Goal: Task Accomplishment & Management: Complete application form

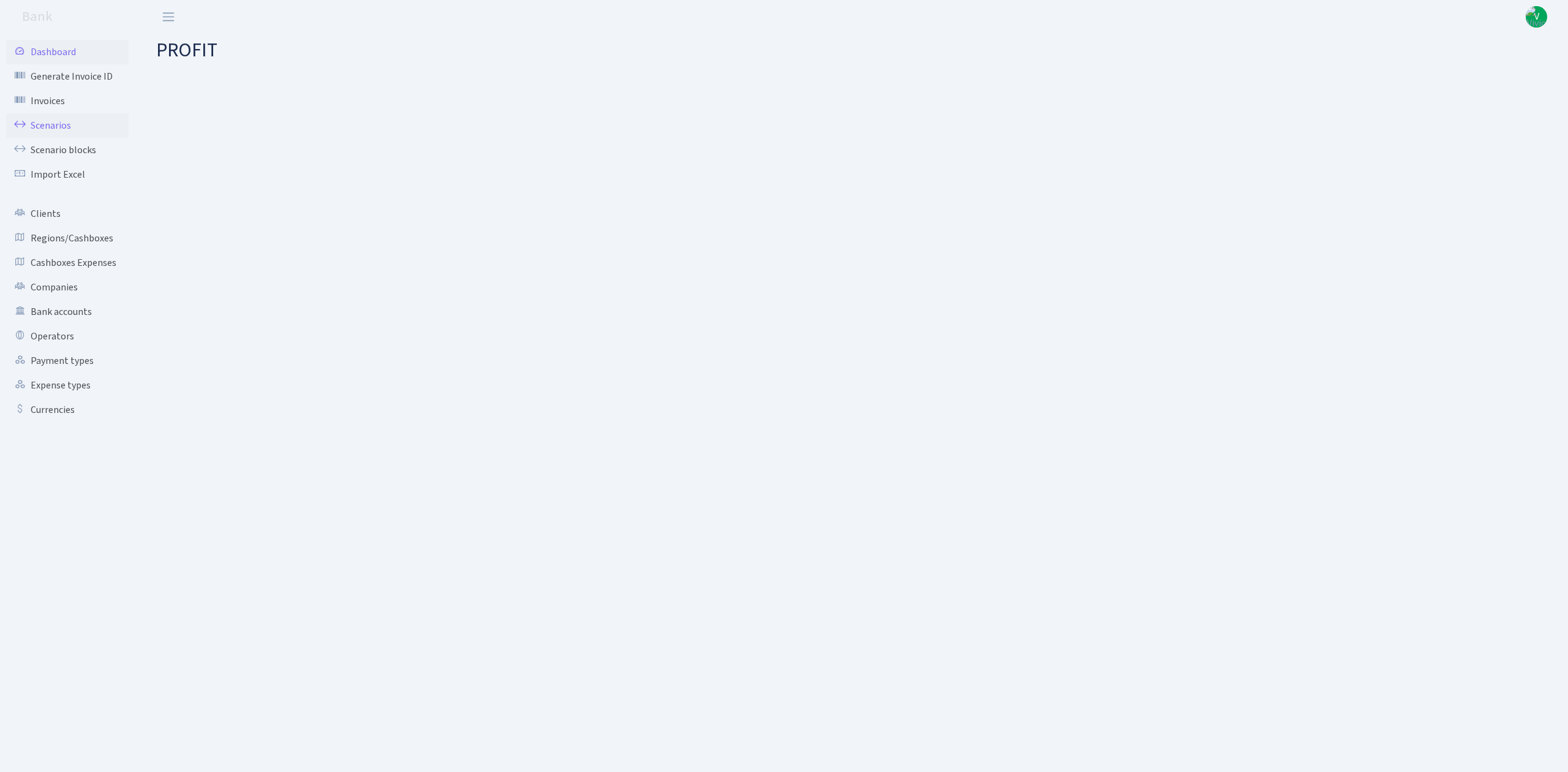
click at [65, 115] on link "Scenarios" at bounding box center [67, 126] width 122 height 25
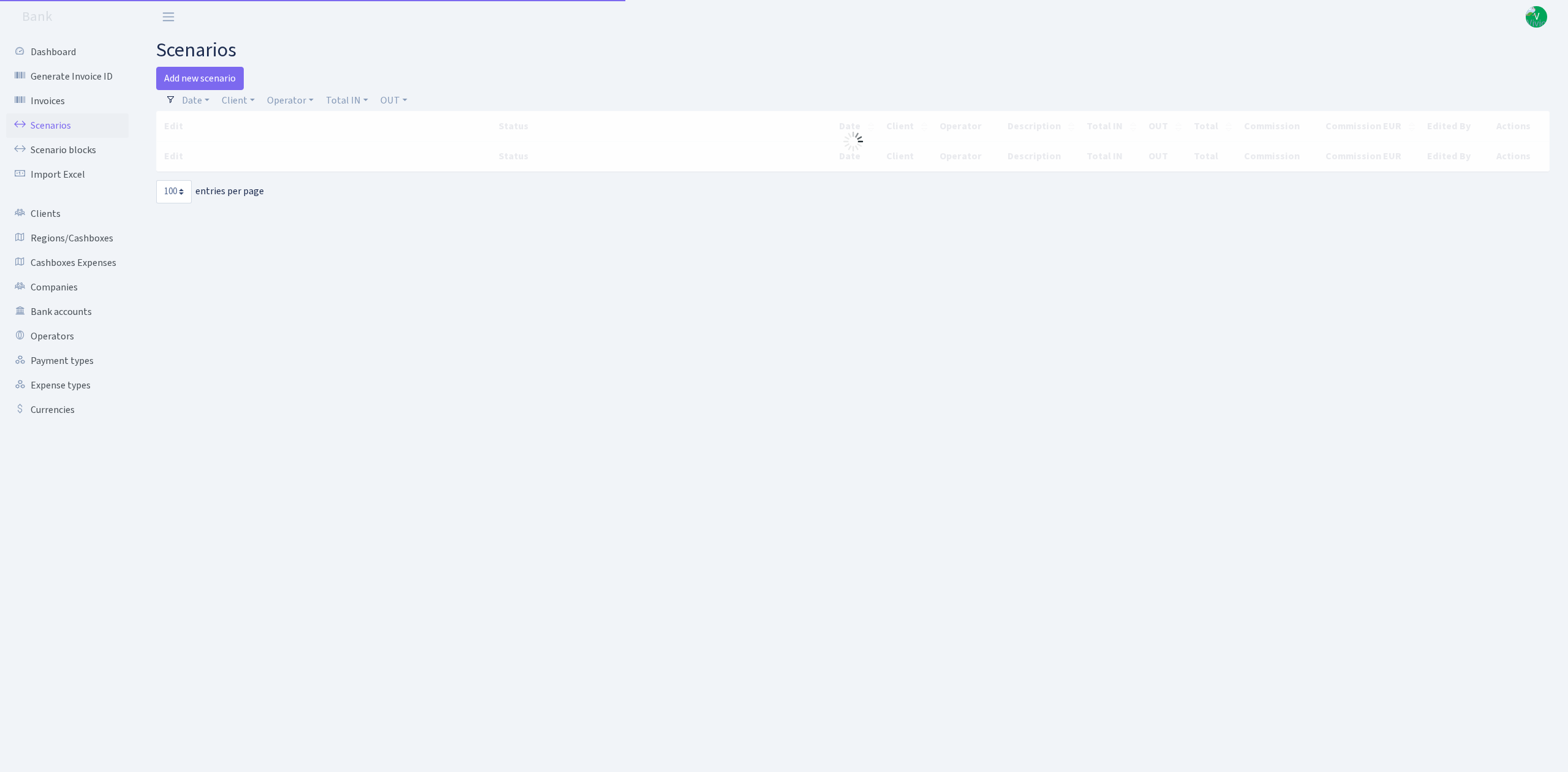
select select "100"
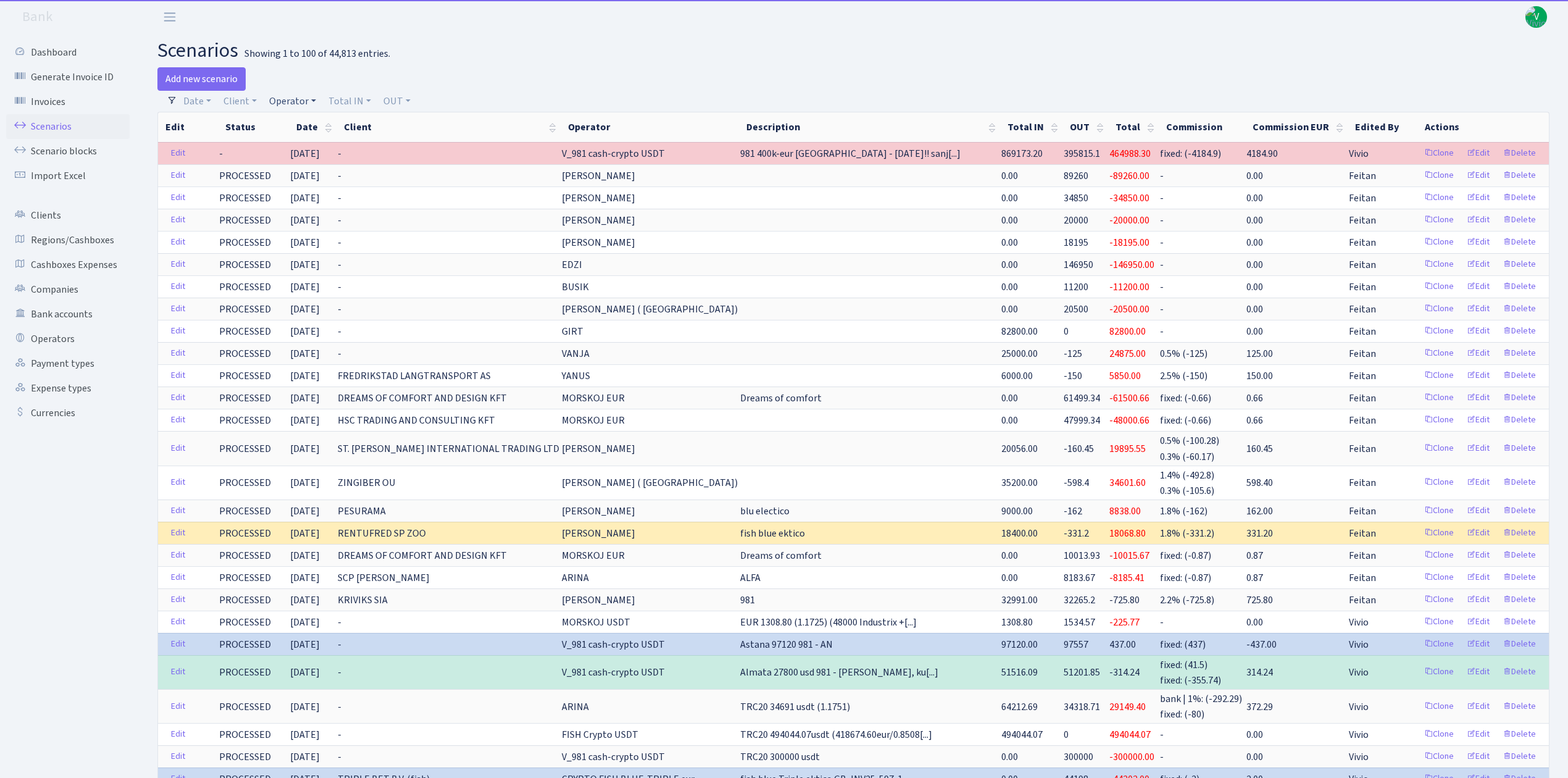
click at [295, 97] on link "Operator" at bounding box center [292, 101] width 57 height 21
click at [306, 138] on input "search" at bounding box center [313, 145] width 91 height 19
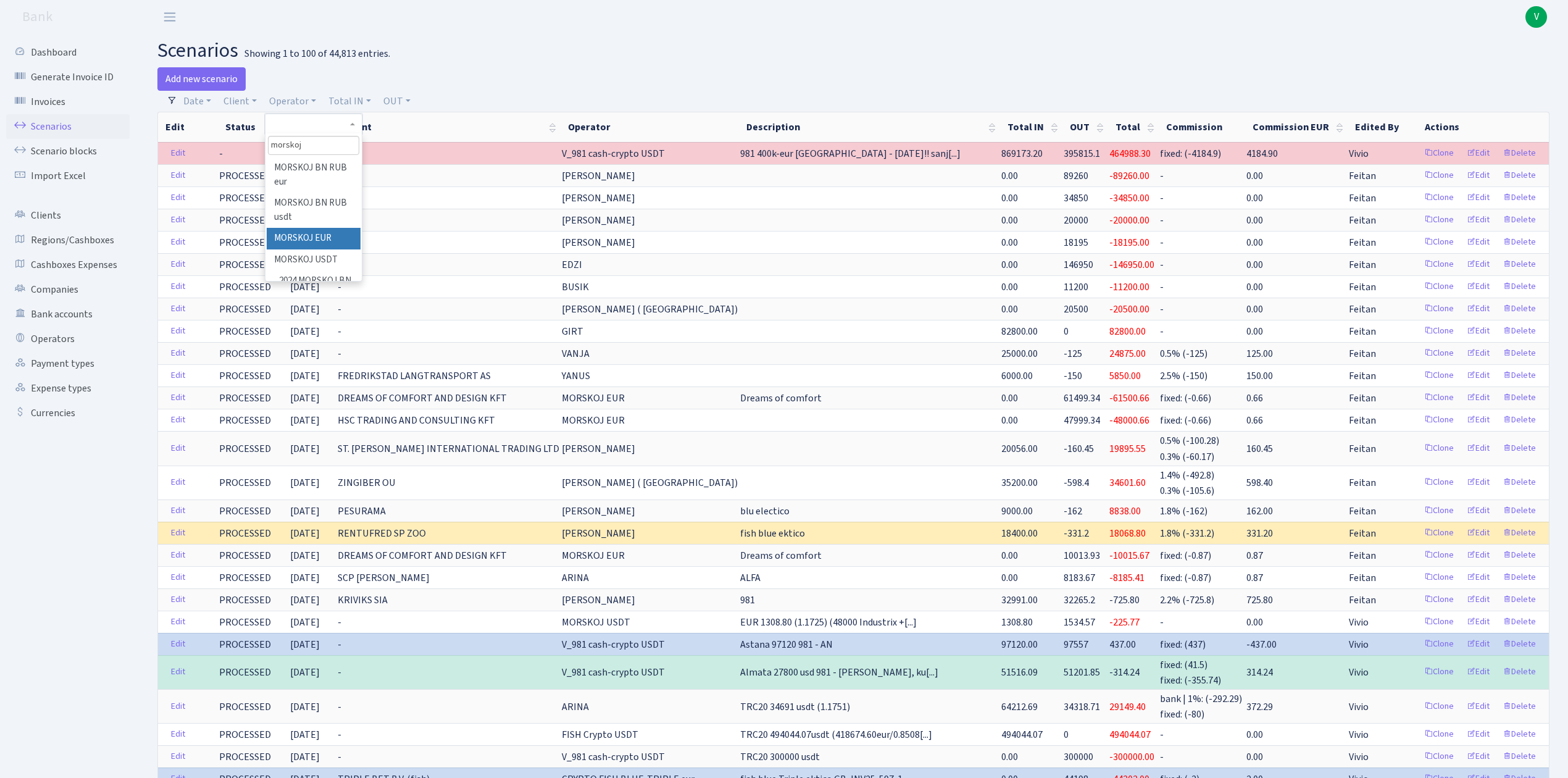
type input "morskoj"
click at [302, 233] on li "MORSKOJ EUR" at bounding box center [313, 239] width 93 height 22
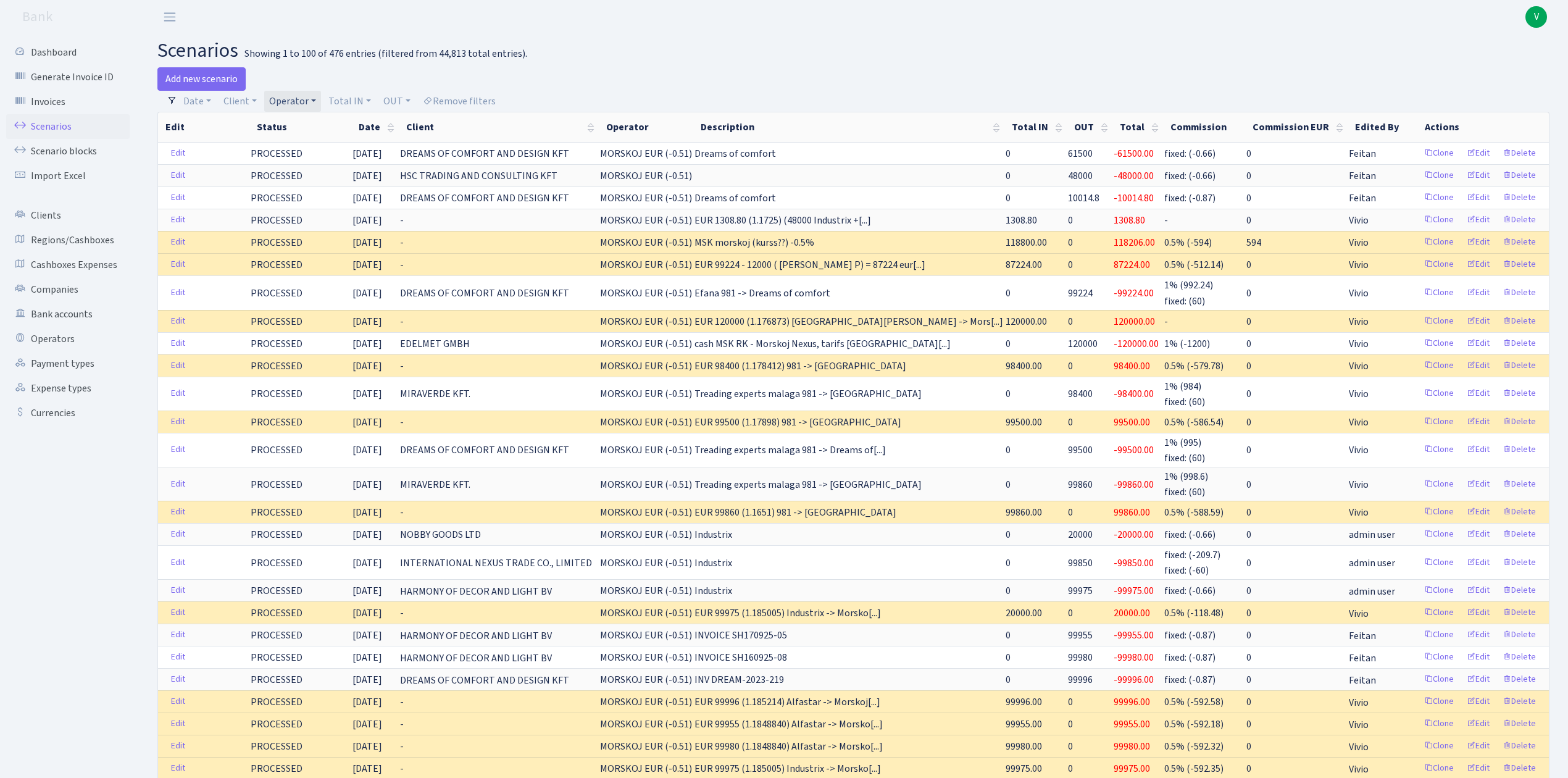
click at [306, 99] on link "Operator" at bounding box center [292, 101] width 57 height 21
click at [326, 146] on li "MORSKOJ USDT" at bounding box center [313, 135] width 93 height 22
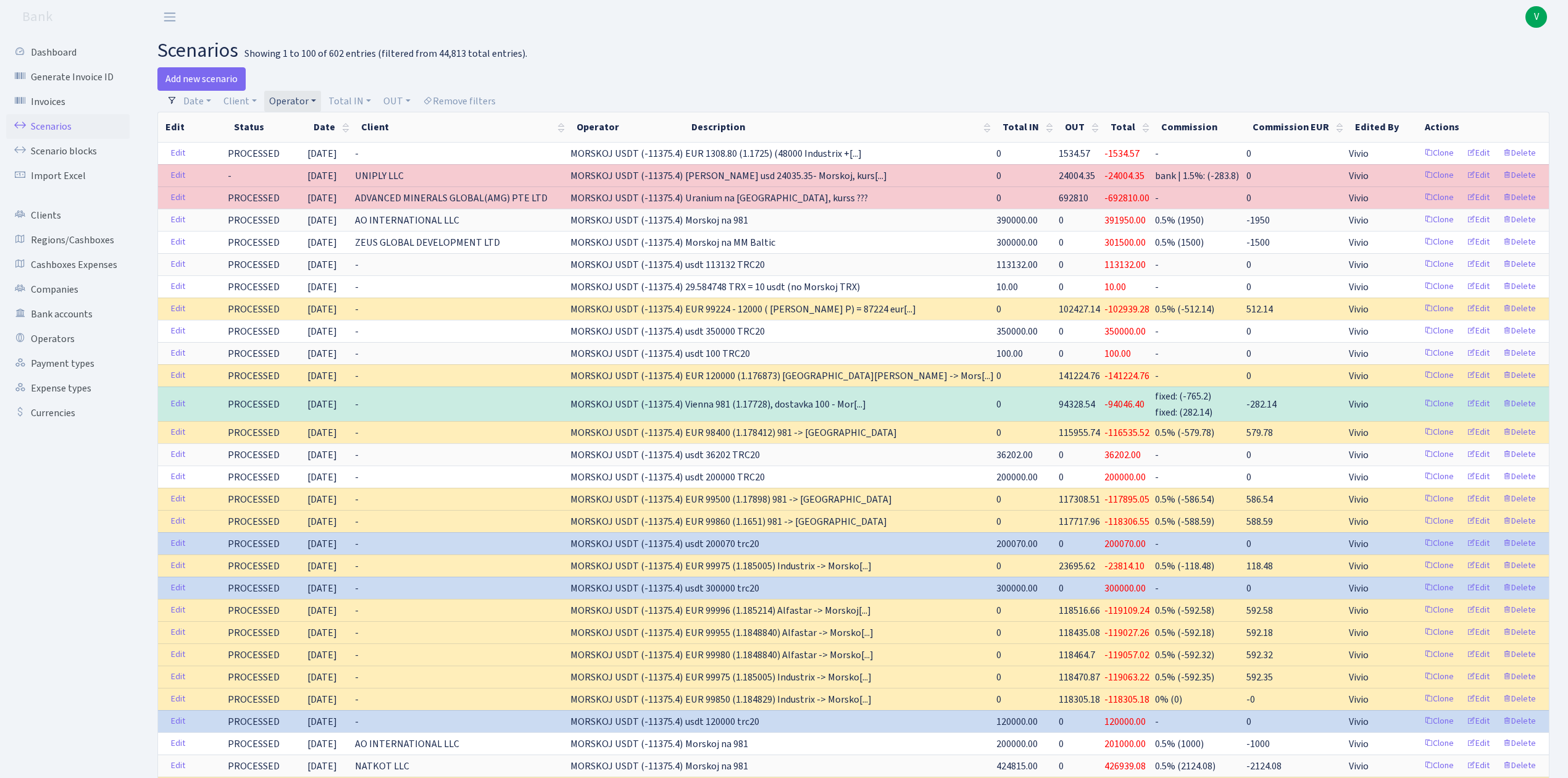
click at [283, 98] on link "Operator" at bounding box center [292, 101] width 57 height 21
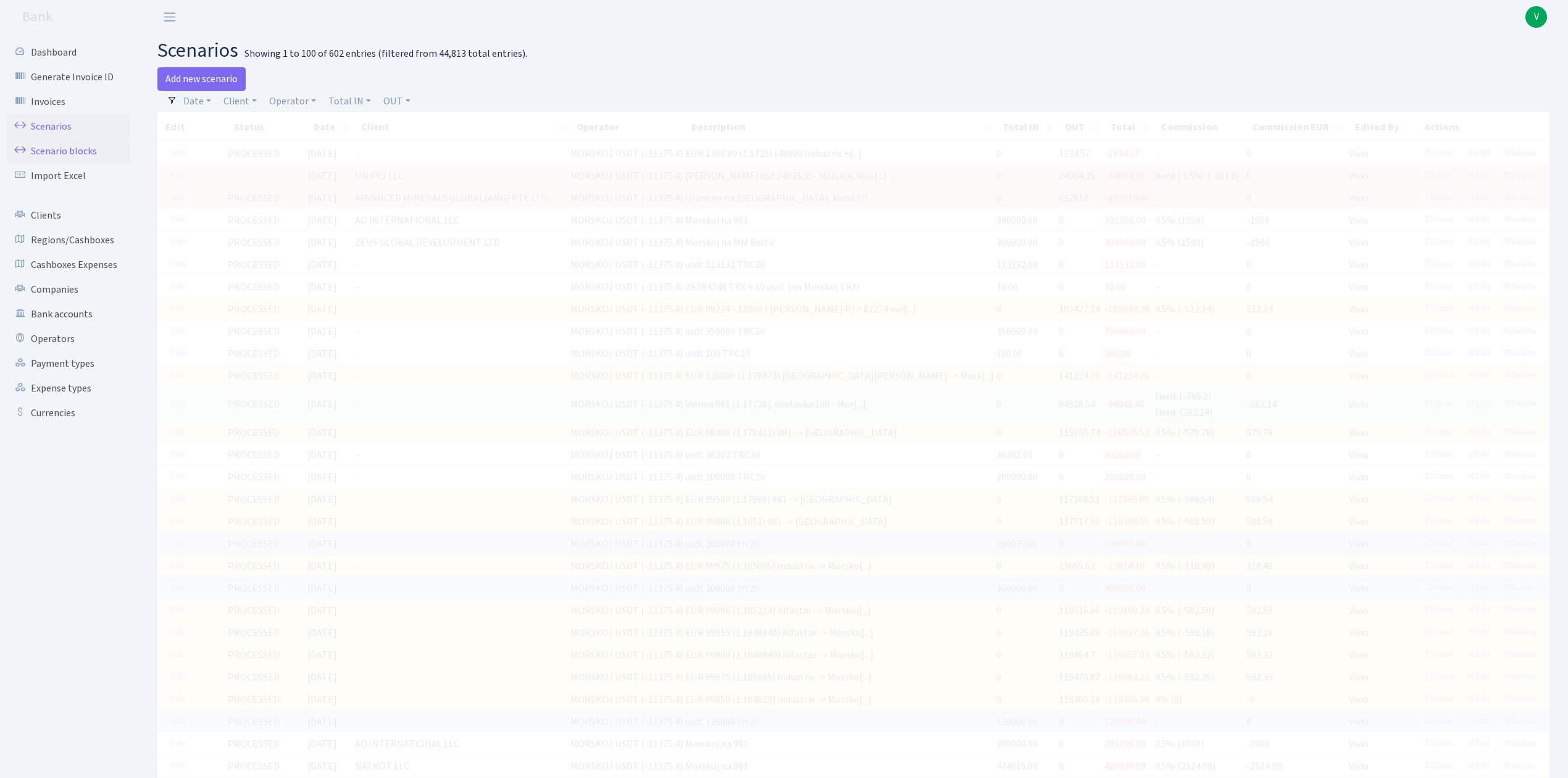
click at [83, 153] on link "Scenario blocks" at bounding box center [68, 152] width 123 height 25
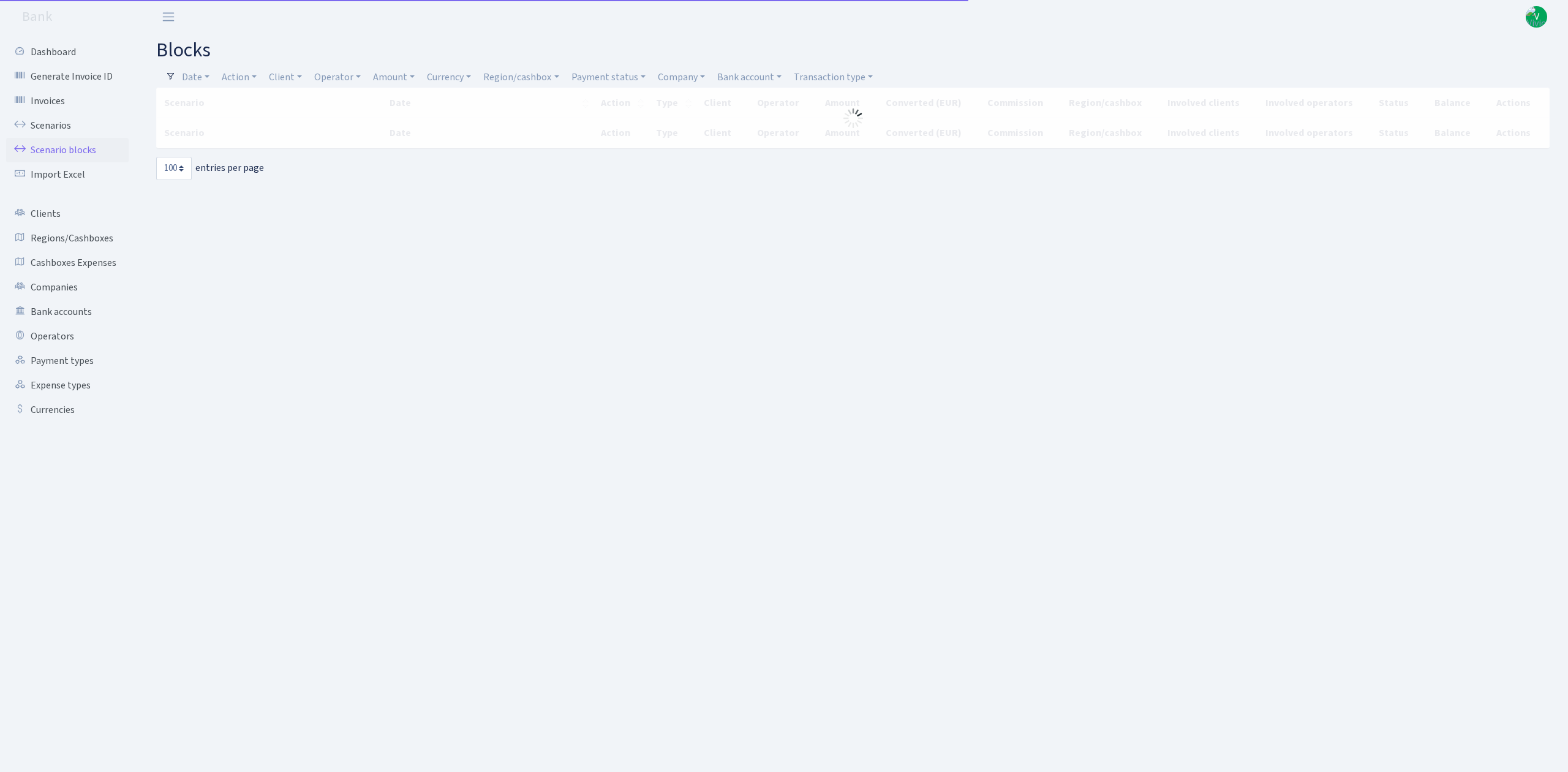
select select "100"
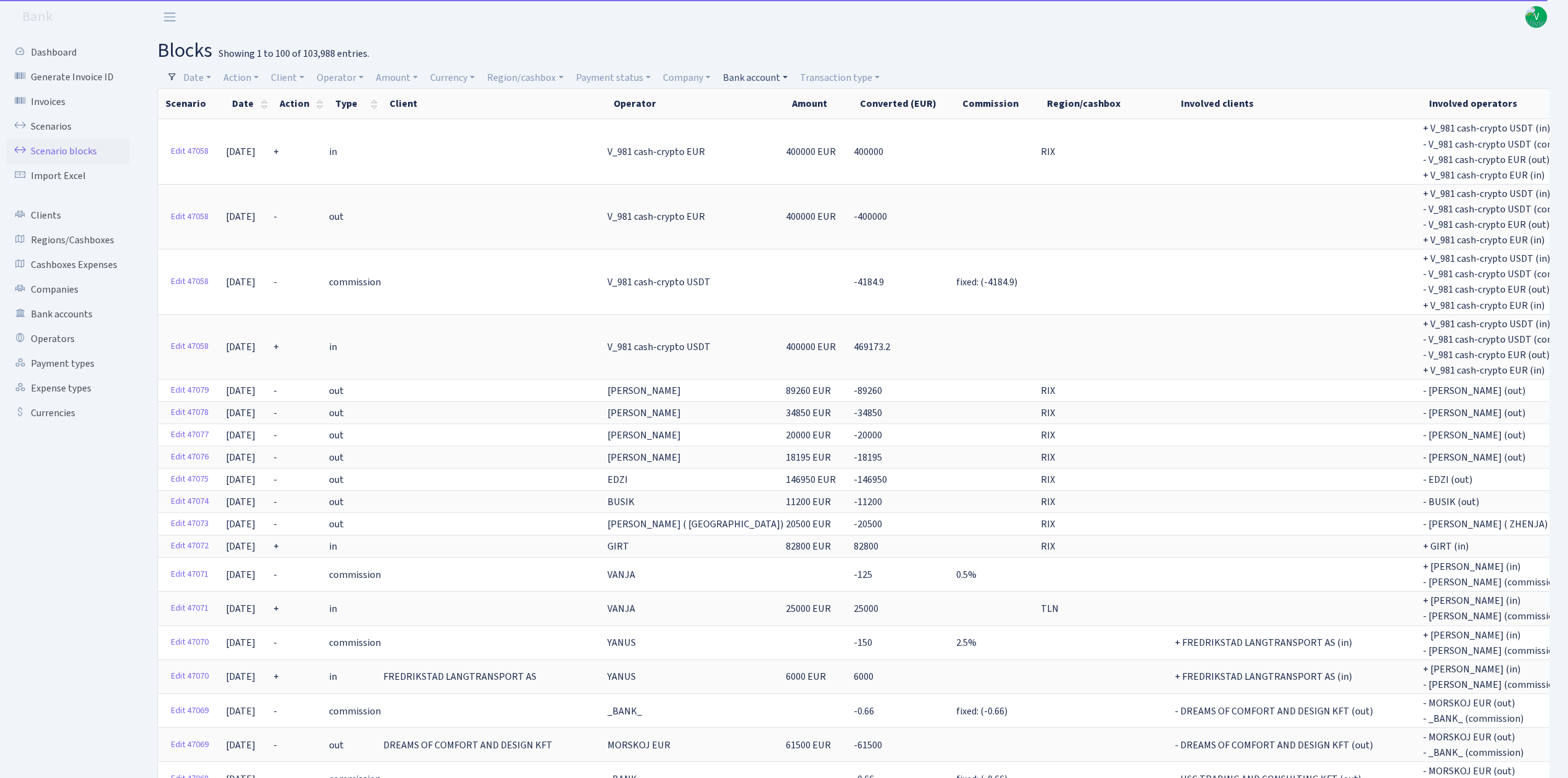
click at [746, 78] on link "Bank account" at bounding box center [755, 77] width 75 height 21
click at [757, 116] on input "search" at bounding box center [767, 122] width 91 height 19
type input "blue"
click at [766, 146] on li "FISH Blue Ektico GB SETTLEGO SOLUTIONS LTD" at bounding box center [766, 158] width 93 height 49
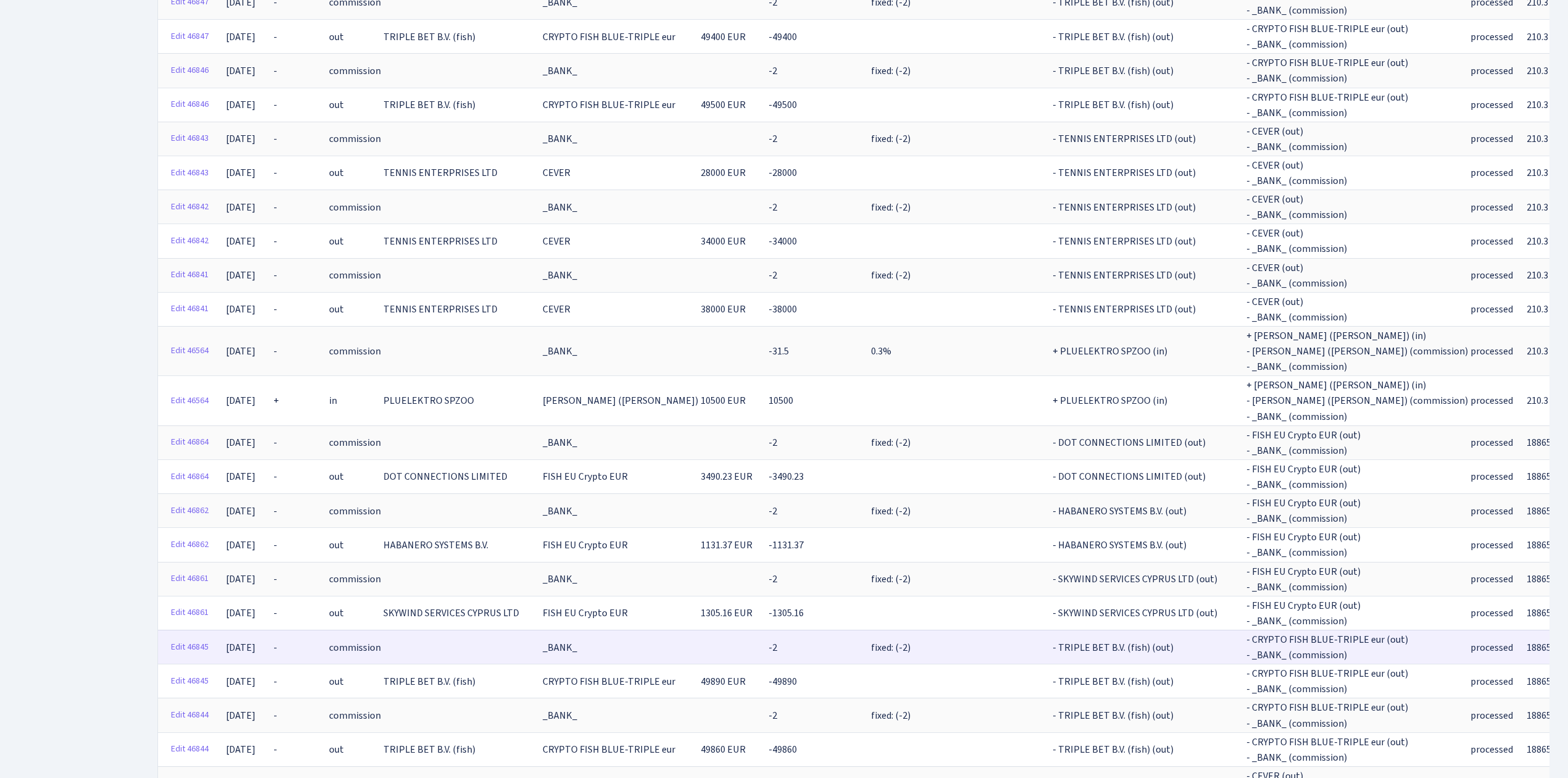
scroll to position [3292, 0]
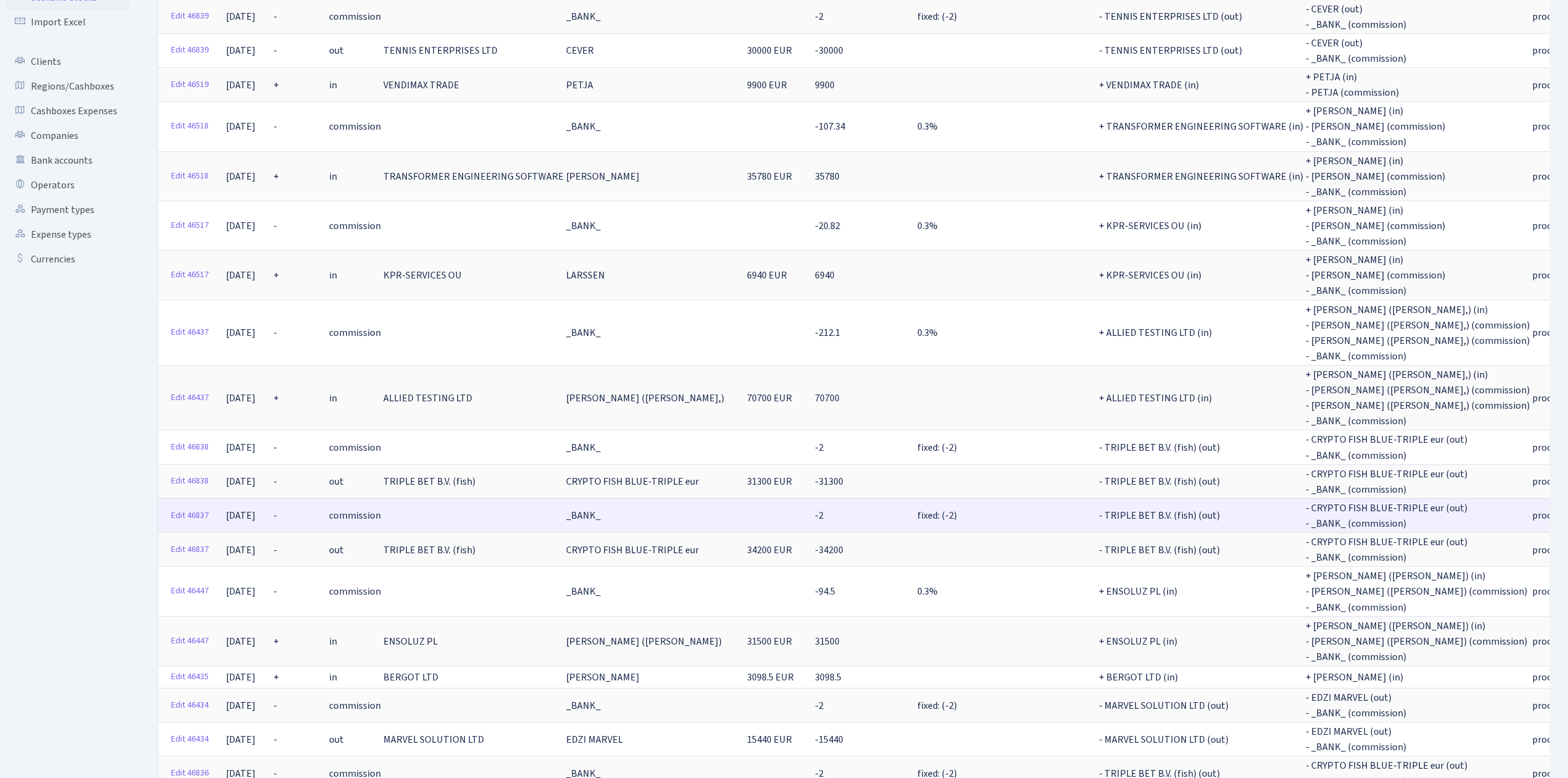
scroll to position [164, 0]
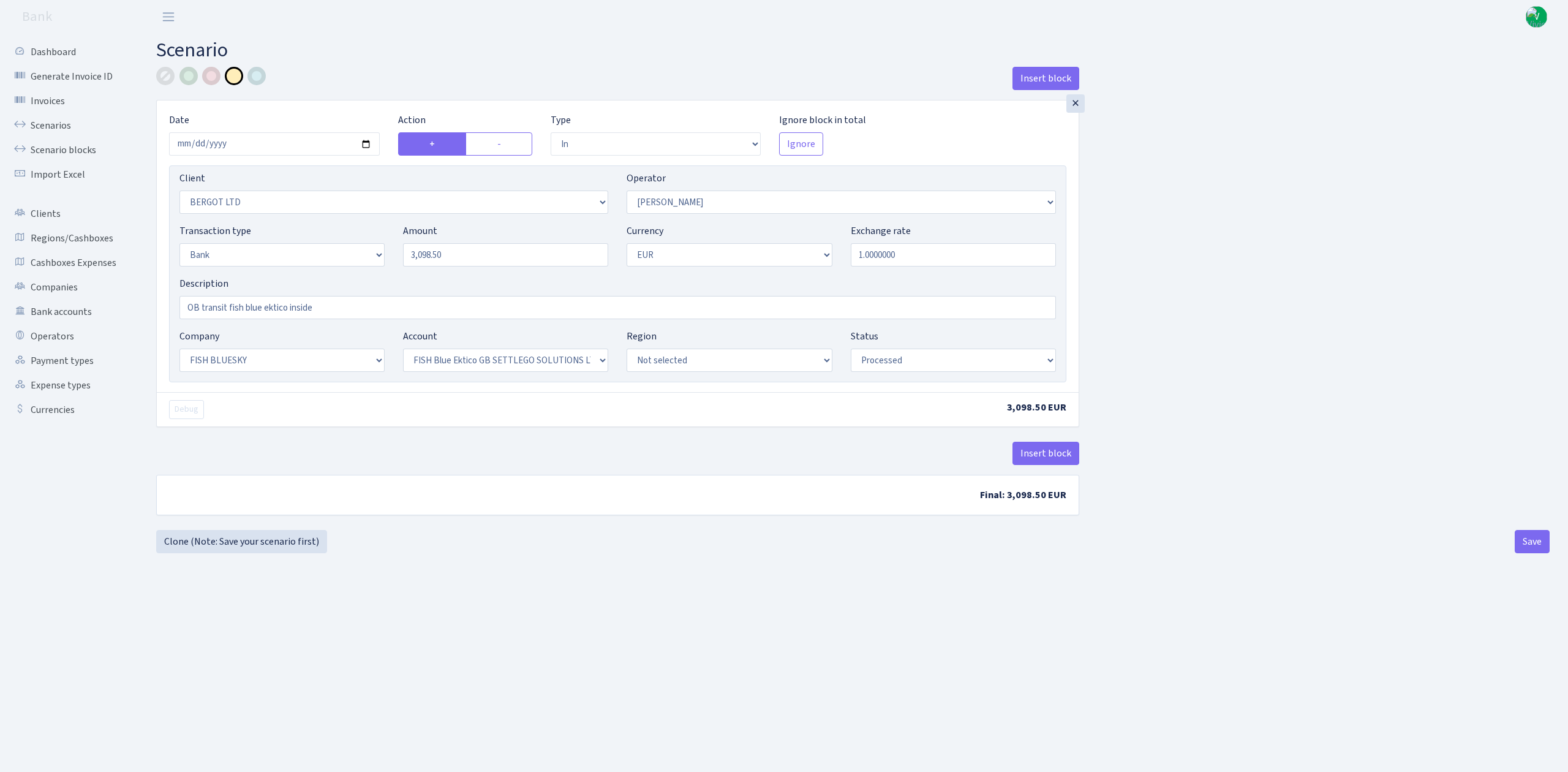
select select "in"
select select "2450"
select select "15"
select select "2"
select select "1"
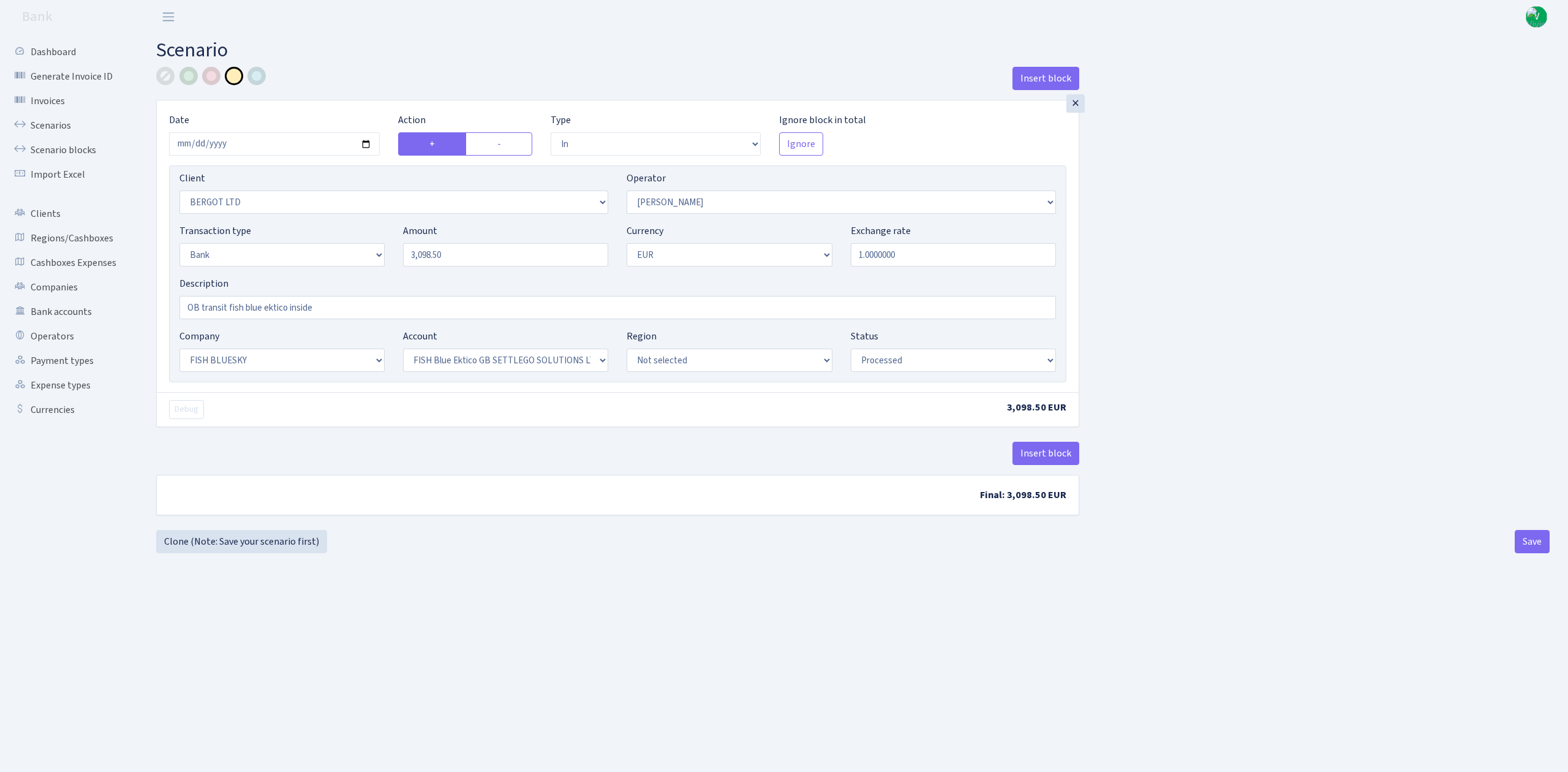
select select "23"
select select "67"
select select "processed"
click at [1045, 454] on button "Insert block" at bounding box center [1046, 453] width 67 height 23
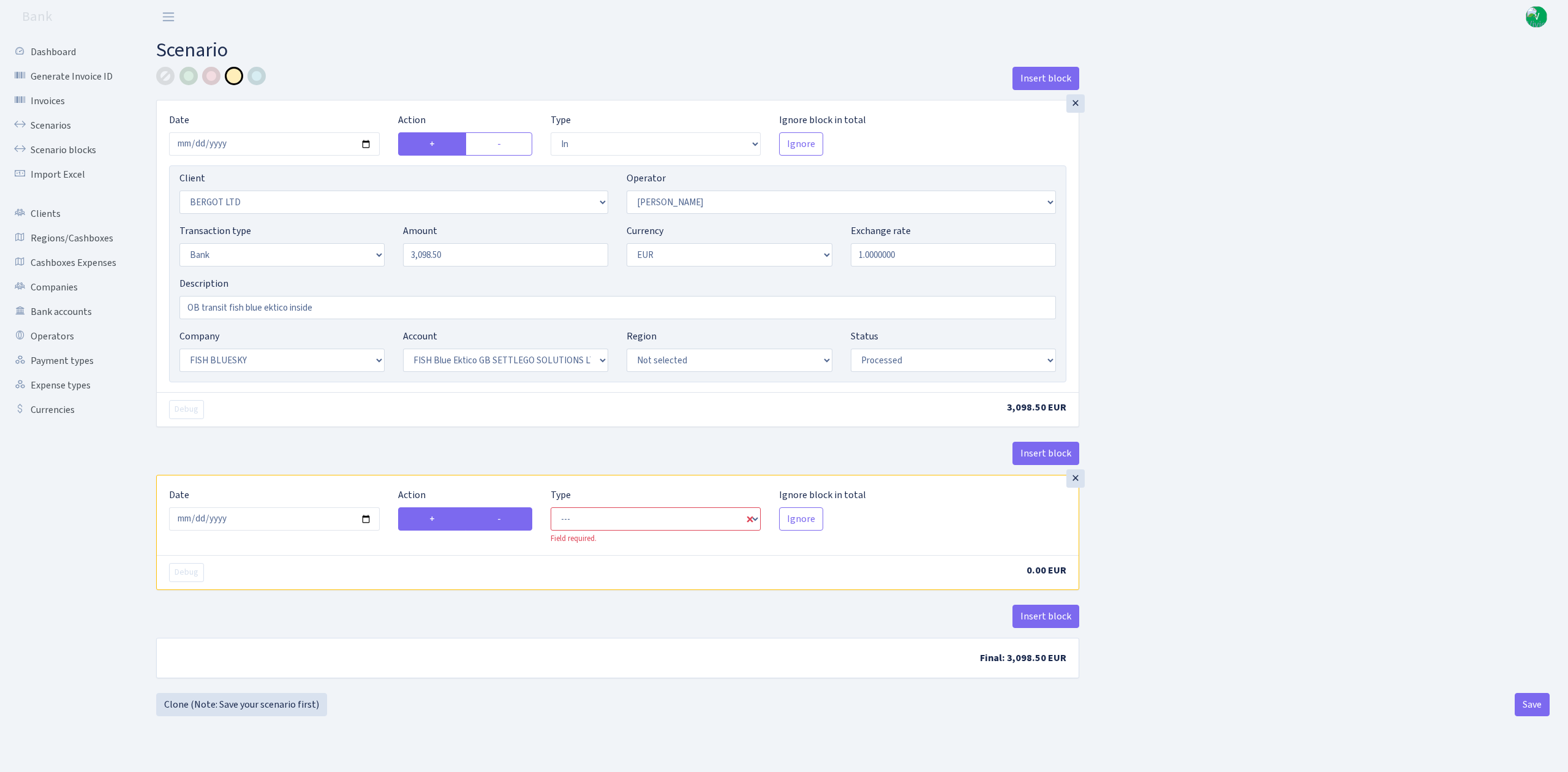
click at [501, 524] on label "-" at bounding box center [499, 519] width 67 height 23
click at [501, 519] on input "-" at bounding box center [501, 515] width 8 height 8
radio input "true"
radio input "false"
click at [358, 515] on input "2025-10-01" at bounding box center [274, 519] width 211 height 23
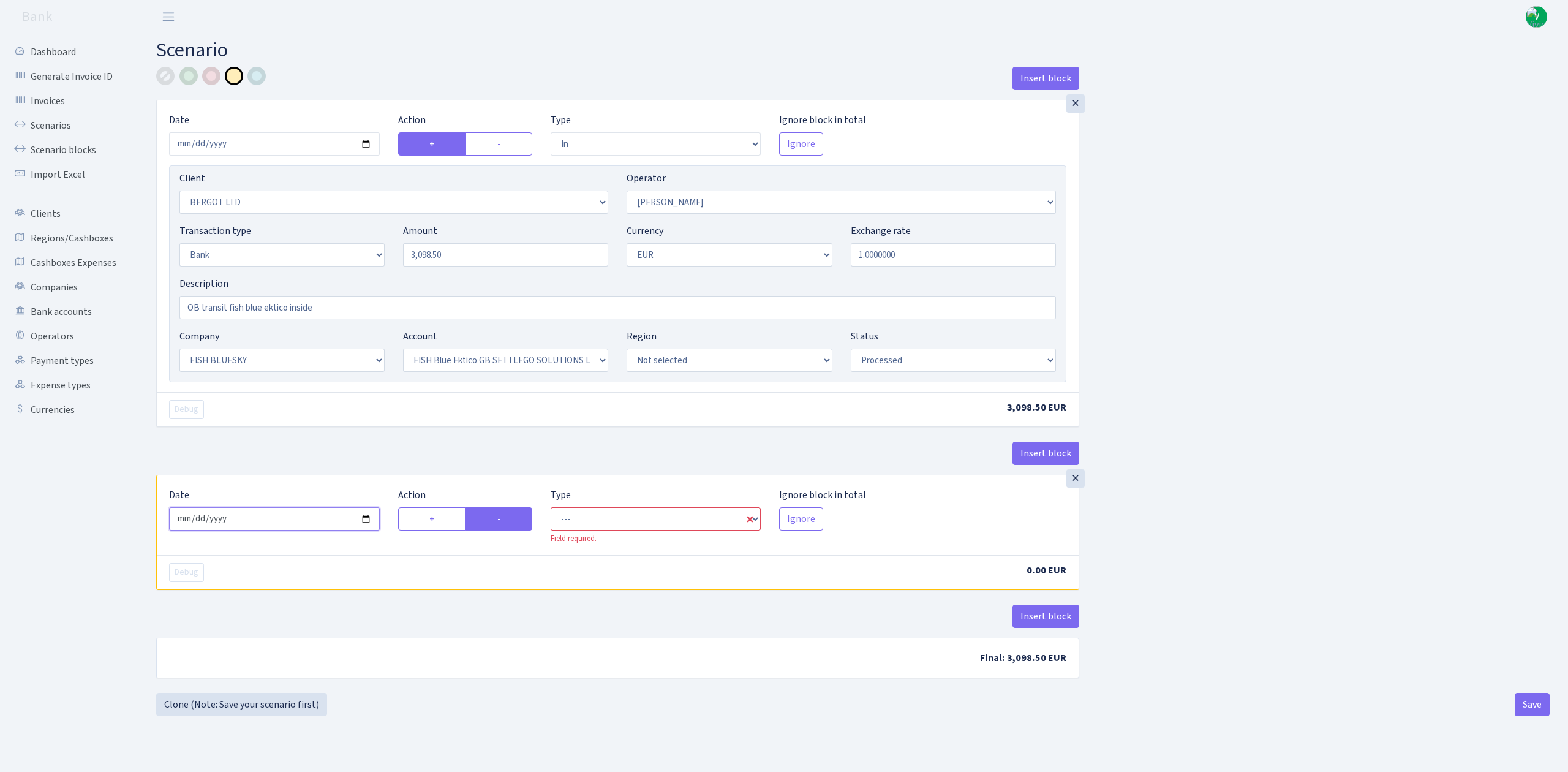
click at [364, 522] on input "2025-10-01" at bounding box center [274, 519] width 211 height 23
type input "2025-09-18"
click at [681, 515] on select "--- In Out Commission" at bounding box center [656, 519] width 211 height 23
select select "out"
click at [550, 510] on select "--- In Out Commission" at bounding box center [656, 519] width 211 height 23
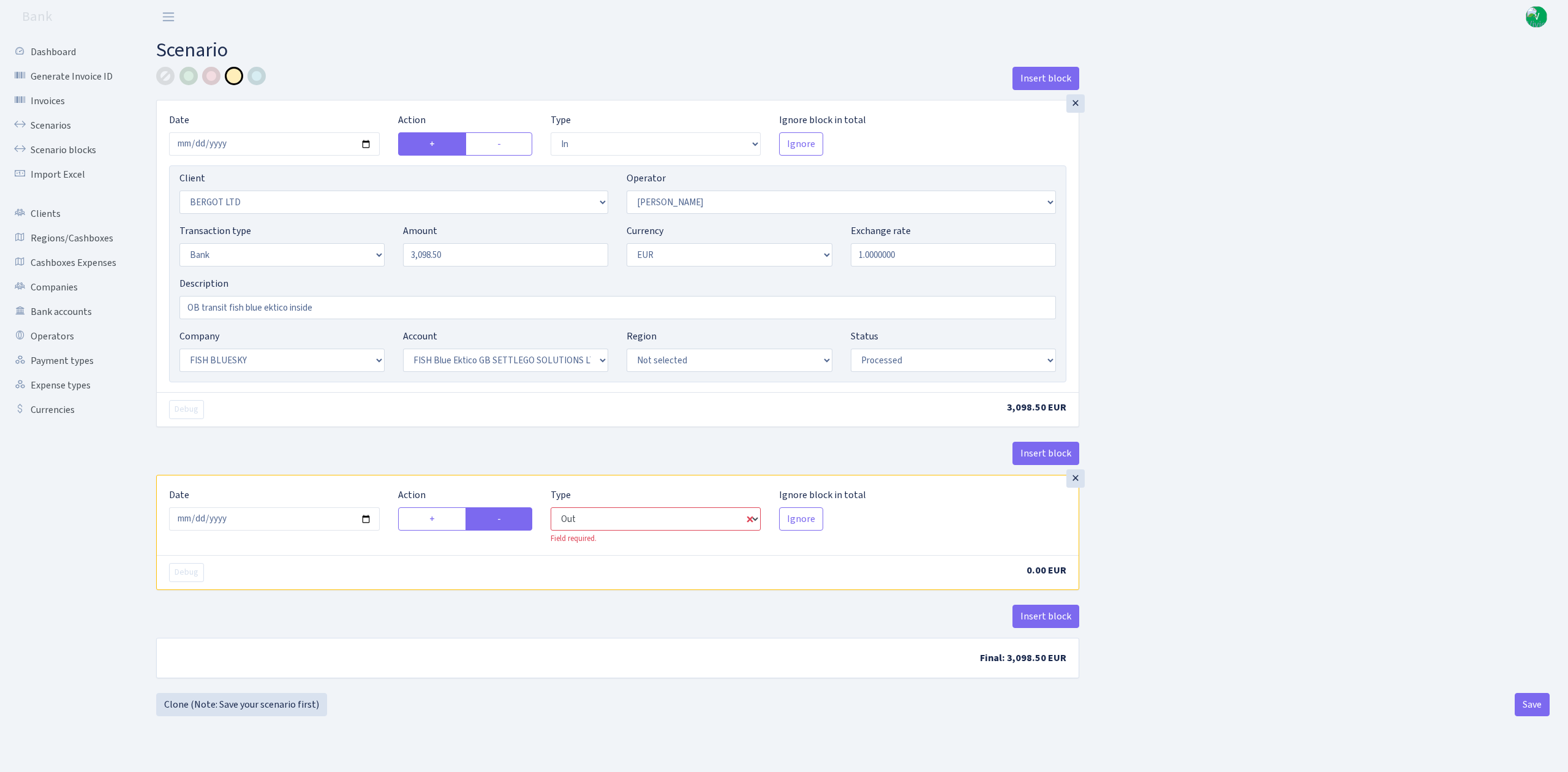
select select "2450"
select select "15"
select select "1"
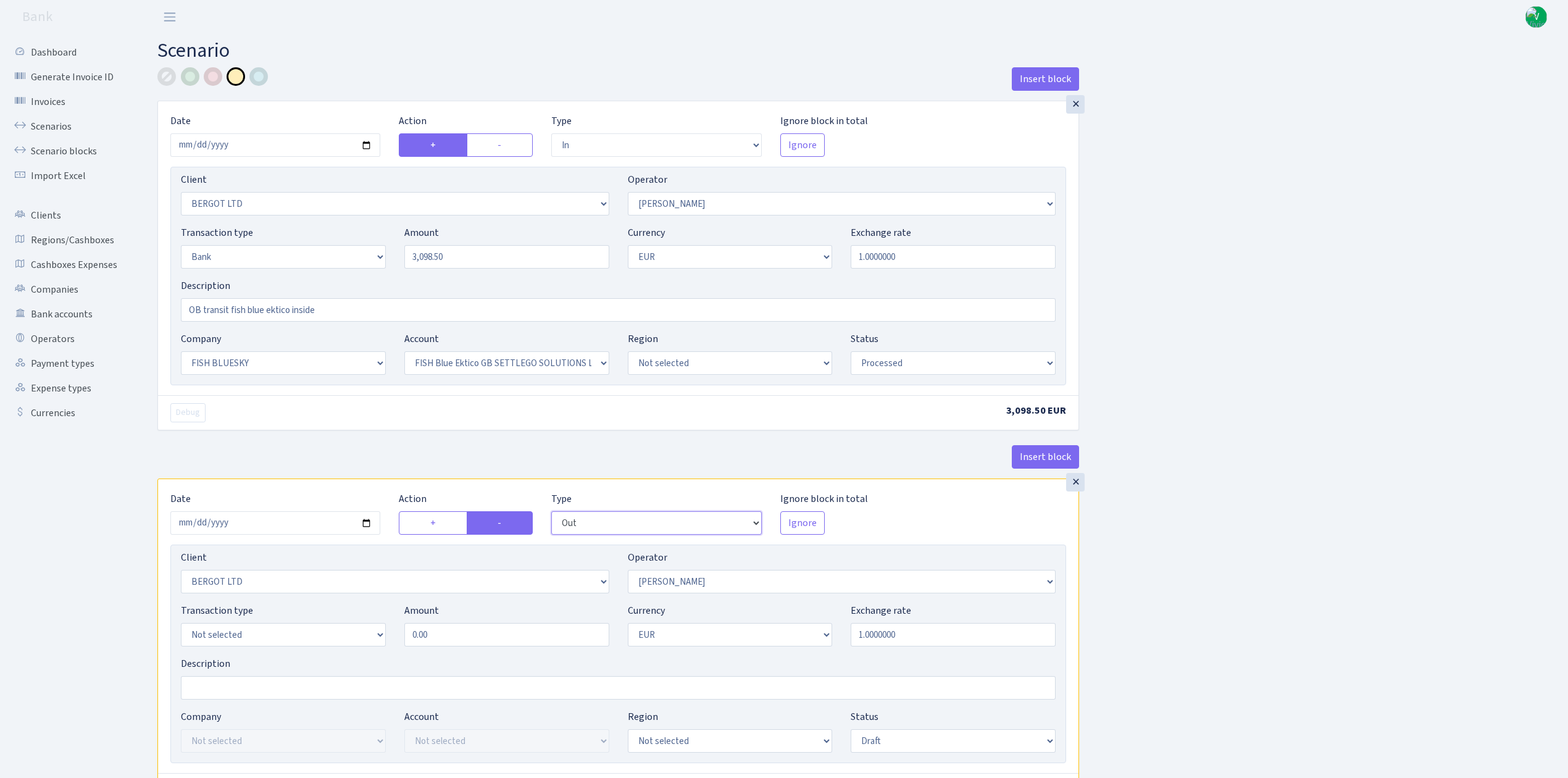
click at [663, 534] on select "--- In Out Commission" at bounding box center [656, 523] width 210 height 23
select select "commission"
click at [552, 514] on select "--- In Out Commission" at bounding box center [656, 523] width 210 height 23
select select "15"
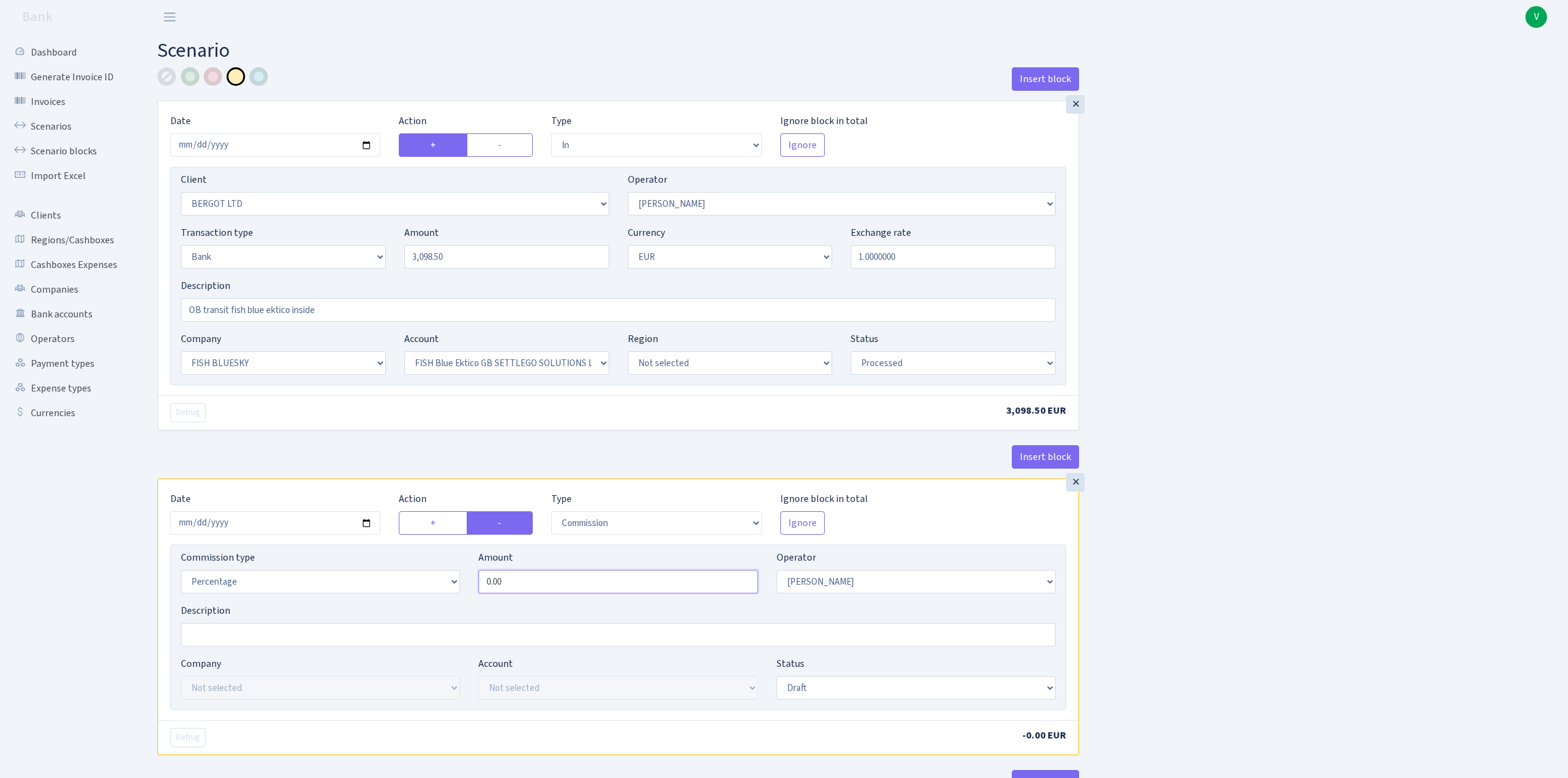
drag, startPoint x: 544, startPoint y: 579, endPoint x: 433, endPoint y: 579, distance: 111.0
click at [478, 576] on input "0.00" at bounding box center [617, 581] width 279 height 23
type input "0.30"
click at [1244, 549] on div "Insert block × Date 2025-09-18 Action + - Type --- In Out Commission Field requ…" at bounding box center [854, 460] width 1411 height 787
click at [1041, 586] on select "Not selected 981 981 AED 981 BN usdt 981 CASH USDT 981 CASH USDT EUR 981 GOLD 9…" at bounding box center [916, 581] width 279 height 23
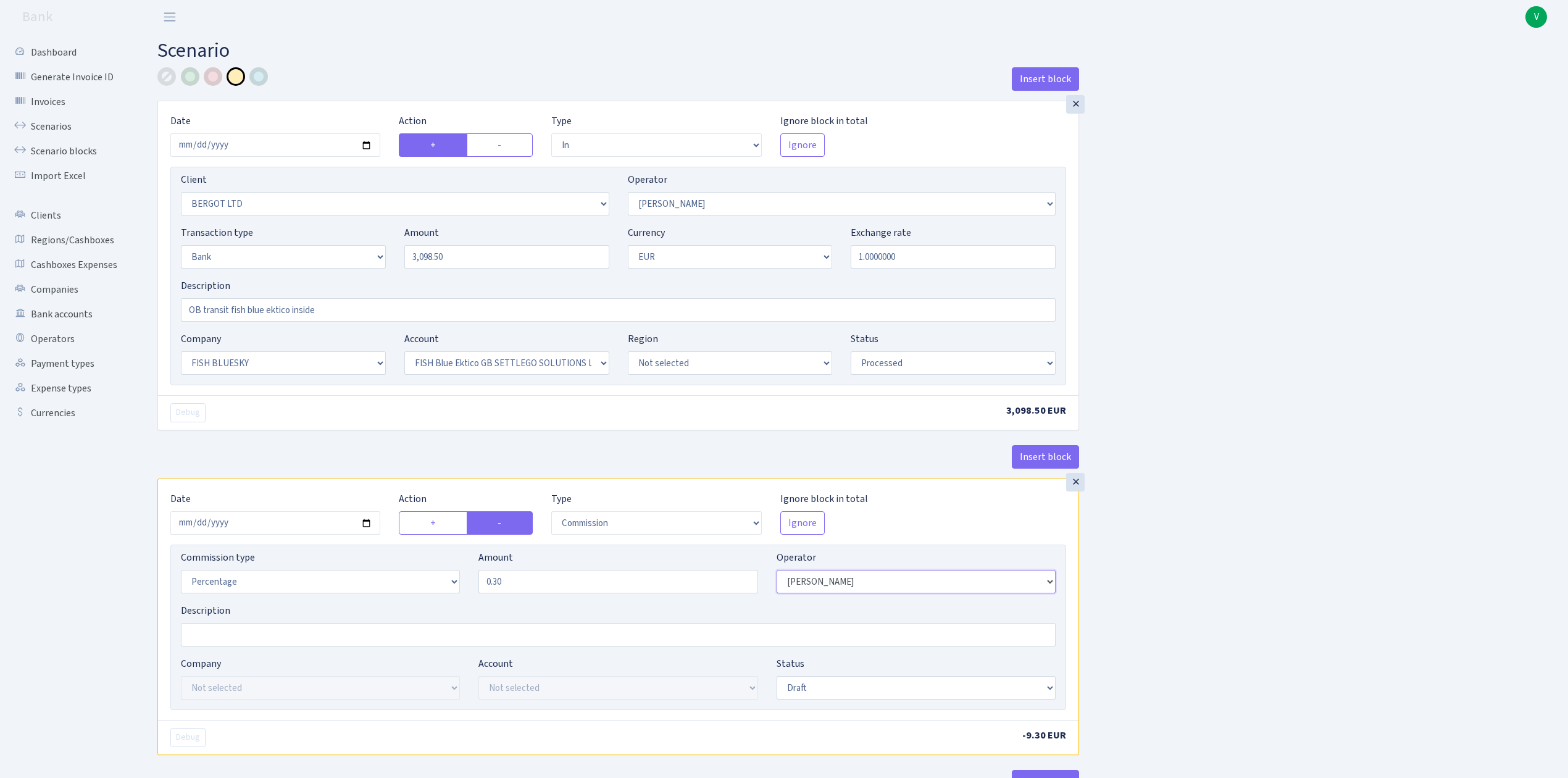
select select "1"
click at [777, 573] on select "Not selected 981 981 AED 981 BN usdt 981 CASH USDT 981 CASH USDT EUR 981 GOLD 9…" at bounding box center [916, 581] width 279 height 23
click at [235, 689] on select "Not selected ALFASTAR ATARA COMMERCE LTD CONTROL BASE CRYPTO TOMASS CRYPTO wall…" at bounding box center [320, 687] width 279 height 23
select select "23"
click at [181, 680] on select "Not selected ALFASTAR ATARA COMMERCE LTD CONTROL BASE CRYPTO TOMASS CRYPTO wall…" at bounding box center [320, 687] width 279 height 23
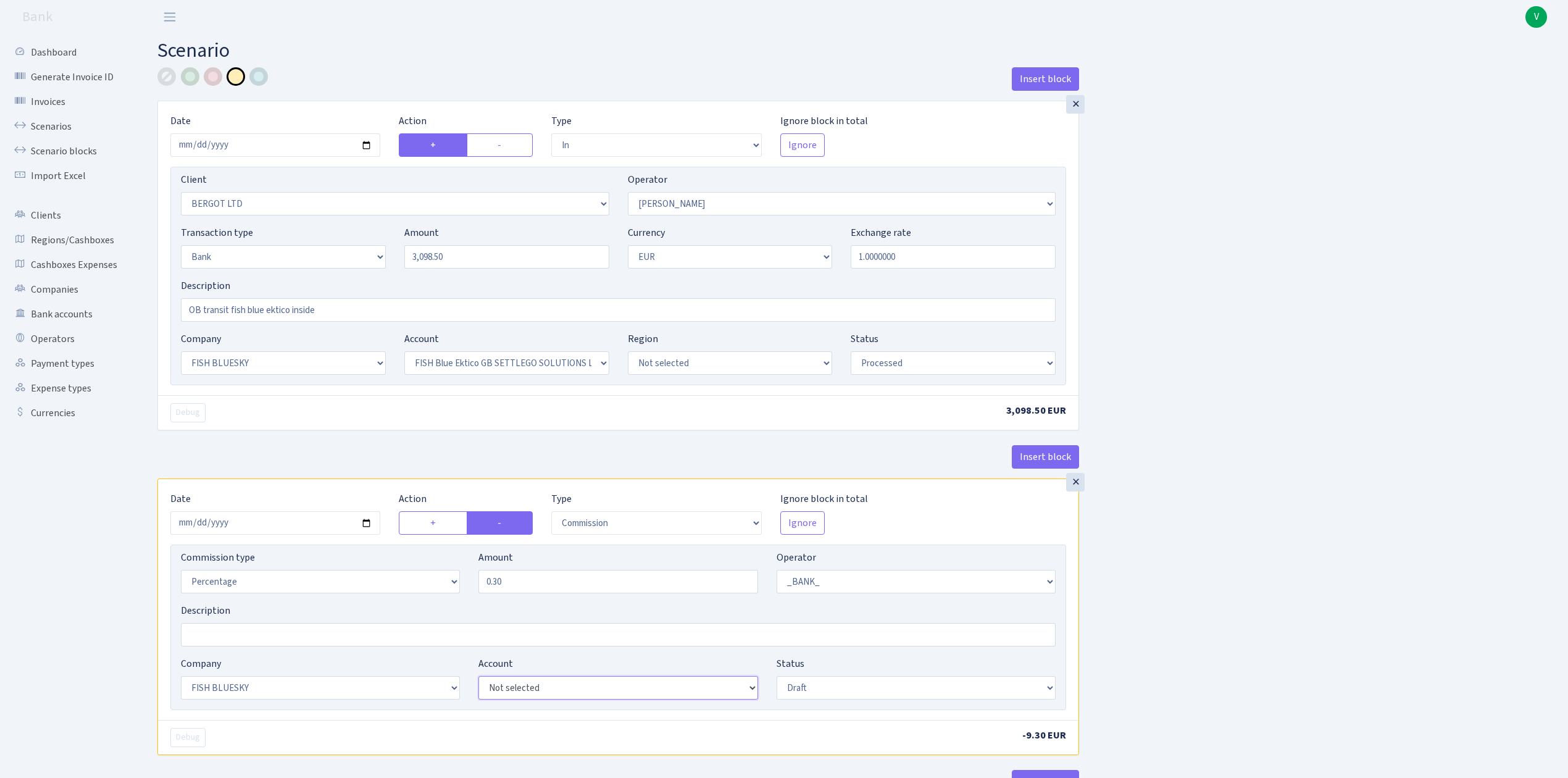
click at [555, 693] on select "Not selected FISH Blue Ektico GB SETTLEGO SOLUTIONS LTD FISH Blue Paysaxas BG R…" at bounding box center [617, 687] width 279 height 23
select select "67"
click at [478, 680] on select "Not selected FISH Blue Ektico GB SETTLEGO SOLUTIONS LTD FISH Blue Paysaxas BG R…" at bounding box center [617, 687] width 279 height 23
click at [834, 687] on select "Draft Pending Later Never Processed" at bounding box center [916, 687] width 279 height 23
select select "processed"
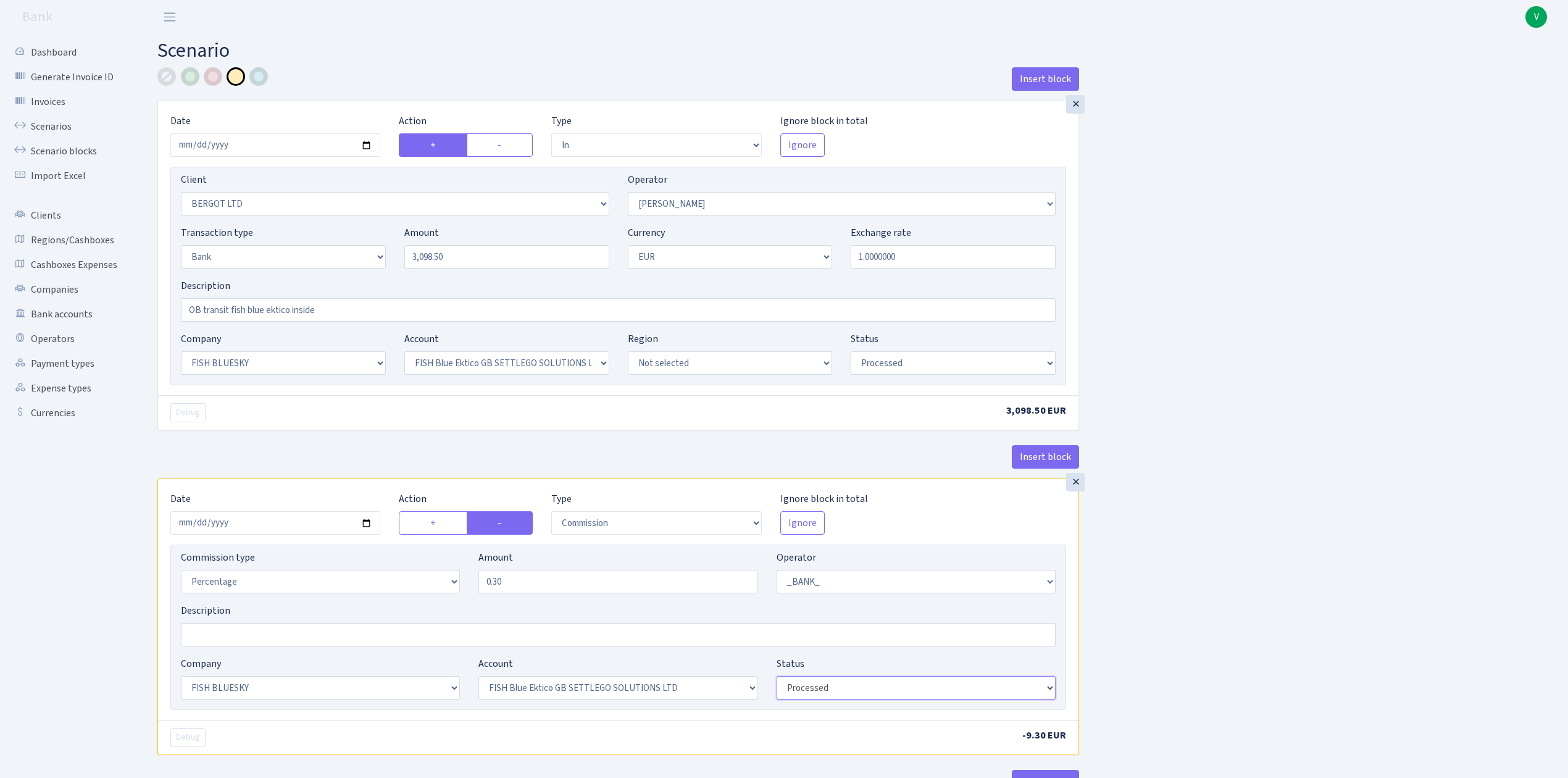
click at [777, 680] on select "Draft Pending Later Never Processed" at bounding box center [916, 687] width 279 height 23
click at [1279, 687] on div "Insert block × Date 2025-09-18 Action + - Type --- In Out Commission Field requ…" at bounding box center [854, 462] width 1411 height 791
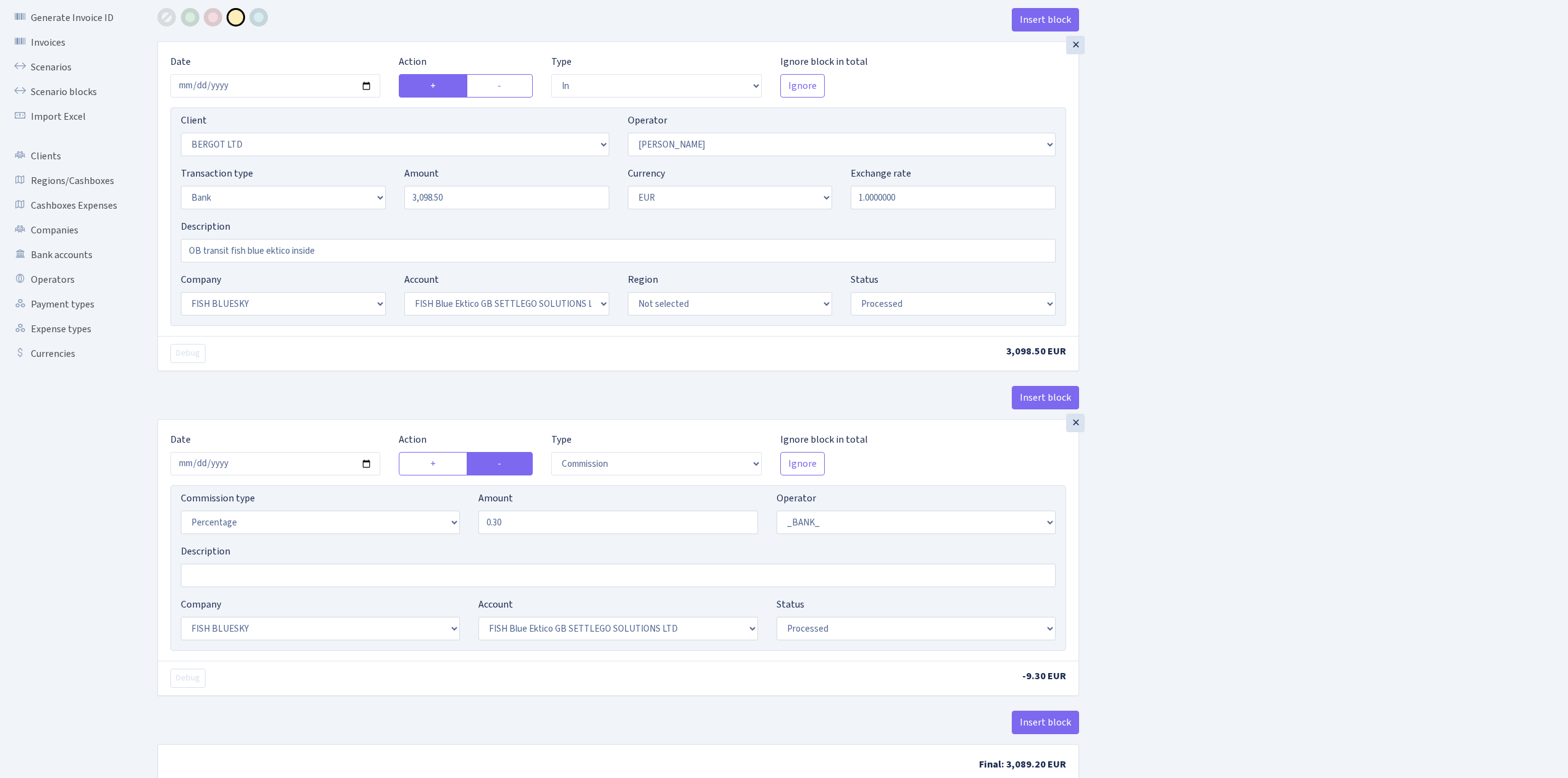
scroll to position [141, 0]
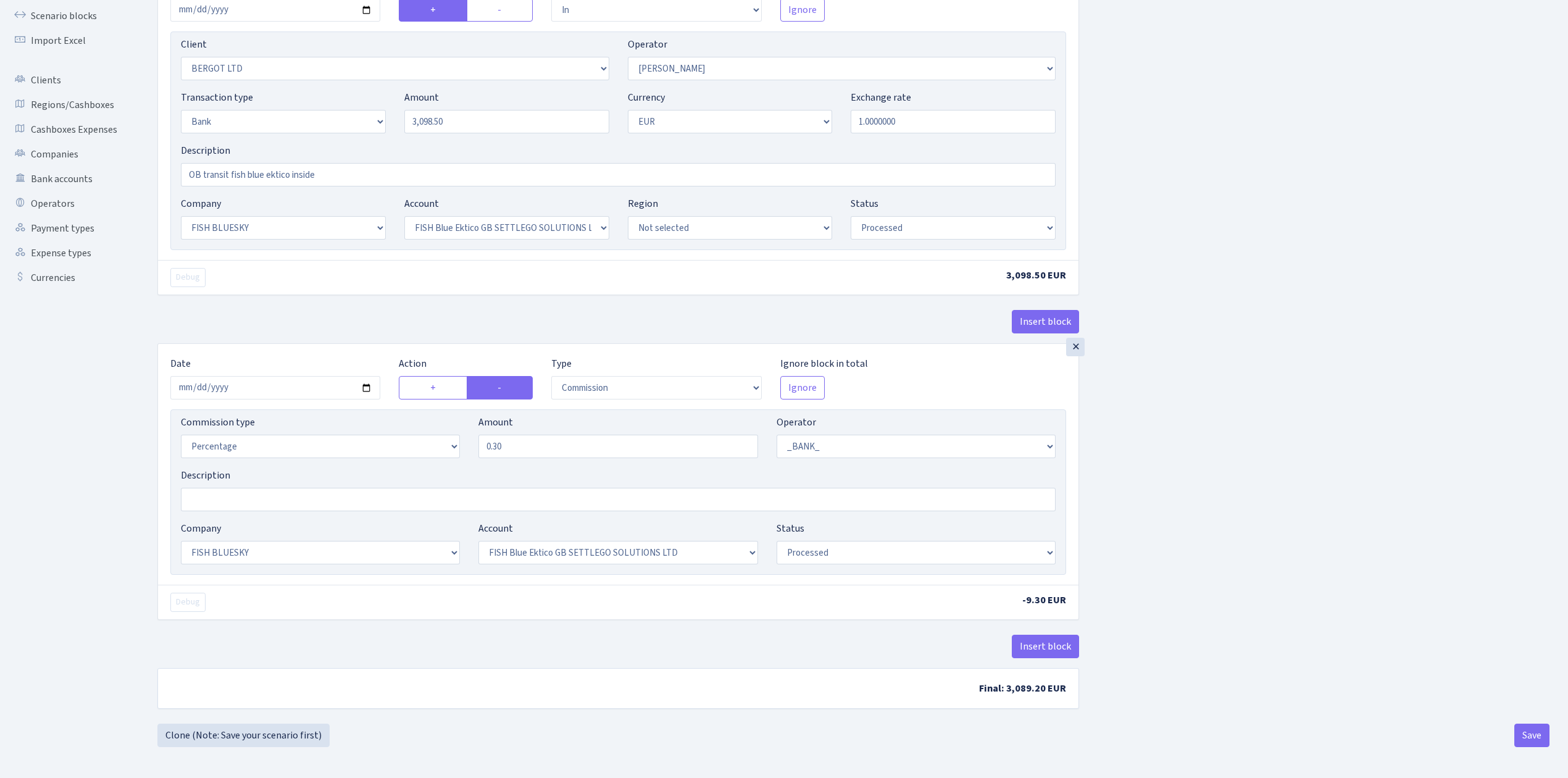
click at [1534, 719] on div "Insert block × Date 2025-09-18 Action + - Type --- In Out Commission Field requ…" at bounding box center [854, 327] width 1411 height 791
click at [1534, 726] on button "Save" at bounding box center [1532, 735] width 35 height 23
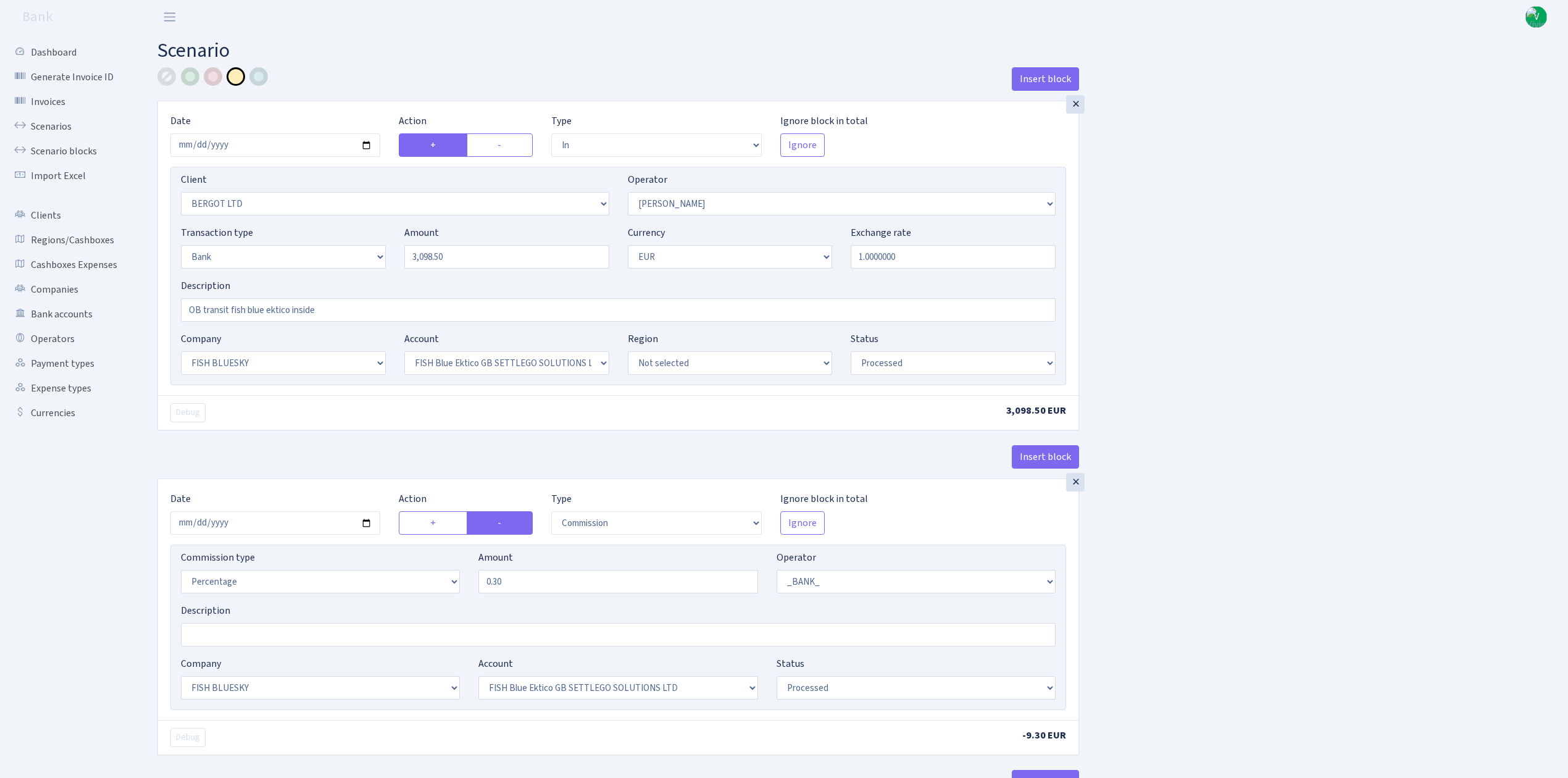
select select "in"
select select "2450"
select select "15"
select select "2"
select select "1"
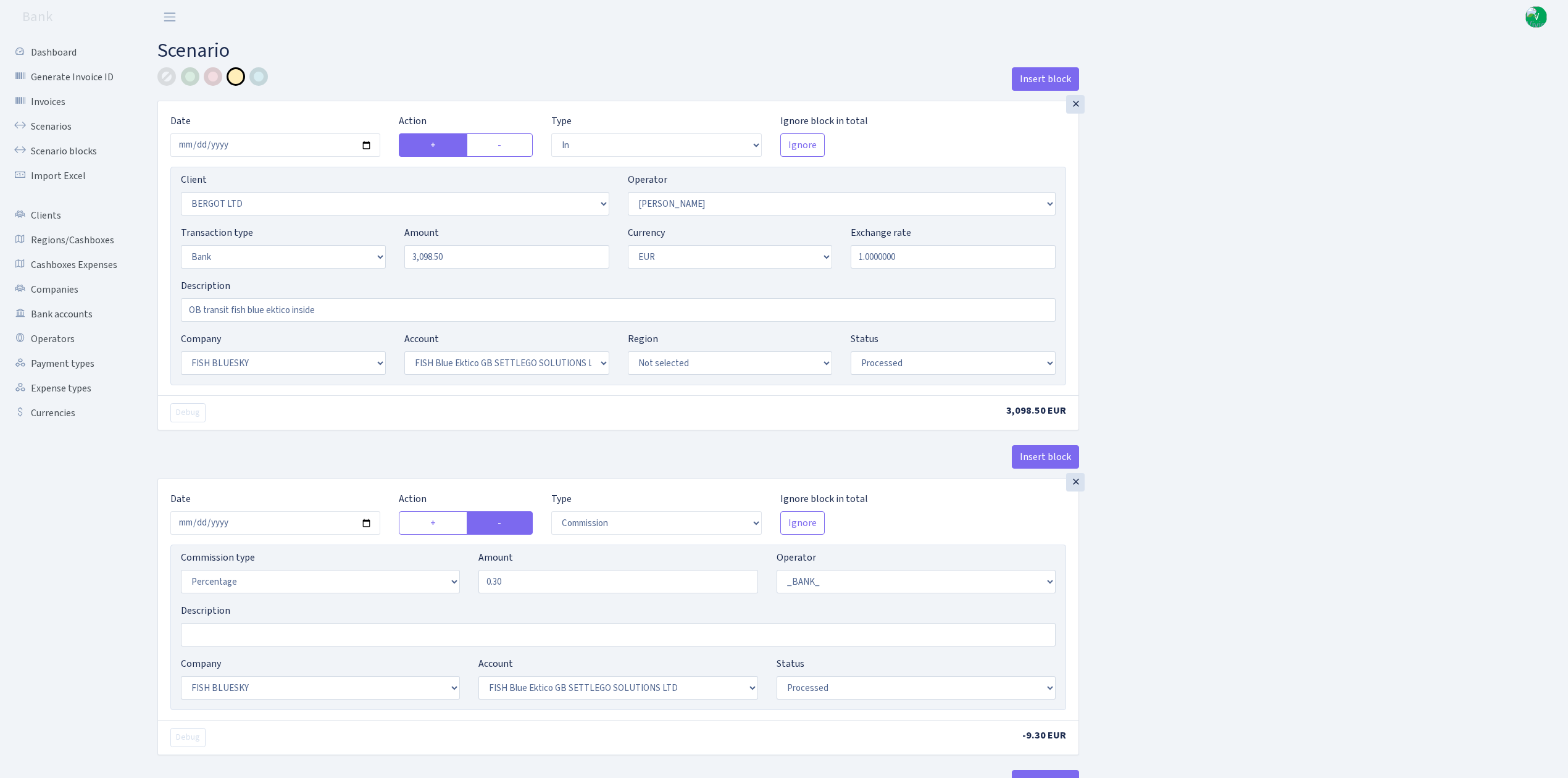
select select "23"
select select "67"
select select "processed"
select select "commission"
select select "1"
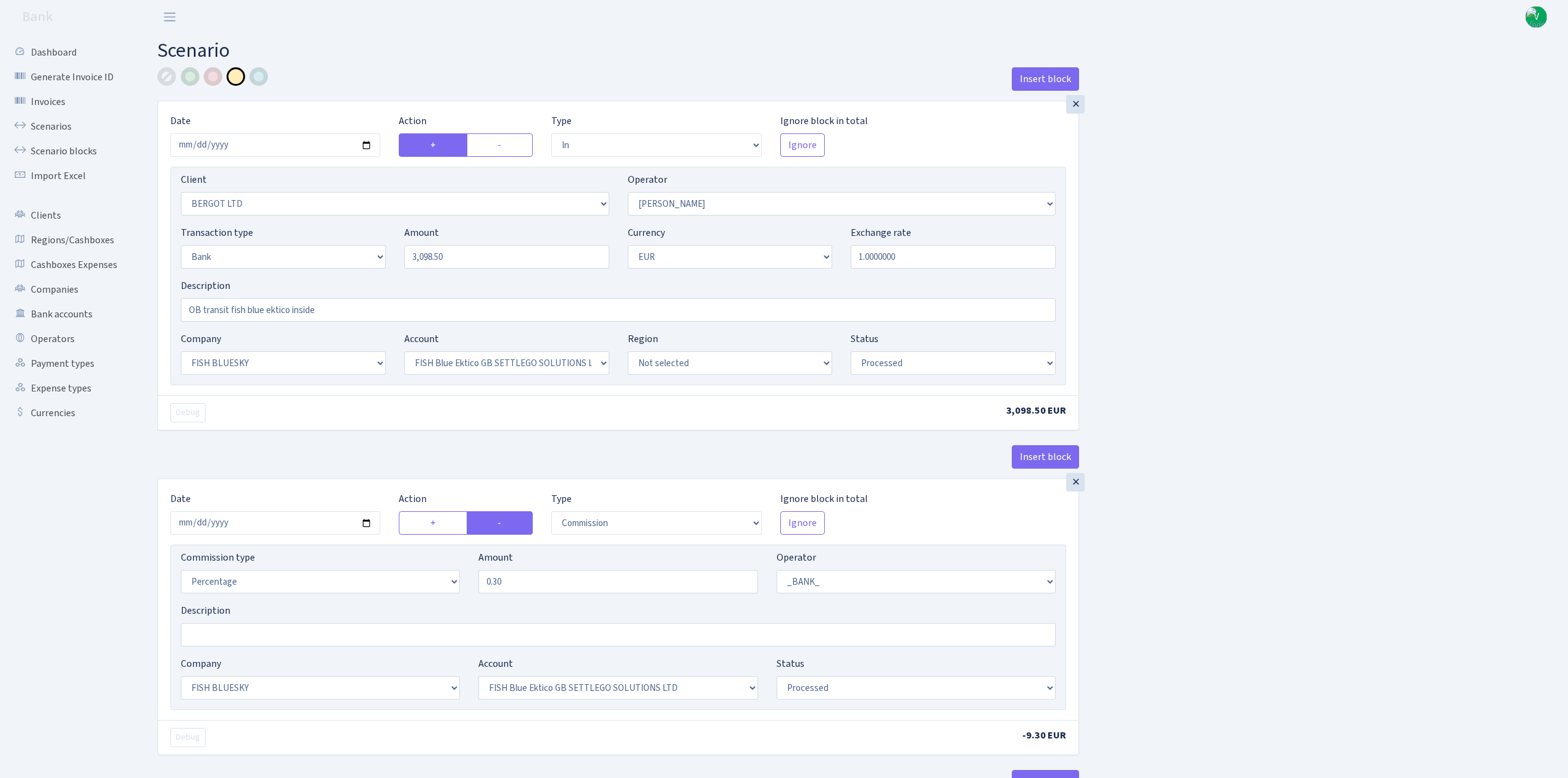
select select "23"
select select "67"
select select "processed"
click at [55, 148] on link "Scenario blocks" at bounding box center [68, 152] width 123 height 25
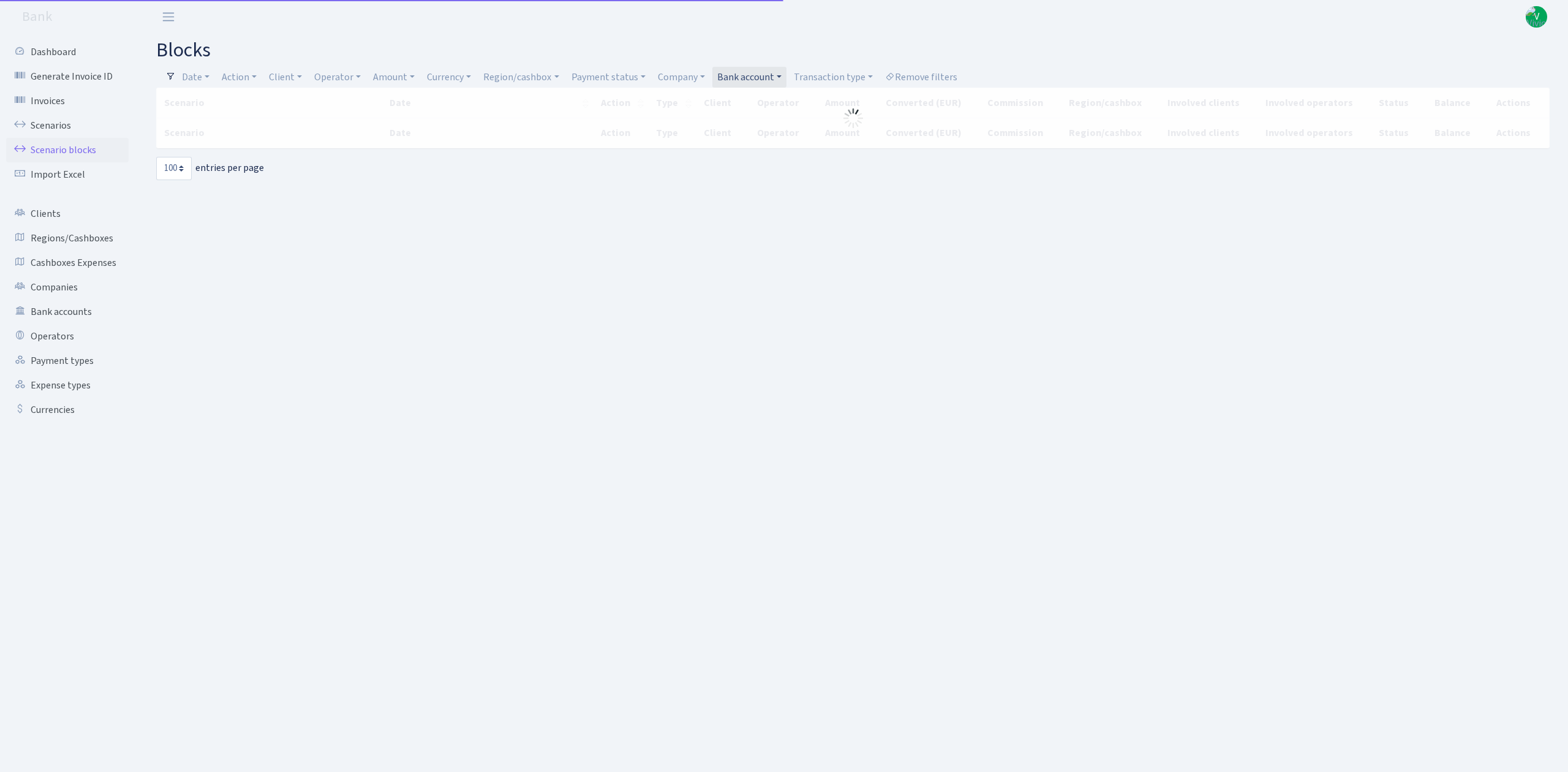
select select "100"
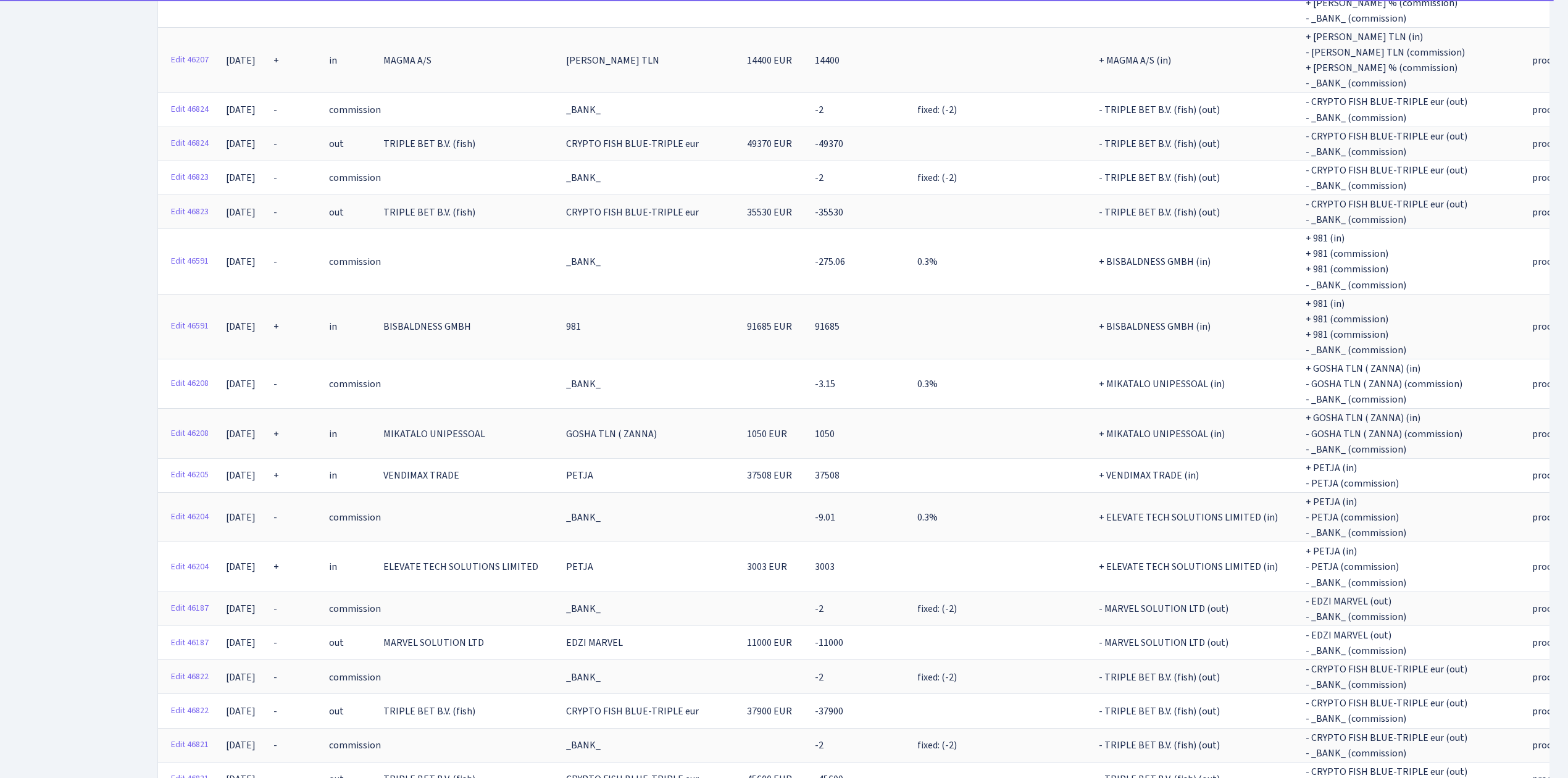
scroll to position [3426, 0]
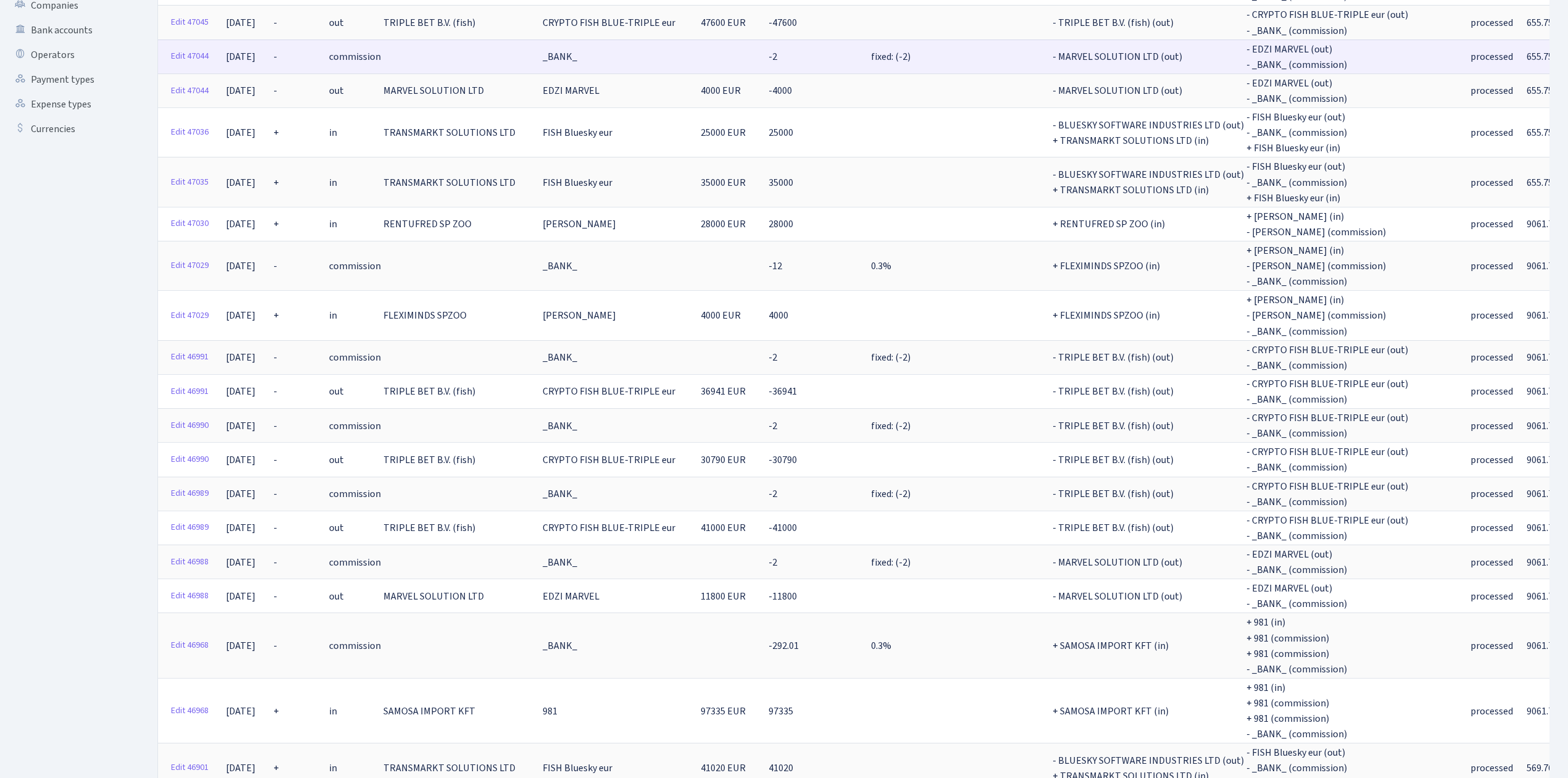
scroll to position [0, 0]
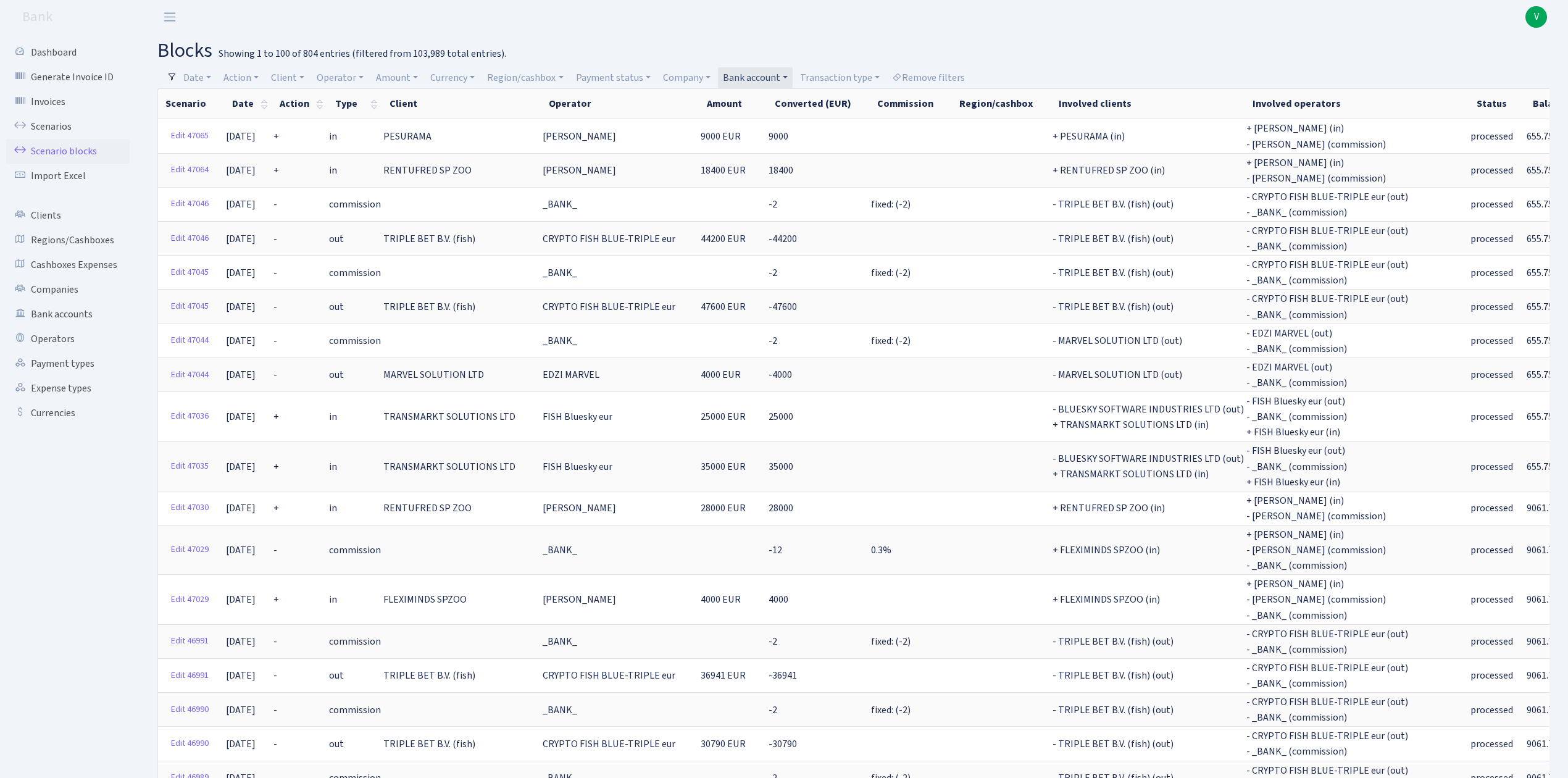
click at [1409, 15] on header "Bank V My Account Logout" at bounding box center [784, 16] width 1568 height 34
click at [739, 74] on link "Bank account" at bounding box center [755, 77] width 75 height 21
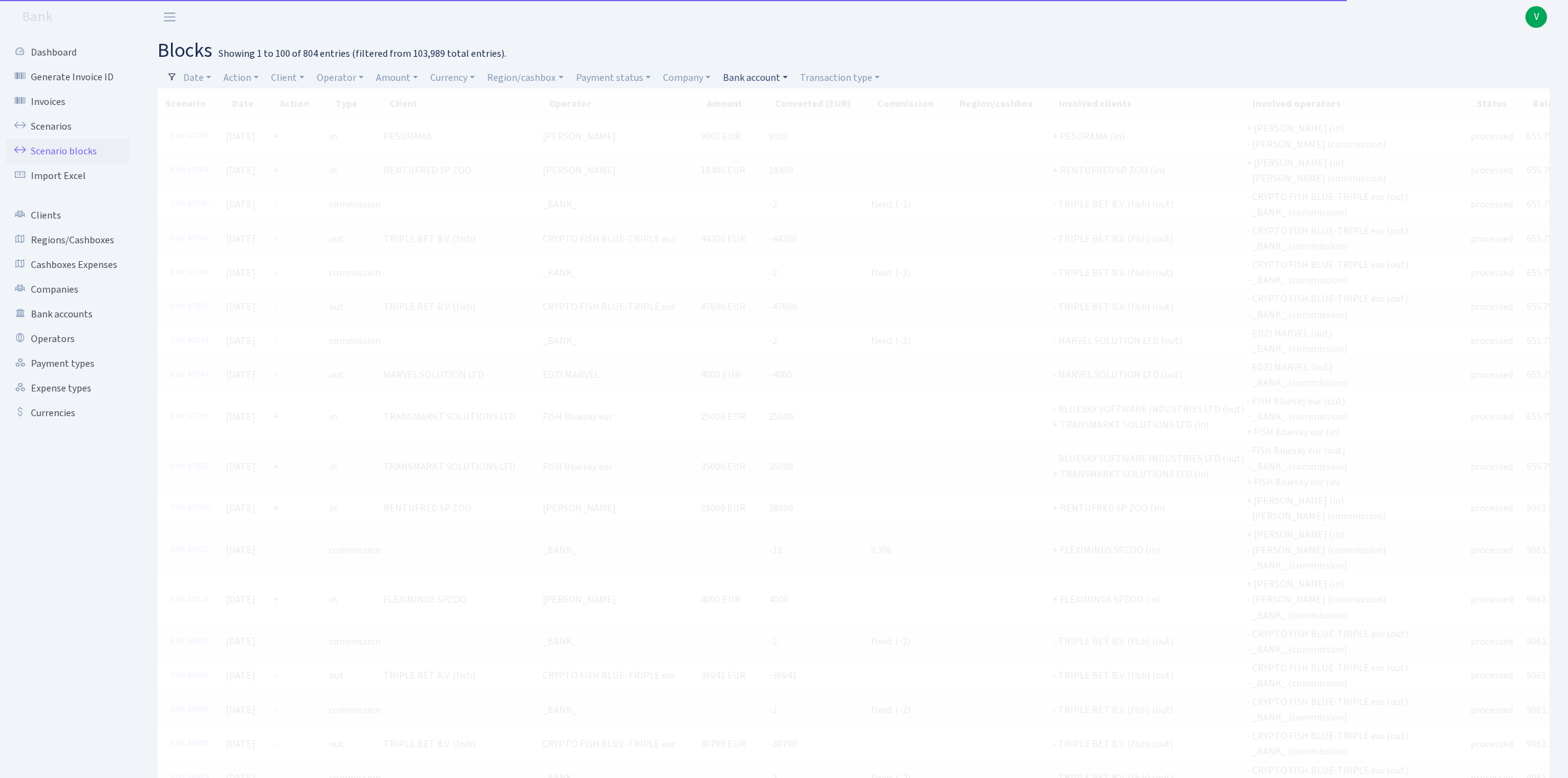
click at [767, 72] on link "Bank account" at bounding box center [755, 77] width 75 height 21
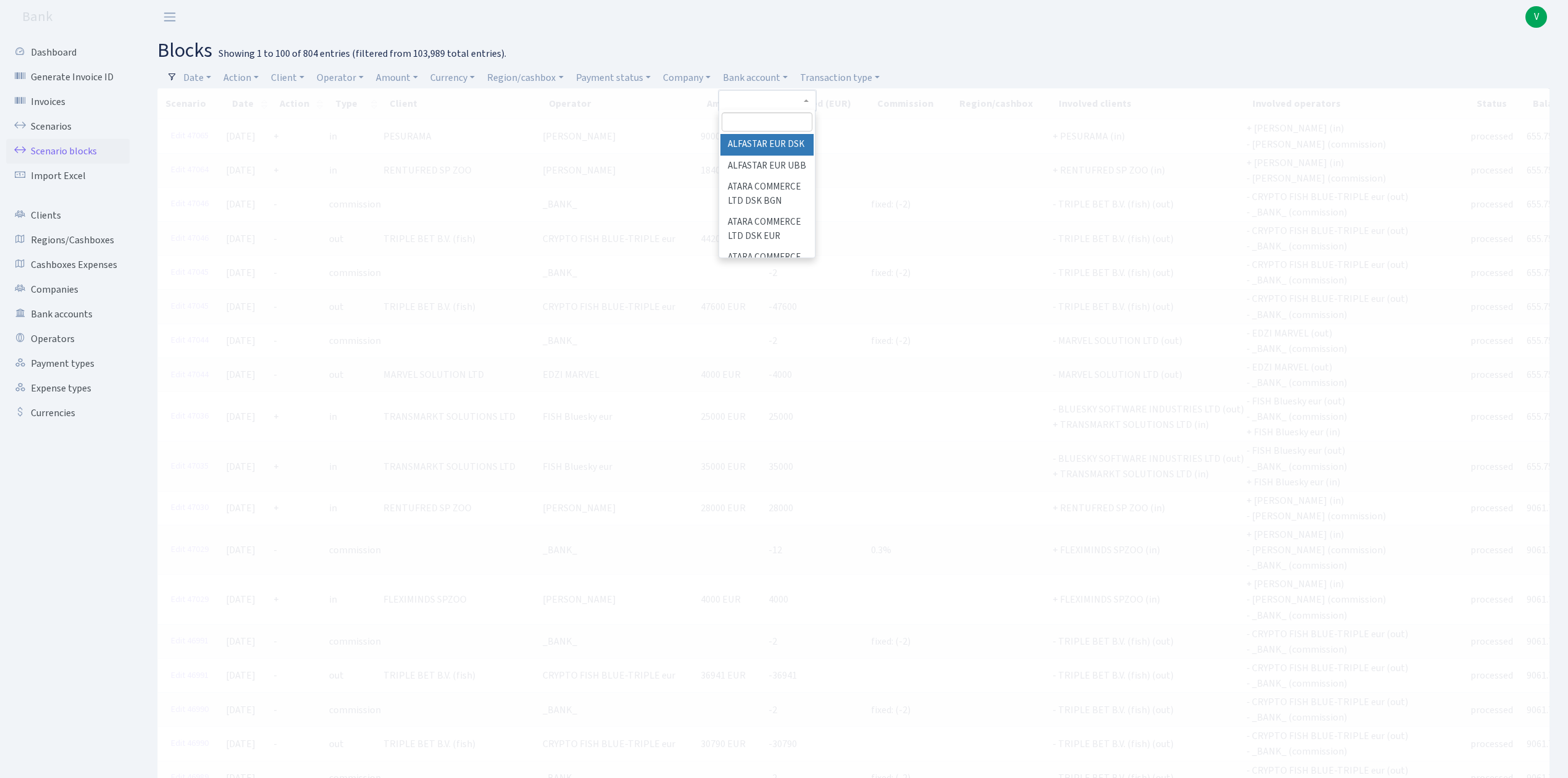
click at [780, 120] on input "search" at bounding box center [767, 122] width 91 height 19
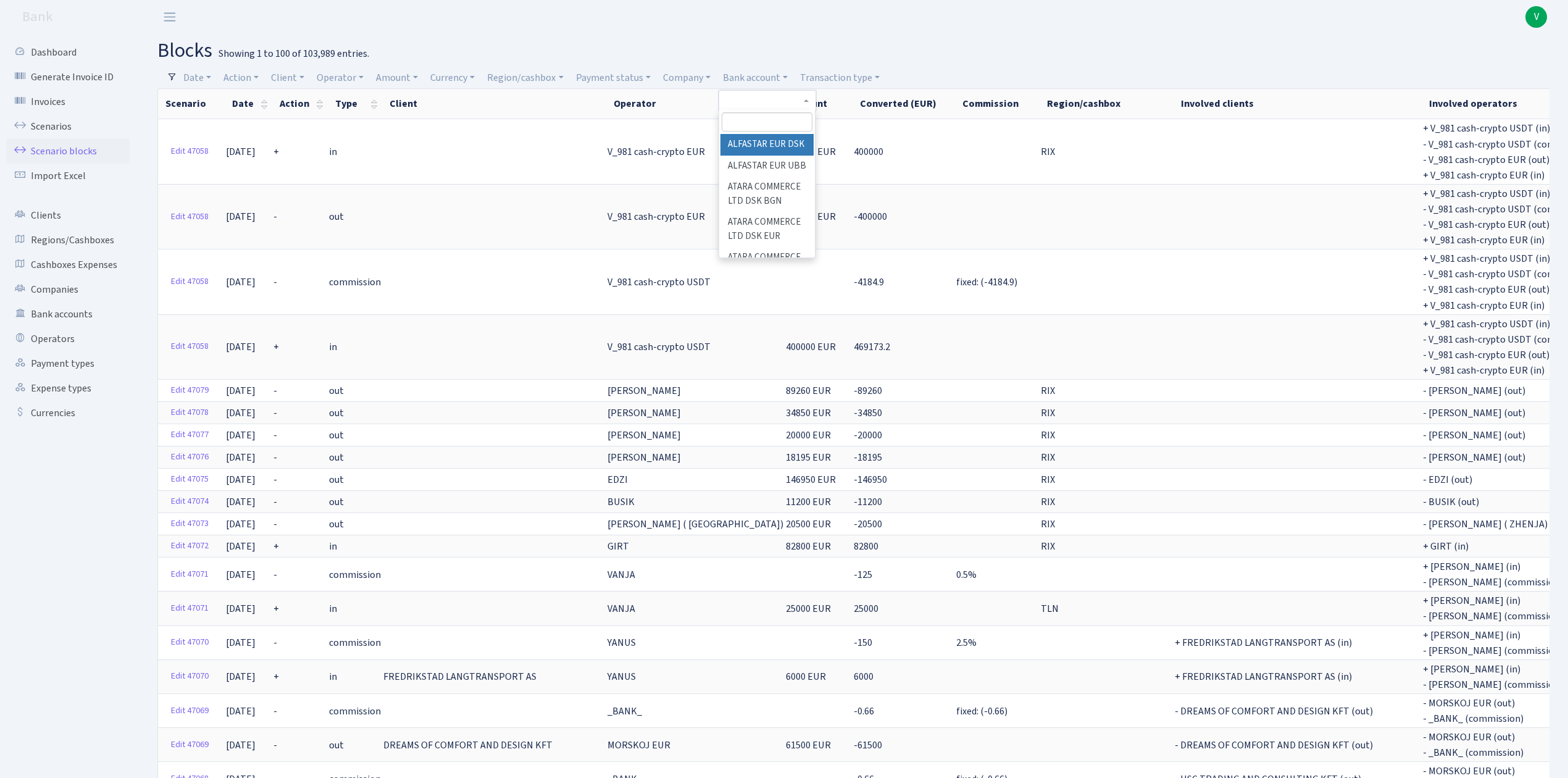
click at [773, 152] on li "ALFASTAR EUR DSK" at bounding box center [766, 145] width 93 height 22
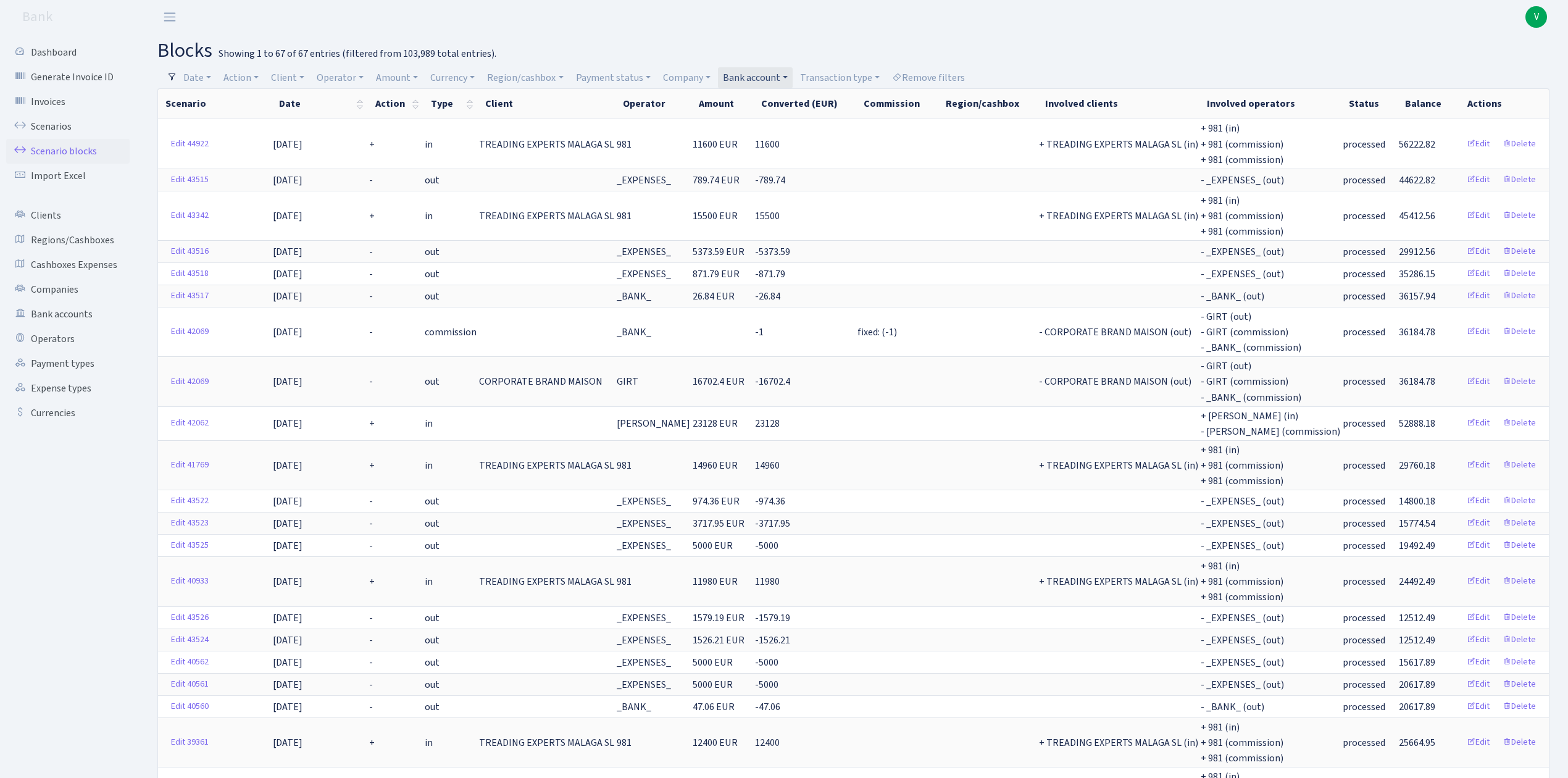
click at [764, 80] on link "Bank account" at bounding box center [755, 77] width 75 height 21
click at [768, 177] on li "ALFASTAR EUR UBB" at bounding box center [766, 166] width 93 height 22
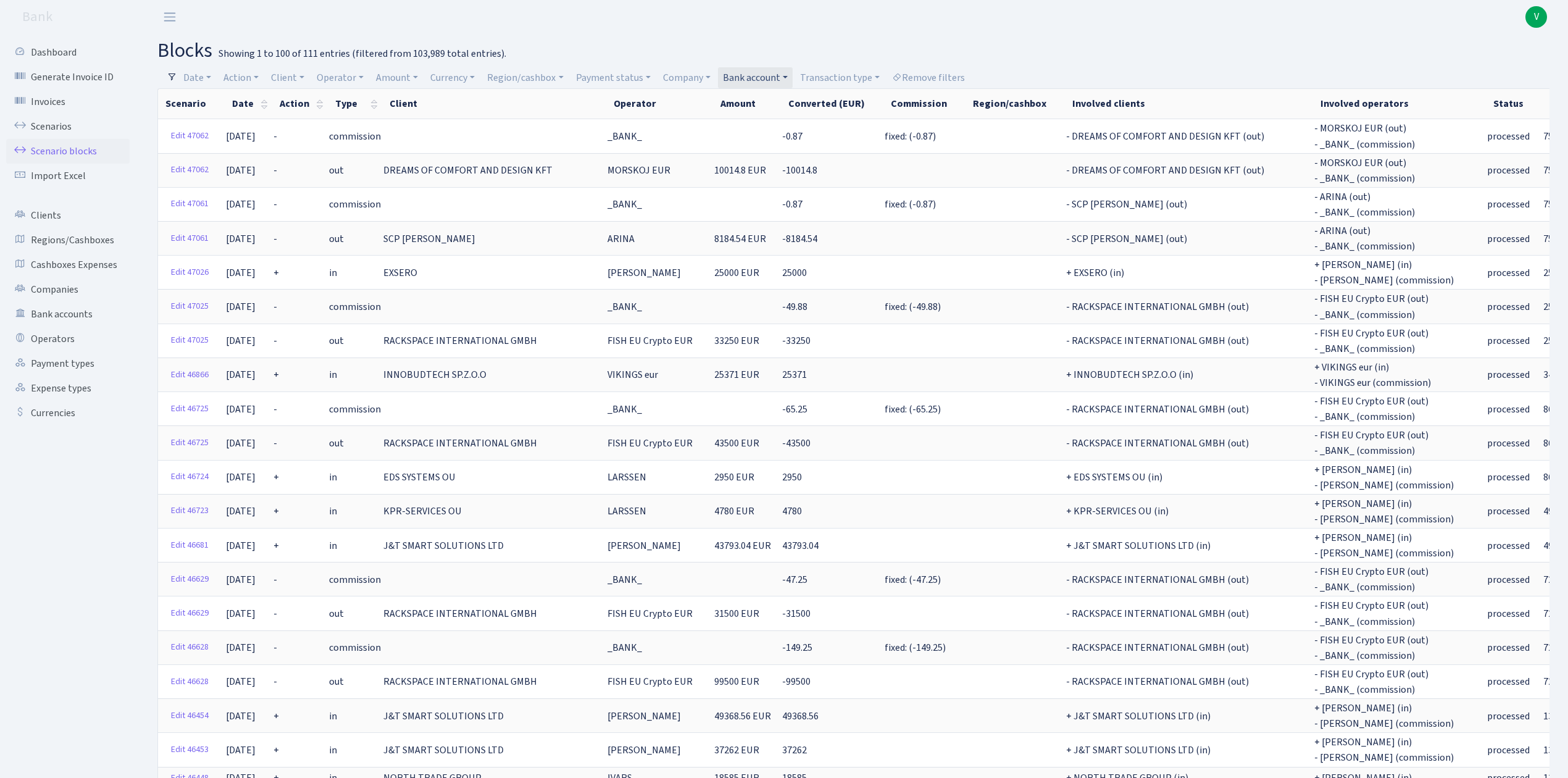
click at [752, 79] on link "Bank account" at bounding box center [755, 77] width 75 height 21
click at [776, 144] on li "ALFASTAR EUR DSK" at bounding box center [766, 145] width 93 height 22
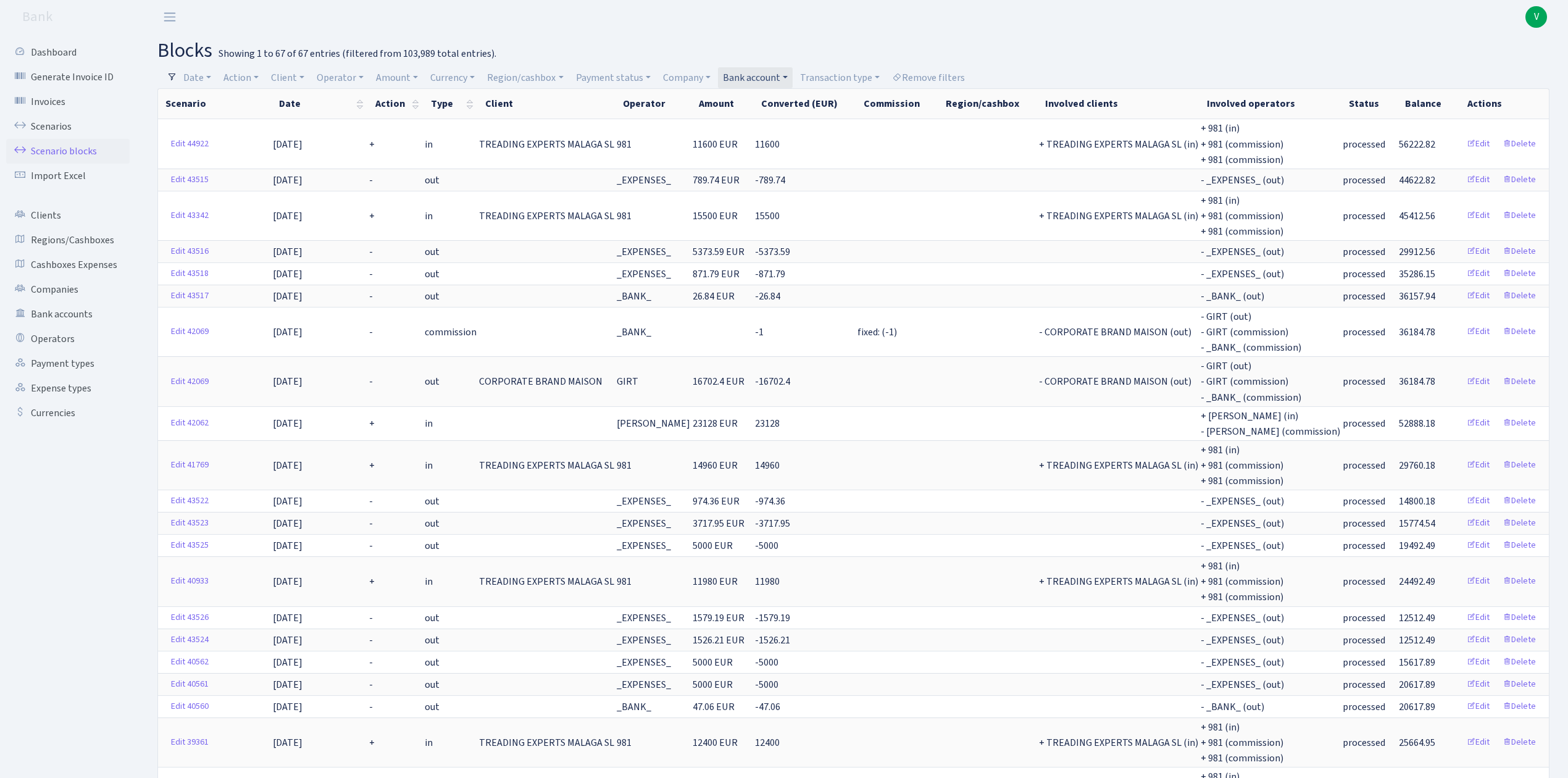
click at [768, 68] on link "Bank account" at bounding box center [755, 77] width 75 height 21
click at [761, 177] on li "ALFASTAR EUR UBB" at bounding box center [766, 166] width 93 height 22
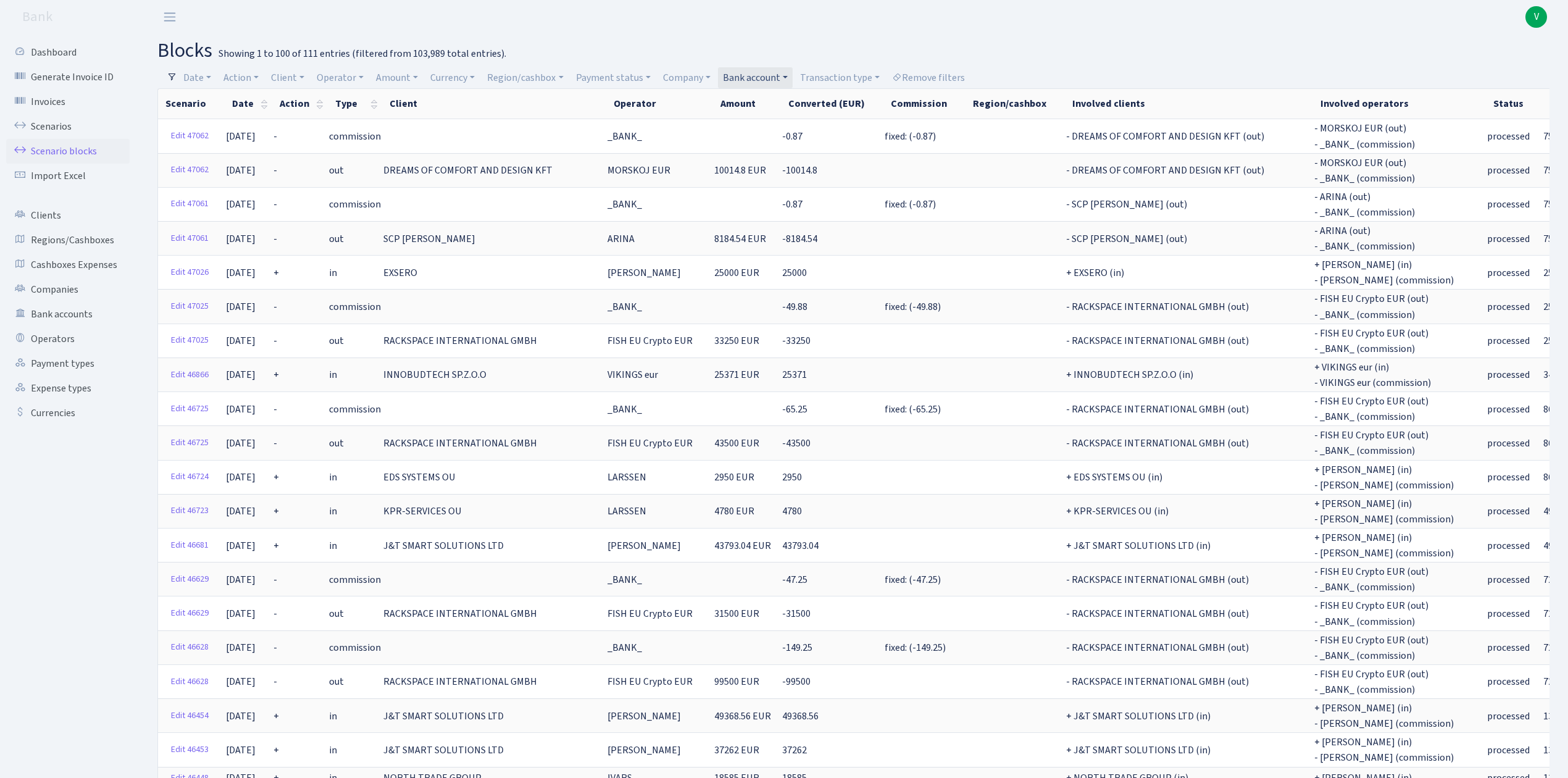
click at [761, 72] on link "Bank account" at bounding box center [755, 77] width 75 height 21
select select
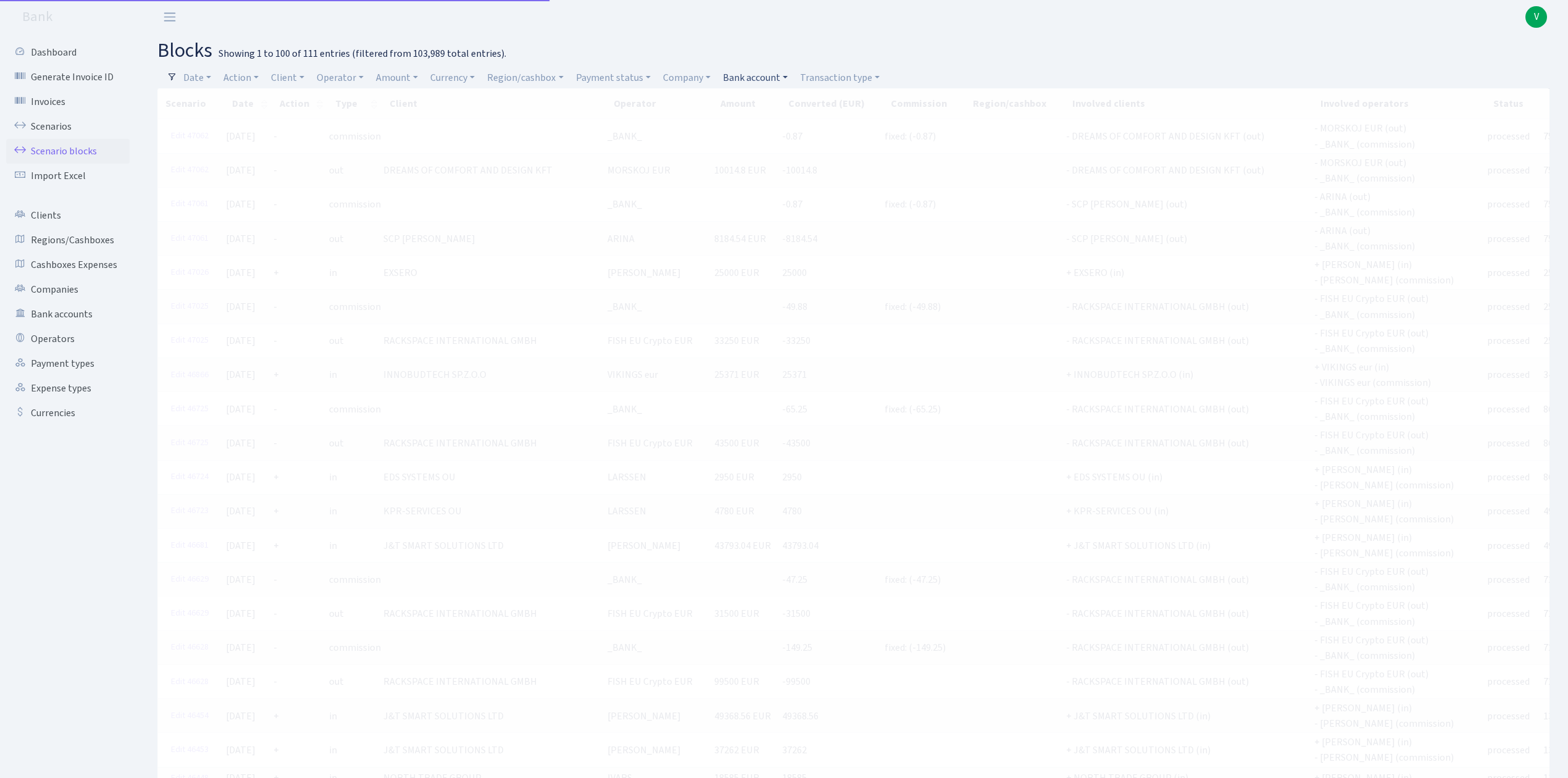
click at [764, 67] on link "Bank account" at bounding box center [755, 77] width 75 height 21
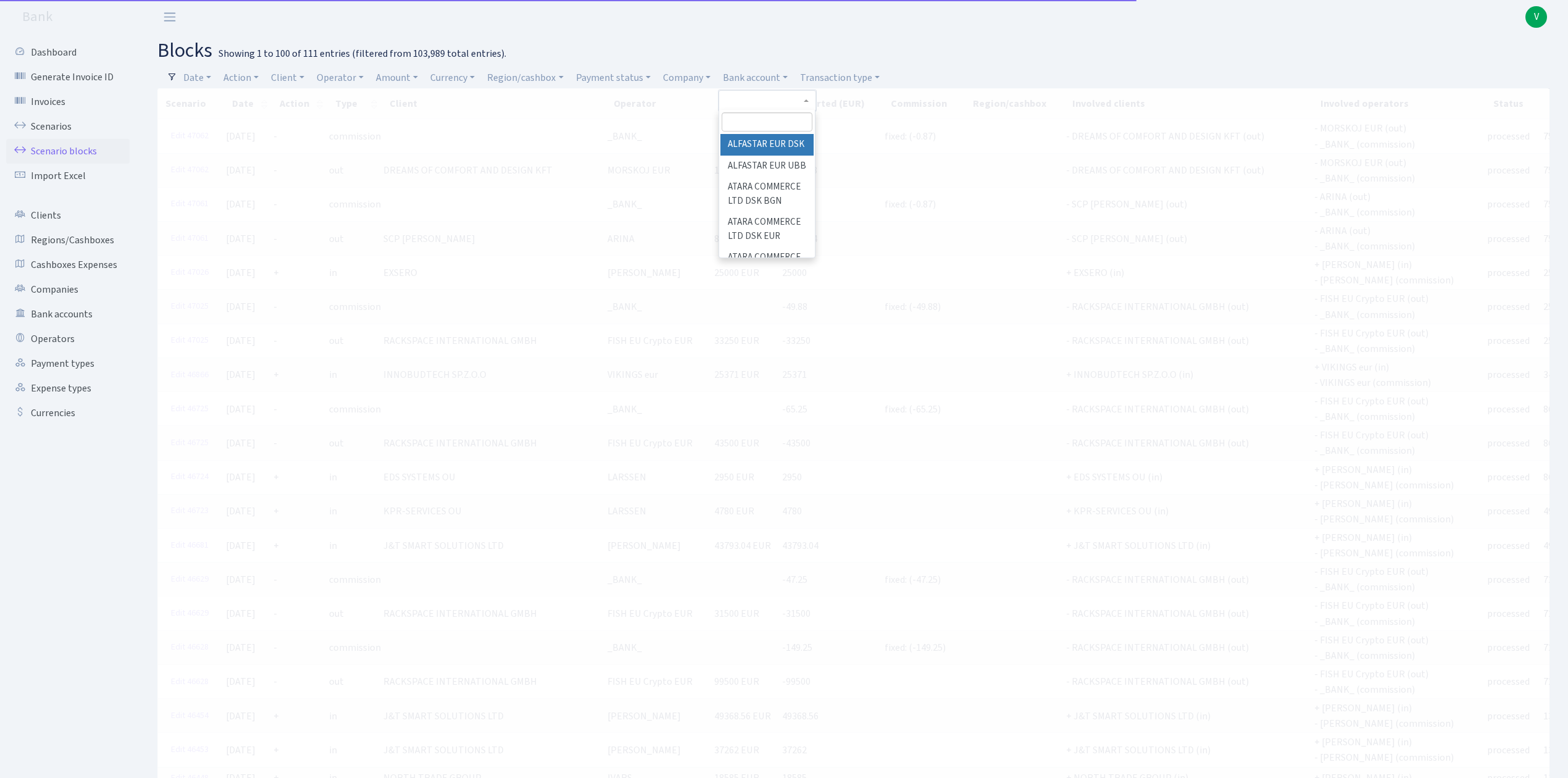
click at [759, 122] on input "search" at bounding box center [767, 122] width 91 height 19
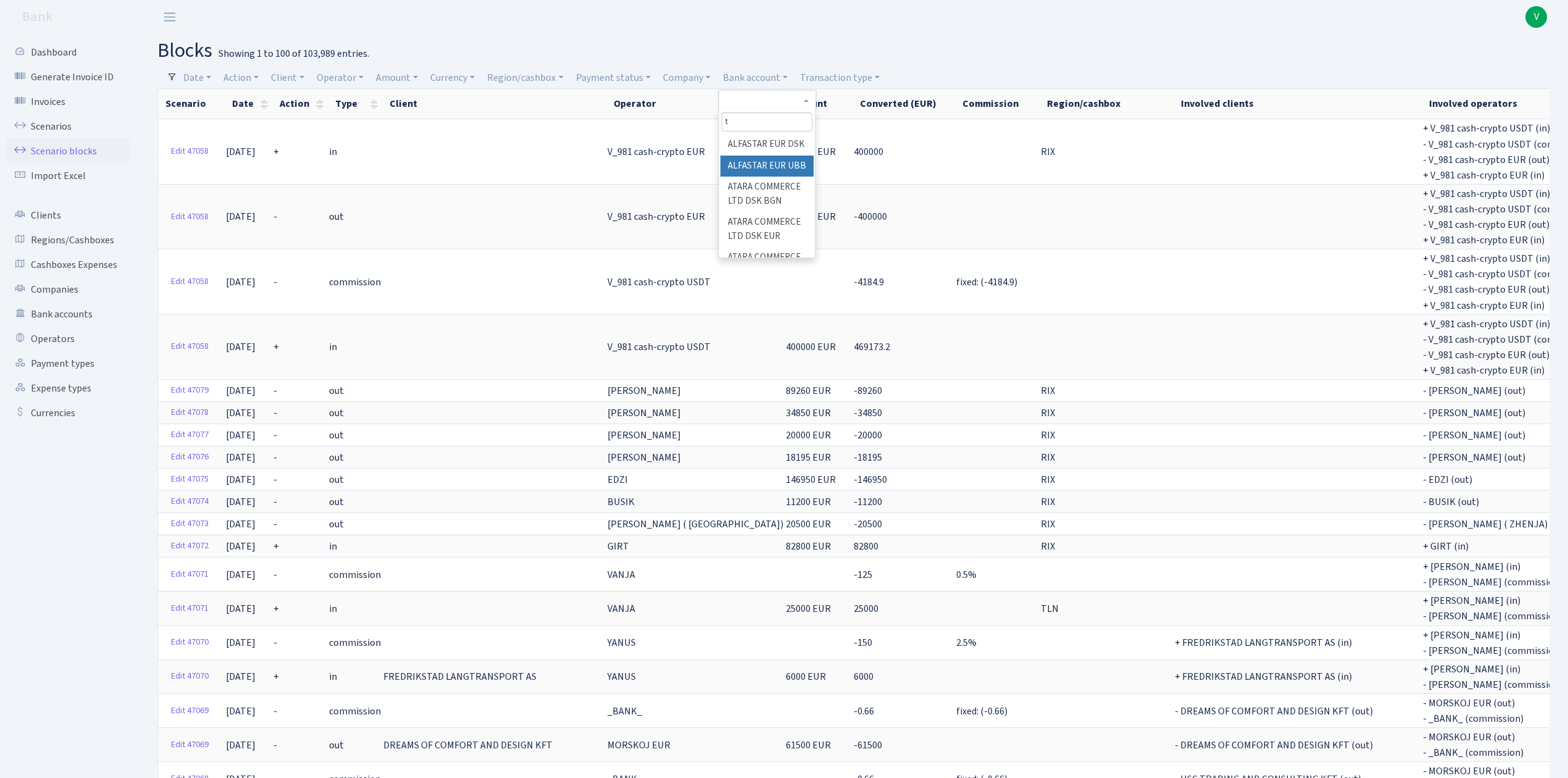
click at [789, 114] on input "t" at bounding box center [767, 122] width 91 height 19
type input "tl"
click at [781, 211] on li "TL TRADE BACB EUR" at bounding box center [766, 222] width 93 height 35
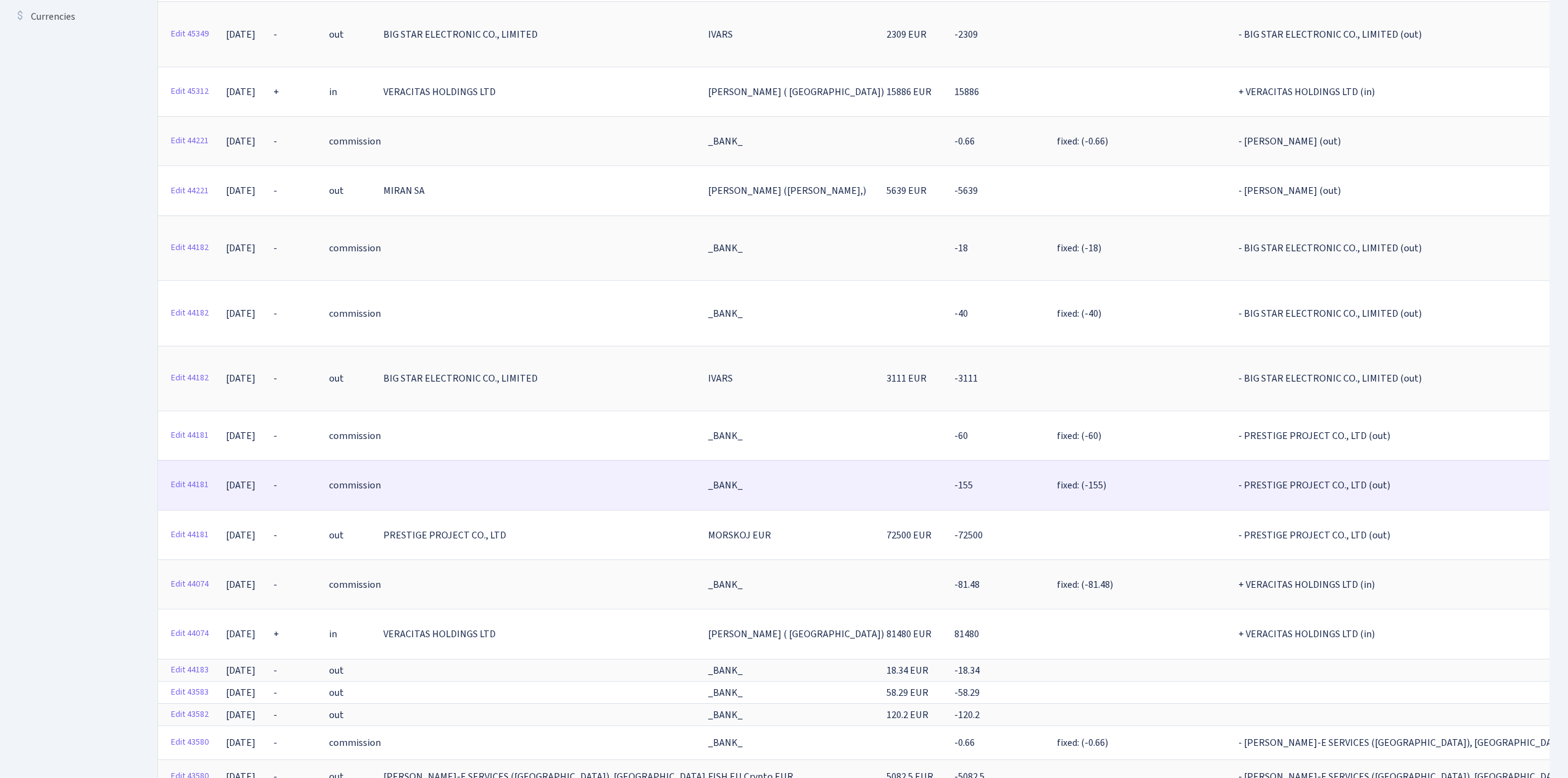
scroll to position [411, 0]
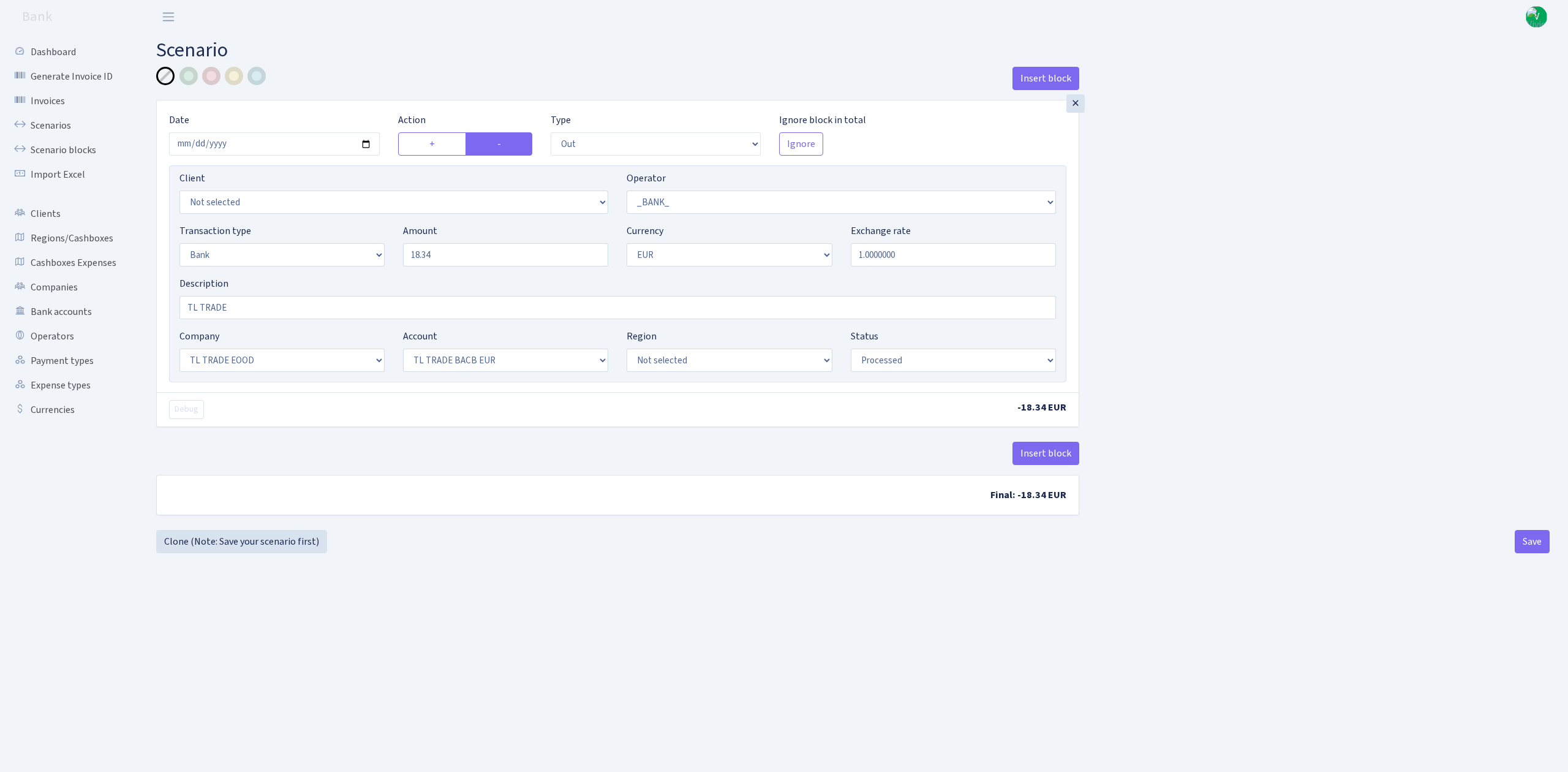
select select "out"
select select "1"
select select "2"
select select "1"
select select "10"
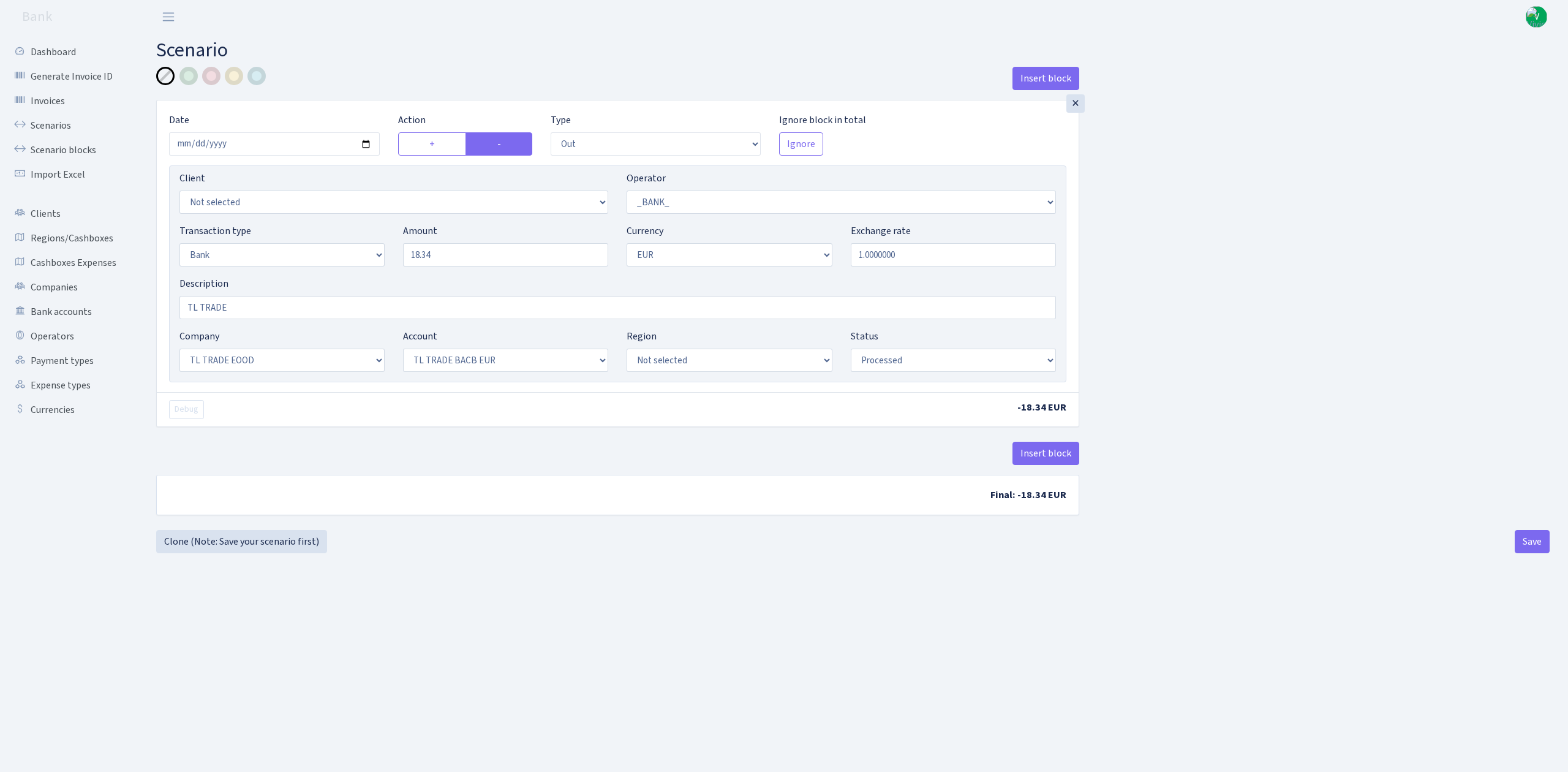
select select "30"
select select "processed"
click at [54, 124] on link "Scenarios" at bounding box center [67, 126] width 122 height 25
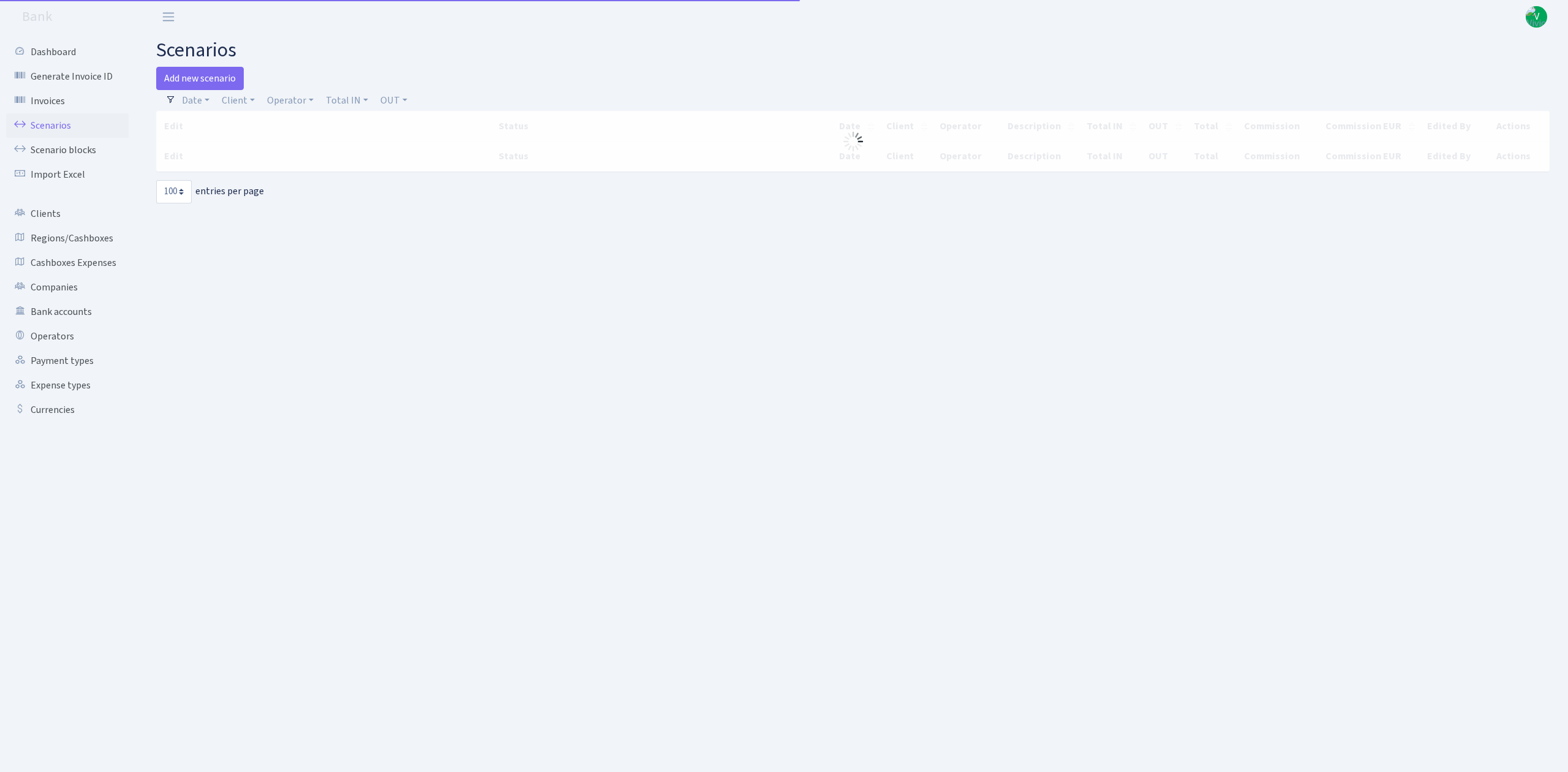
select select "100"
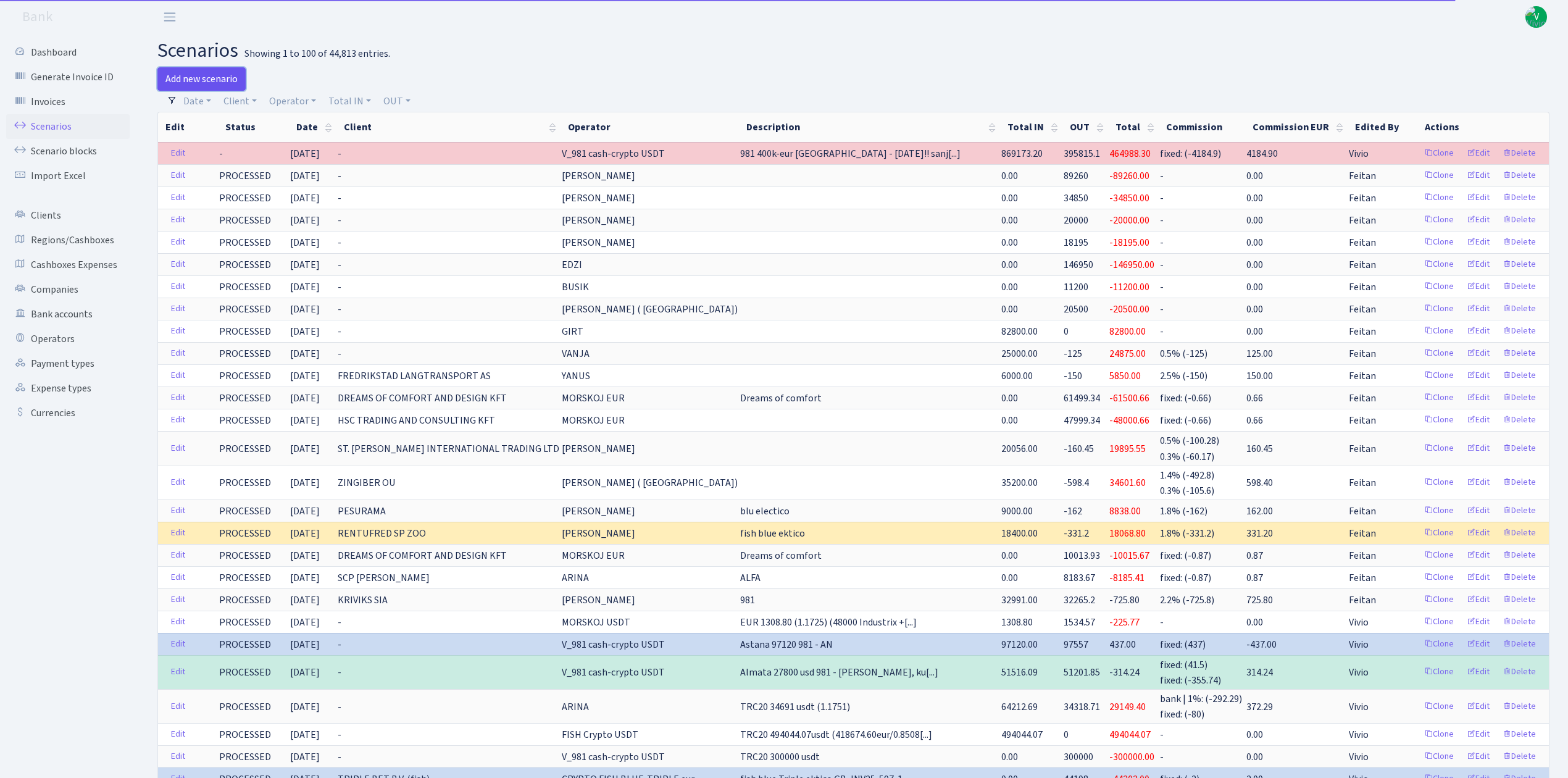
click at [213, 80] on link "Add new scenario" at bounding box center [202, 79] width 88 height 23
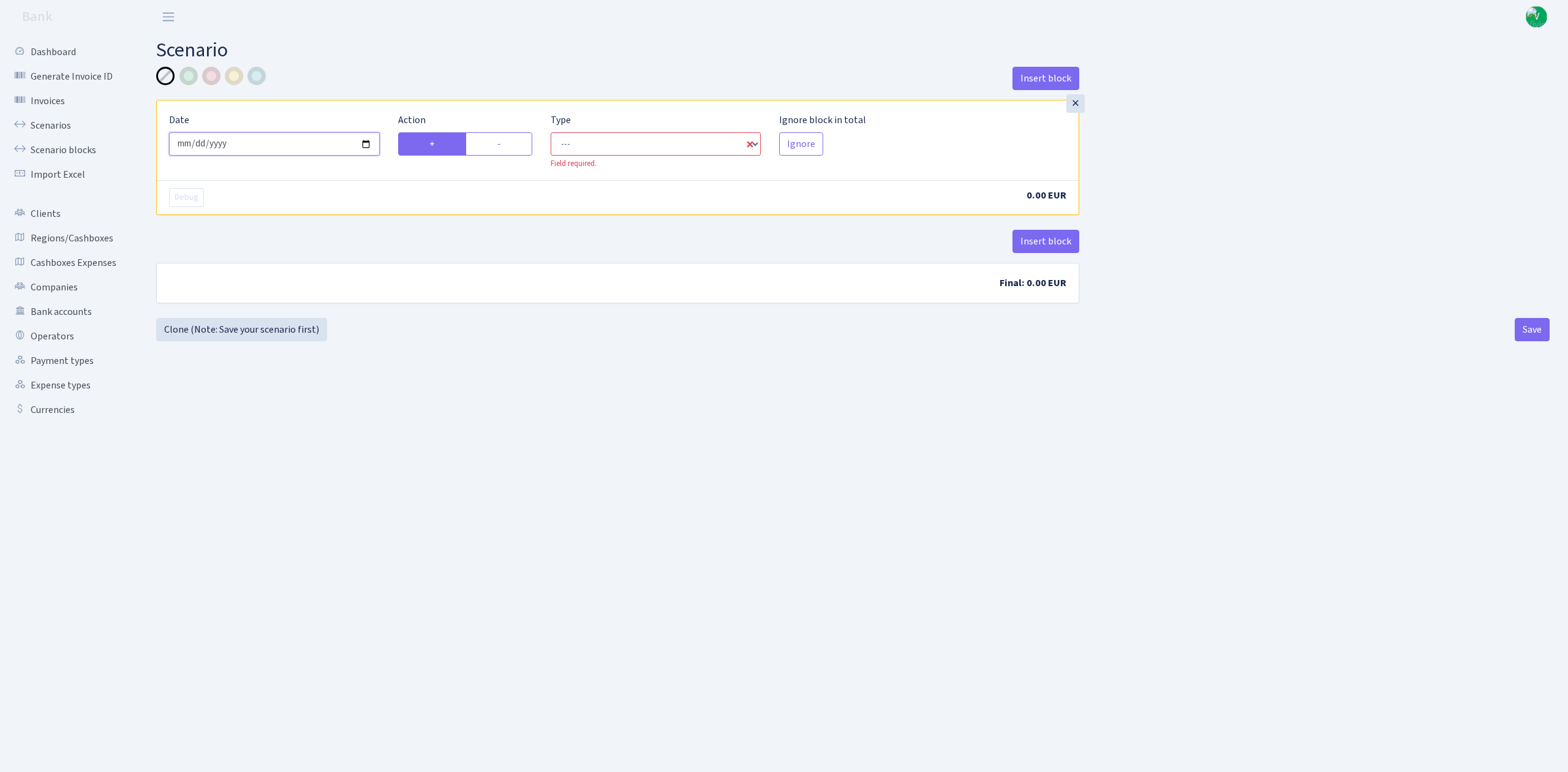
click at [364, 146] on input "[DATE]" at bounding box center [274, 144] width 211 height 23
click at [365, 150] on input "[DATE]" at bounding box center [274, 144] width 211 height 23
click at [370, 143] on input "2025-07-01" at bounding box center [274, 144] width 211 height 23
click at [364, 146] on input "2025-07-01" at bounding box center [274, 144] width 211 height 23
type input "[DATE]"
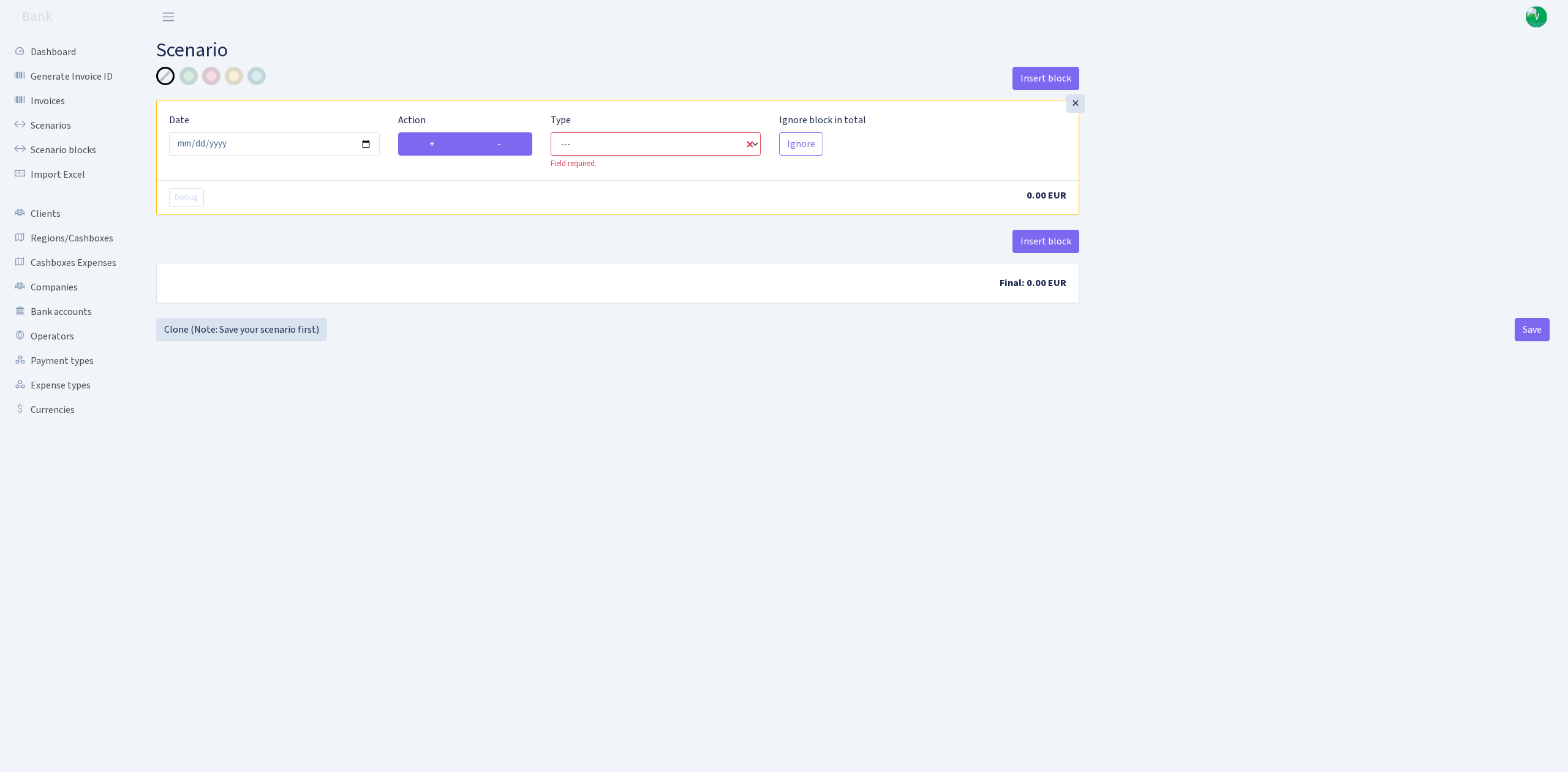
click at [498, 147] on label "-" at bounding box center [499, 144] width 67 height 23
click at [498, 145] on input "-" at bounding box center [501, 140] width 8 height 8
radio input "true"
radio input "false"
click at [601, 143] on select "--- In Out Commission" at bounding box center [656, 144] width 211 height 23
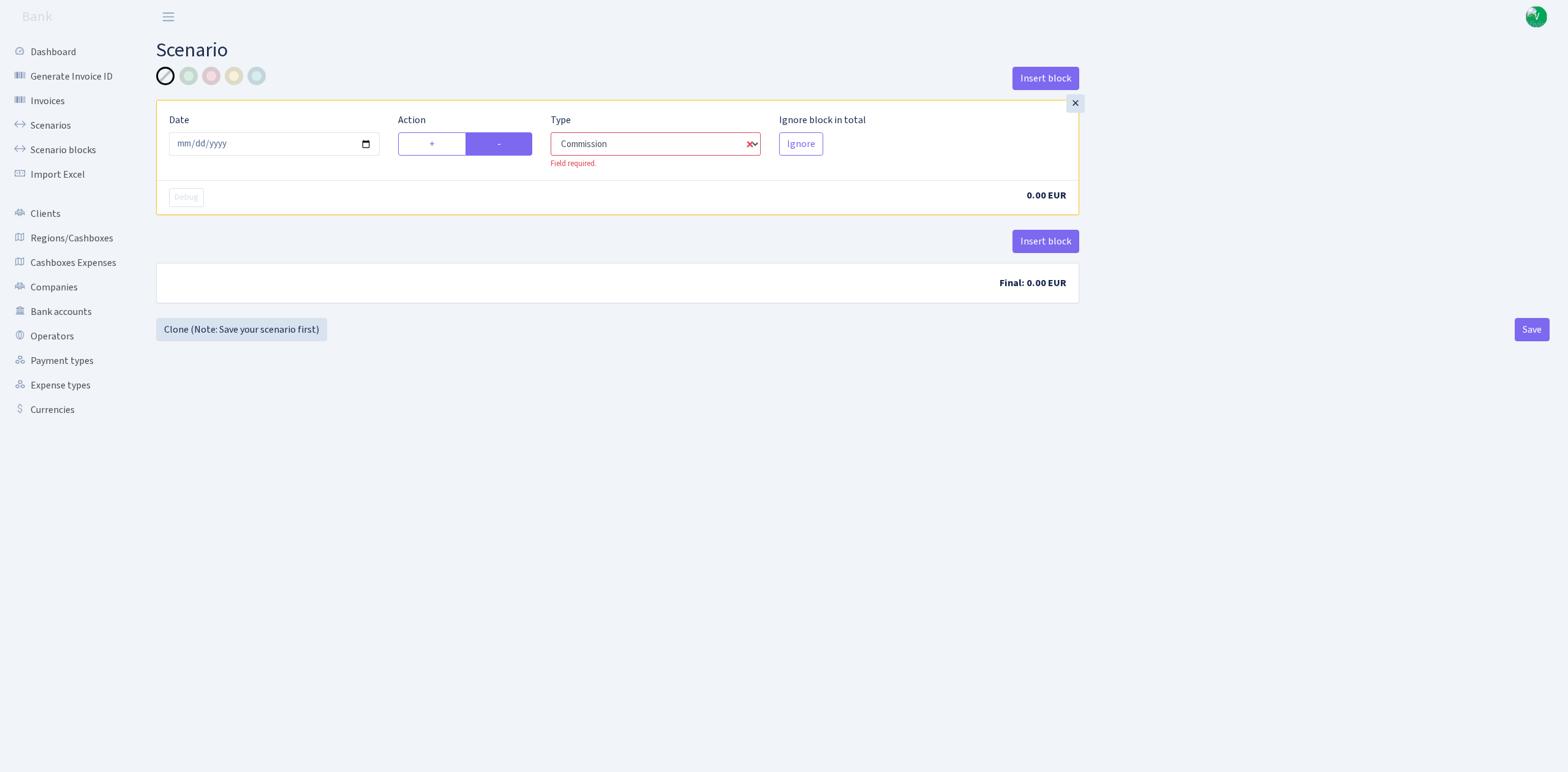
click at [550, 133] on select "--- In Out Commission" at bounding box center [656, 144] width 211 height 23
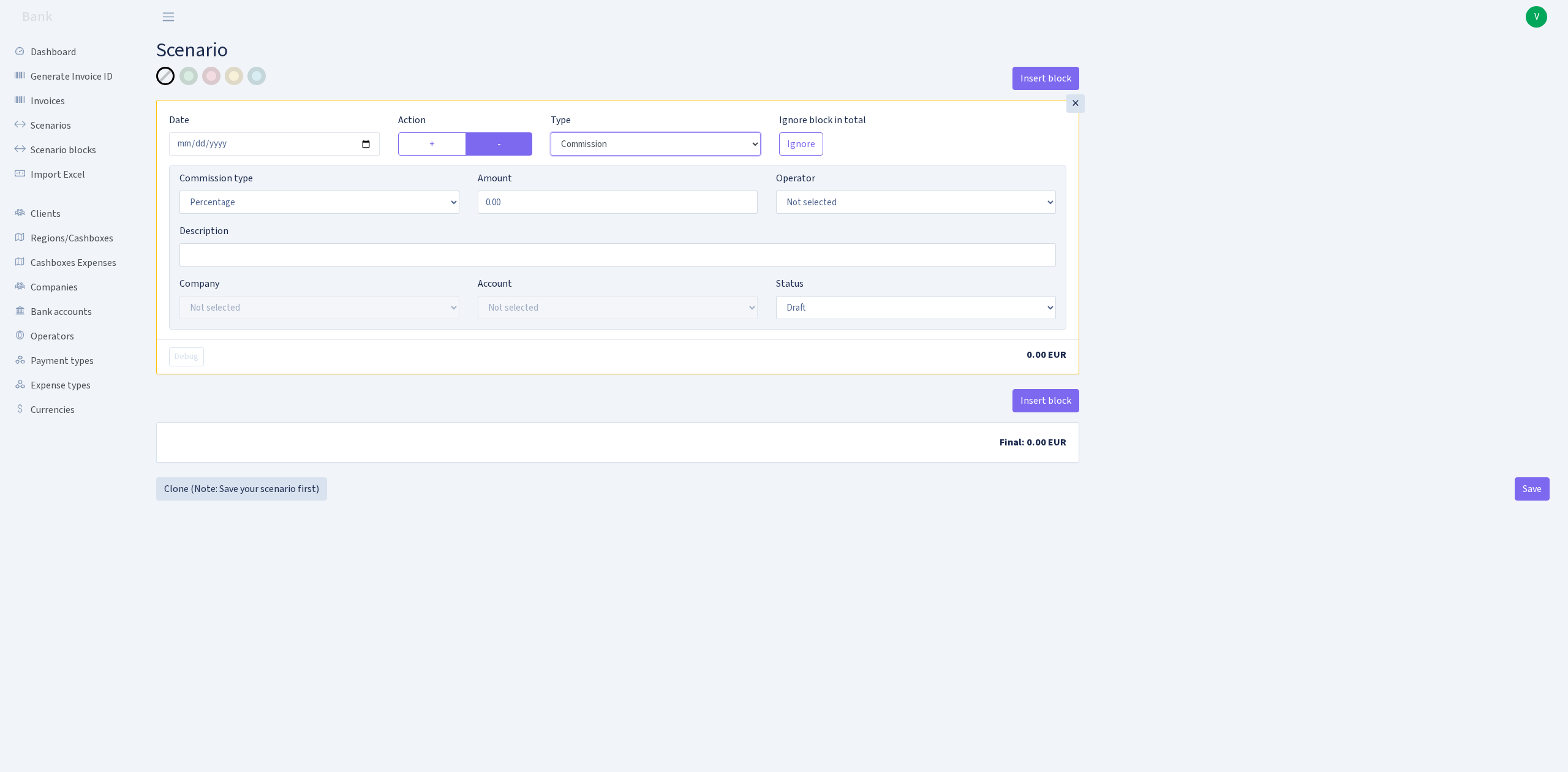
click at [625, 133] on select "--- In Out Commission" at bounding box center [656, 144] width 211 height 23
select select "out"
click at [550, 133] on select "--- In Out Commission" at bounding box center [656, 144] width 211 height 23
select select
select select "1"
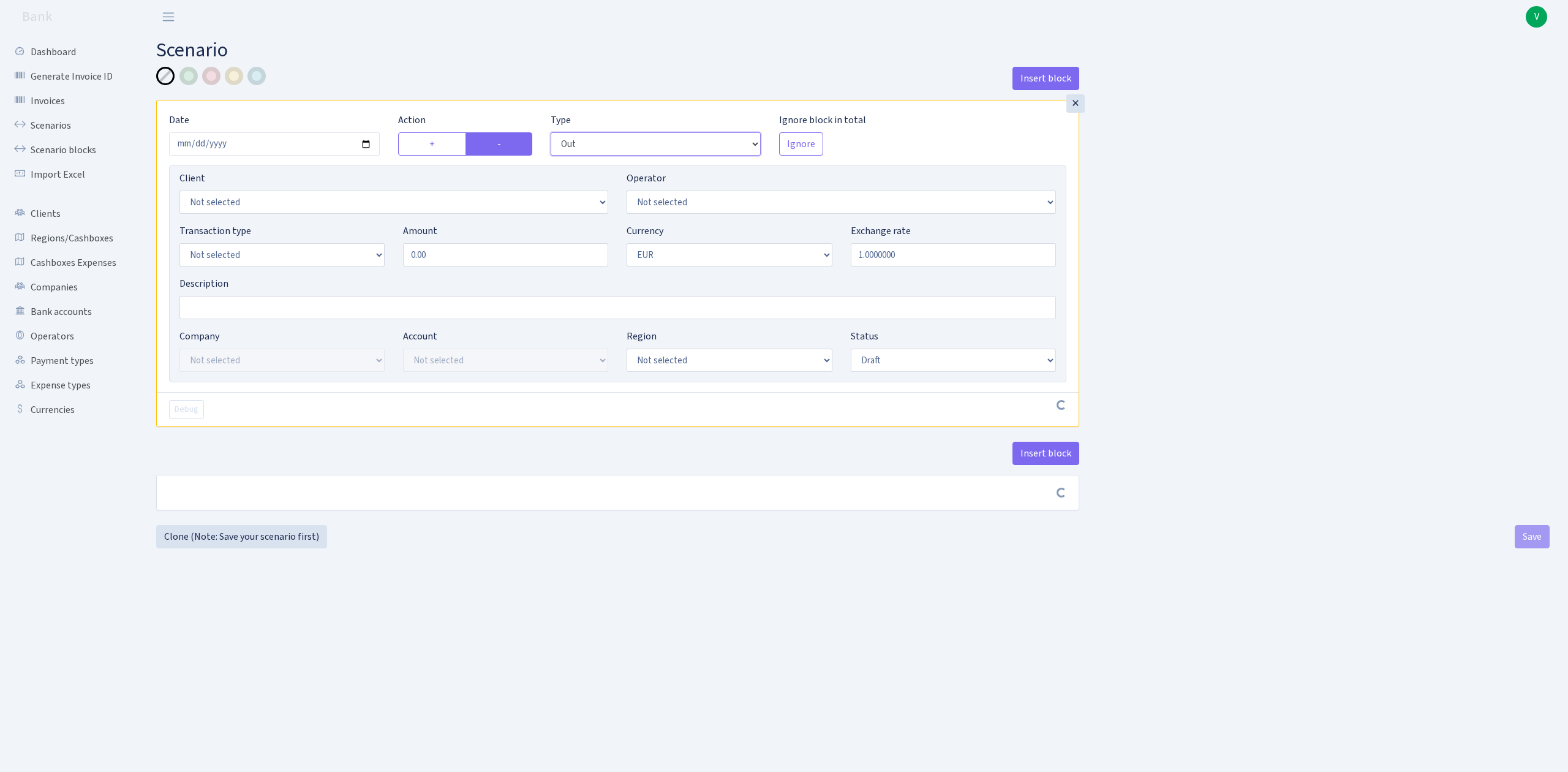
select select
click at [789, 206] on select "Not selected 981 981 AED 981 BN usdt 981 CASH USDT 981 CASH USDT EUR 981 GOLD 9…" at bounding box center [840, 202] width 429 height 23
select select "1"
click at [626, 191] on select "Not selected 981 981 AED 981 BN usdt 981 CASH USDT 981 CASH USDT EUR 981 GOLD 9…" at bounding box center [840, 202] width 429 height 23
select select
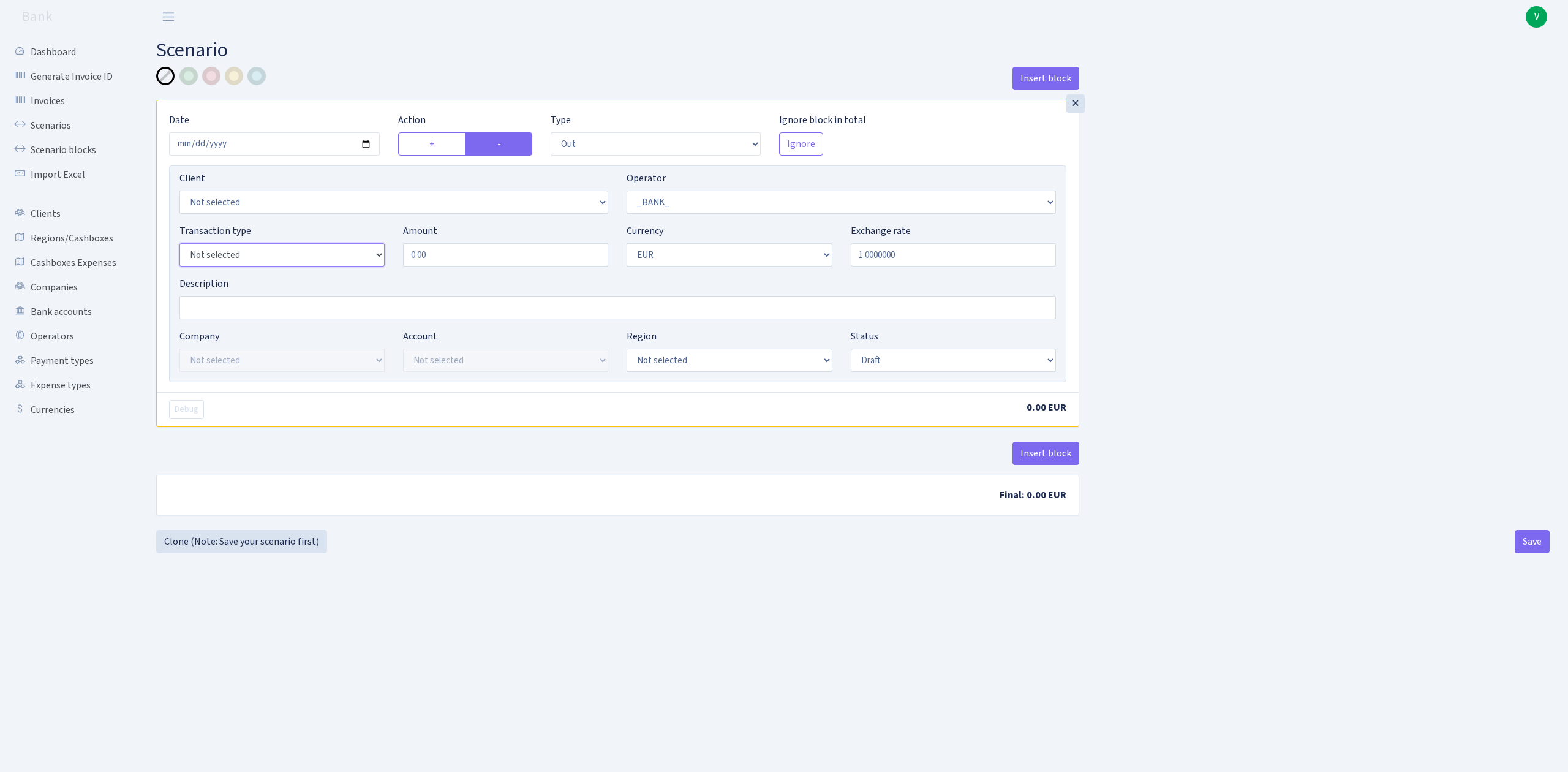
click at [308, 250] on select "Not selected 981 ELF FISH crypto GIRT IVO dekl MM-BALTIC eur UAB Bank Cash Cash…" at bounding box center [282, 255] width 205 height 23
select select "2"
click at [180, 244] on select "Not selected 981 ELF FISH crypto GIRT IVO dekl MM-BALTIC eur UAB Bank Cash Cash…" at bounding box center [282, 255] width 205 height 23
click at [466, 249] on input "0.00" at bounding box center [505, 255] width 205 height 23
drag, startPoint x: 467, startPoint y: 250, endPoint x: 401, endPoint y: 238, distance: 67.1
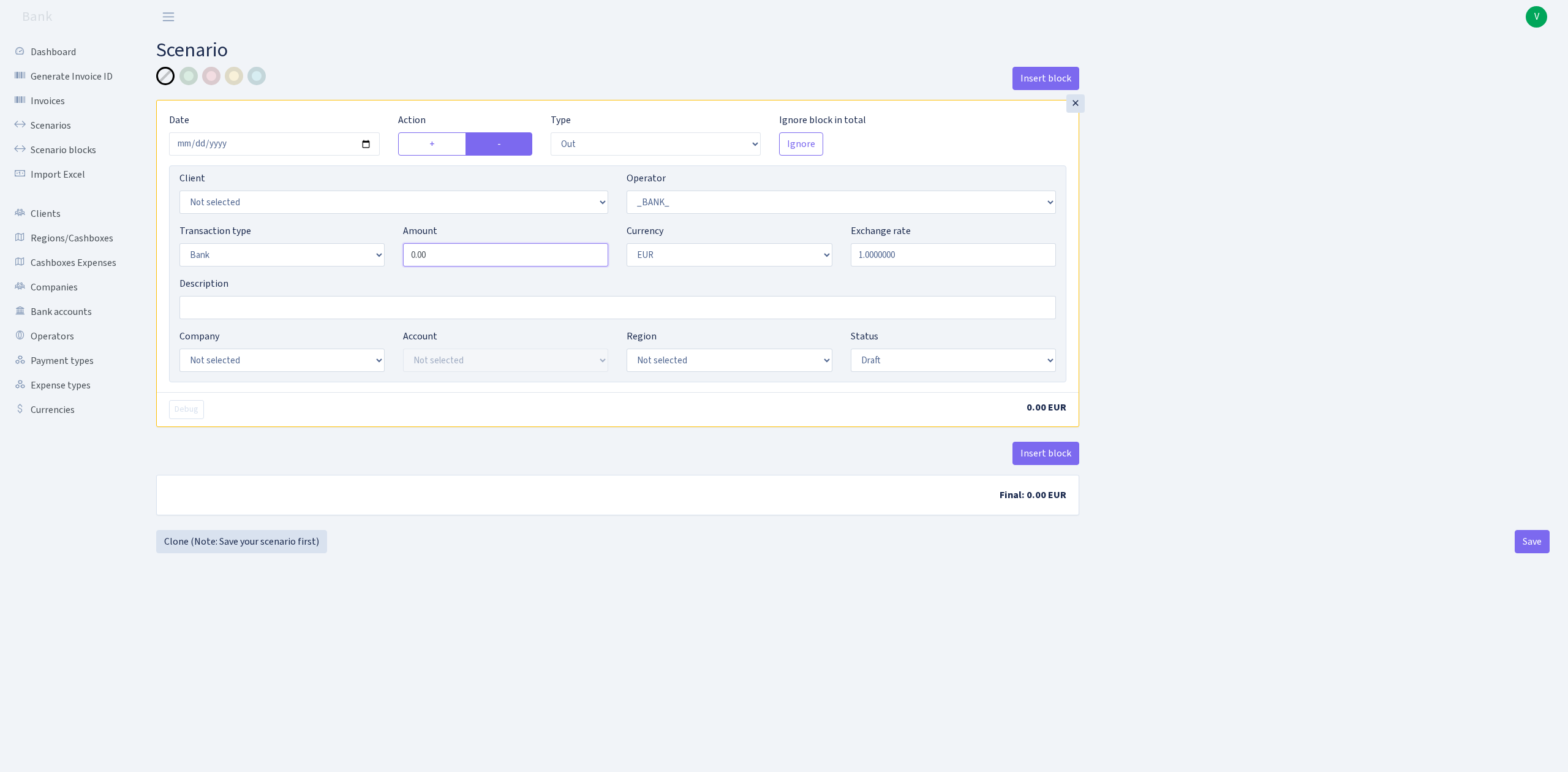
click at [401, 238] on div "Amount 0.00" at bounding box center [505, 244] width 223 height 43
select select
type input "2"
select select
type input "28."
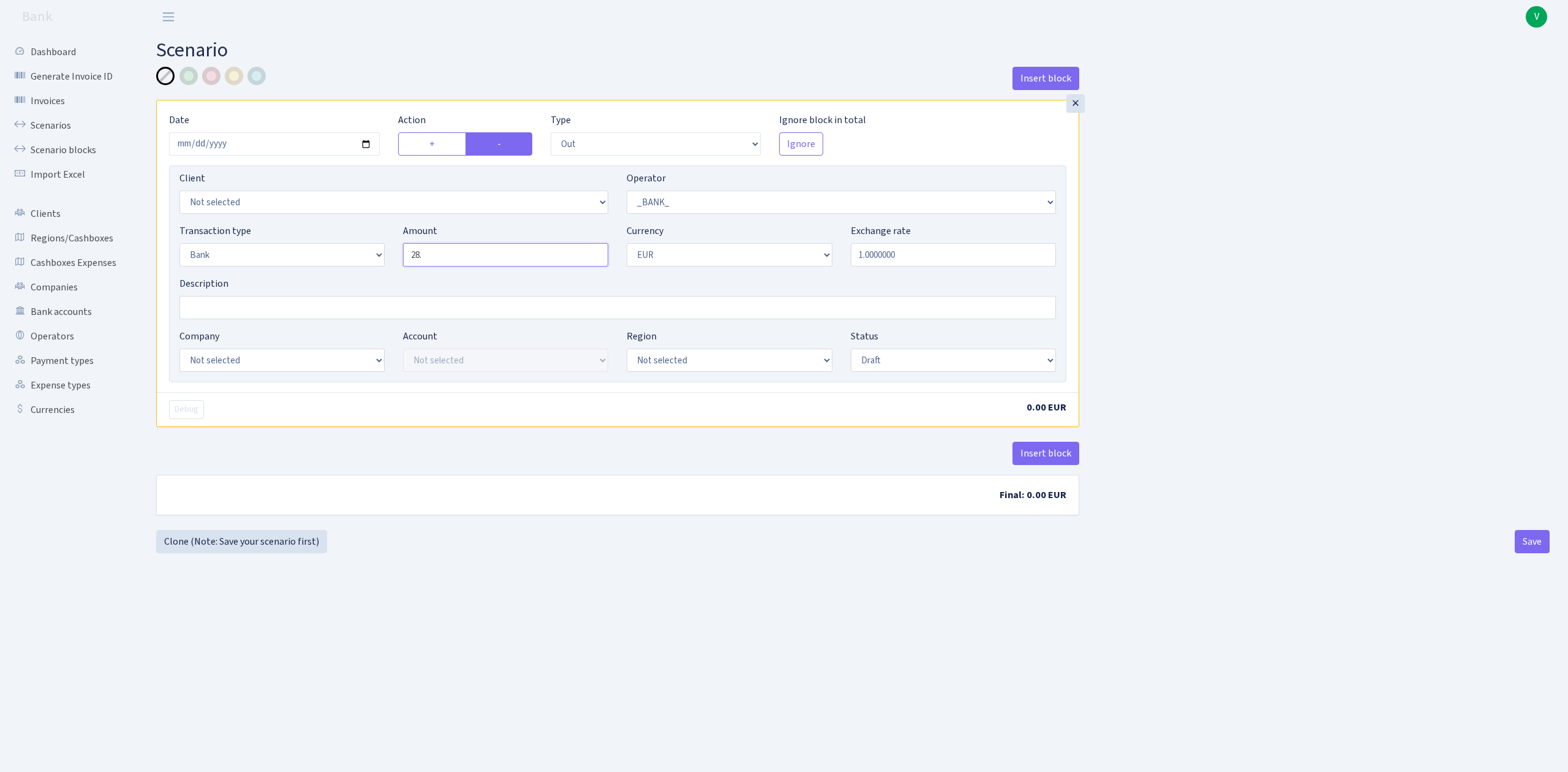
select select
type input "28.8"
select select
type input "28.89"
click at [1295, 219] on div "Insert block × Date 2025-08-29 Action + - Type --- In Out Commission Field requ…" at bounding box center [853, 298] width 1412 height 463
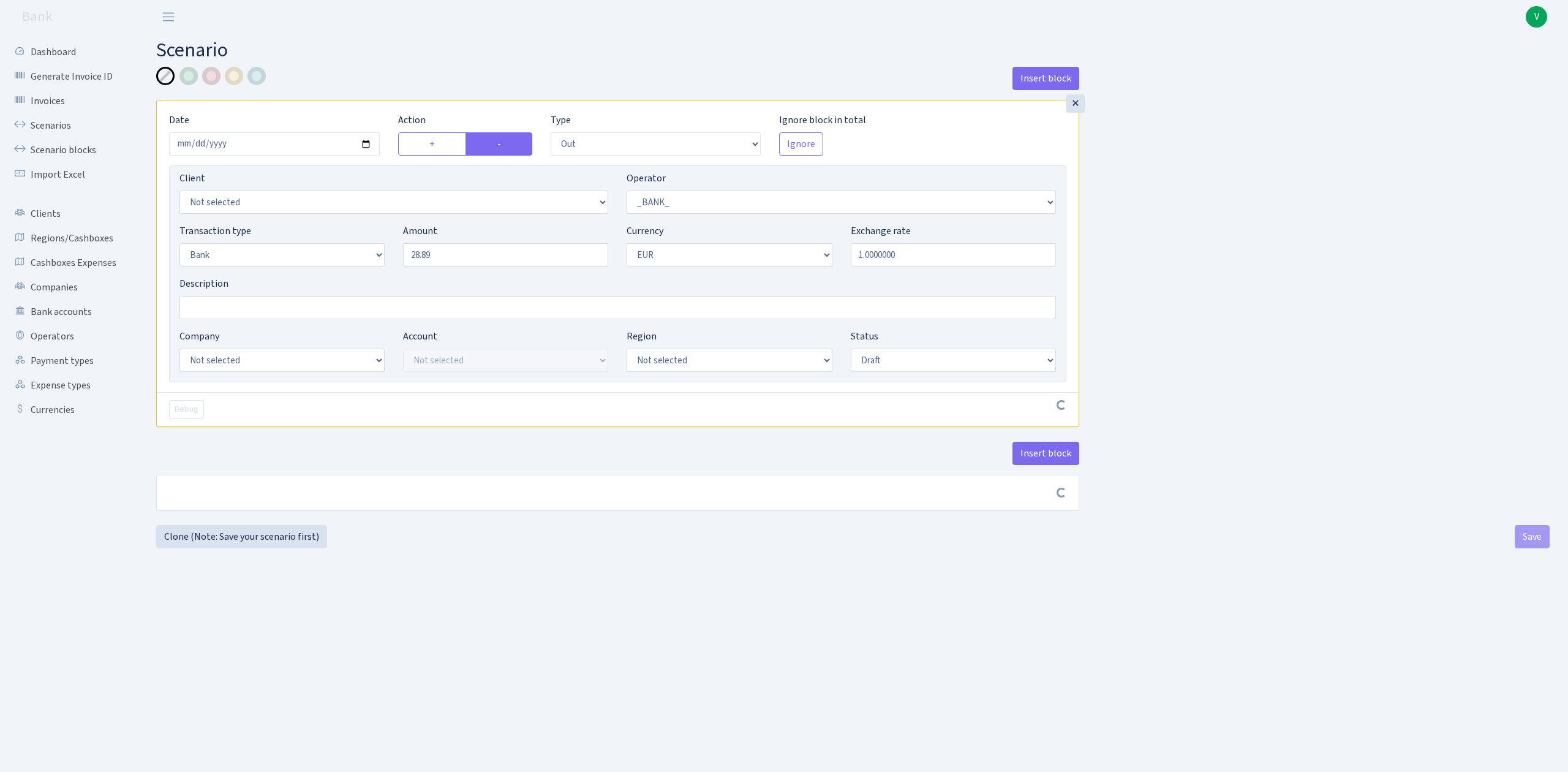
select select
click at [277, 371] on select "Not selected ALFASTAR ATARA COMMERCE LTD CONTROL BASE CRYPTO TOMASS CRYPTO wall…" at bounding box center [282, 360] width 205 height 23
select select "10"
click at [180, 350] on select "Not selected ALFASTAR ATARA COMMERCE LTD CONTROL BASE CRYPTO TOMASS CRYPTO wall…" at bounding box center [282, 360] width 205 height 23
select select
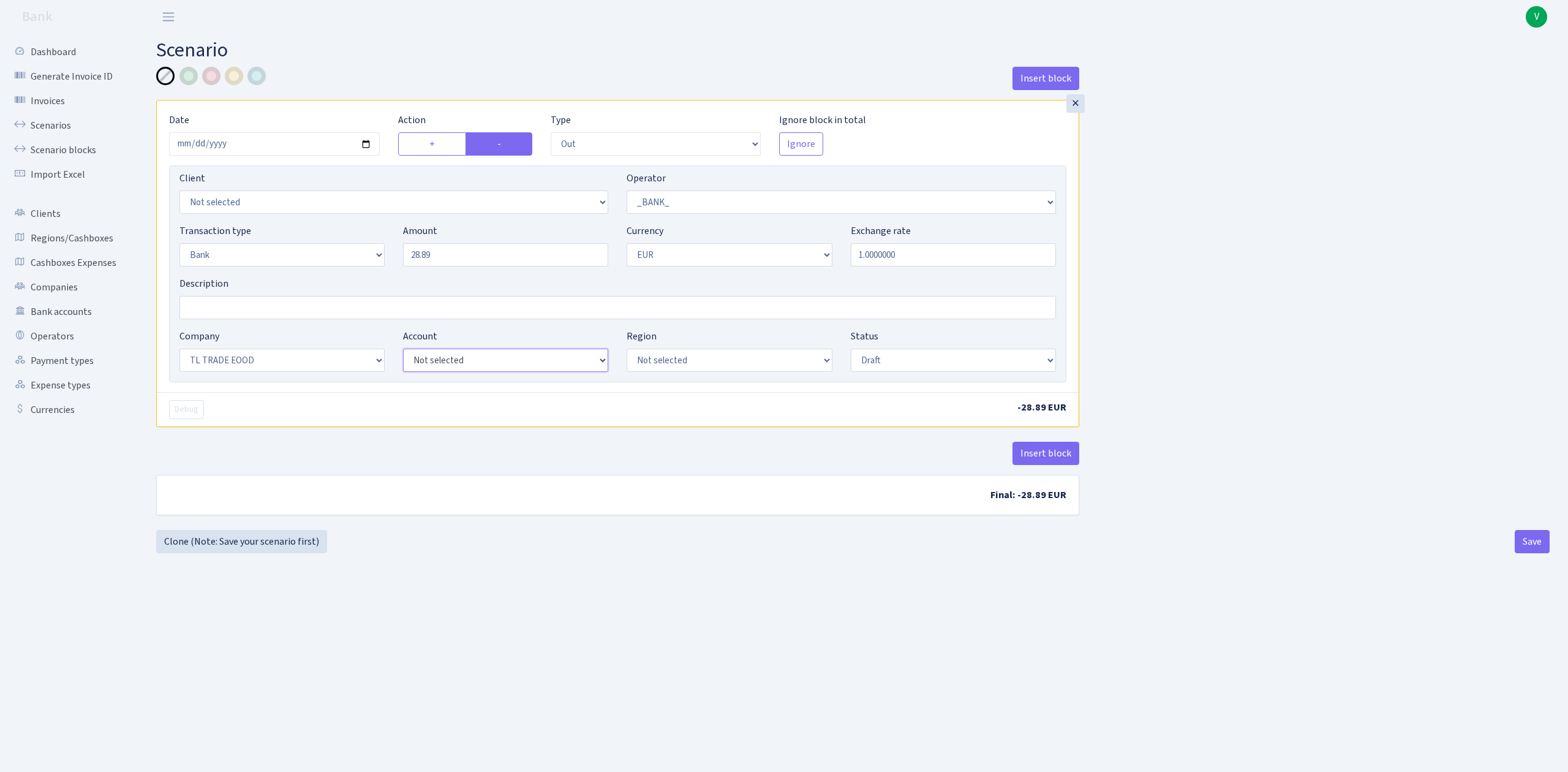
click at [574, 364] on select "Not selected TL TRADE DSK EUR TL TRADE DSK USD TL TRADE DSK BGN TL TRADE BACB E…" at bounding box center [505, 360] width 205 height 23
select select "30"
click at [403, 350] on select "Not selected TL TRADE DSK EUR TL TRADE DSK USD TL TRADE DSK BGN TL TRADE BACB E…" at bounding box center [505, 360] width 205 height 23
select select
click at [949, 361] on select "Draft Pending Later Never Processed" at bounding box center [953, 360] width 205 height 23
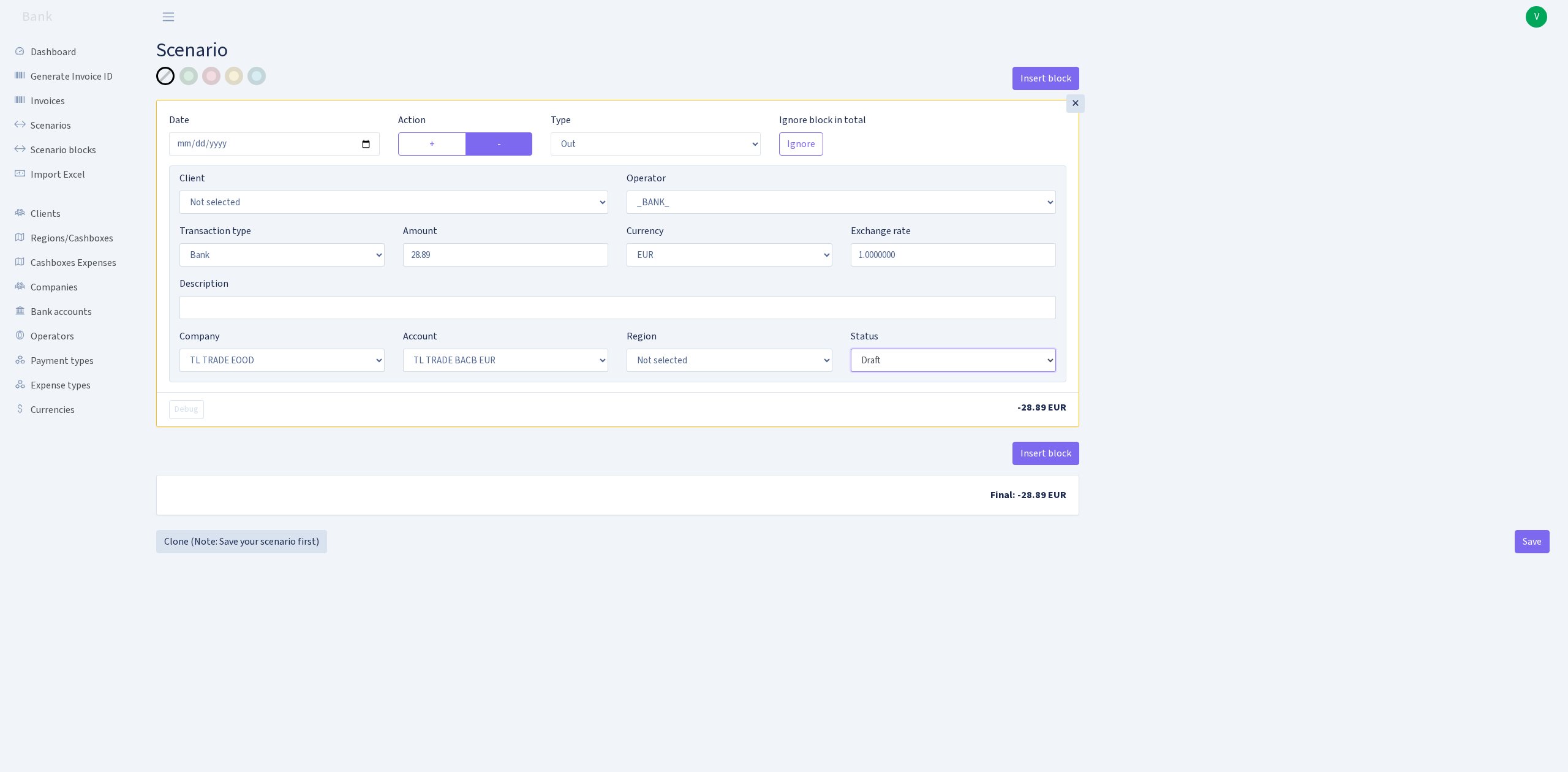
select select "processed"
click at [851, 350] on select "Draft Pending Later Never Processed" at bounding box center [953, 360] width 205 height 23
click at [872, 508] on b "Final: -28.89 EUR" at bounding box center [617, 495] width 922 height 40
click at [1120, 697] on main "Scenario Insert block × Date 2025-08-29 Action + - Type --- In Out Commission F…" at bounding box center [853, 387] width 1430 height 708
click at [1539, 542] on button "Save" at bounding box center [1532, 542] width 35 height 23
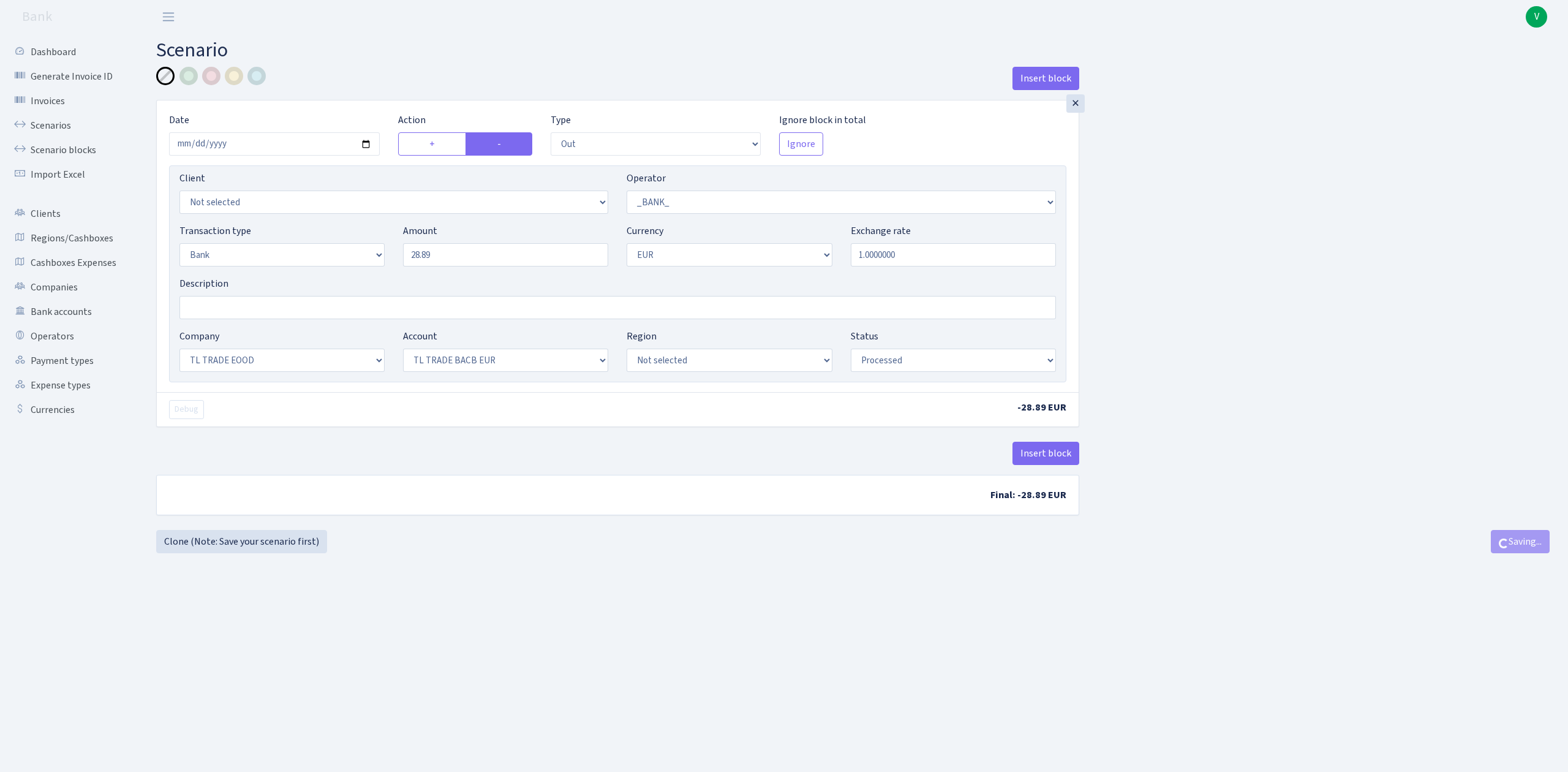
select select
select select "out"
select select "1"
select select "2"
select select "1"
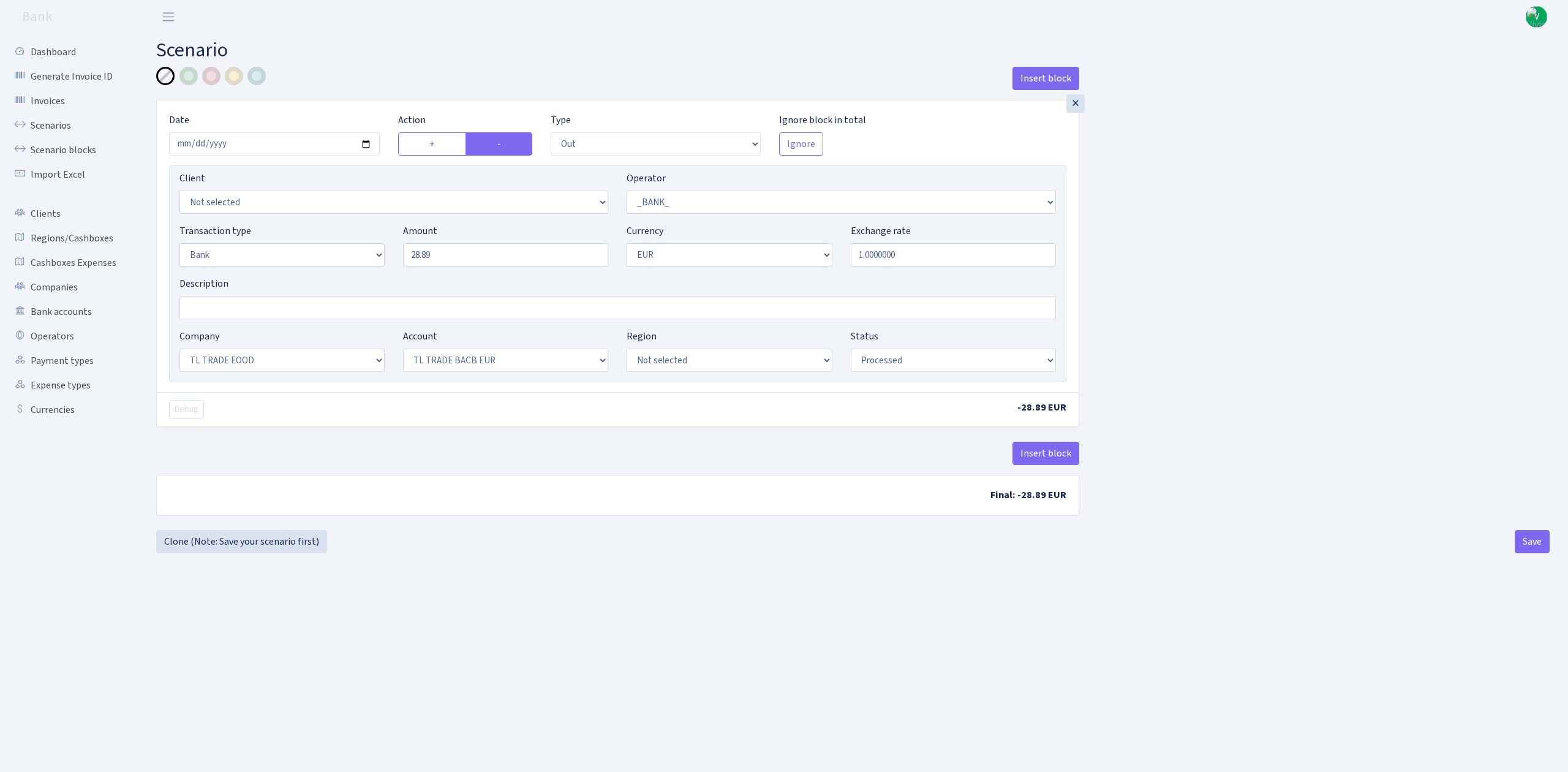
select select "10"
select select "30"
select select "processed"
click at [72, 150] on link "Scenario blocks" at bounding box center [67, 150] width 122 height 25
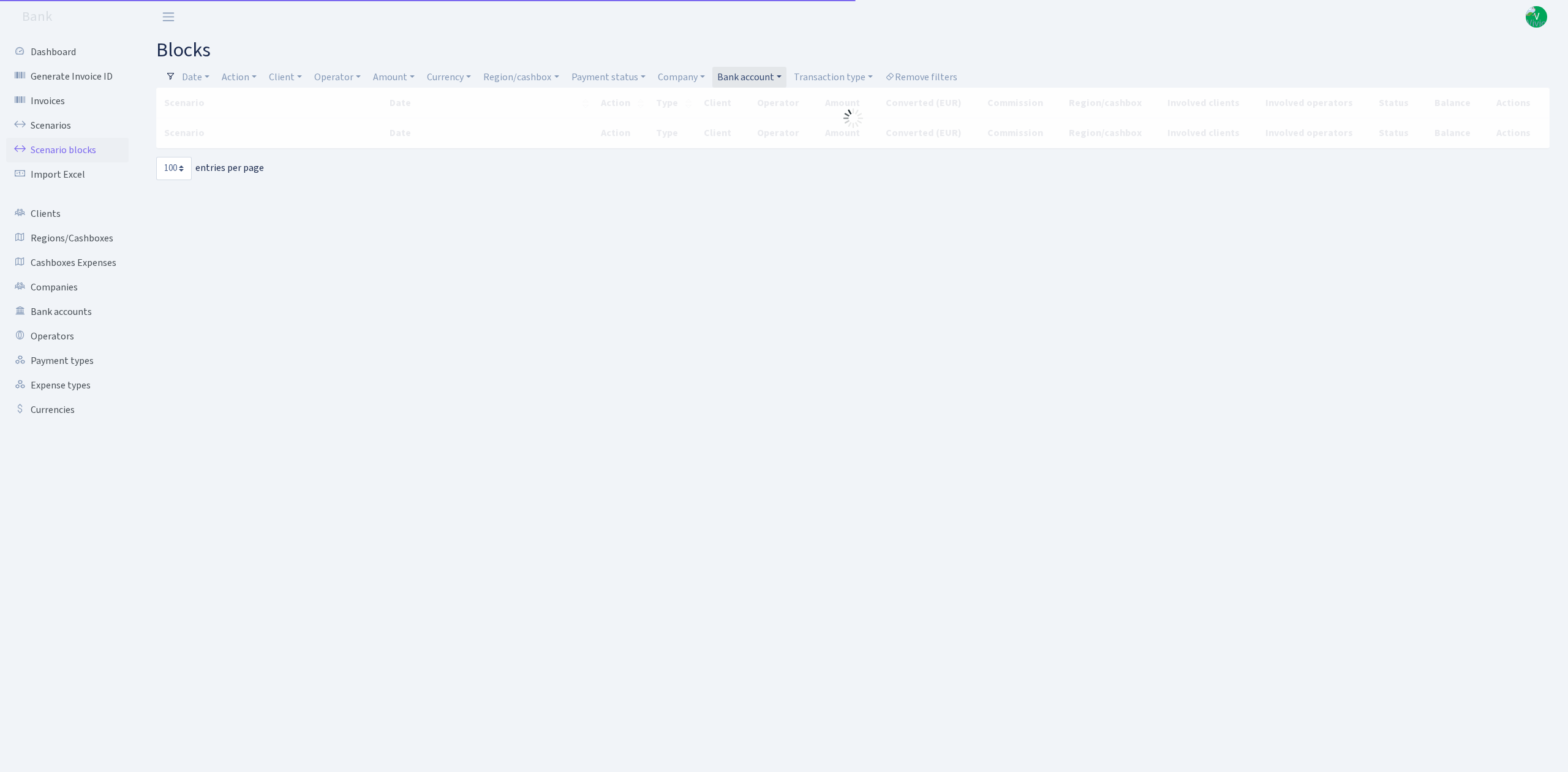
select select "100"
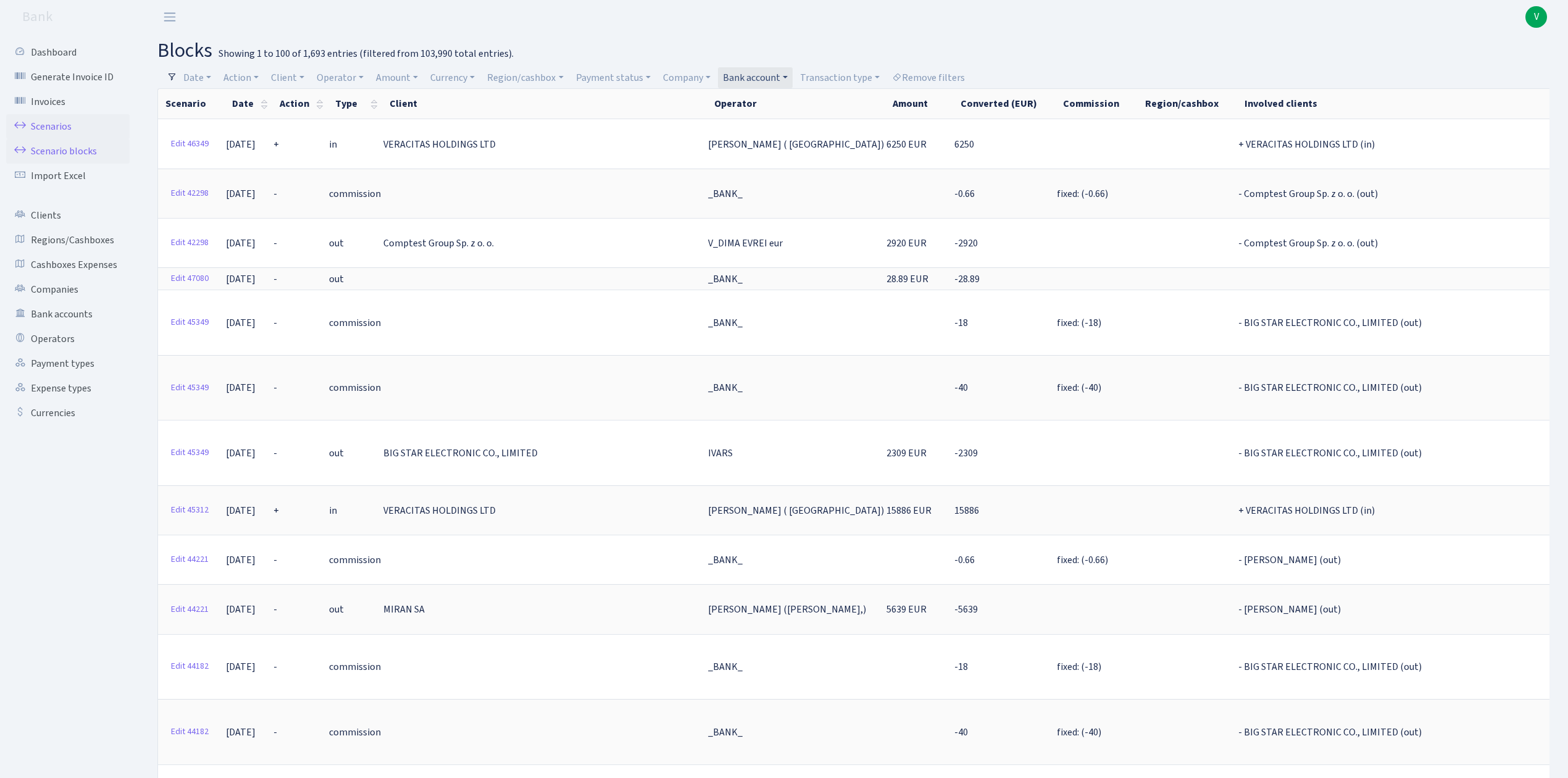
click at [45, 123] on link "Scenarios" at bounding box center [68, 127] width 123 height 25
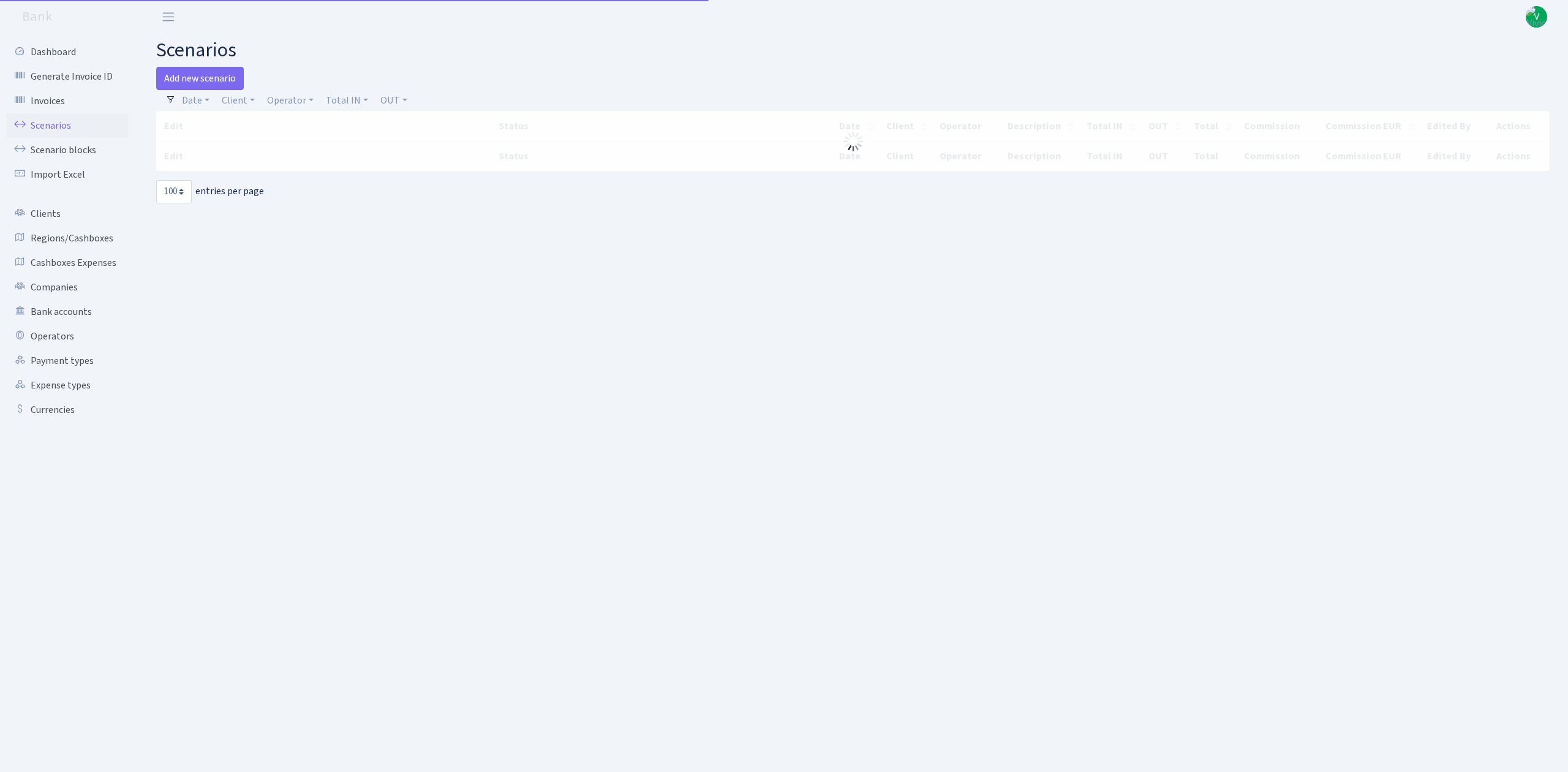
select select "100"
click at [277, 101] on link "Operator" at bounding box center [290, 100] width 57 height 21
click at [302, 142] on input "search" at bounding box center [311, 144] width 90 height 19
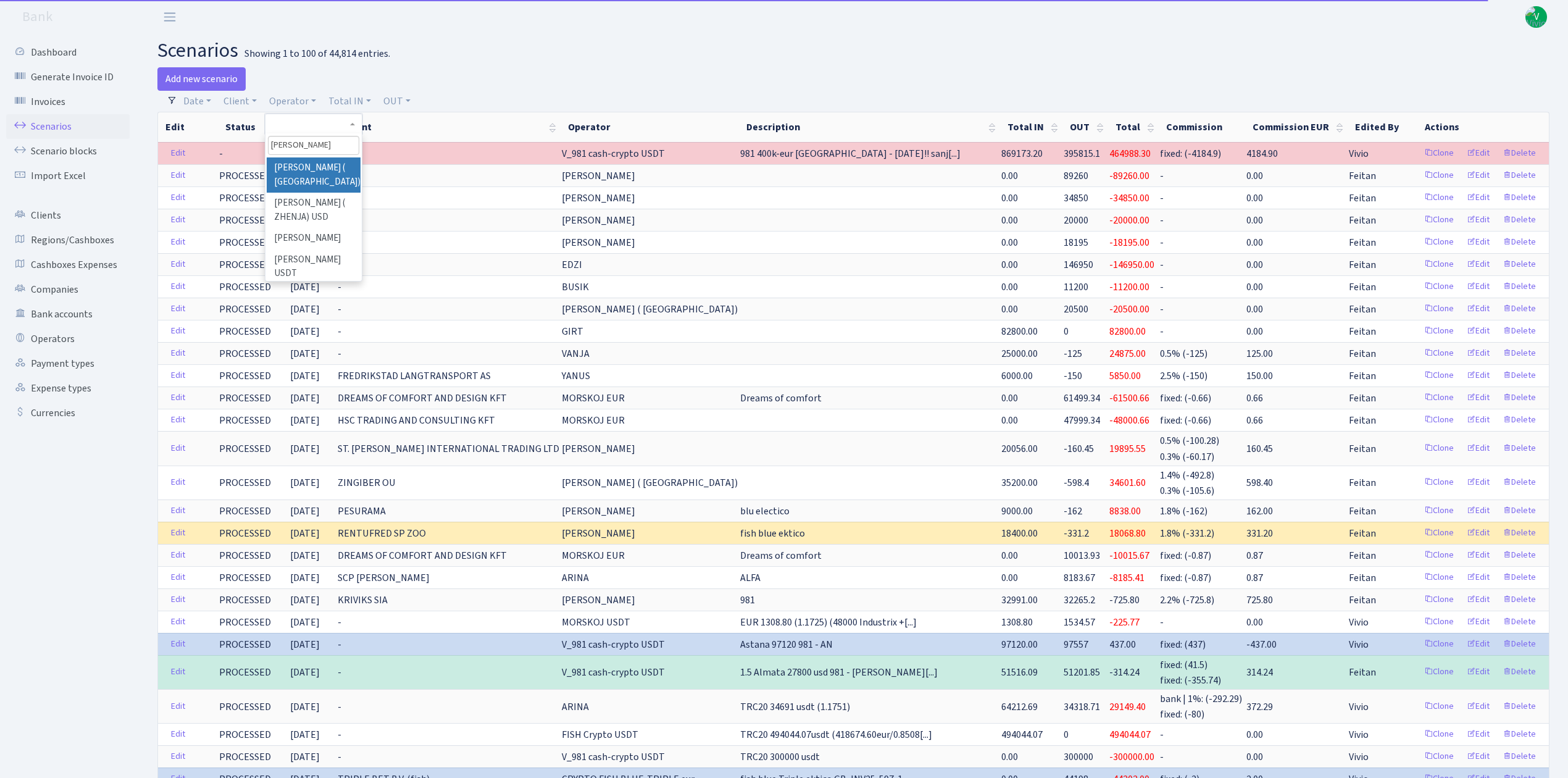
type input "[PERSON_NAME]"
click at [322, 180] on li "[PERSON_NAME] ( [GEOGRAPHIC_DATA])" at bounding box center [313, 175] width 93 height 35
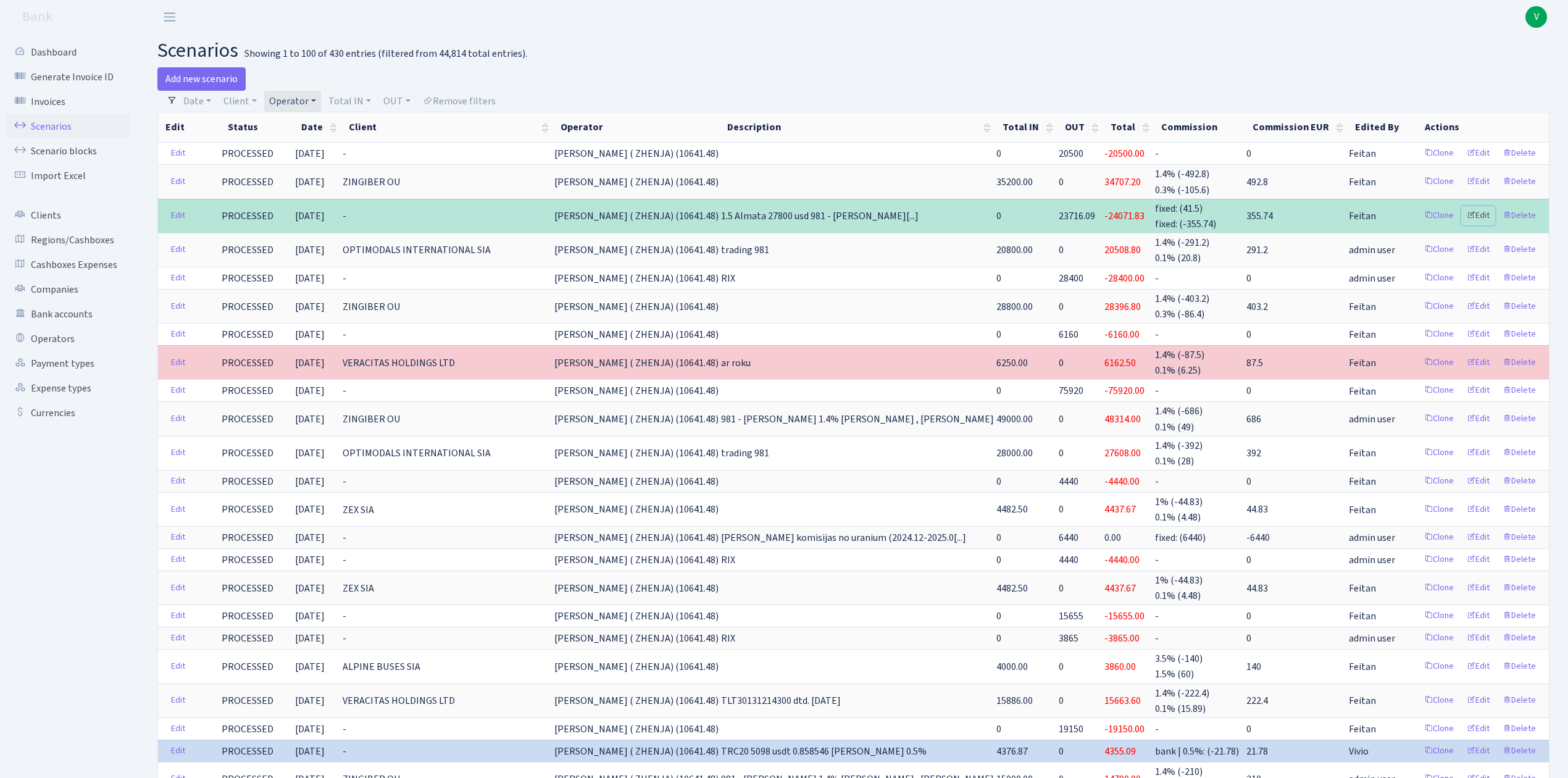
click at [1480, 212] on link "Edit" at bounding box center [1478, 216] width 34 height 19
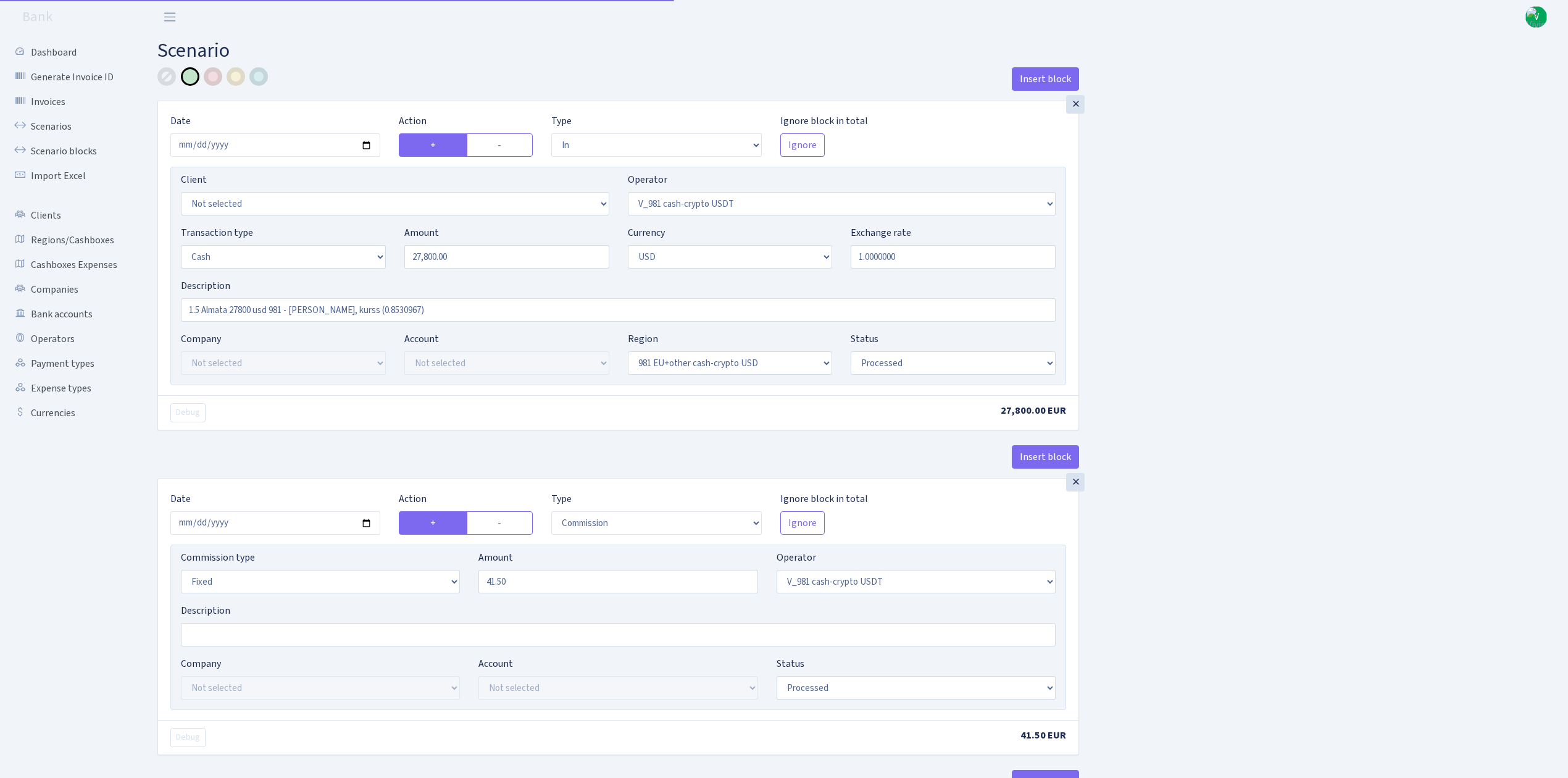
select select "in"
select select "435"
select select "1"
select select "2"
select select "23"
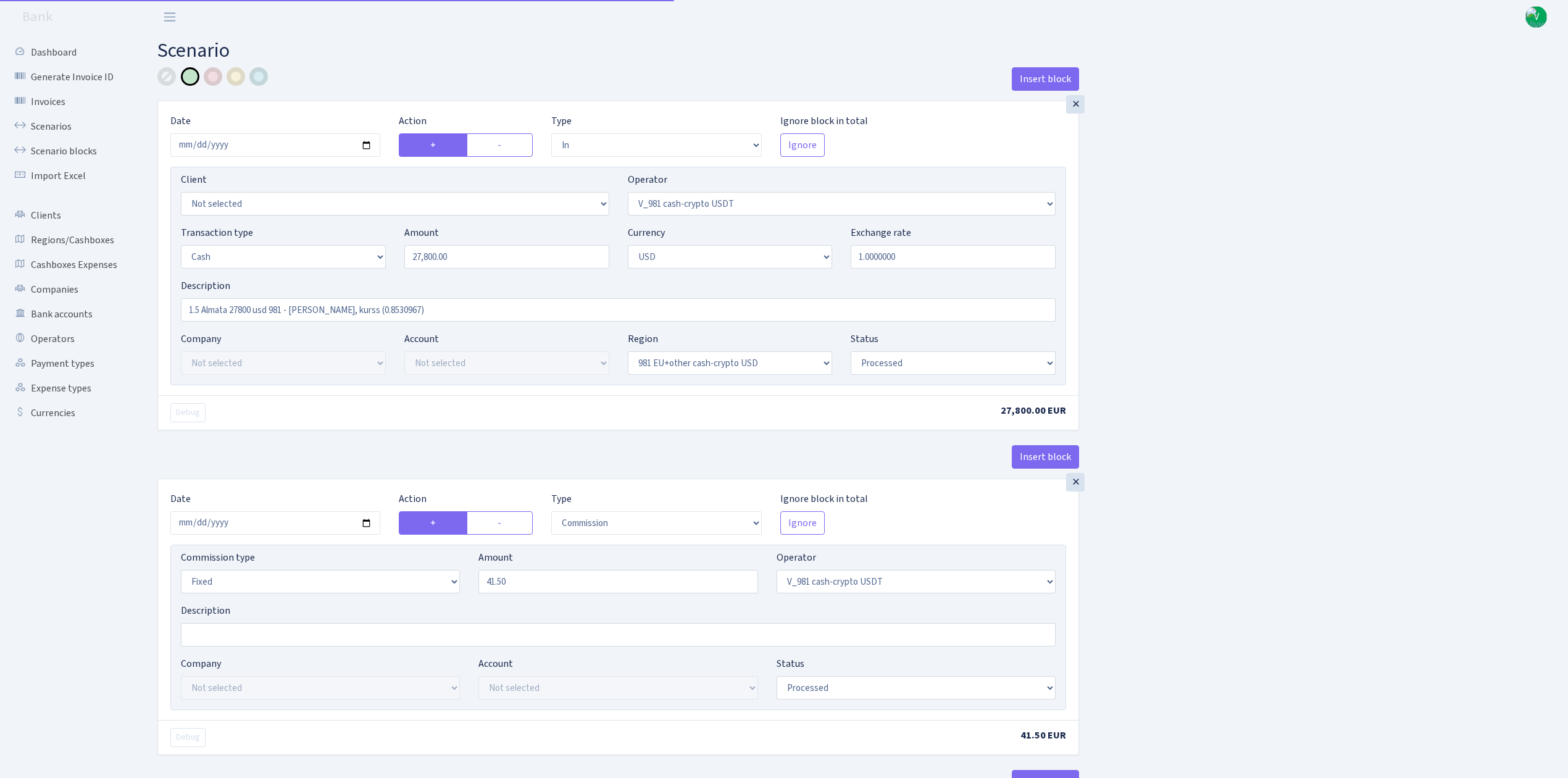
select select "processed"
select select "commission"
select select "fixed"
select select "435"
select select "processed"
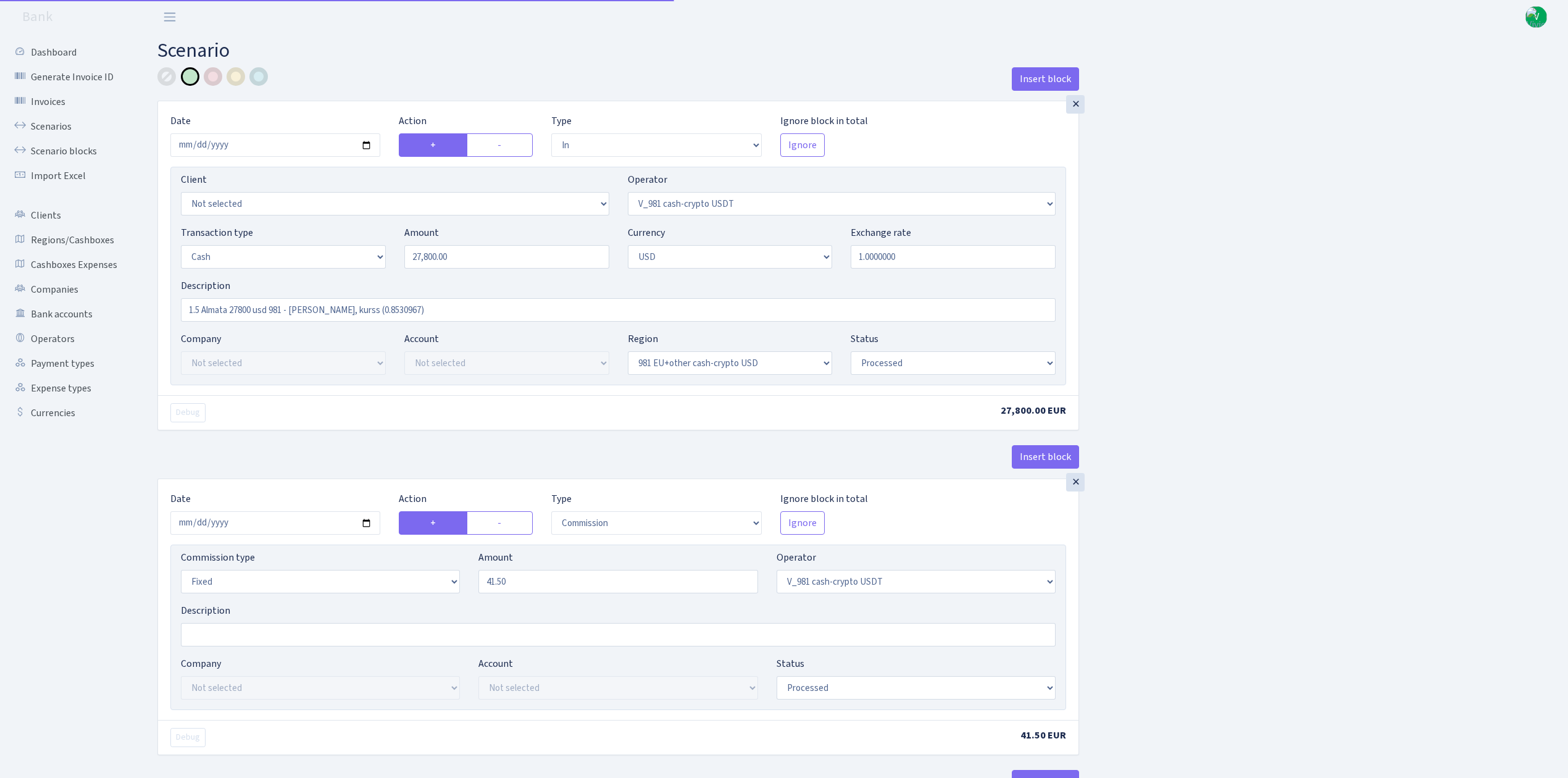
select select "out"
select select "15"
select select "2"
select select "23"
select select "processed"
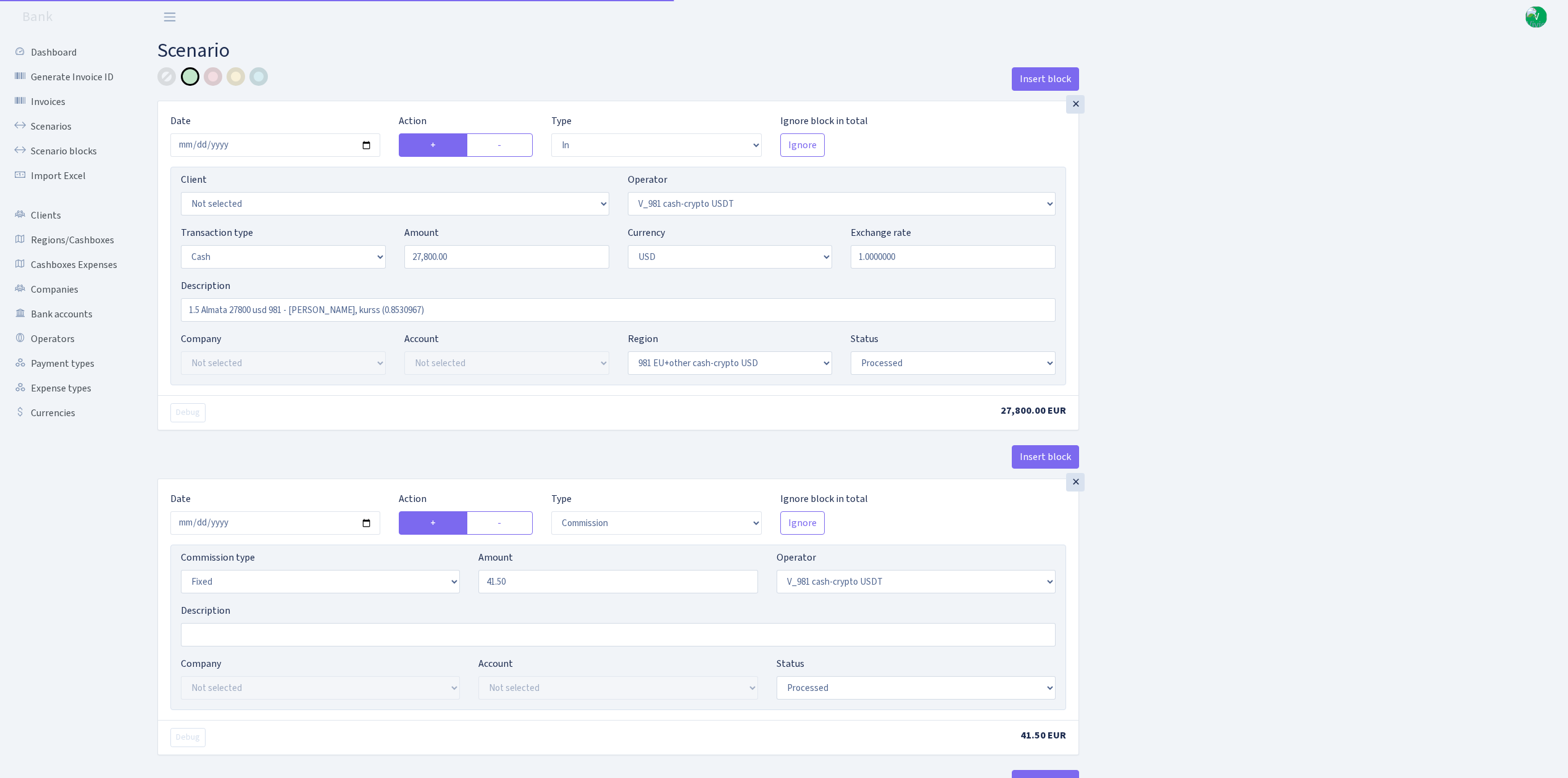
select select "in"
select select "15"
select select "2"
select select "22"
select select "processed"
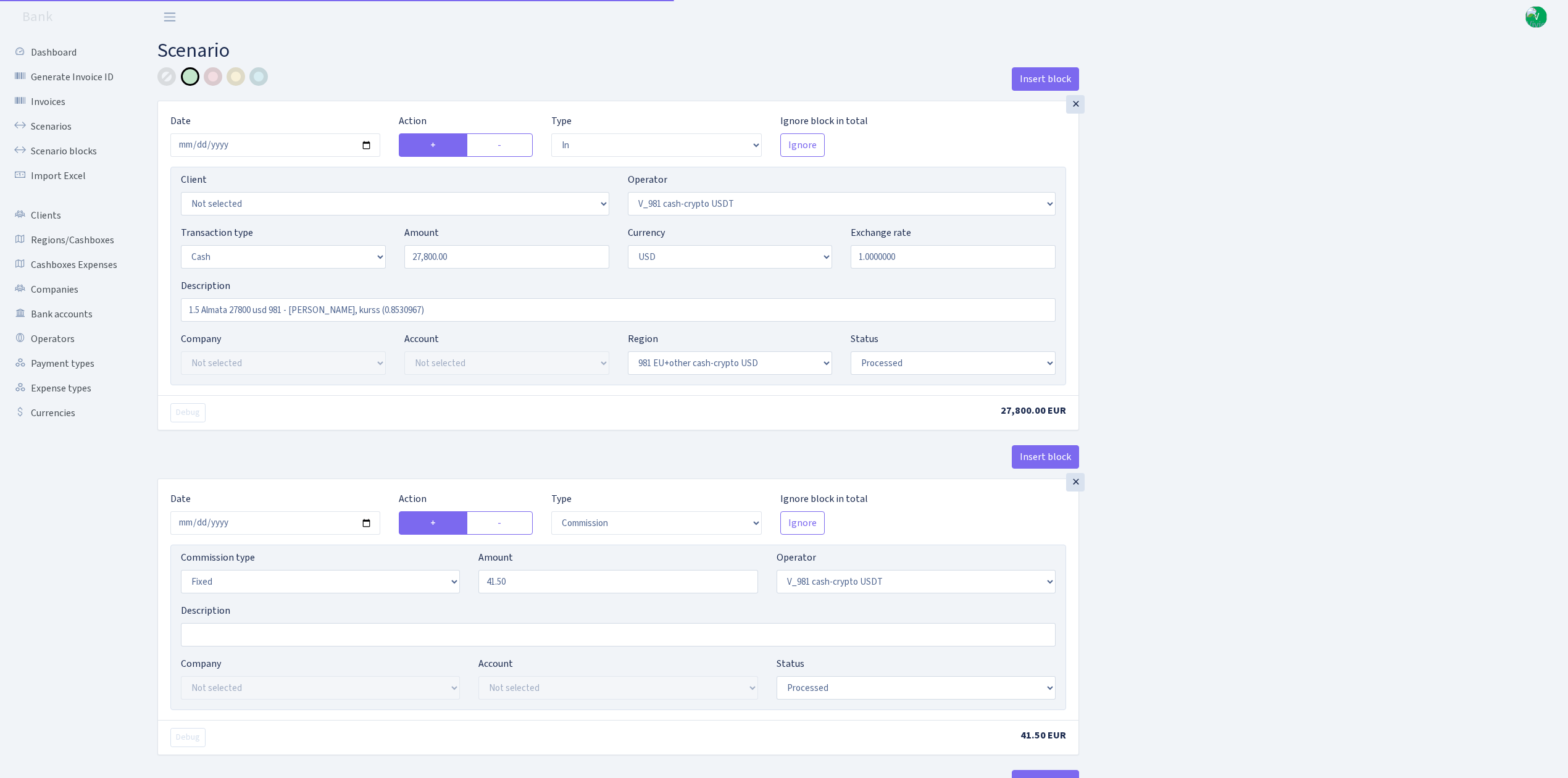
select select "out"
select select "131"
select select "1"
select select "2"
select select "22"
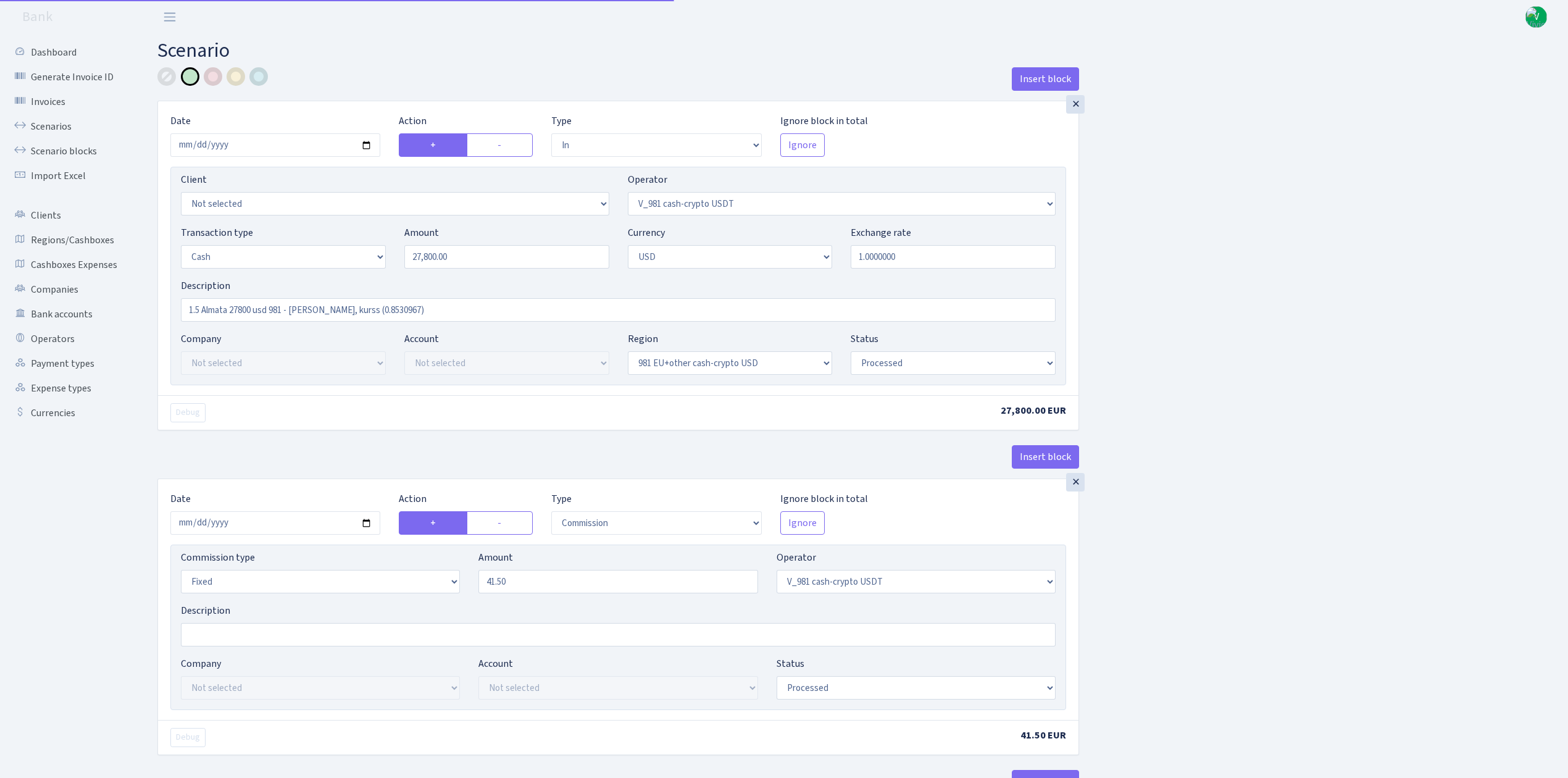
select select "processed"
select select "commission"
select select "fixed"
select select "131"
select select "processed"
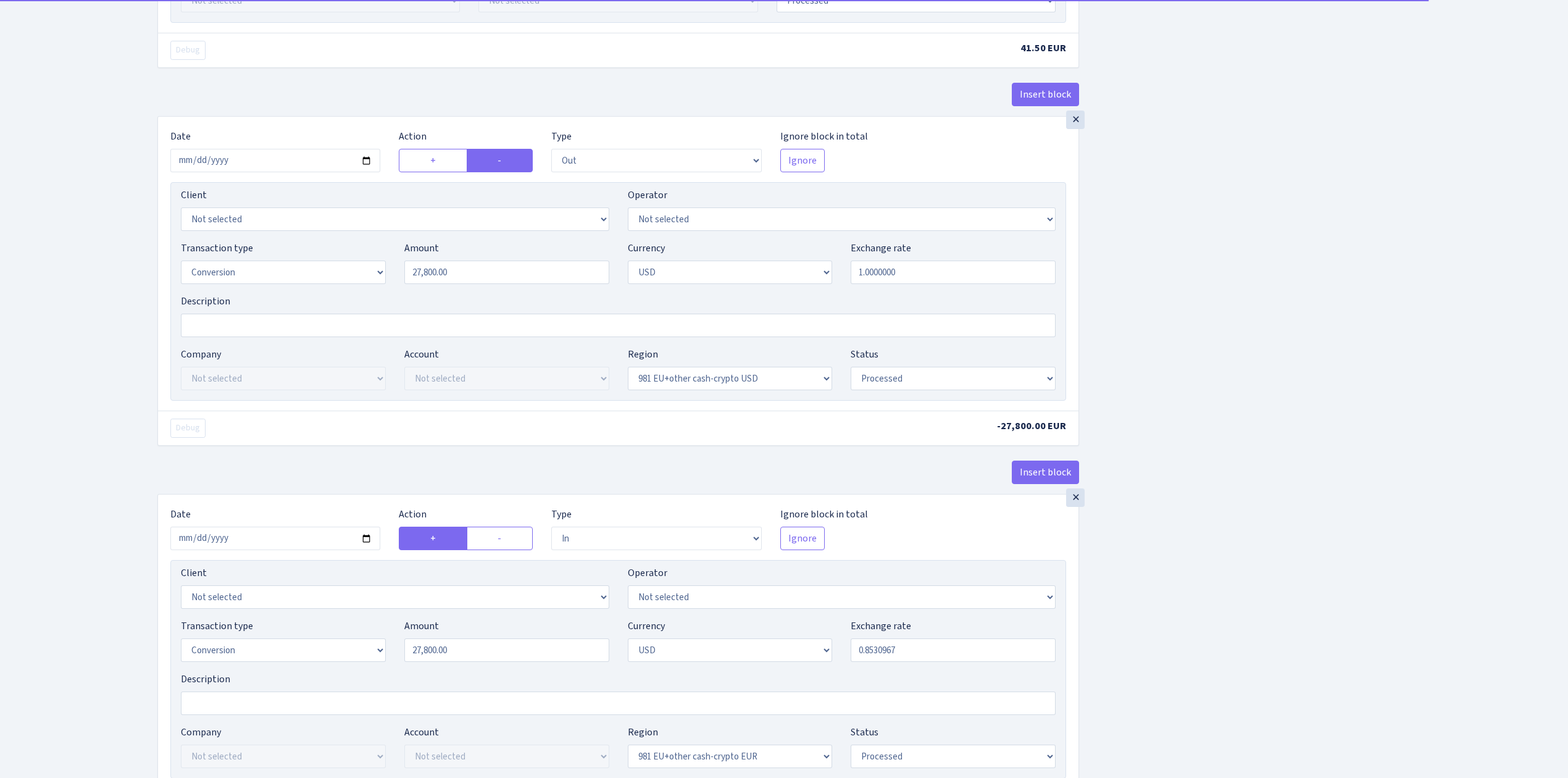
scroll to position [905, 0]
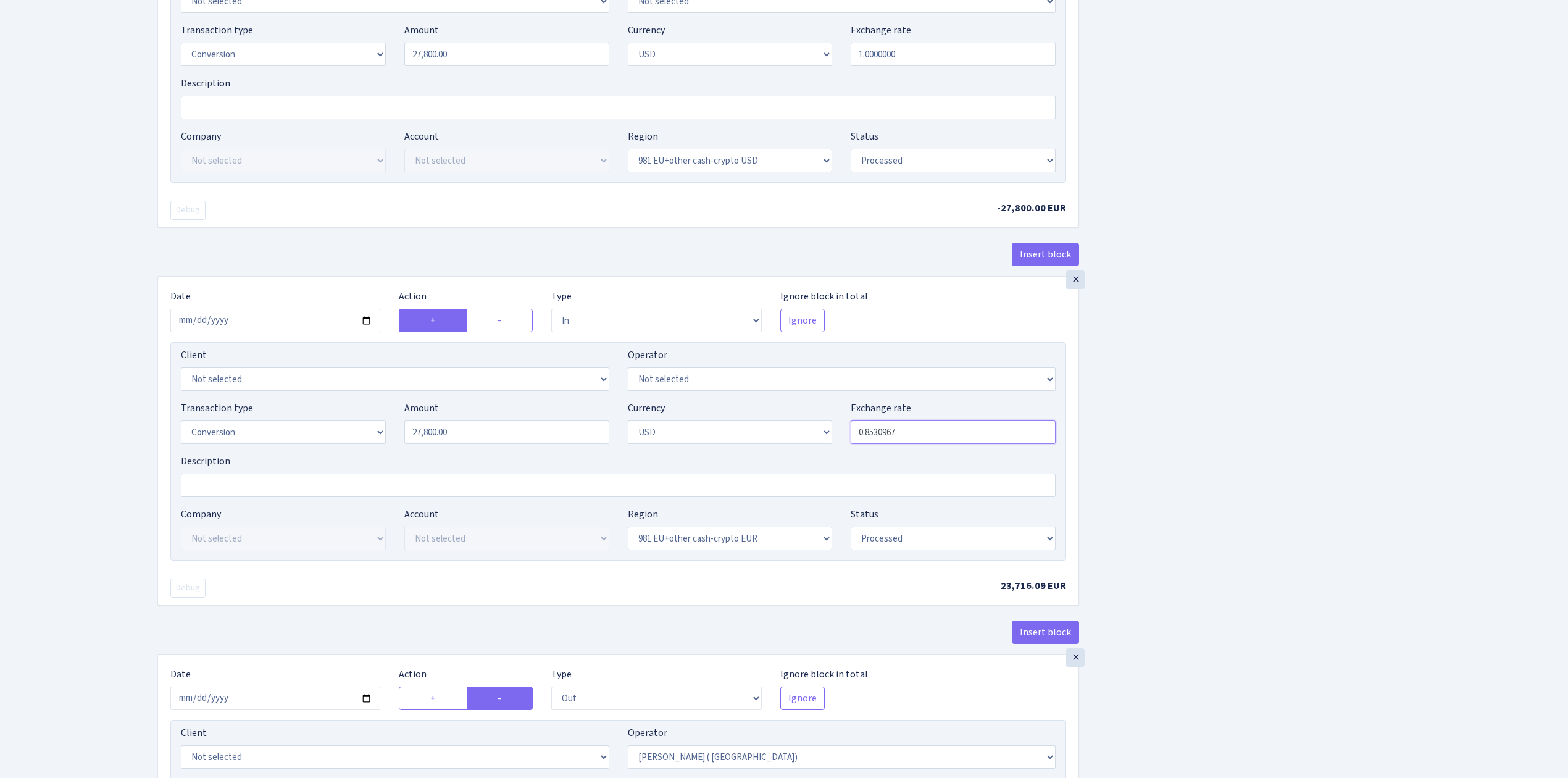
drag, startPoint x: 874, startPoint y: 437, endPoint x: 1048, endPoint y: 453, distance: 174.7
click at [1048, 452] on div "Transaction type Not selected 981 ELF FISH crypto GIRT IVO dekl MM-BALTIC eur U…" at bounding box center [619, 427] width 894 height 53
click at [1152, 446] on div "Insert block × Date [DATE] Action + - Type --- In Out Commission Field required…" at bounding box center [854, 287] width 1411 height 2250
type input "0.8535971"
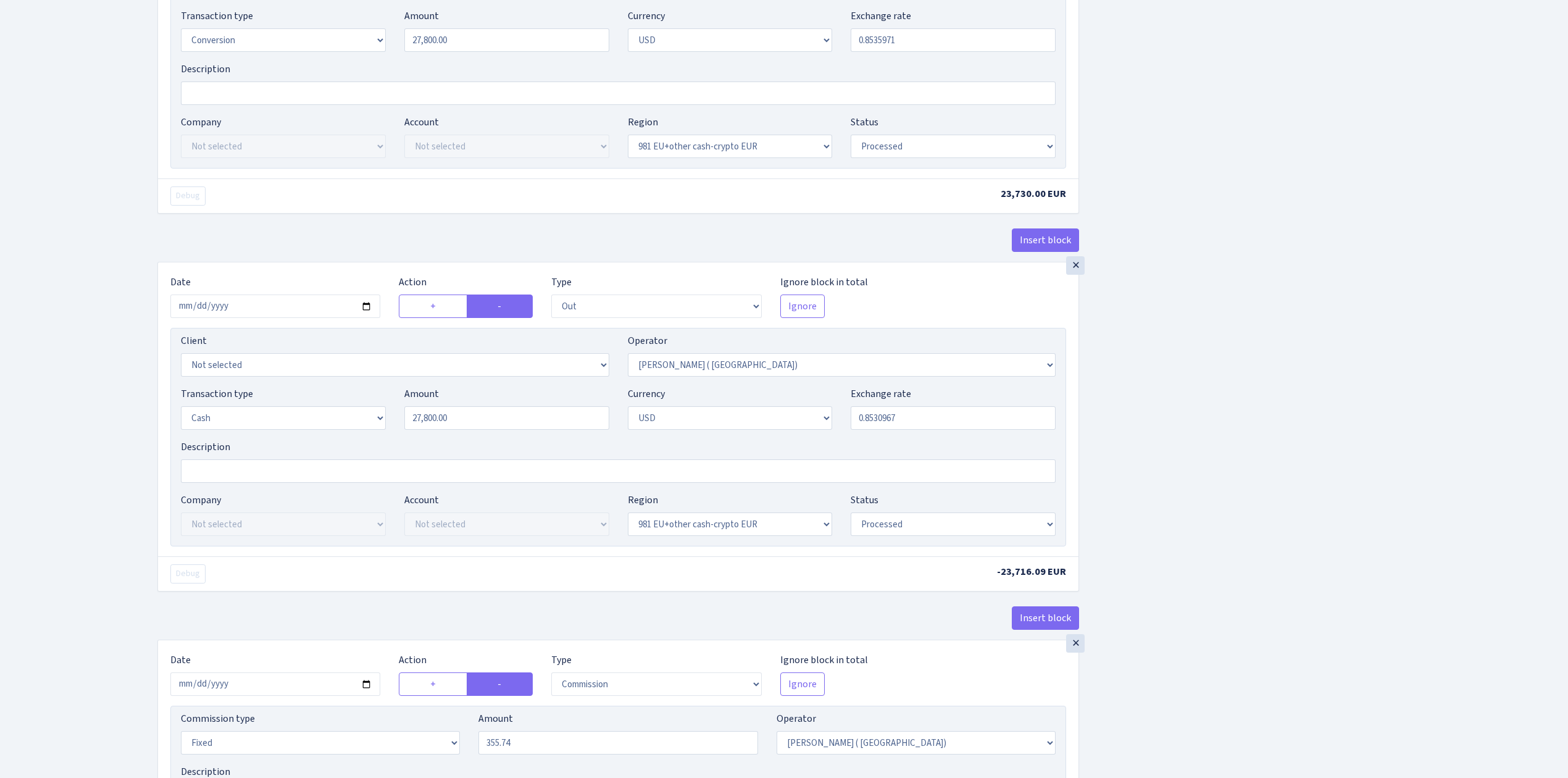
scroll to position [1482, 0]
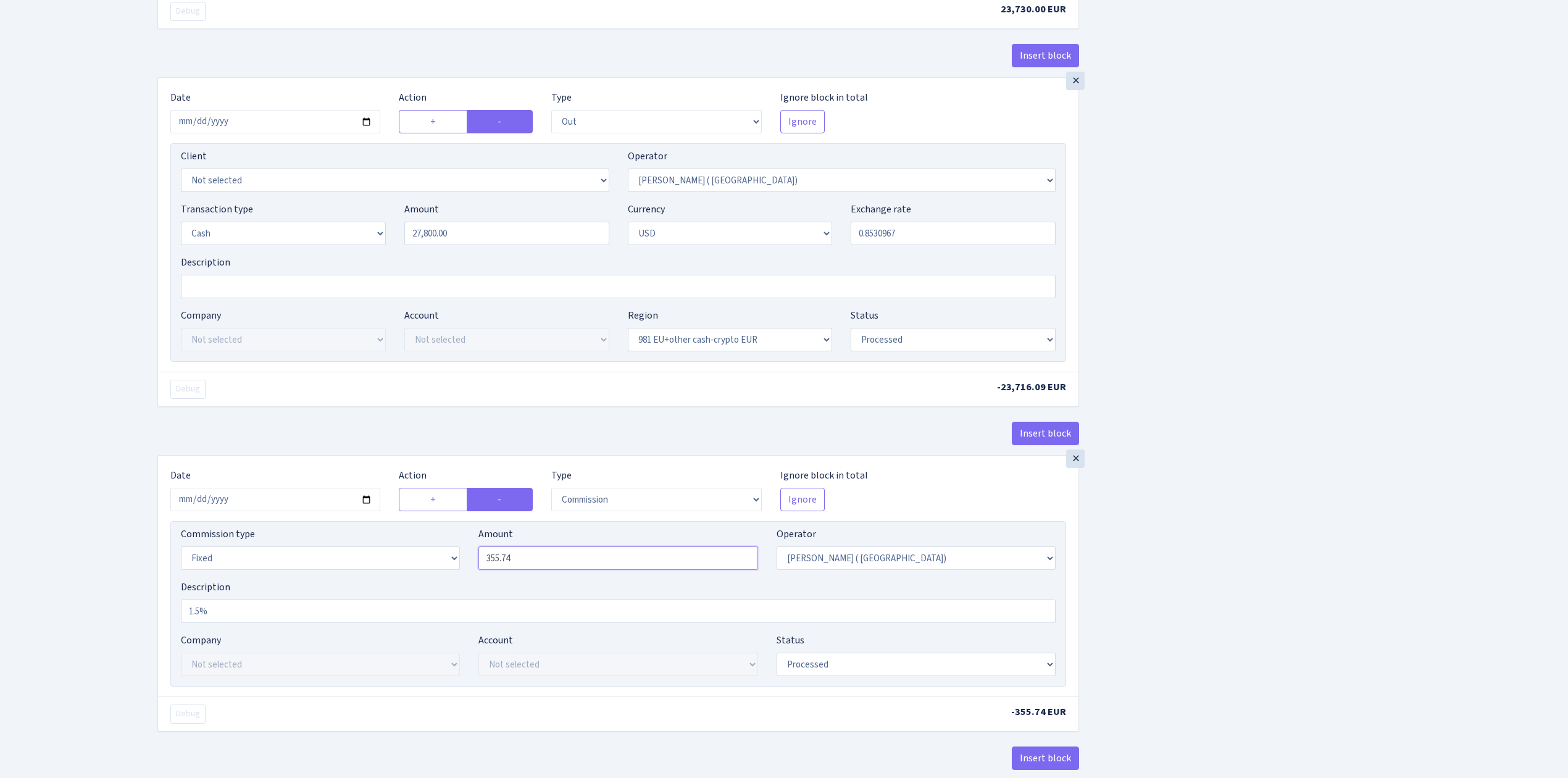
drag, startPoint x: 561, startPoint y: 573, endPoint x: 526, endPoint y: 576, distance: 35.1
click at [505, 568] on input "355.74" at bounding box center [617, 558] width 279 height 23
type input "355.95"
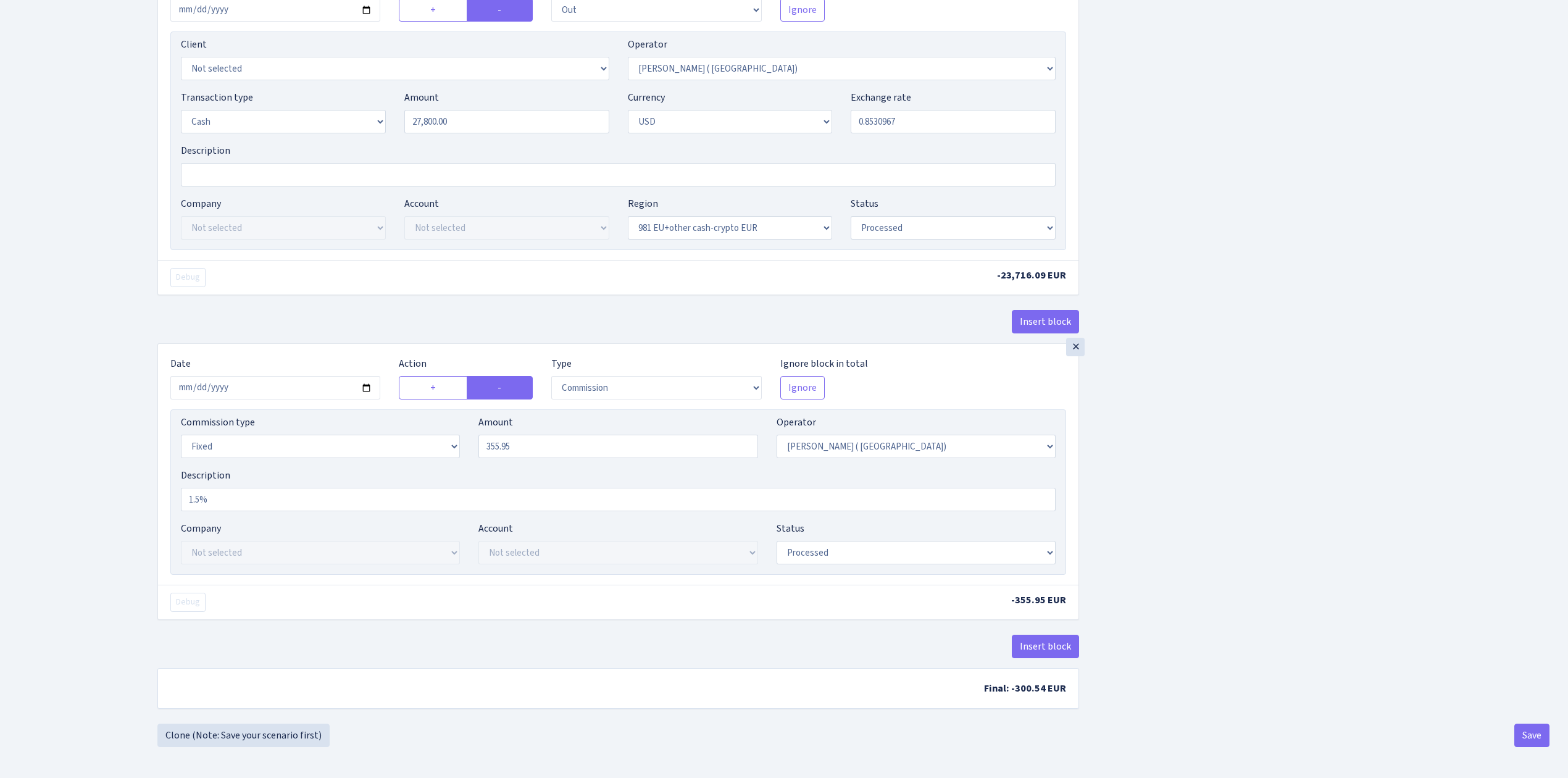
scroll to position [1608, 0]
click at [1530, 730] on button "Save" at bounding box center [1532, 735] width 35 height 23
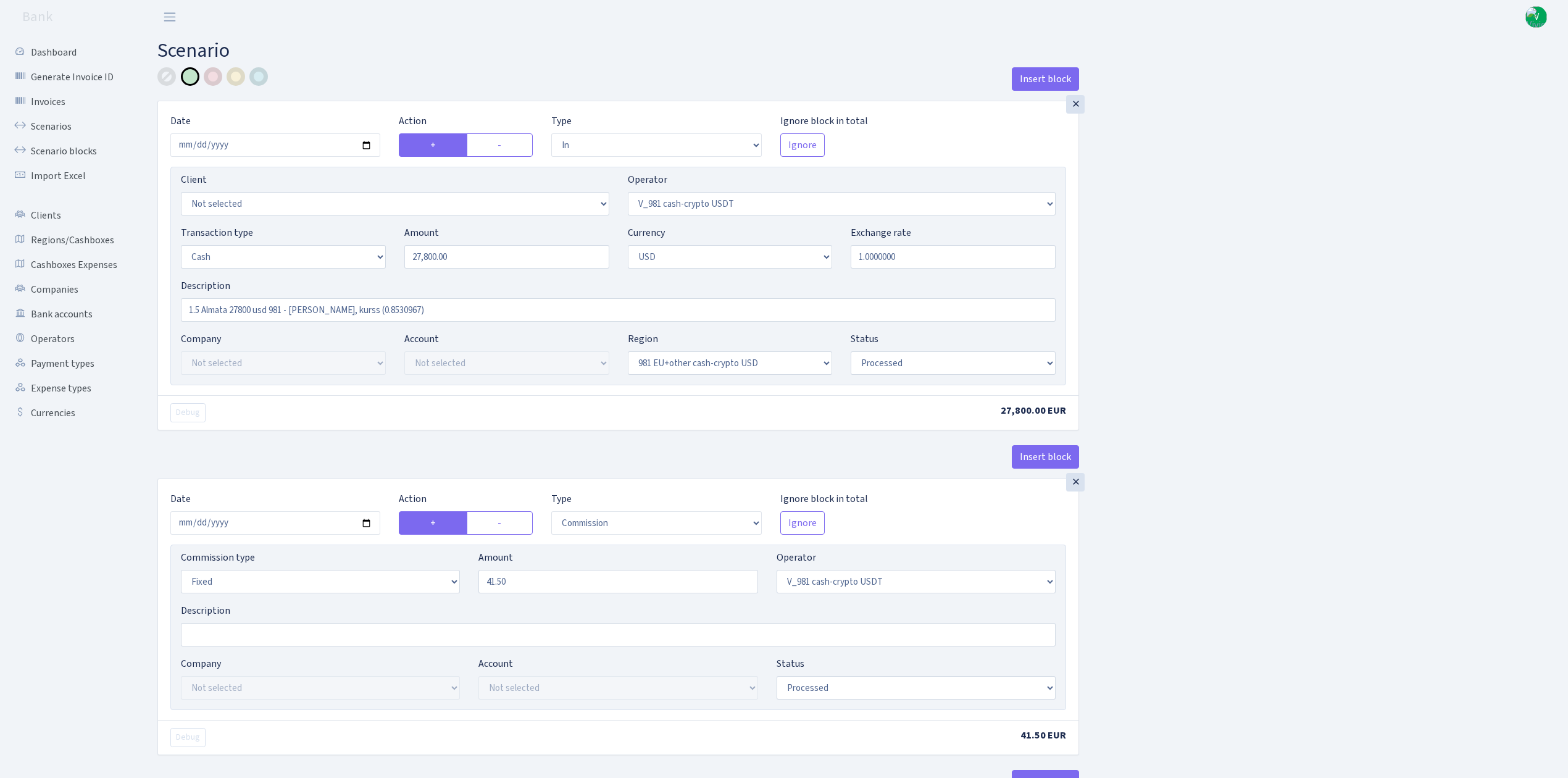
select select "in"
select select "435"
select select "1"
select select "2"
select select "23"
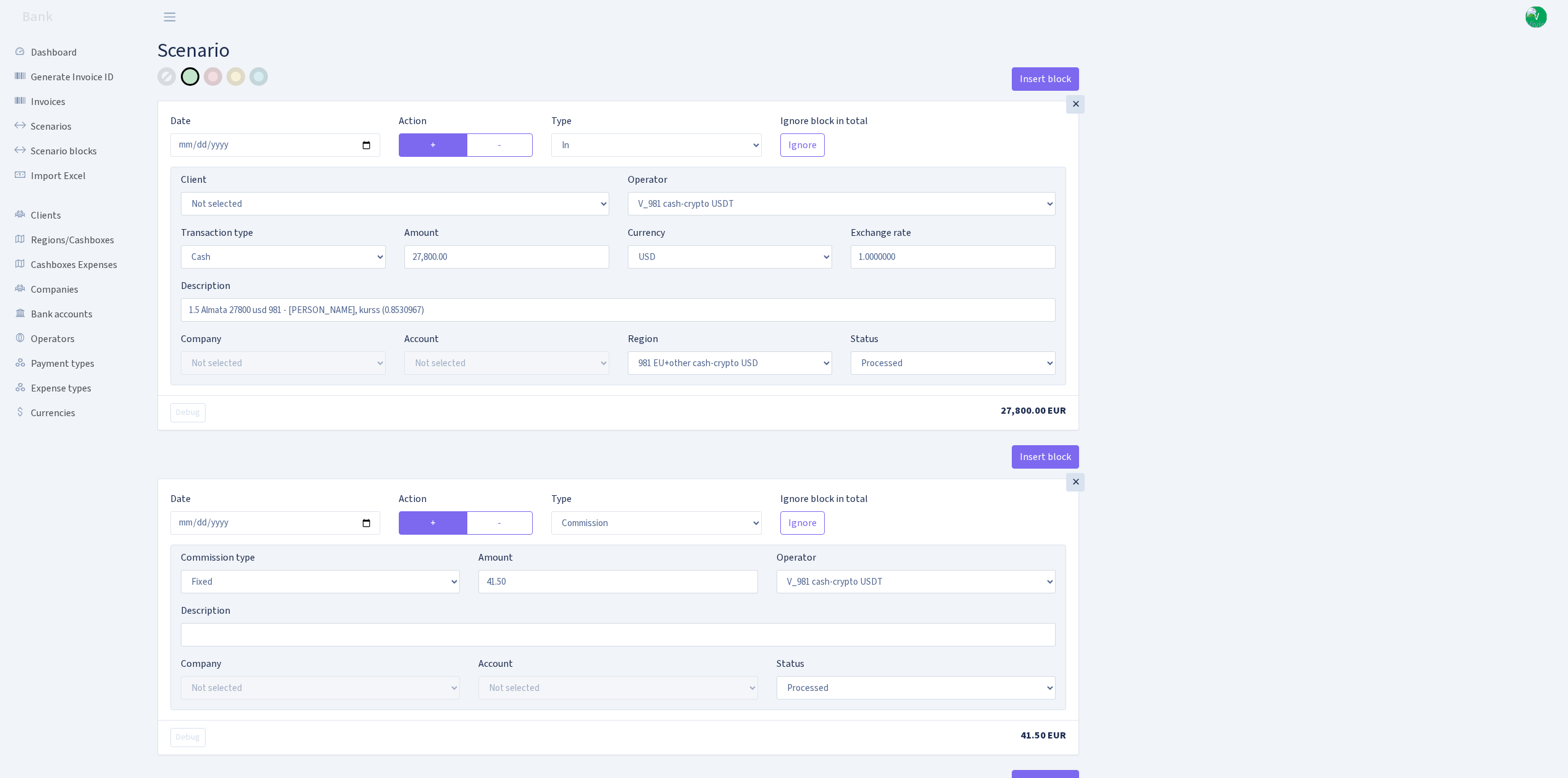
select select "processed"
select select "commission"
select select "fixed"
select select "435"
select select "processed"
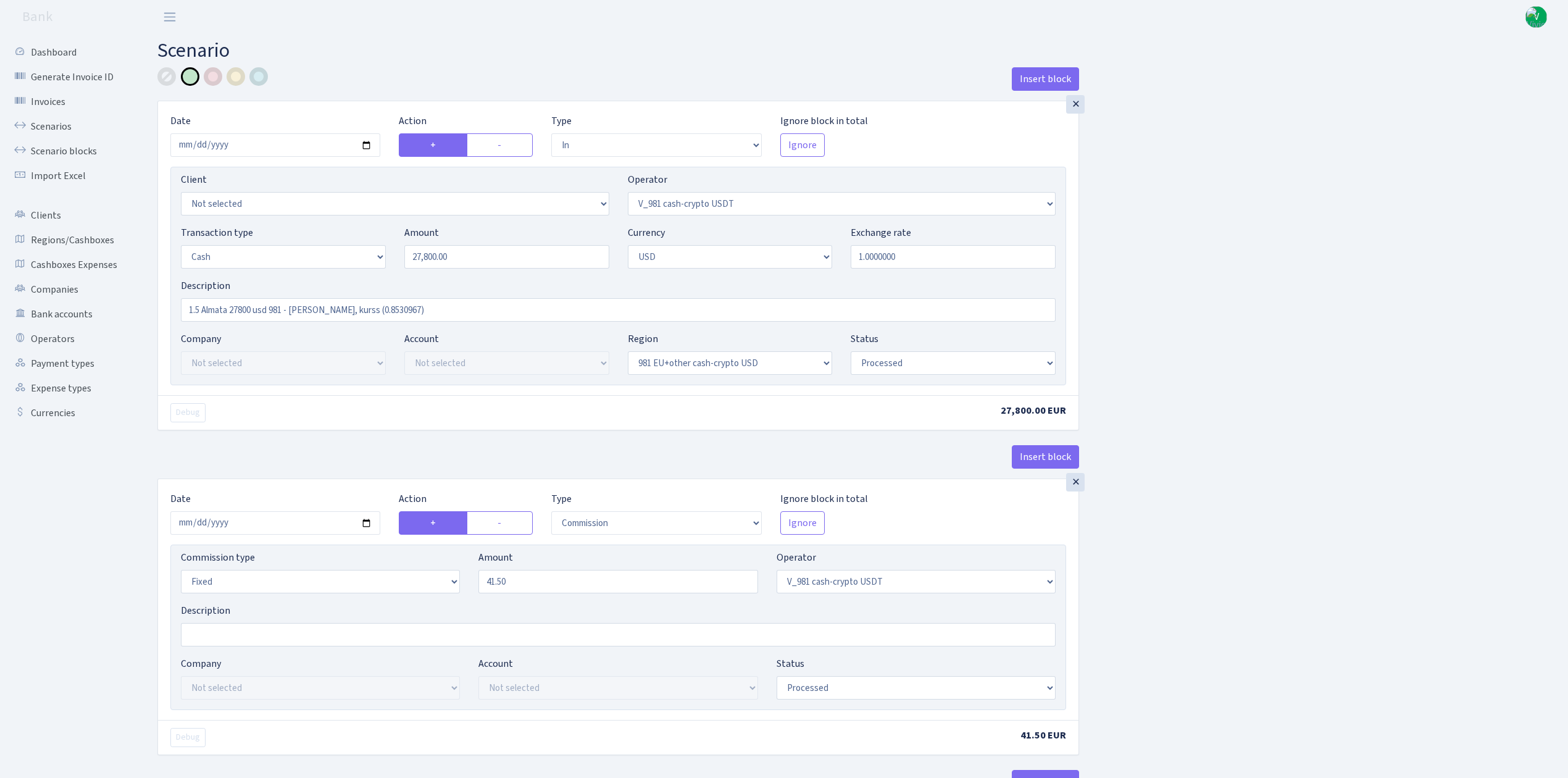
select select "out"
select select "15"
select select "2"
select select "23"
select select "processed"
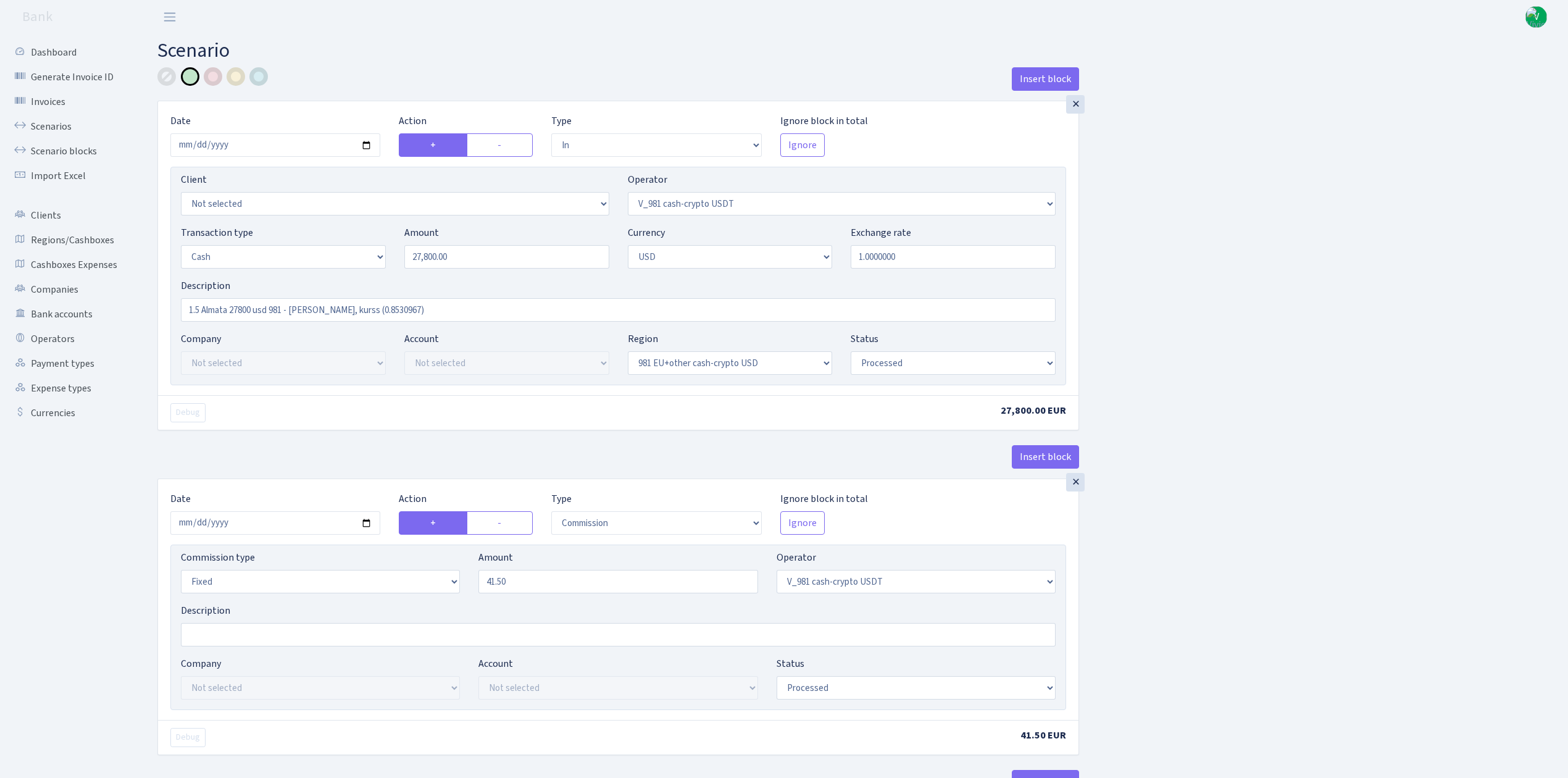
select select "in"
select select "15"
select select "2"
select select "22"
select select "processed"
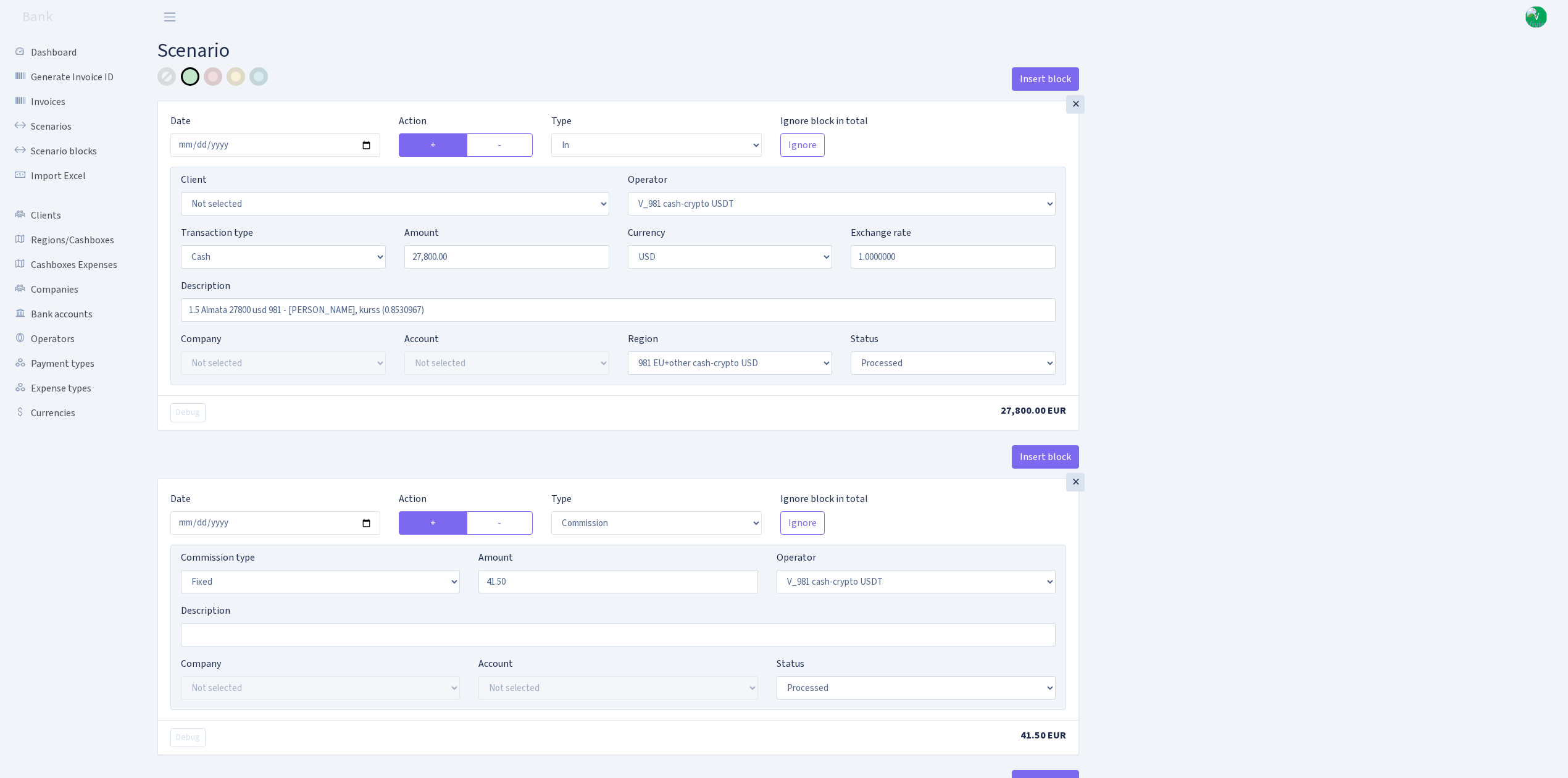
select select "out"
select select "131"
select select "1"
select select "2"
select select "22"
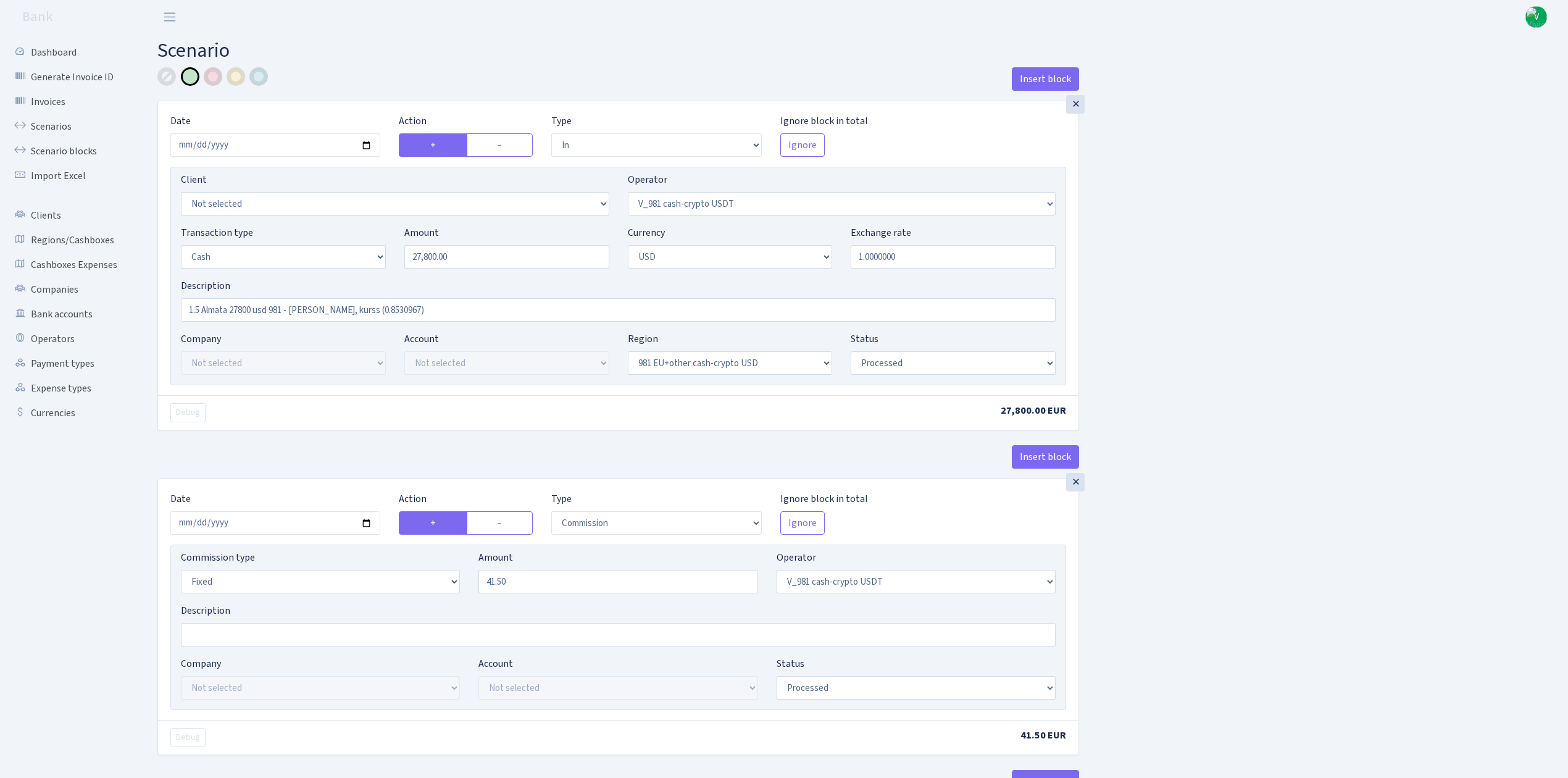
select select "processed"
select select "commission"
select select "fixed"
select select "131"
select select "processed"
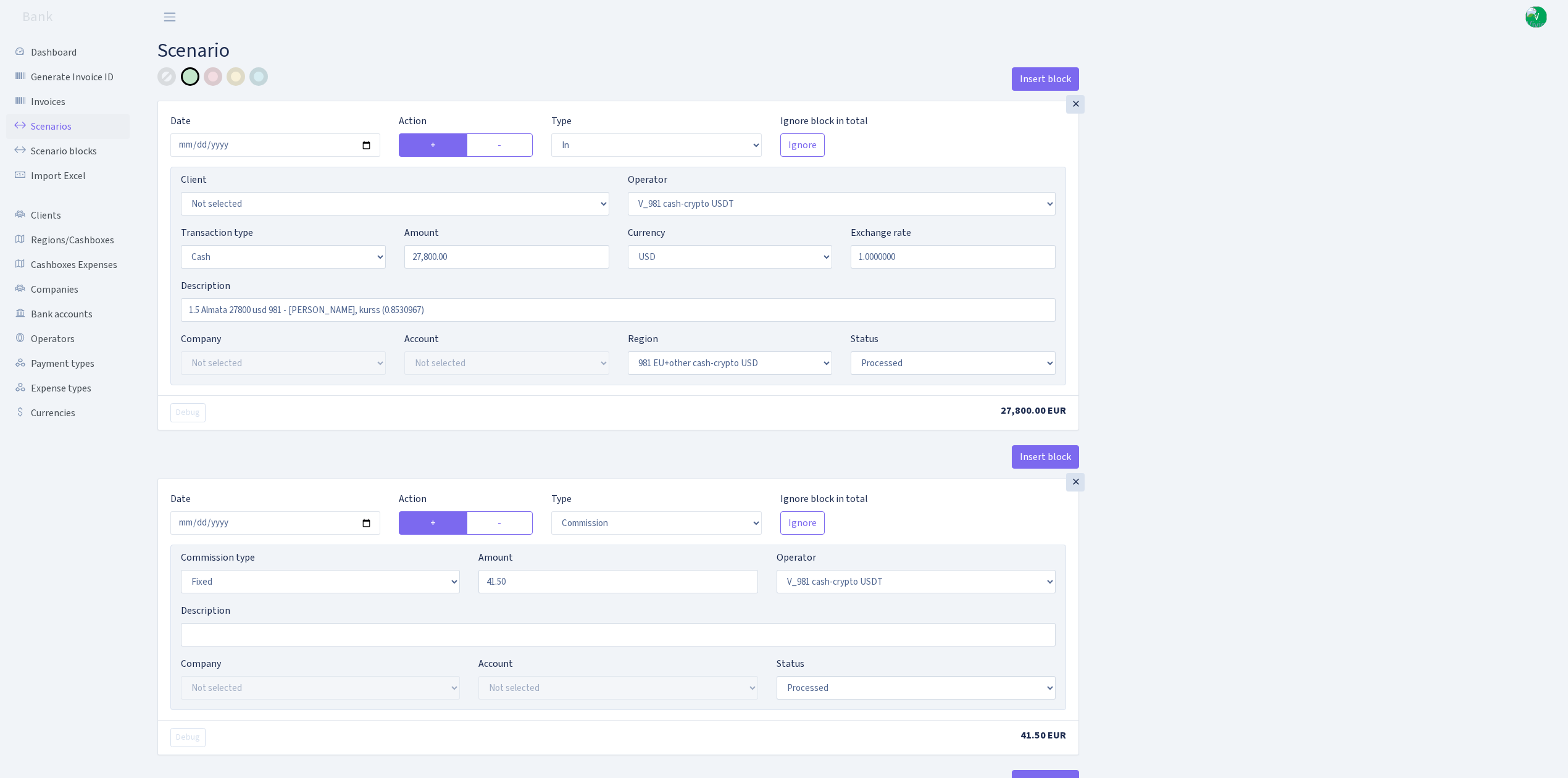
click at [52, 128] on link "Scenarios" at bounding box center [68, 127] width 123 height 25
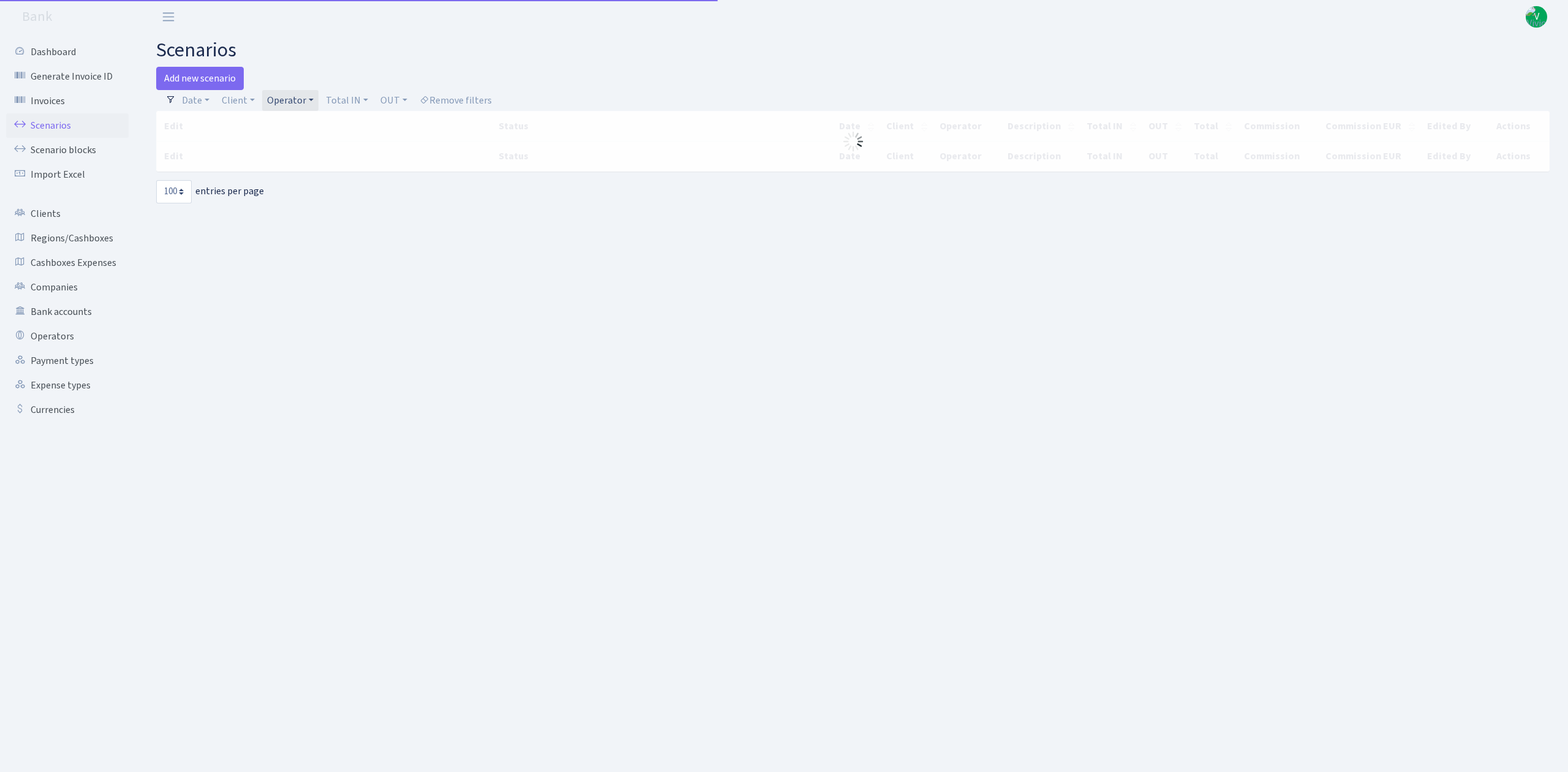
select select "100"
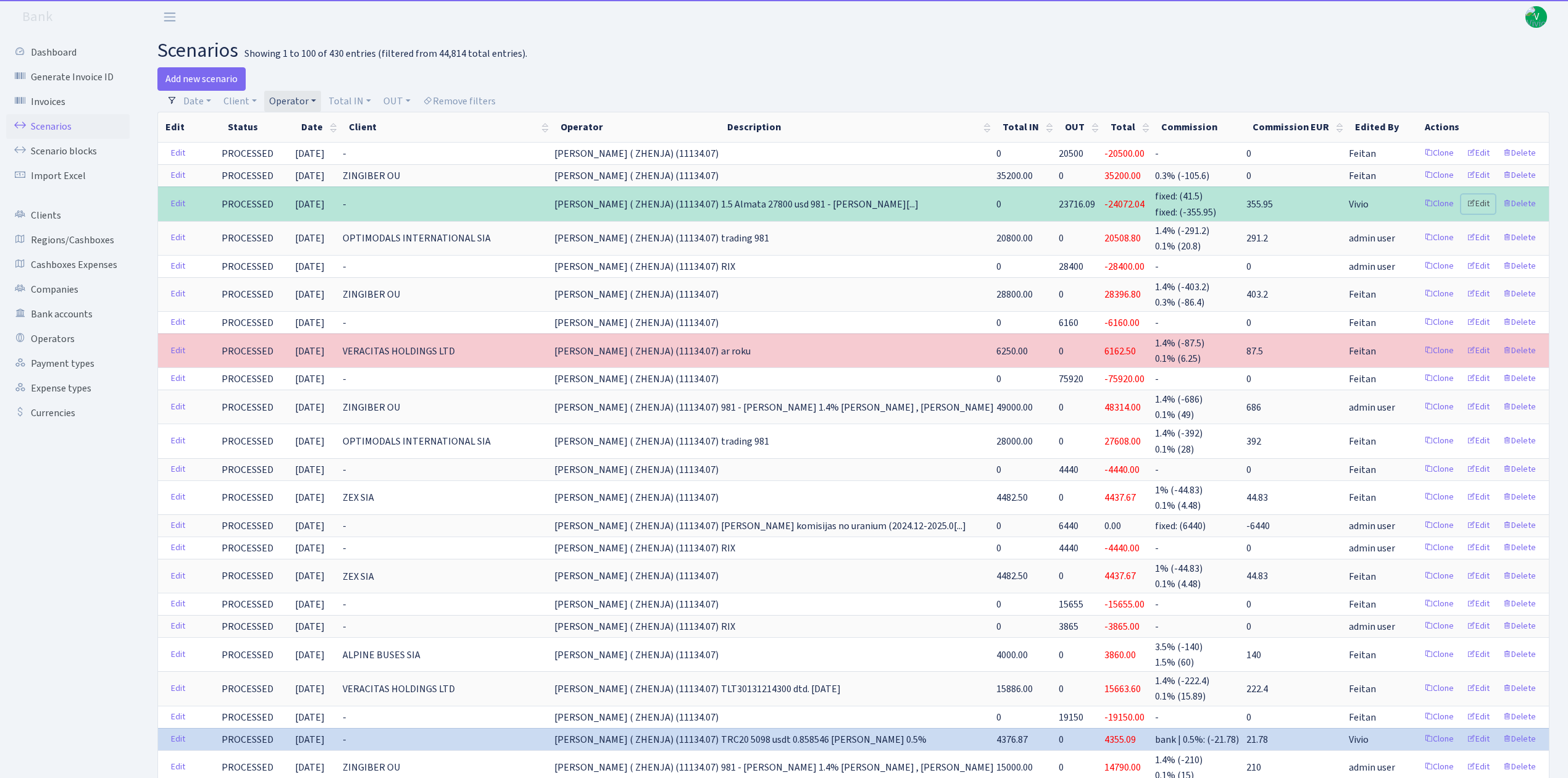
click at [1483, 203] on link "Edit" at bounding box center [1478, 204] width 34 height 19
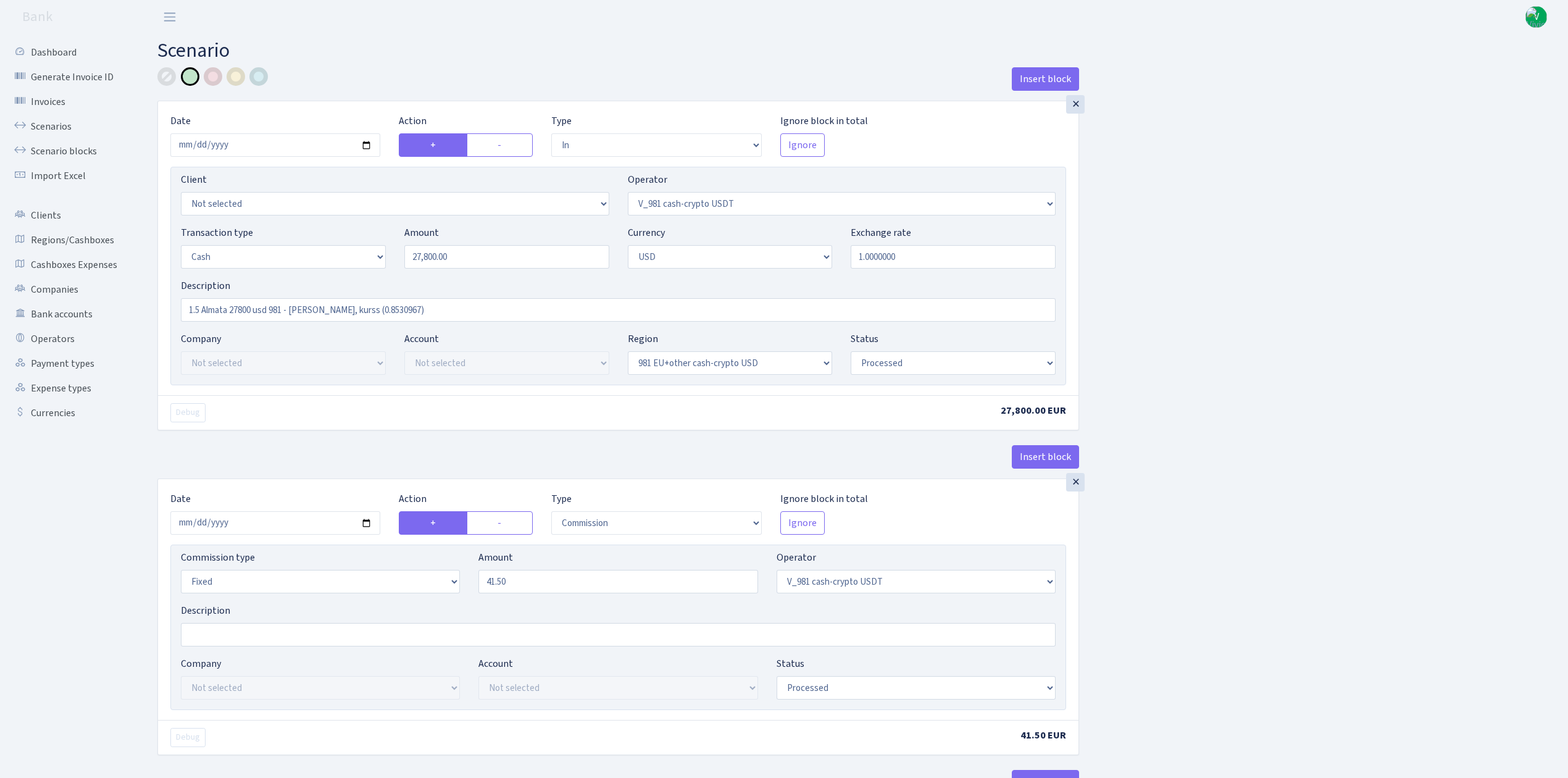
select select "in"
select select "435"
select select "1"
select select "2"
select select "23"
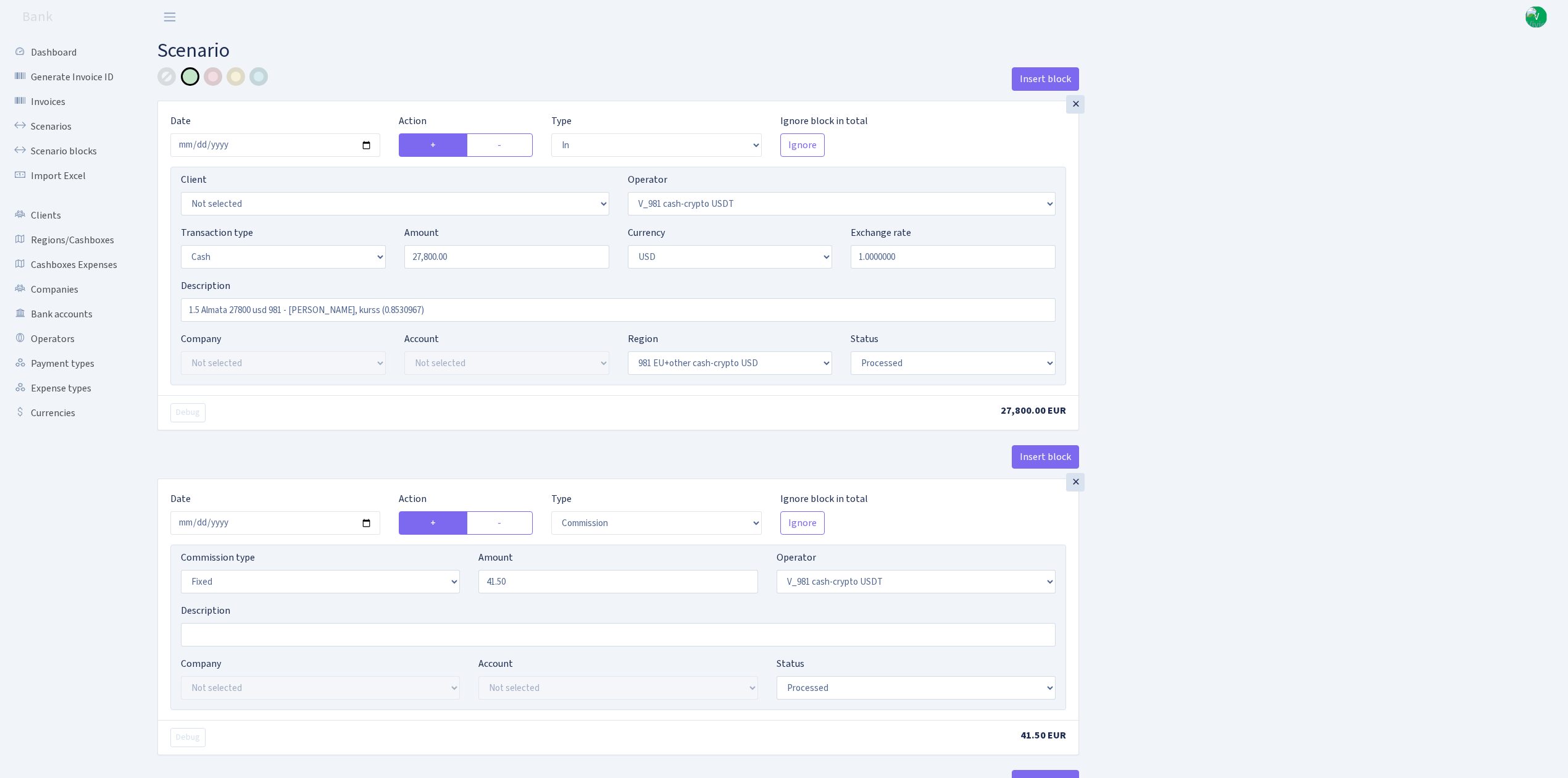
select select "processed"
select select "commission"
select select "fixed"
select select "435"
select select "processed"
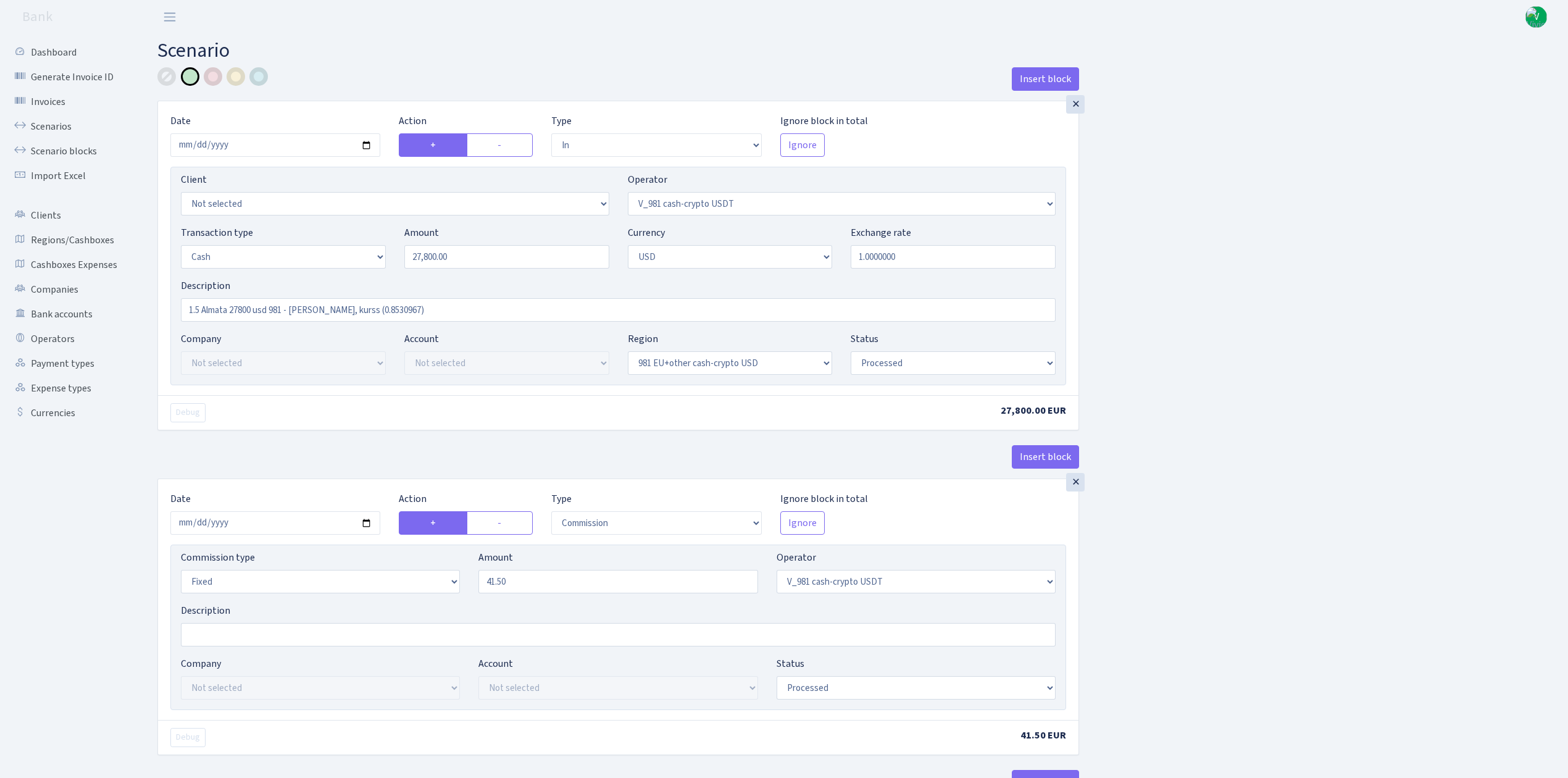
select select "out"
select select "15"
select select "2"
select select "23"
select select "processed"
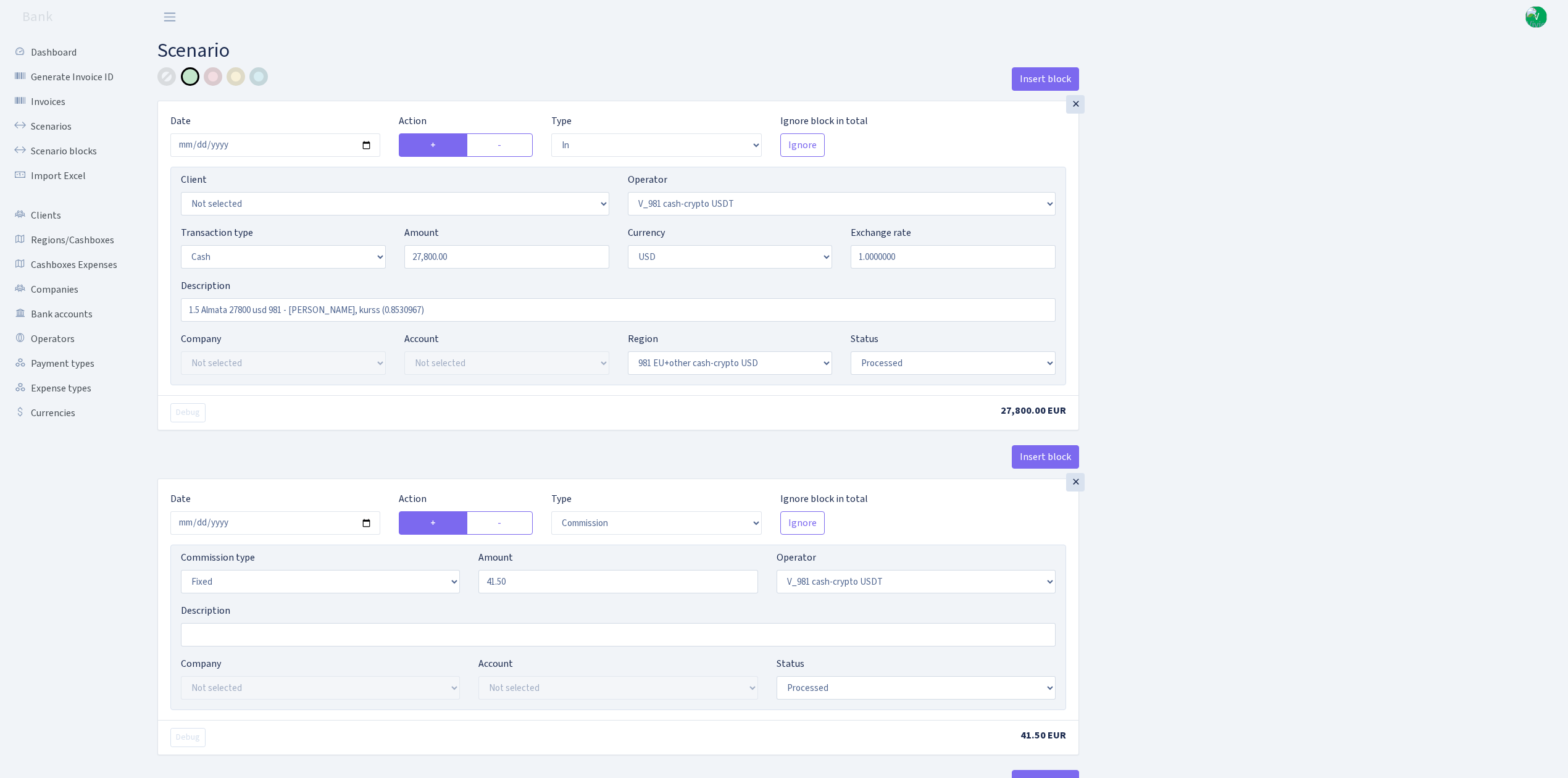
select select "in"
select select "15"
select select "2"
select select "22"
select select "processed"
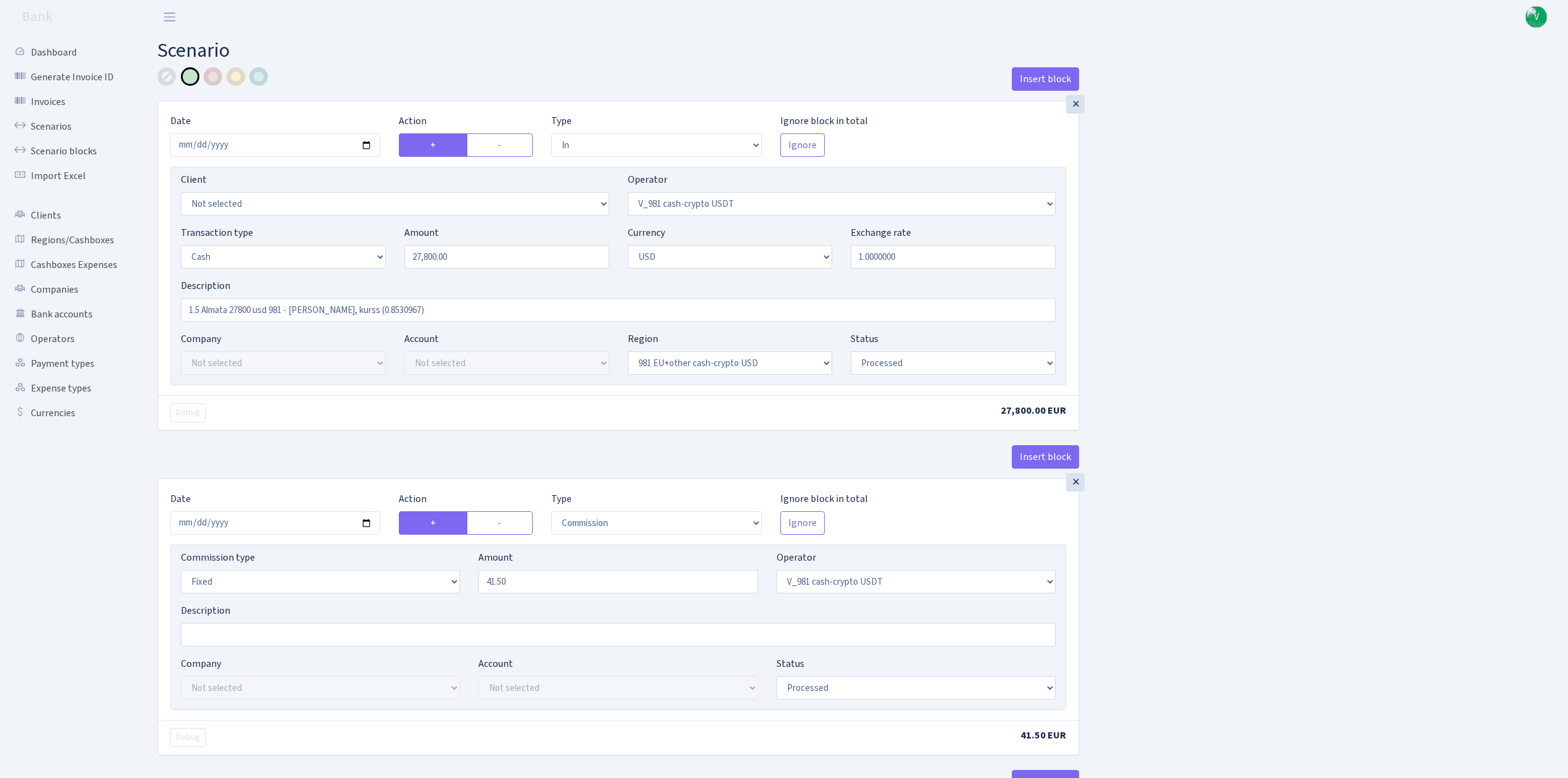
select select "out"
select select "131"
select select "1"
select select "2"
select select "22"
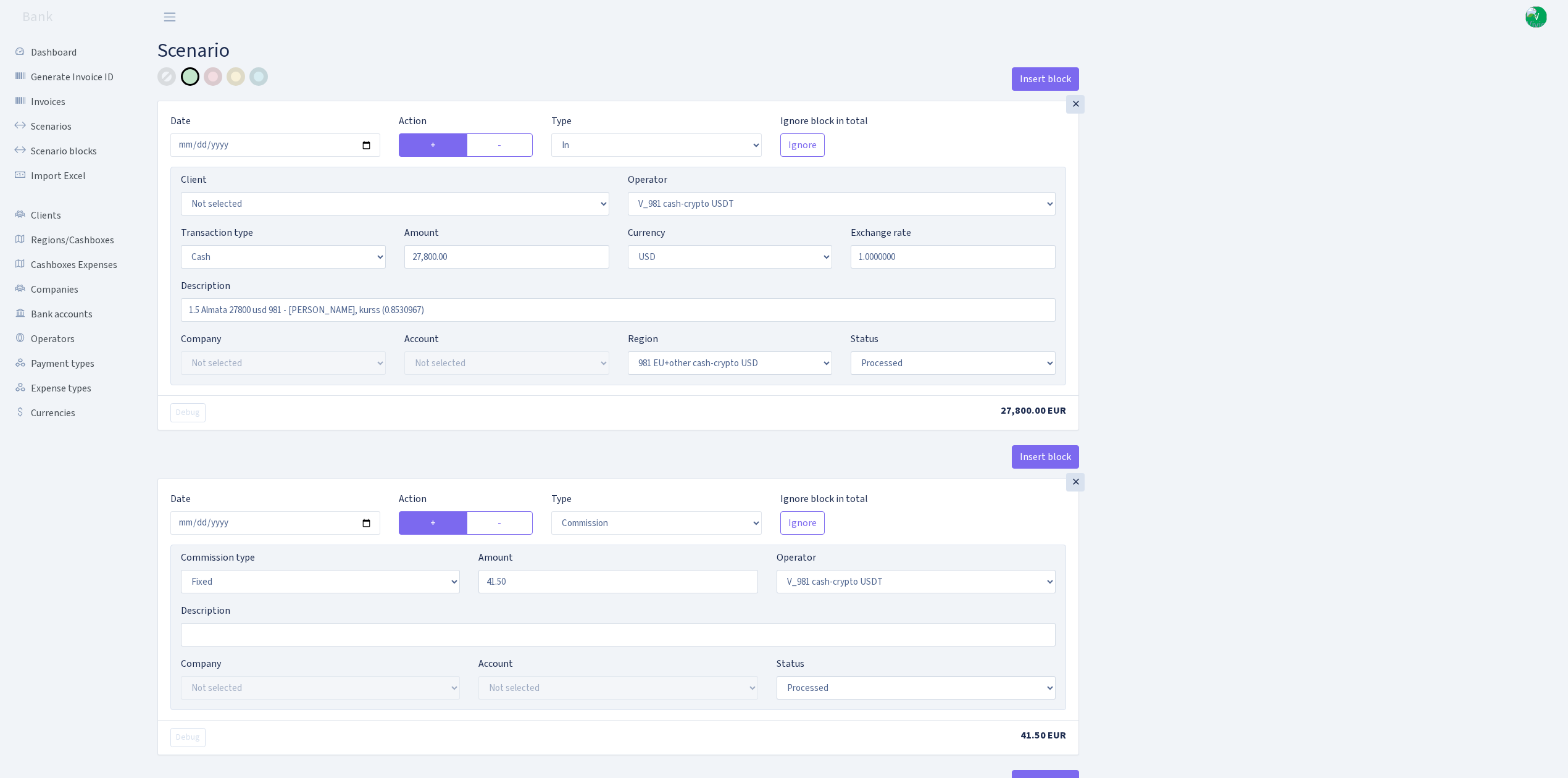
select select "processed"
select select "commission"
select select "fixed"
select select "131"
select select "processed"
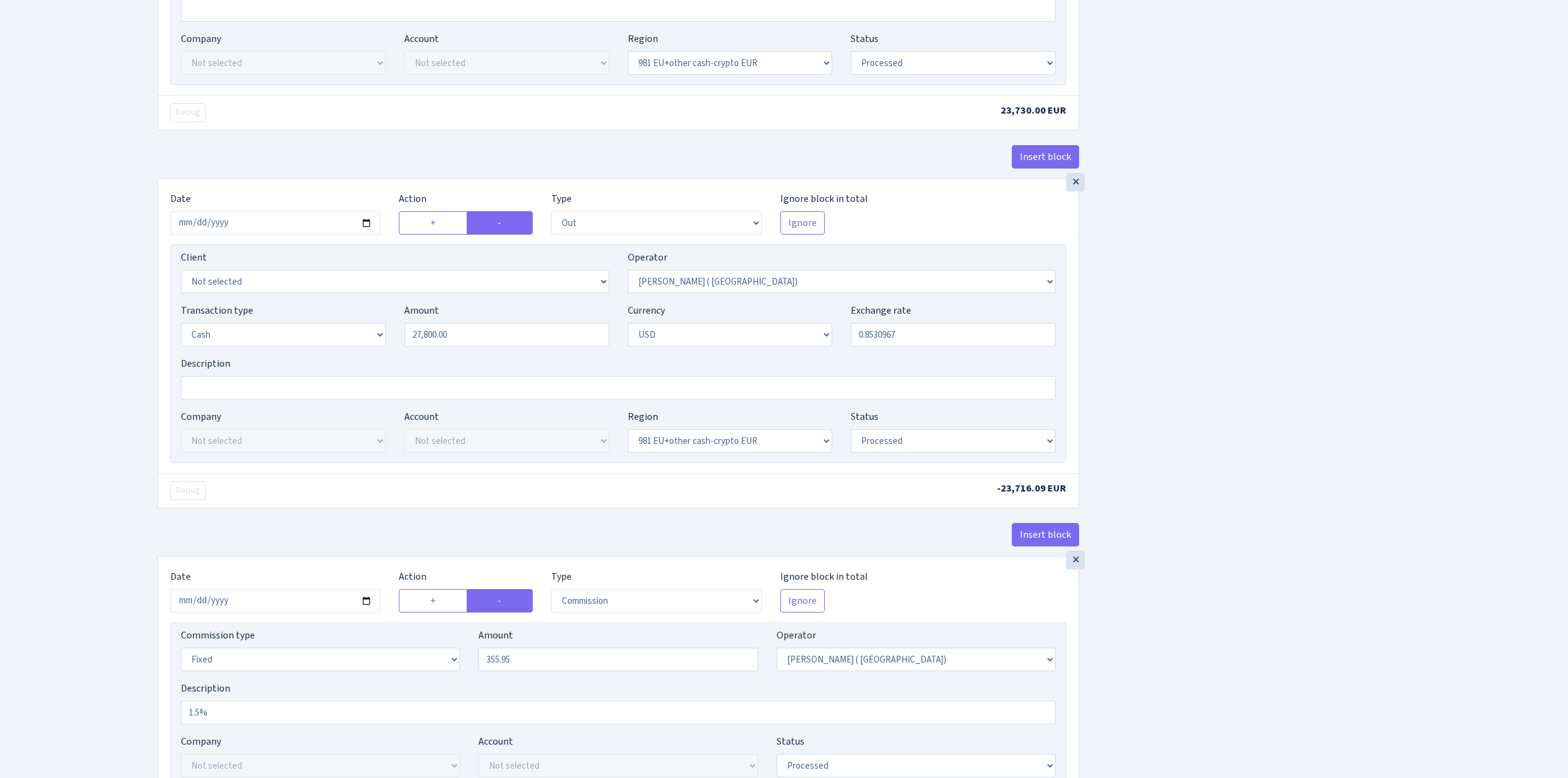
scroll to position [1365, 0]
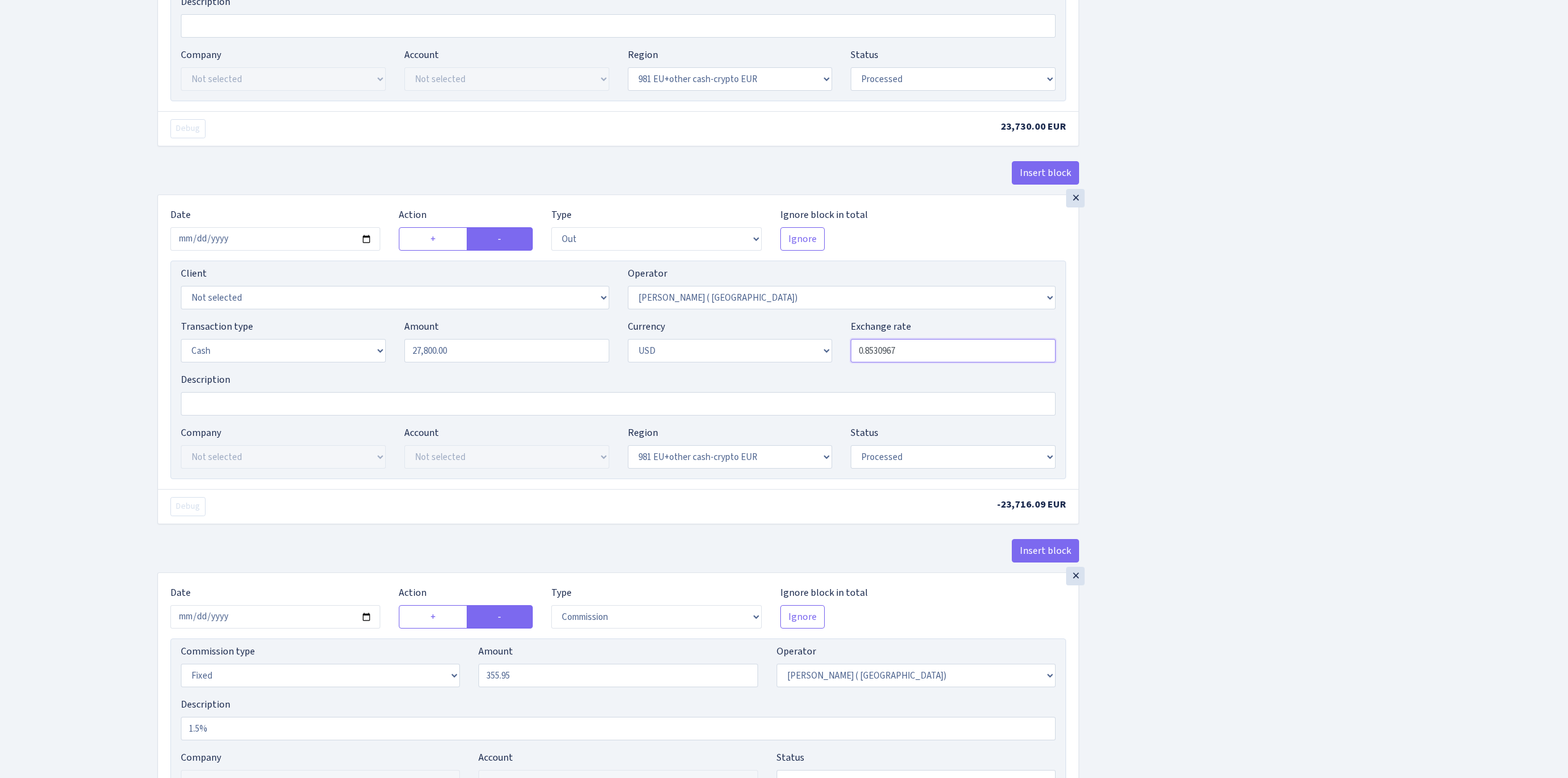
drag, startPoint x: 879, startPoint y: 356, endPoint x: 949, endPoint y: 361, distance: 70.2
click at [949, 361] on input "0.8530967" at bounding box center [953, 351] width 205 height 23
type input "0.8535970"
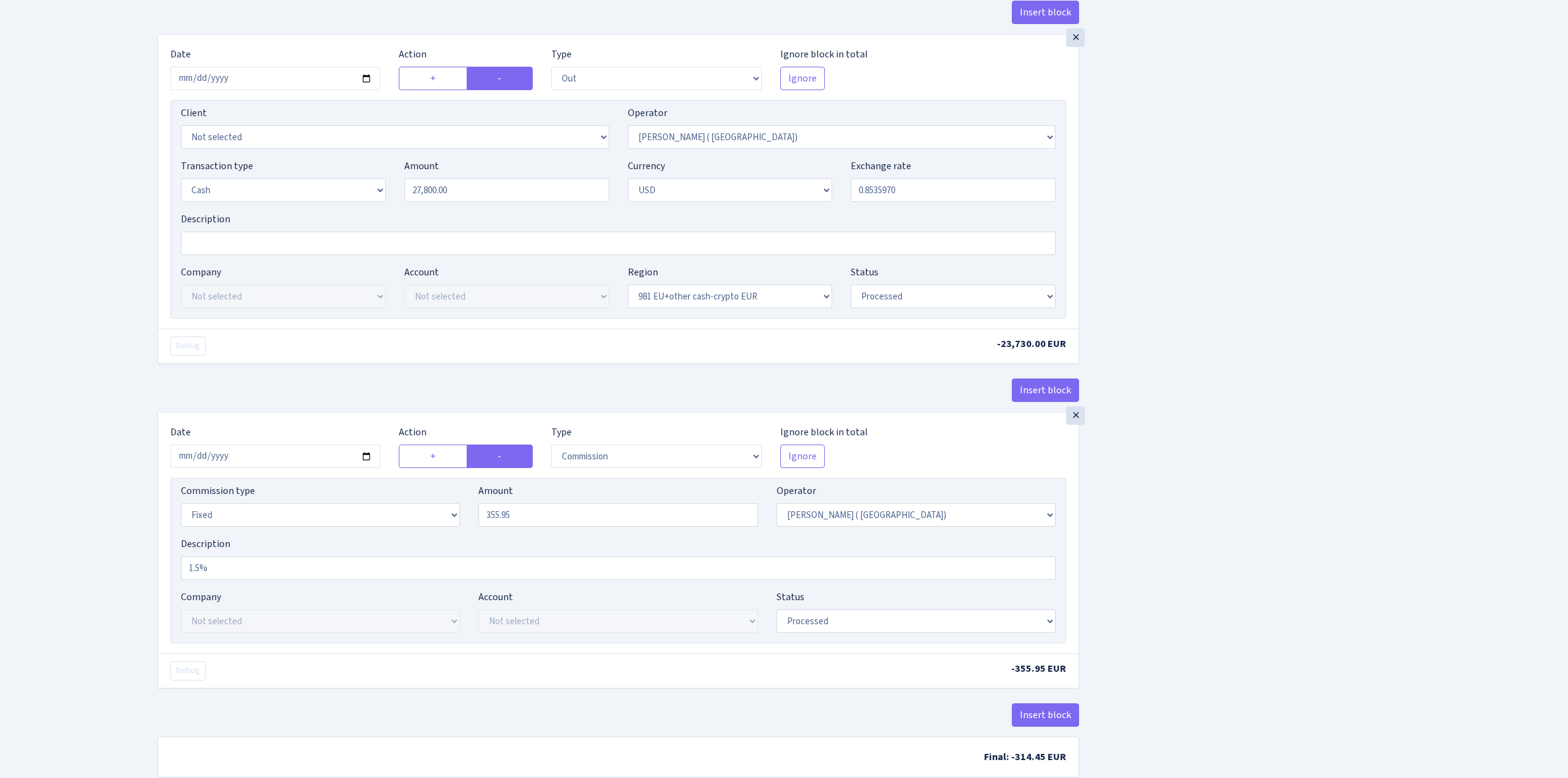
scroll to position [1608, 0]
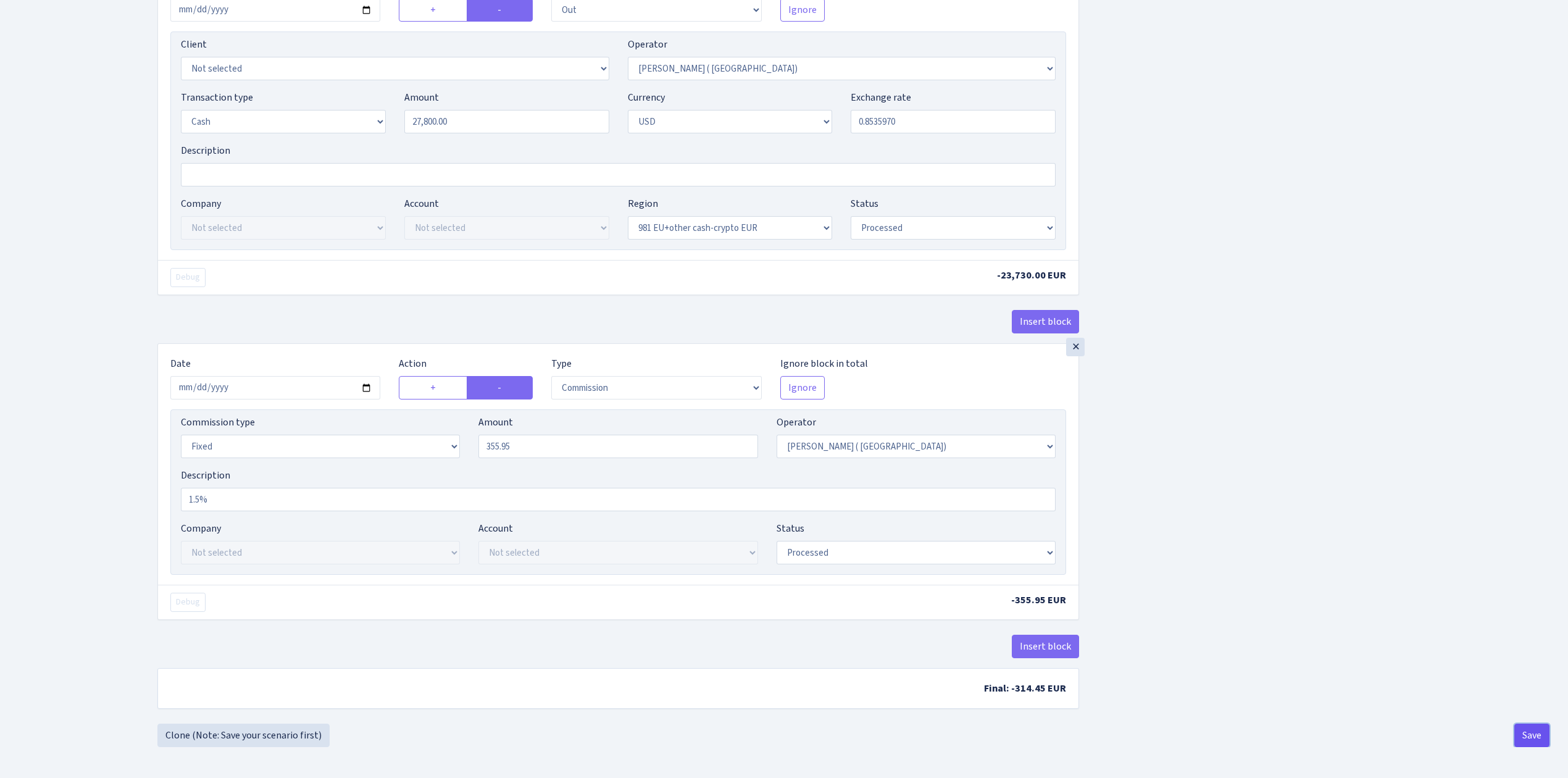
click at [1539, 734] on button "Save" at bounding box center [1532, 735] width 35 height 23
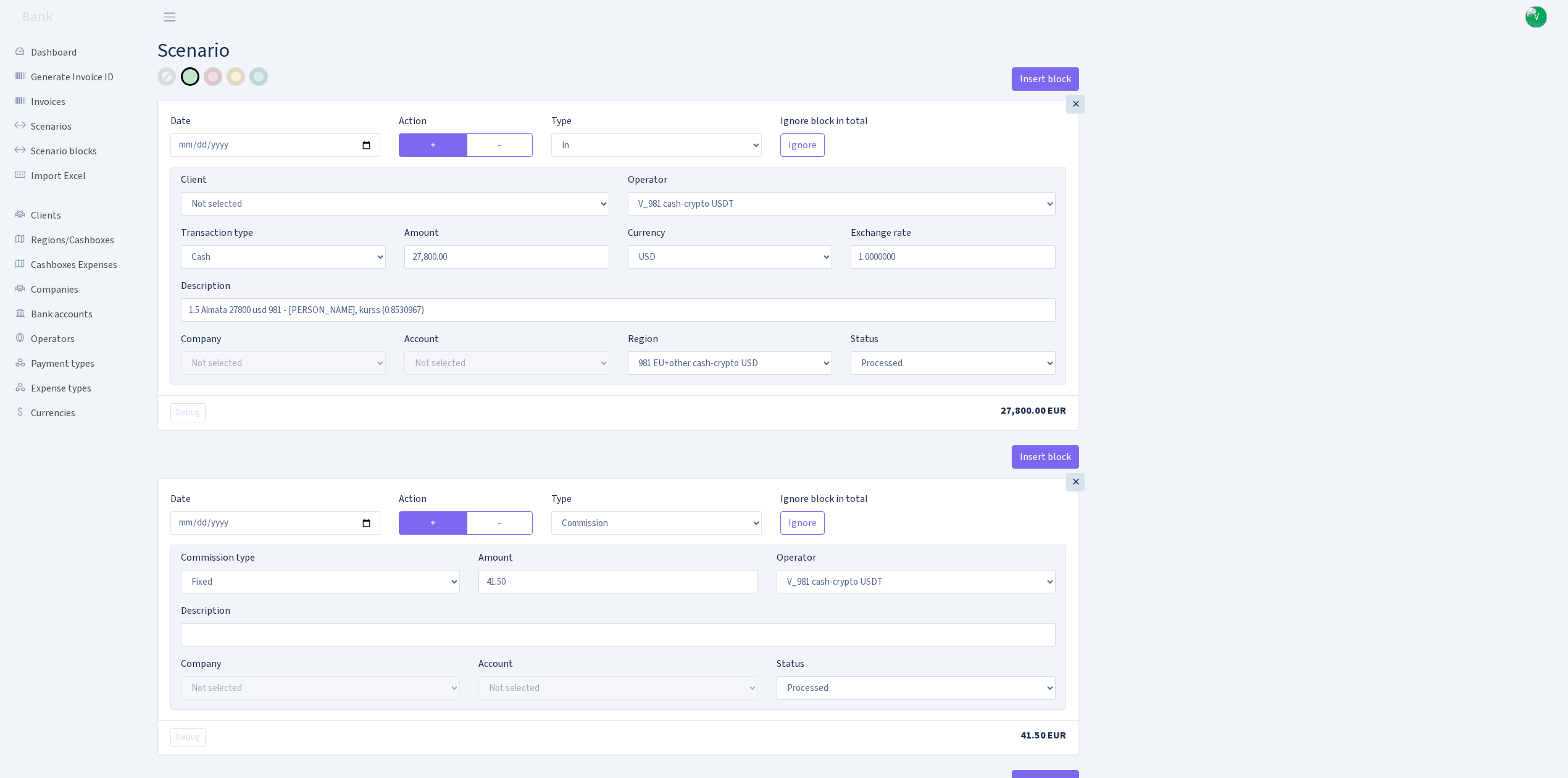
select select "in"
select select "435"
select select "1"
select select "2"
select select "23"
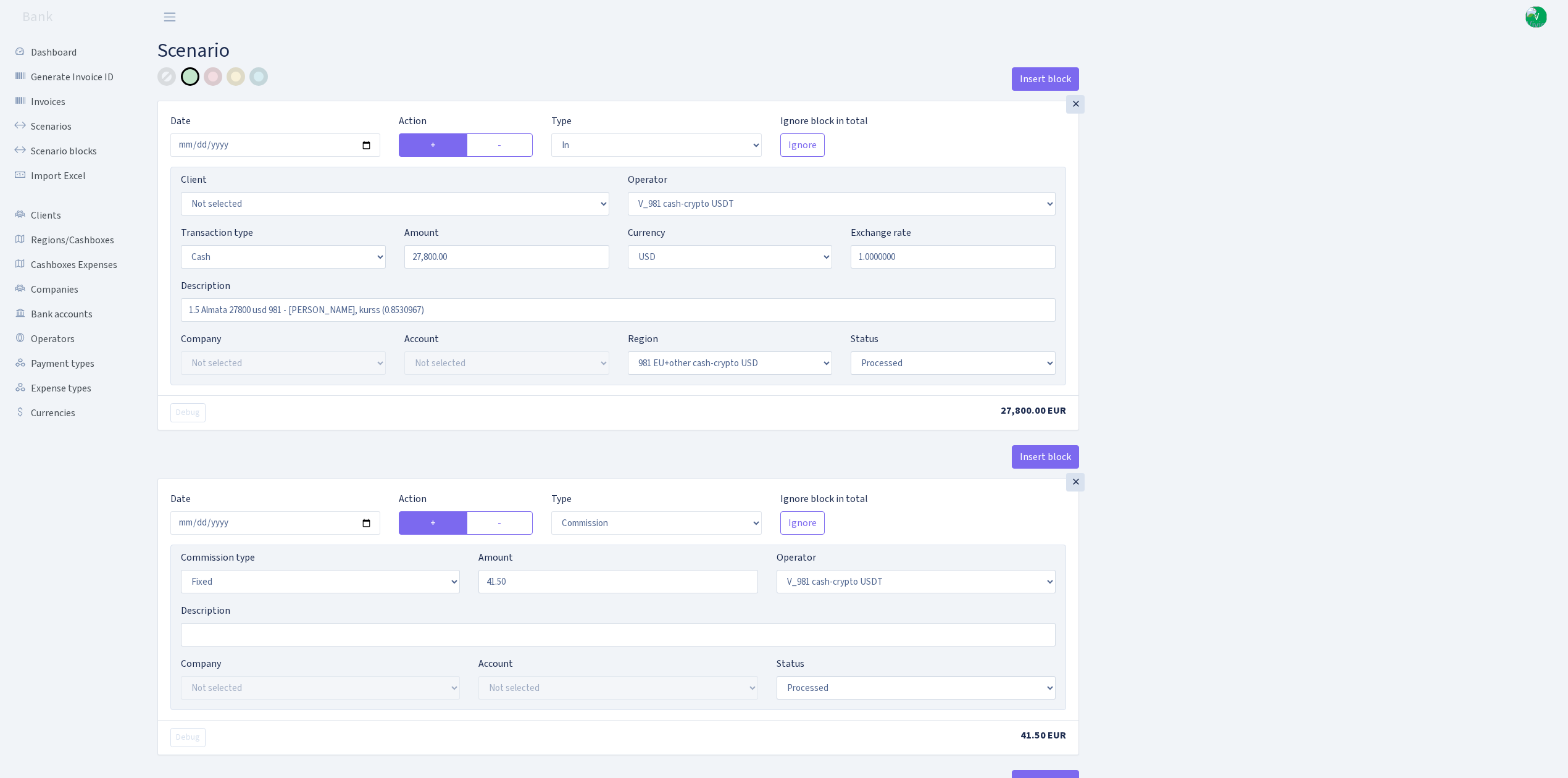
select select "processed"
select select "commission"
select select "fixed"
select select "435"
select select "processed"
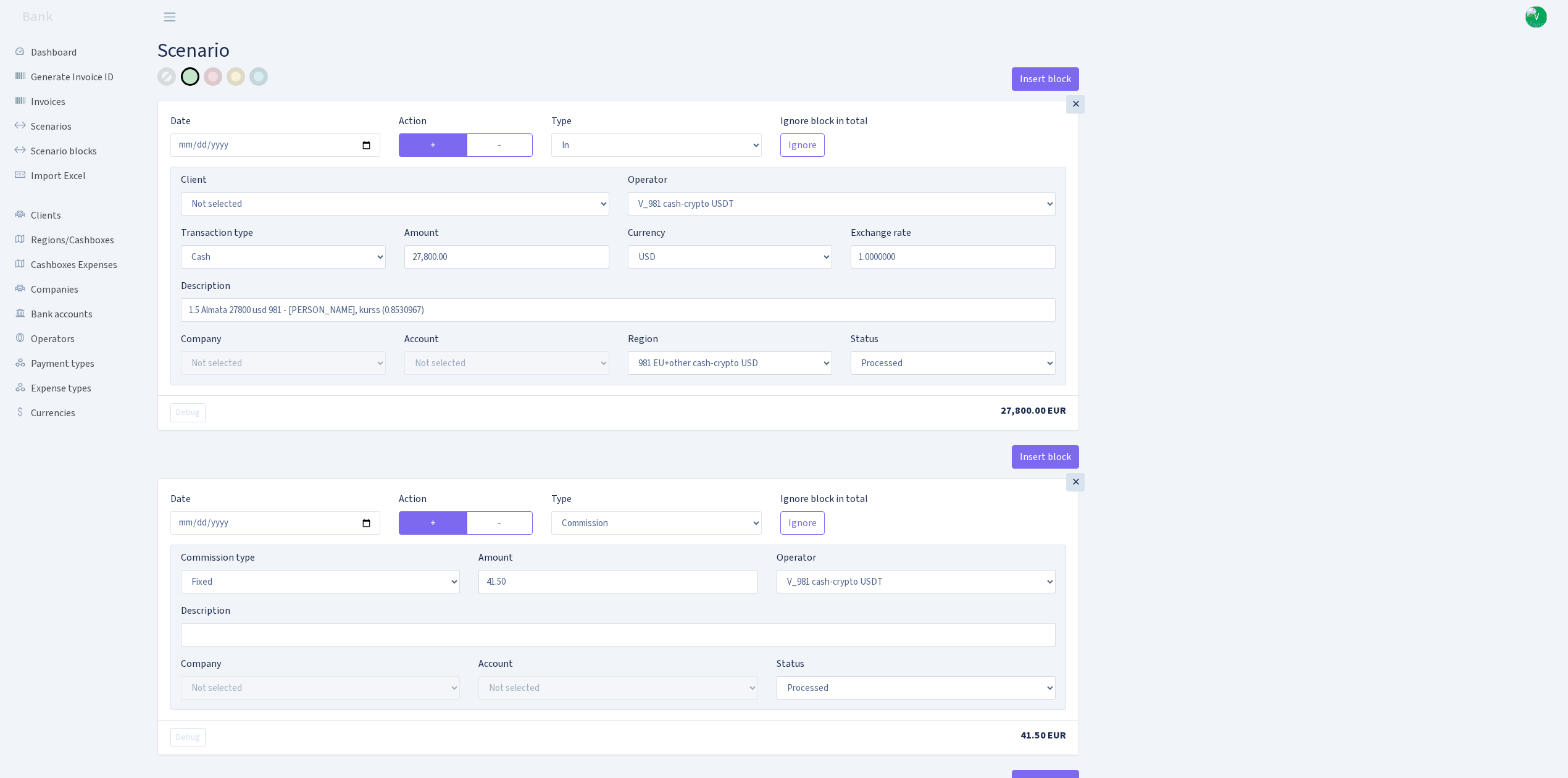
select select "out"
select select "15"
select select "2"
select select "23"
select select "processed"
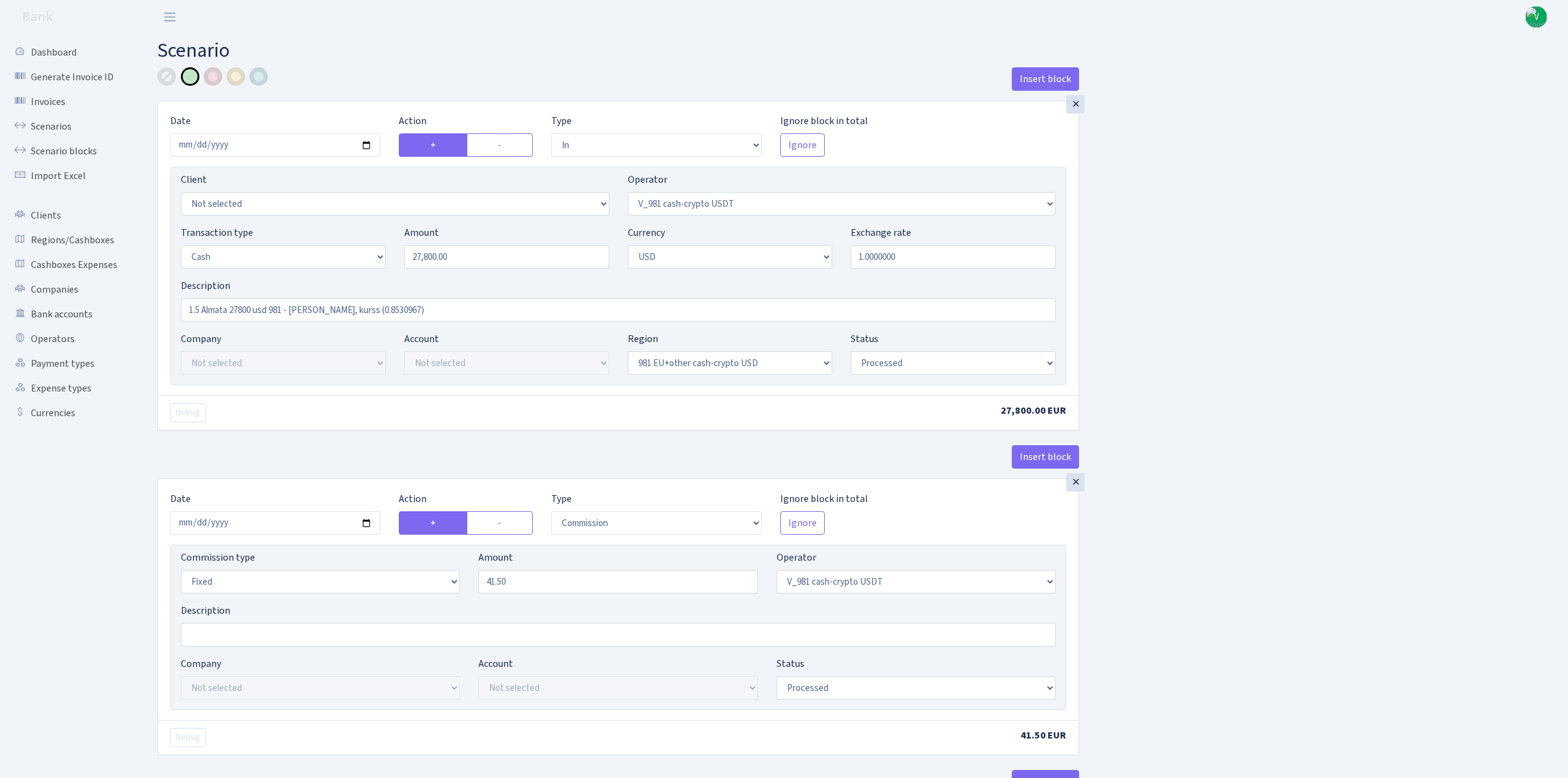
select select "in"
select select "15"
select select "2"
select select "22"
select select "processed"
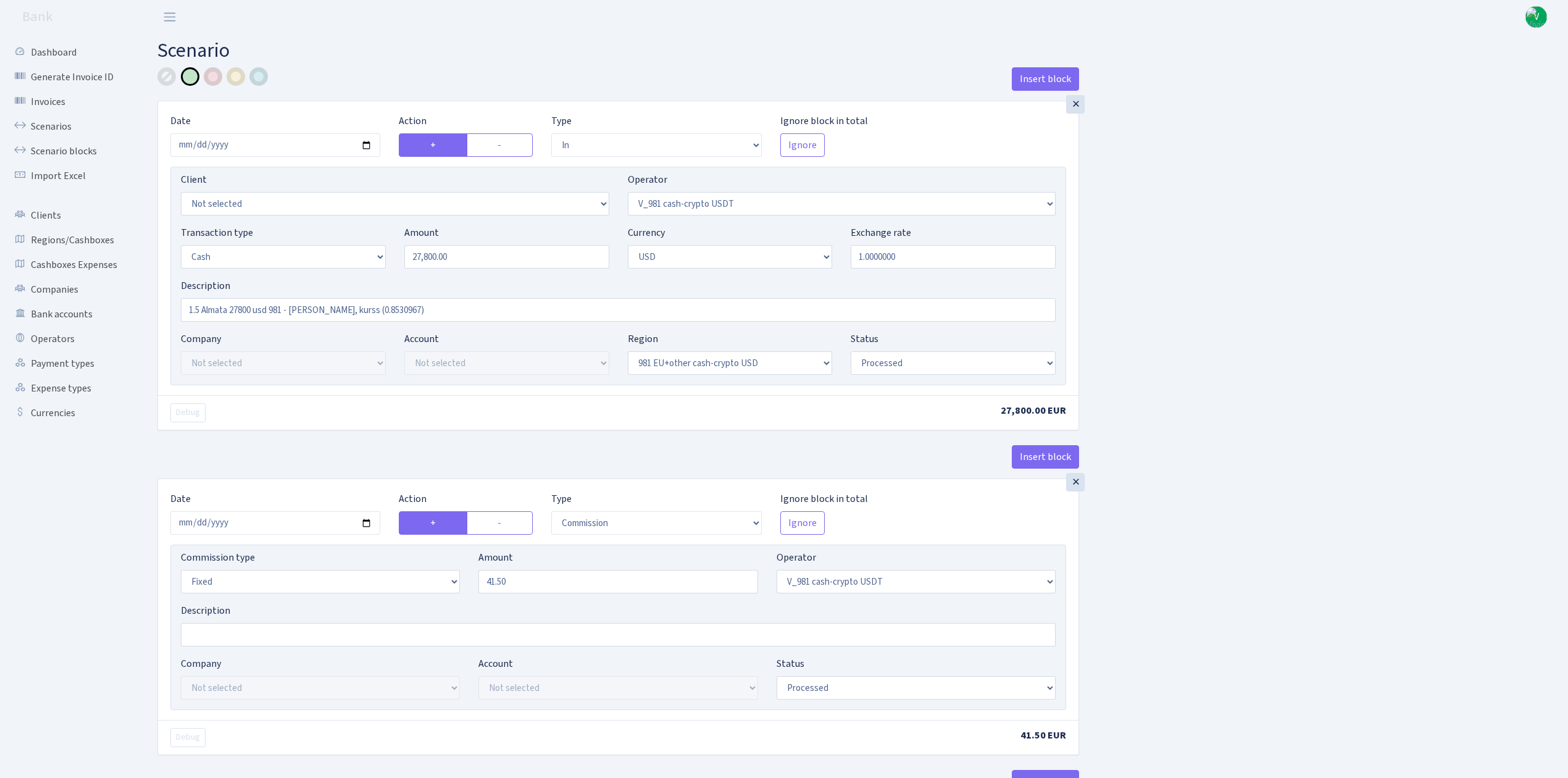
select select "out"
select select "131"
select select "1"
select select "2"
select select "22"
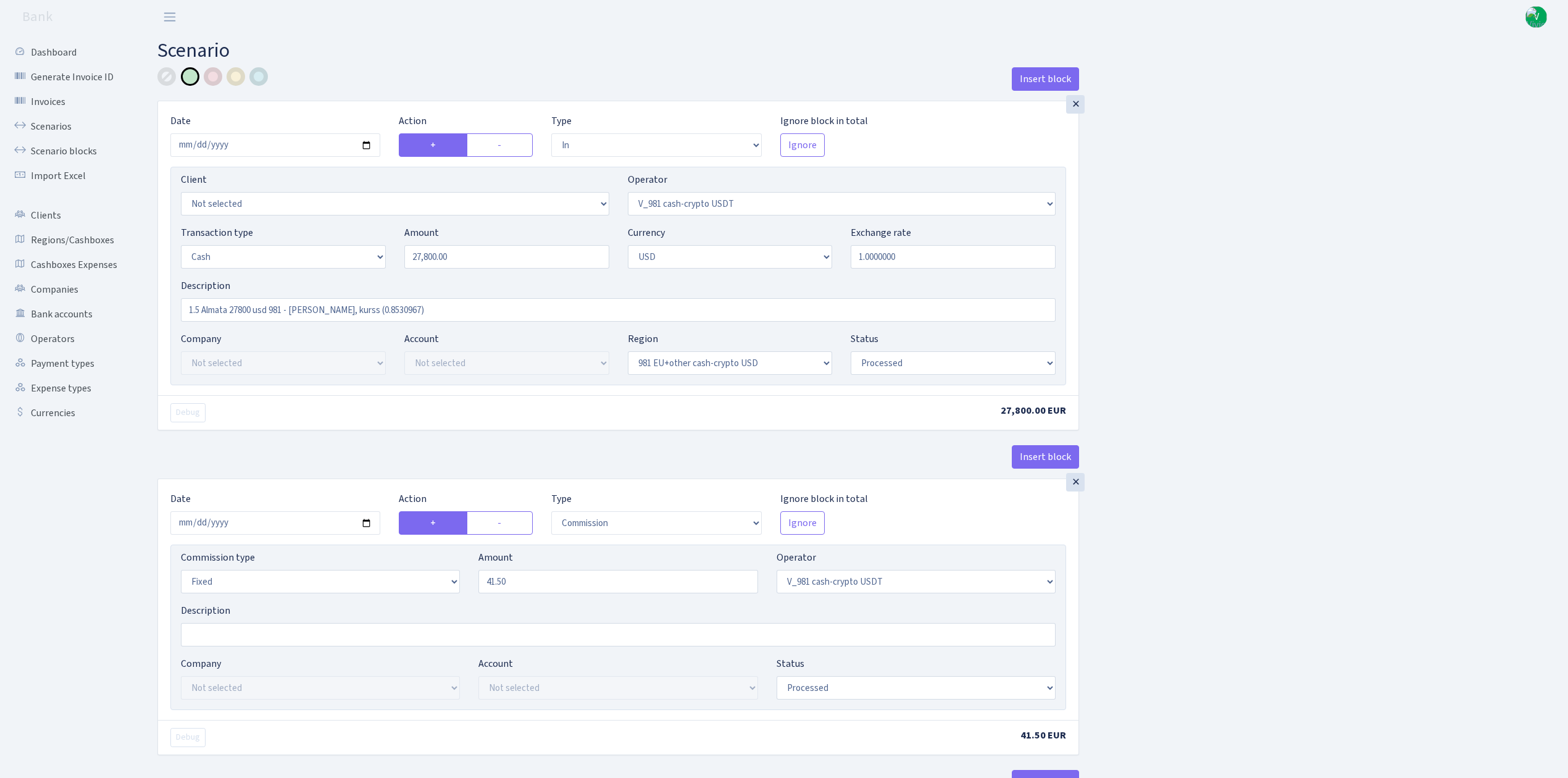
select select "processed"
select select "commission"
select select "fixed"
select select "131"
select select "processed"
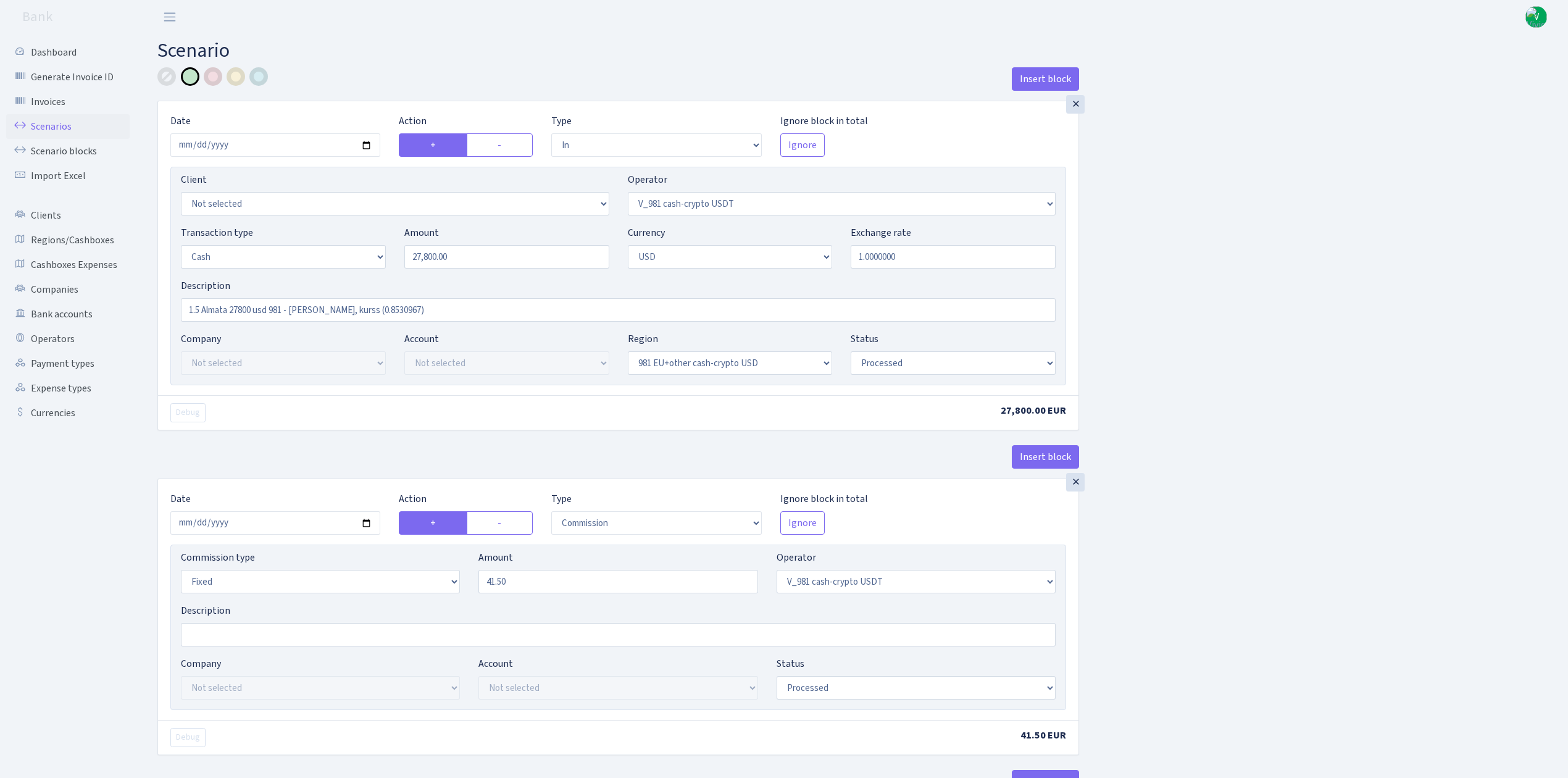
click at [55, 127] on link "Scenarios" at bounding box center [68, 127] width 123 height 25
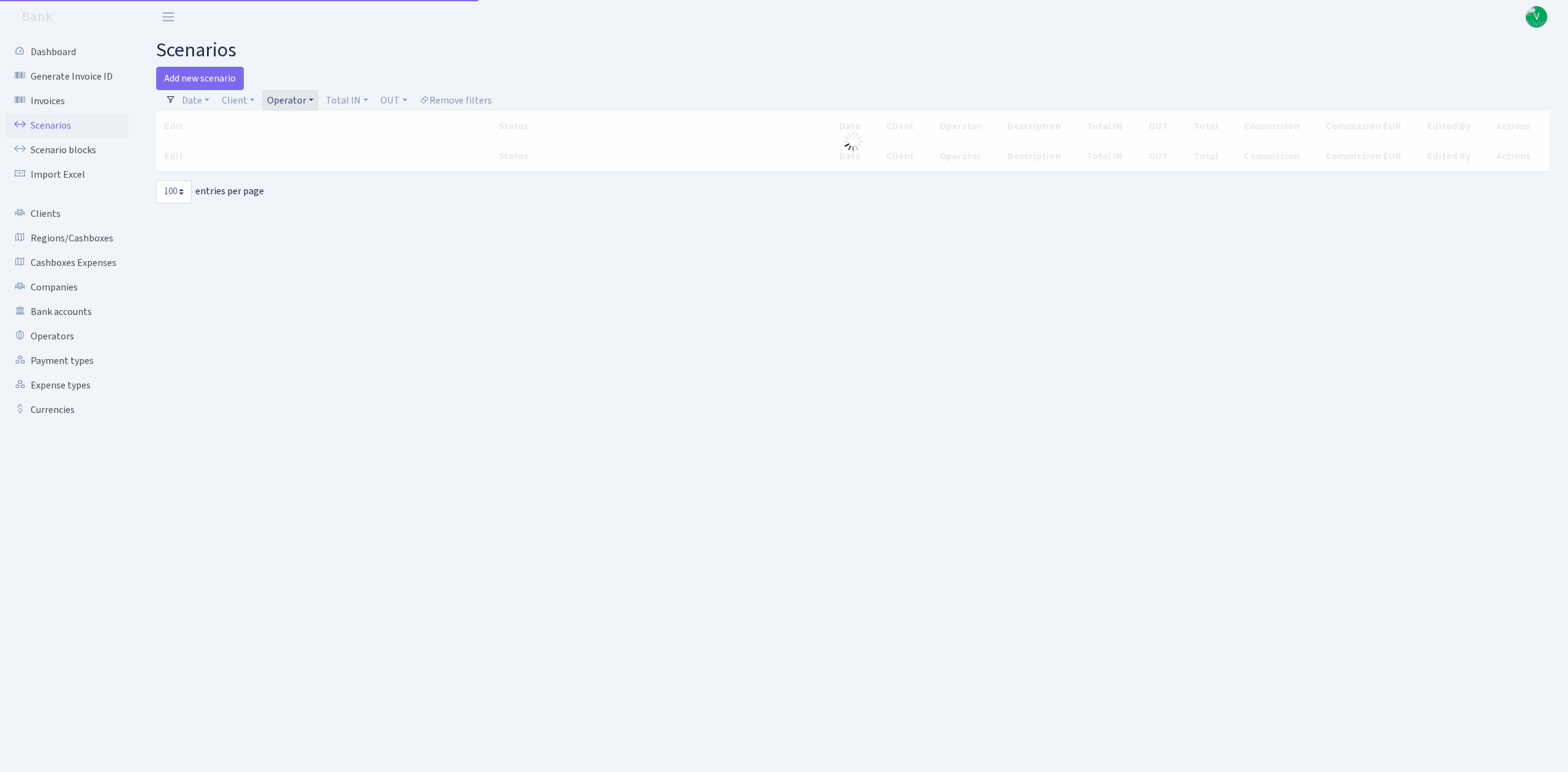
select select "100"
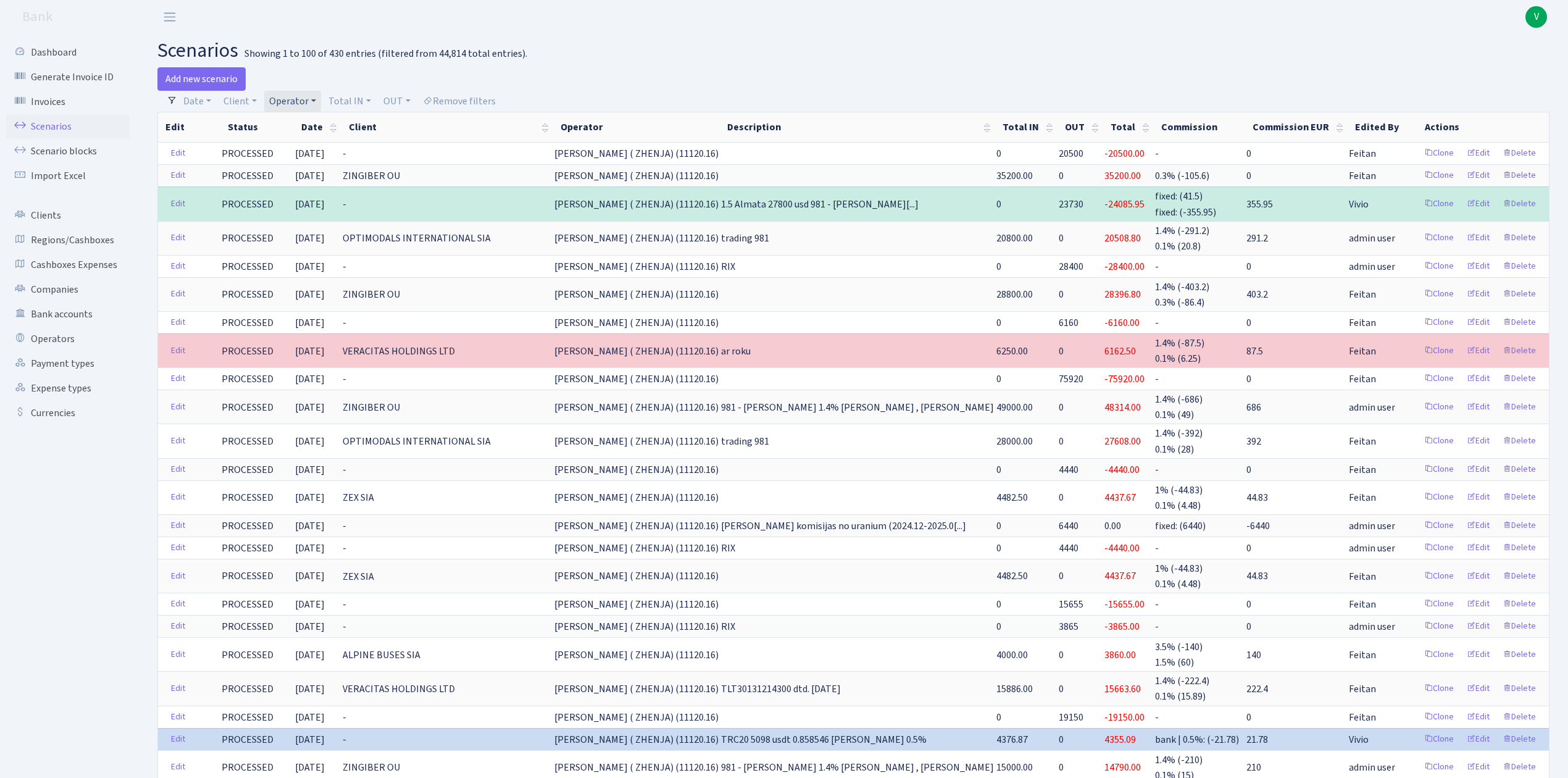
click at [287, 108] on link "Operator" at bounding box center [292, 101] width 57 height 21
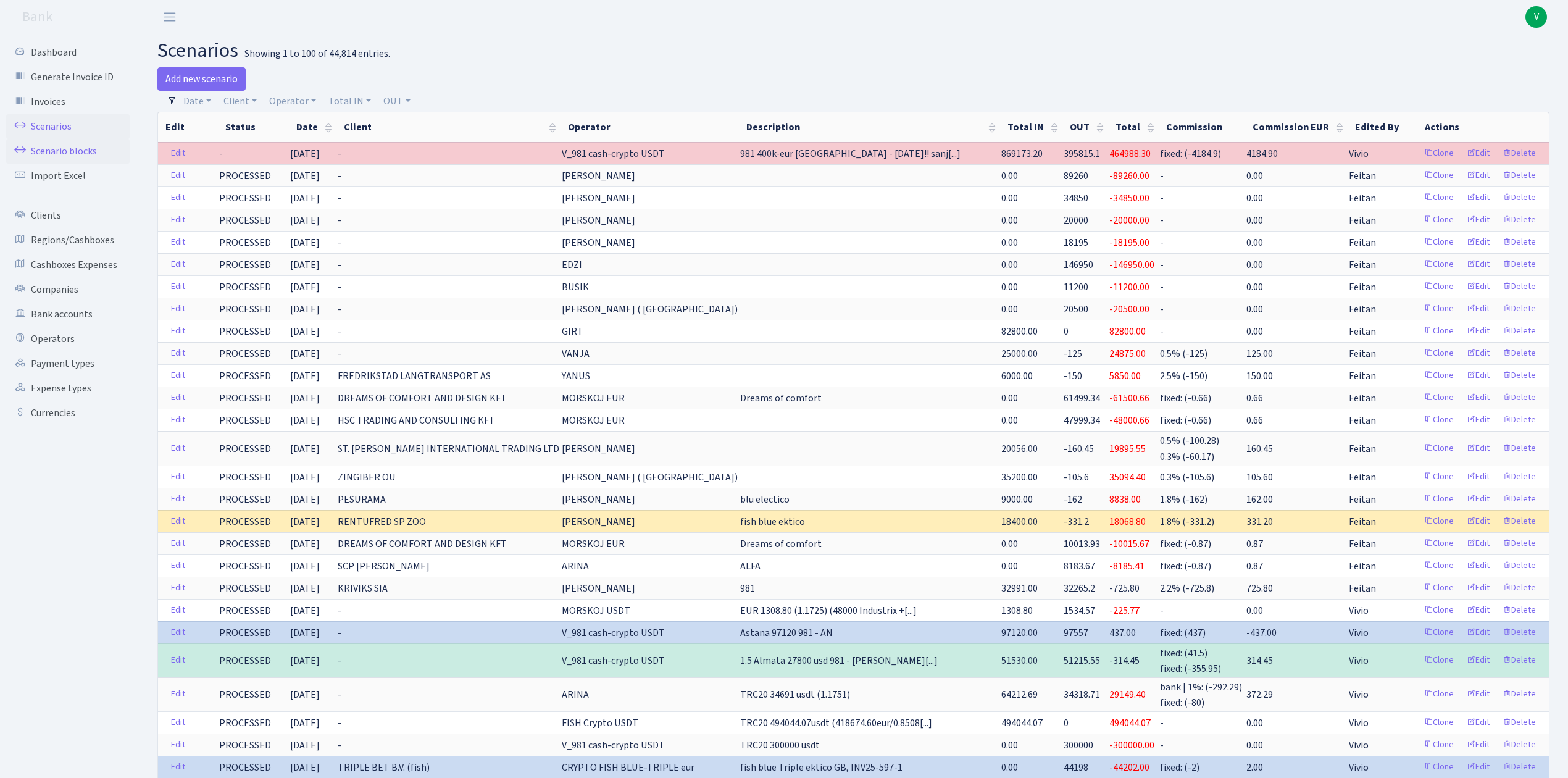
click at [97, 151] on link "Scenario blocks" at bounding box center [68, 152] width 123 height 25
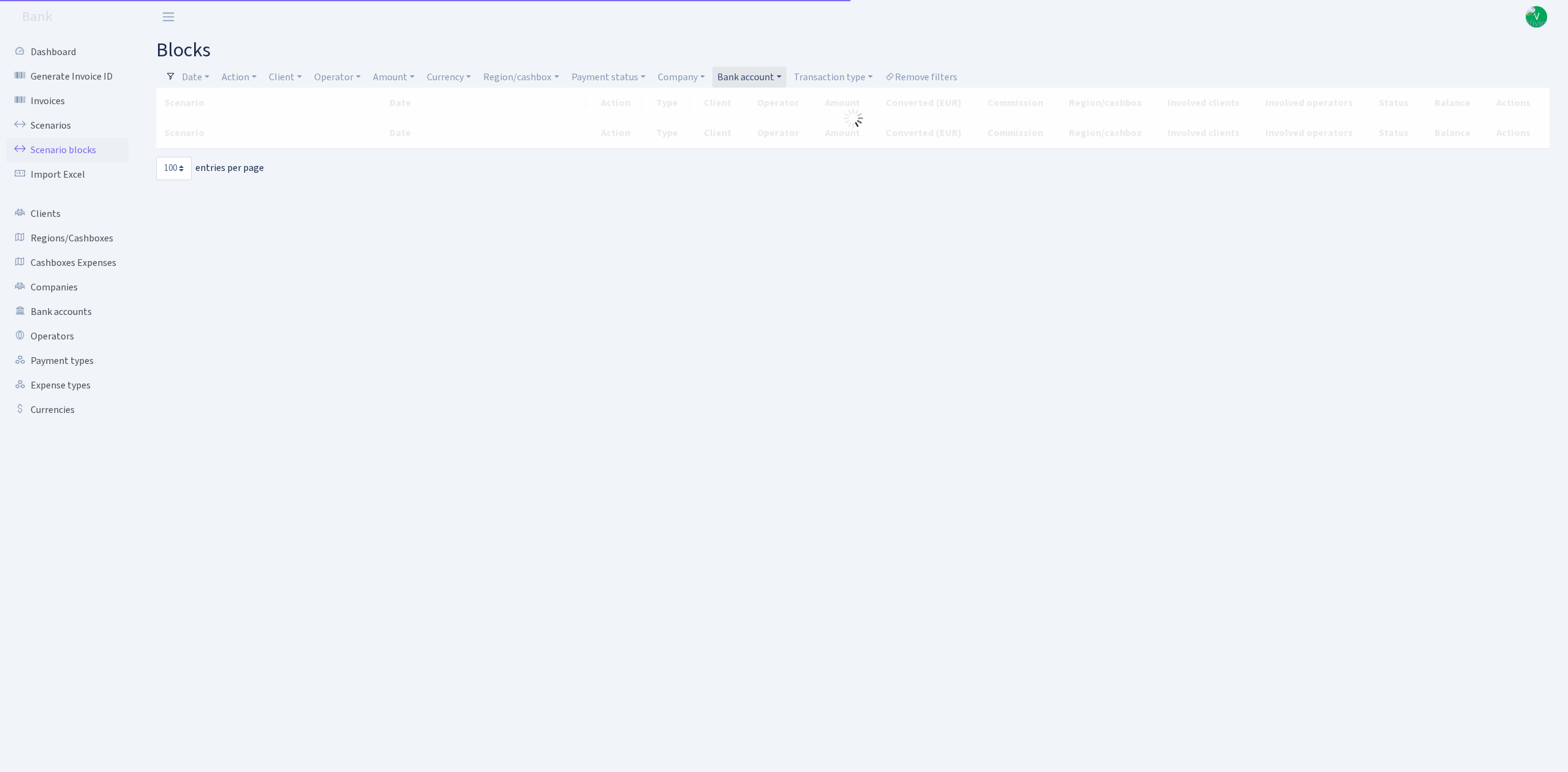
select select "100"
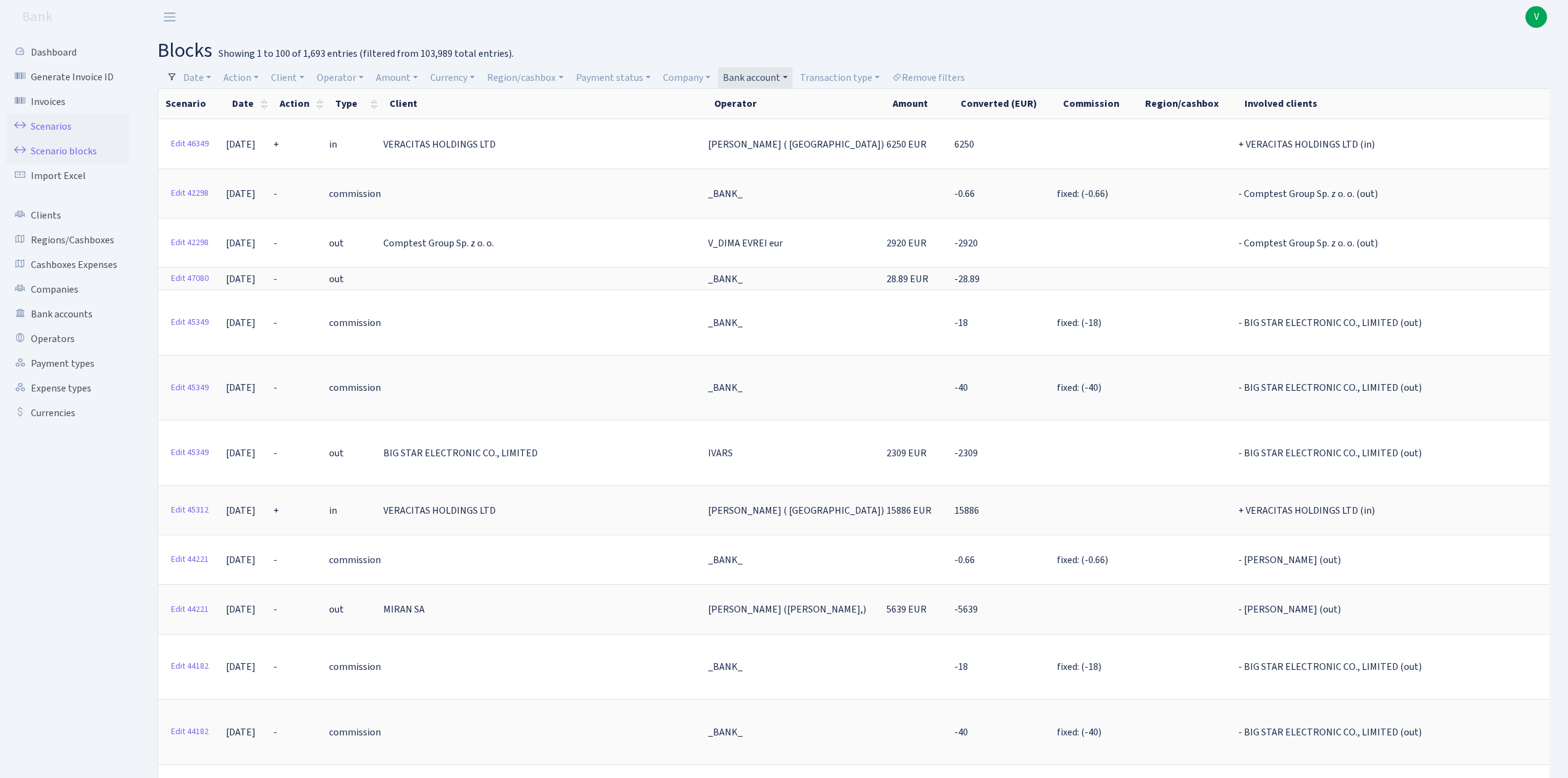
click at [43, 127] on link "Scenarios" at bounding box center [68, 127] width 123 height 25
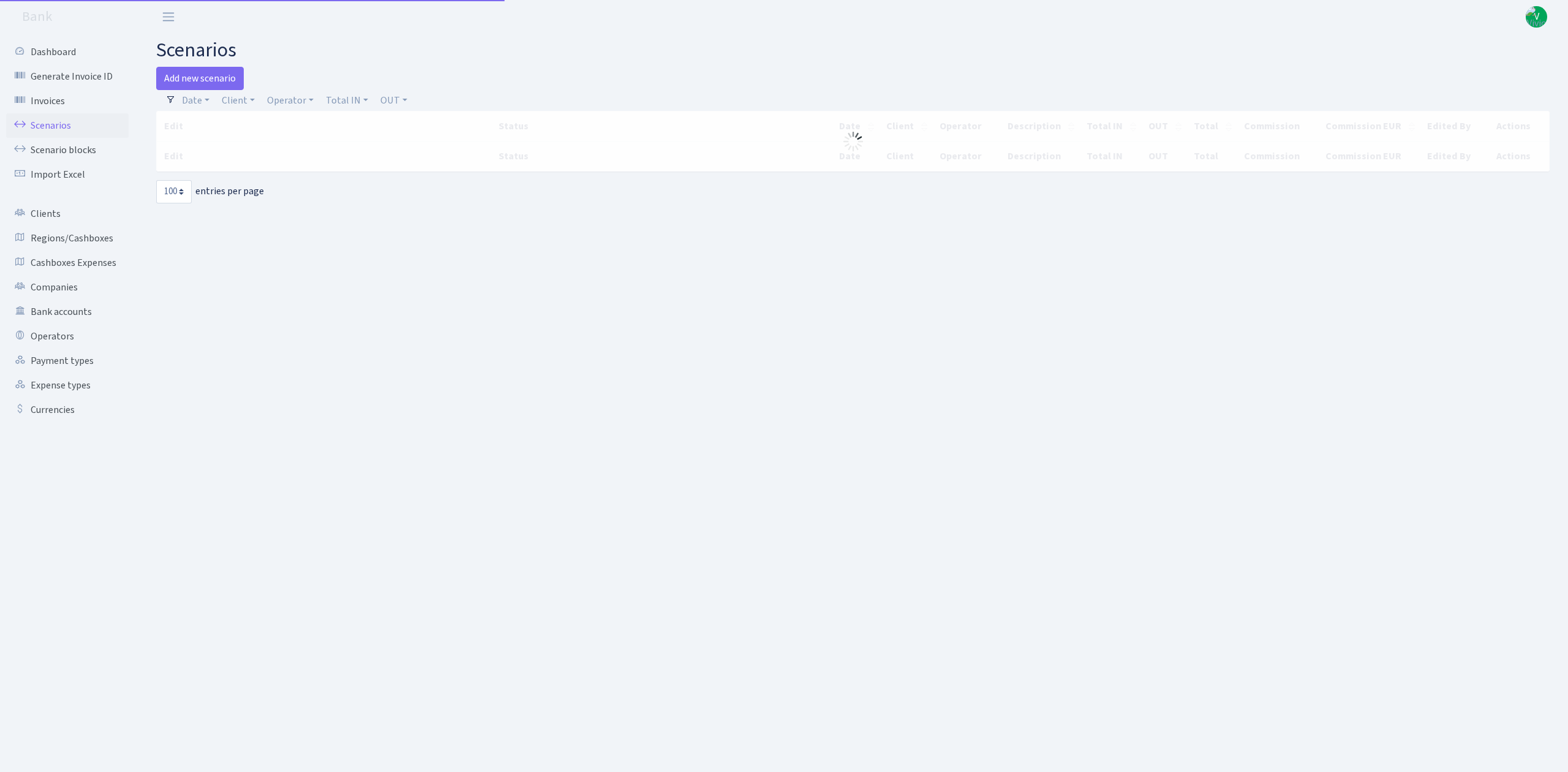
select select "100"
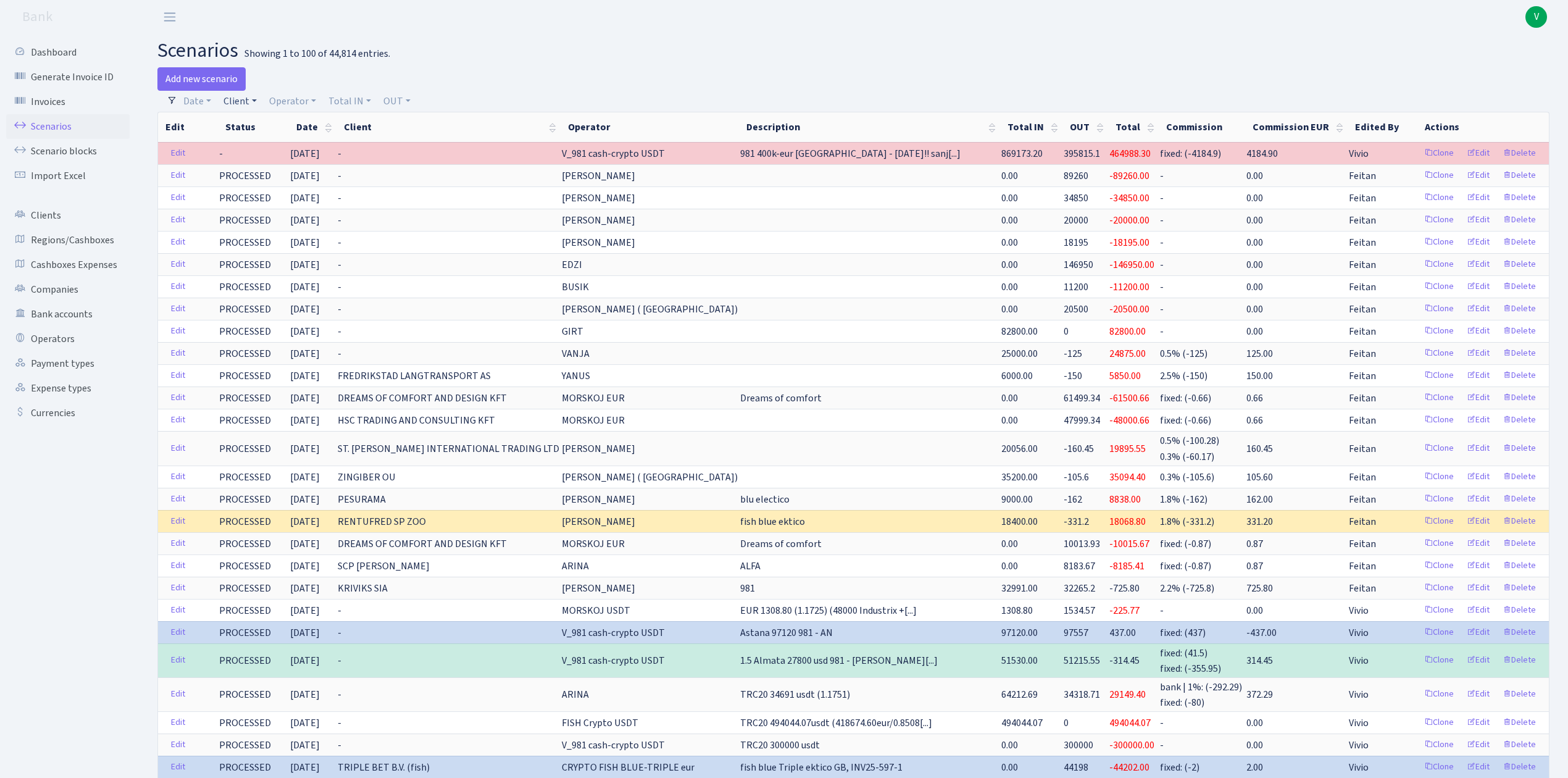
click at [234, 102] on link "Client" at bounding box center [240, 101] width 43 height 21
click at [252, 152] on input "search" at bounding box center [267, 145] width 91 height 19
type input "btf"
click at [852, 96] on div "Date 01.10.2025 - 01.10.2025 Client - 1 KOC GEMICILIK VE TASIMACILIK 1/BALDERE-…" at bounding box center [859, 101] width 1363 height 21
click at [240, 98] on link "Client" at bounding box center [240, 101] width 43 height 21
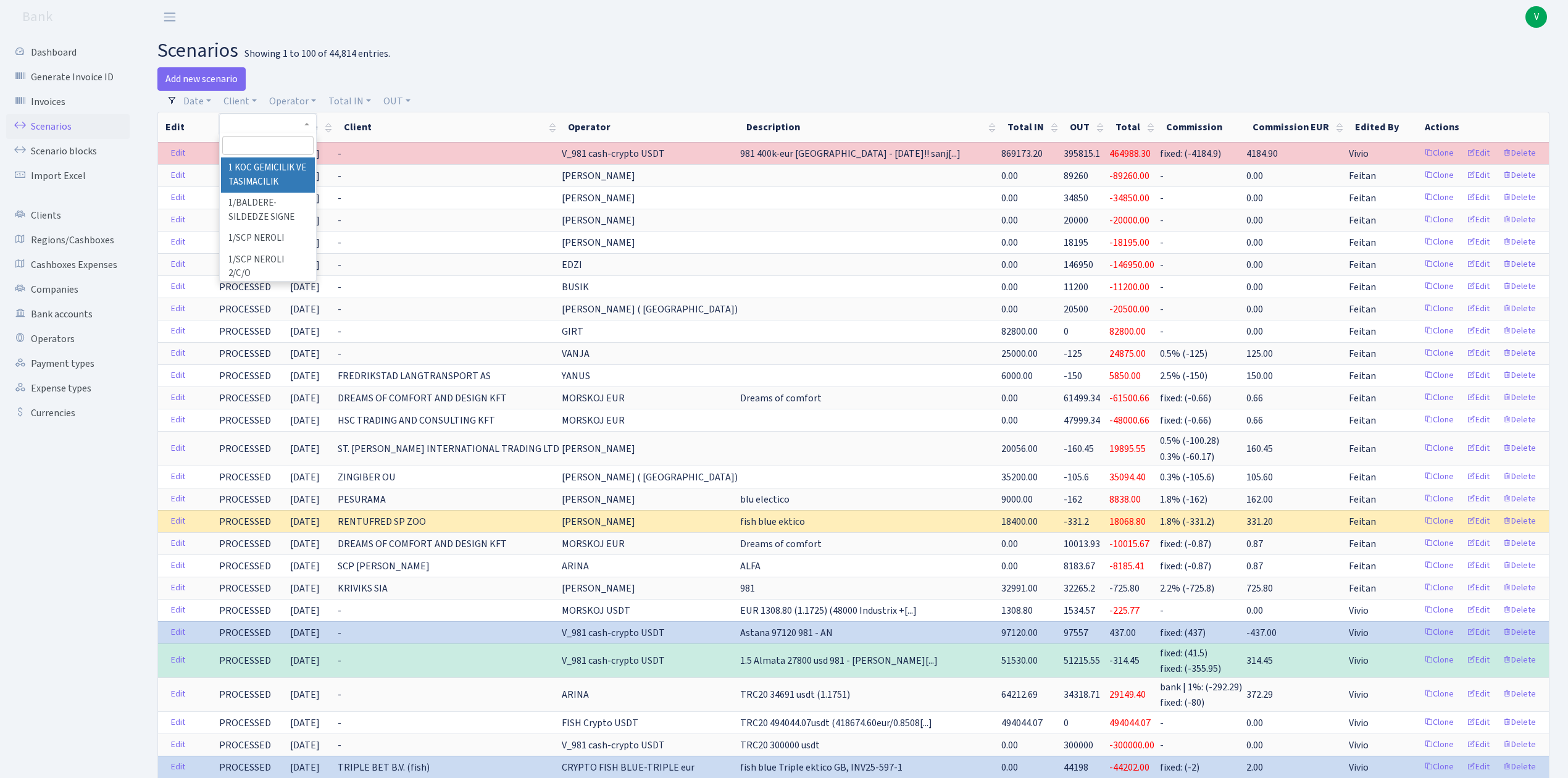
click at [252, 141] on input "search" at bounding box center [267, 145] width 91 height 19
type input "rower"
click at [252, 166] on li "ROWERCO WESTERN [GEOGRAPHIC_DATA]" at bounding box center [267, 182] width 93 height 49
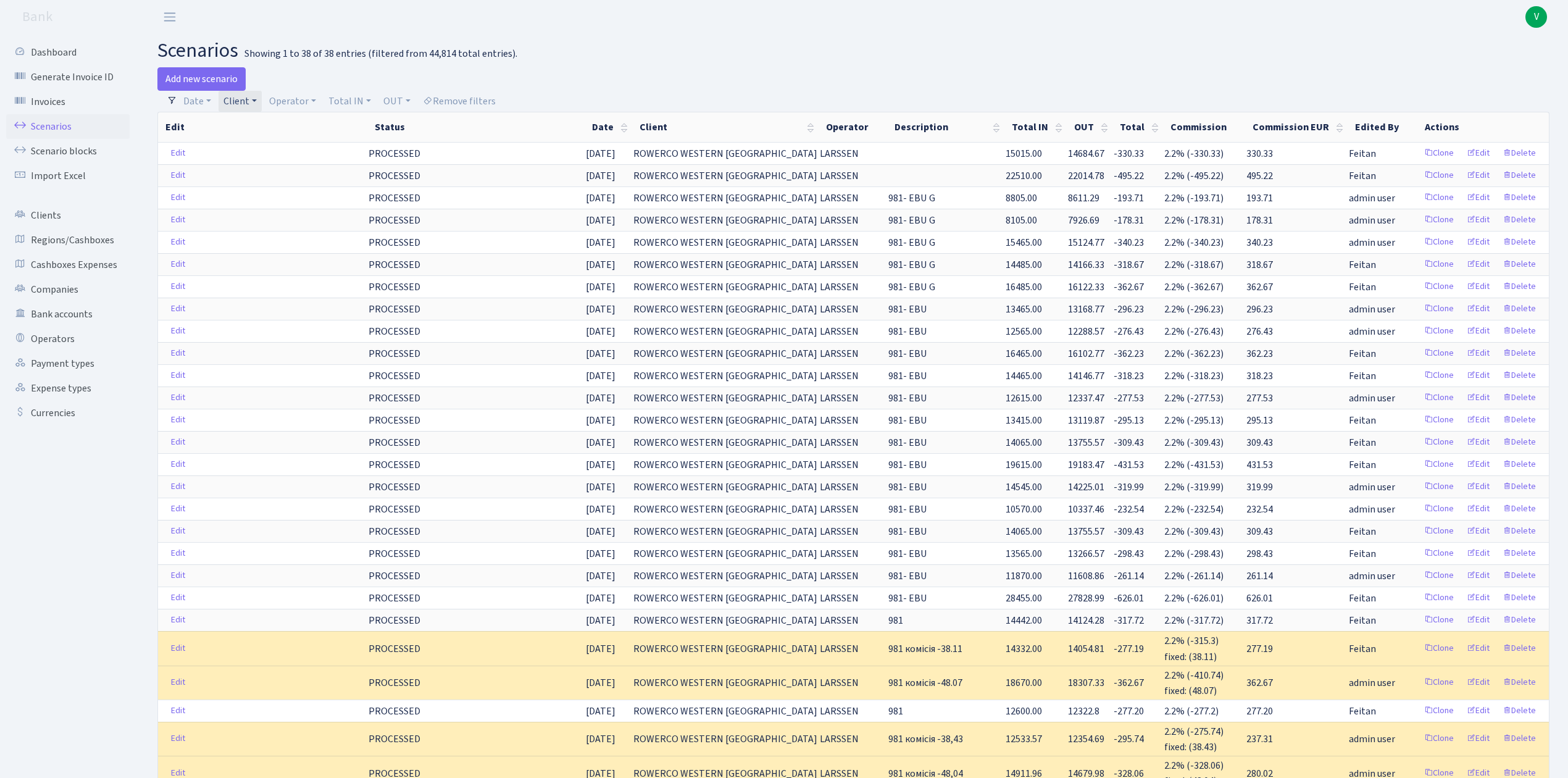
click at [242, 106] on link "Client" at bounding box center [240, 101] width 43 height 21
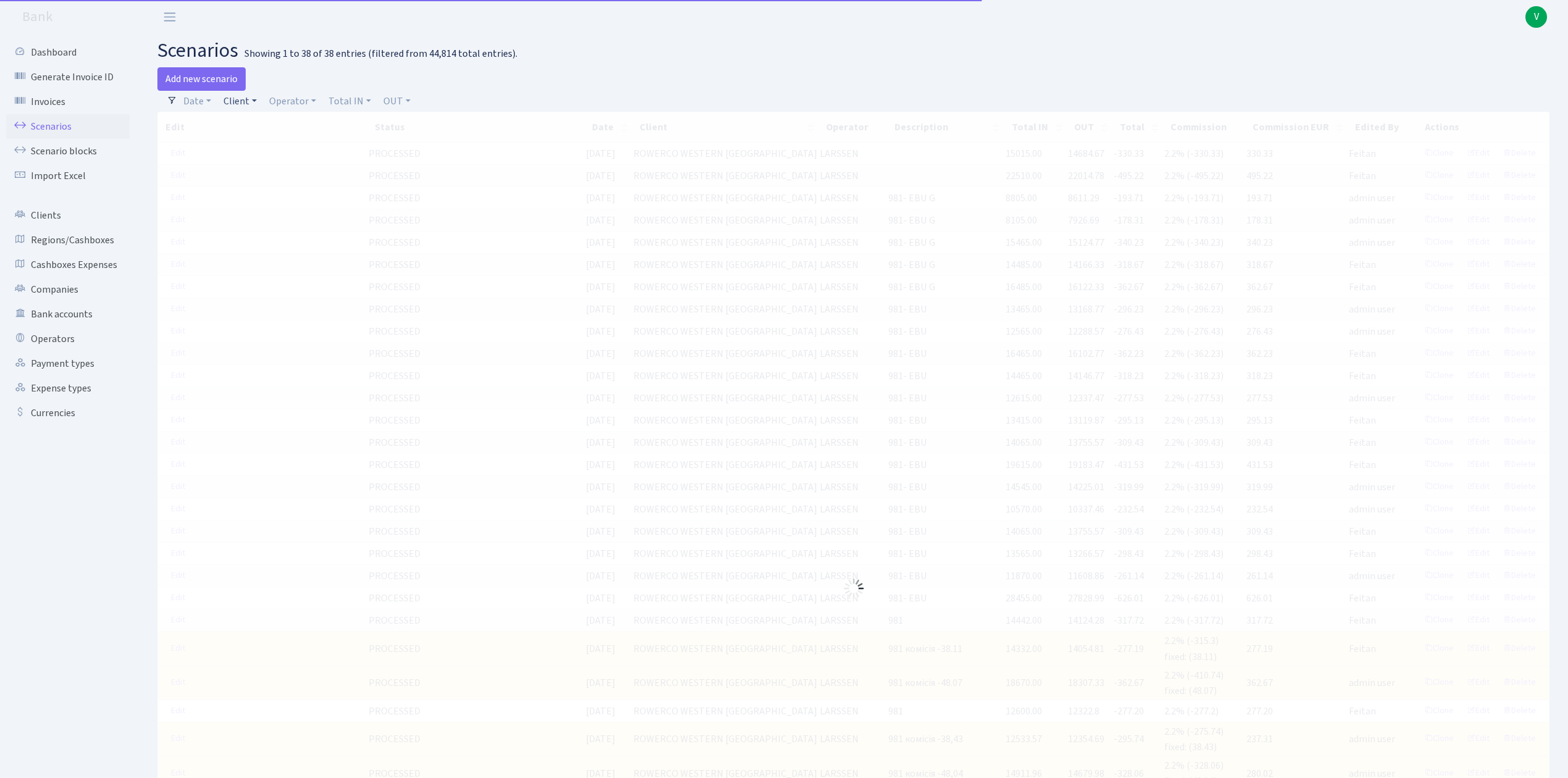
click at [249, 104] on link "Client" at bounding box center [240, 101] width 43 height 21
click at [248, 144] on input "search" at bounding box center [267, 145] width 91 height 19
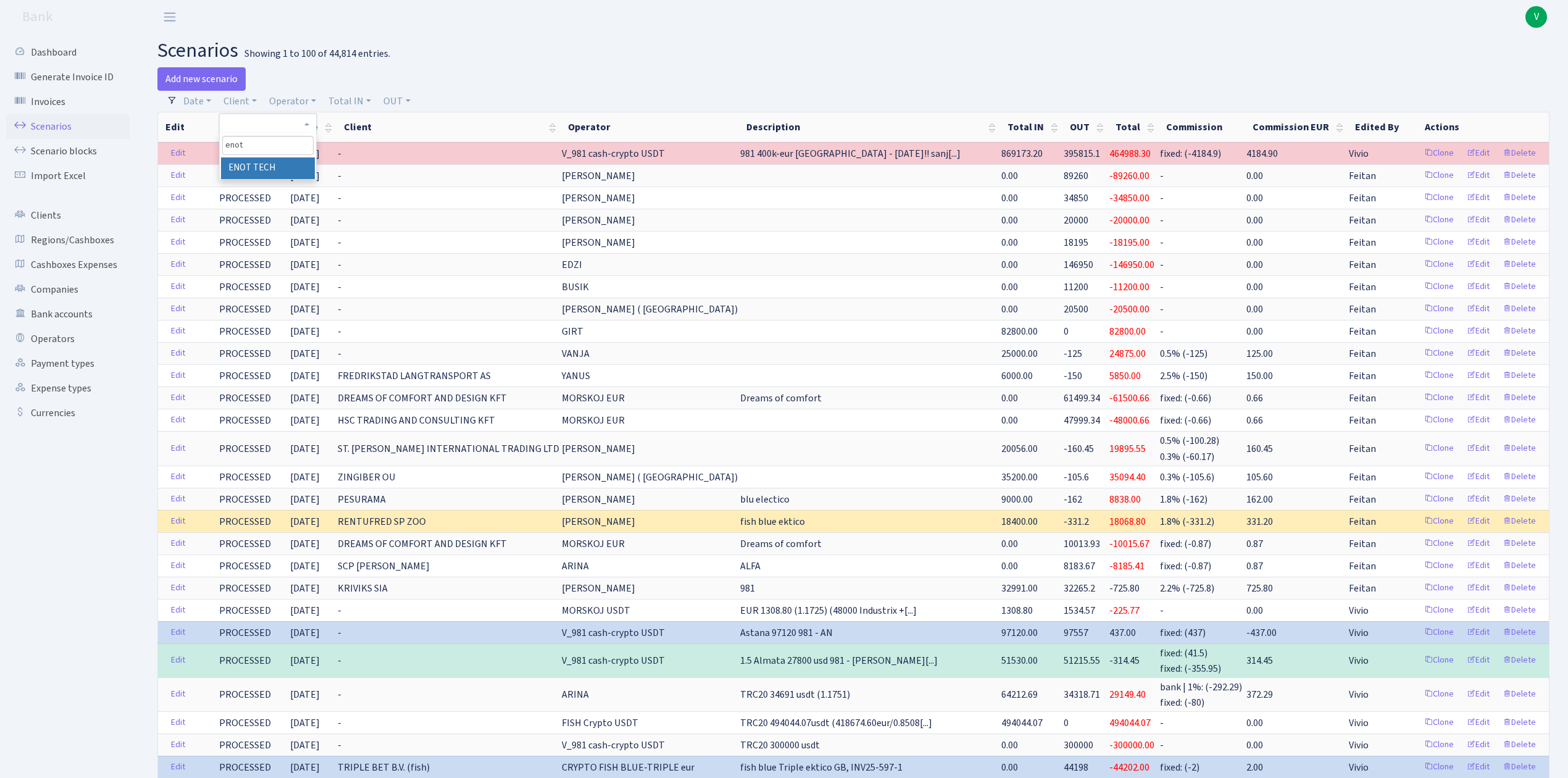
type input "enot"
click at [258, 171] on li "ENOT TECH" at bounding box center [267, 169] width 93 height 22
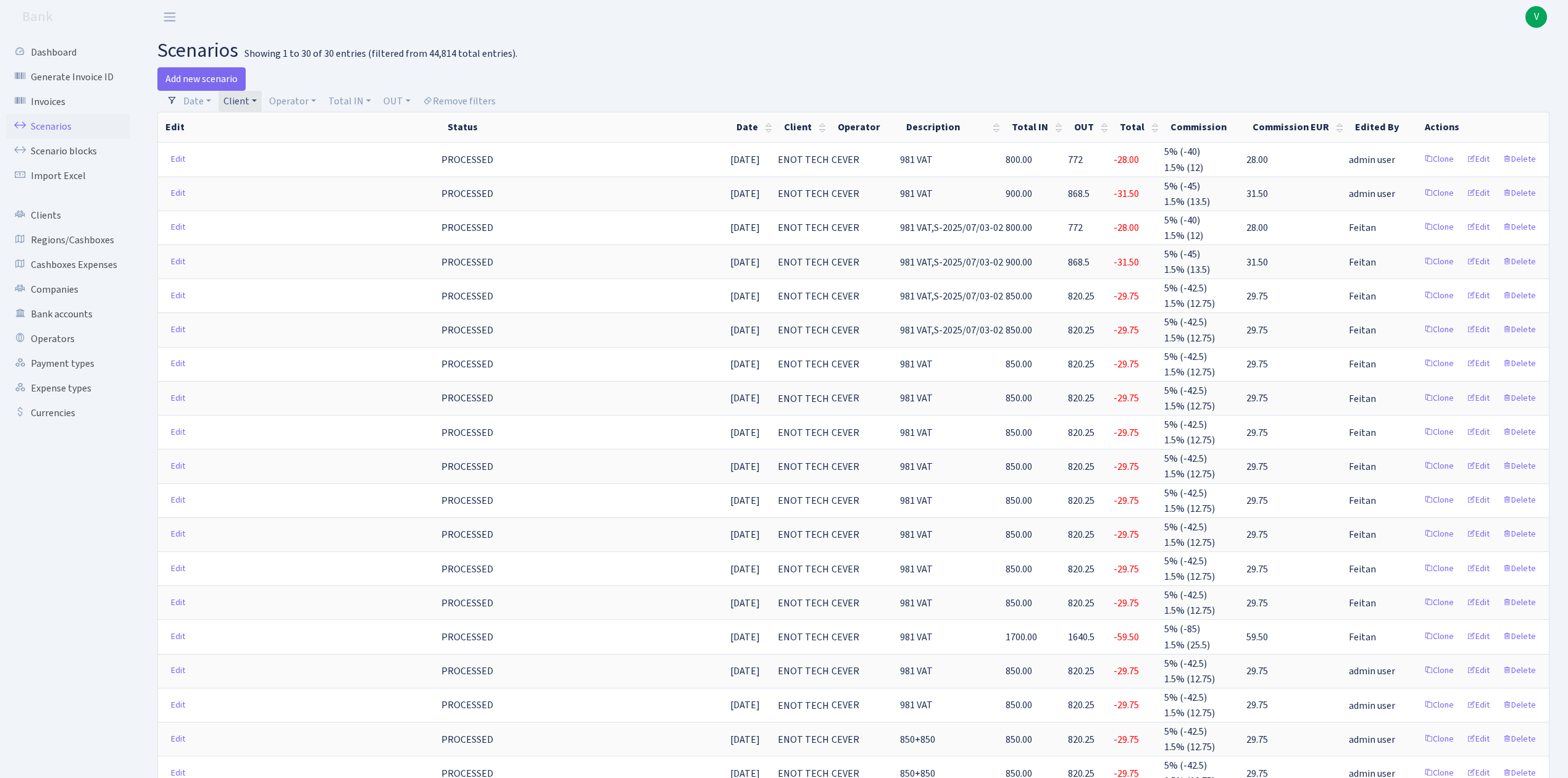
click at [240, 109] on link "Client" at bounding box center [240, 101] width 43 height 21
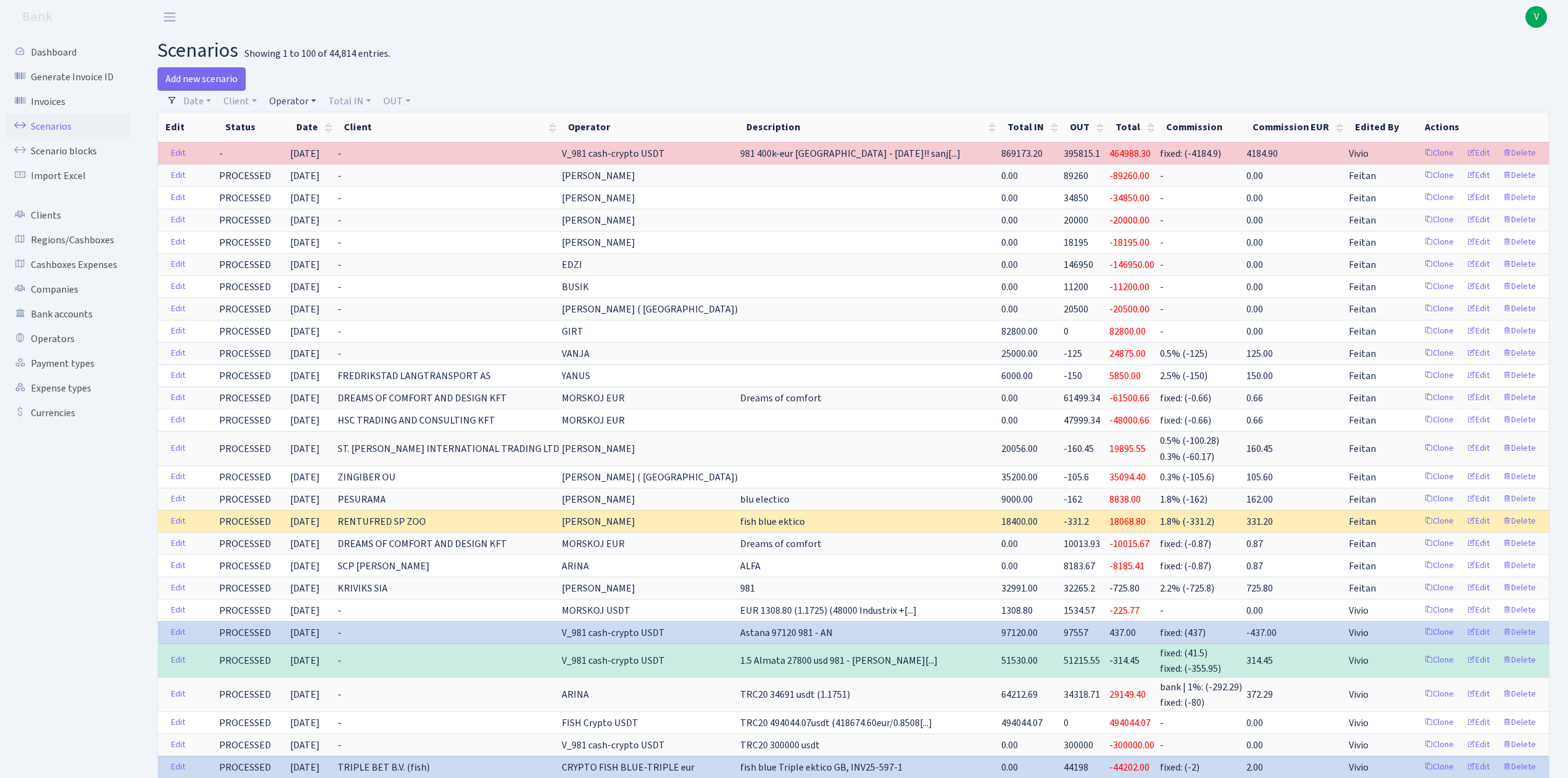
click at [302, 95] on link "Operator" at bounding box center [292, 101] width 57 height 21
click at [79, 144] on link "Scenario blocks" at bounding box center [68, 152] width 123 height 25
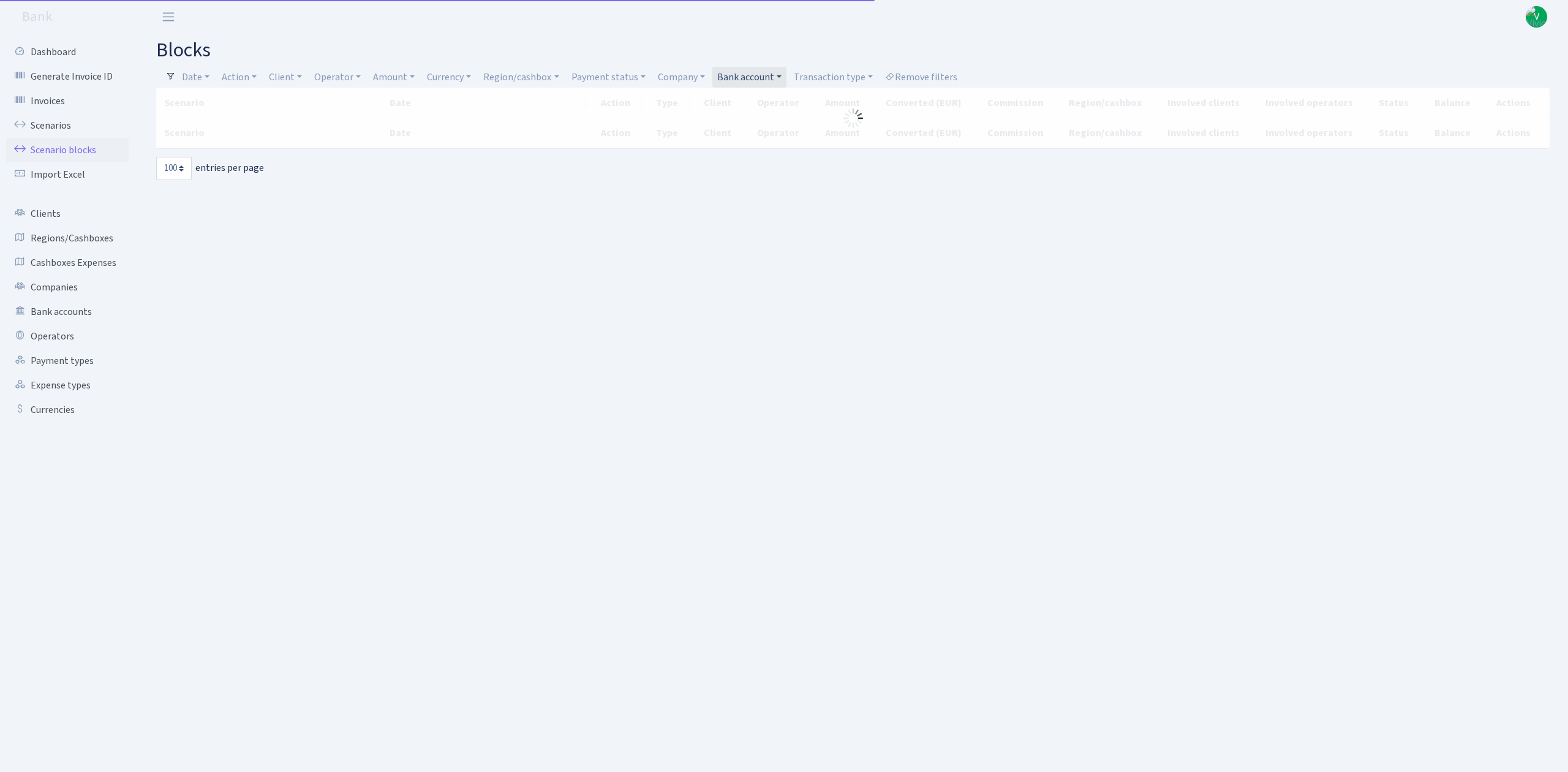
select select "100"
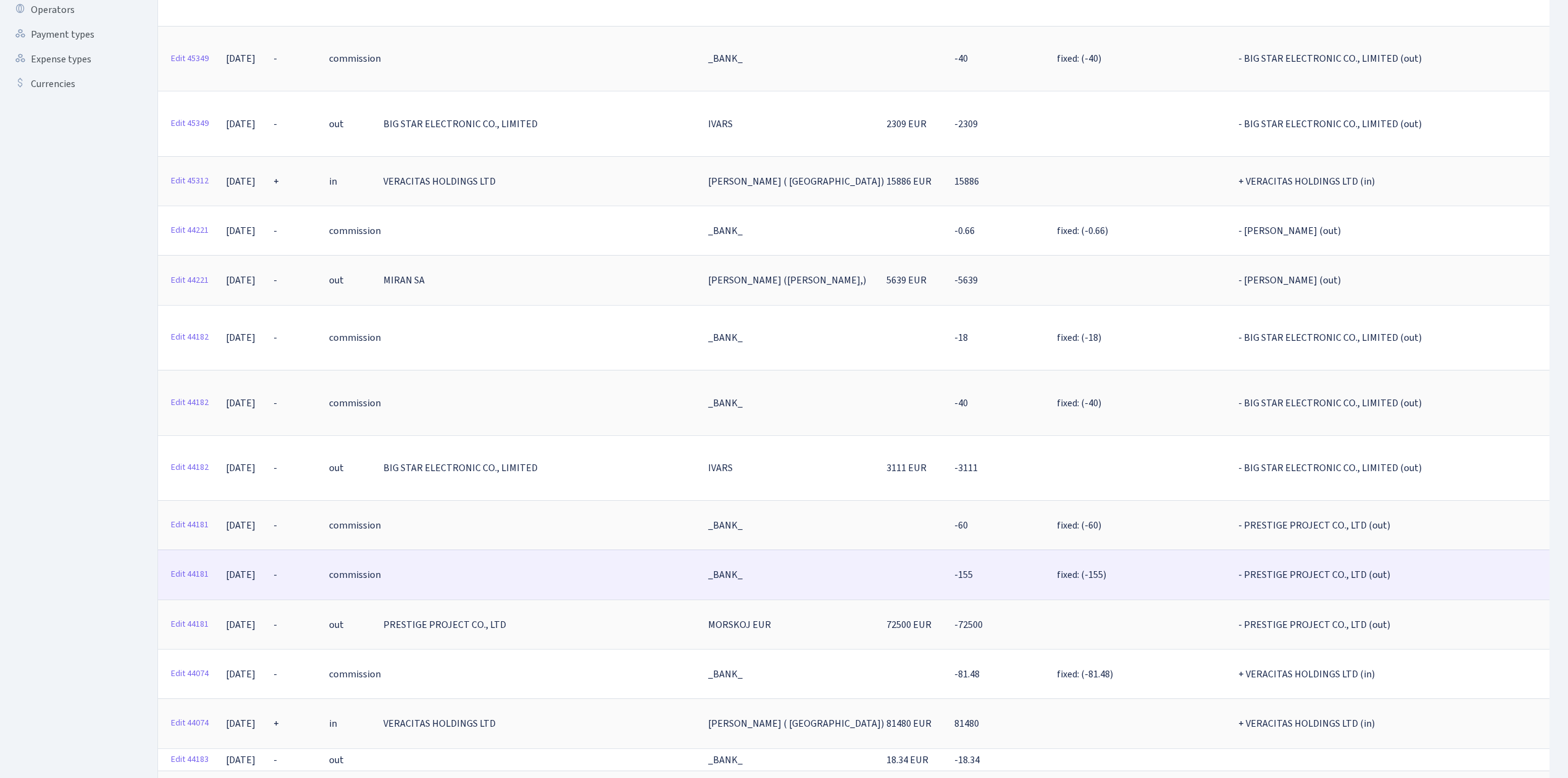
scroll to position [411, 0]
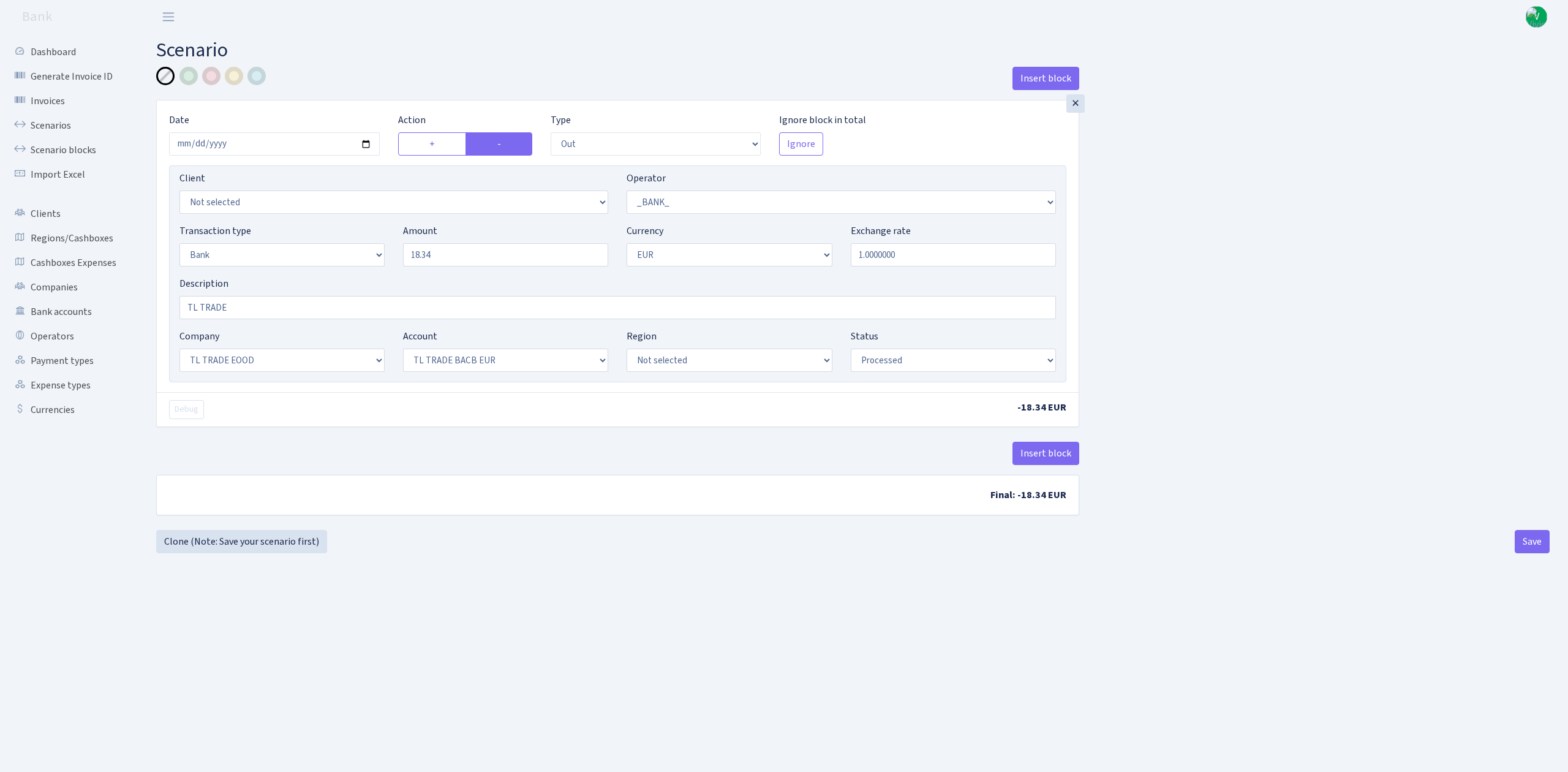
select select "out"
select select "1"
select select "2"
select select "1"
select select "10"
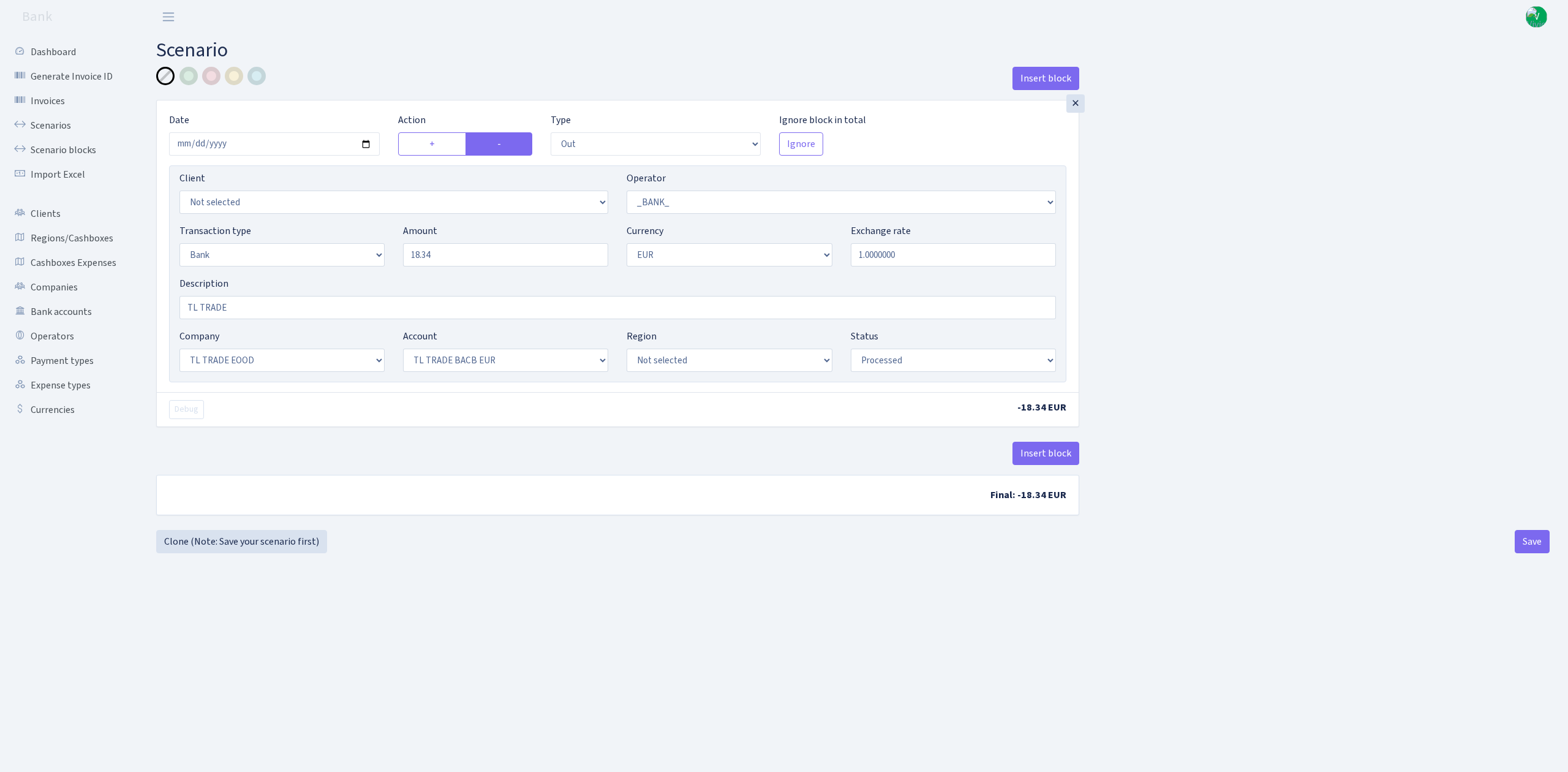
select select "30"
select select "processed"
click at [71, 145] on link "Scenario blocks" at bounding box center [67, 150] width 122 height 25
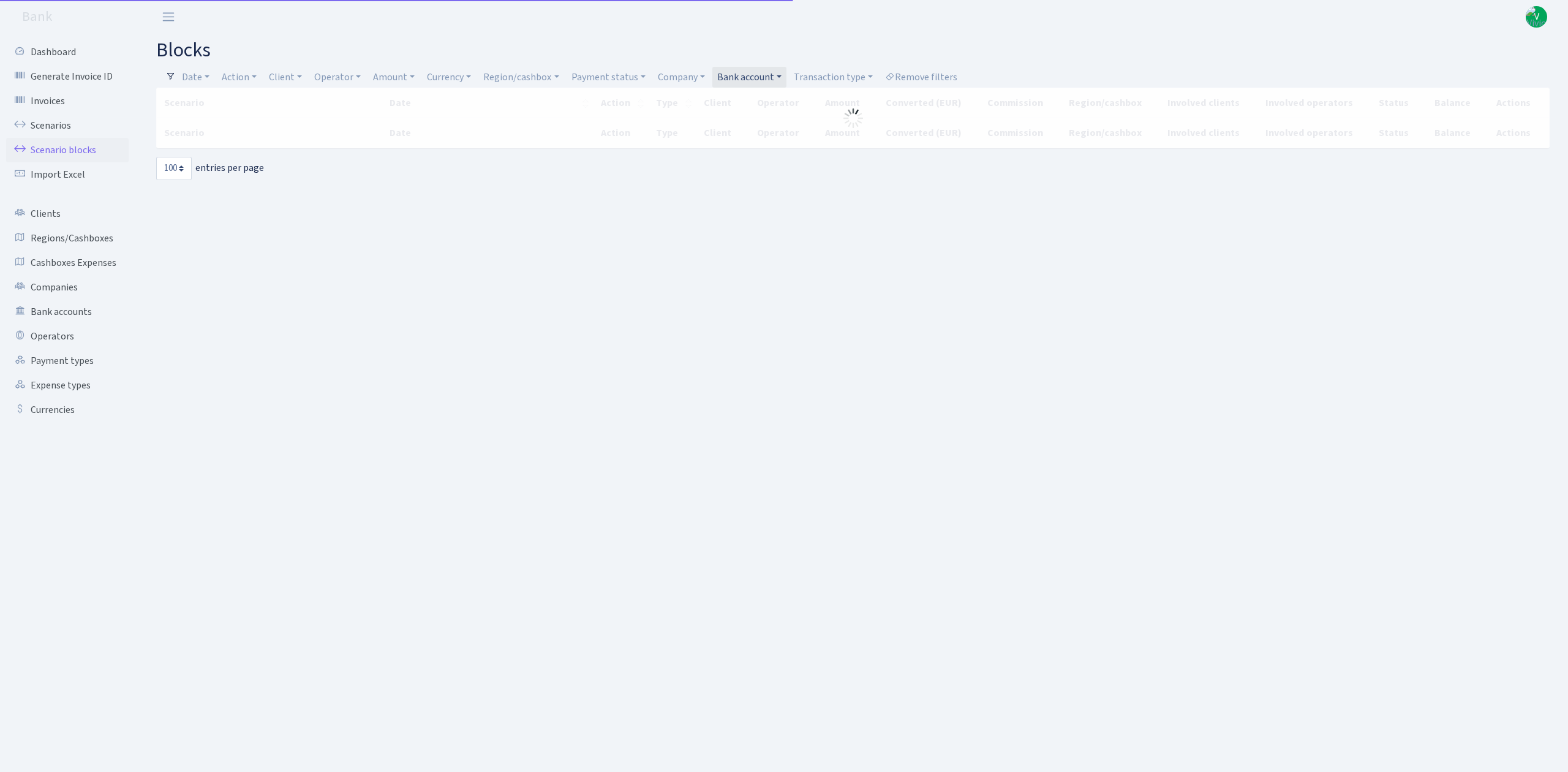
select select "100"
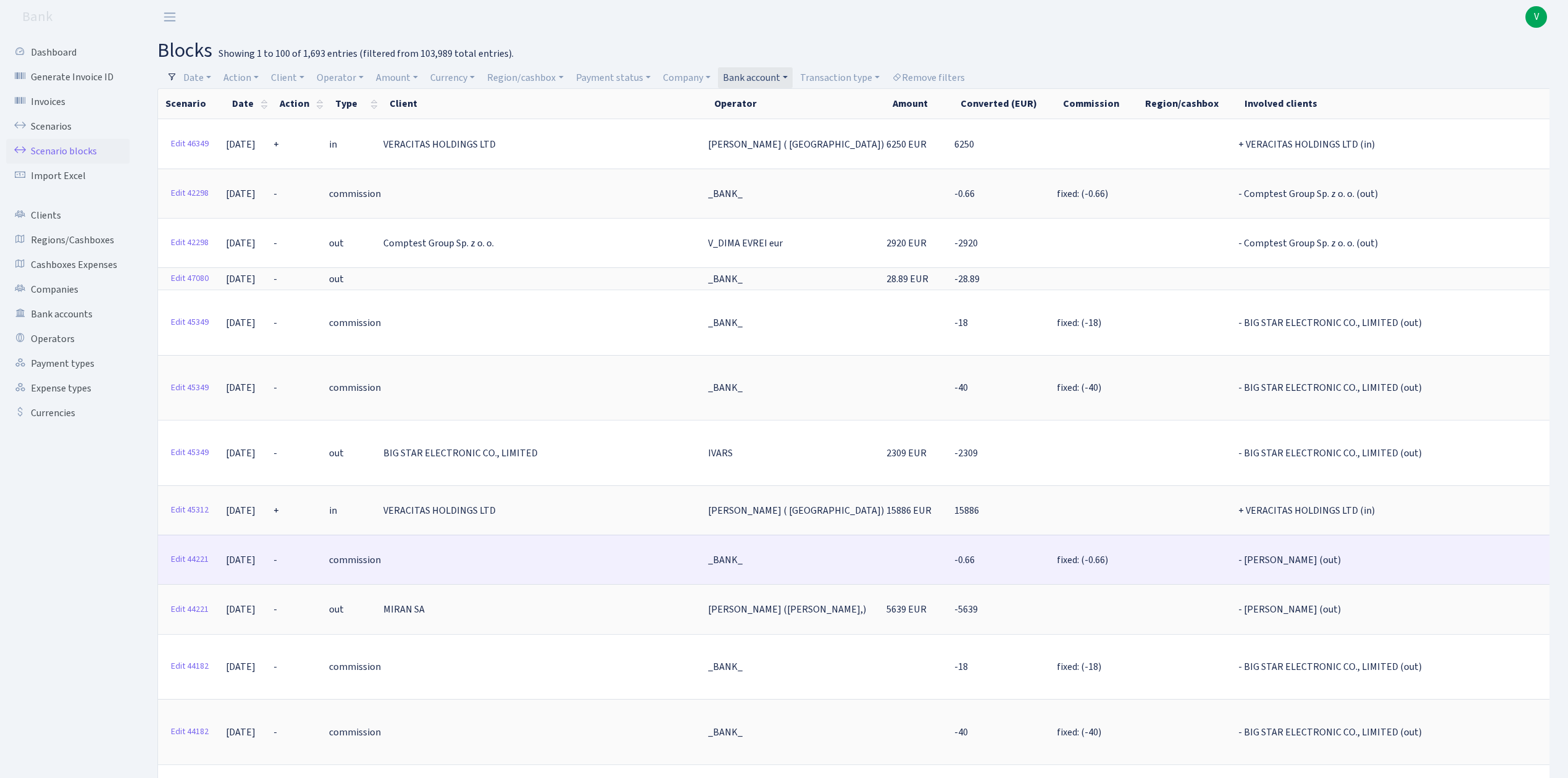
drag, startPoint x: 1470, startPoint y: 543, endPoint x: 1397, endPoint y: 544, distance: 73.0
click at [1397, 544] on tr "Edit 44221 18.07.2025 - commission _BANK_ -0.66 fixed: (-0.66) - MIRAN SA (out)…" at bounding box center [1091, 559] width 1867 height 49
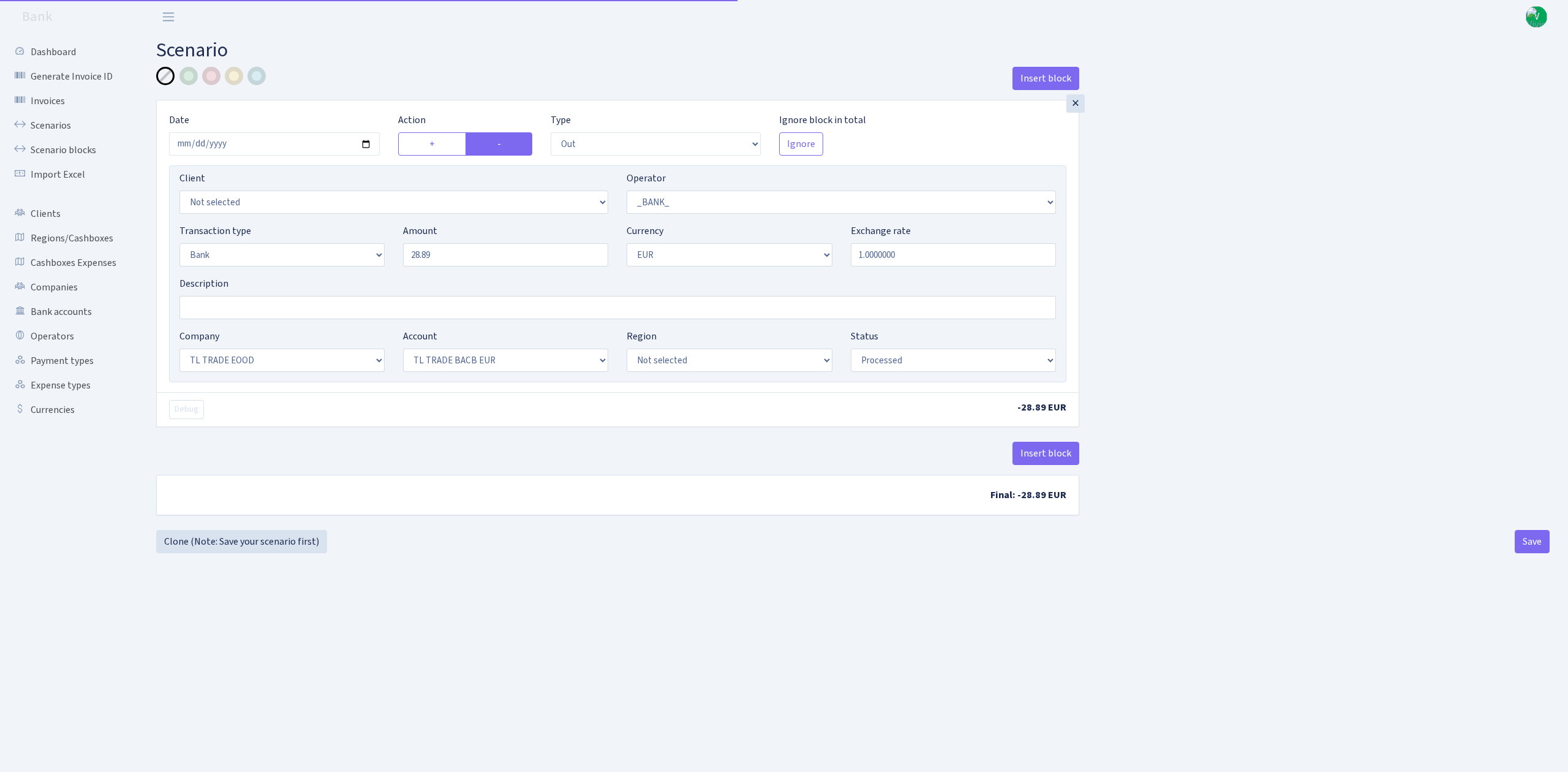
select select "out"
select select "1"
select select "2"
select select "1"
select select "10"
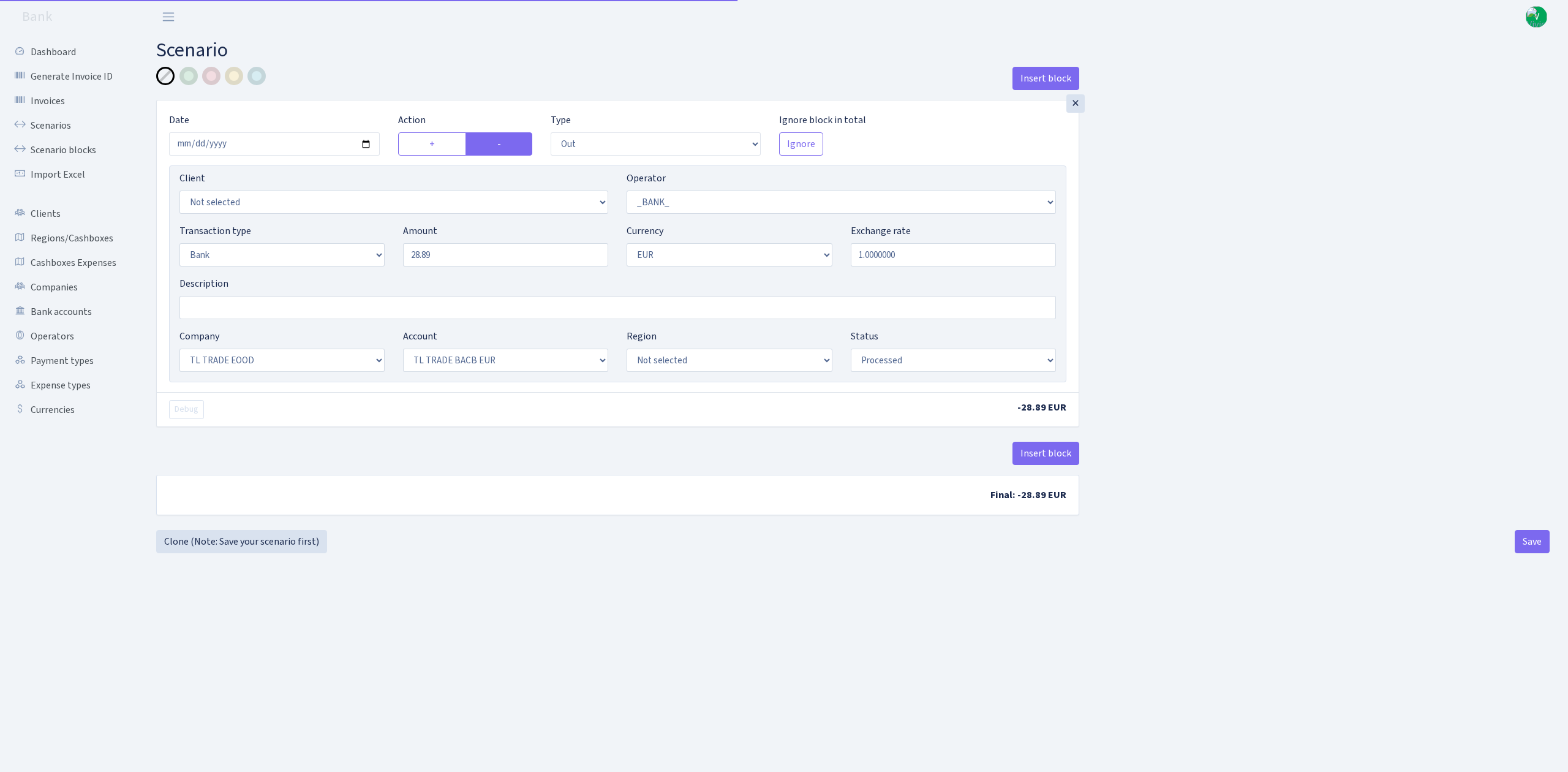
select select "30"
select select "processed"
click at [718, 657] on main "Scenario Insert block × Date [DATE] Action + - Type --- In Out Commission Field…" at bounding box center [853, 387] width 1430 height 708
click at [451, 363] on select "Not selected TL TRADE DSK EUR TL TRADE DSK USD TL TRADE DSK BGN TL TRADE BACB E…" at bounding box center [505, 360] width 205 height 23
click at [403, 350] on select "Not selected TL TRADE DSK EUR TL TRADE DSK USD TL TRADE DSK BGN TL TRADE BACB E…" at bounding box center [505, 360] width 205 height 23
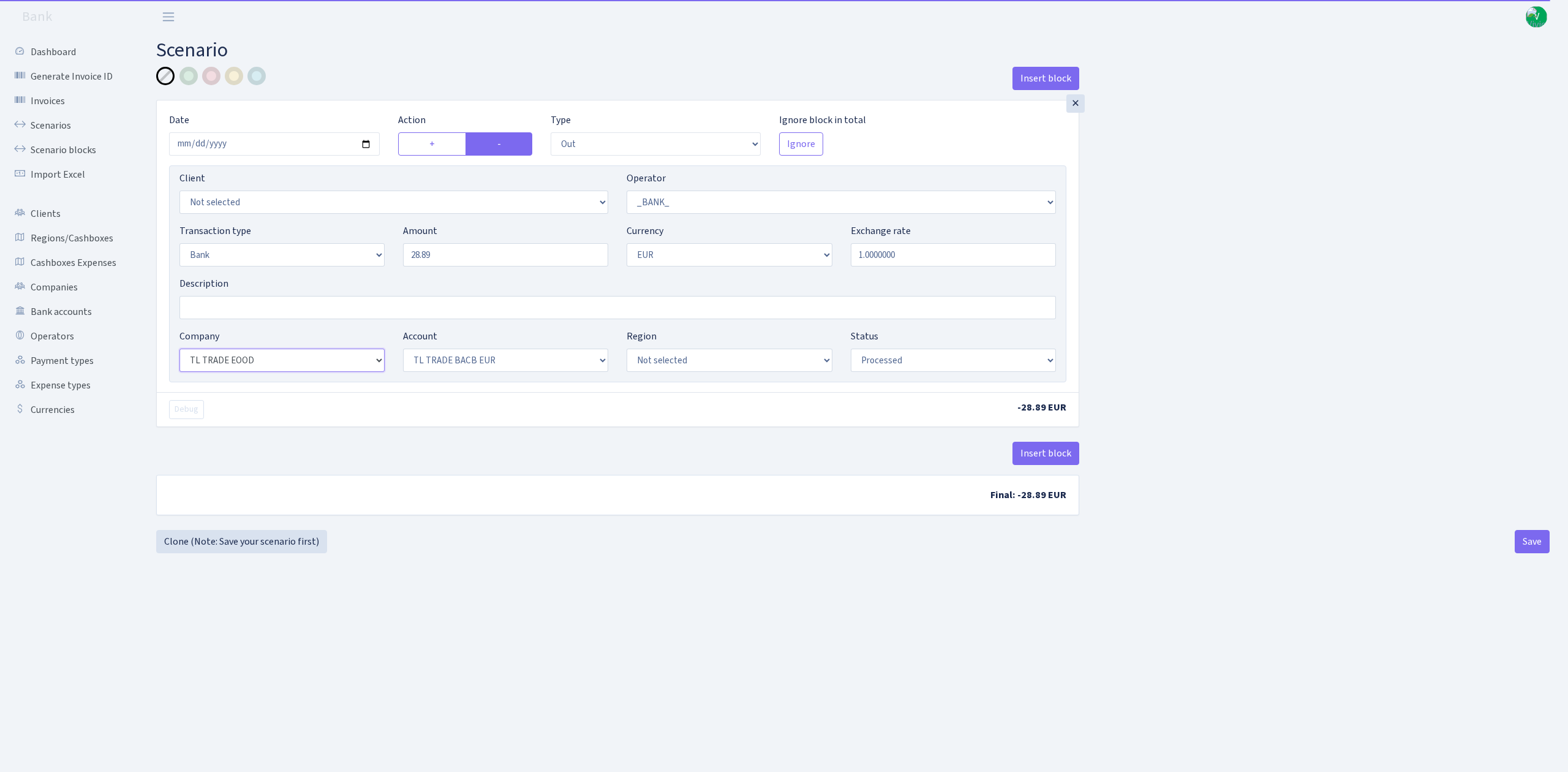
click at [358, 367] on select "Not selected ALFASTAR ATARA COMMERCE LTD CONTROL BASE CRYPTO TOMASS CRYPTO wall…" at bounding box center [282, 360] width 205 height 23
click at [180, 350] on select "Not selected ALFASTAR ATARA COMMERCE LTD CONTROL BASE CRYPTO TOMASS CRYPTO wall…" at bounding box center [282, 360] width 205 height 23
click at [264, 697] on main "Scenario Insert block × Date [DATE] Action + - Type --- In Out Commission Field…" at bounding box center [853, 387] width 1430 height 708
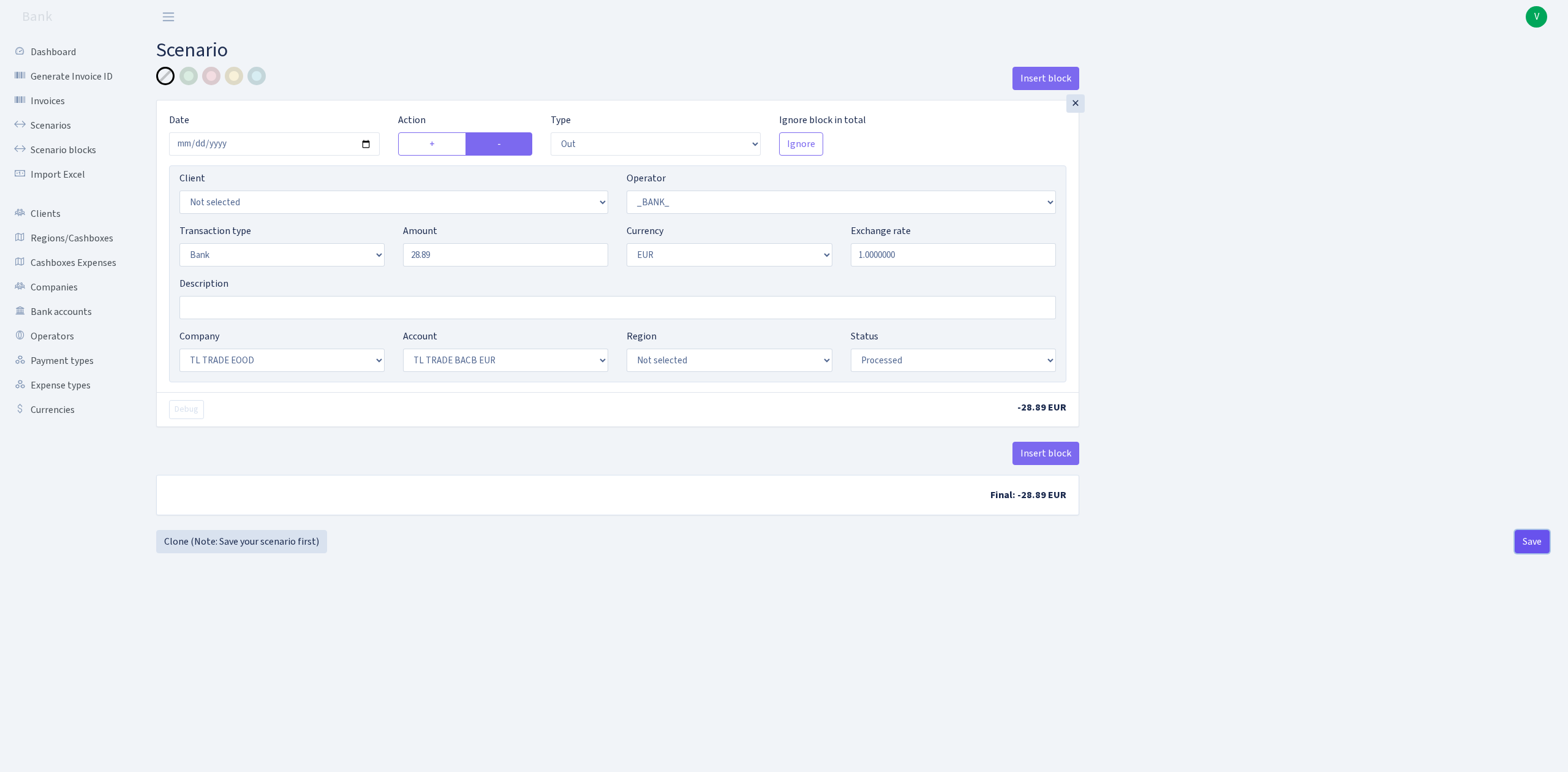
click at [1528, 545] on button "Save" at bounding box center [1532, 542] width 35 height 23
click at [62, 125] on link "Scenarios" at bounding box center [67, 126] width 122 height 25
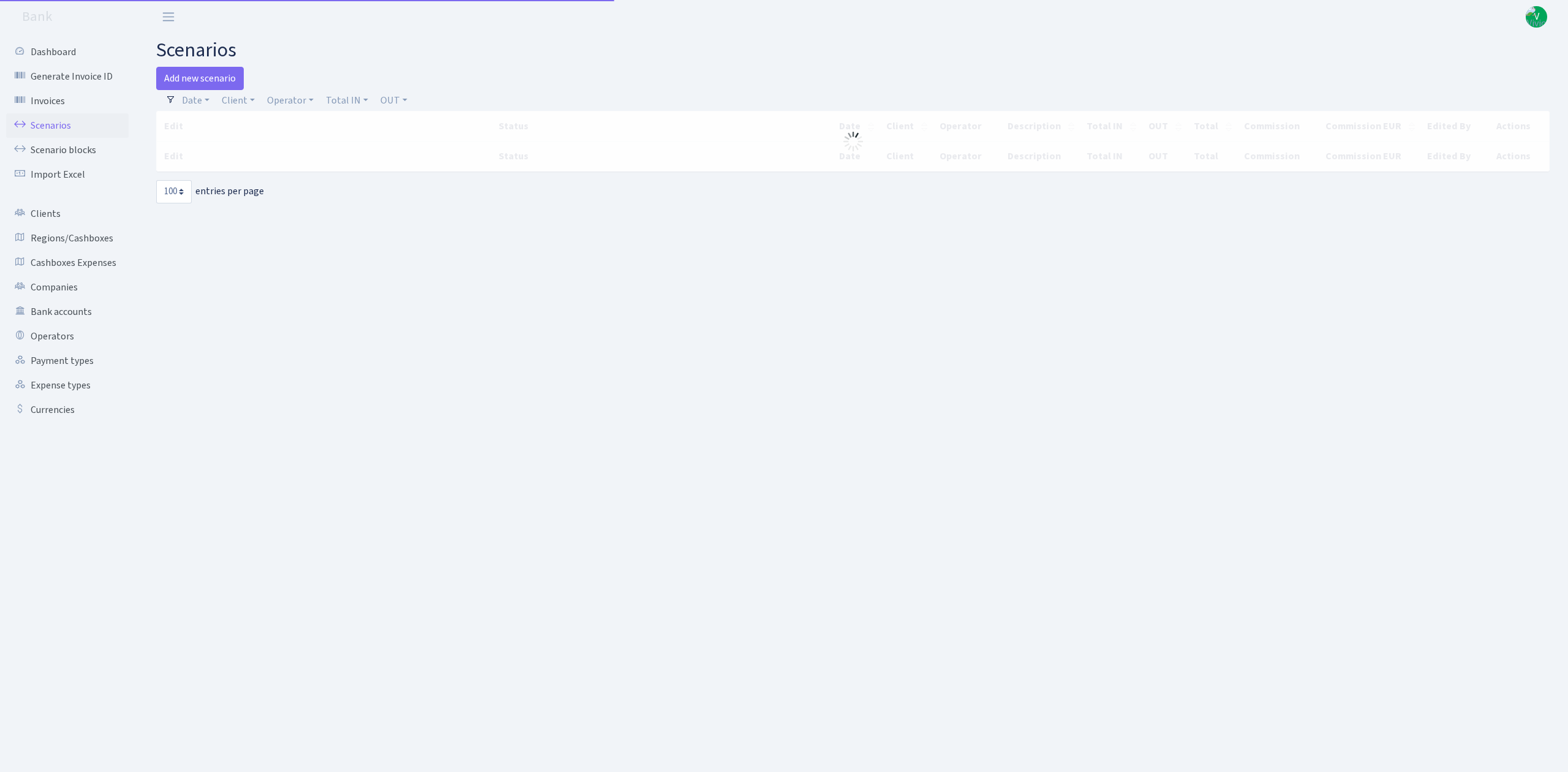
select select "100"
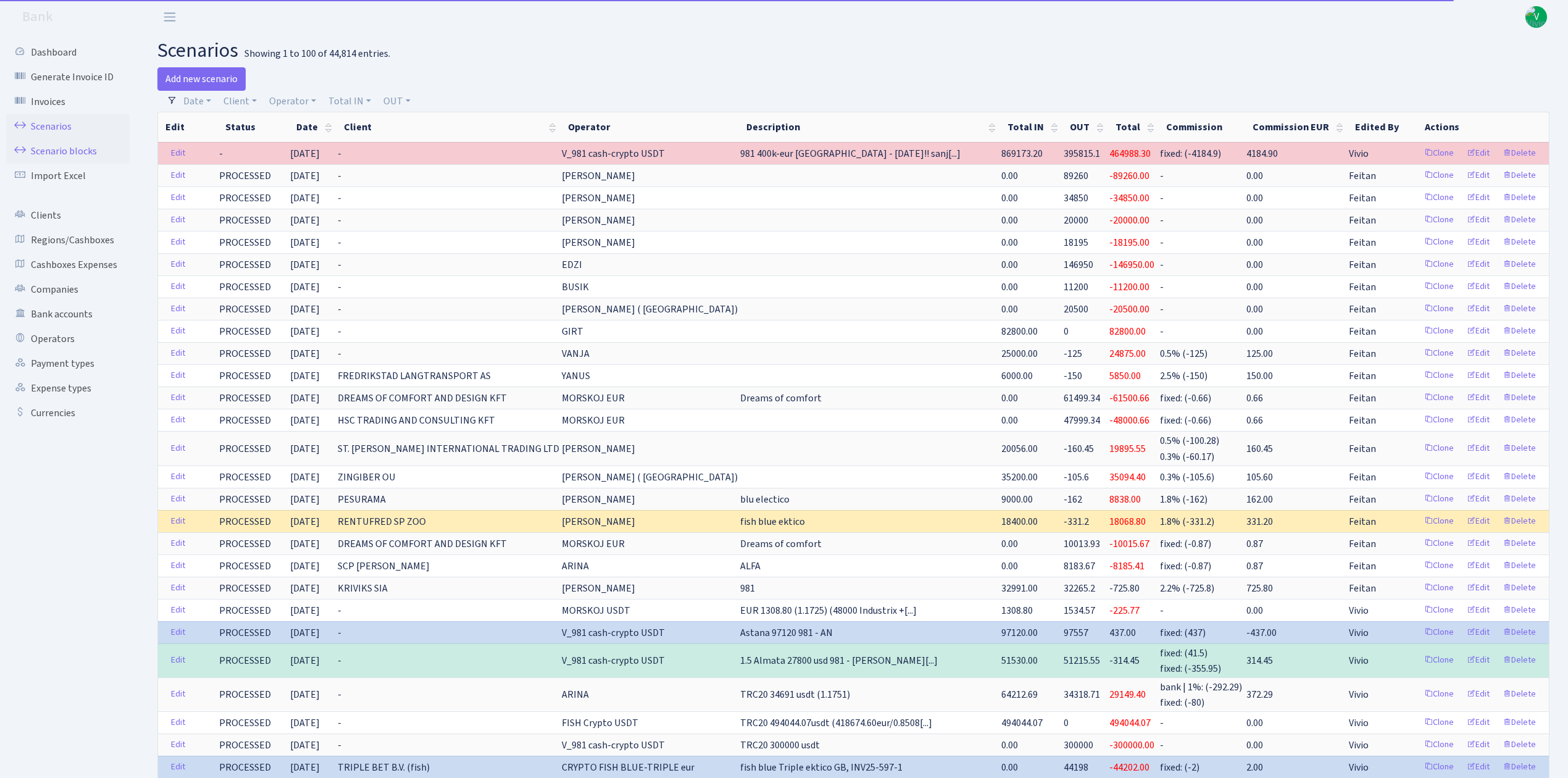
click at [92, 155] on link "Scenario blocks" at bounding box center [68, 152] width 123 height 25
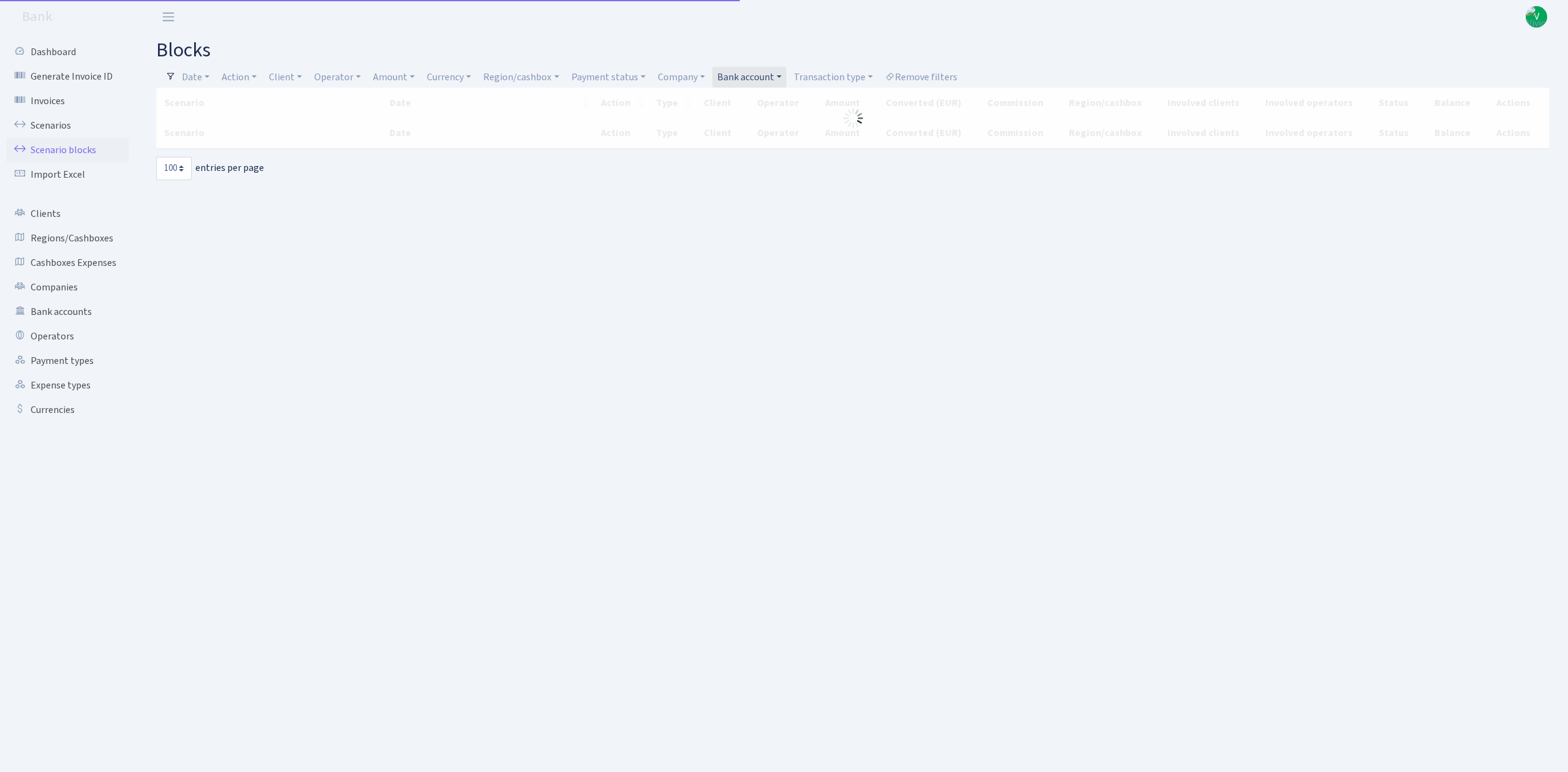
select select "100"
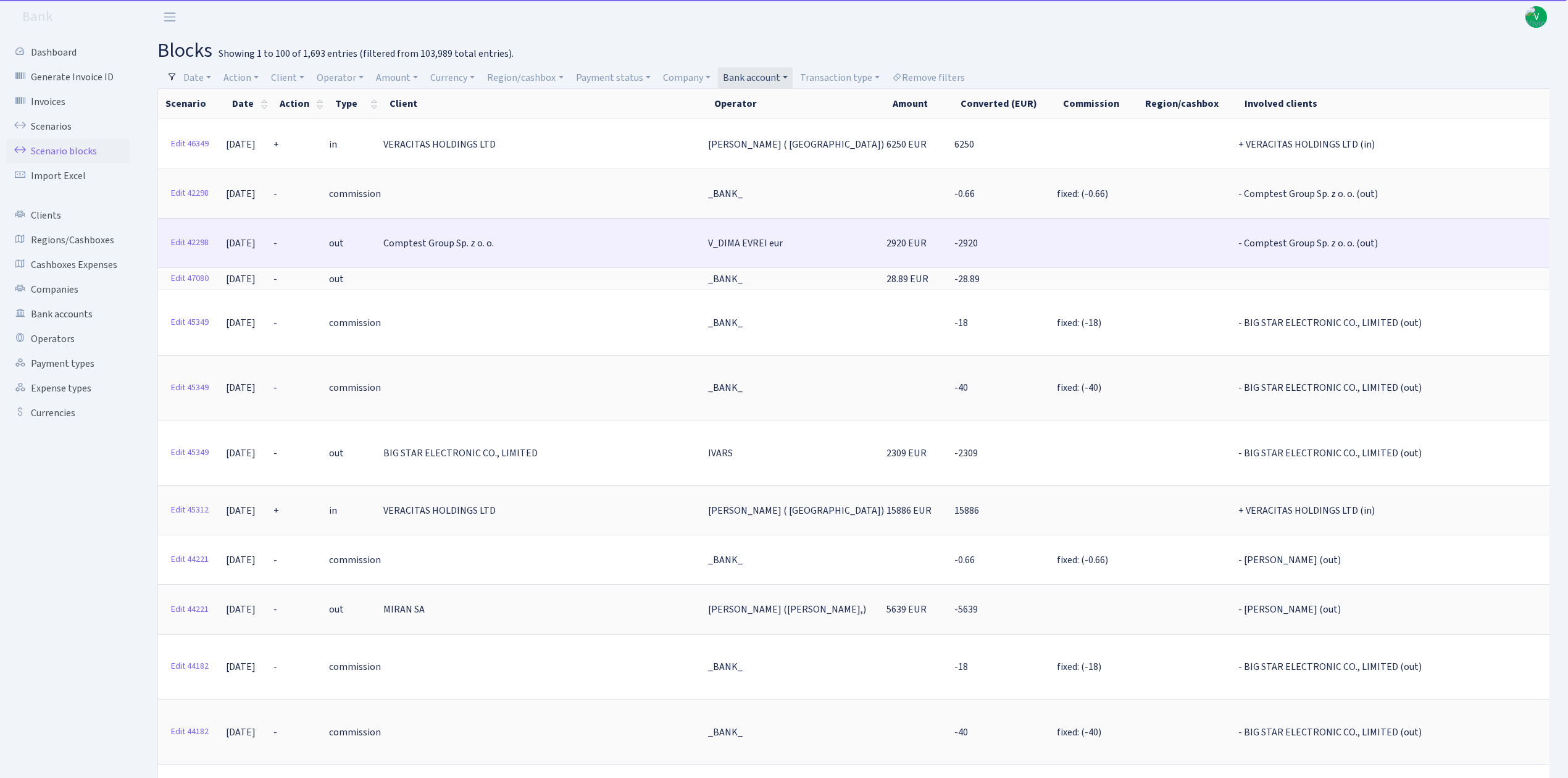
drag, startPoint x: 655, startPoint y: 237, endPoint x: 691, endPoint y: 238, distance: 36.0
click at [691, 238] on tr "Edit 42298 11.09.2025 - out Comptest Group Sp. z o. o. V_DIMA EVREI eur 2920 EU…" at bounding box center [1091, 242] width 1867 height 49
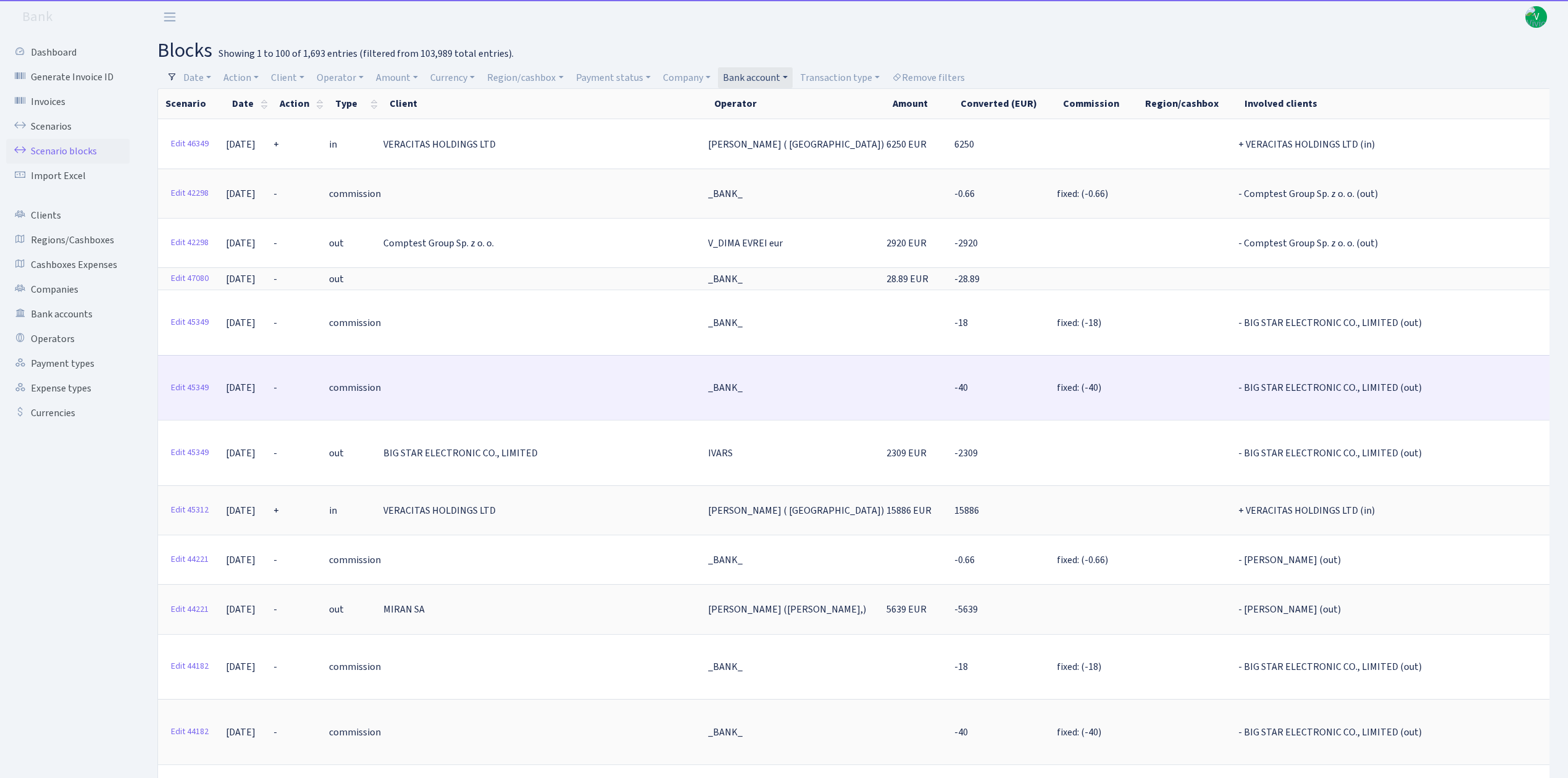
drag, startPoint x: 752, startPoint y: 362, endPoint x: 661, endPoint y: 362, distance: 91.0
click at [661, 362] on tr "Edit 45349 18.08.2025 - commission _BANK_ -40 fixed: (-40) - BIG STAR ELECTRONI…" at bounding box center [1091, 387] width 1867 height 65
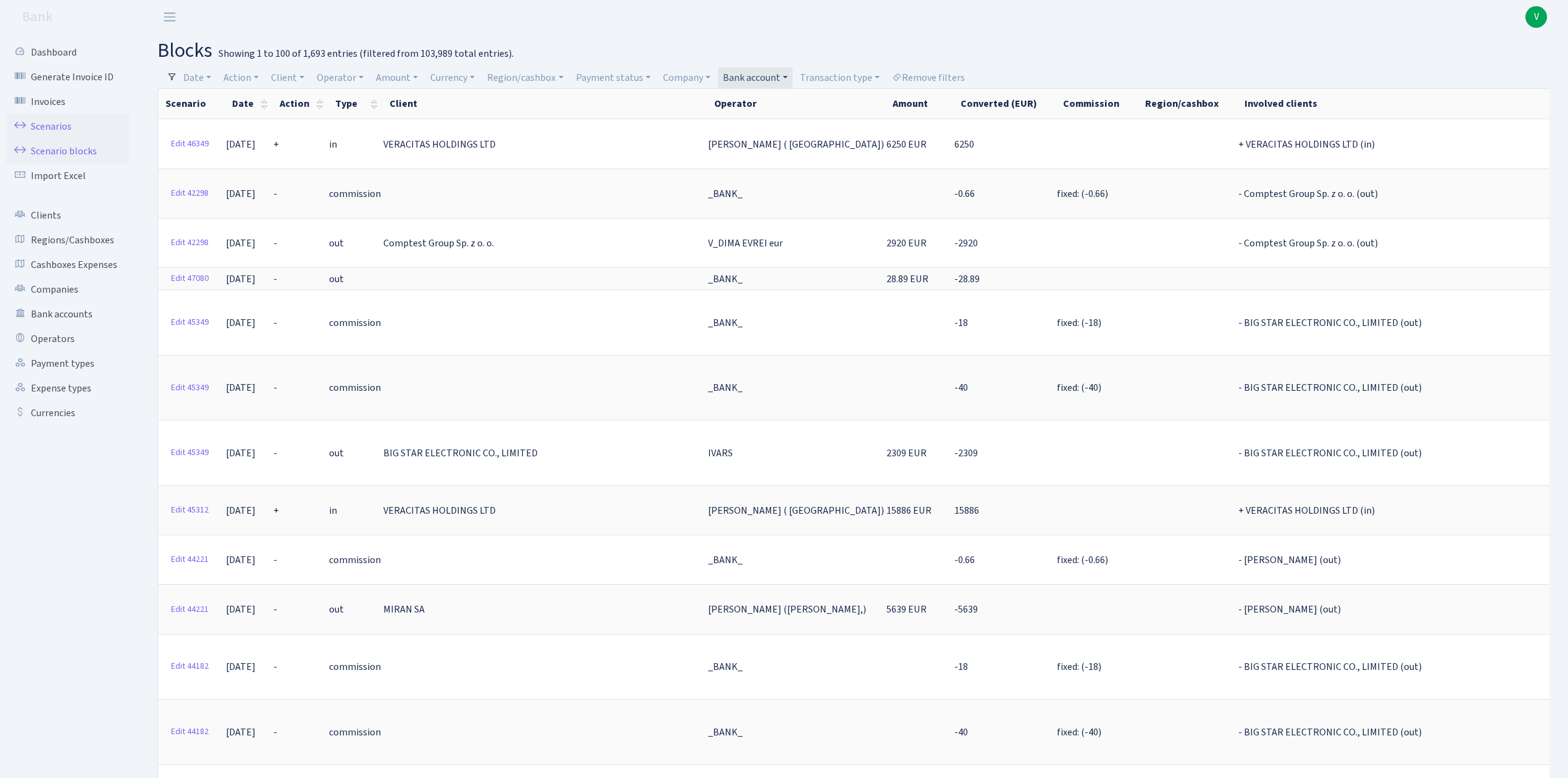
click at [55, 122] on link "Scenarios" at bounding box center [68, 127] width 123 height 25
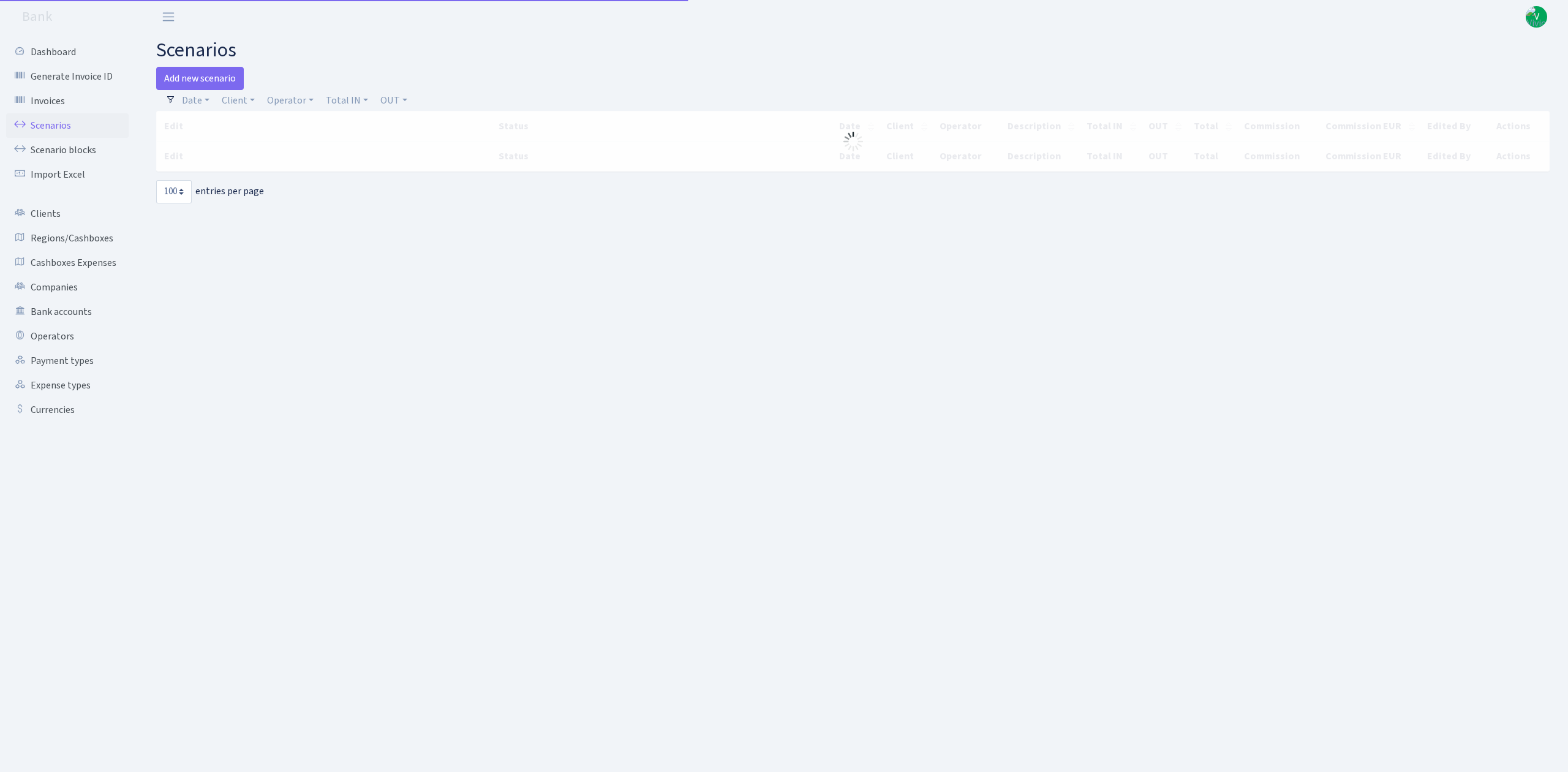
select select "100"
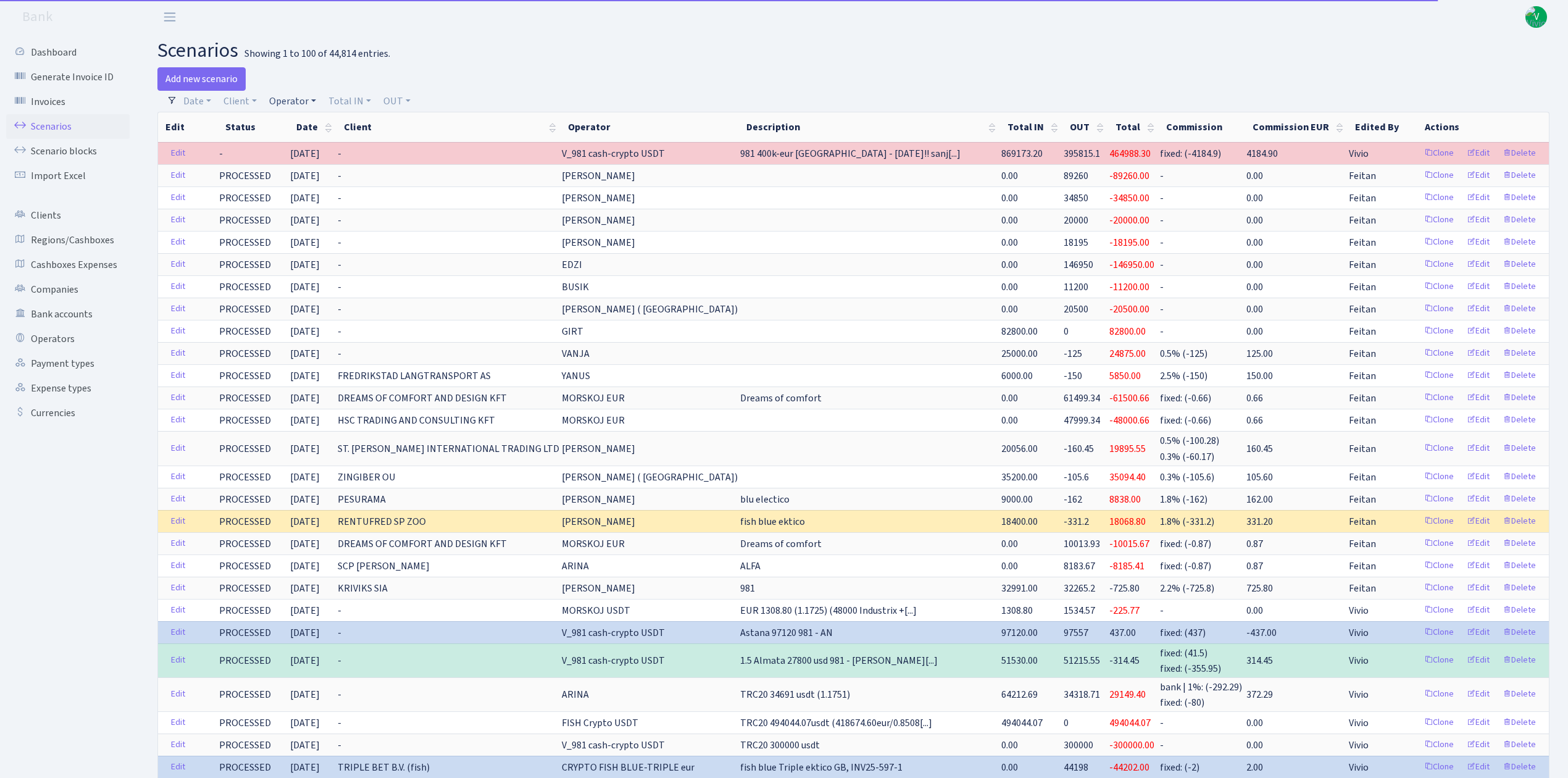
click at [289, 95] on link "Operator" at bounding box center [292, 101] width 57 height 21
click at [305, 140] on input "search" at bounding box center [313, 145] width 91 height 19
type input "dima"
click at [337, 220] on li "V_DIMA EVREI eur" at bounding box center [313, 212] width 93 height 22
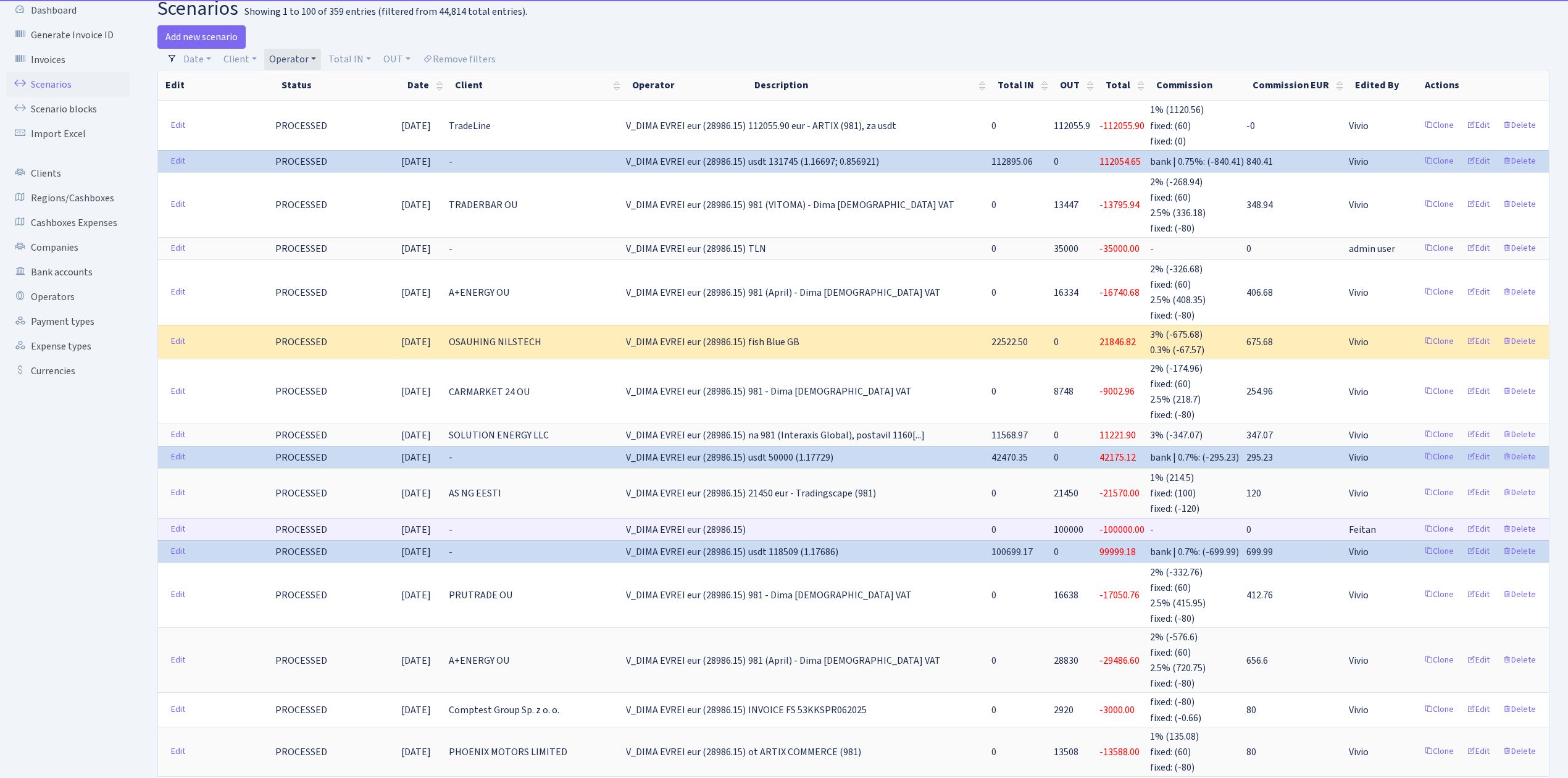
scroll to position [82, 0]
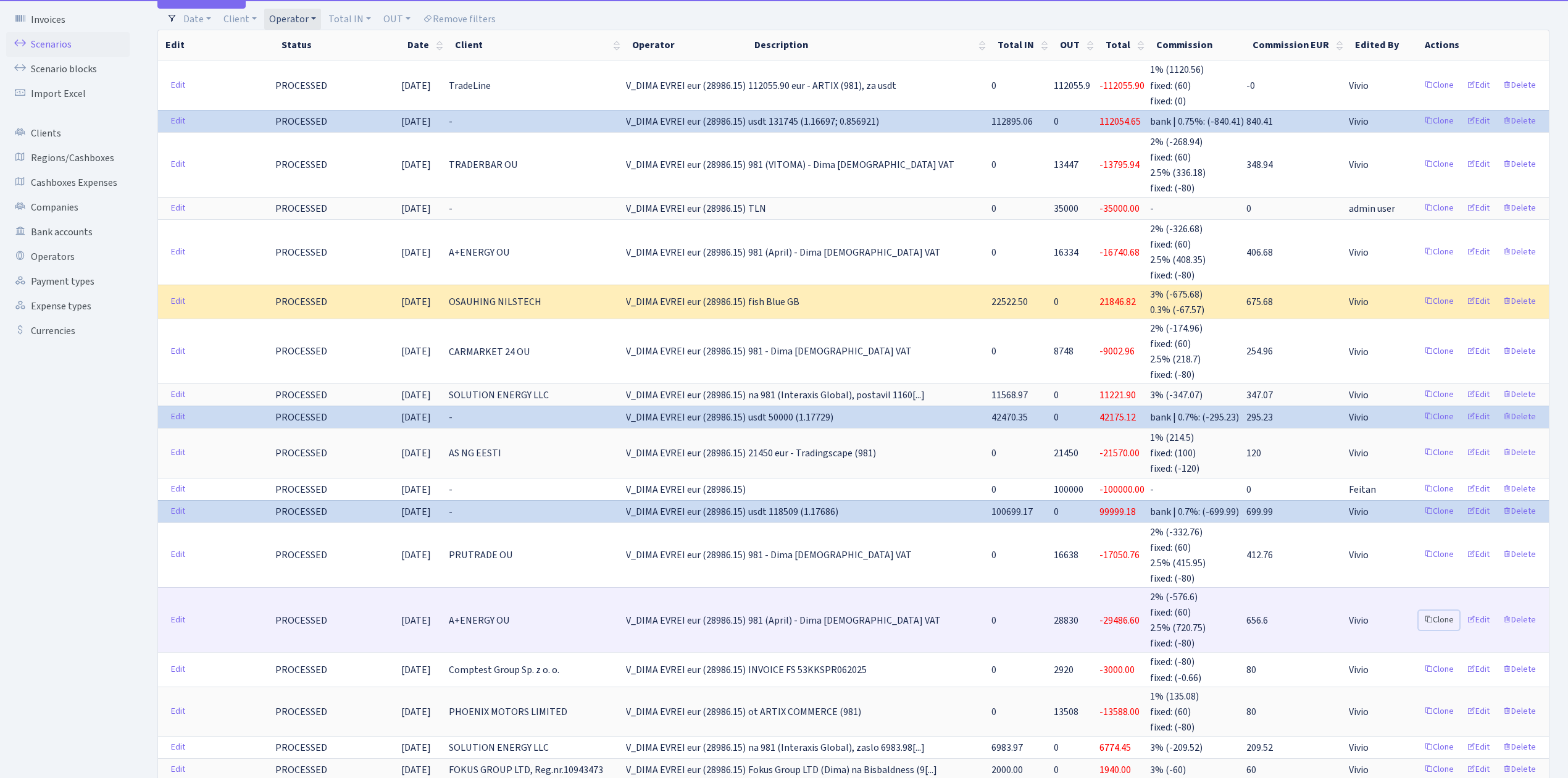
click at [1445, 611] on link "Clone" at bounding box center [1439, 620] width 41 height 19
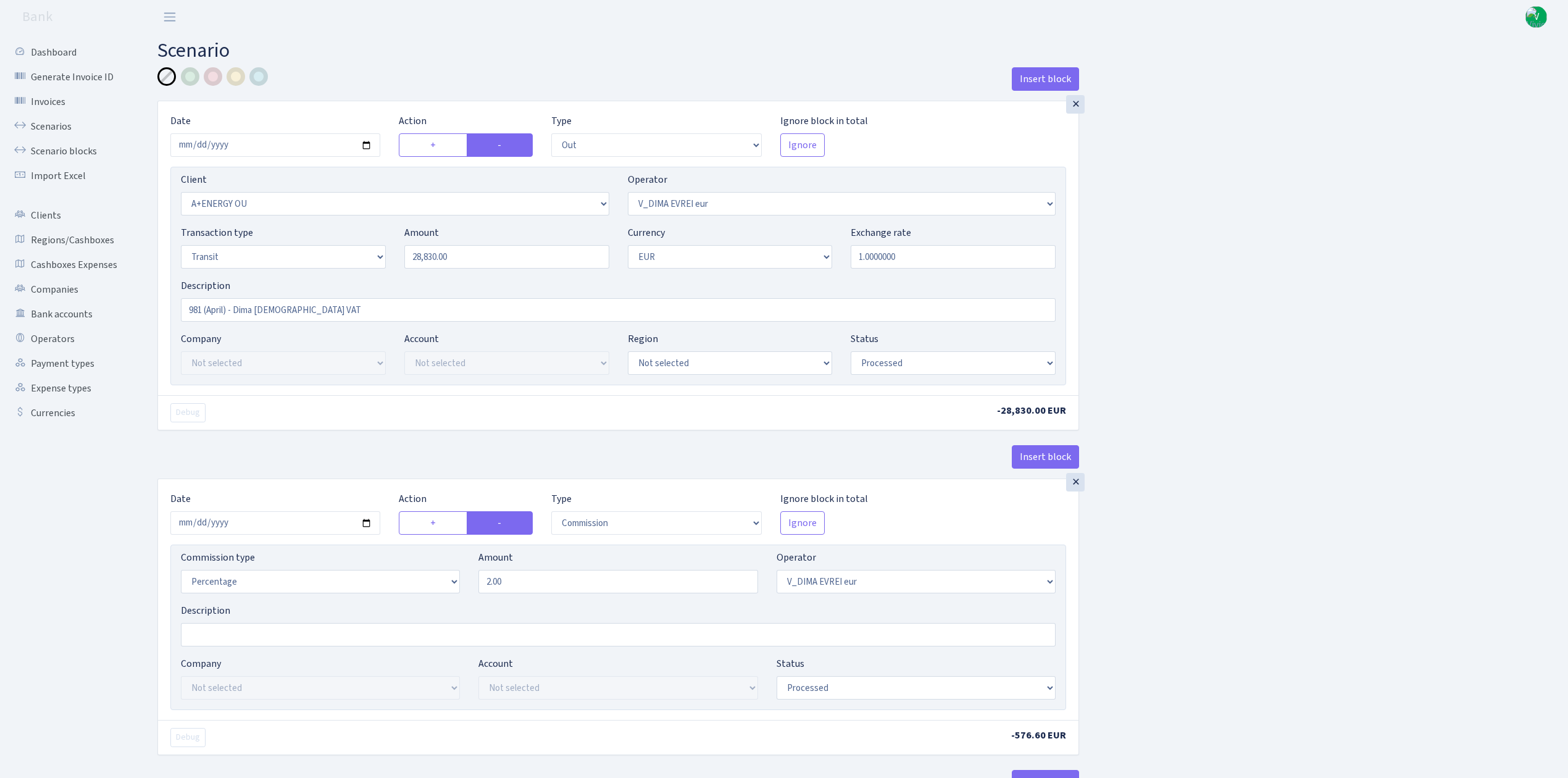
select select "out"
select select "2513"
select select "431"
select select "5"
select select "1"
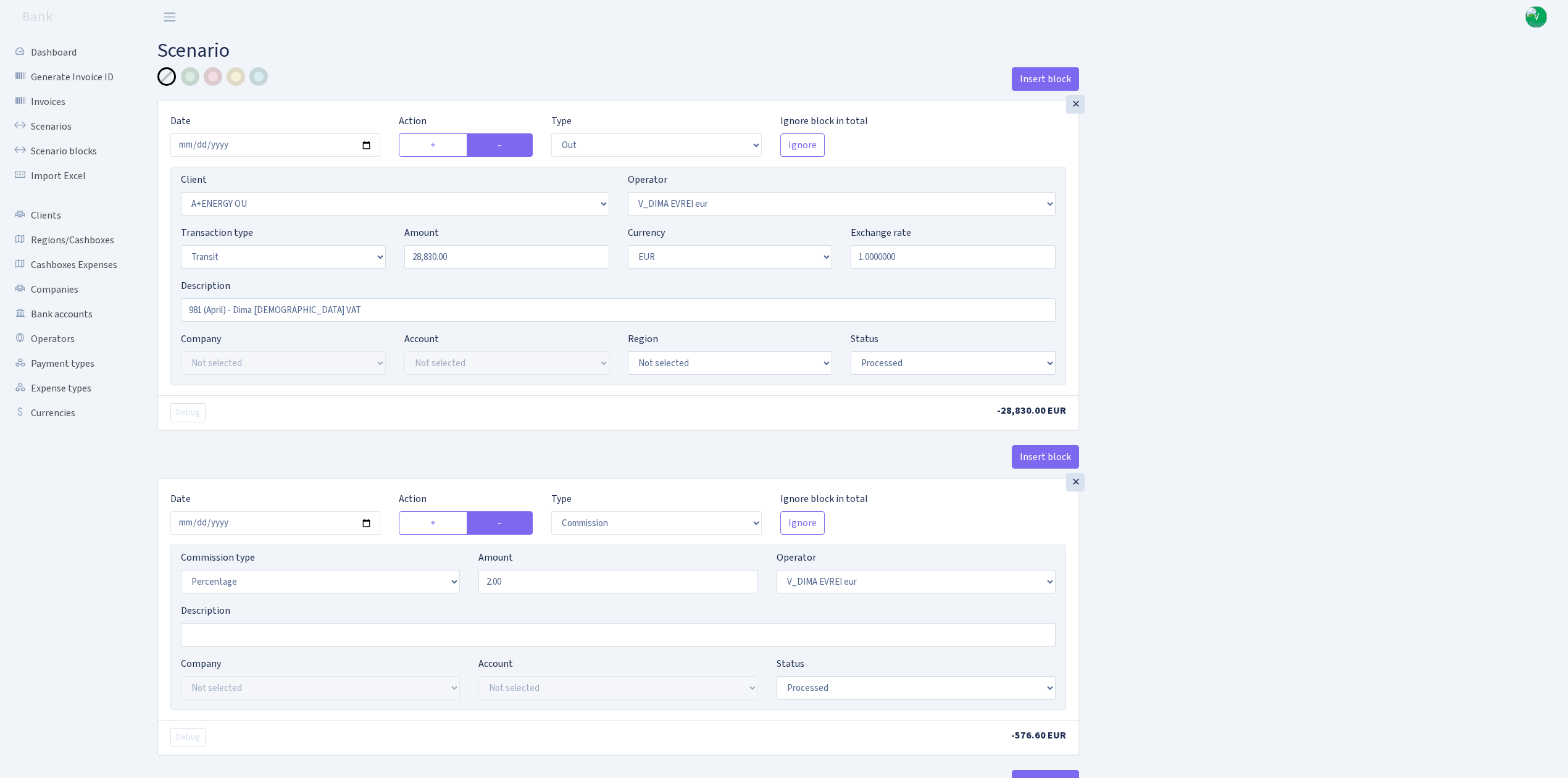
select select "processed"
select select "commission"
select select "431"
select select "processed"
select select "in"
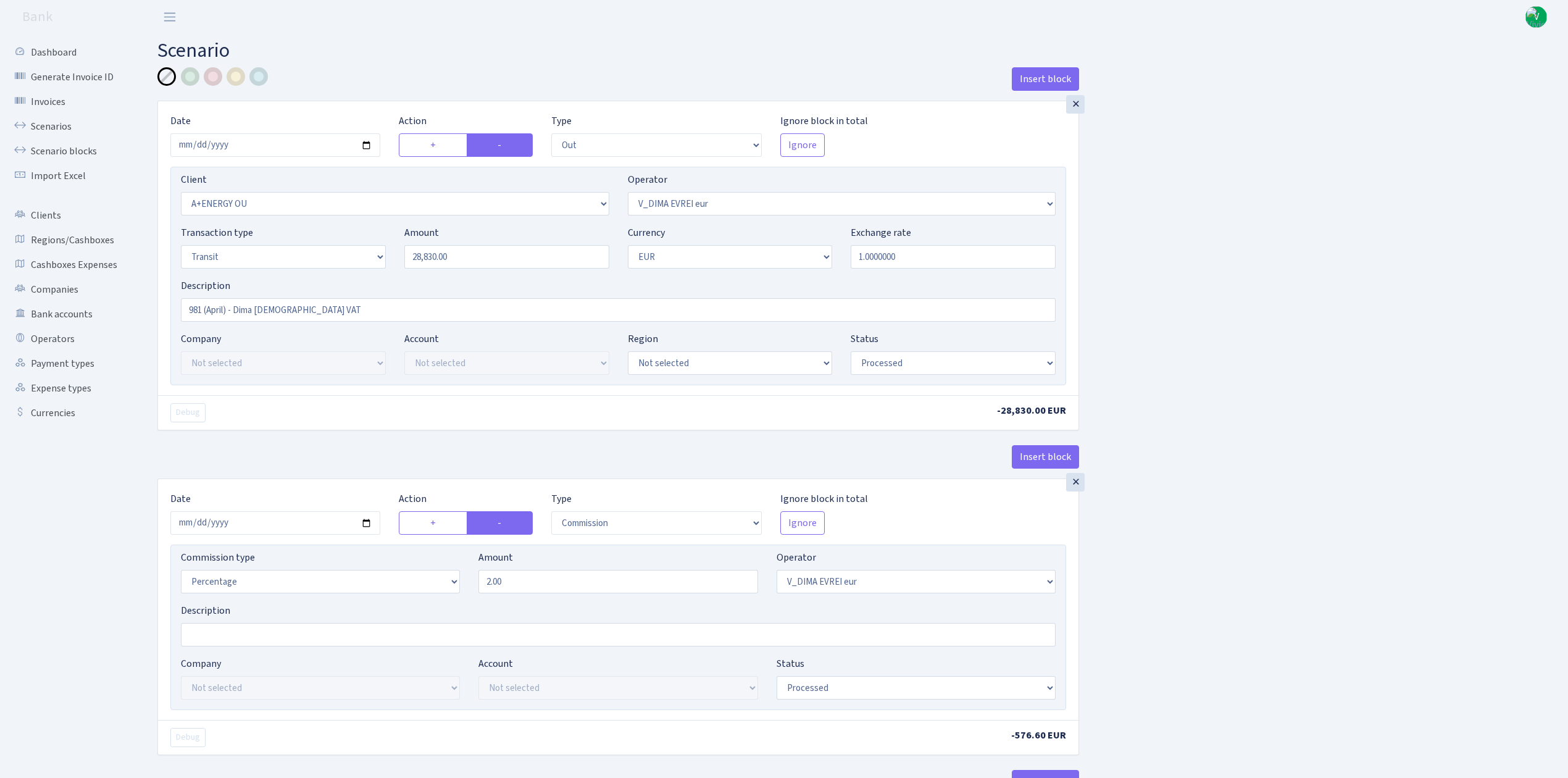
select select "2448"
select select "61"
select select "5"
select select "1"
select select "processed"
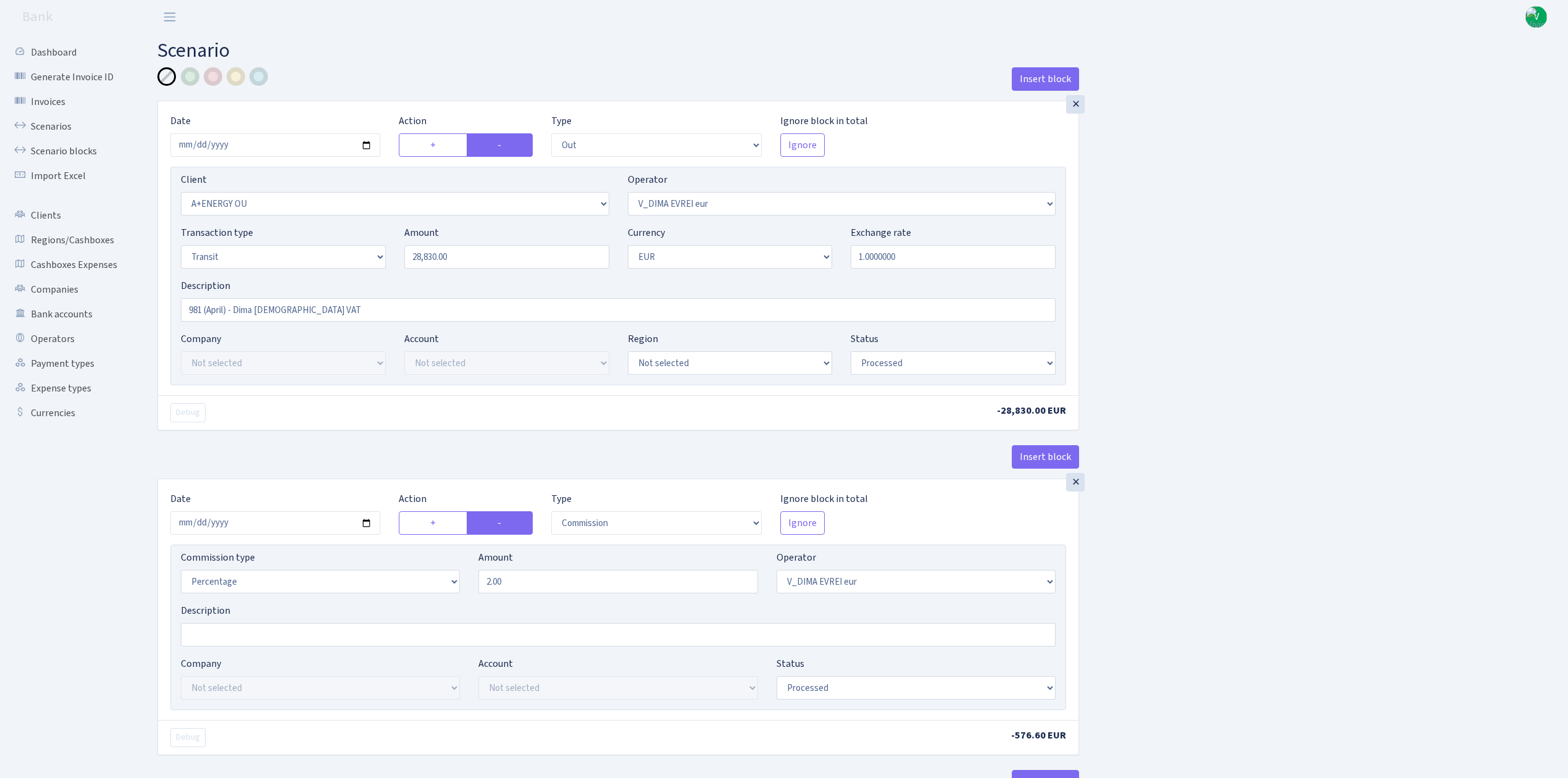
select select "commission"
select select "fixed"
select select "61"
select select "processed"
select select "commission"
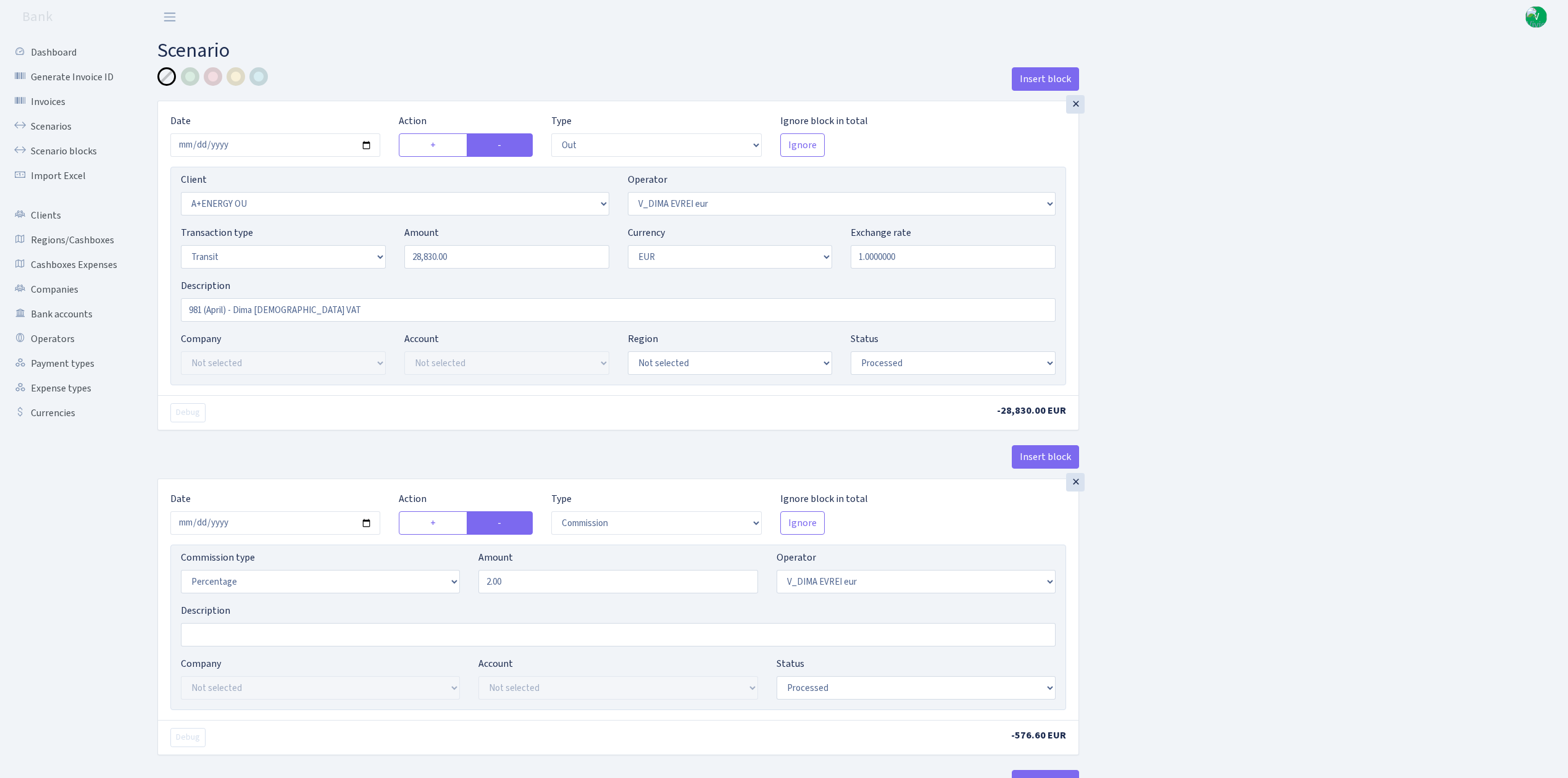
select select "61"
select select "processed"
select select "commission"
select select "fixed"
select select "431"
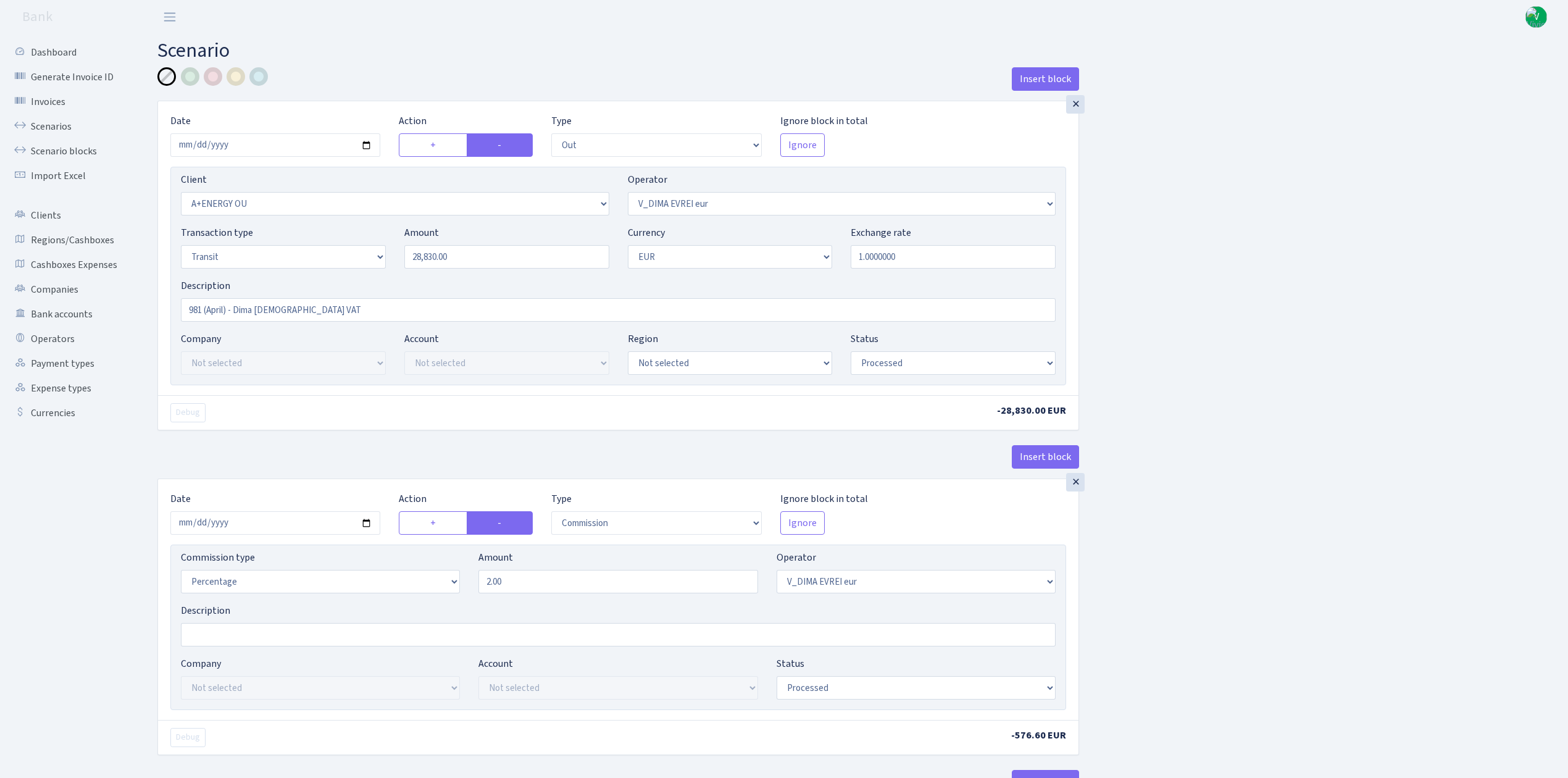
select select "processed"
click at [366, 145] on input "2025-09-12" at bounding box center [275, 145] width 210 height 23
type input "2025-10-01"
drag, startPoint x: 457, startPoint y: 252, endPoint x: 330, endPoint y: 228, distance: 129.2
click at [341, 236] on div "Transaction type Not selected 981 ELF FISH crypto GIRT IVO dekl MM-BALTIC eur U…" at bounding box center [619, 252] width 894 height 53
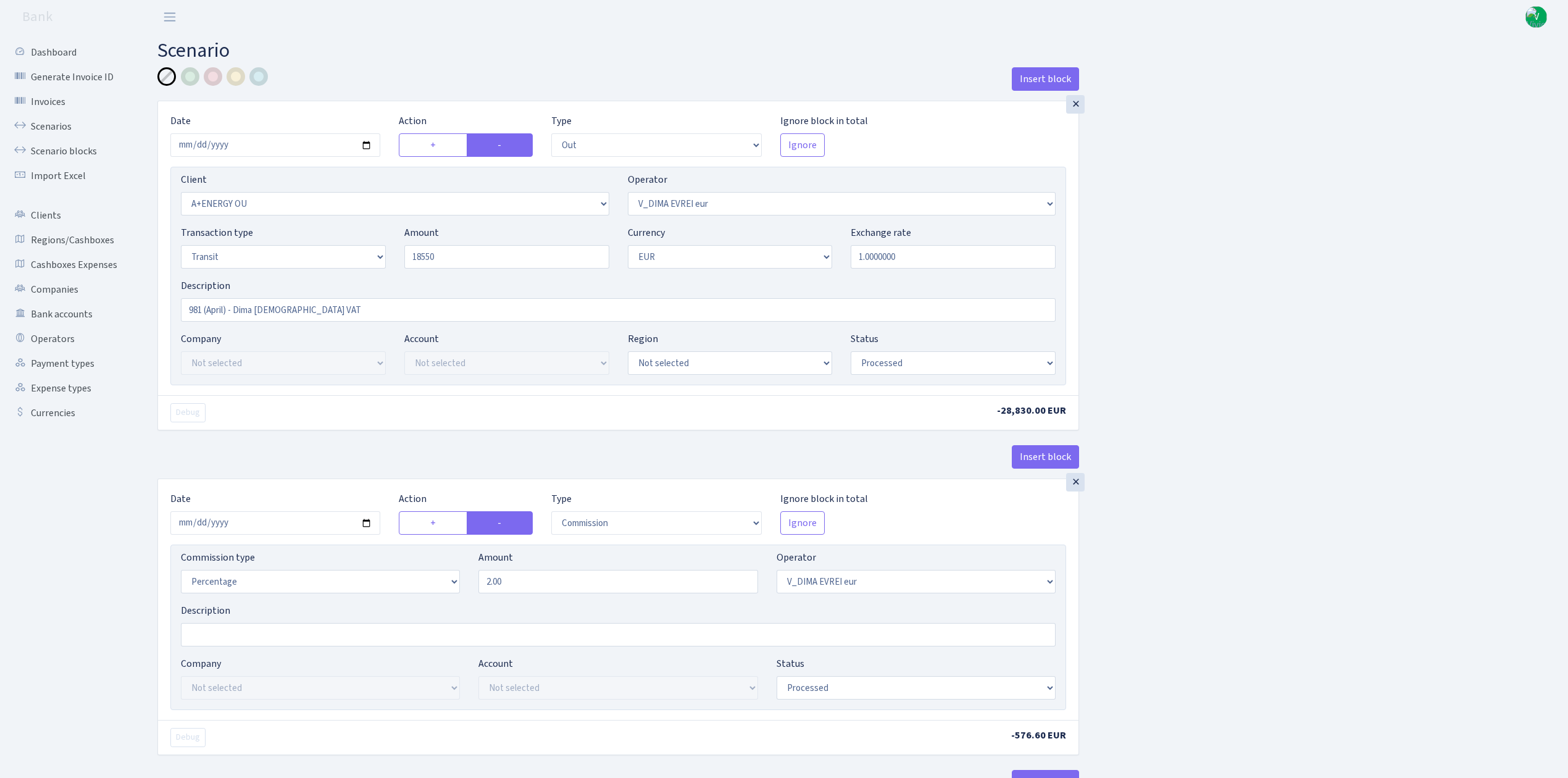
type input "18,550.00"
click at [225, 309] on input "981 (April) - Dima evrei VAT" at bounding box center [619, 310] width 875 height 23
type input "981 (Transcheetah) - Dima evrei VAT"
click at [366, 524] on input "2025-09-12" at bounding box center [275, 523] width 210 height 23
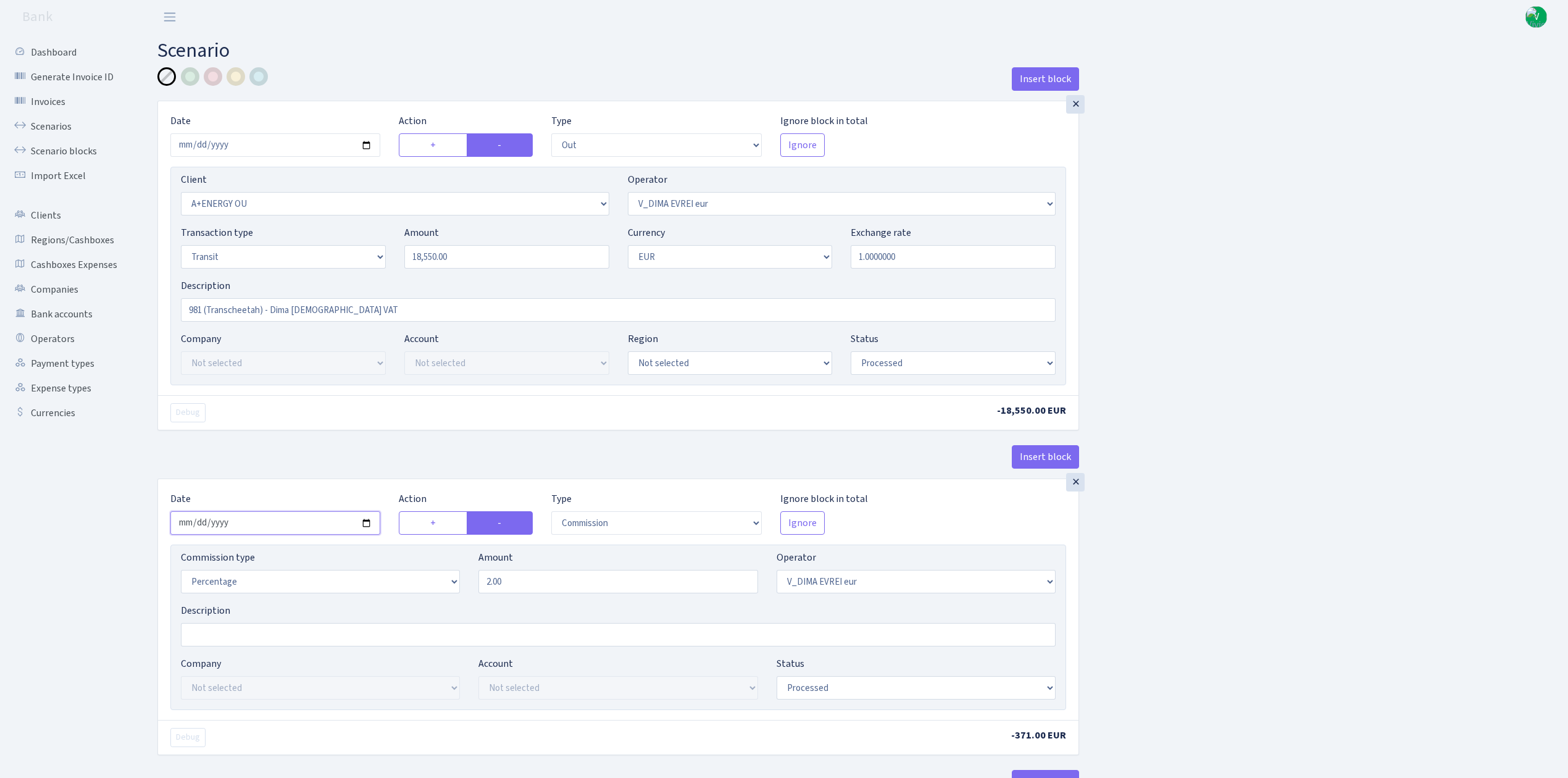
type input "2025-10-01"
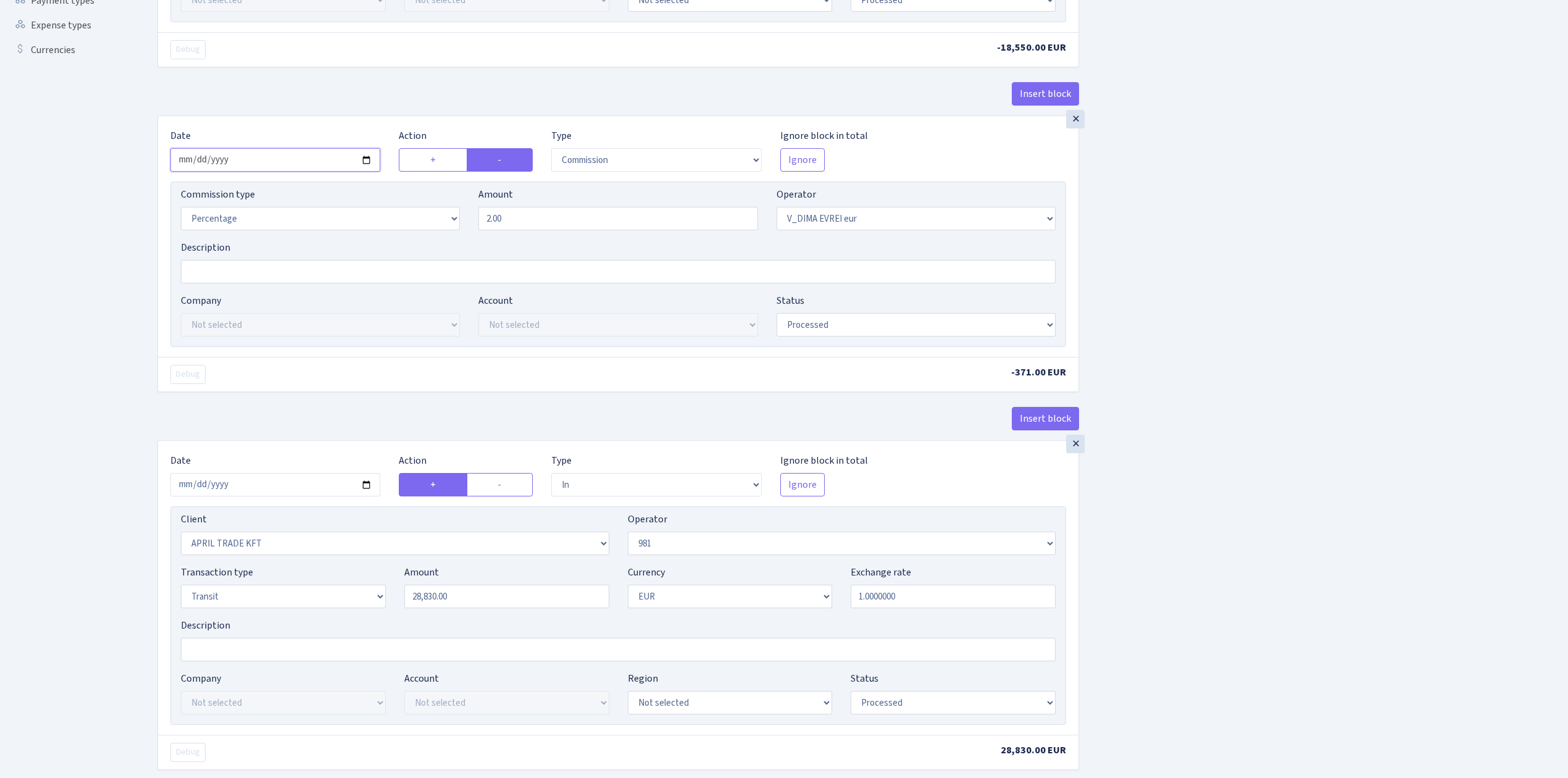
scroll to position [411, 0]
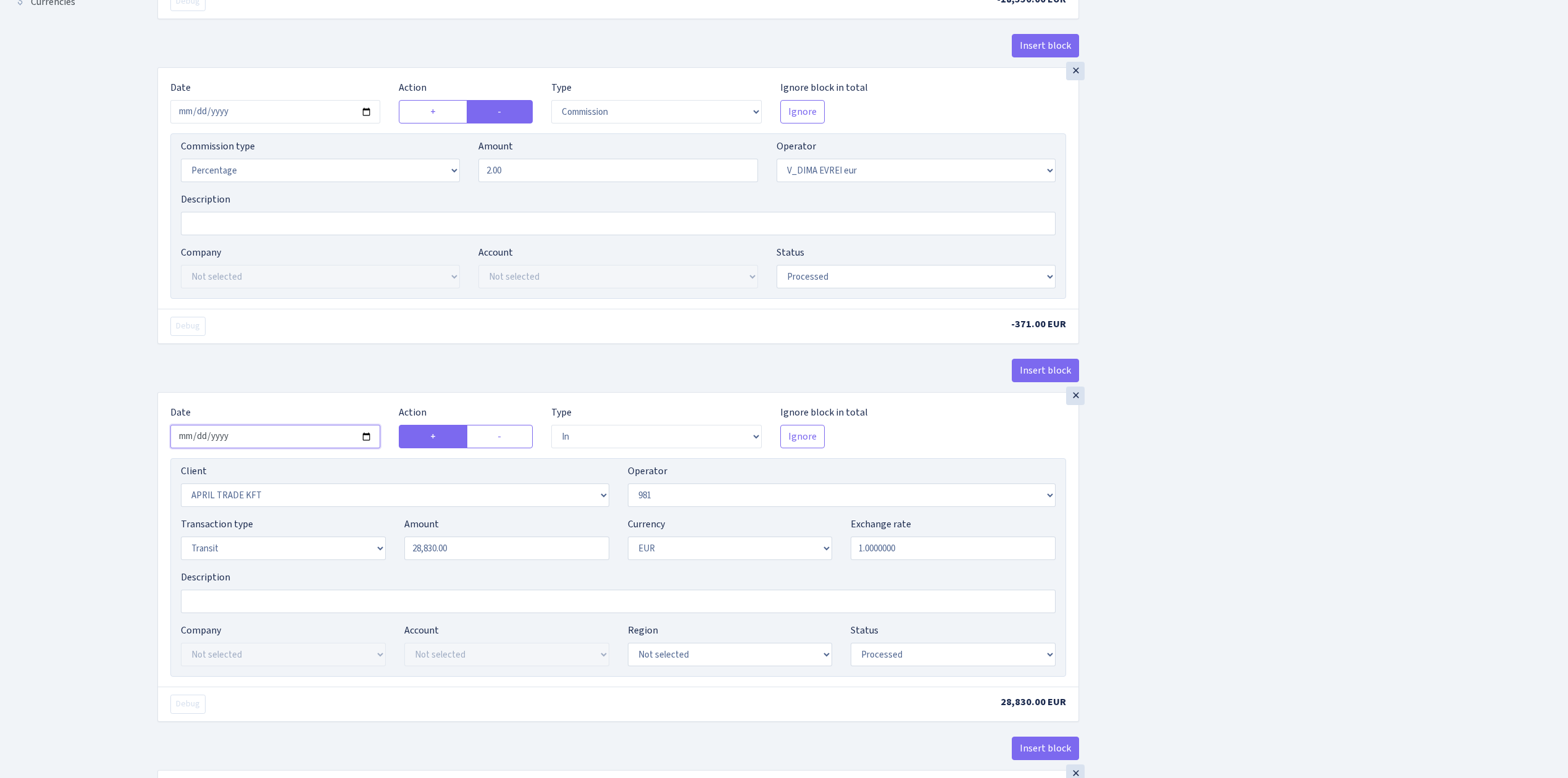
click at [363, 440] on input "2025-09-12" at bounding box center [275, 437] width 210 height 23
type input "[DATE]"
drag, startPoint x: 385, startPoint y: 532, endPoint x: 273, endPoint y: 501, distance: 116.2
click at [274, 501] on div "Client Not selected 1 KOC GEMICILIK VE TASIMACILIK 1/BALDERE-SILDEDZE SIGNE 1/S…" at bounding box center [618, 567] width 896 height 219
click at [1230, 570] on div "Insert block × Date 2025-10-01 Action + - Type --- In Out Commission Field requ…" at bounding box center [854, 728] width 1411 height 2143
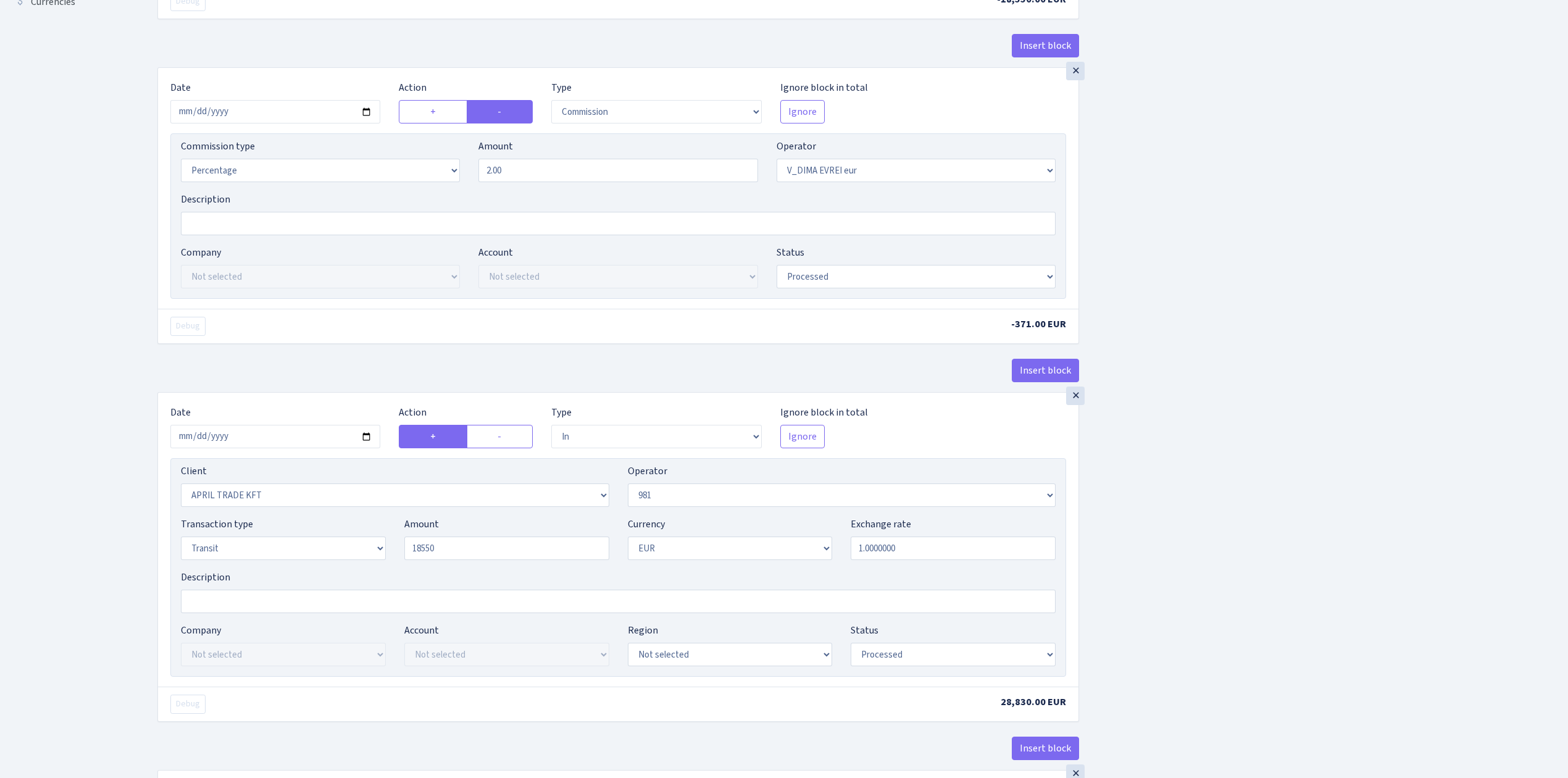
type input "18,550.00"
click at [603, 495] on select "Not selected 1 KOC GEMICILIK VE TASIMACILIK 1/BALDERE-SILDEDZE SIGNE 1/SCP NERO…" at bounding box center [395, 495] width 428 height 23
select select "341"
click at [181, 489] on select "Not selected 1 KOC GEMICILIK VE TASIMACILIK 1/BALDERE-SILDEDZE SIGNE 1/SCP NERO…" at bounding box center [395, 495] width 428 height 23
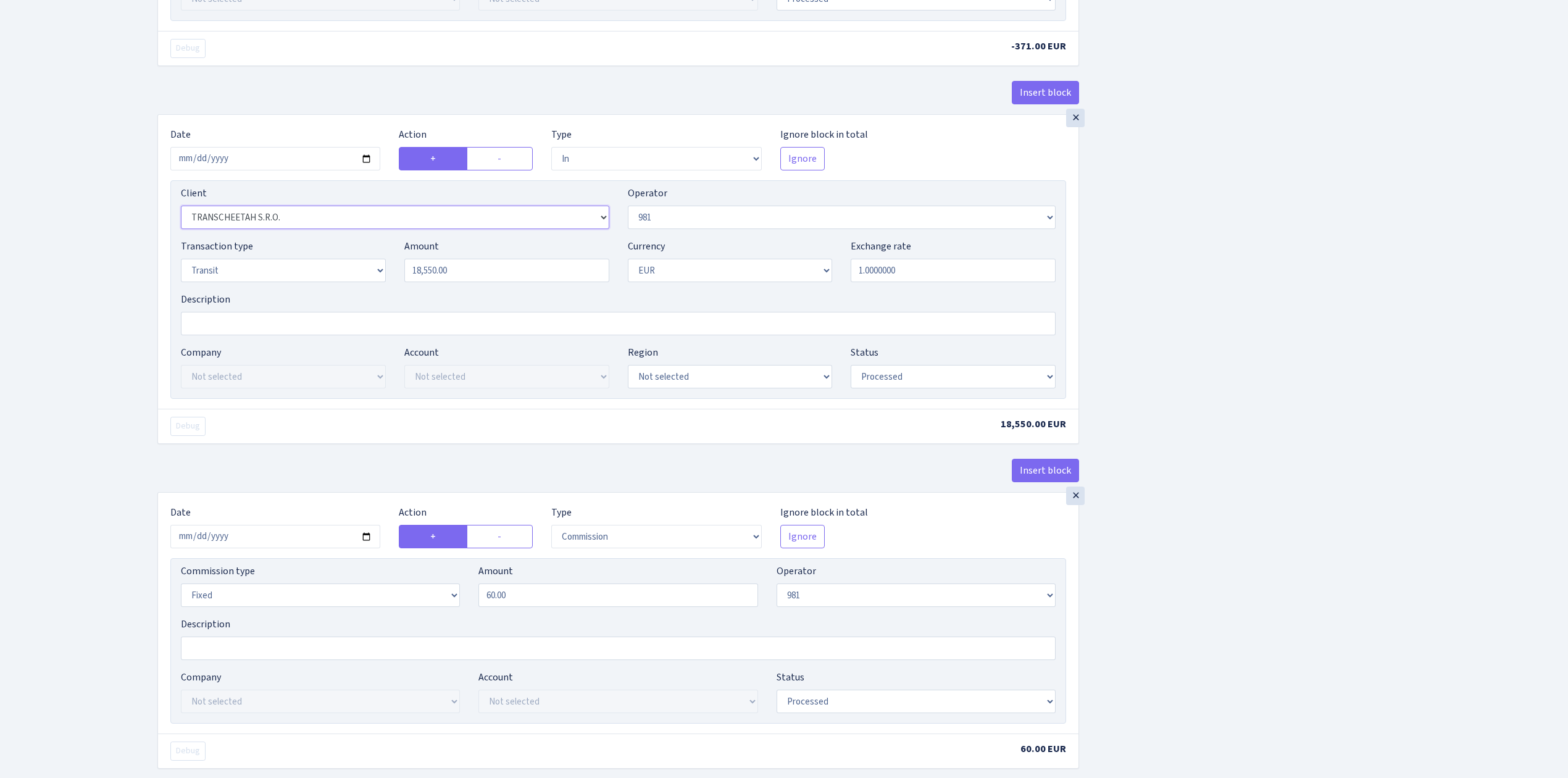
scroll to position [741, 0]
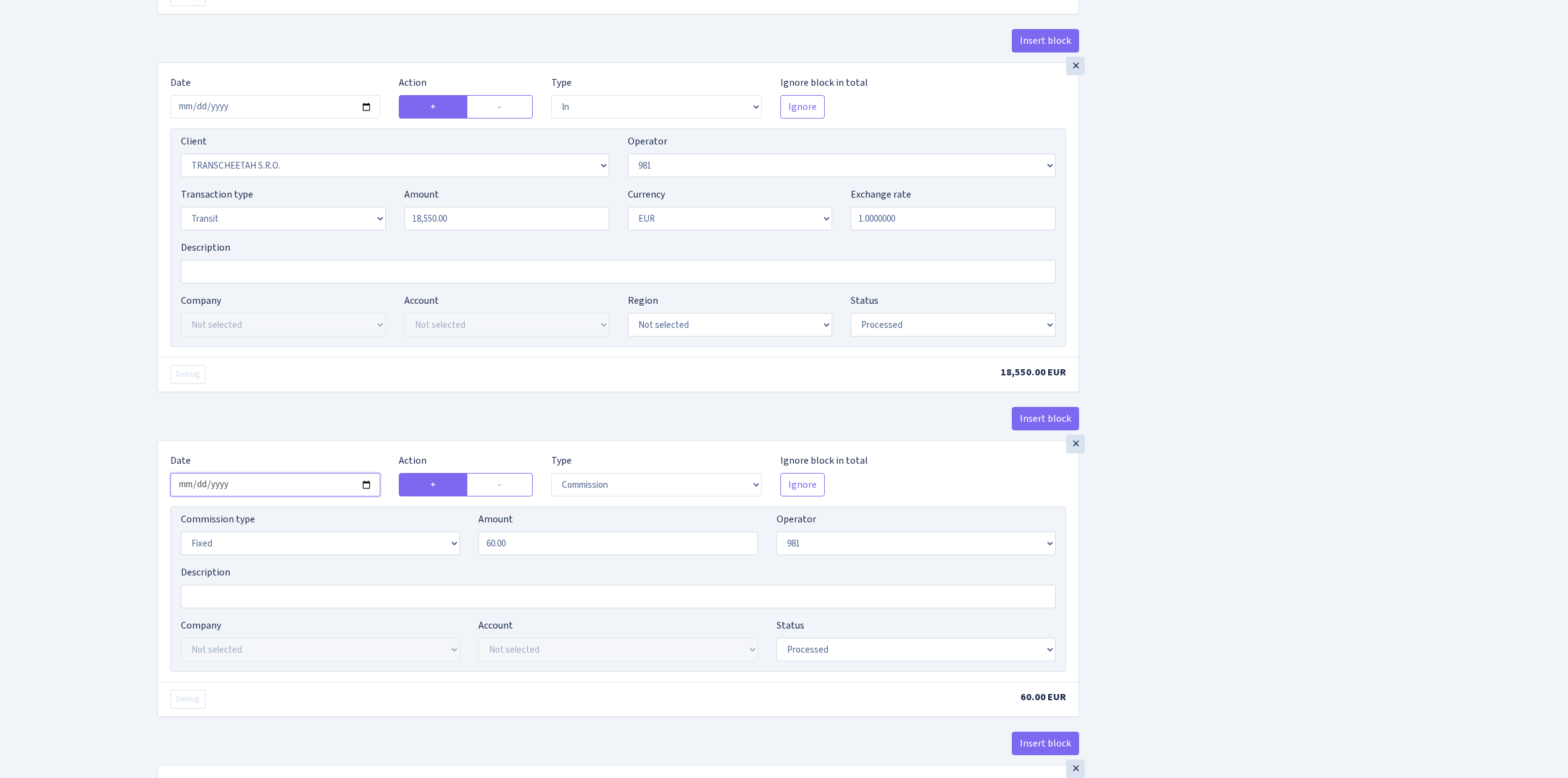
click at [368, 490] on input "2025-09-12" at bounding box center [275, 484] width 210 height 23
type input "2025-10-01"
click at [1231, 531] on div "Insert block × Date 2025-10-01 Action + - Type --- In Out Commission Field requ…" at bounding box center [854, 398] width 1411 height 2143
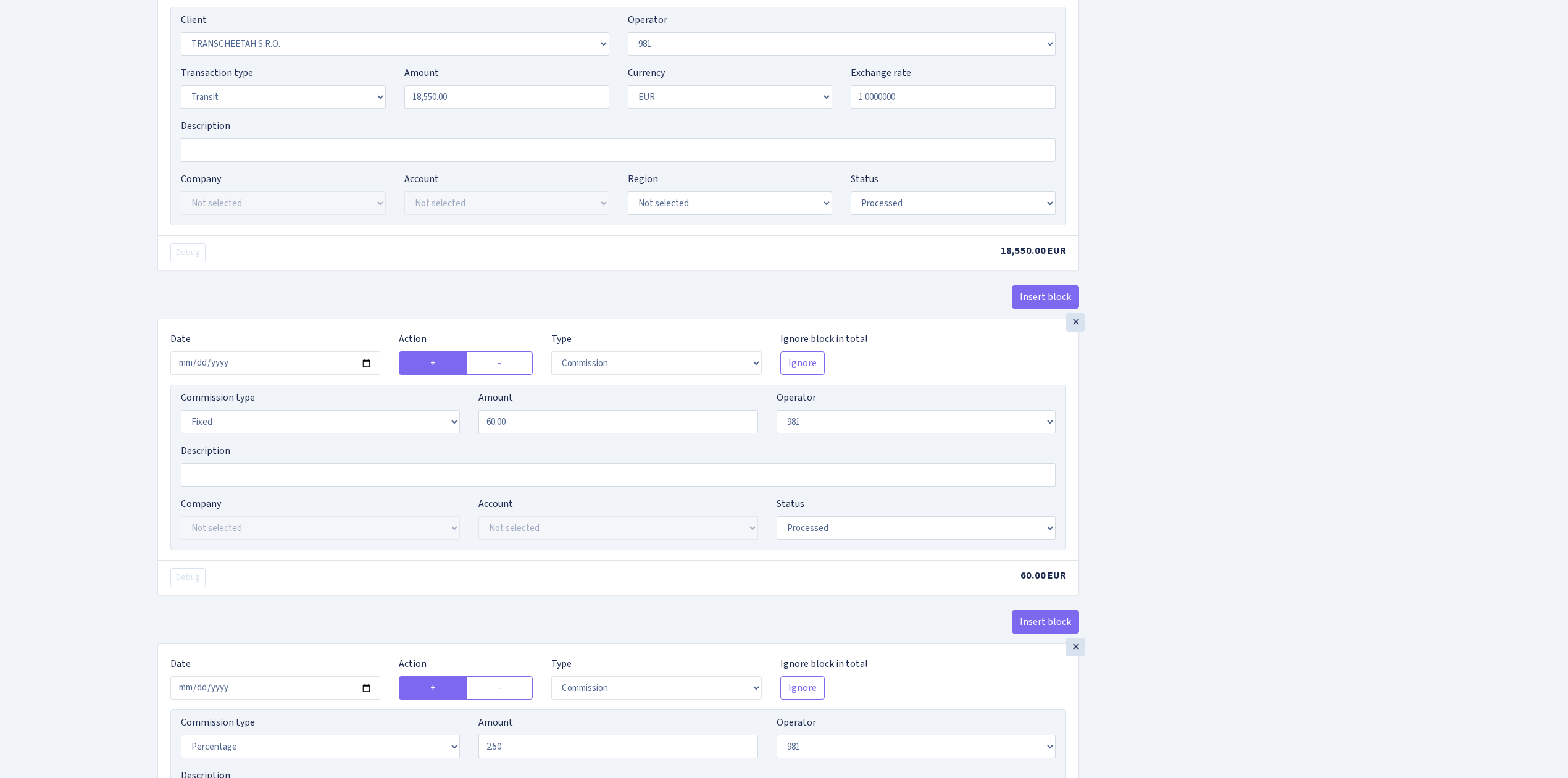
scroll to position [1070, 0]
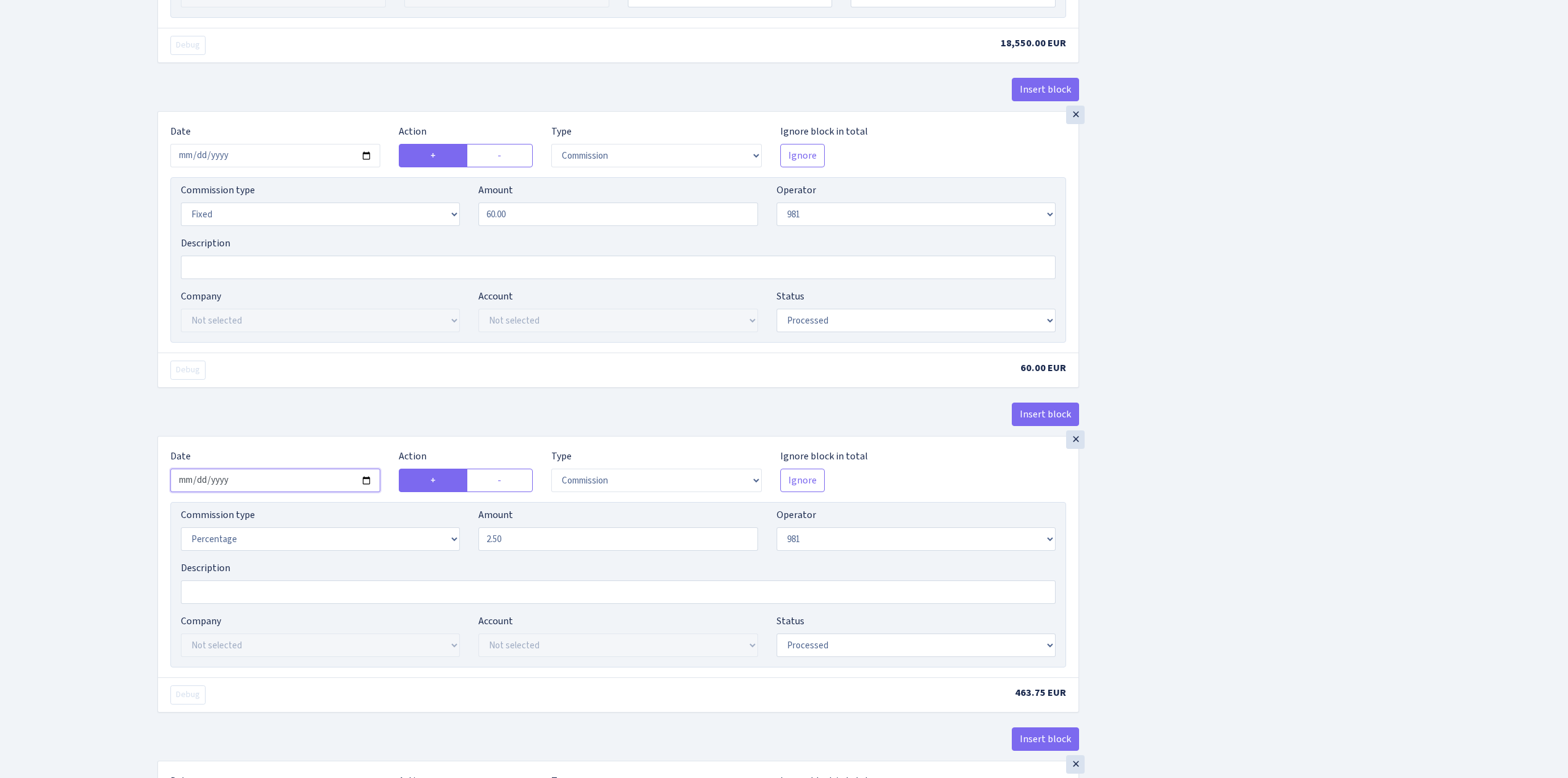
click at [363, 489] on input "2025-09-12" at bounding box center [275, 480] width 210 height 23
type input "2025-10-01"
click at [1131, 529] on div "Insert block × Date 2025-10-01 Action + - Type --- In Out Commission Field requ…" at bounding box center [854, 70] width 1411 height 2143
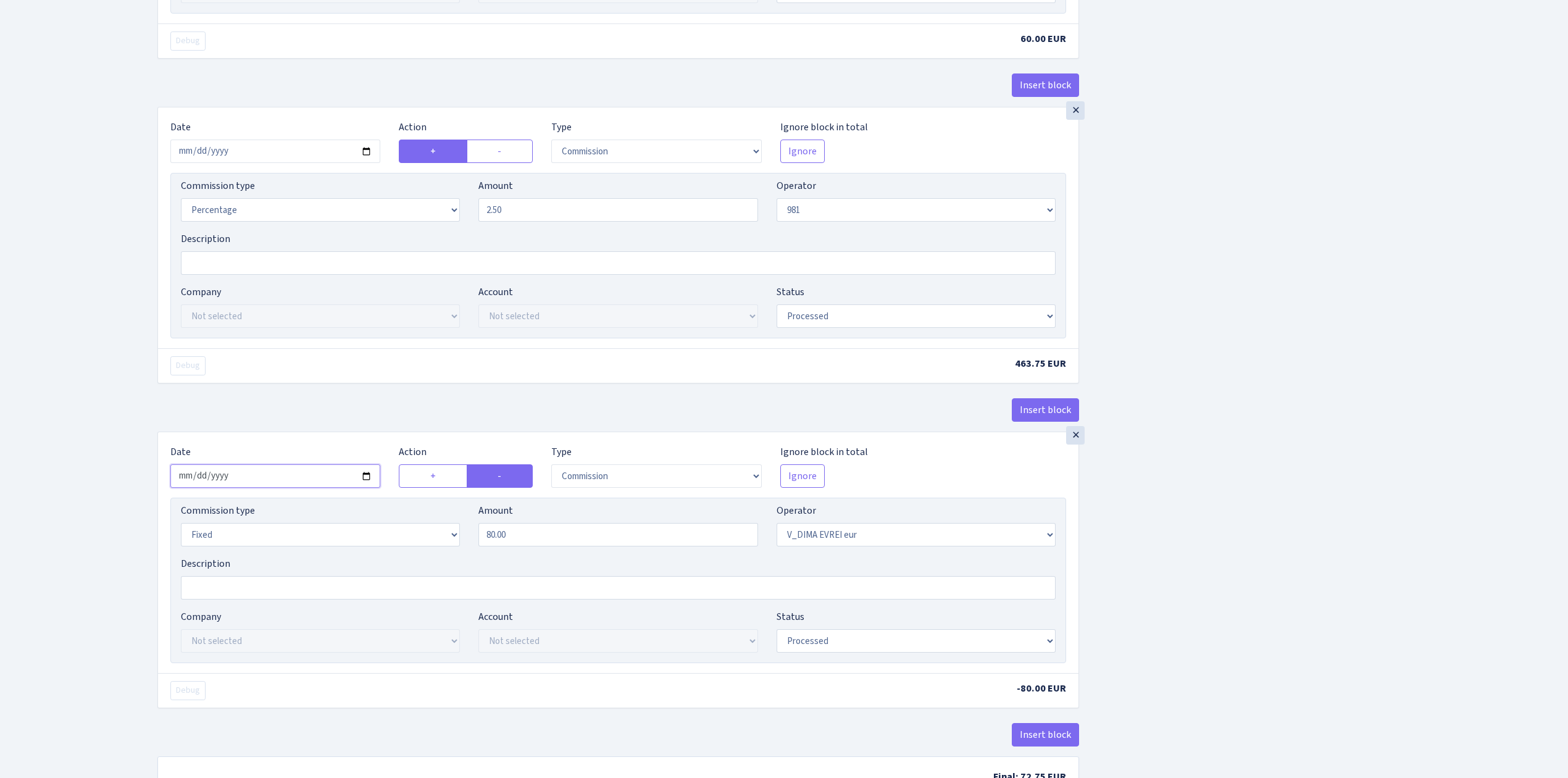
click at [366, 487] on input "2025-09-12" at bounding box center [275, 476] width 210 height 23
type input "2025-10-01"
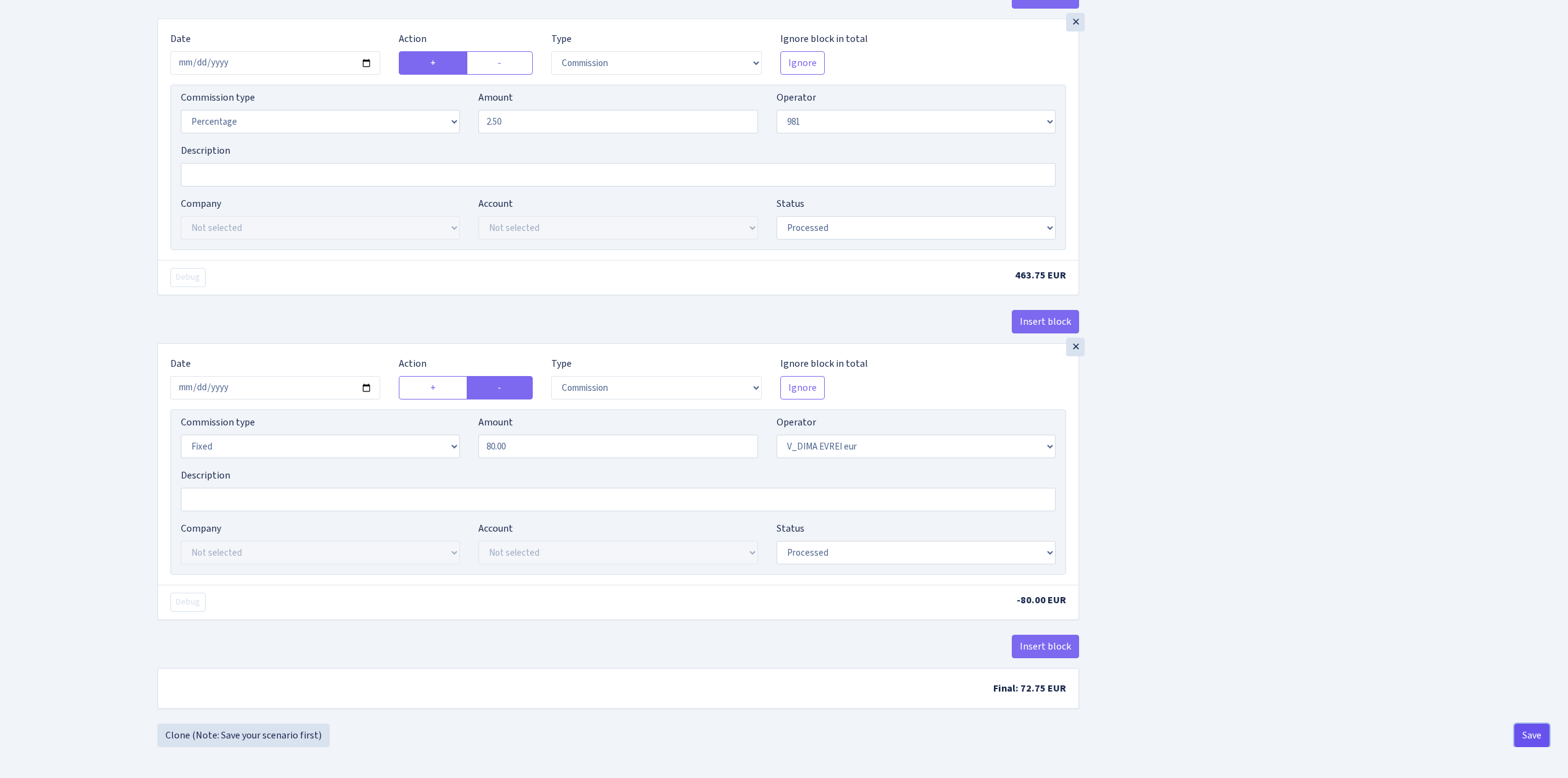
click at [1530, 729] on button "Save" at bounding box center [1532, 735] width 35 height 23
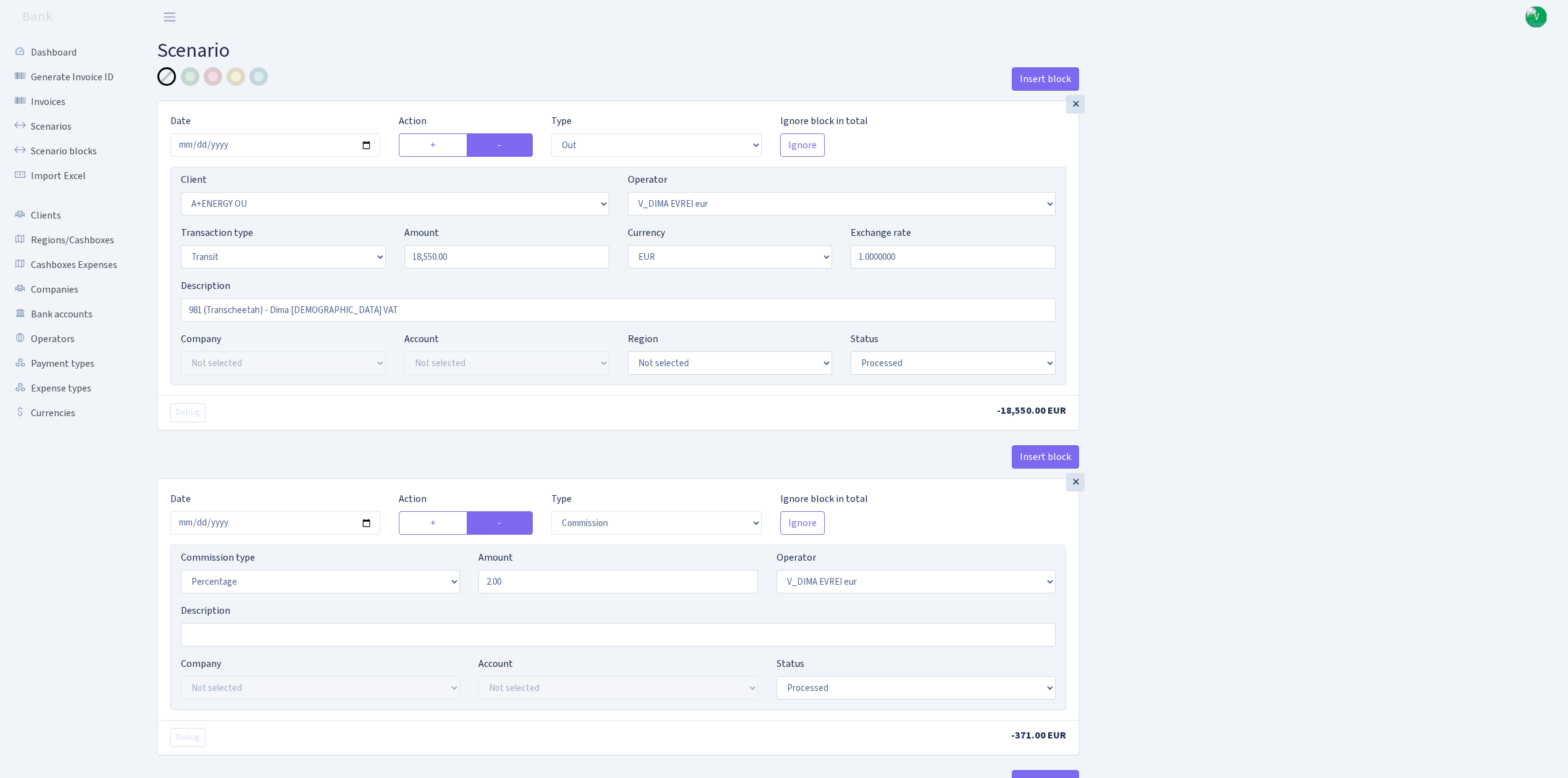
select select "out"
select select "2513"
select select "431"
select select "5"
select select "1"
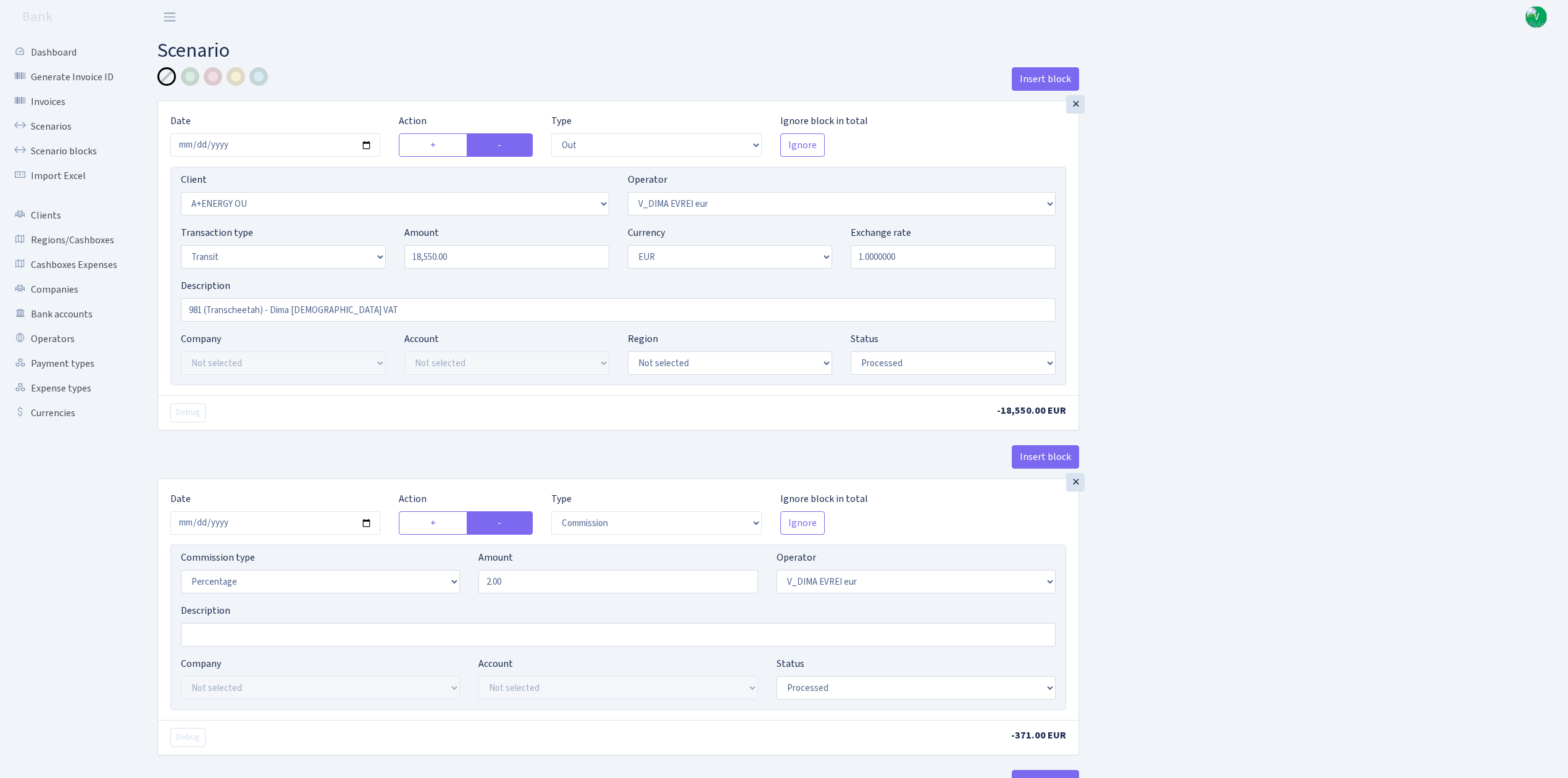
select select "processed"
select select "commission"
select select "431"
select select "processed"
select select "in"
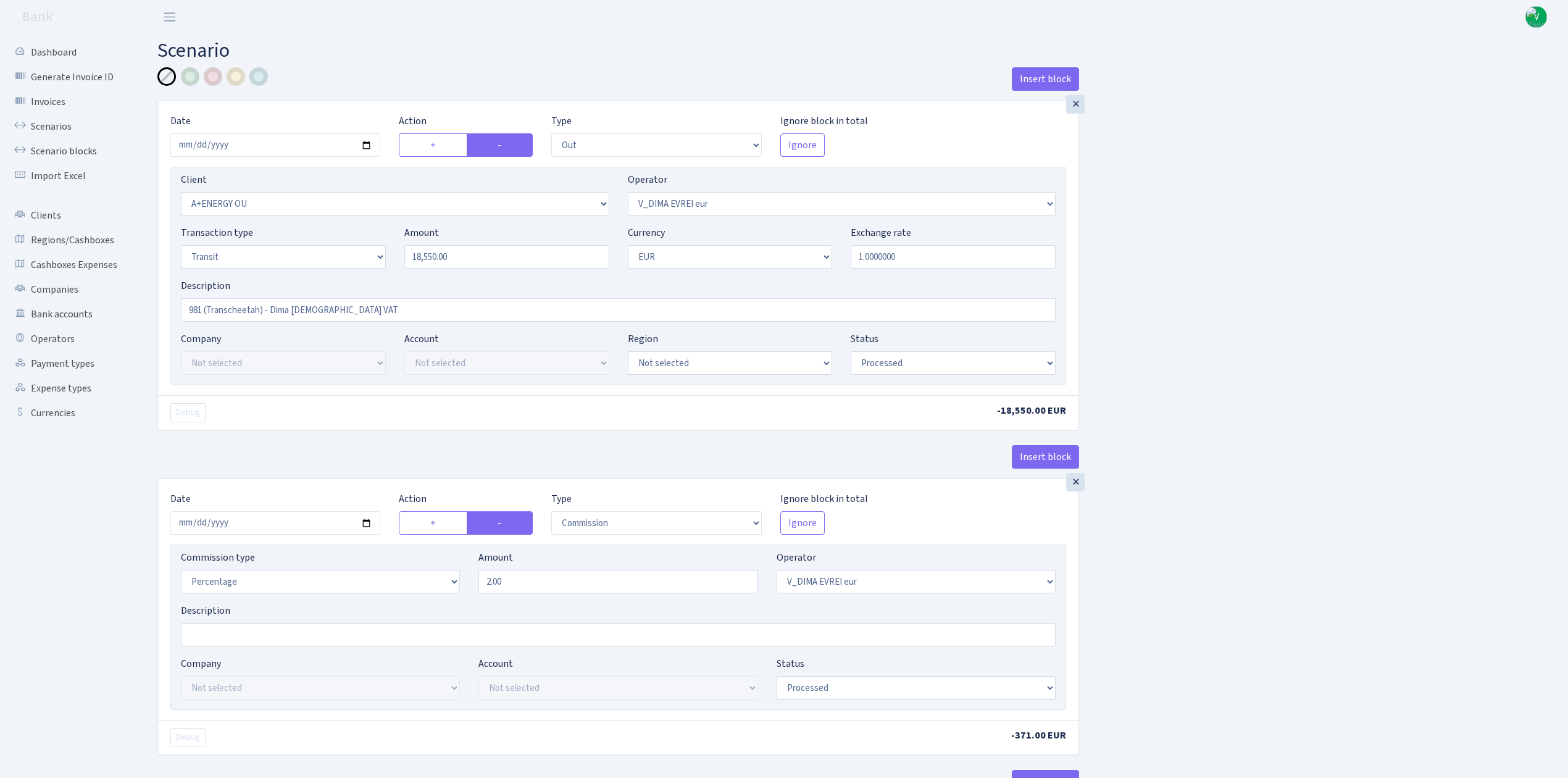
select select "341"
select select "61"
select select "5"
select select "1"
select select "processed"
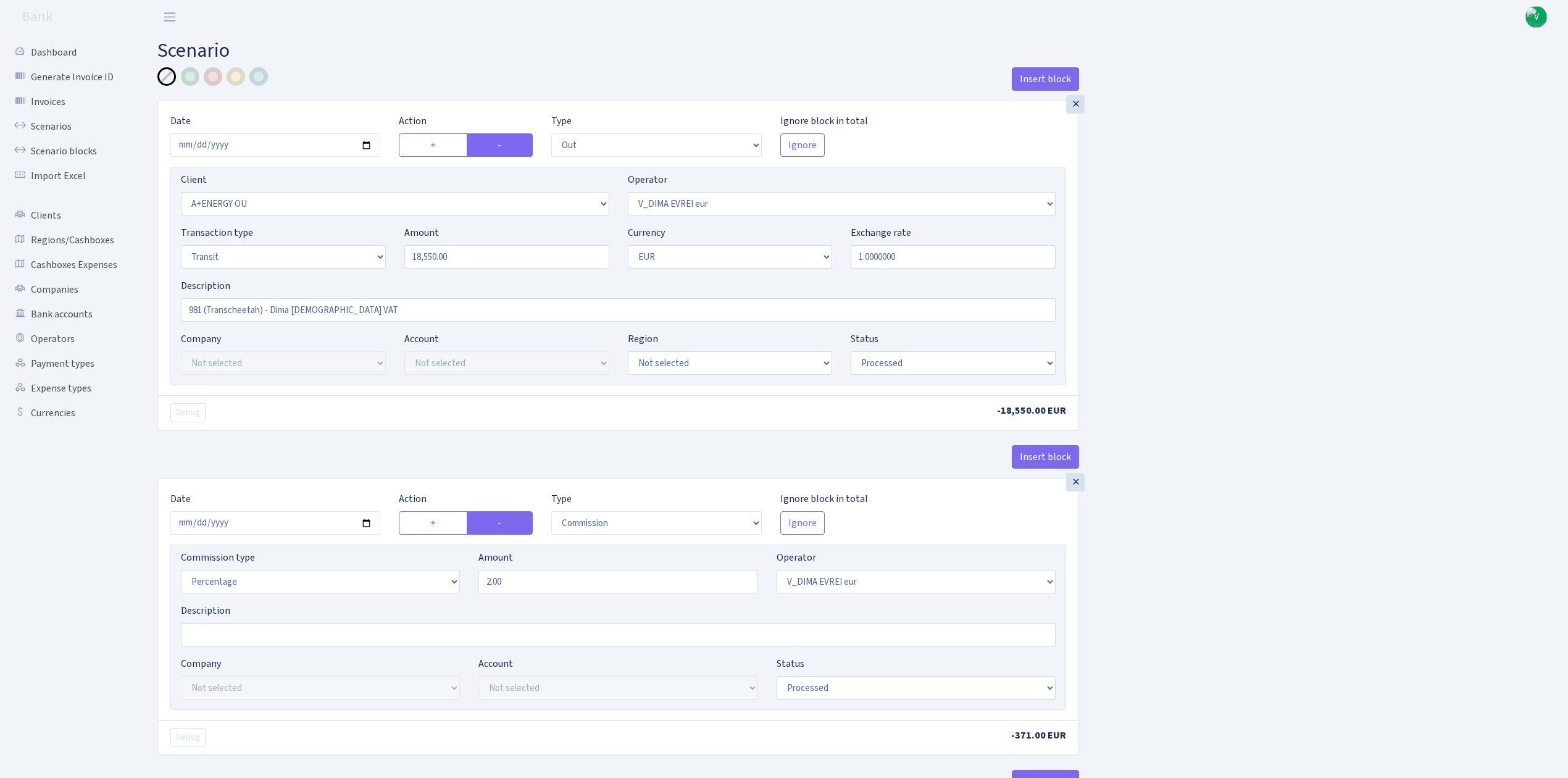
select select "commission"
select select "fixed"
select select "61"
select select "processed"
select select "commission"
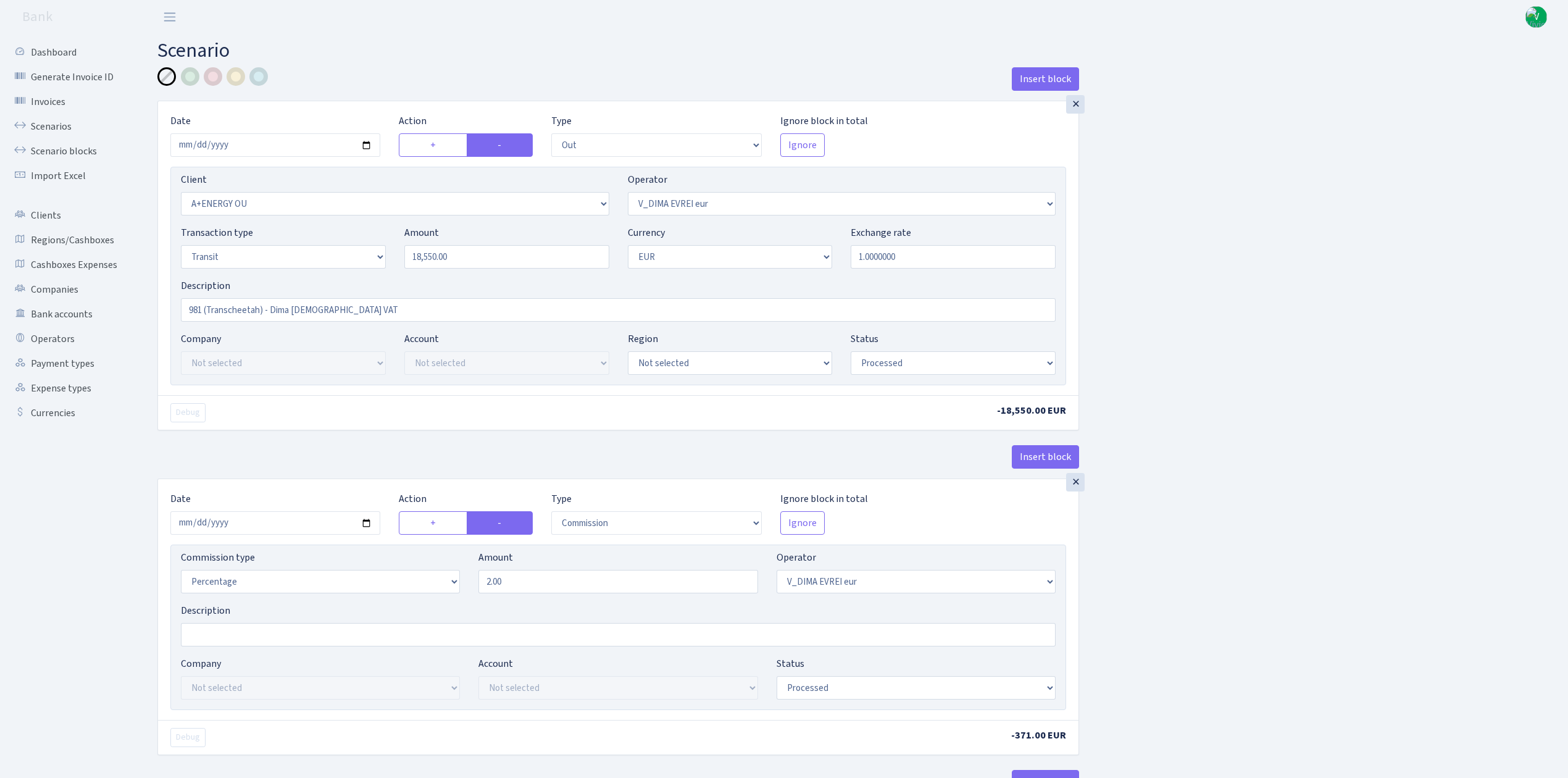
select select "61"
select select "processed"
select select "commission"
select select "fixed"
select select "431"
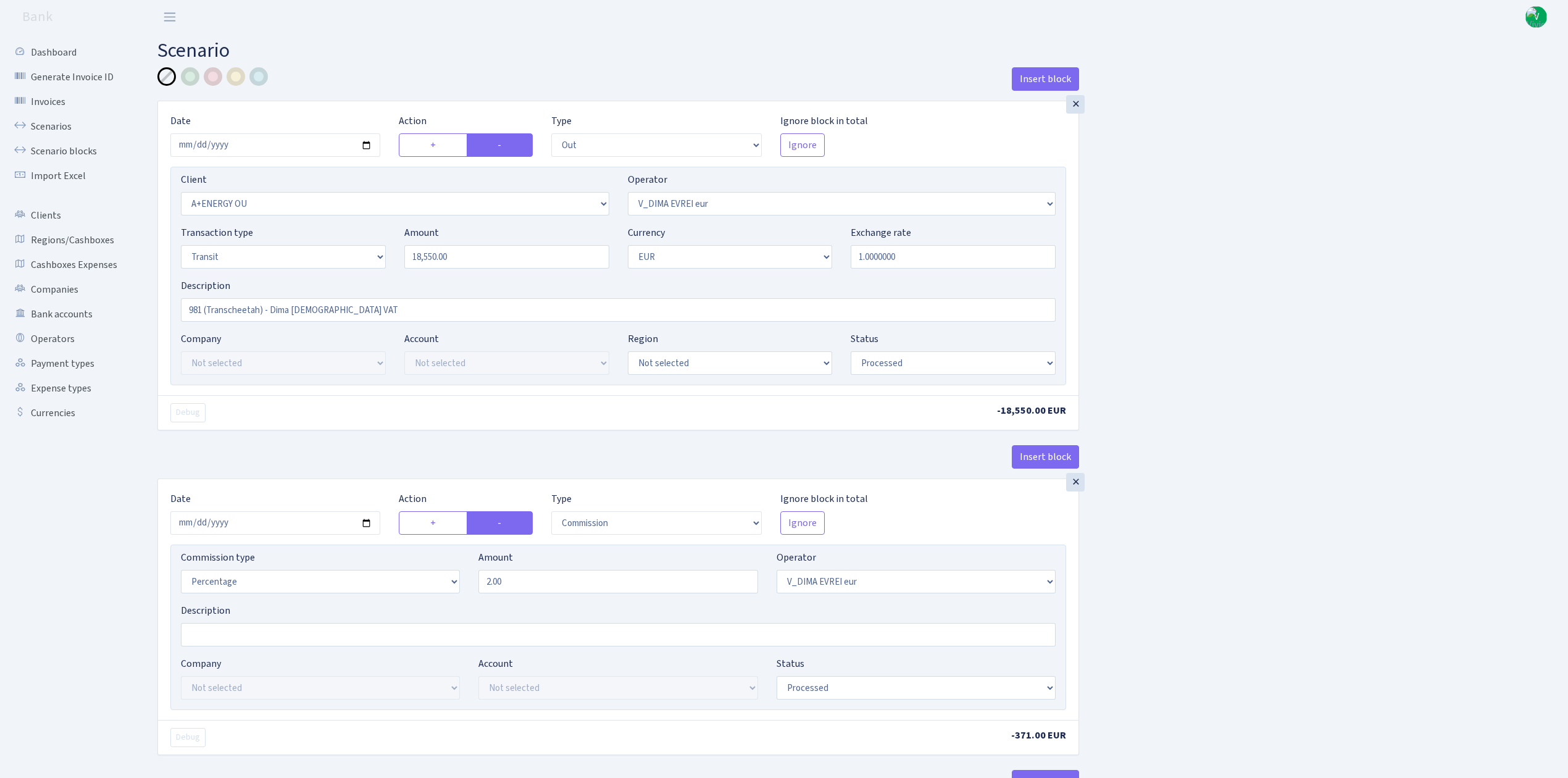
select select "processed"
click at [52, 122] on link "Scenarios" at bounding box center [68, 127] width 123 height 25
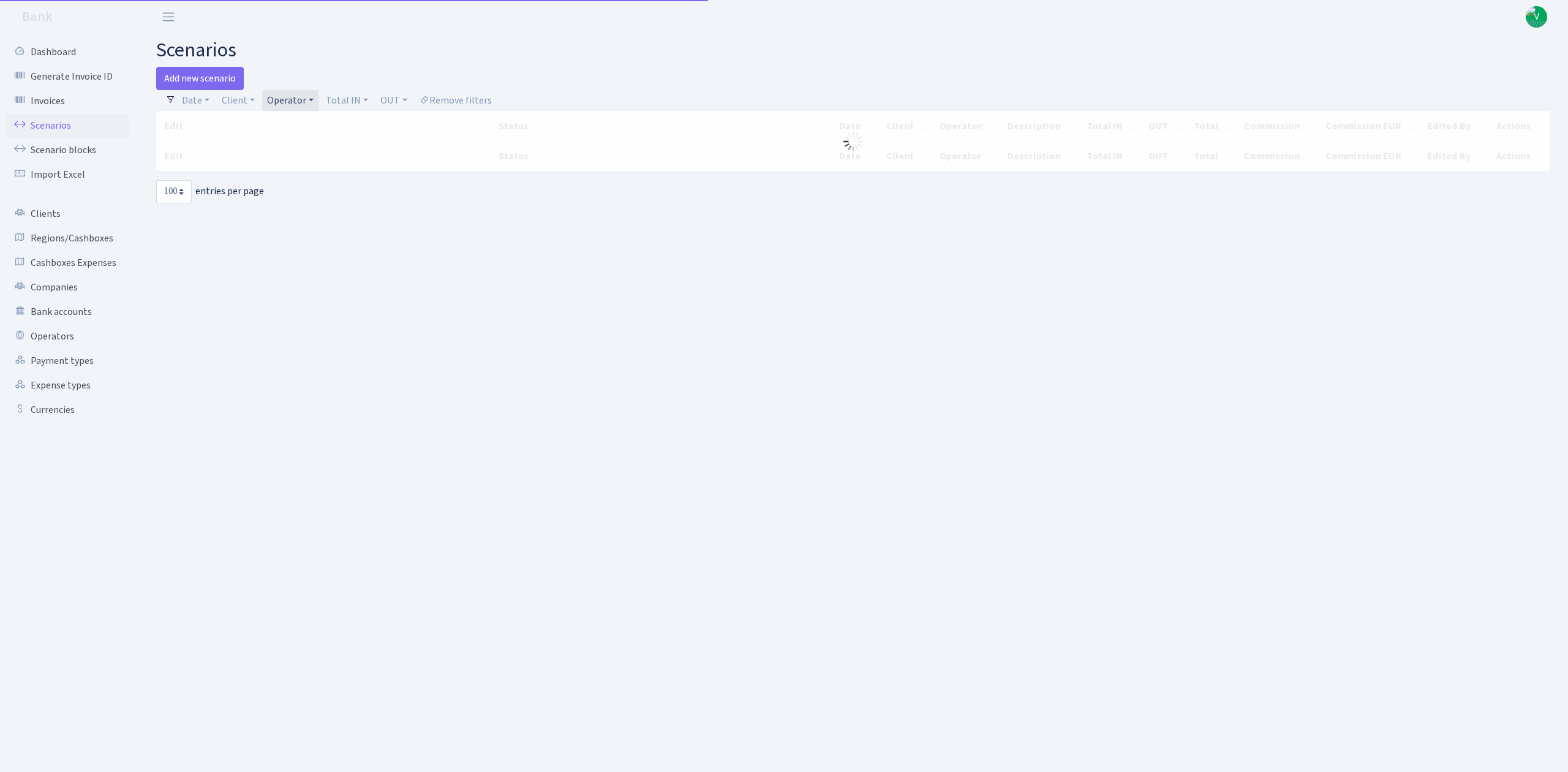
select select "100"
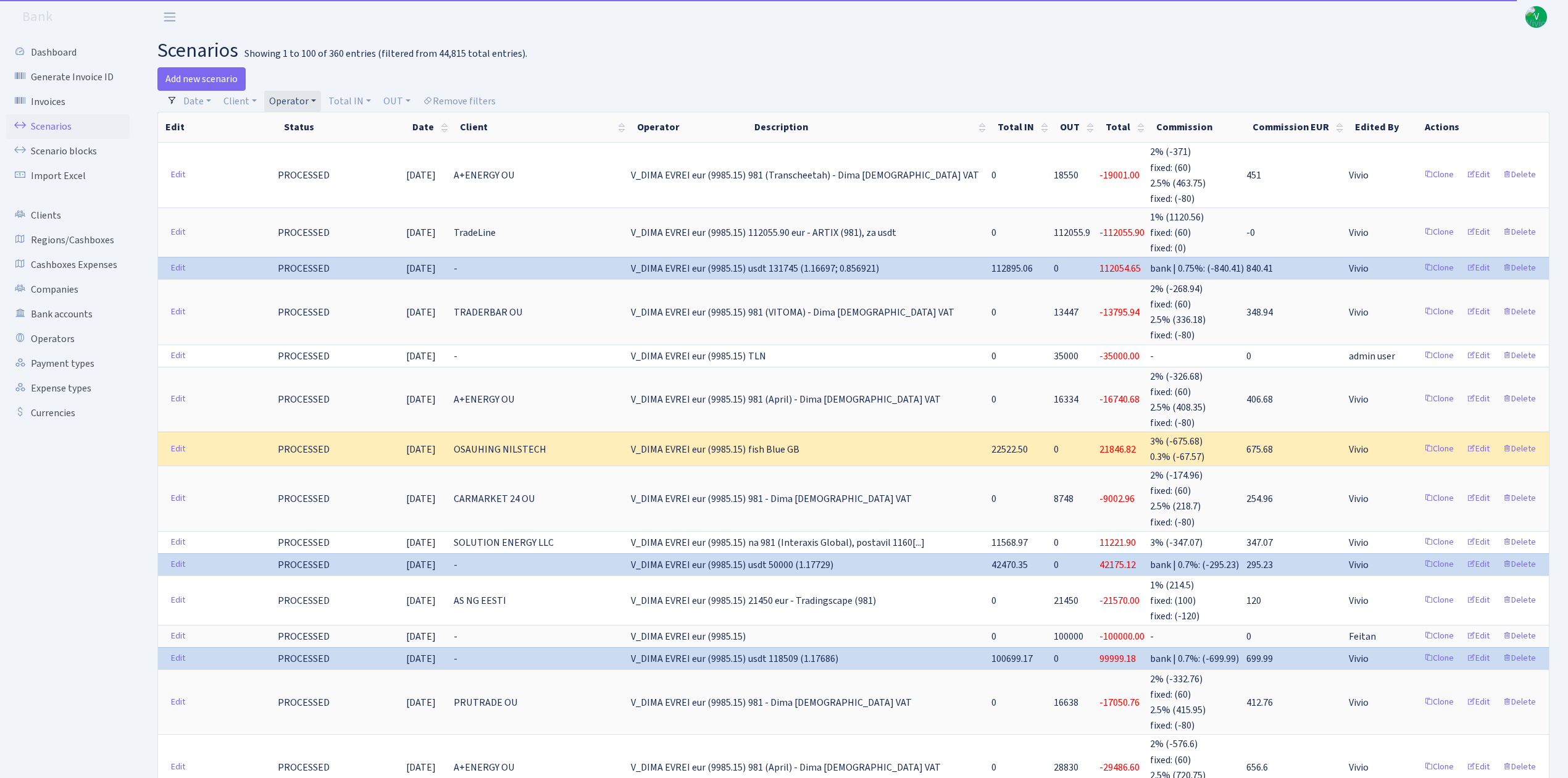
click at [302, 98] on link "Operator" at bounding box center [292, 101] width 57 height 21
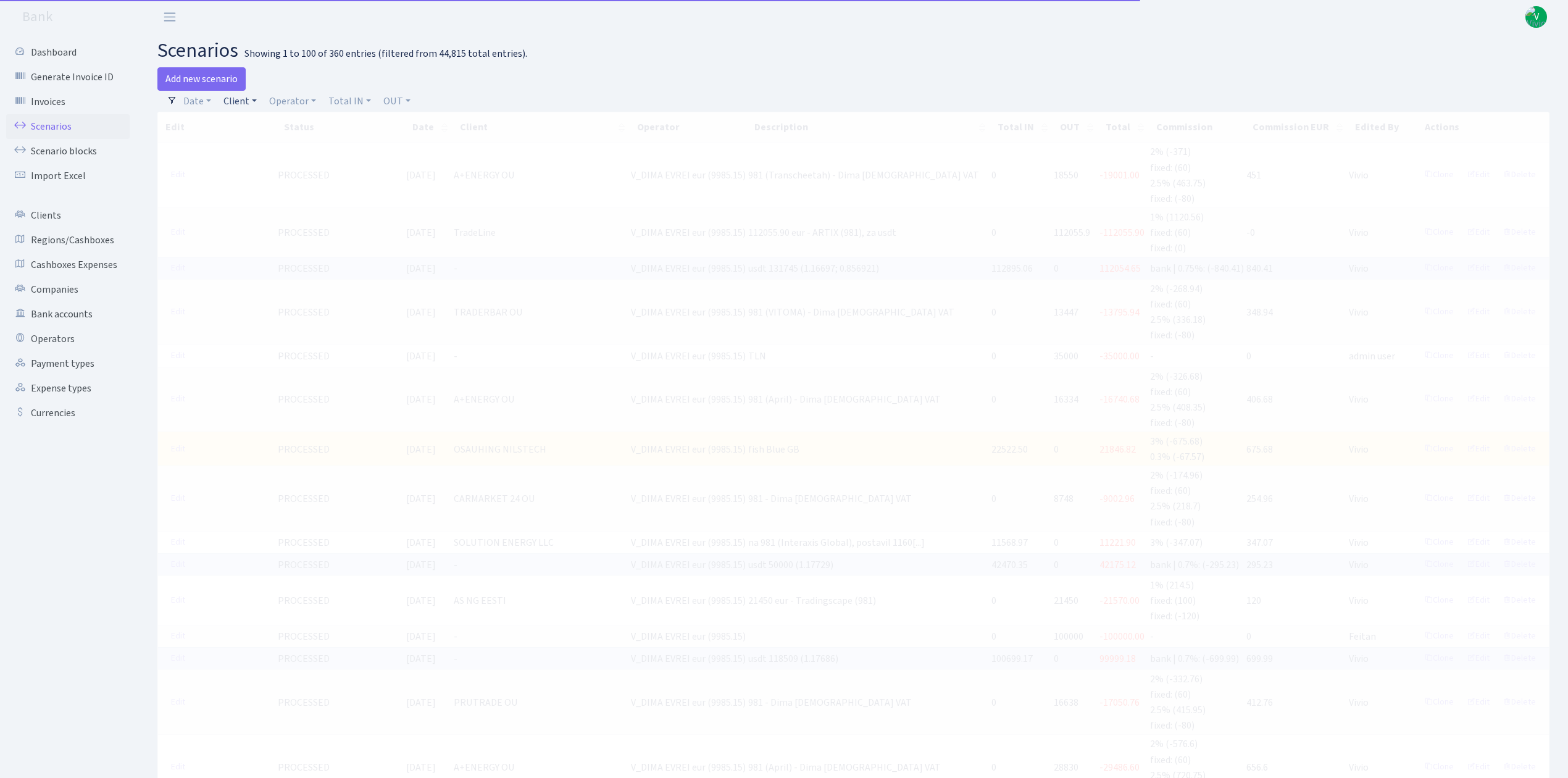
click at [238, 102] on link "Client" at bounding box center [240, 101] width 43 height 21
click at [252, 138] on input "search" at bounding box center [267, 145] width 91 height 19
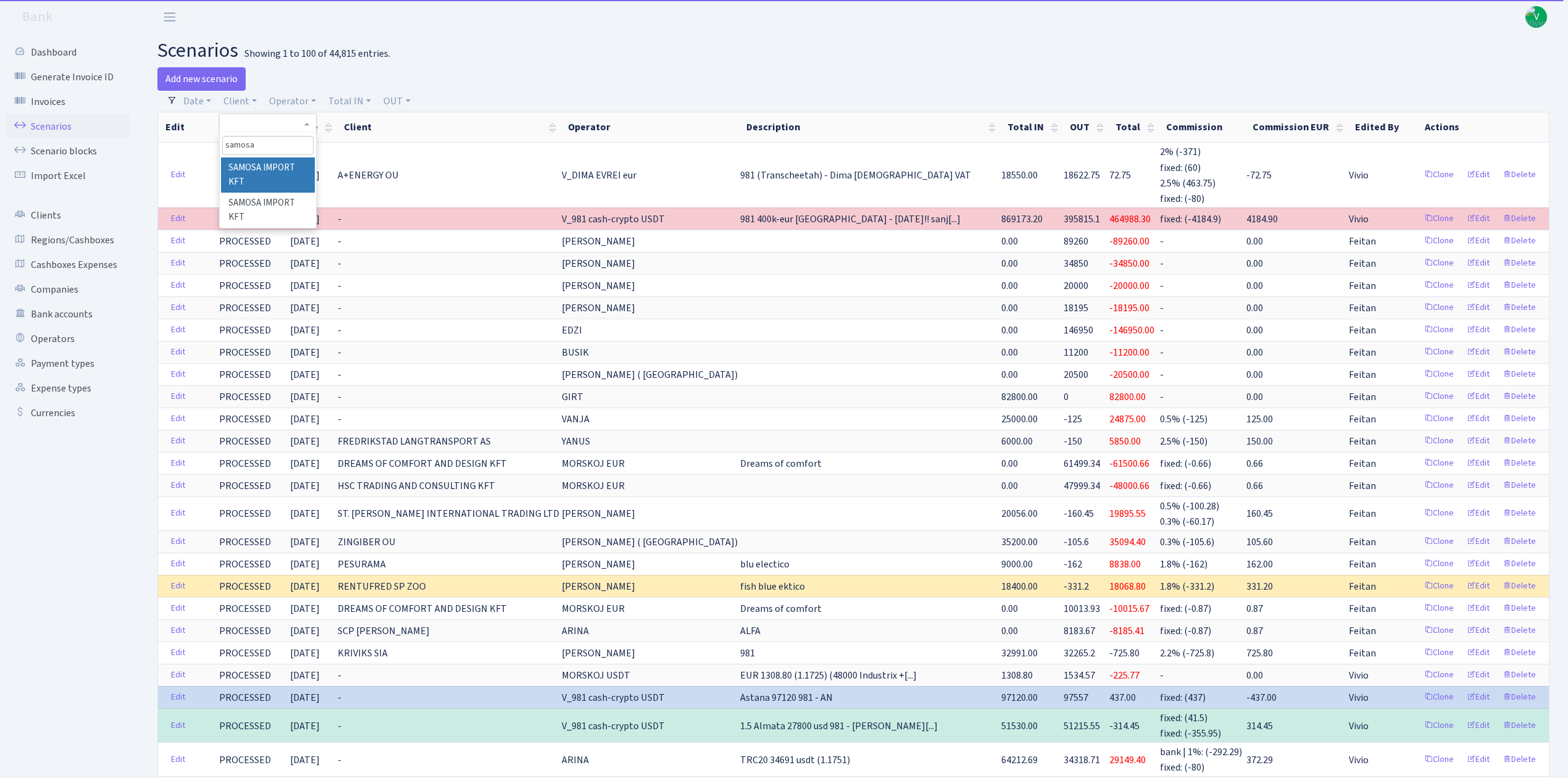
type input "samosa"
click at [249, 169] on li "SAMOSA IMPORT KFT" at bounding box center [267, 175] width 93 height 35
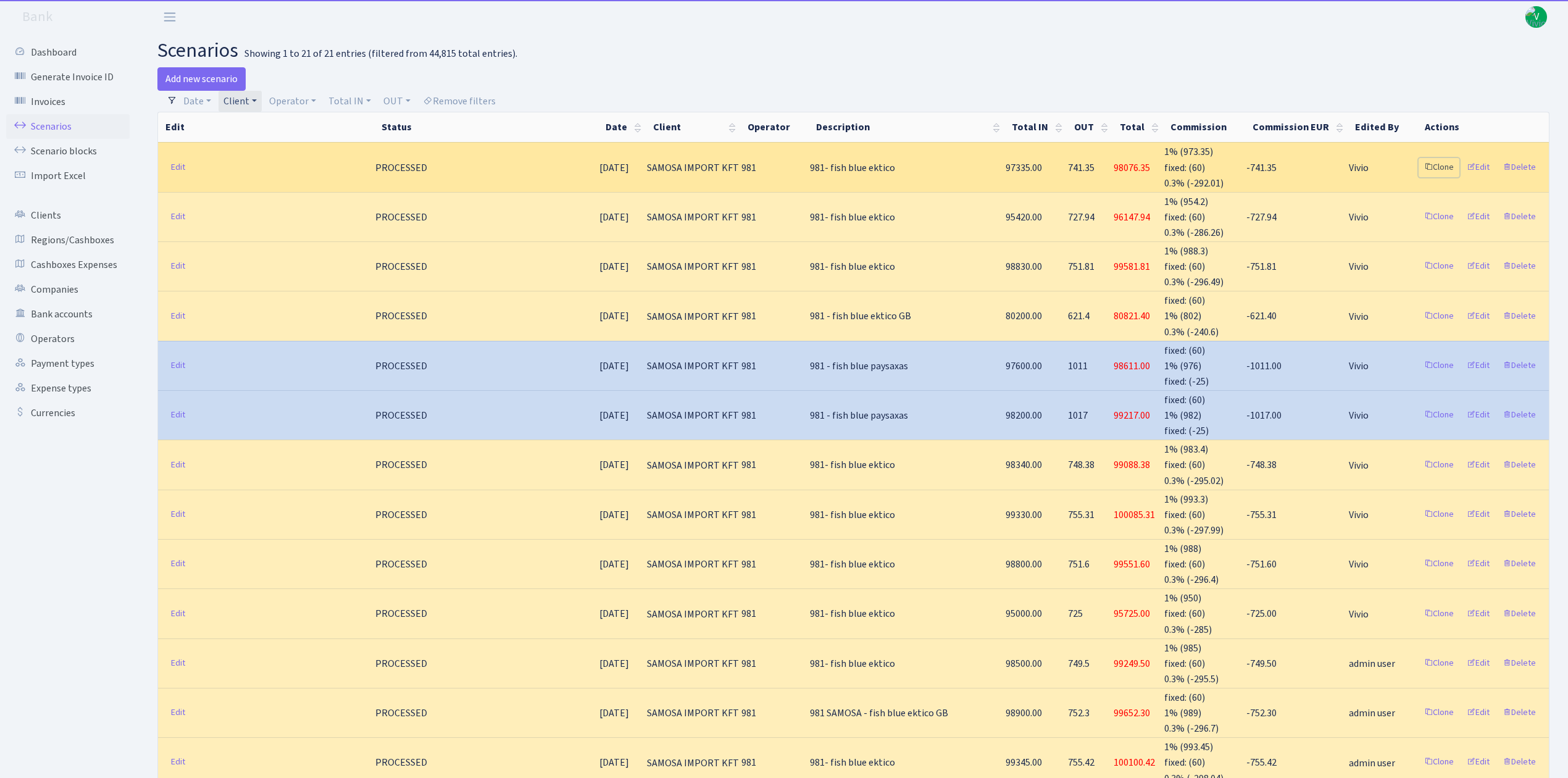
click at [1434, 166] on link "Clone" at bounding box center [1439, 167] width 41 height 19
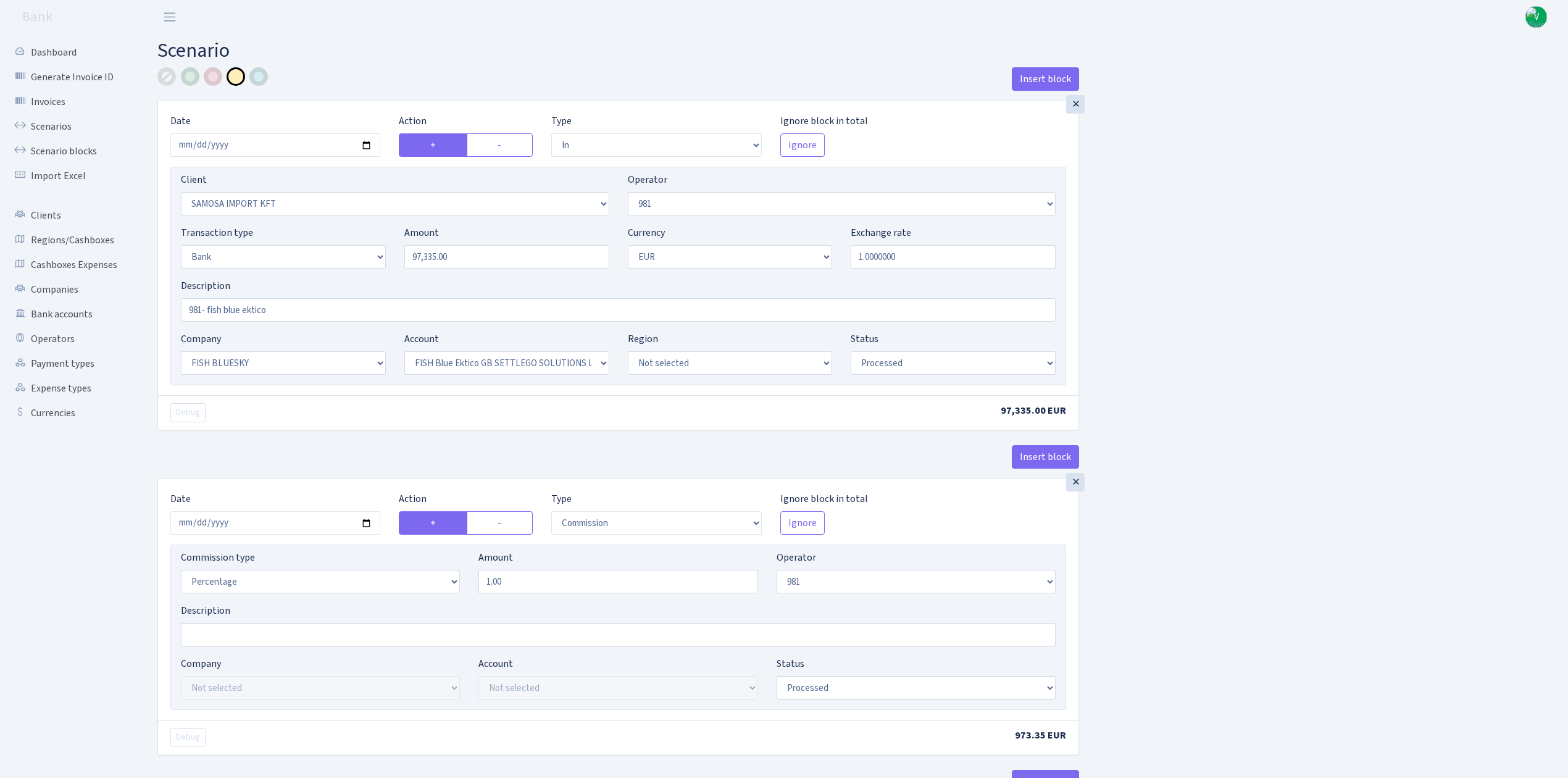
select select "in"
select select "2472"
select select "61"
select select "2"
select select "1"
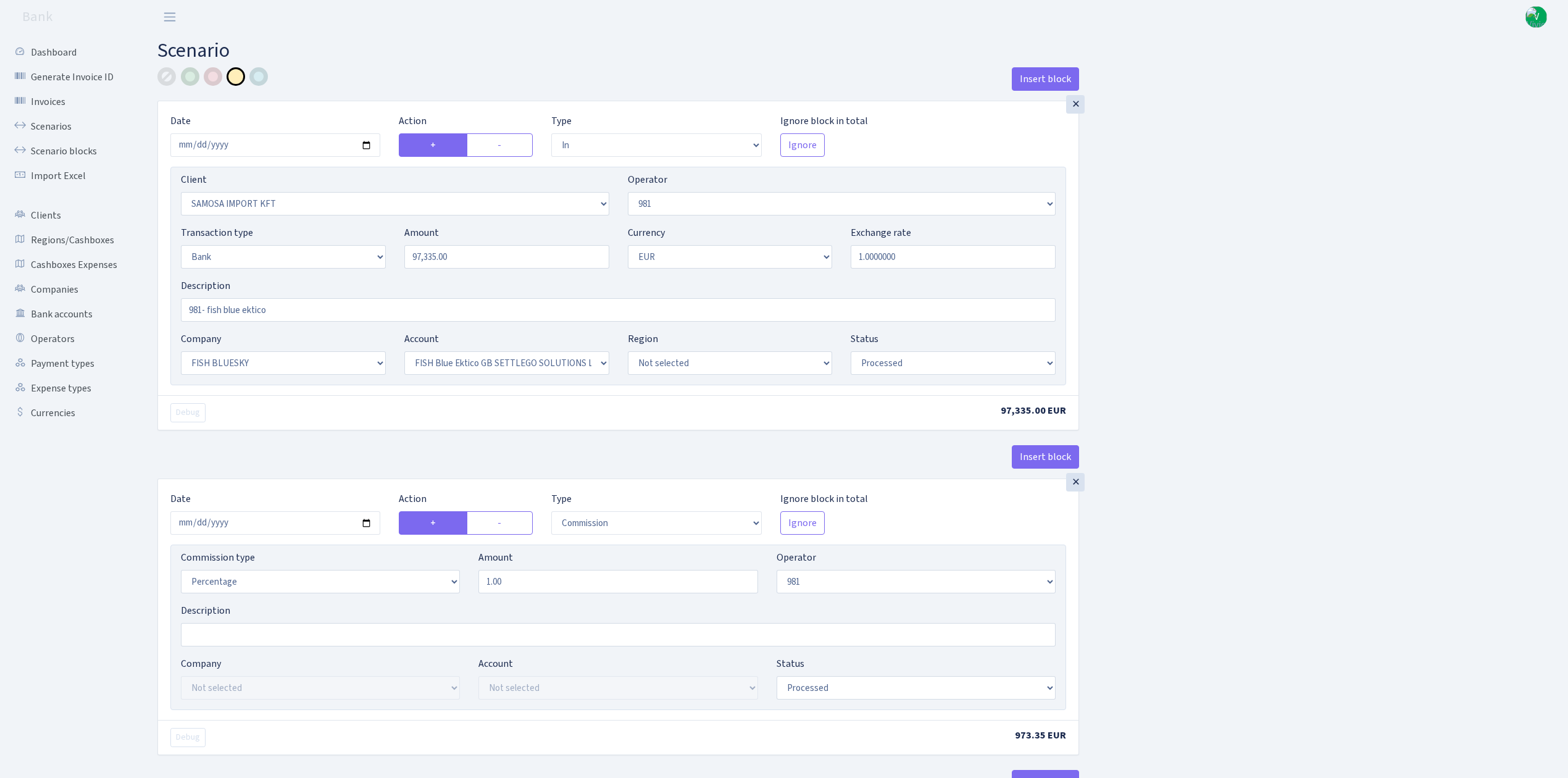
select select "23"
select select "67"
select select "processed"
select select "commission"
select select "61"
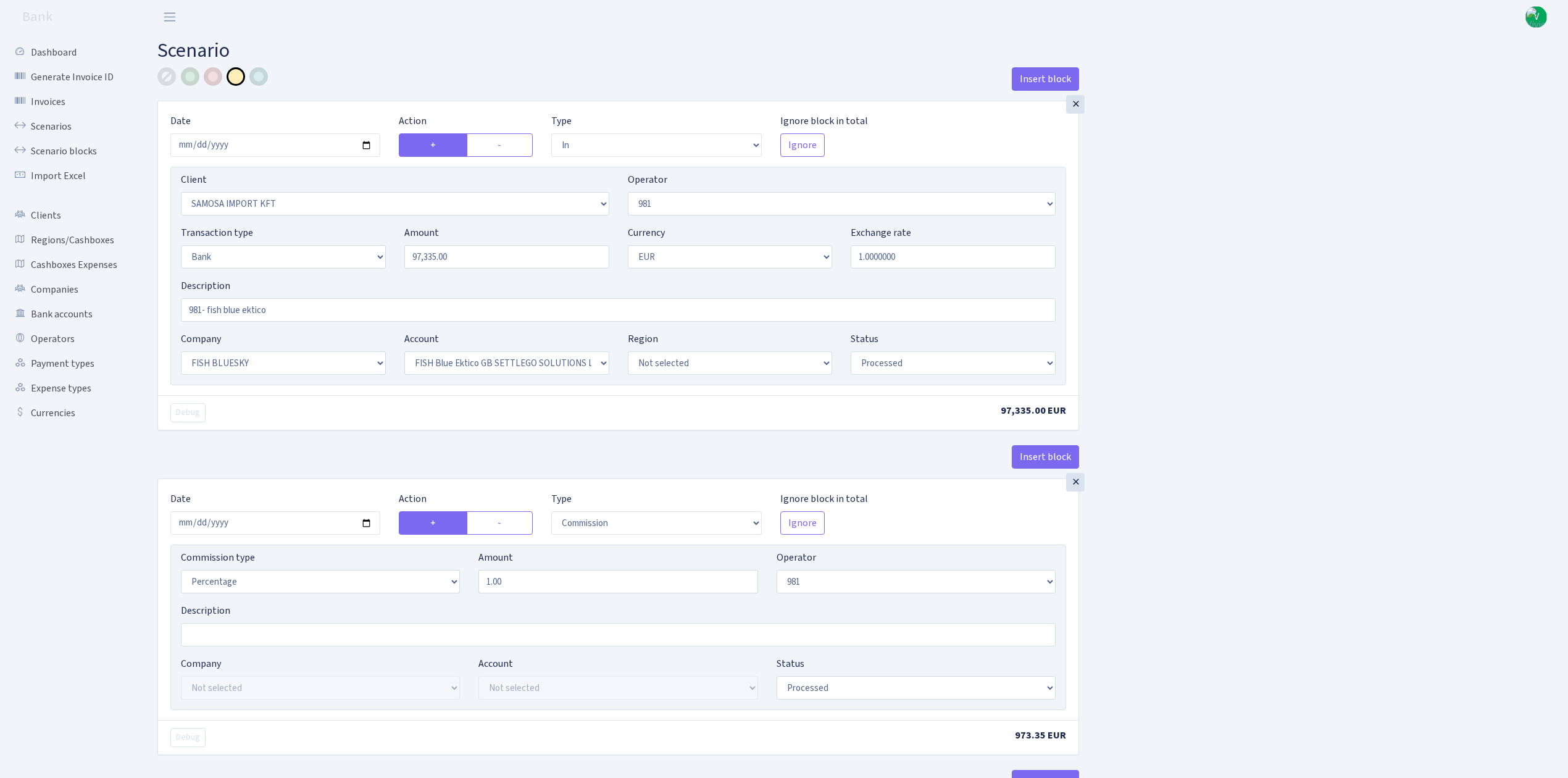
select select "processed"
select select "commission"
select select "fixed"
select select "61"
select select "processed"
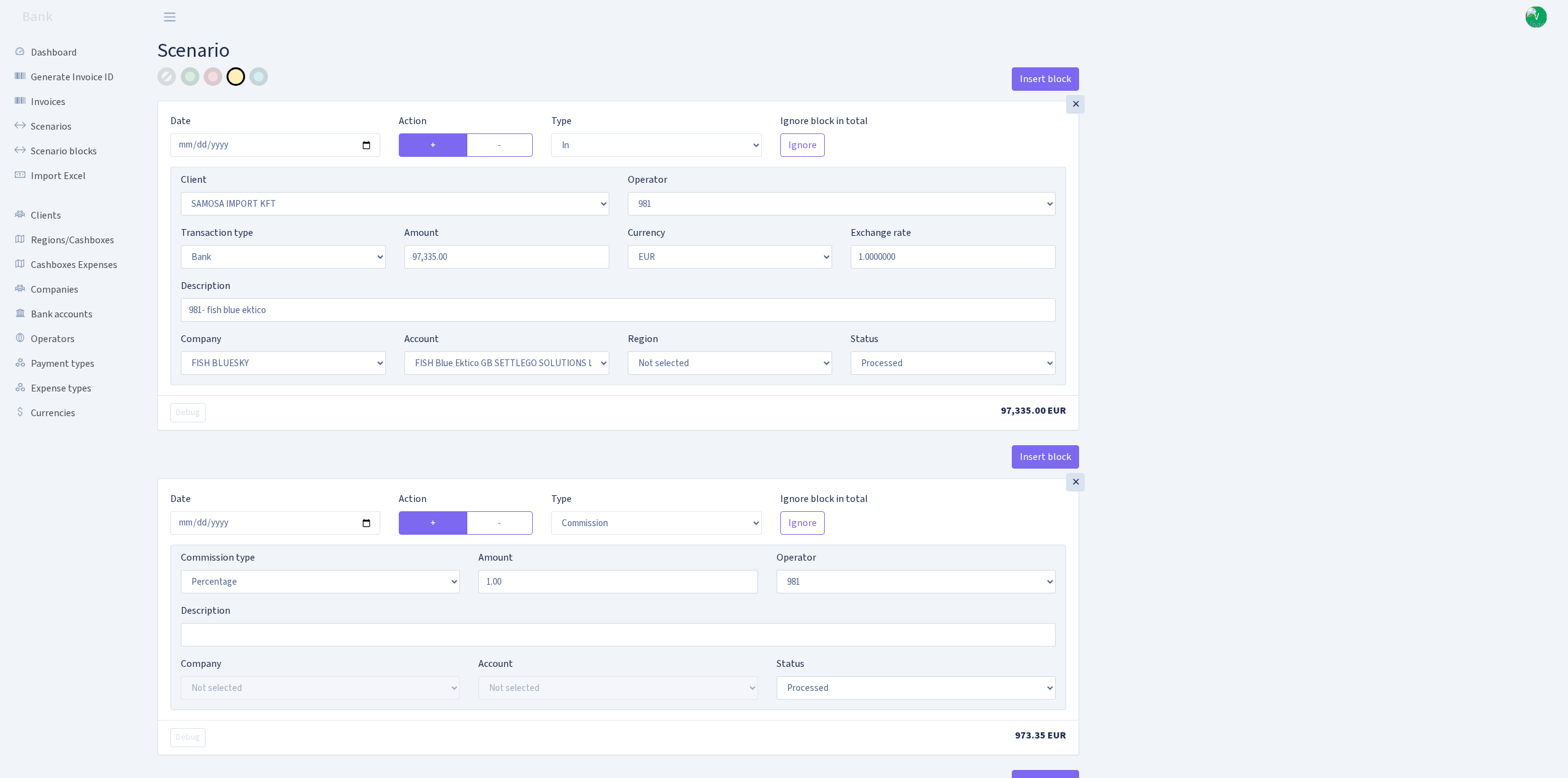
select select "commission"
select select "1"
select select "23"
select select "67"
select select "processed"
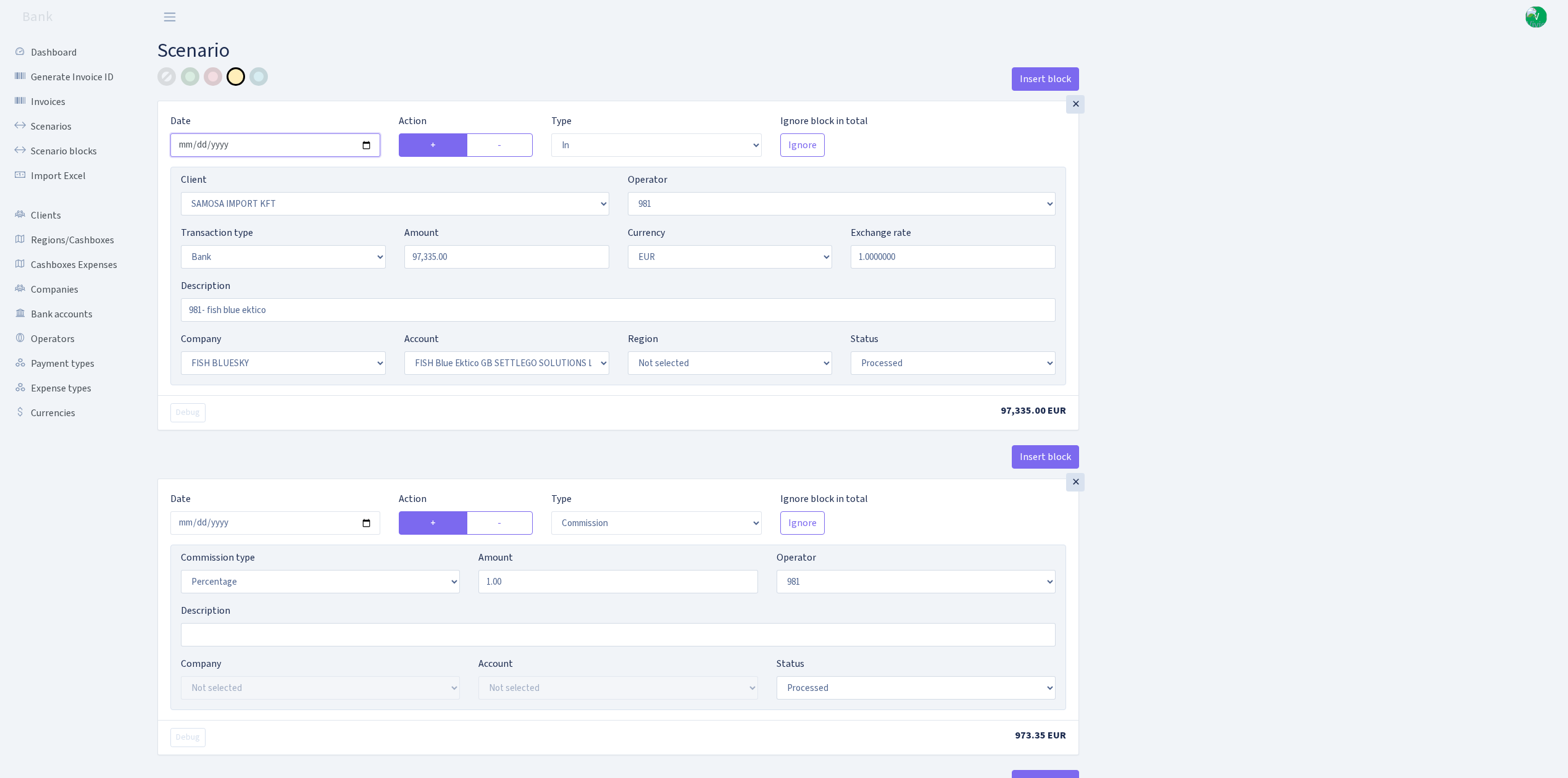
click at [366, 142] on input "[DATE]" at bounding box center [275, 145] width 210 height 23
type input "2025-10-01"
drag, startPoint x: 416, startPoint y: 251, endPoint x: 351, endPoint y: 243, distance: 65.5
click at [361, 243] on div "Transaction type Not selected 981 ELF FISH crypto GIRT IVO dekl MM-BALTIC eur U…" at bounding box center [619, 252] width 894 height 53
type input "99,460.00"
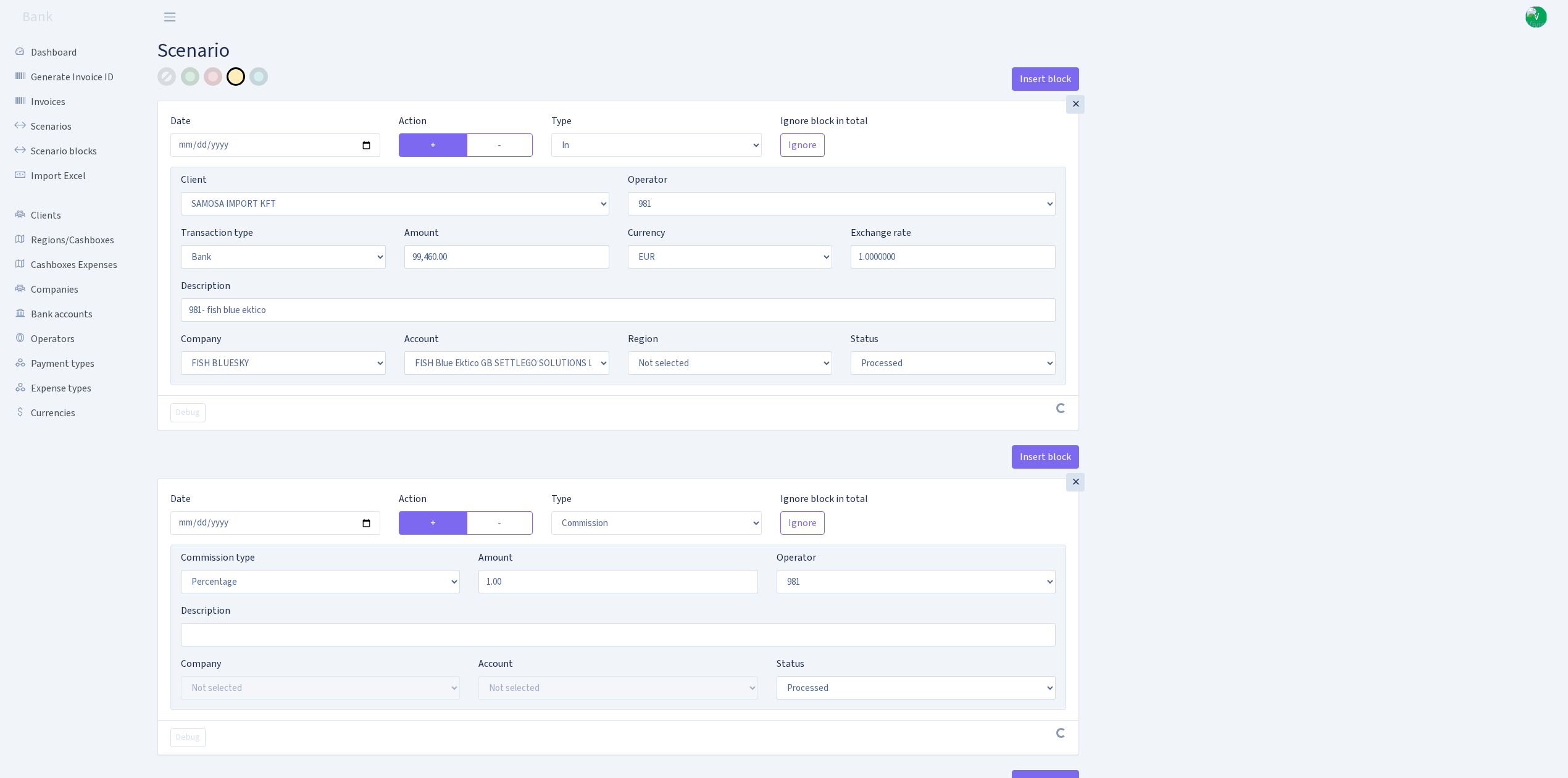
click at [1177, 312] on div "Insert block × Date 2025-10-01 Action + - Type --- In Out Commission Field requ…" at bounding box center [854, 785] width 1411 height 1436
click at [366, 526] on input "2025-09-29" at bounding box center [275, 523] width 210 height 23
type input "[DATE]"
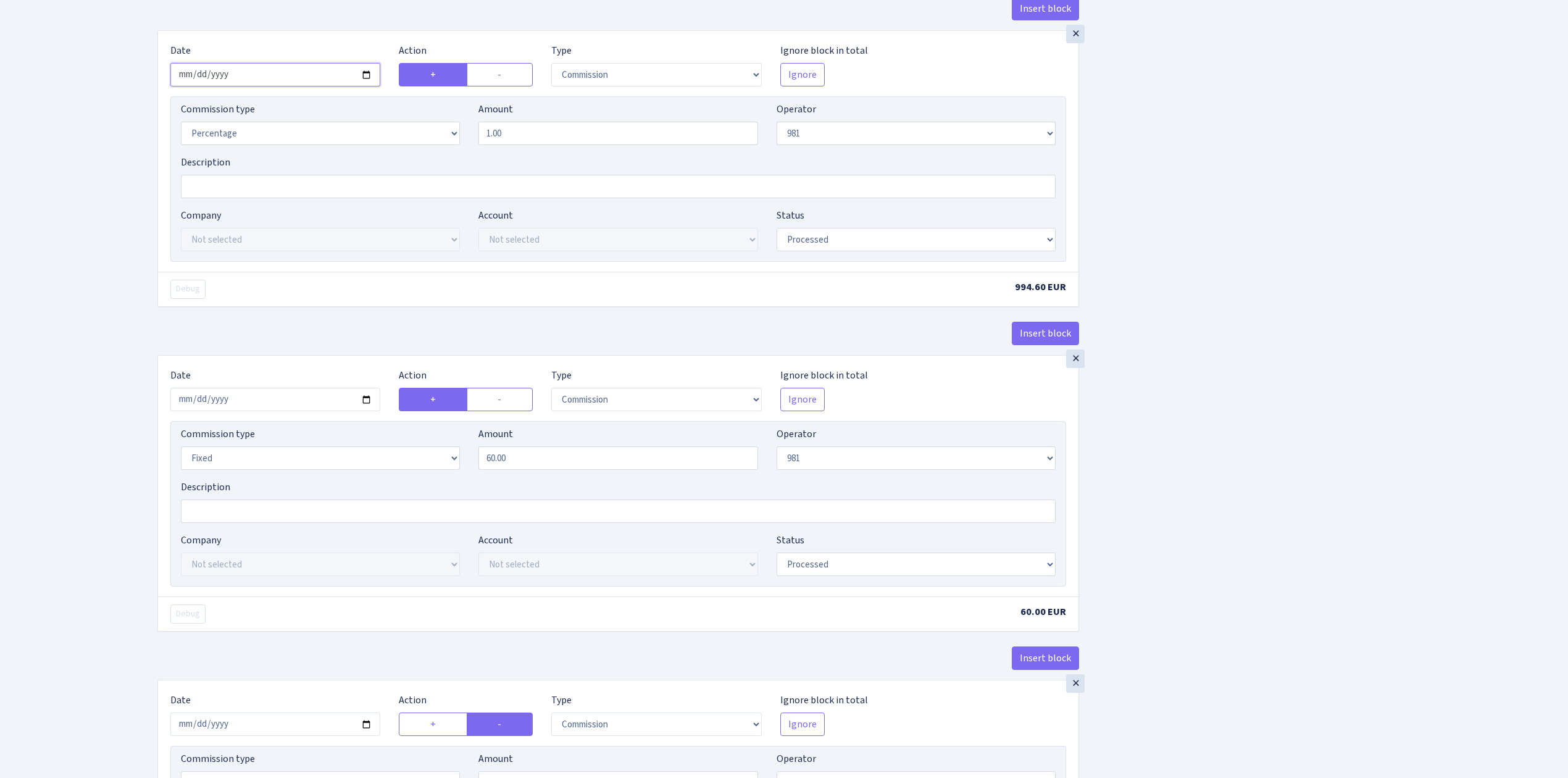
scroll to position [494, 0]
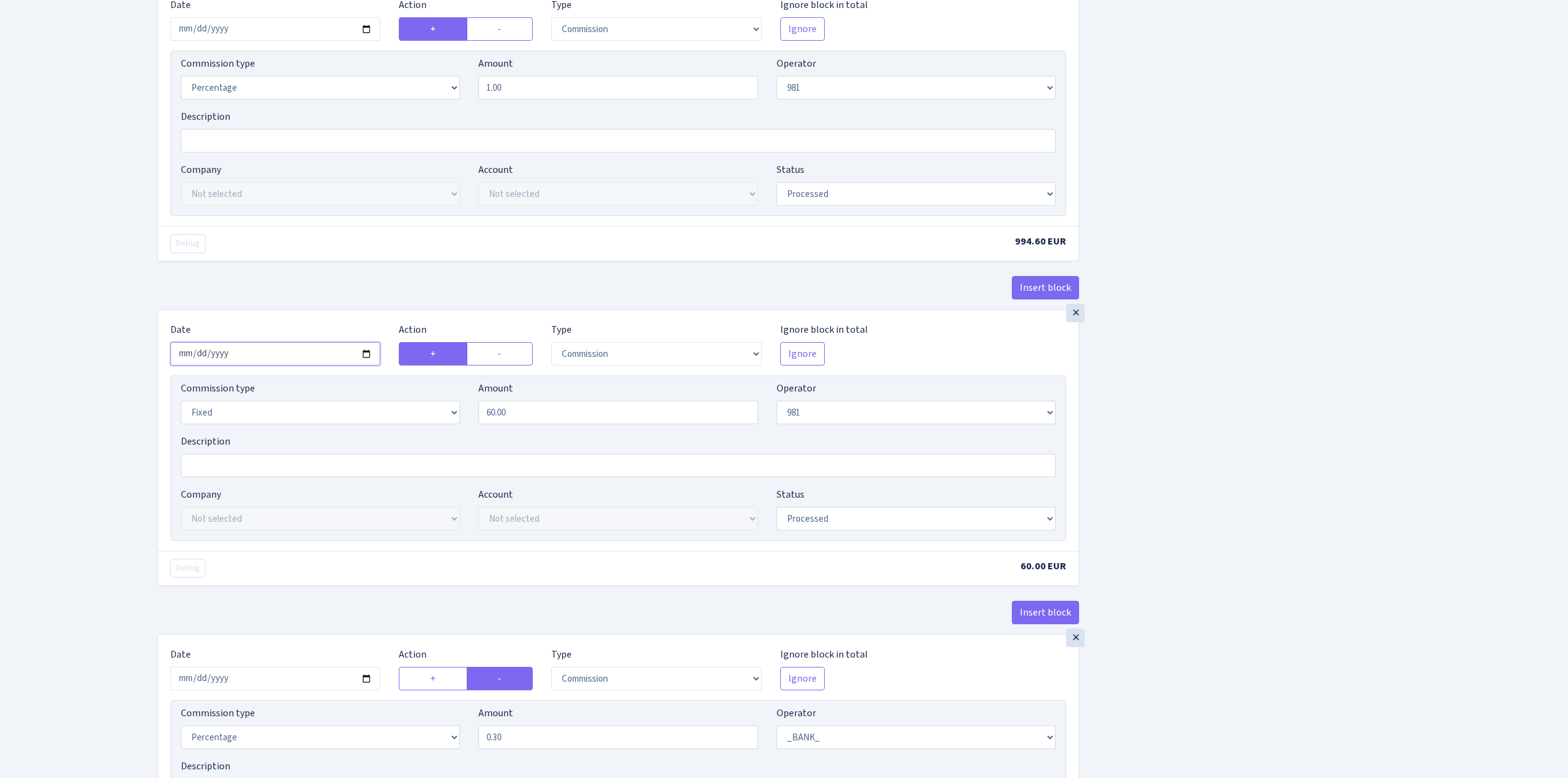
click at [366, 354] on input "2025-09-29" at bounding box center [275, 354] width 210 height 23
type input "[DATE]"
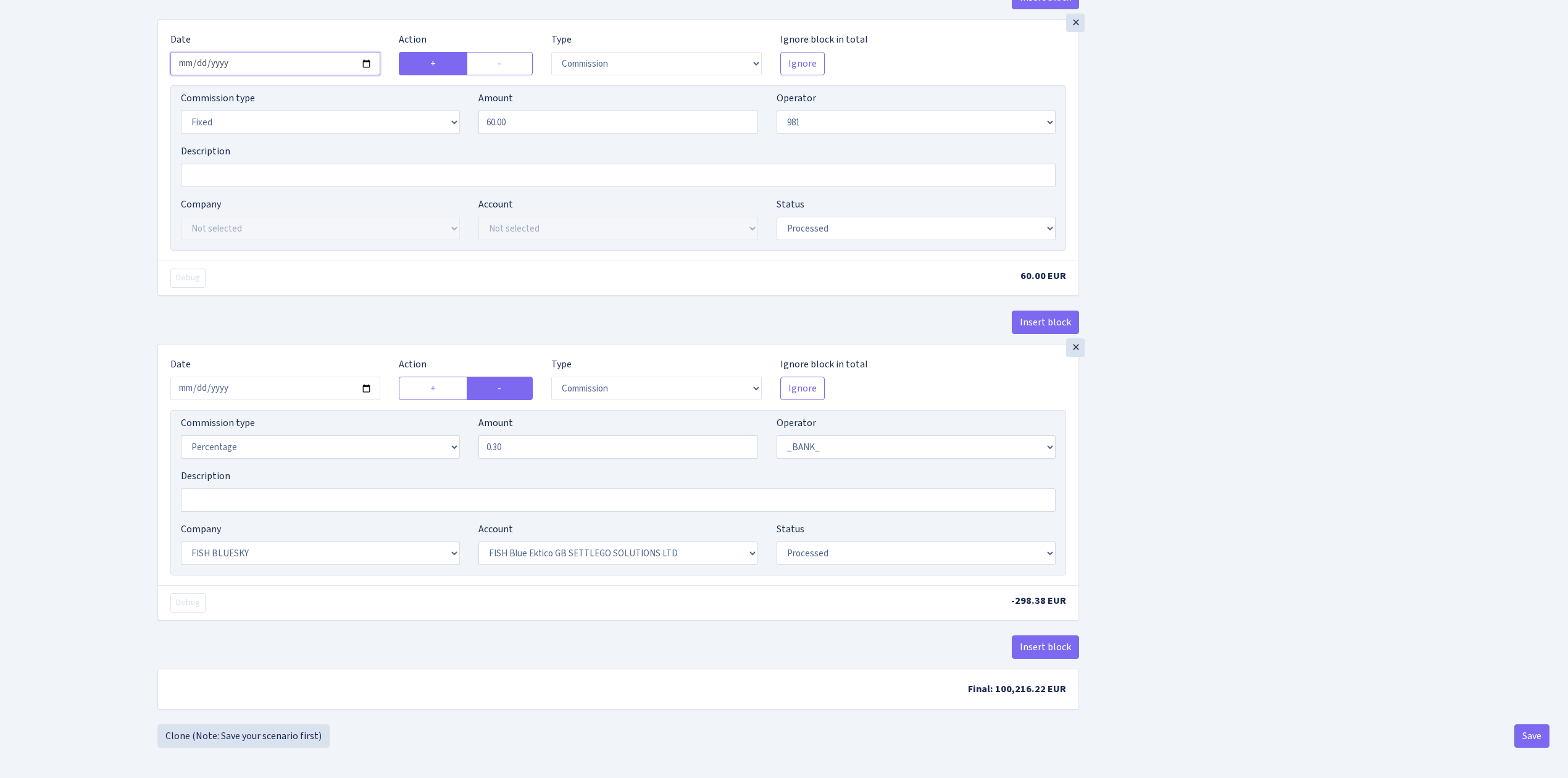
scroll to position [795, 0]
click at [363, 378] on input "2025-09-29" at bounding box center [275, 387] width 210 height 23
click at [369, 380] on input "2025-09-29" at bounding box center [275, 387] width 210 height 23
type input "2025-10-01"
click at [1252, 552] on div "Insert block × Date 2025-10-01 Action + - Type --- In Out Commission Field requ…" at bounding box center [854, 3] width 1411 height 1441
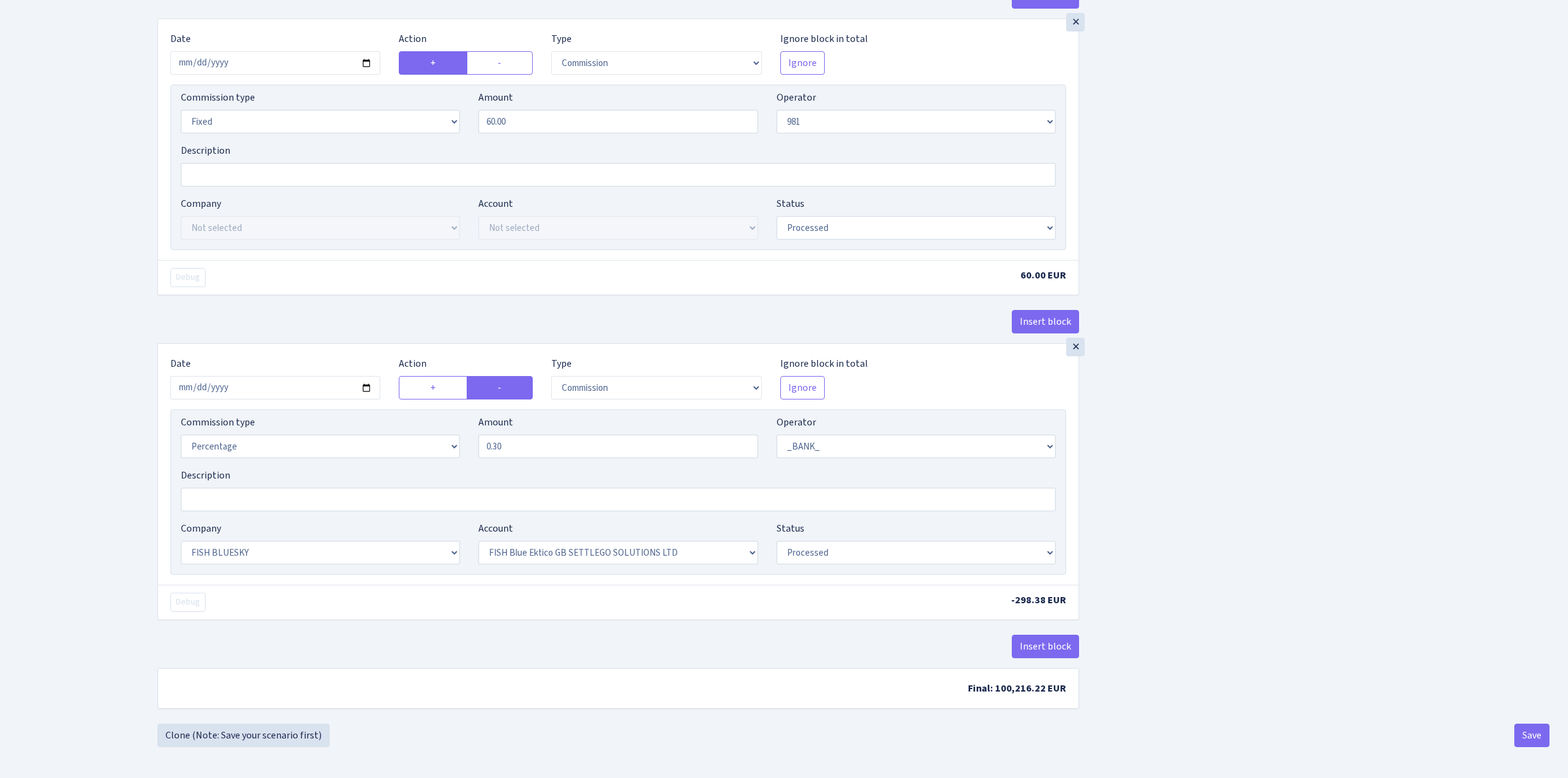
click at [1525, 722] on div "Insert block × Date 2025-10-01 Action + - Type --- In Out Commission Field requ…" at bounding box center [854, 3] width 1411 height 1441
click at [1527, 733] on button "Save" at bounding box center [1532, 735] width 35 height 23
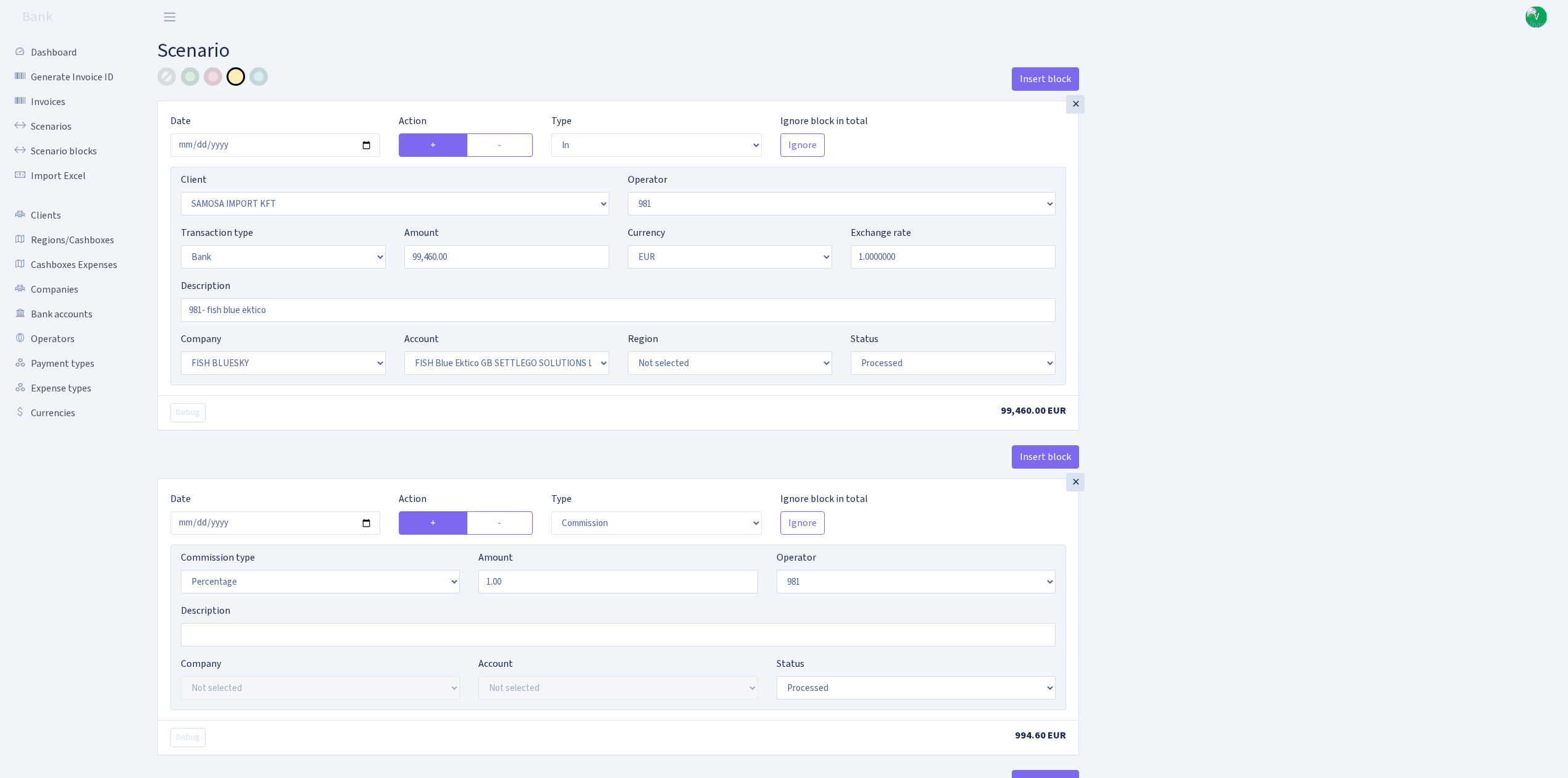
select select "in"
select select "2472"
select select "61"
select select "2"
select select "1"
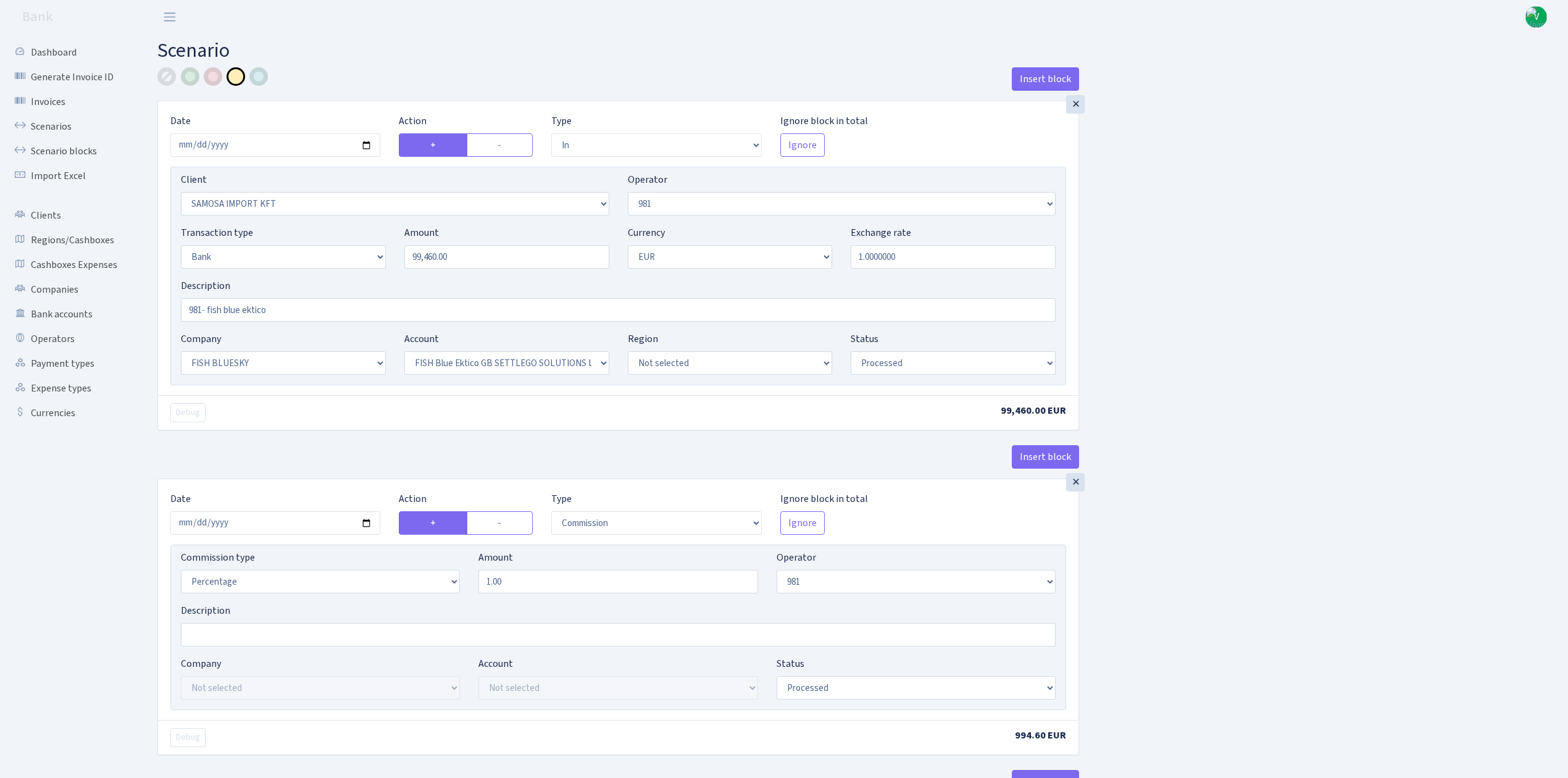
select select "23"
select select "67"
select select "processed"
select select "commission"
select select "61"
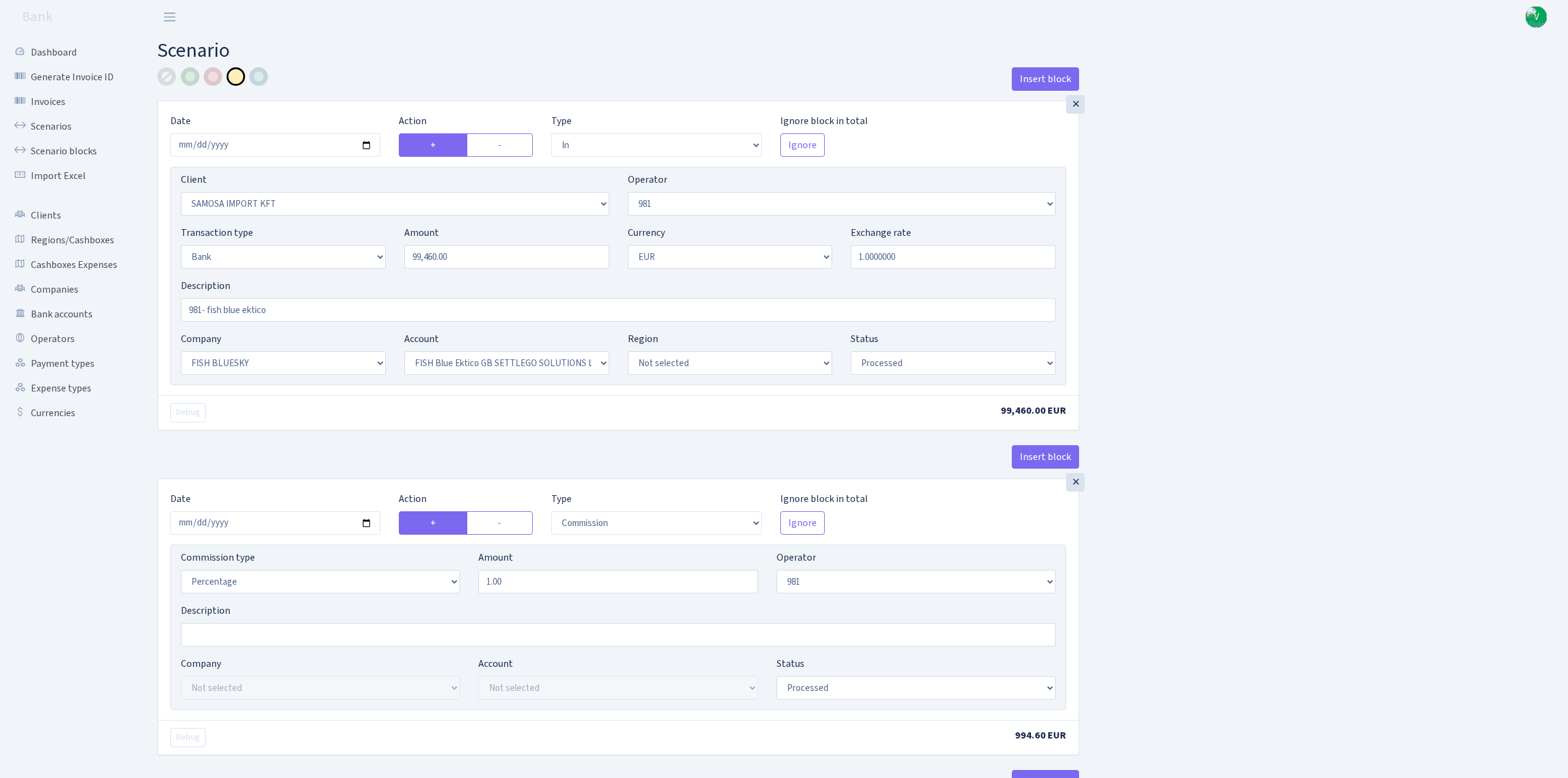
select select "processed"
select select "commission"
select select "fixed"
select select "61"
select select "processed"
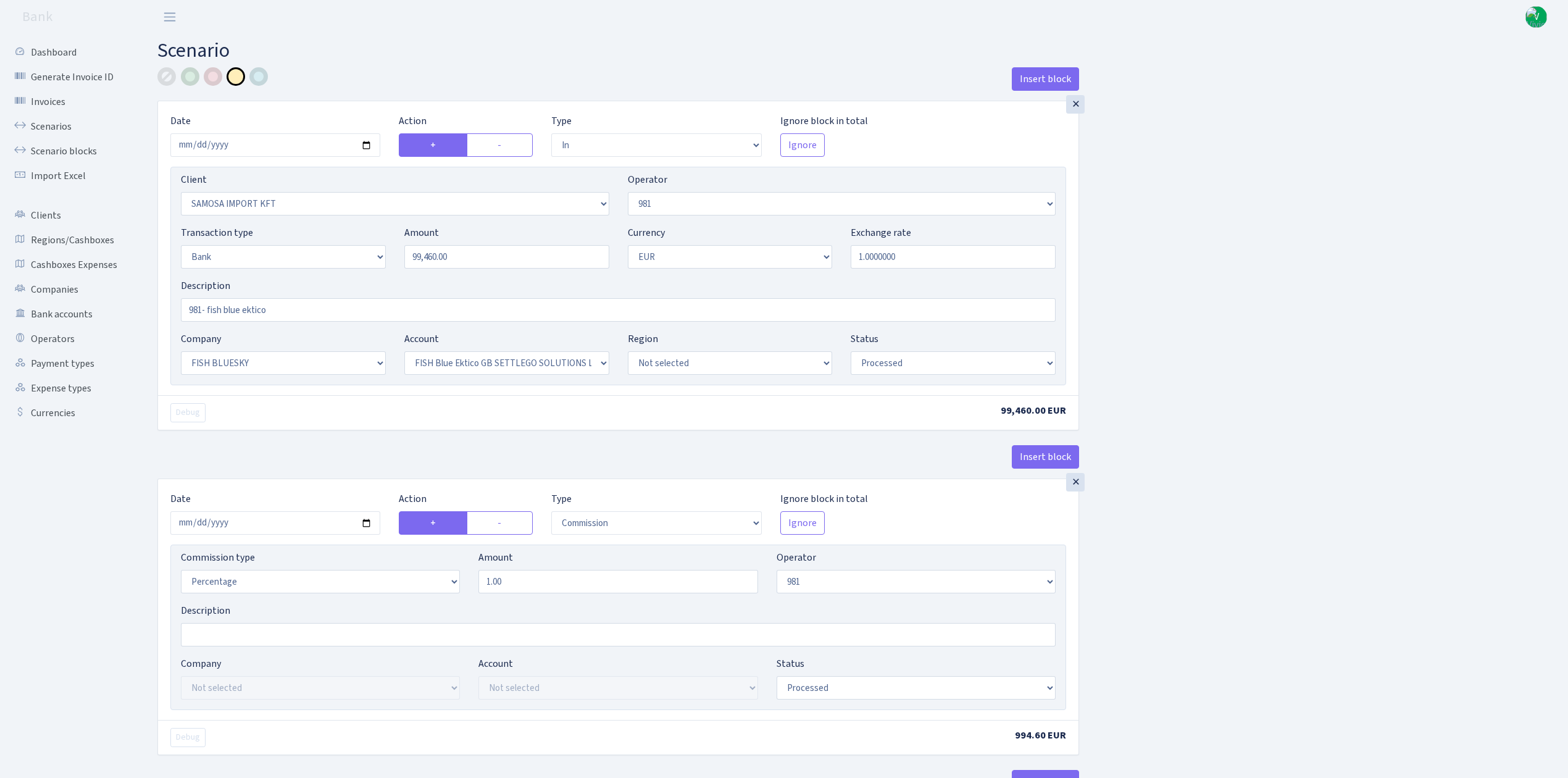
select select "commission"
select select "1"
select select "23"
select select "67"
select select "processed"
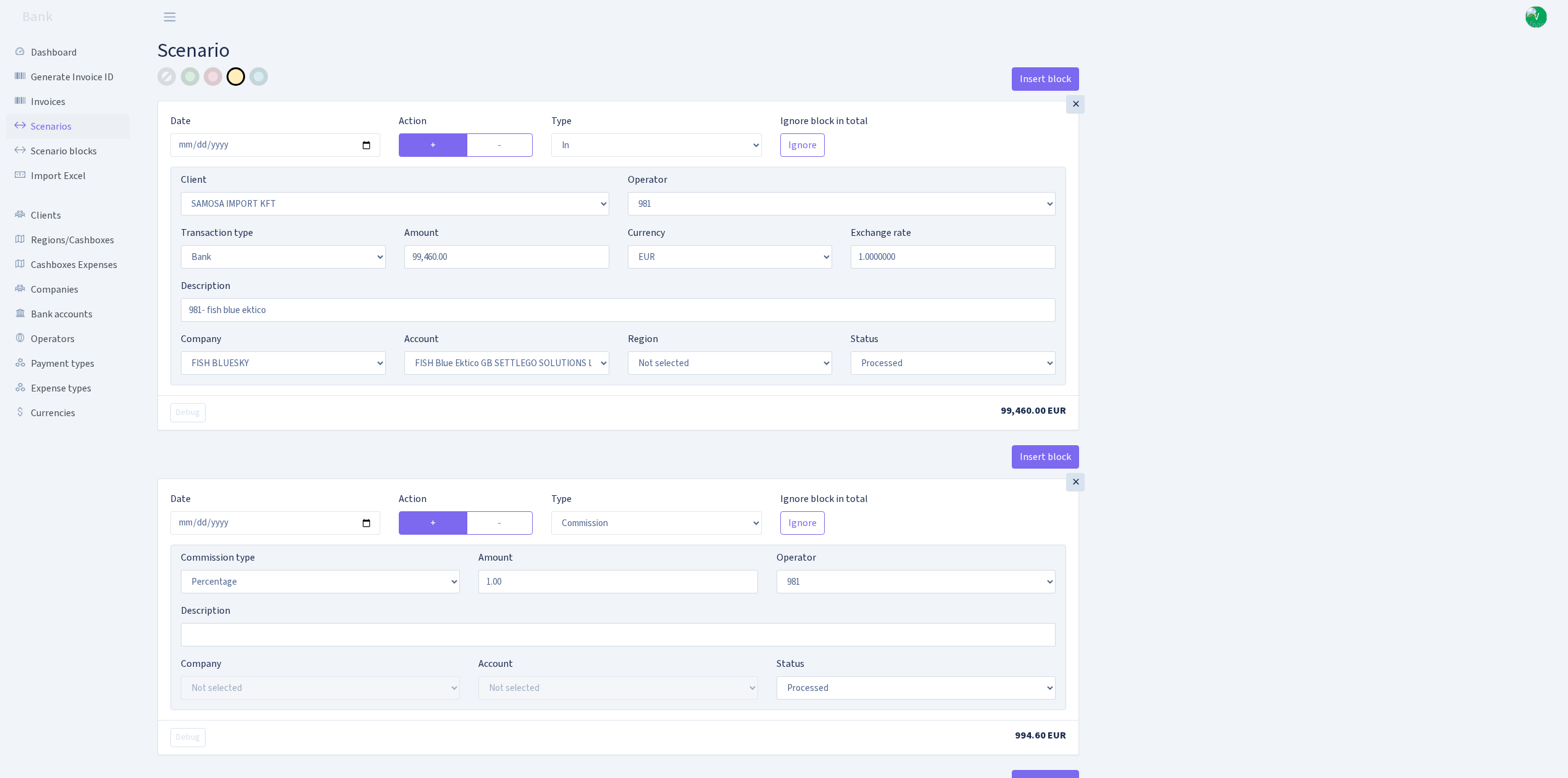
click at [62, 124] on link "Scenarios" at bounding box center [68, 127] width 123 height 25
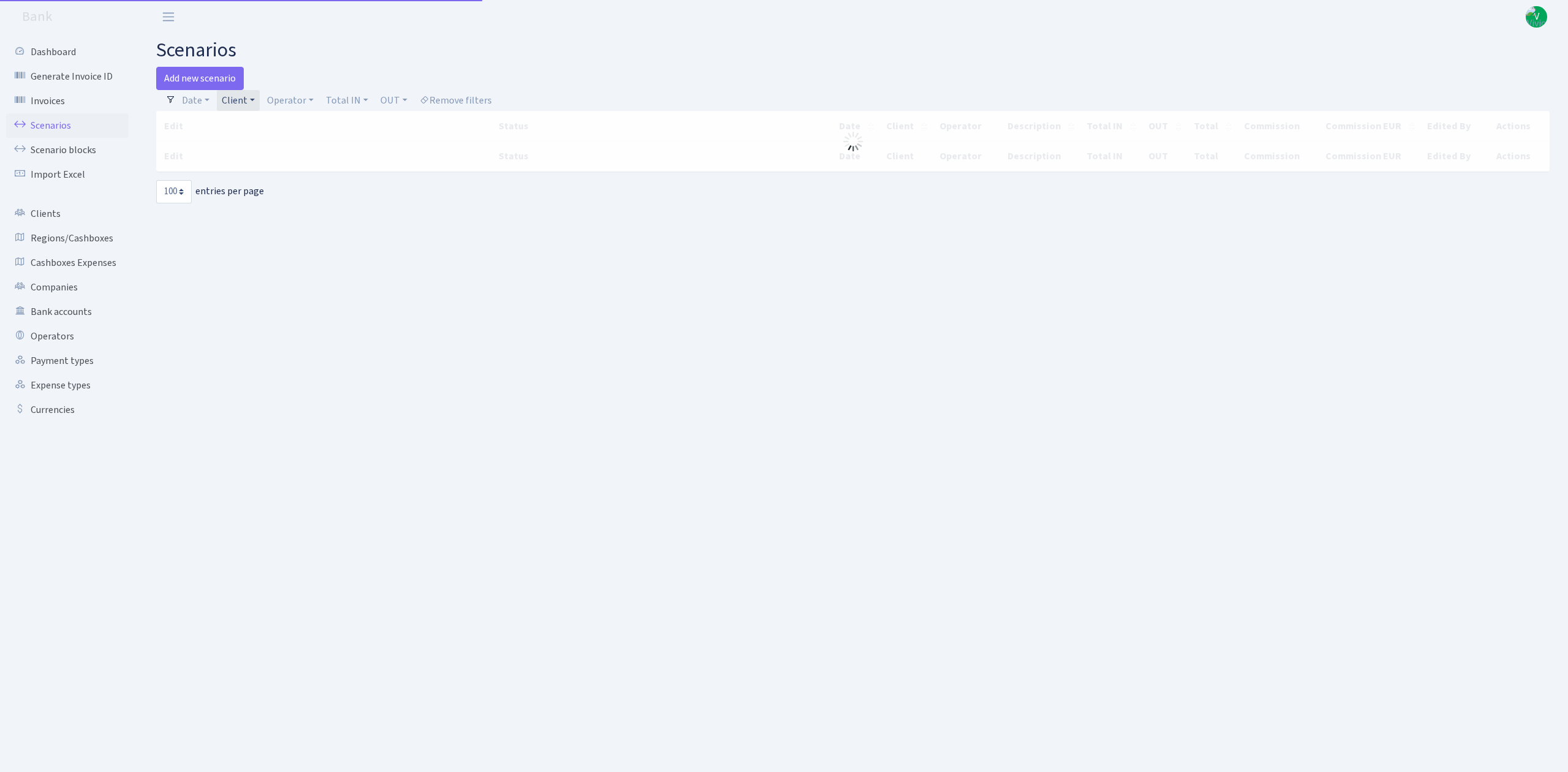
select select "100"
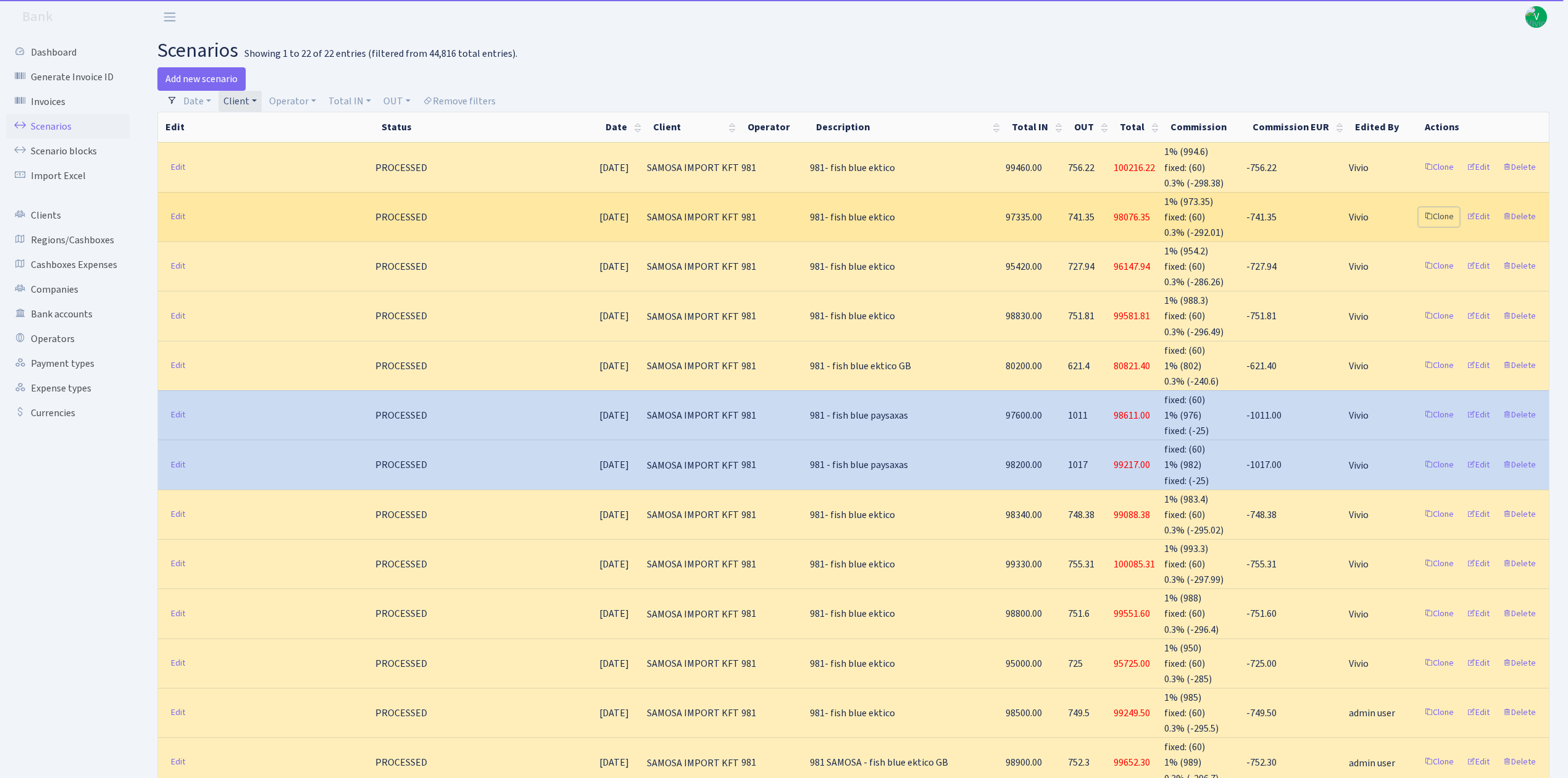
click at [1442, 208] on link "Clone" at bounding box center [1439, 217] width 41 height 19
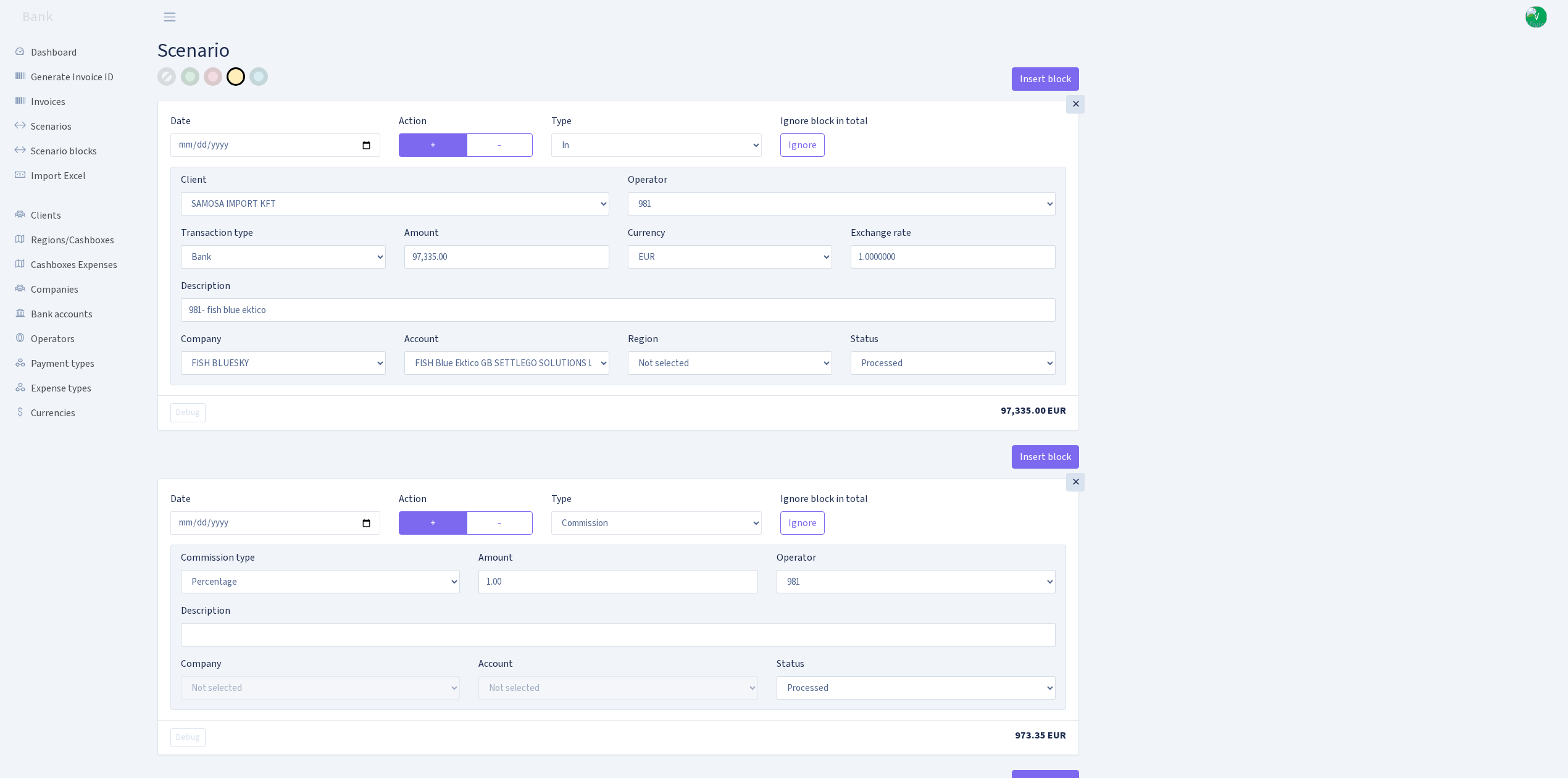
select select "in"
select select "2472"
select select "61"
select select "2"
select select "1"
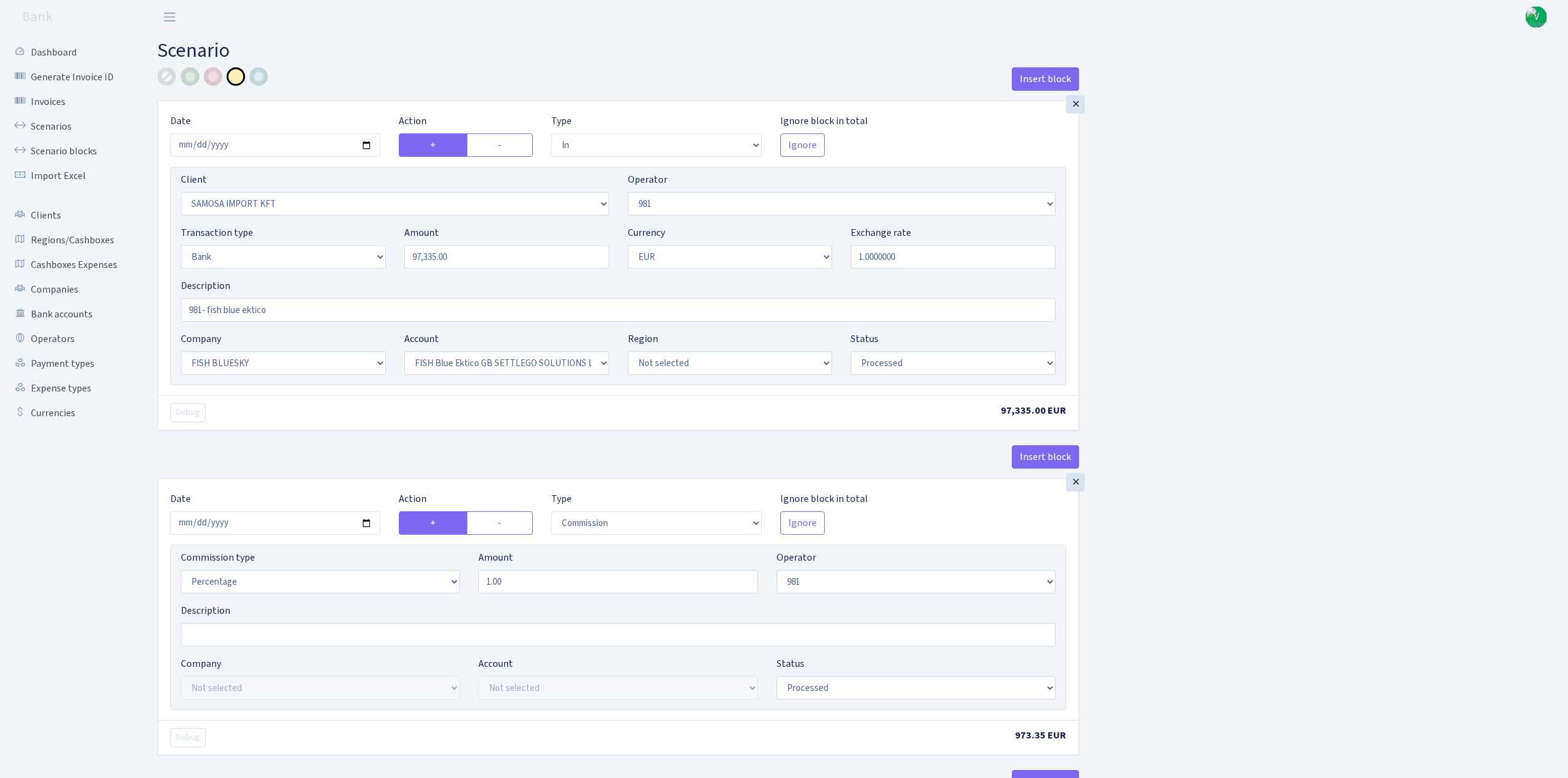
select select "23"
select select "67"
select select "processed"
select select "commission"
select select "61"
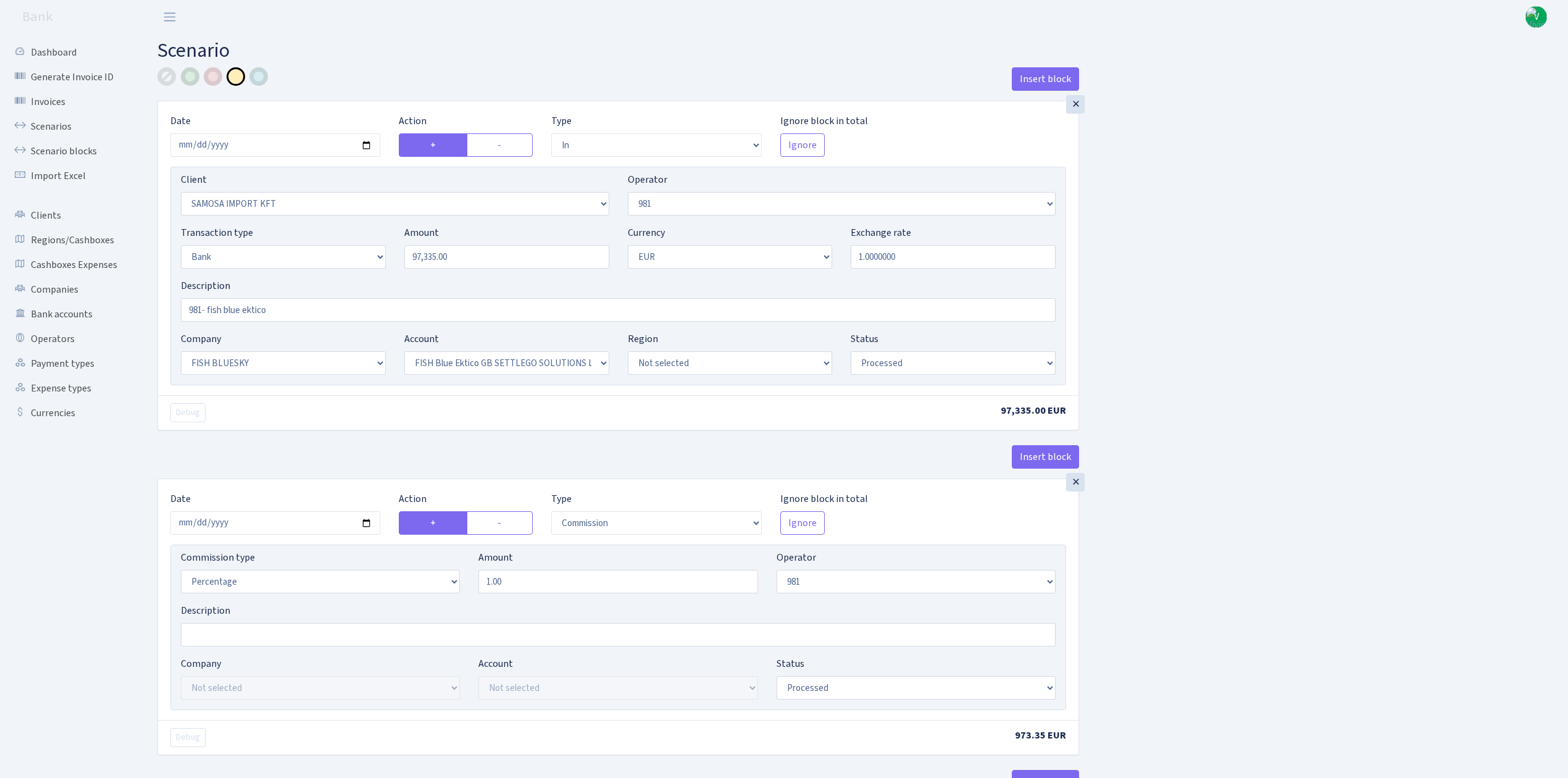
select select "processed"
select select "commission"
select select "fixed"
select select "61"
select select "processed"
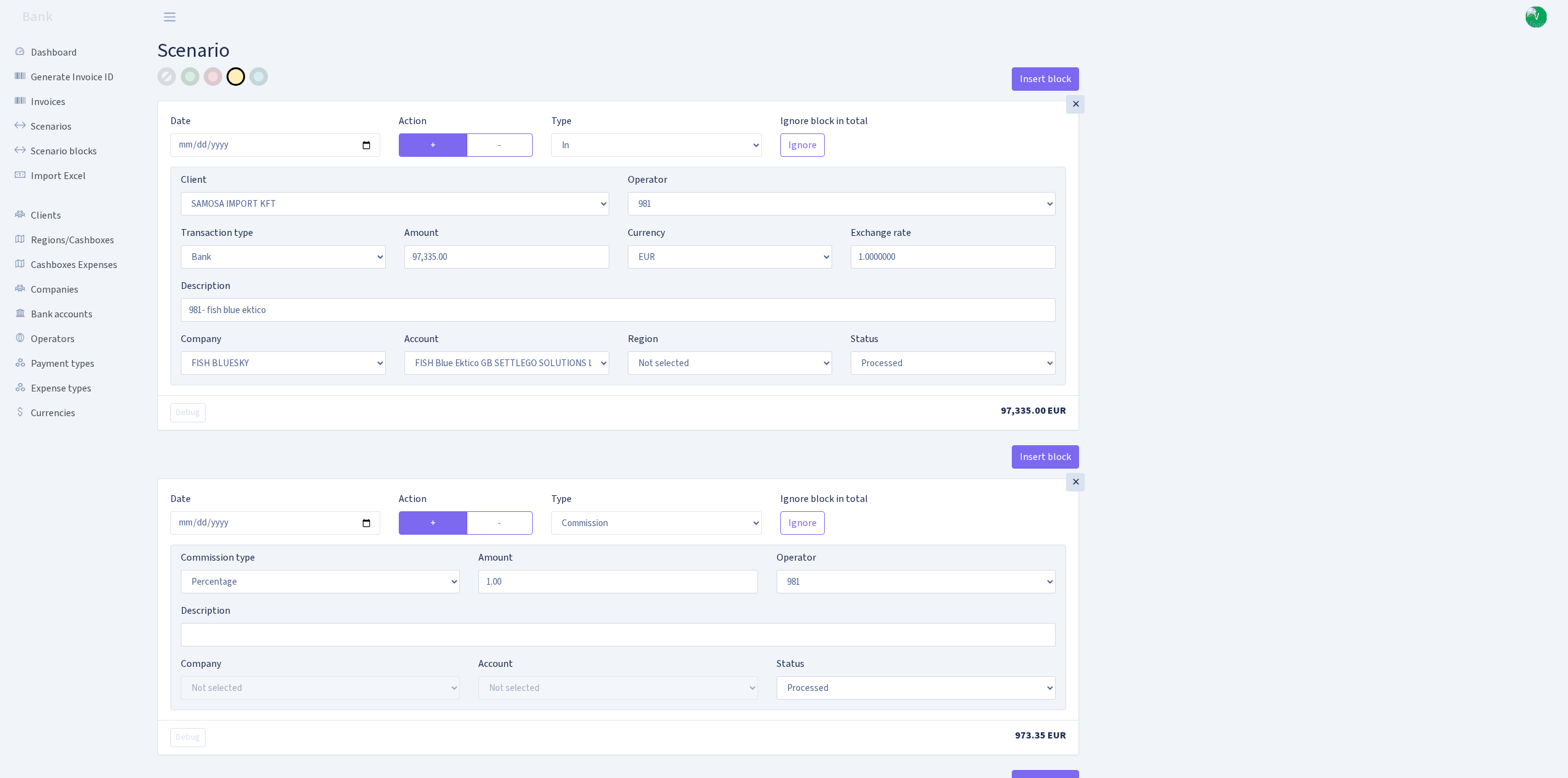
select select "commission"
select select "1"
select select "23"
select select "67"
select select "processed"
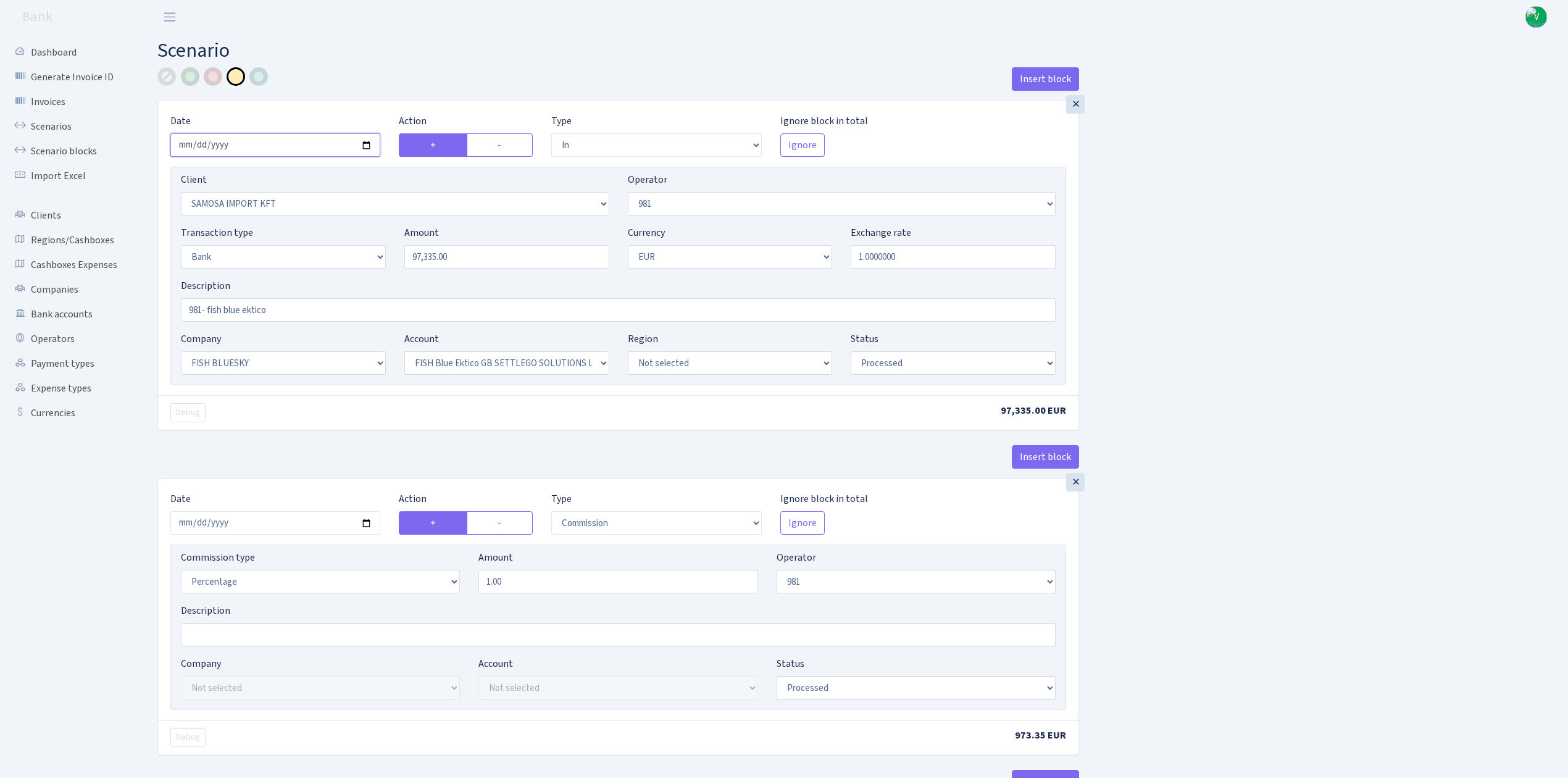
click at [368, 142] on input "2025-09-29" at bounding box center [275, 145] width 210 height 23
type input "[DATE]"
drag, startPoint x: 462, startPoint y: 262, endPoint x: 322, endPoint y: 238, distance: 142.0
click at [322, 238] on div "Transaction type Not selected 981 ELF FISH crypto GIRT IVO dekl MM-BALTIC eur U…" at bounding box center [619, 252] width 894 height 53
click at [1377, 219] on div "Insert block × Date 2025-10-01 Action + - Type --- In Out Commission Field requ…" at bounding box center [854, 787] width 1411 height 1441
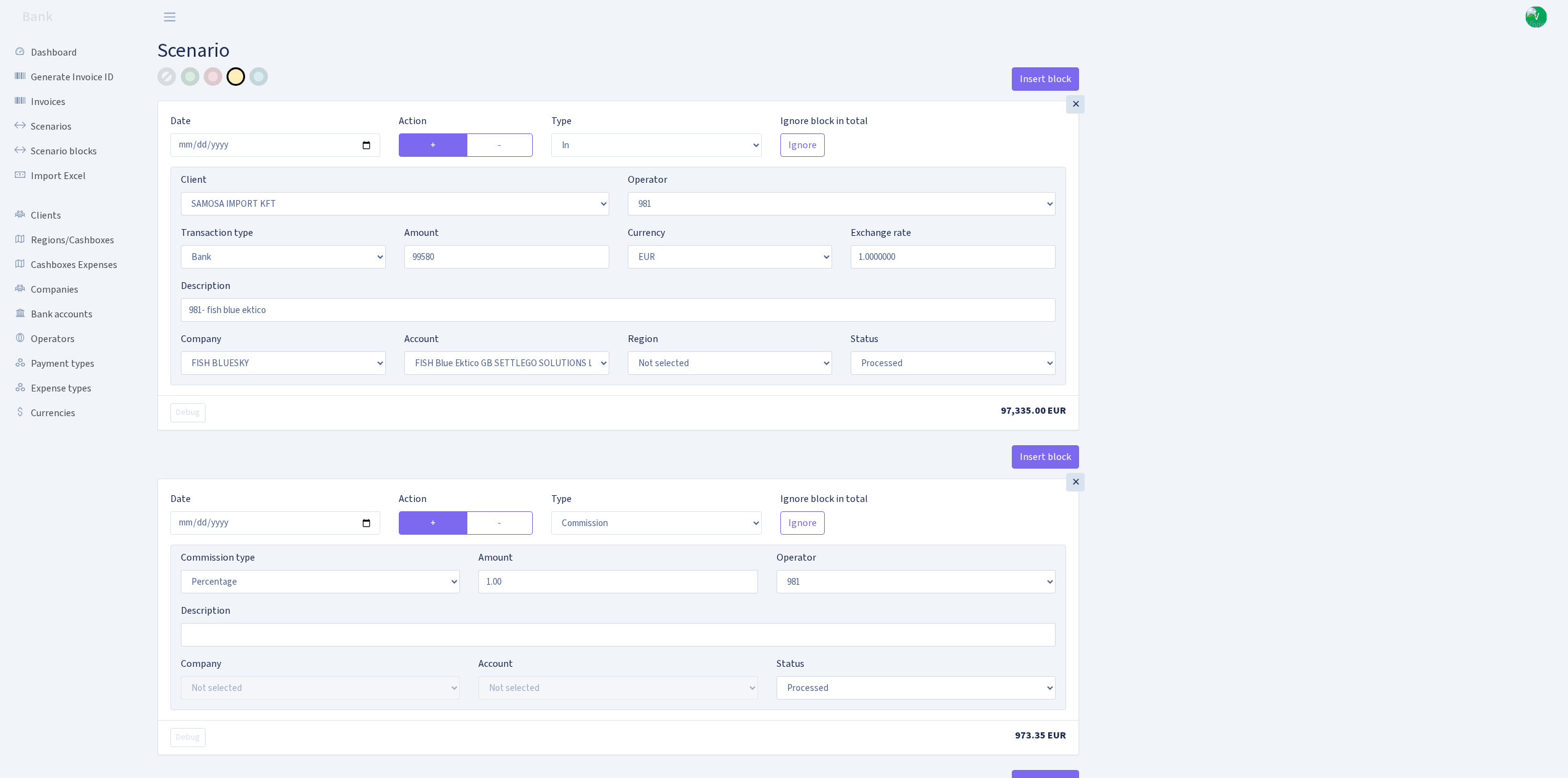
type input "99,580.00"
click at [362, 523] on input "2025-09-29" at bounding box center [275, 523] width 210 height 23
type input "[DATE]"
click at [1196, 576] on div "Insert block × Date 2025-10-01 Action + - Type --- In Out Commission Field requ…" at bounding box center [854, 787] width 1411 height 1441
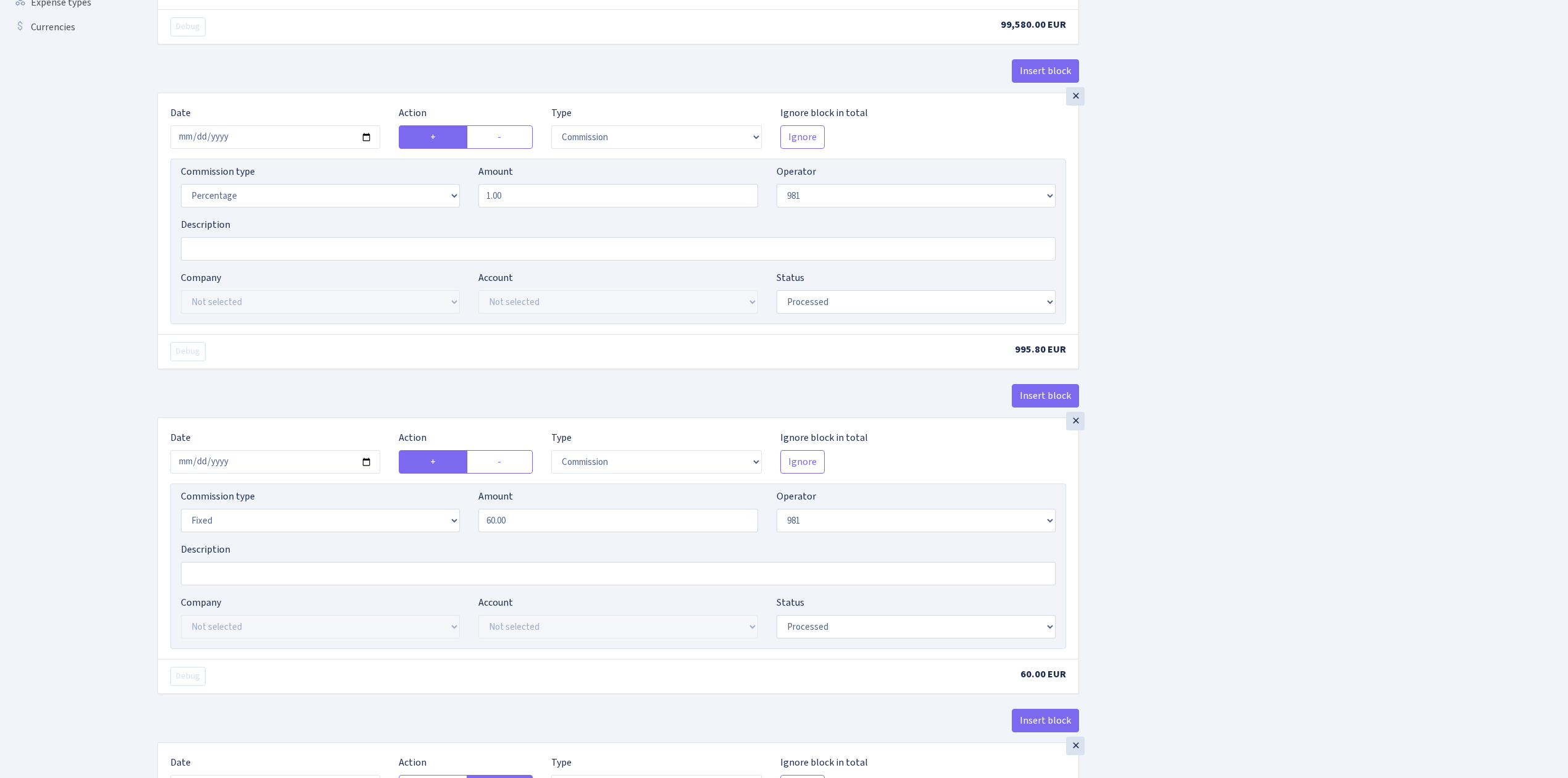
scroll to position [494, 0]
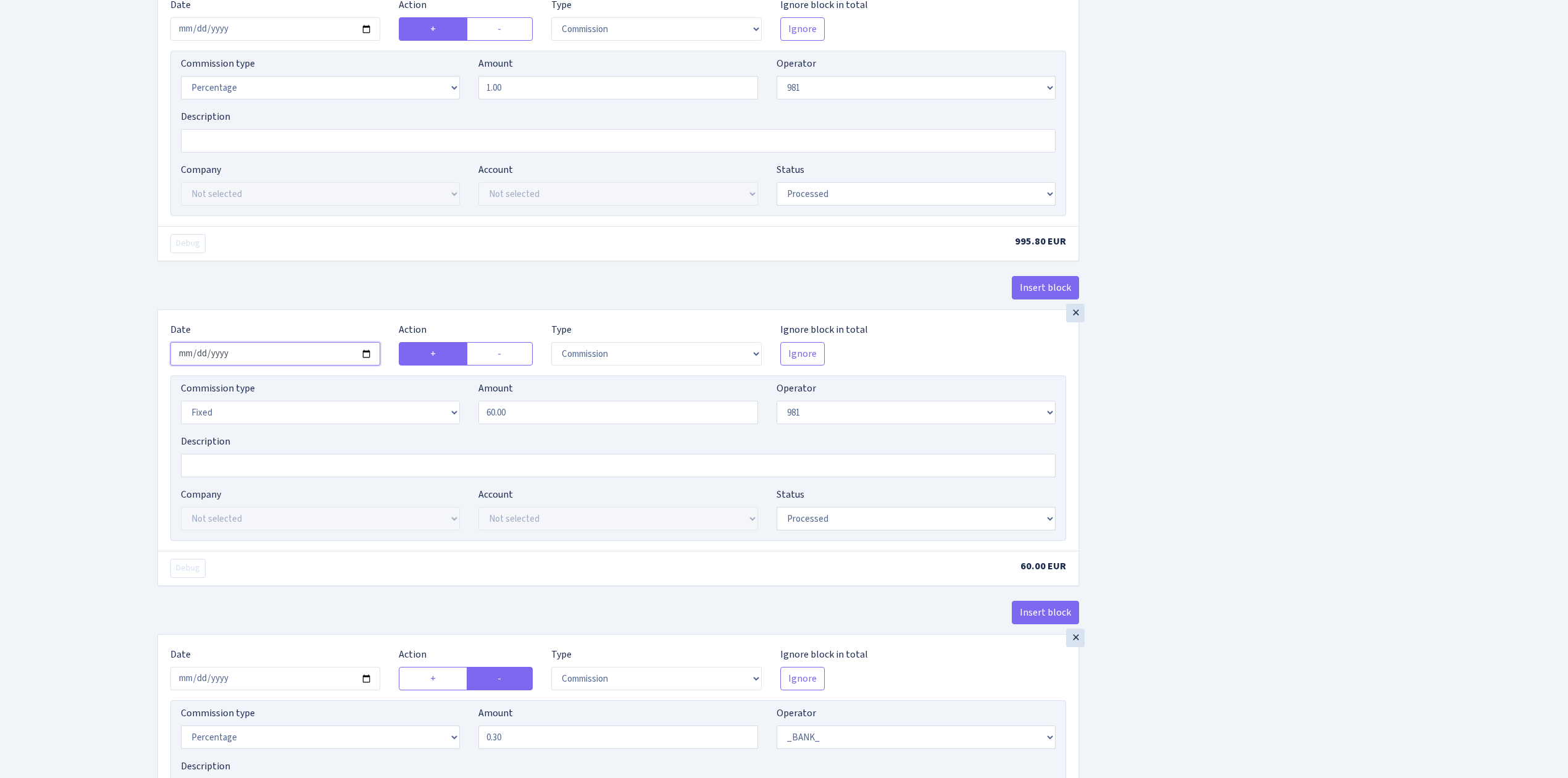
click at [363, 356] on input "2025-09-29" at bounding box center [275, 354] width 210 height 23
type input "2025-10-01"
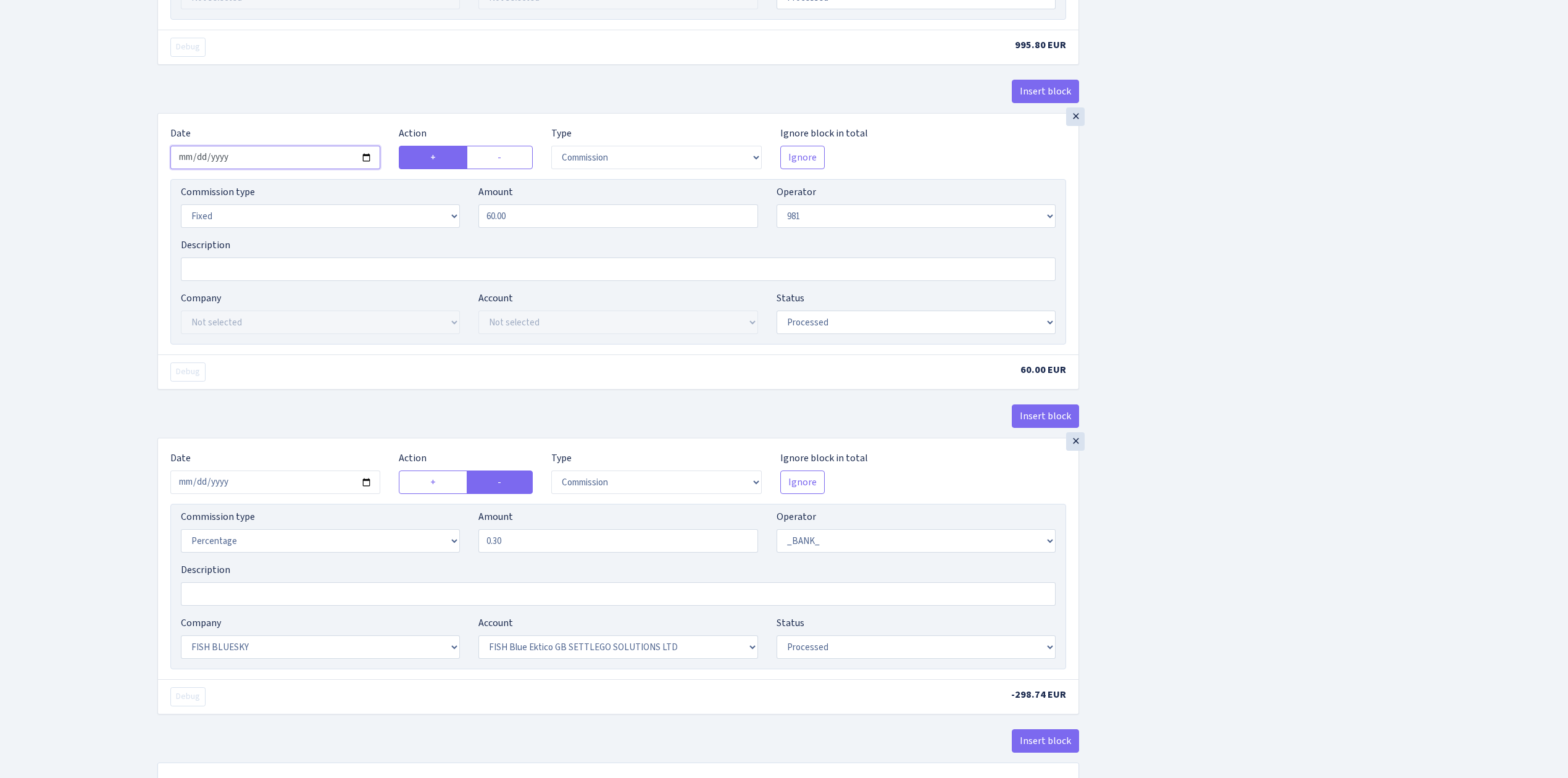
scroll to position [795, 0]
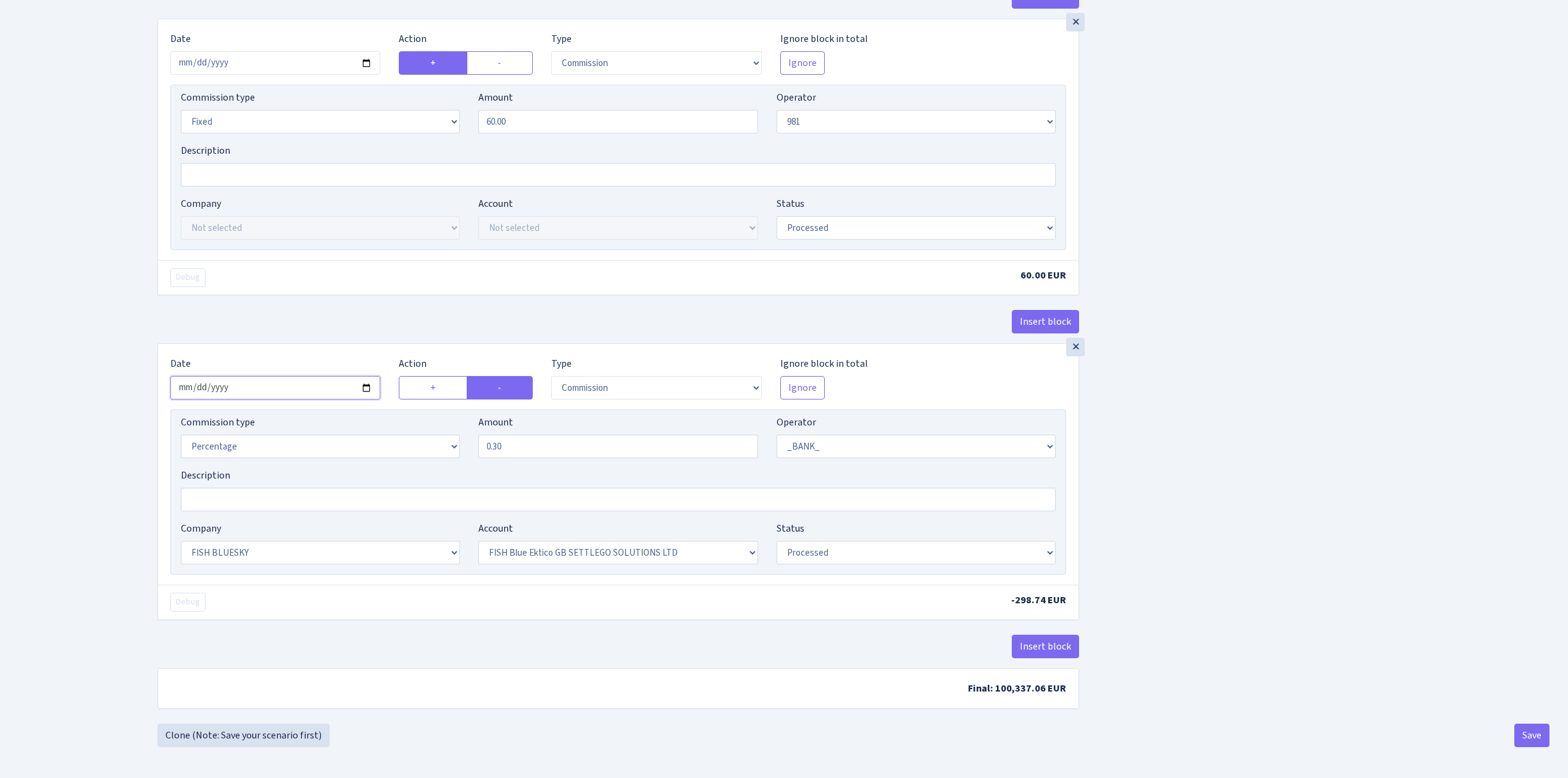
click at [366, 383] on input "2025-09-29" at bounding box center [275, 387] width 210 height 23
type input "2025-10-01"
click at [1199, 561] on div "Insert block × Date 2025-10-01 Action + - Type --- In Out Commission Field requ…" at bounding box center [854, 3] width 1411 height 1441
click at [1535, 729] on button "Save" at bounding box center [1532, 735] width 35 height 23
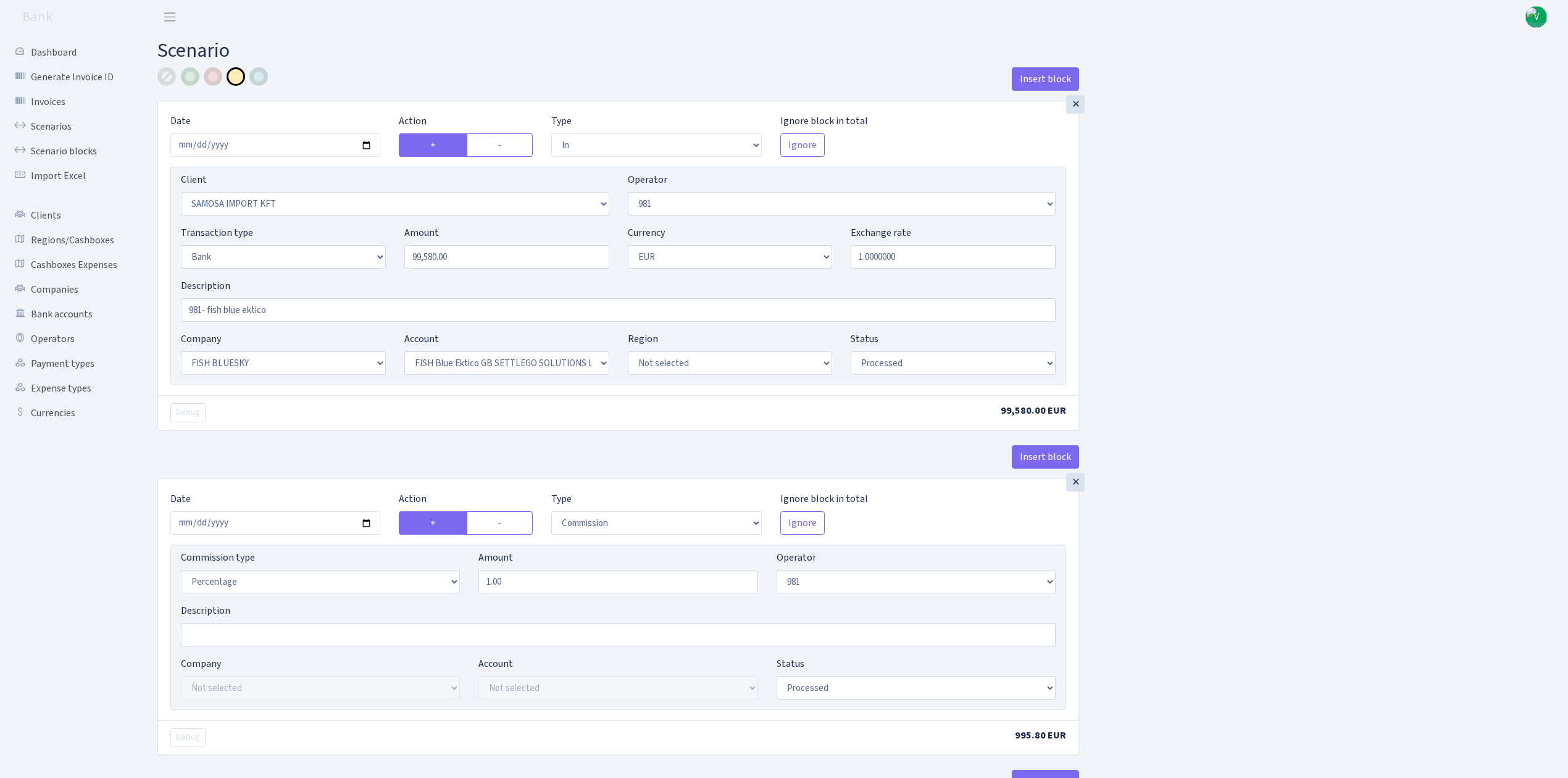
select select "in"
select select "2472"
select select "61"
select select "2"
select select "1"
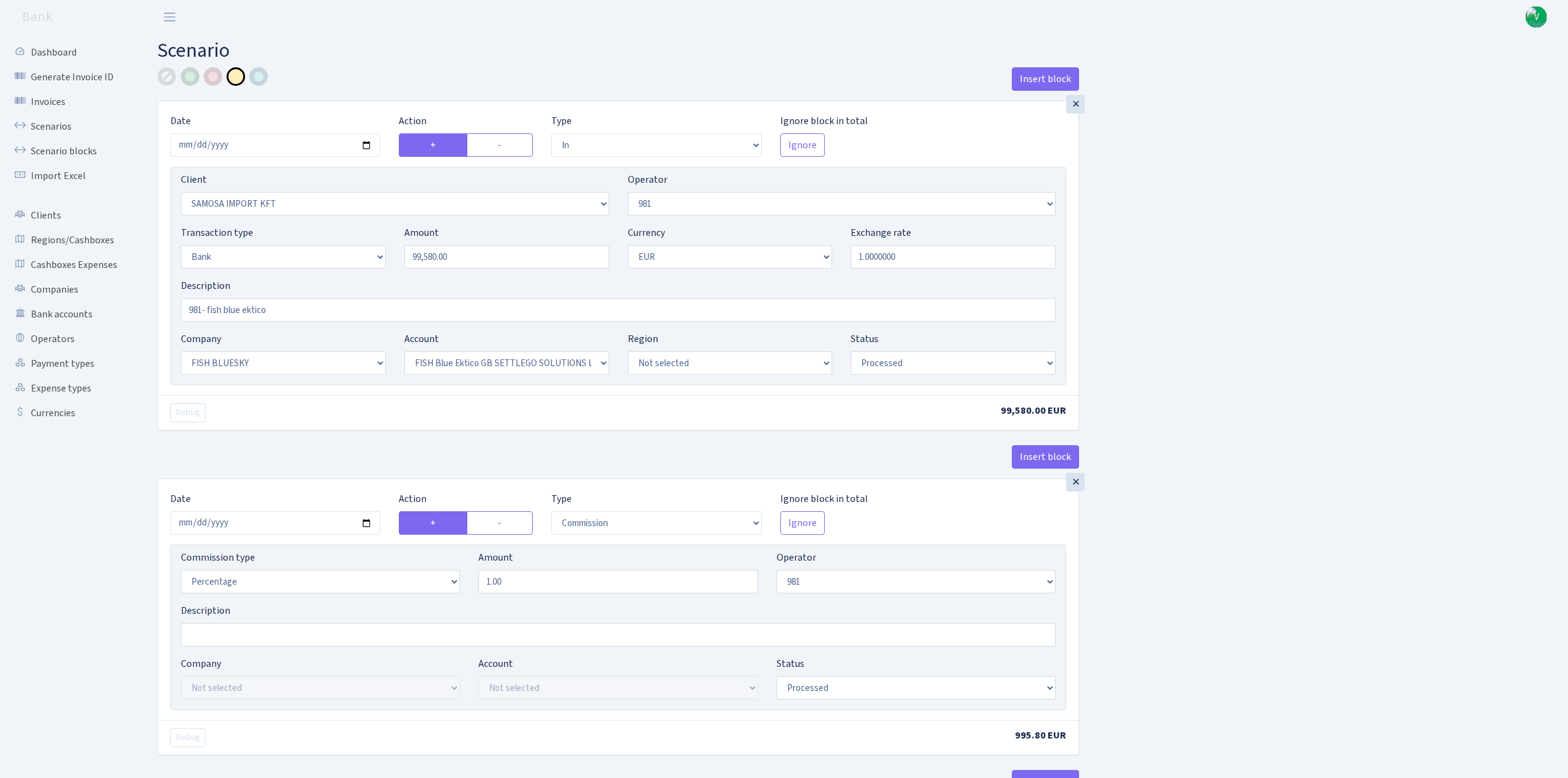
select select "23"
select select "67"
select select "processed"
select select "commission"
select select "61"
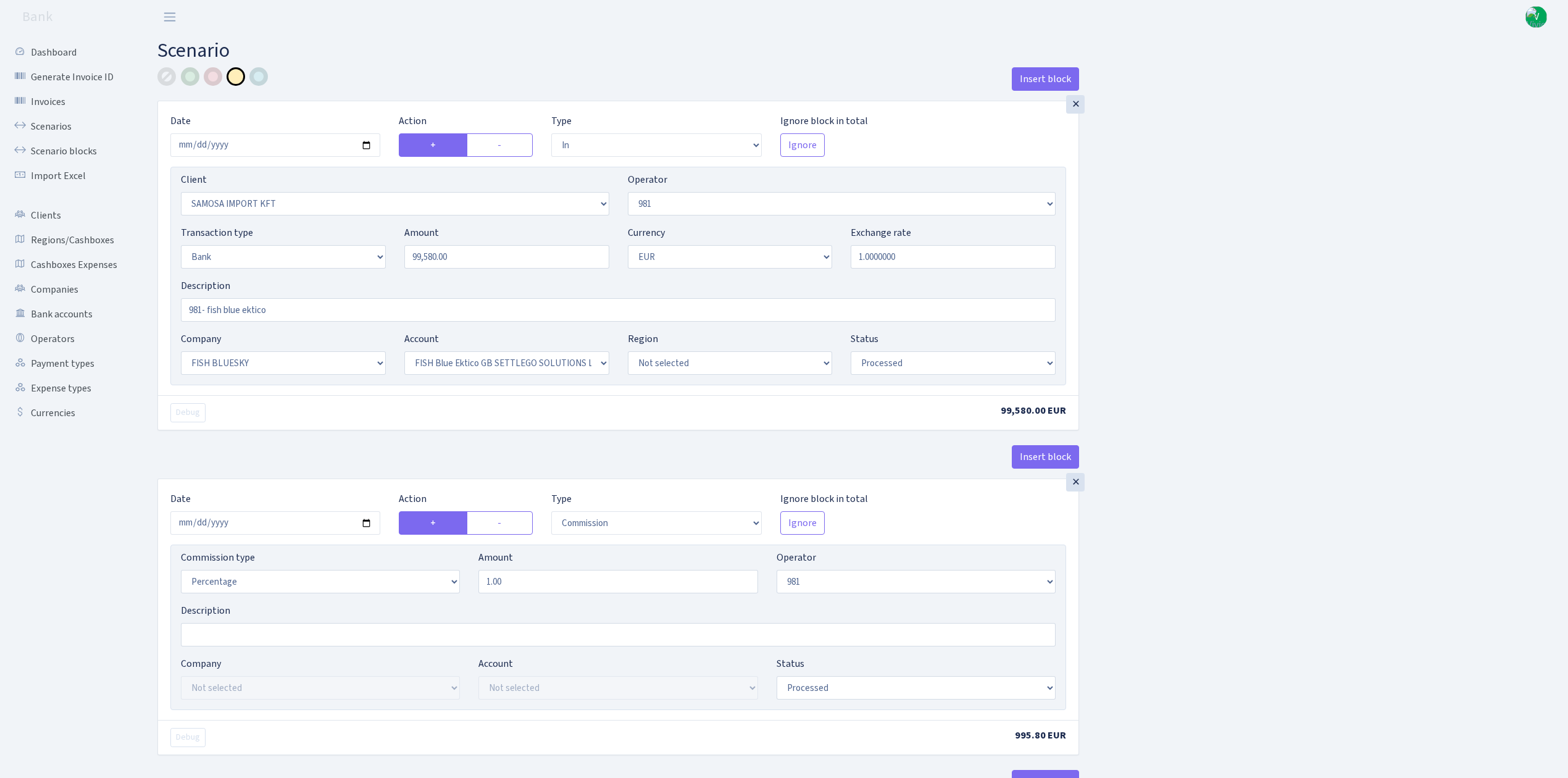
select select "processed"
select select "commission"
select select "fixed"
select select "61"
select select "processed"
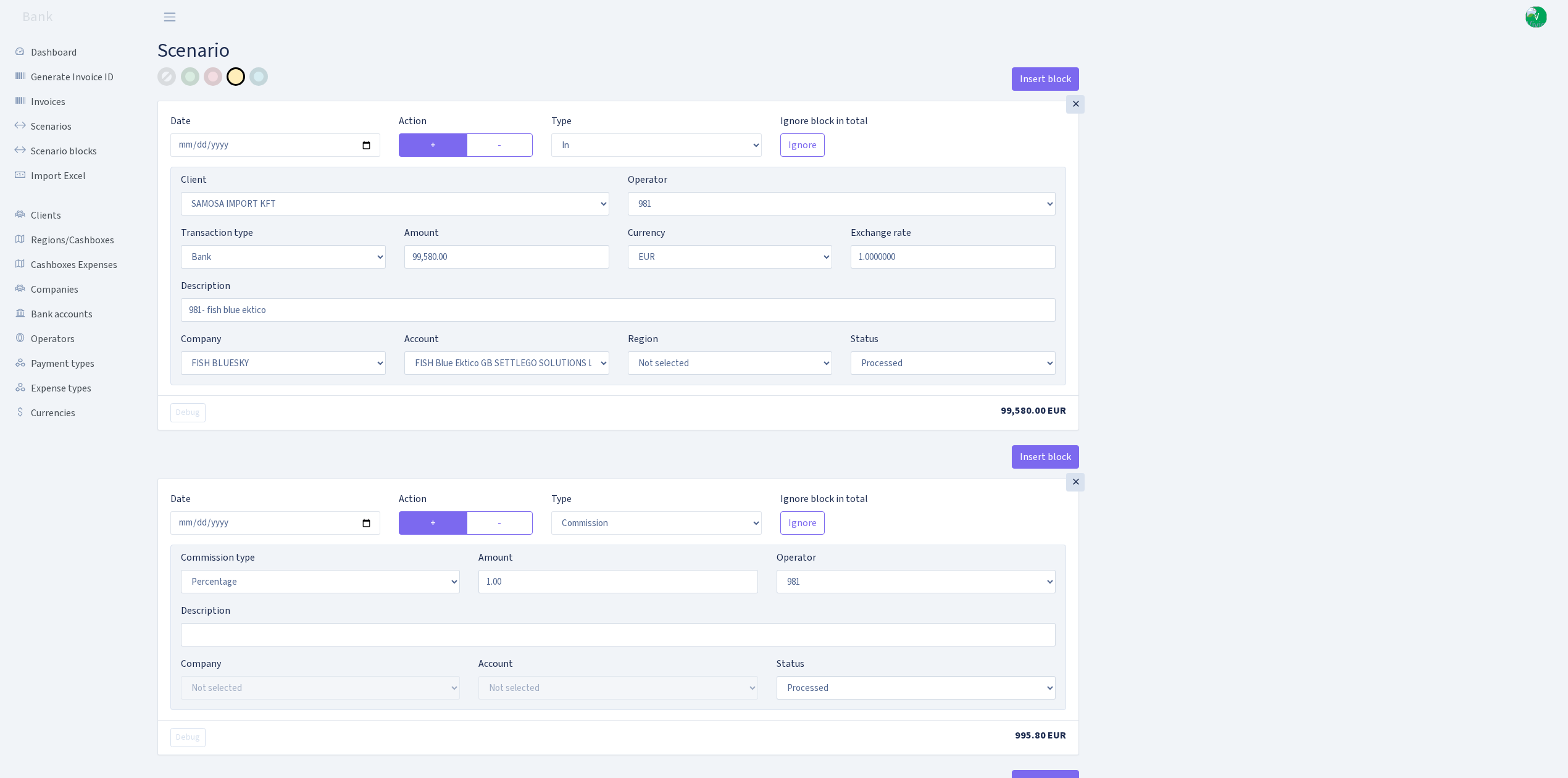
select select "commission"
select select "1"
select select "23"
select select "67"
select select "processed"
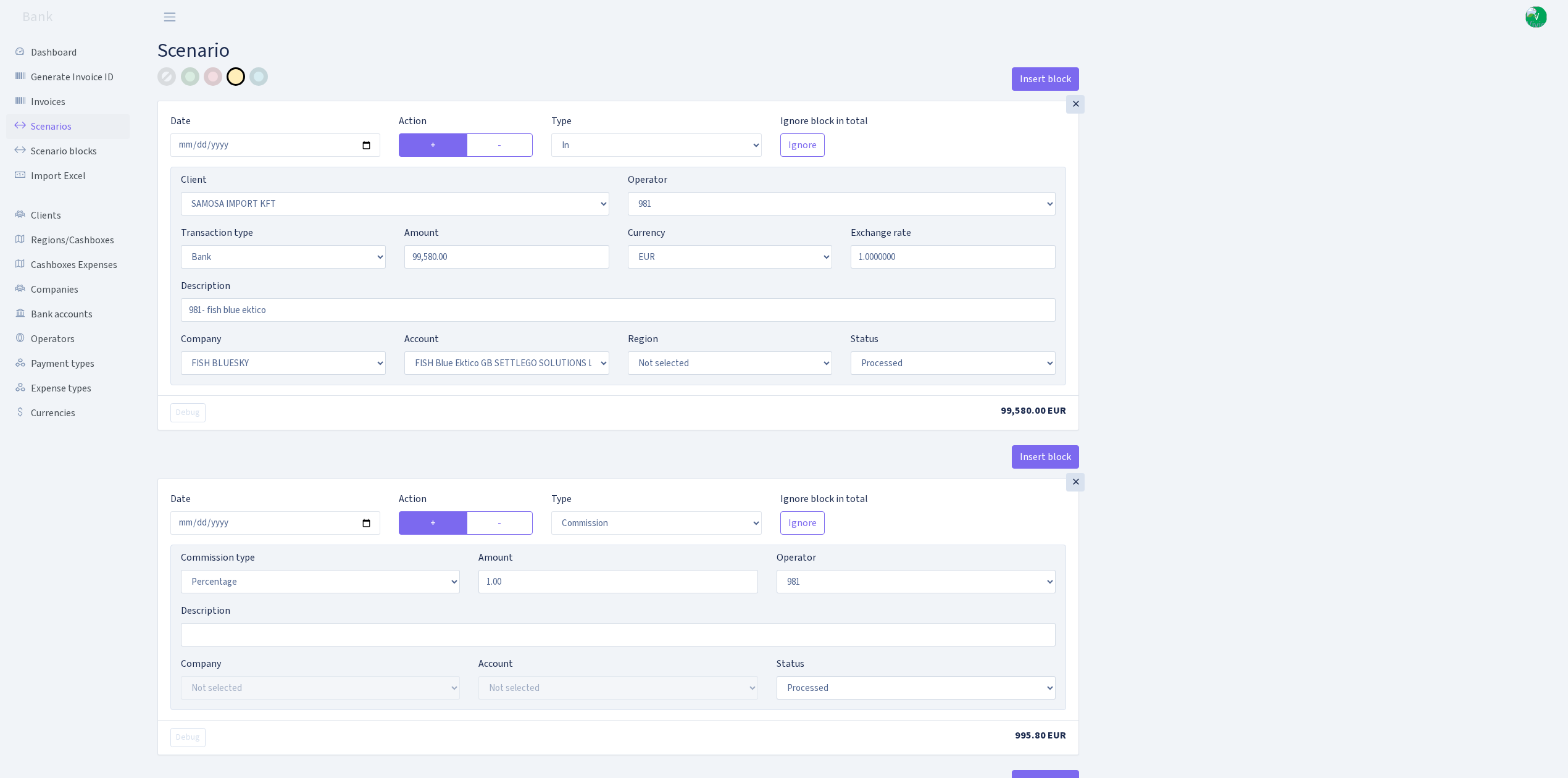
click at [66, 121] on link "Scenarios" at bounding box center [68, 127] width 123 height 25
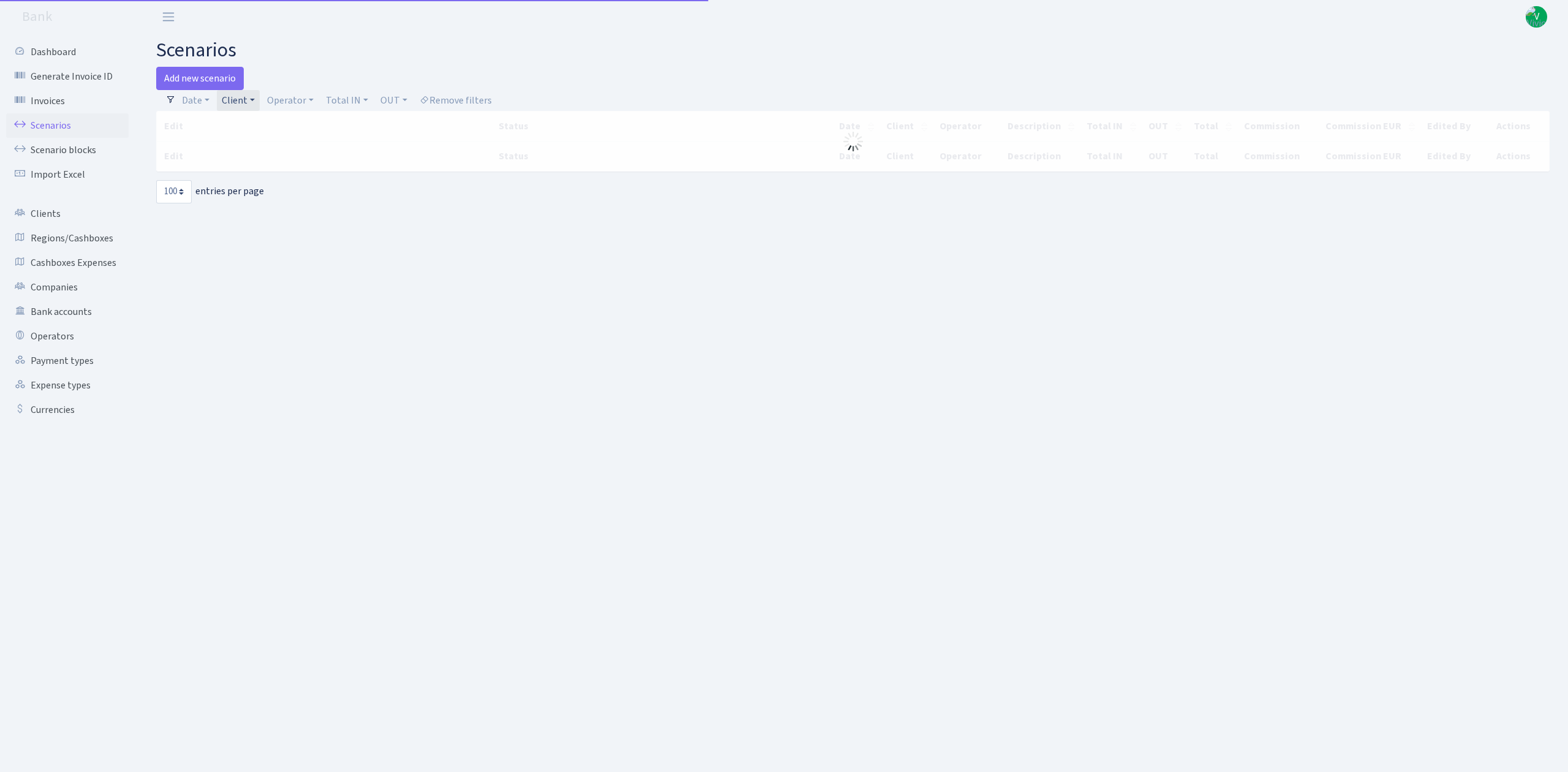
select select "100"
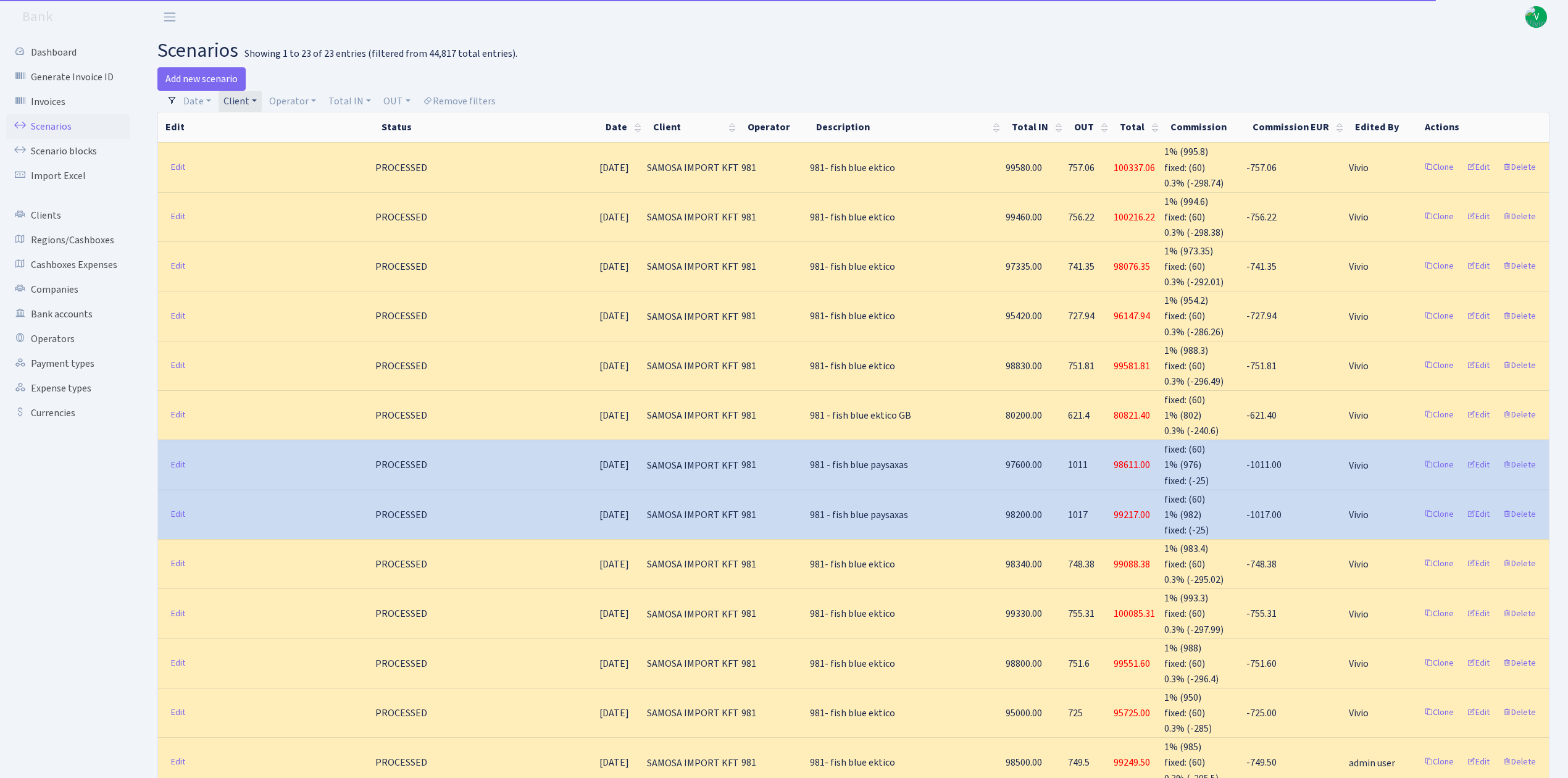
click at [231, 98] on link "Client" at bounding box center [240, 101] width 43 height 21
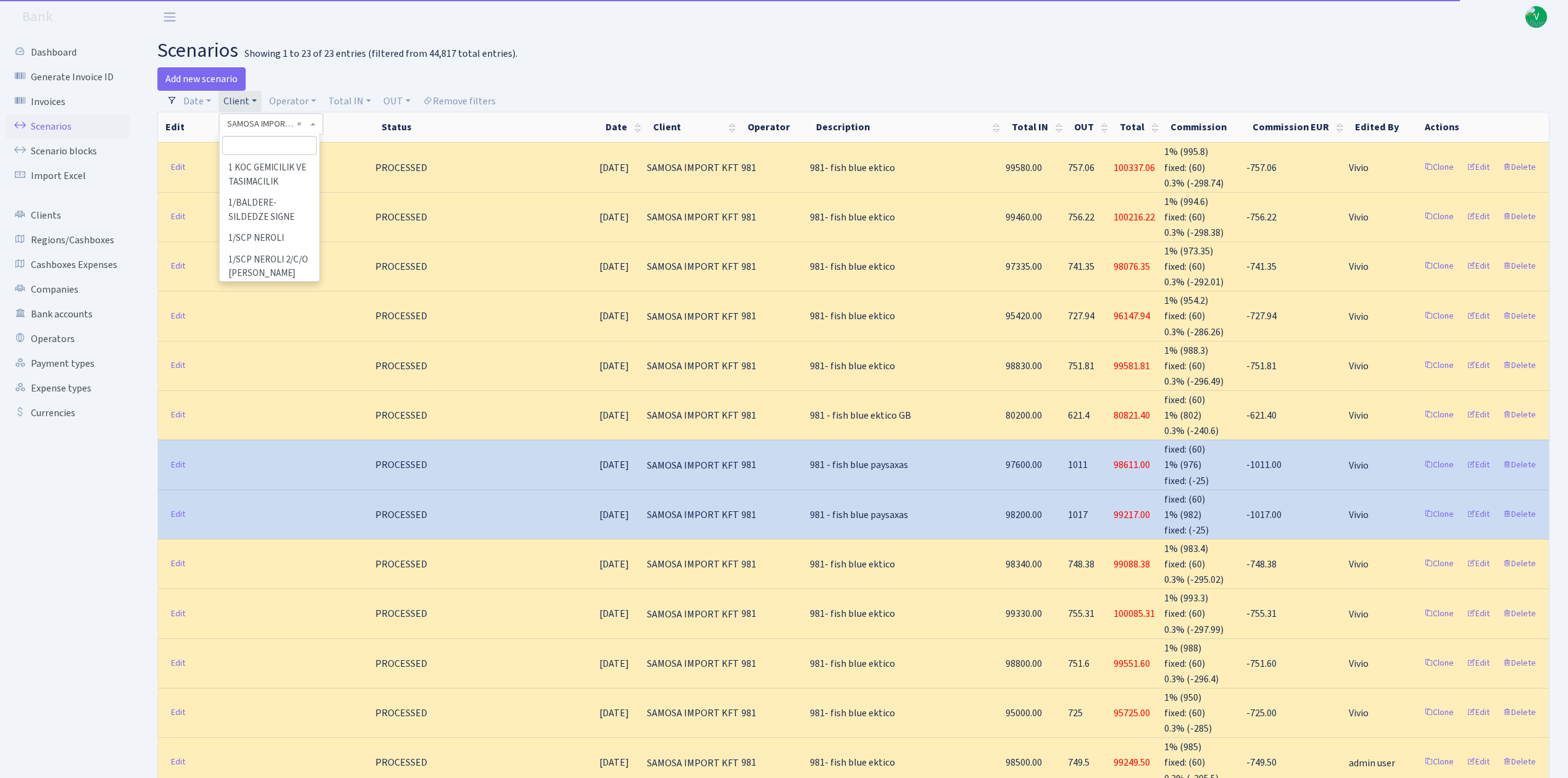
scroll to position [80142, 0]
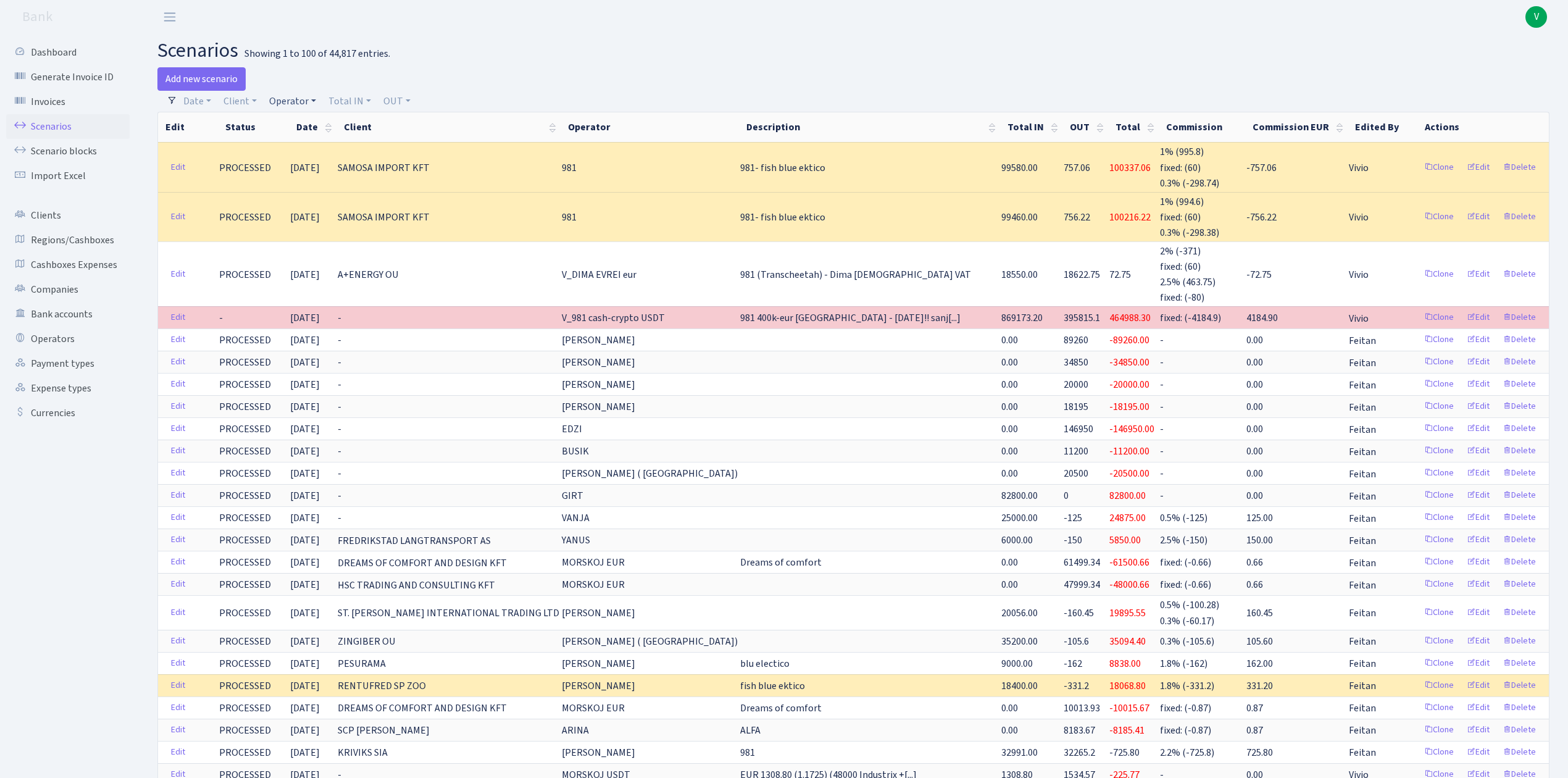
click at [285, 91] on link "Operator" at bounding box center [292, 101] width 57 height 21
click at [291, 142] on input "search" at bounding box center [313, 145] width 91 height 19
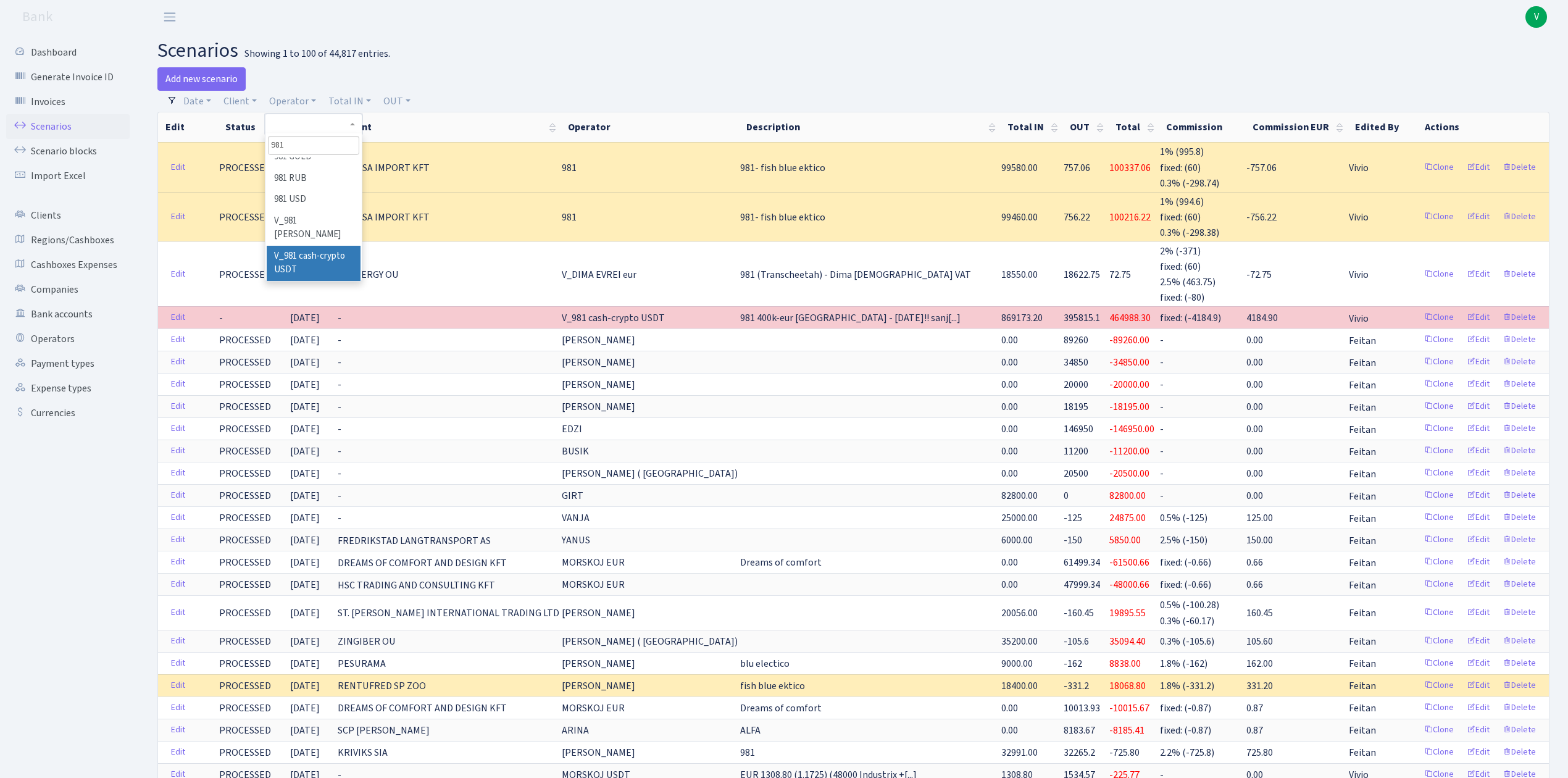
type input "981"
click at [321, 249] on li "V_981 cash-crypto USDT" at bounding box center [313, 263] width 93 height 35
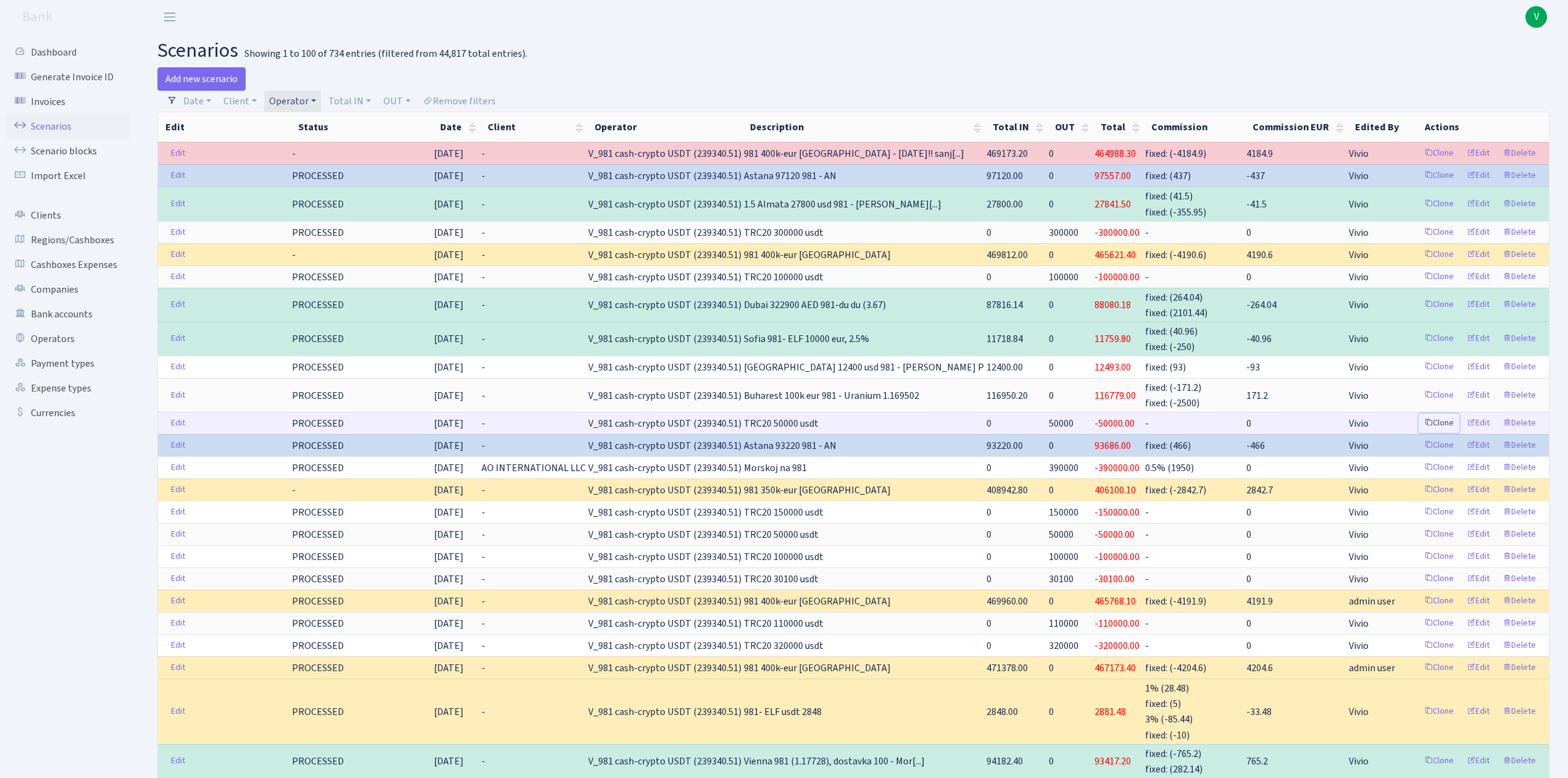
click at [1442, 416] on link "Clone" at bounding box center [1439, 423] width 41 height 19
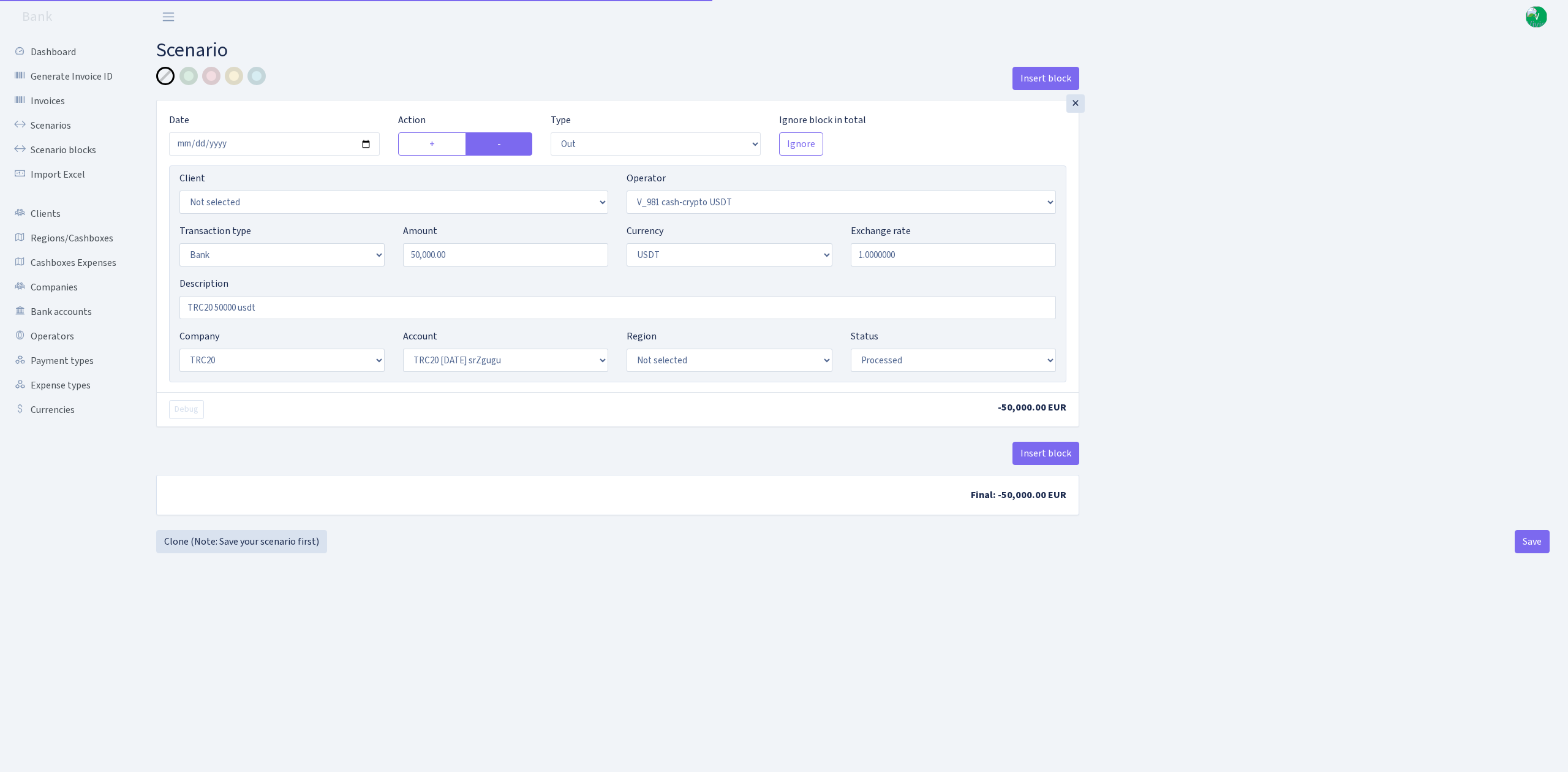
select select "out"
select select "435"
select select "2"
select select "6"
select select "20"
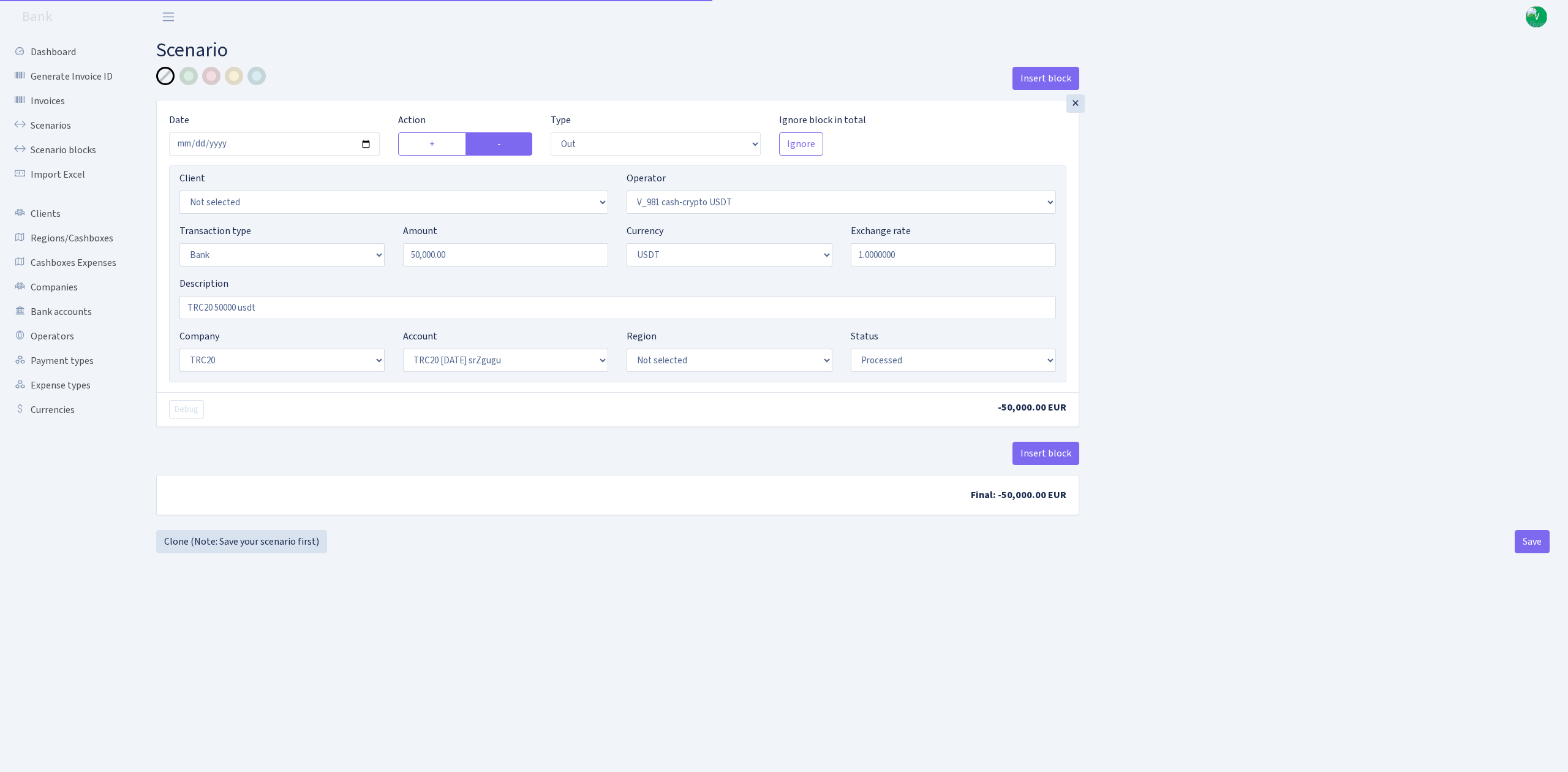
select select "61"
select select "processed"
click at [364, 147] on input "2025-09-29" at bounding box center [274, 144] width 211 height 23
type input "[DATE]"
drag, startPoint x: 488, startPoint y: 258, endPoint x: 308, endPoint y: 228, distance: 182.5
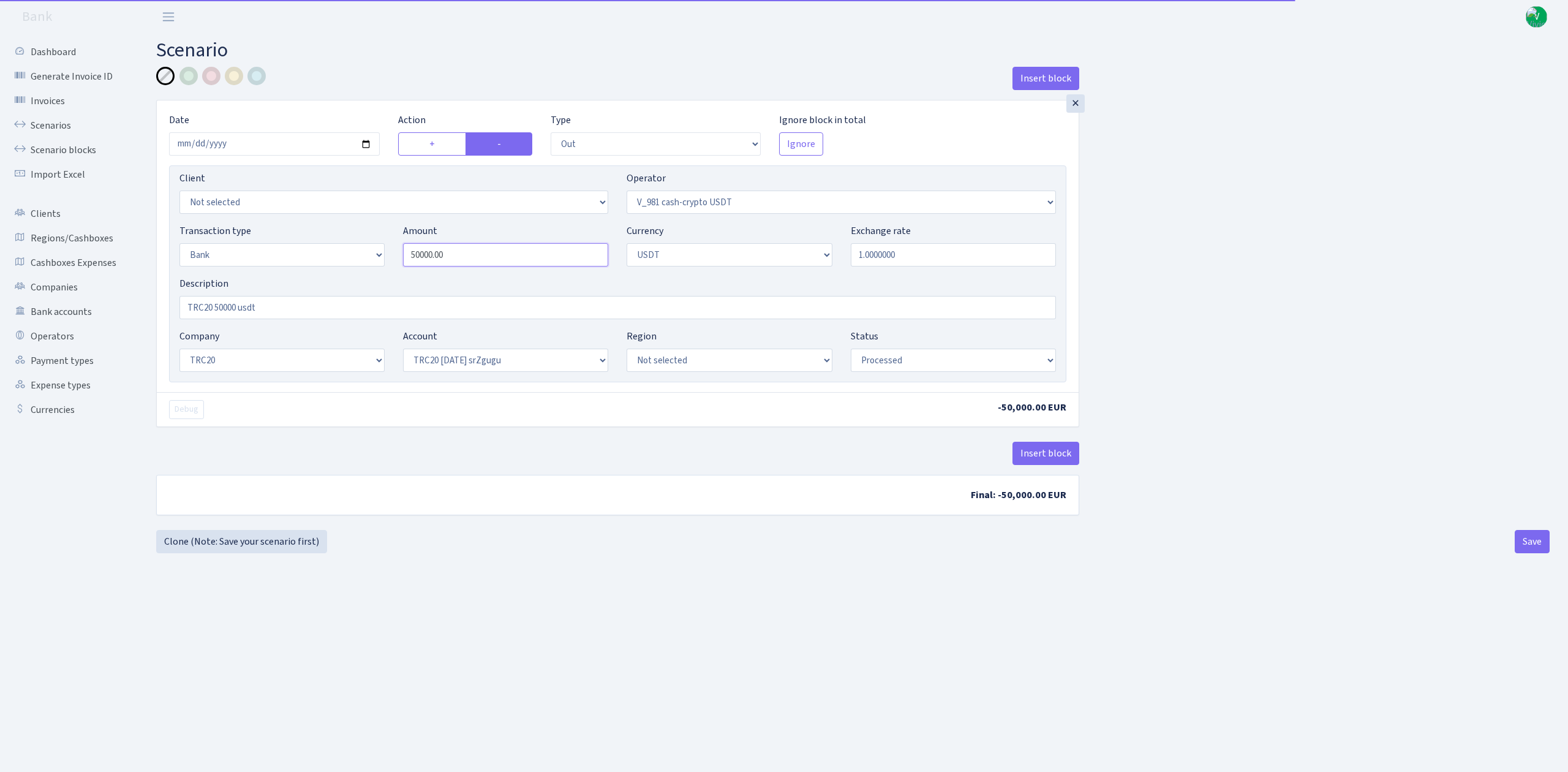
click at [311, 228] on div "Transaction type Not selected 981 ELF FISH crypto GIRT IVO dekl MM-BALTIC eur U…" at bounding box center [618, 250] width 895 height 53
type input "239,339.00"
click at [946, 268] on div "Transaction type Not selected 981 ELF FISH crypto GIRT IVO dekl MM-BALTIC eur U…" at bounding box center [618, 250] width 895 height 53
click at [235, 304] on input "TRC20 50000 usdt" at bounding box center [618, 308] width 877 height 23
type input "TRC20 239339 usdt"
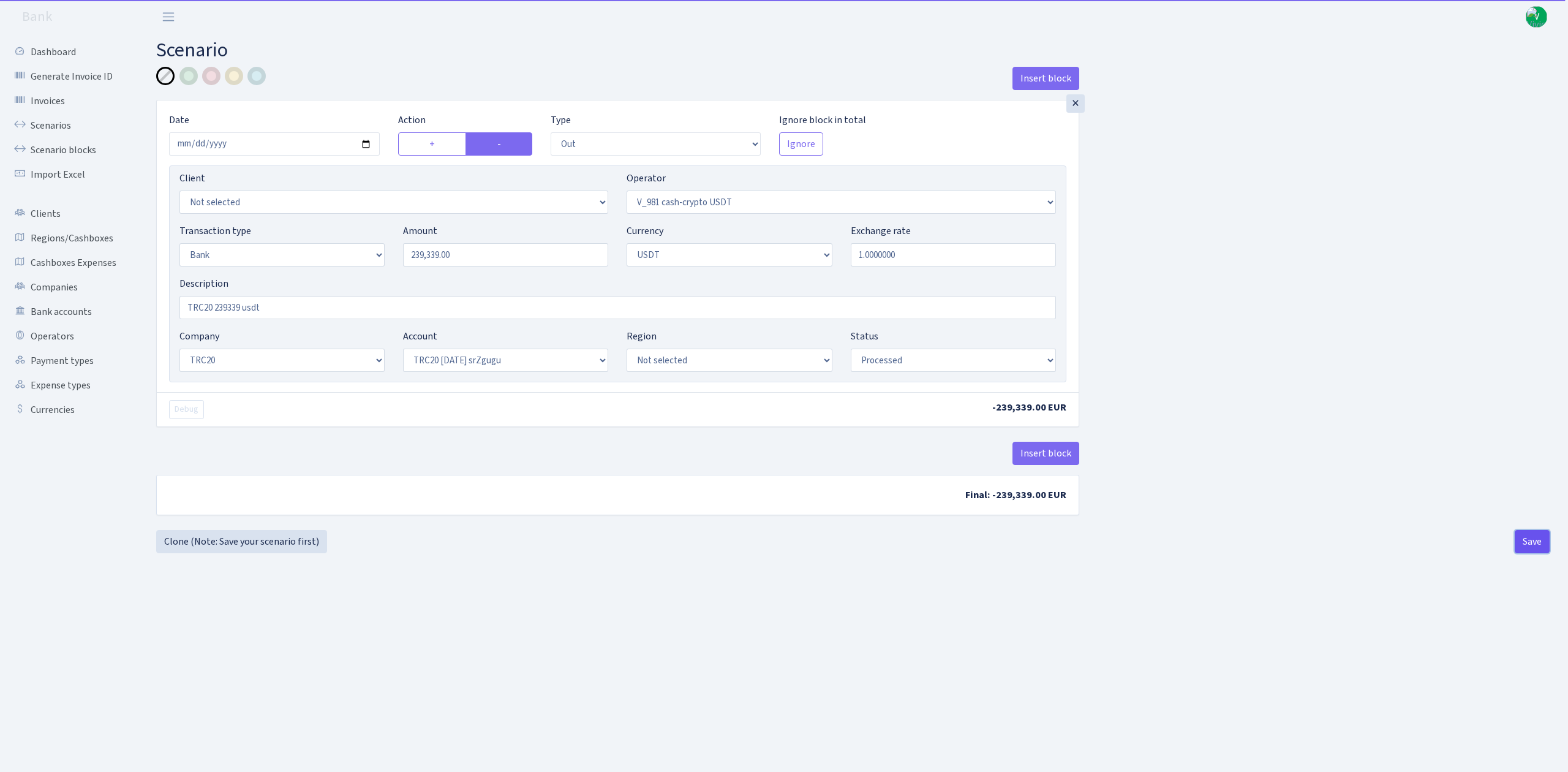
click at [1537, 545] on button "Save" at bounding box center [1532, 542] width 35 height 23
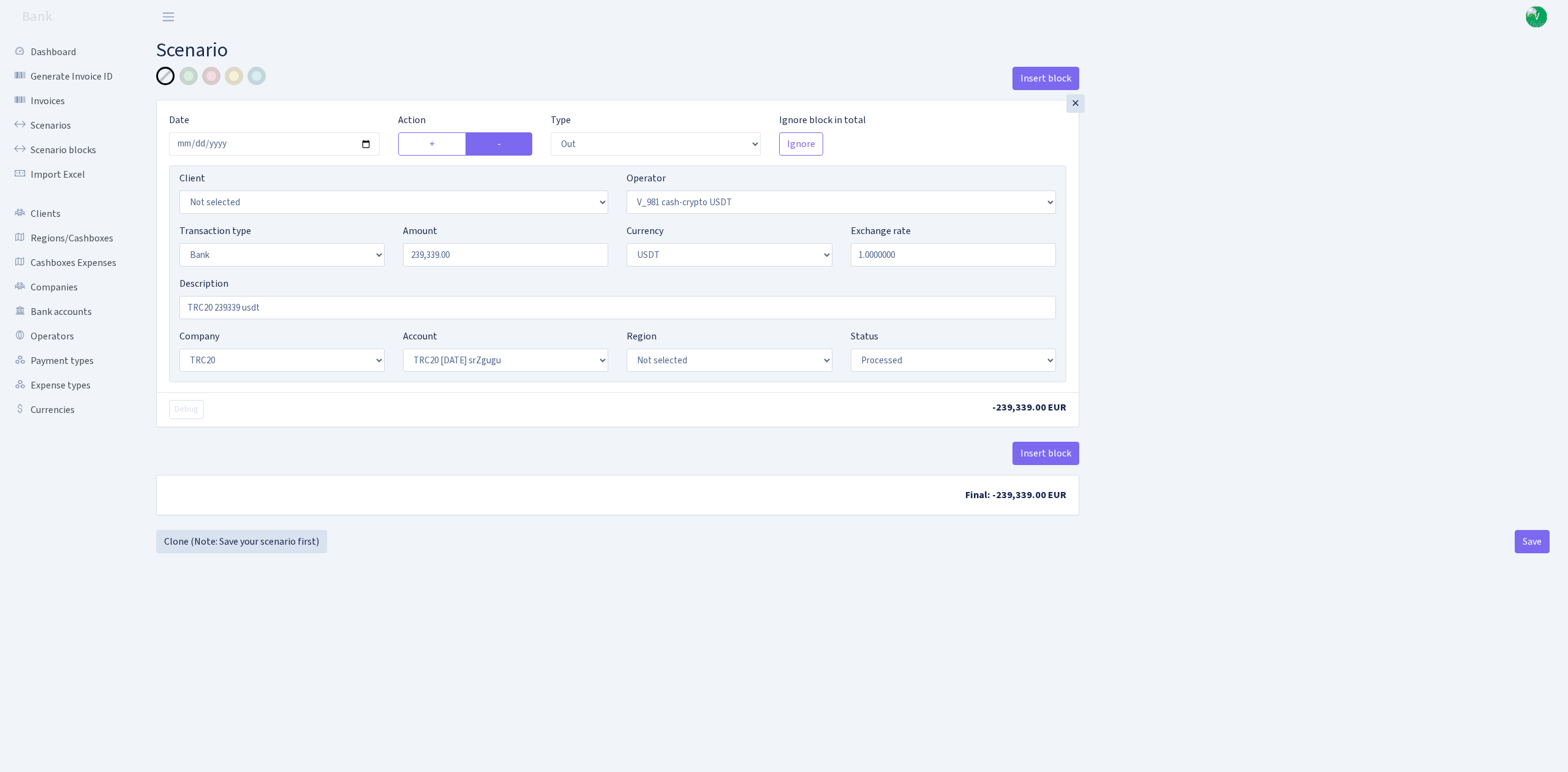
select select "out"
select select "435"
select select "2"
select select "6"
select select "20"
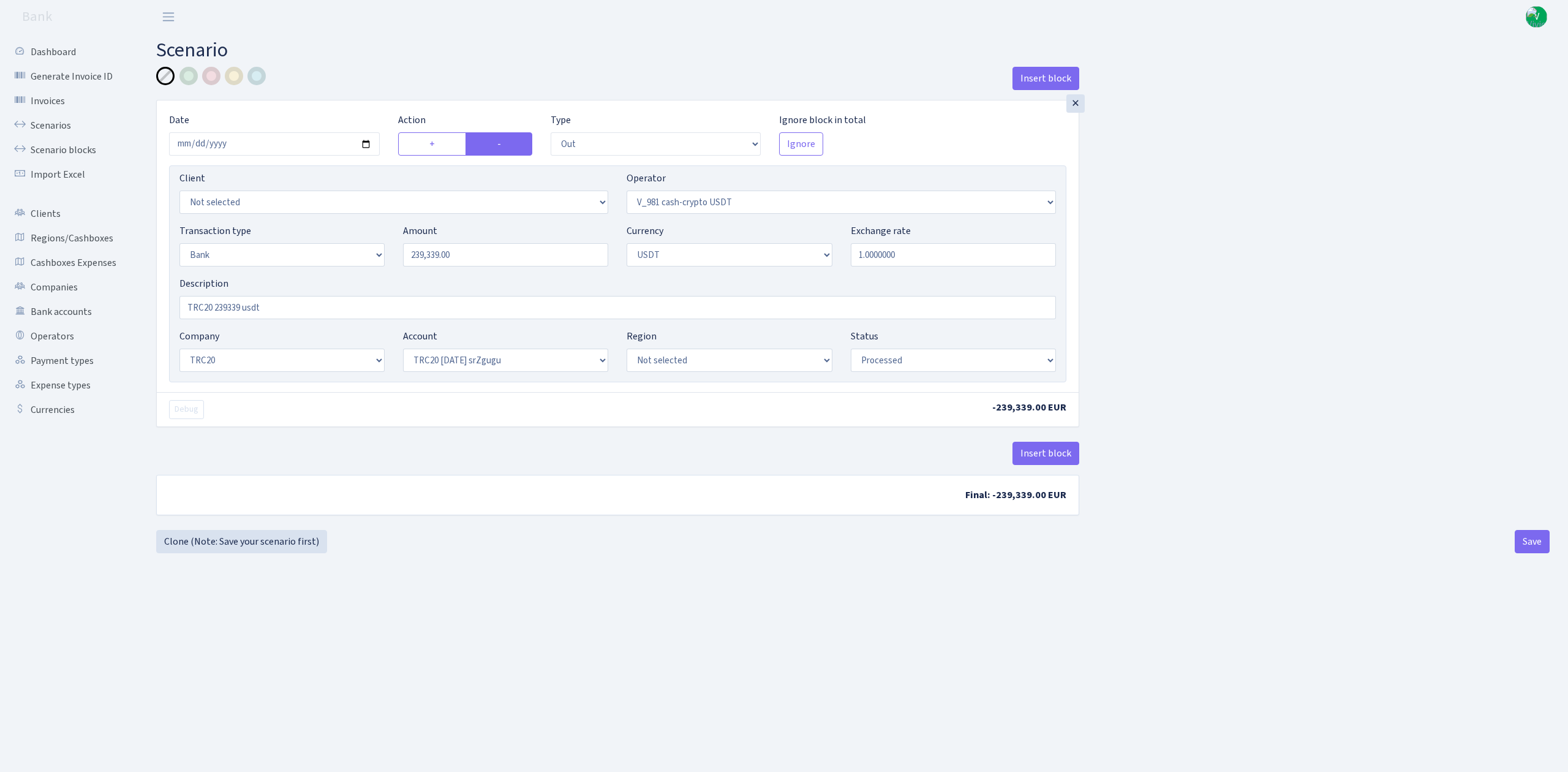
select select "61"
select select "processed"
click at [36, 115] on link "Scenarios" at bounding box center [67, 126] width 122 height 25
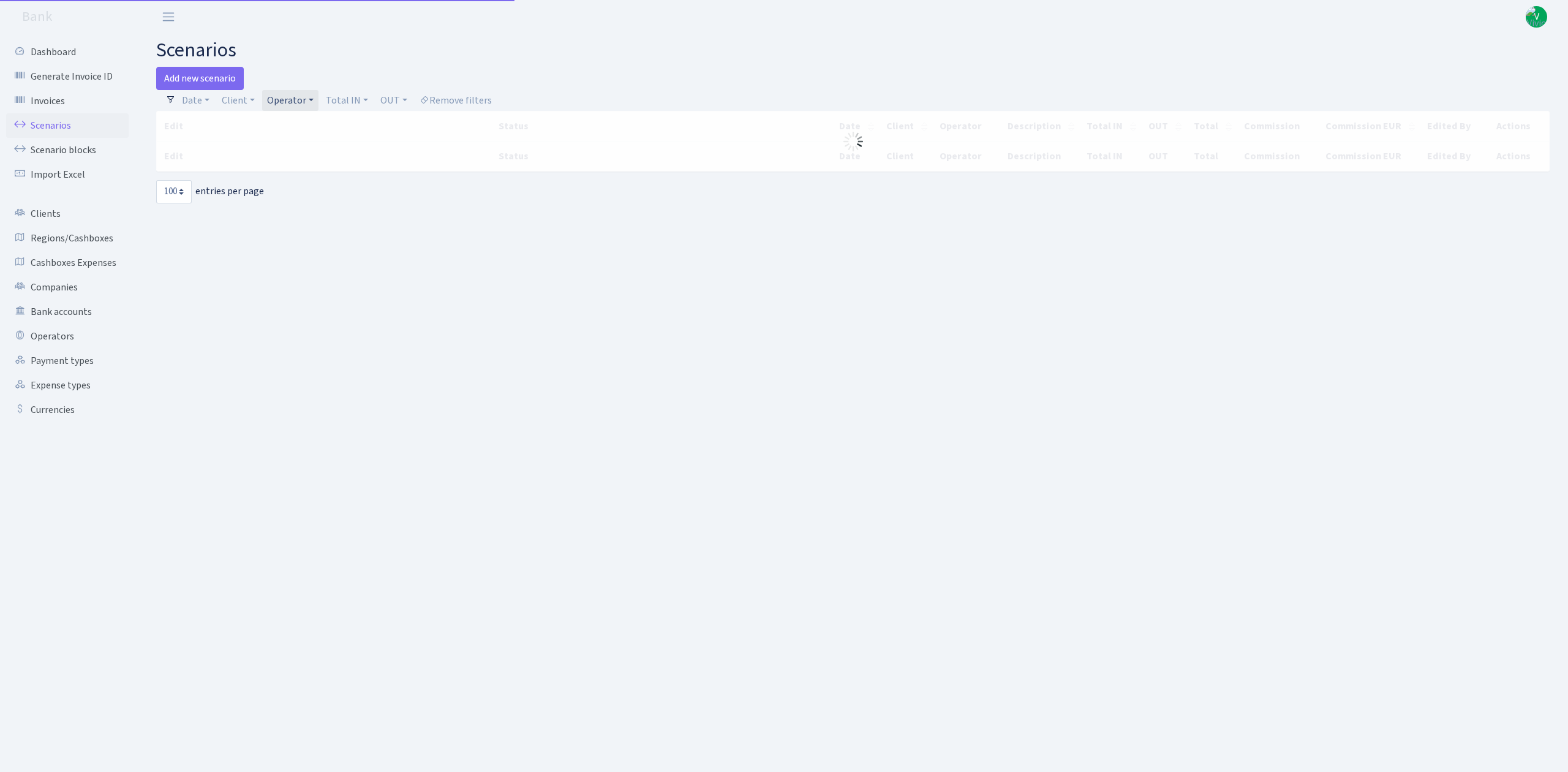
select select "100"
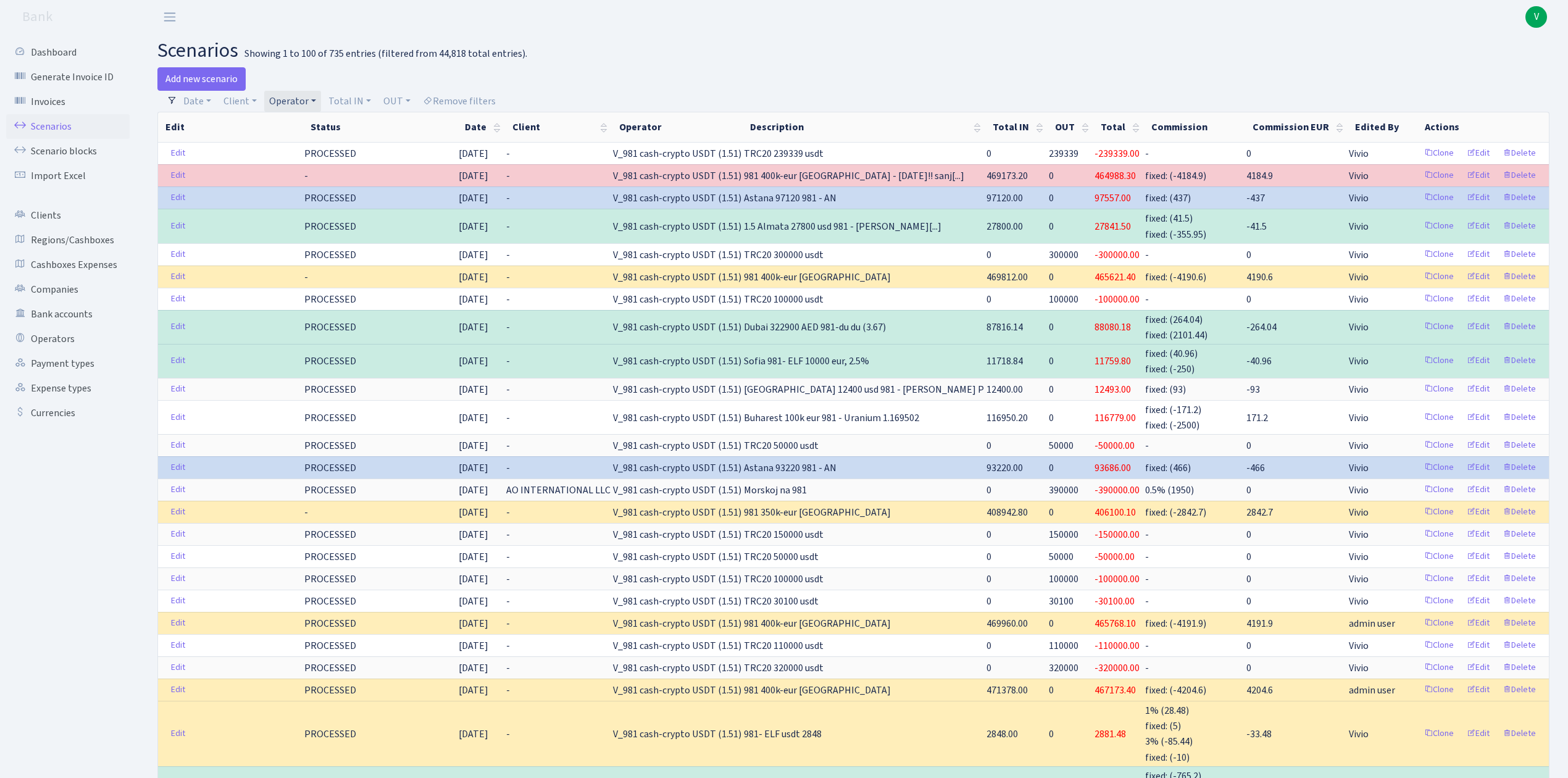
click at [298, 96] on link "Operator" at bounding box center [292, 101] width 57 height 21
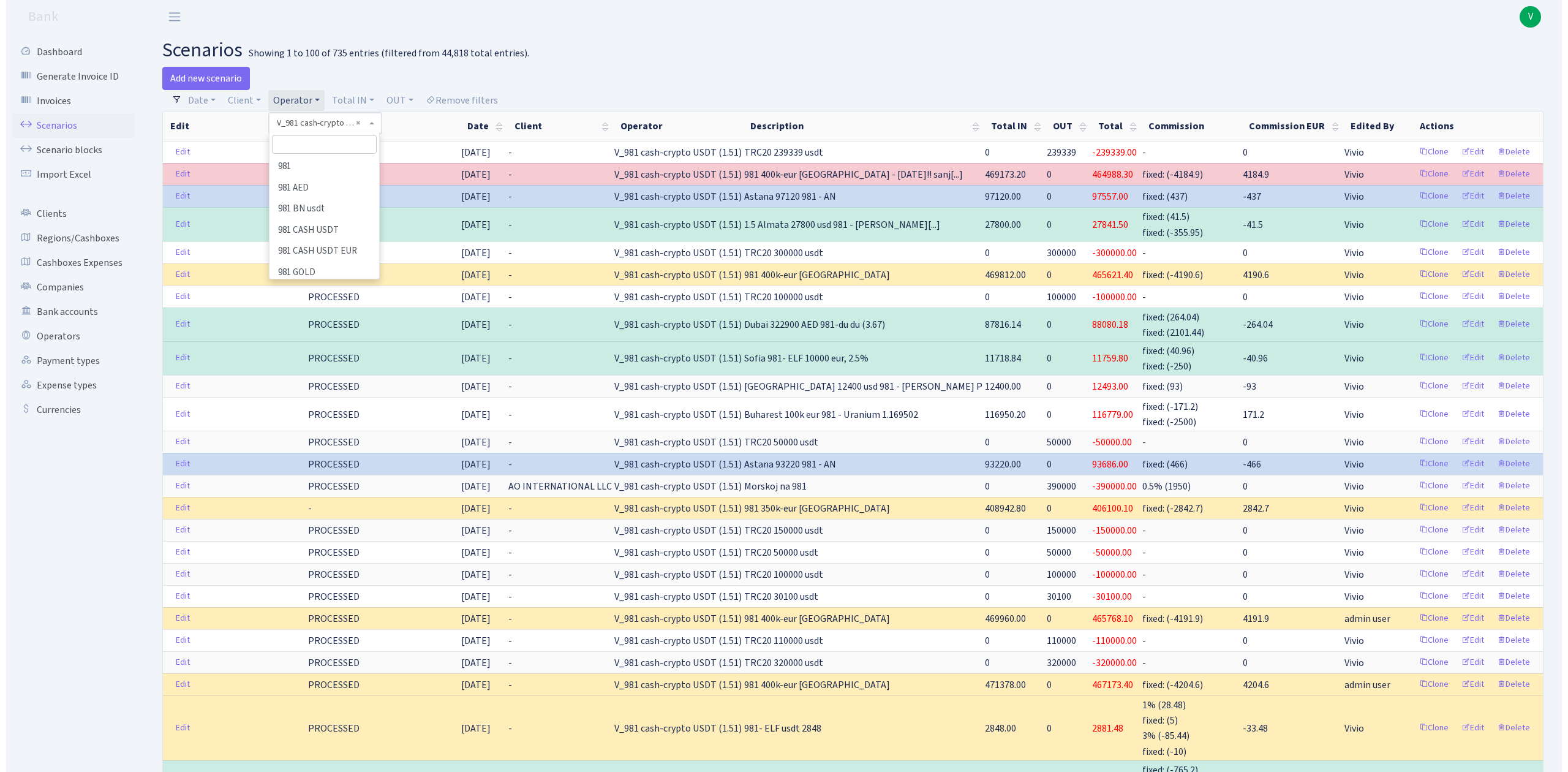
scroll to position [7511, 0]
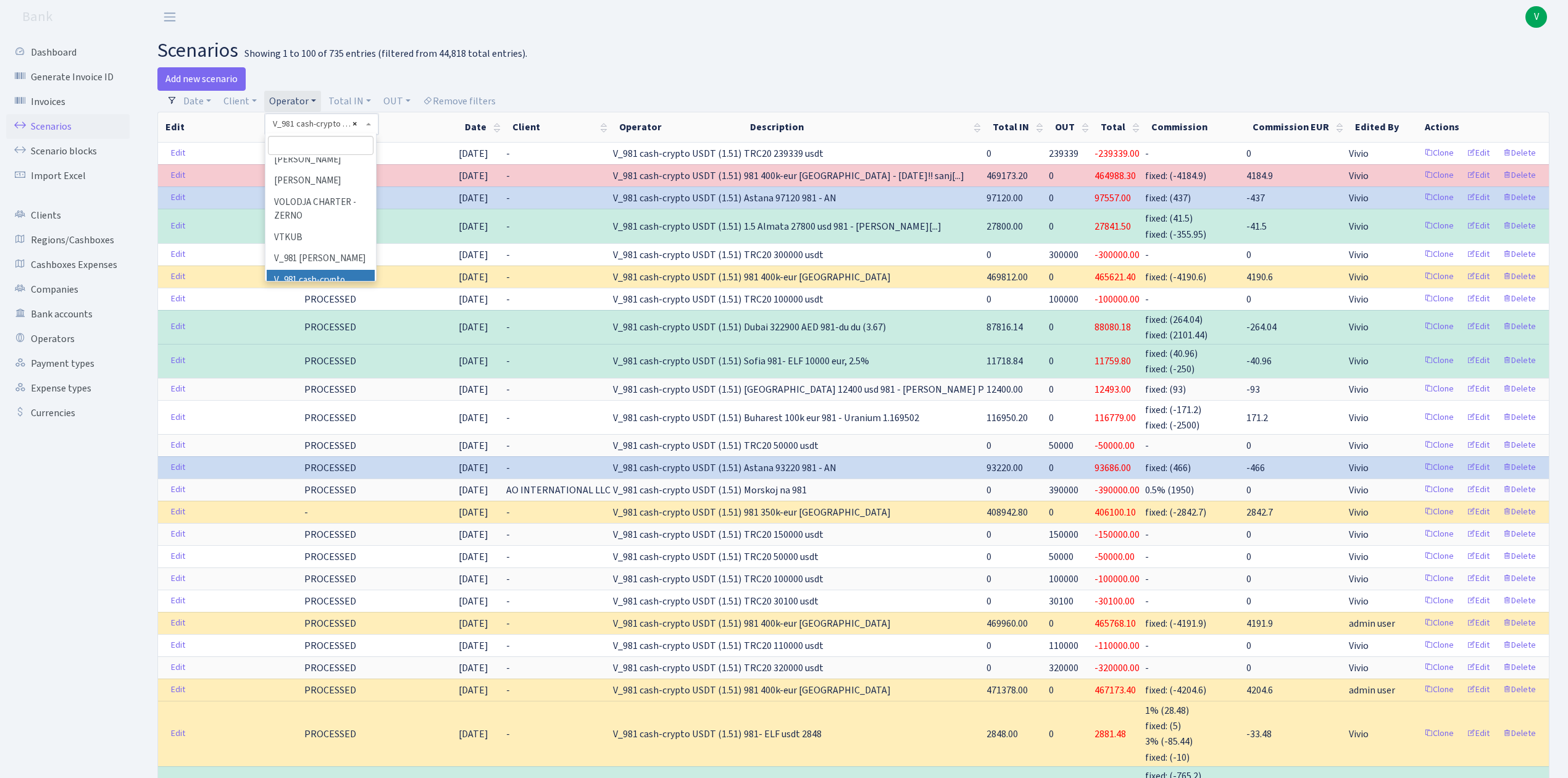
select select
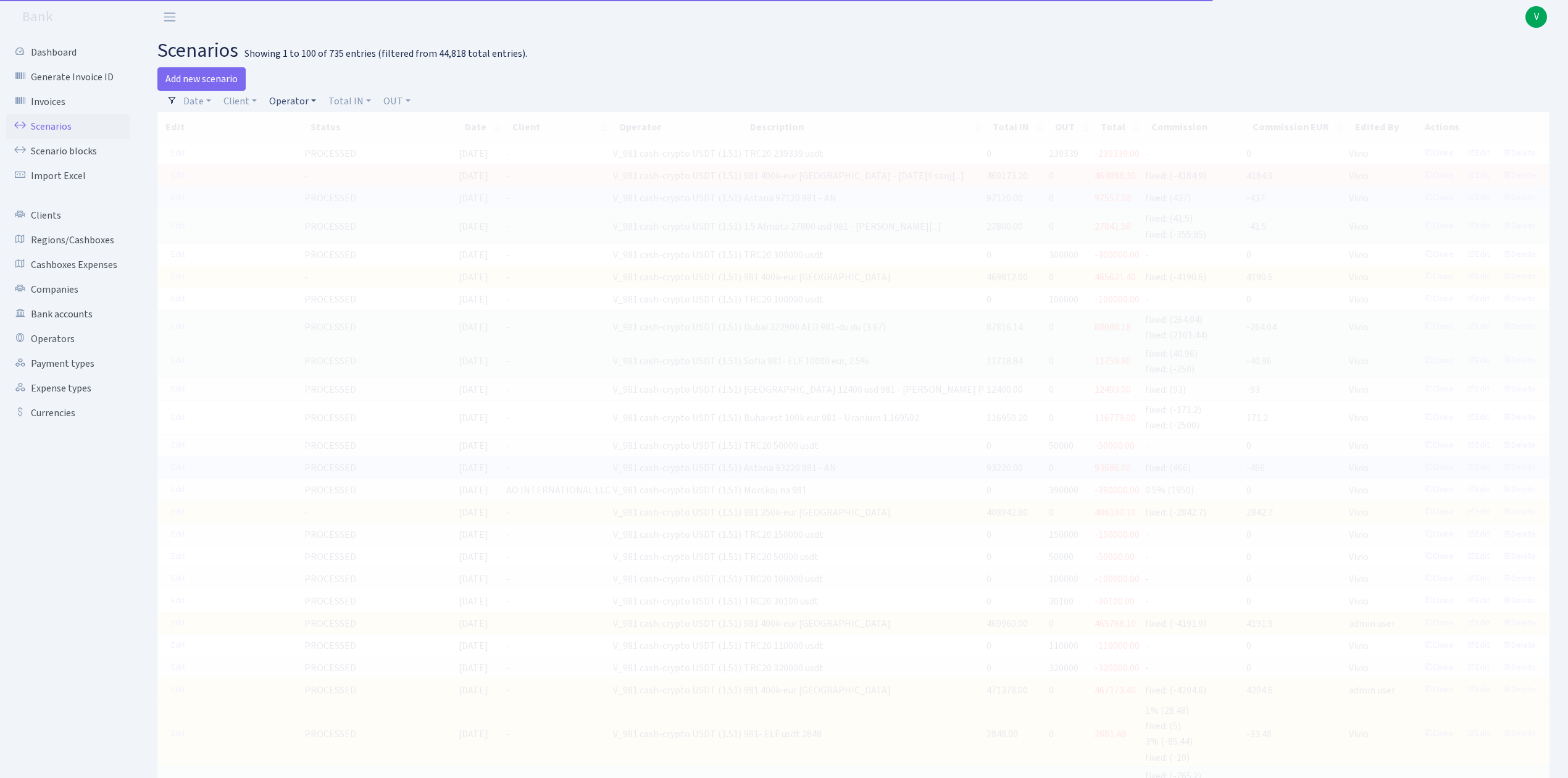
click at [292, 94] on link "Operator" at bounding box center [292, 101] width 57 height 21
click at [315, 144] on input "search" at bounding box center [313, 145] width 91 height 19
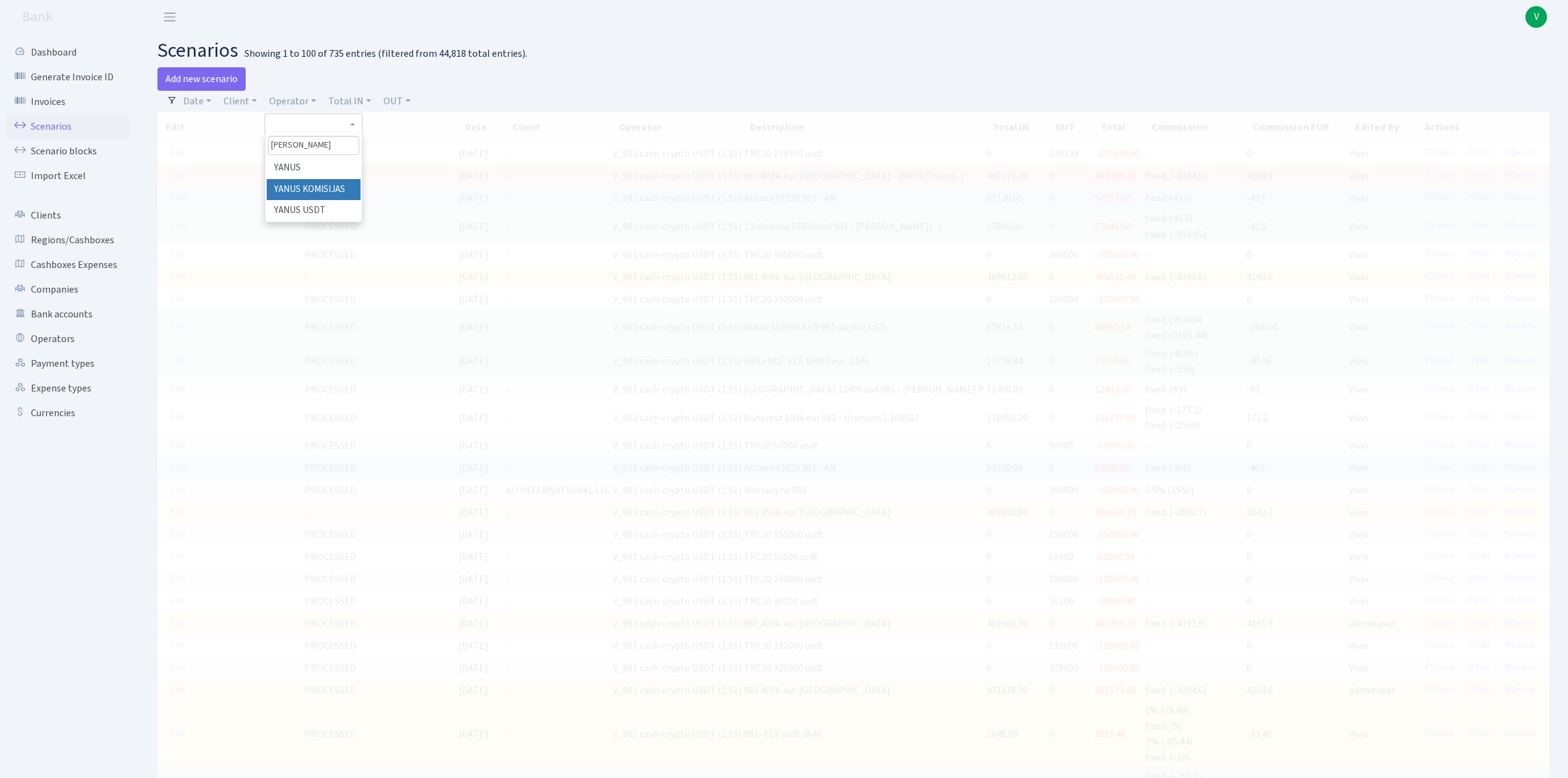
type input "yanus"
click at [320, 183] on li "YANUS KOMISIJAS" at bounding box center [313, 190] width 93 height 22
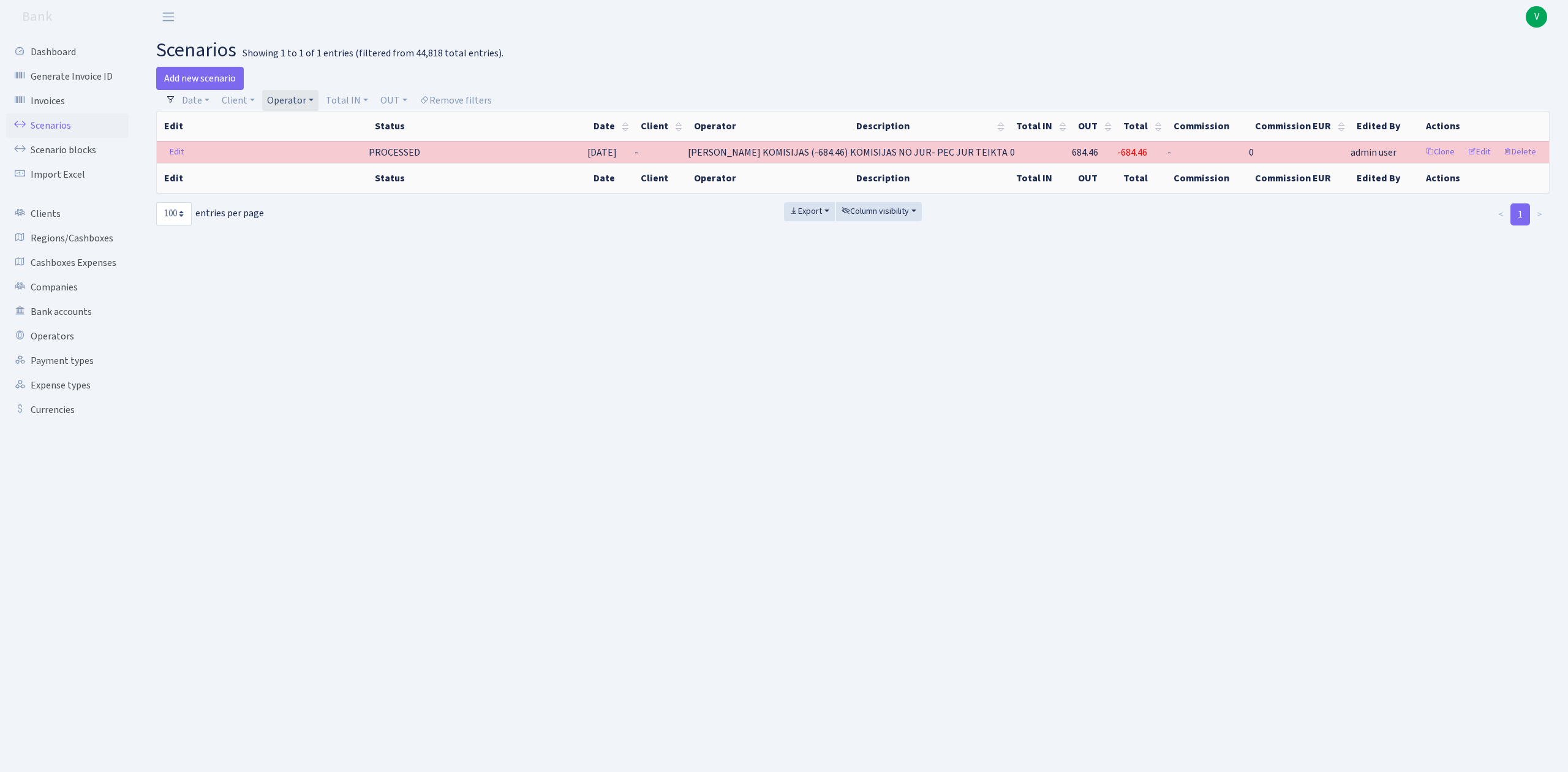
click at [278, 91] on link "Operator" at bounding box center [290, 100] width 57 height 21
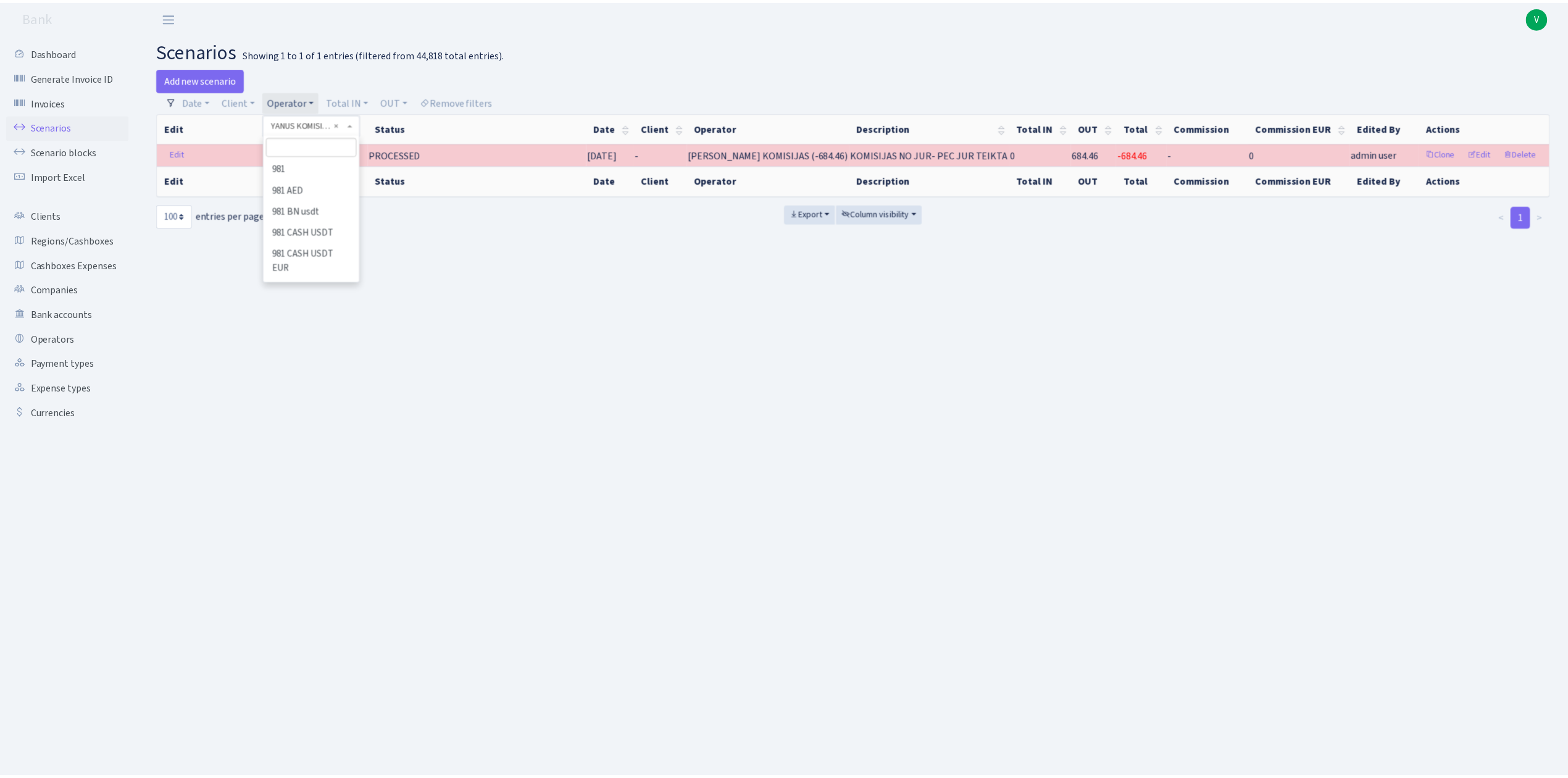
scroll to position [8742, 0]
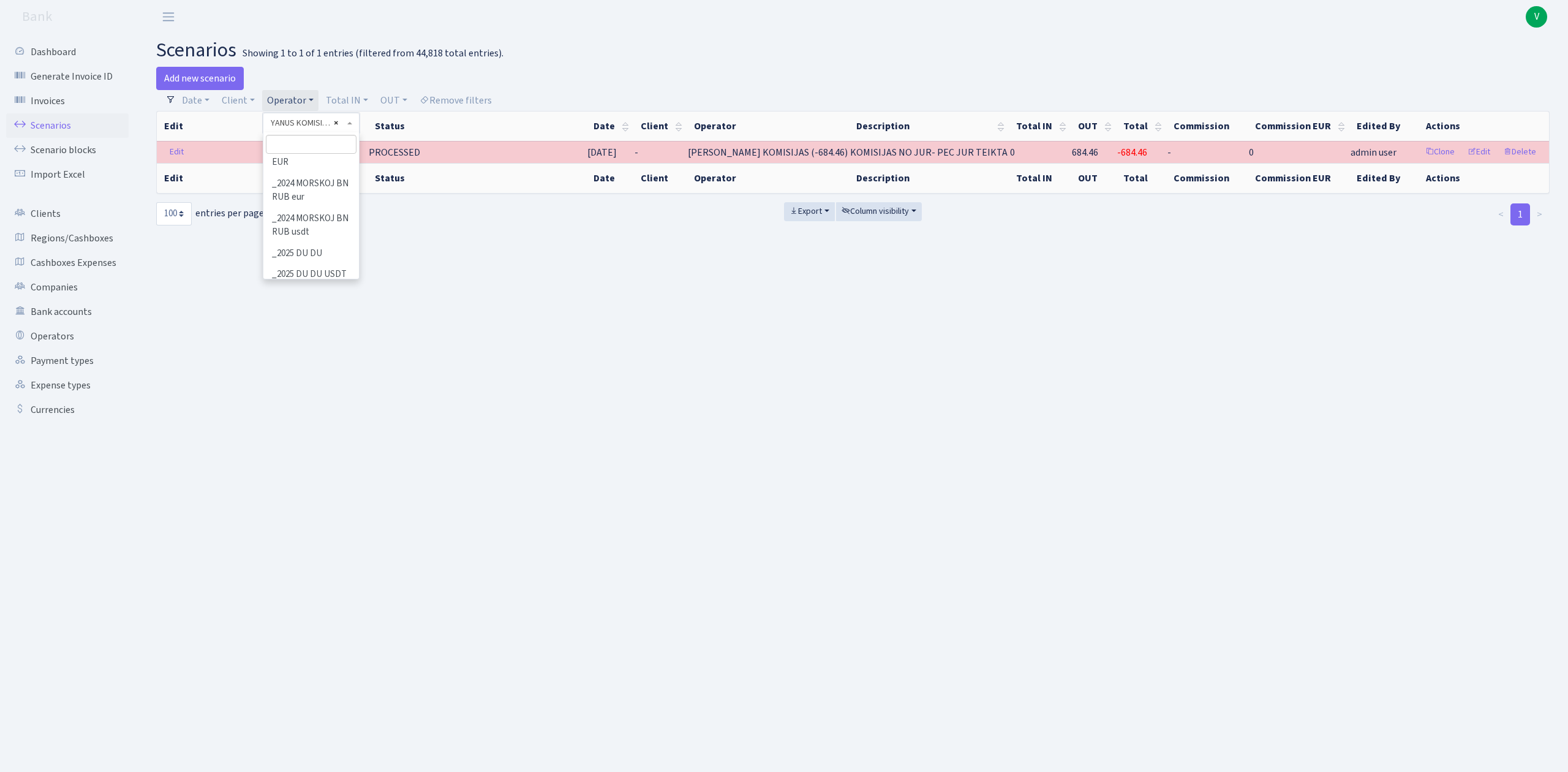
select select
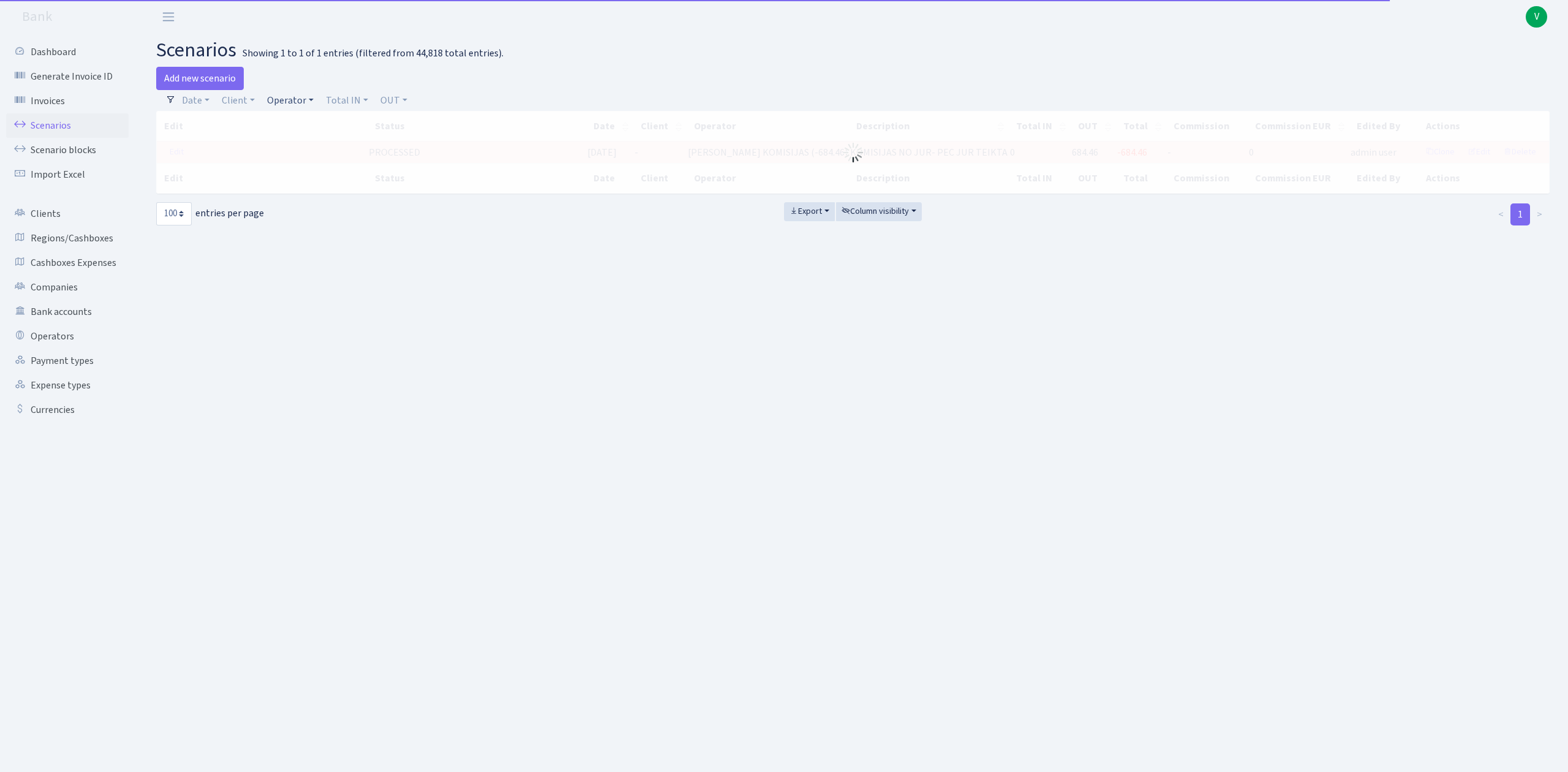
click at [294, 95] on link "Operator" at bounding box center [290, 100] width 57 height 21
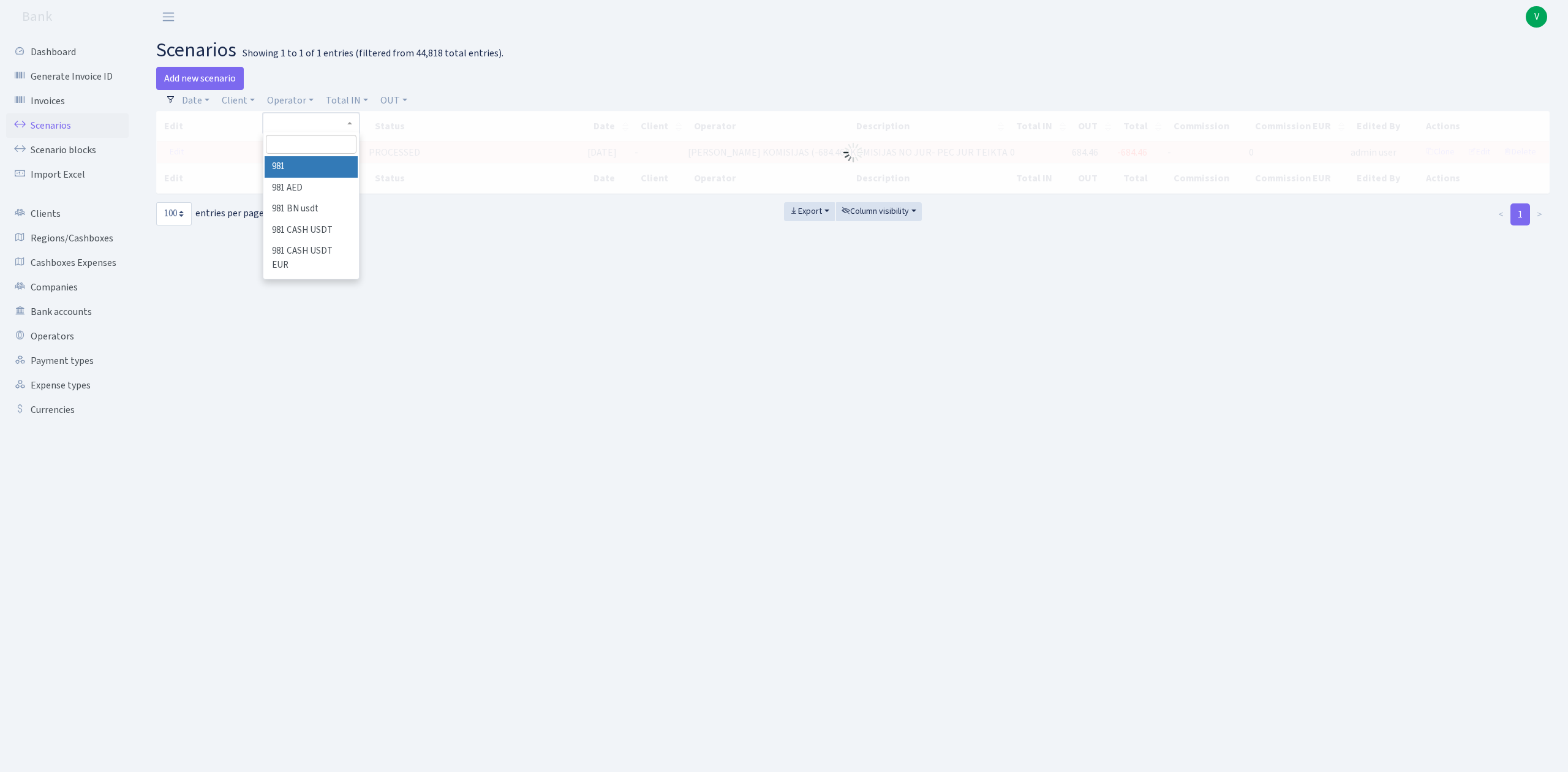
click at [314, 145] on input "search" at bounding box center [311, 144] width 90 height 19
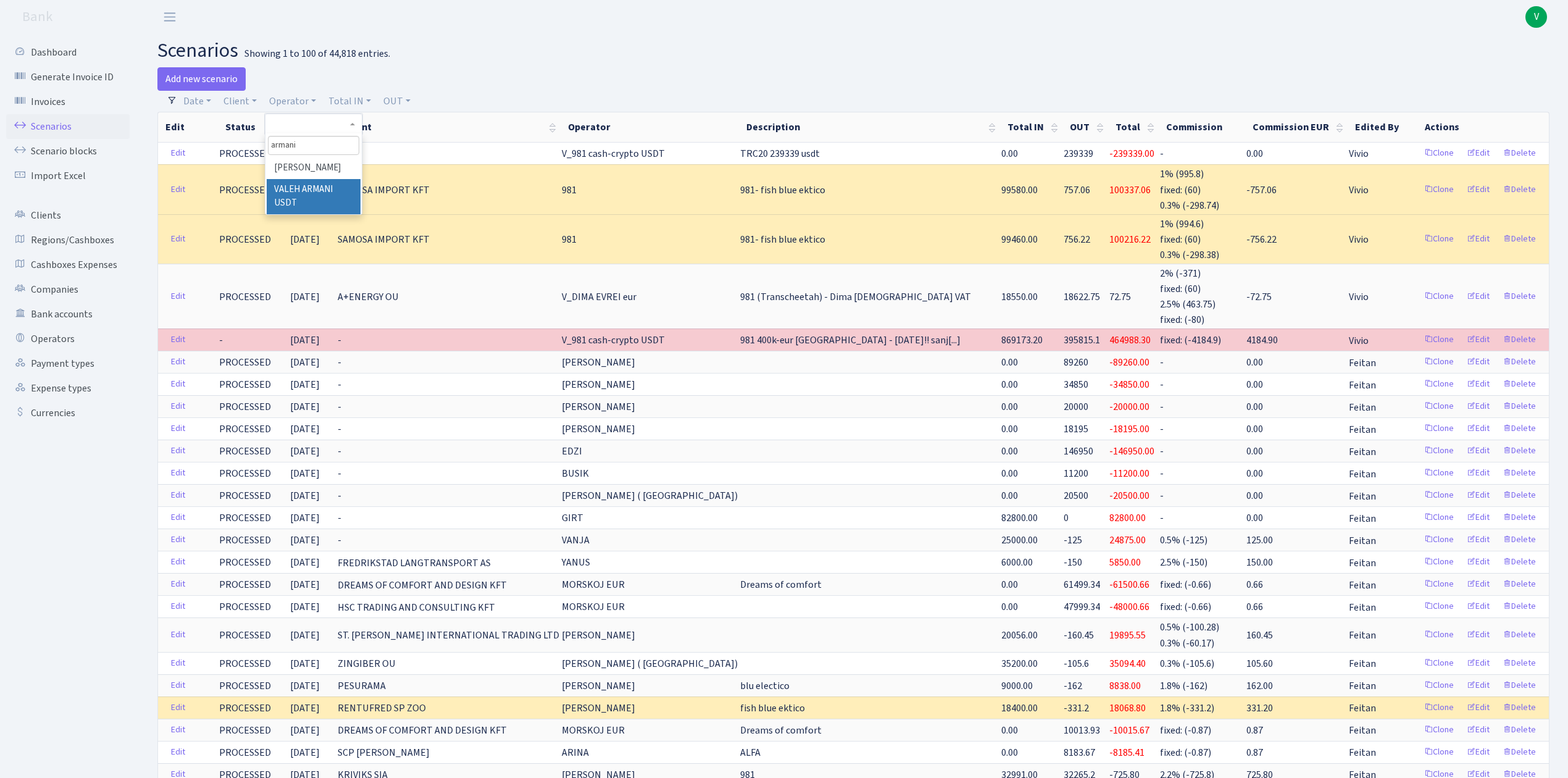
type input "armani"
click at [328, 198] on li "VALEH ARMANI USDT" at bounding box center [313, 196] width 93 height 35
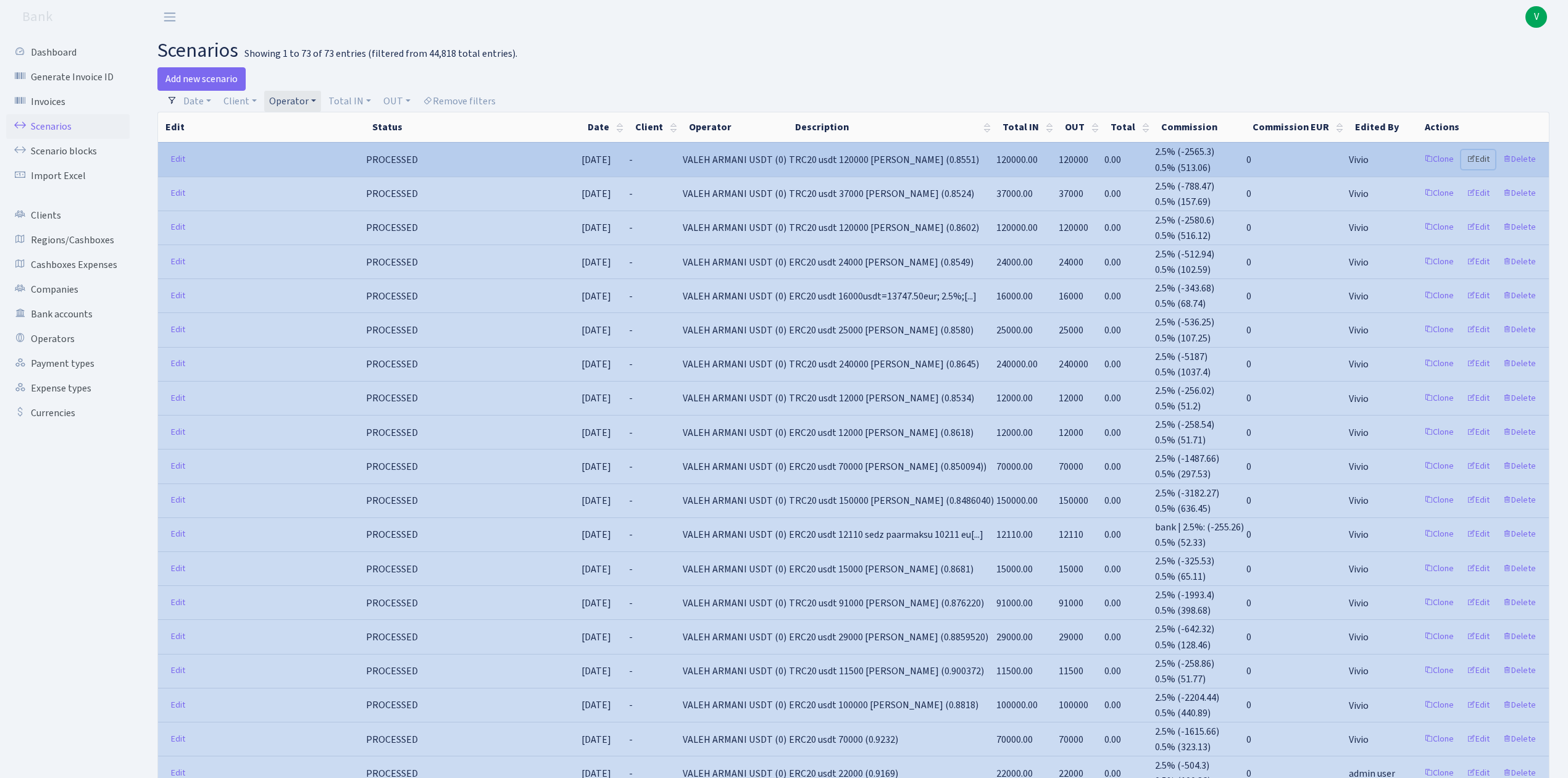
click at [1485, 155] on link "Edit" at bounding box center [1478, 159] width 34 height 19
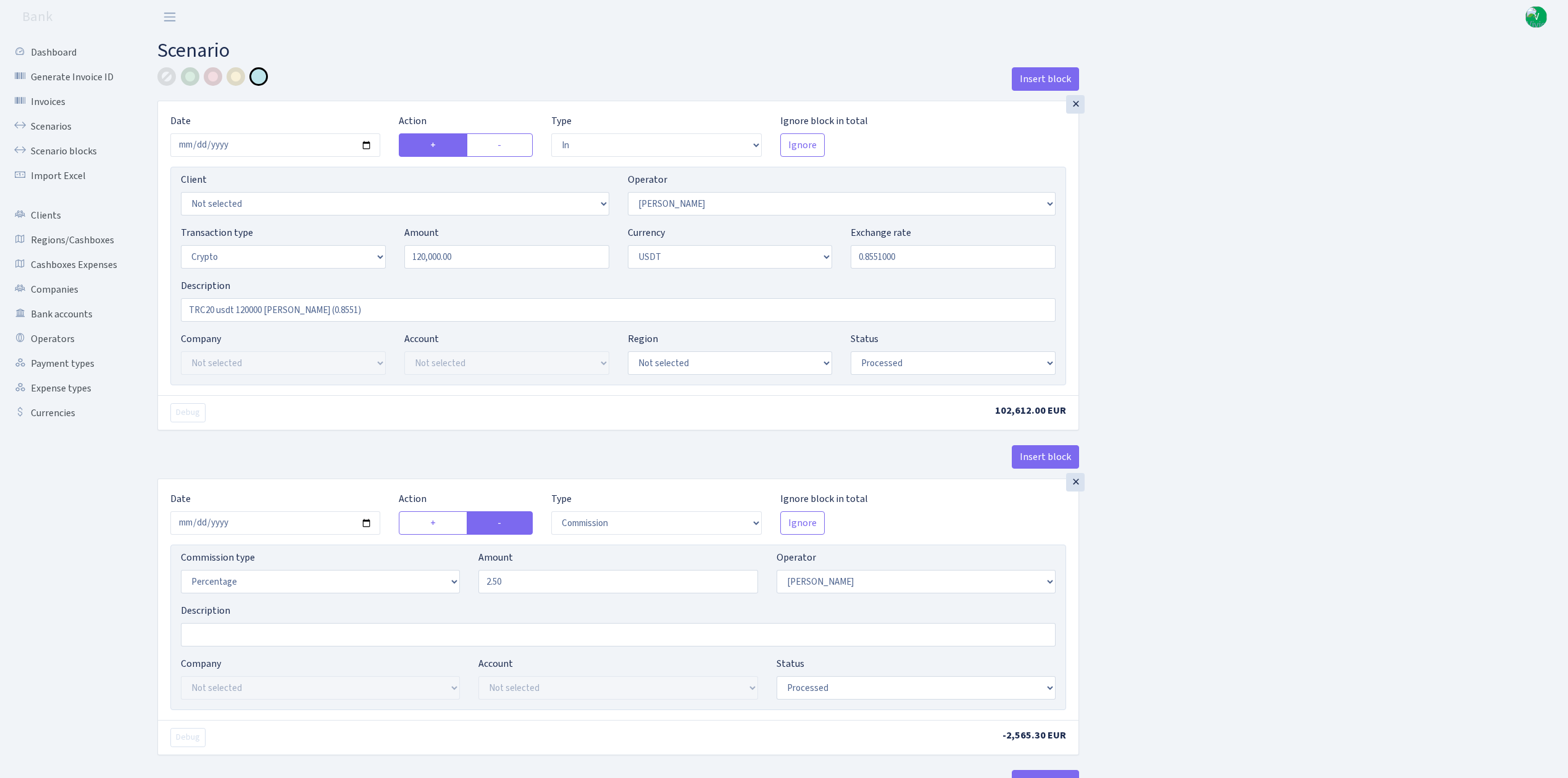
select select "in"
select select "68"
select select "3"
select select "6"
select select "processed"
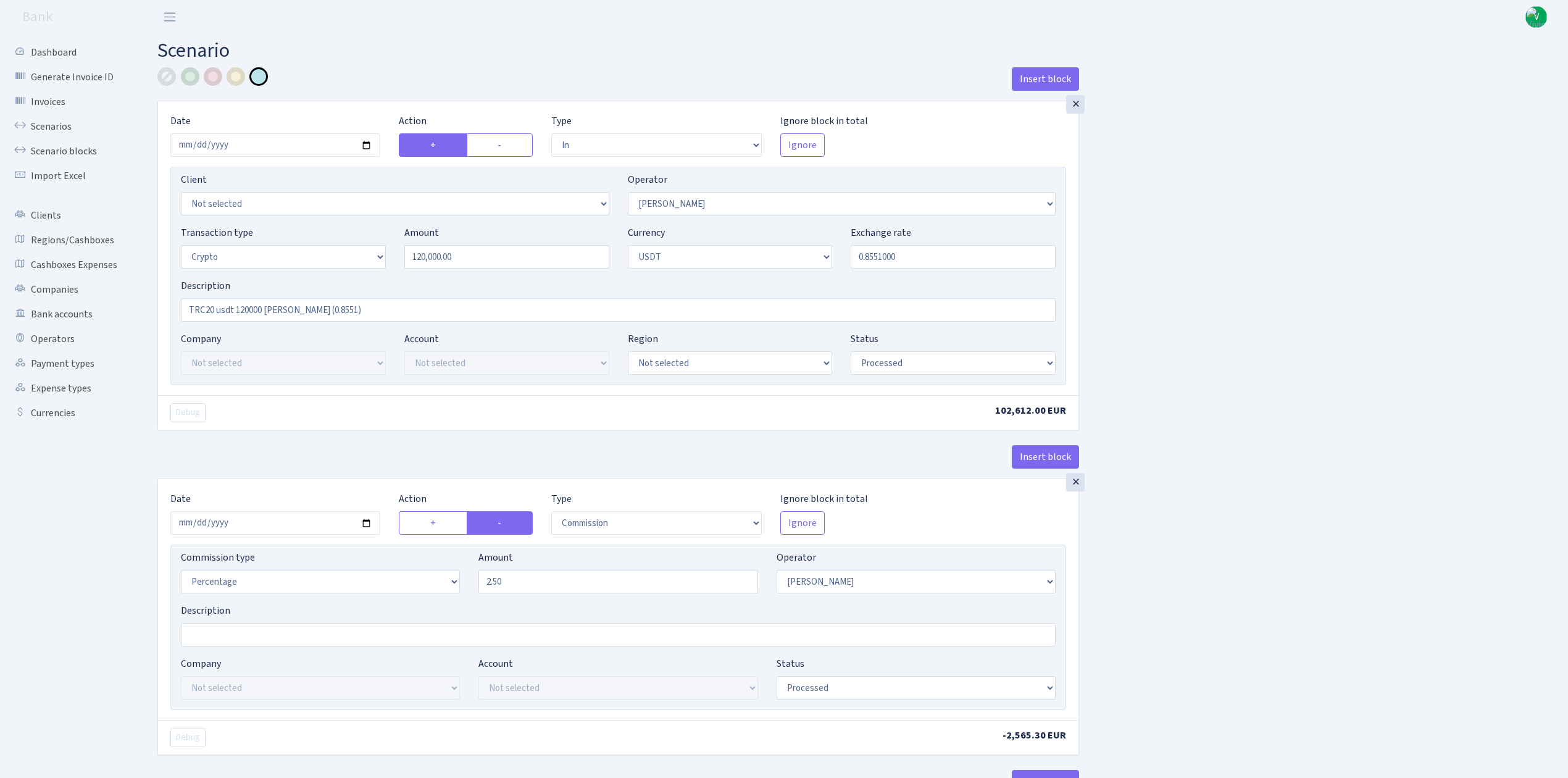
select select "commission"
select select "68"
select select "processed"
select select "in"
select select "178"
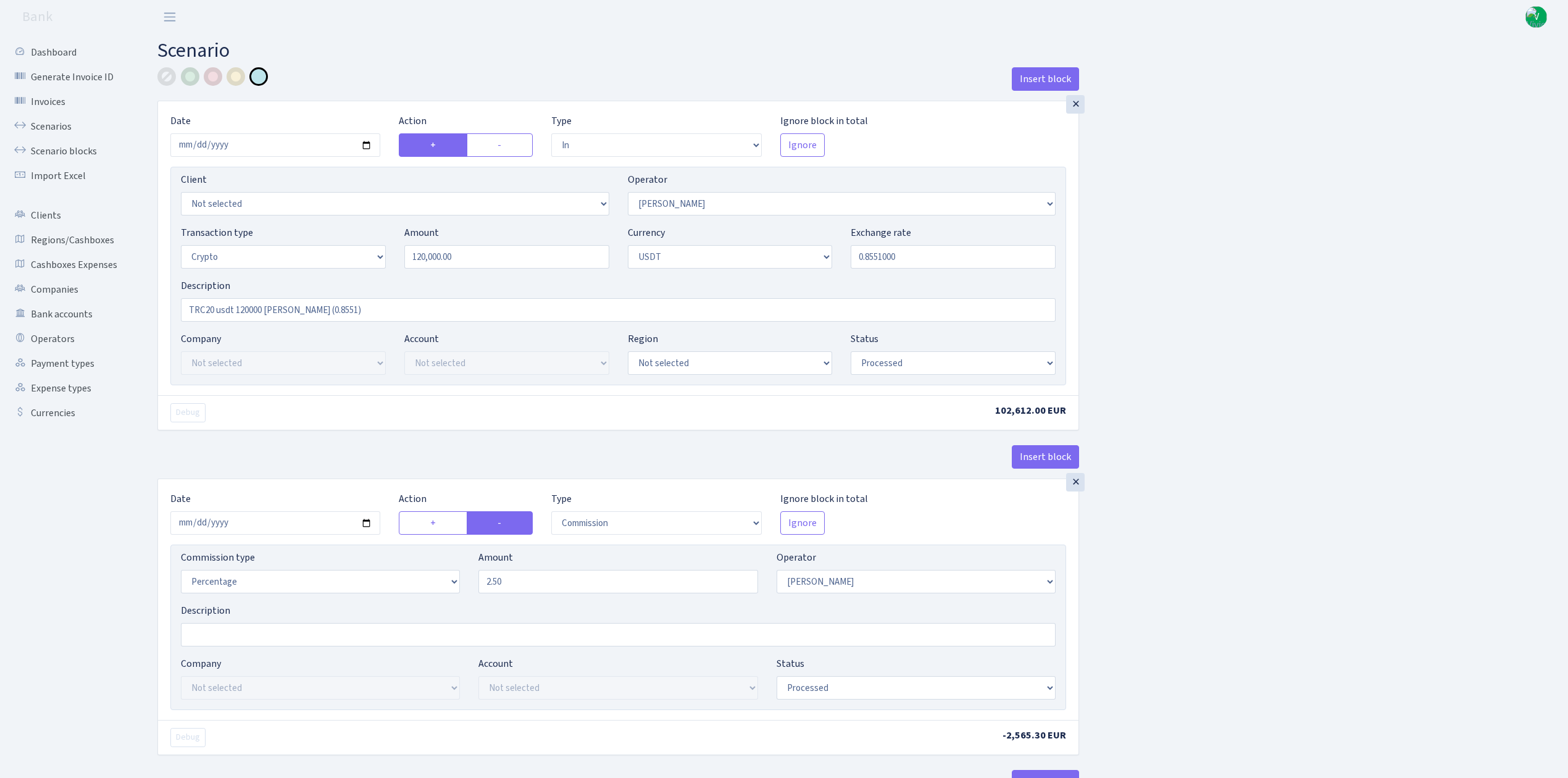
select select "2"
select select "6"
select select "20"
select select "61"
select select "processed"
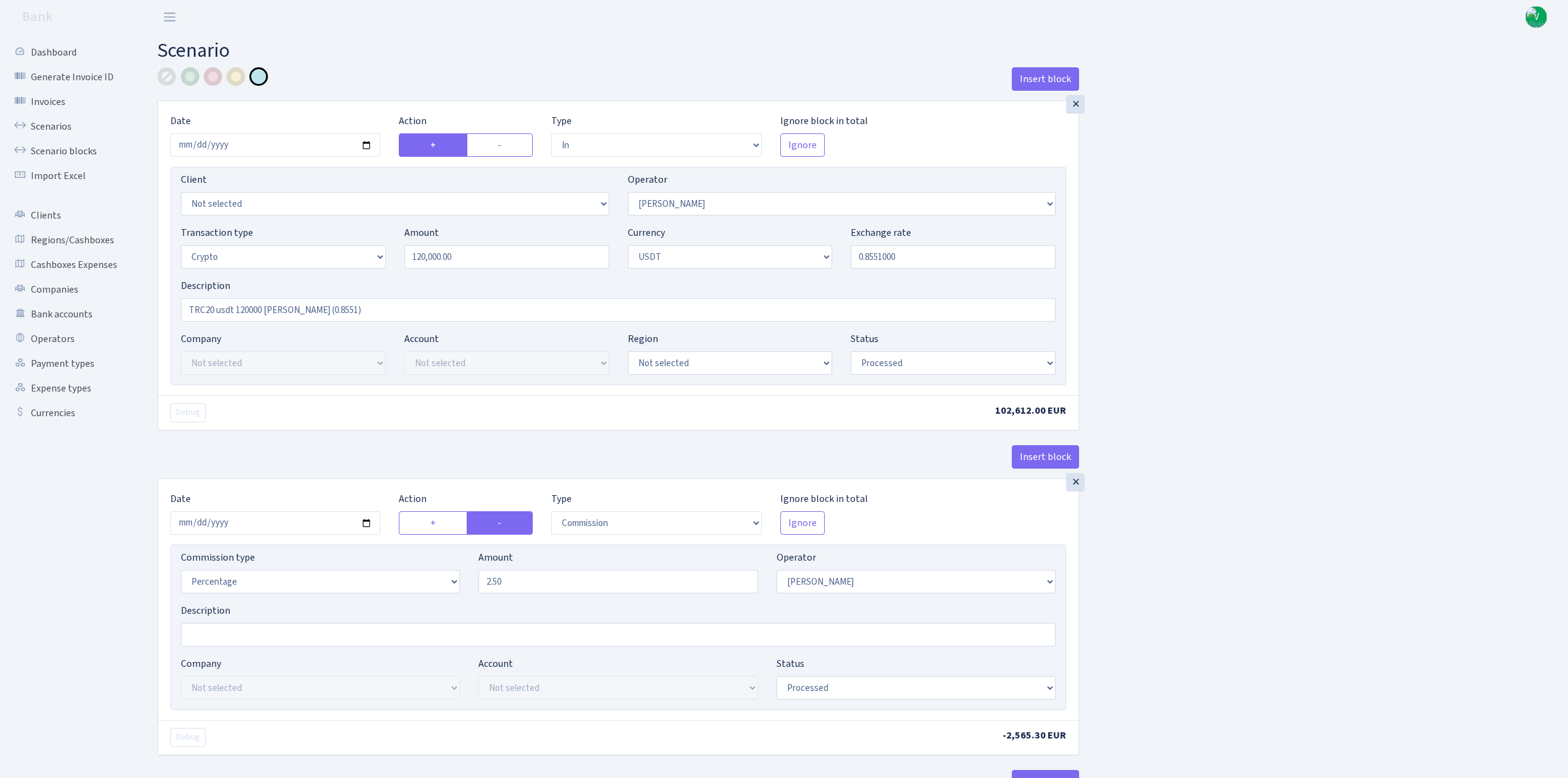
select select "out"
select select "178"
select select "15"
select select "6"
select select "processed"
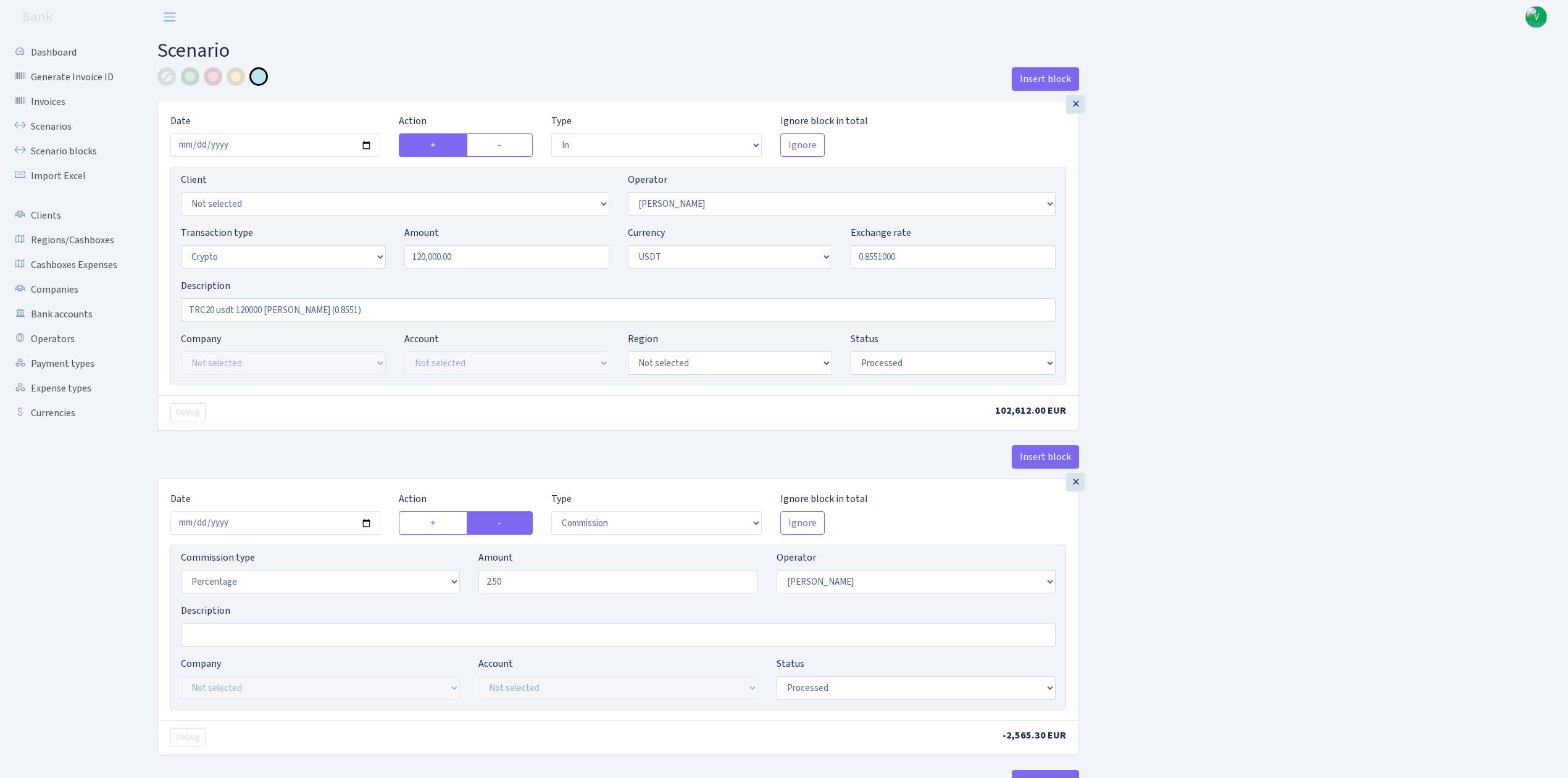
select select "commission"
select select "67"
select select "processed"
click at [57, 115] on link "Scenarios" at bounding box center [68, 127] width 123 height 25
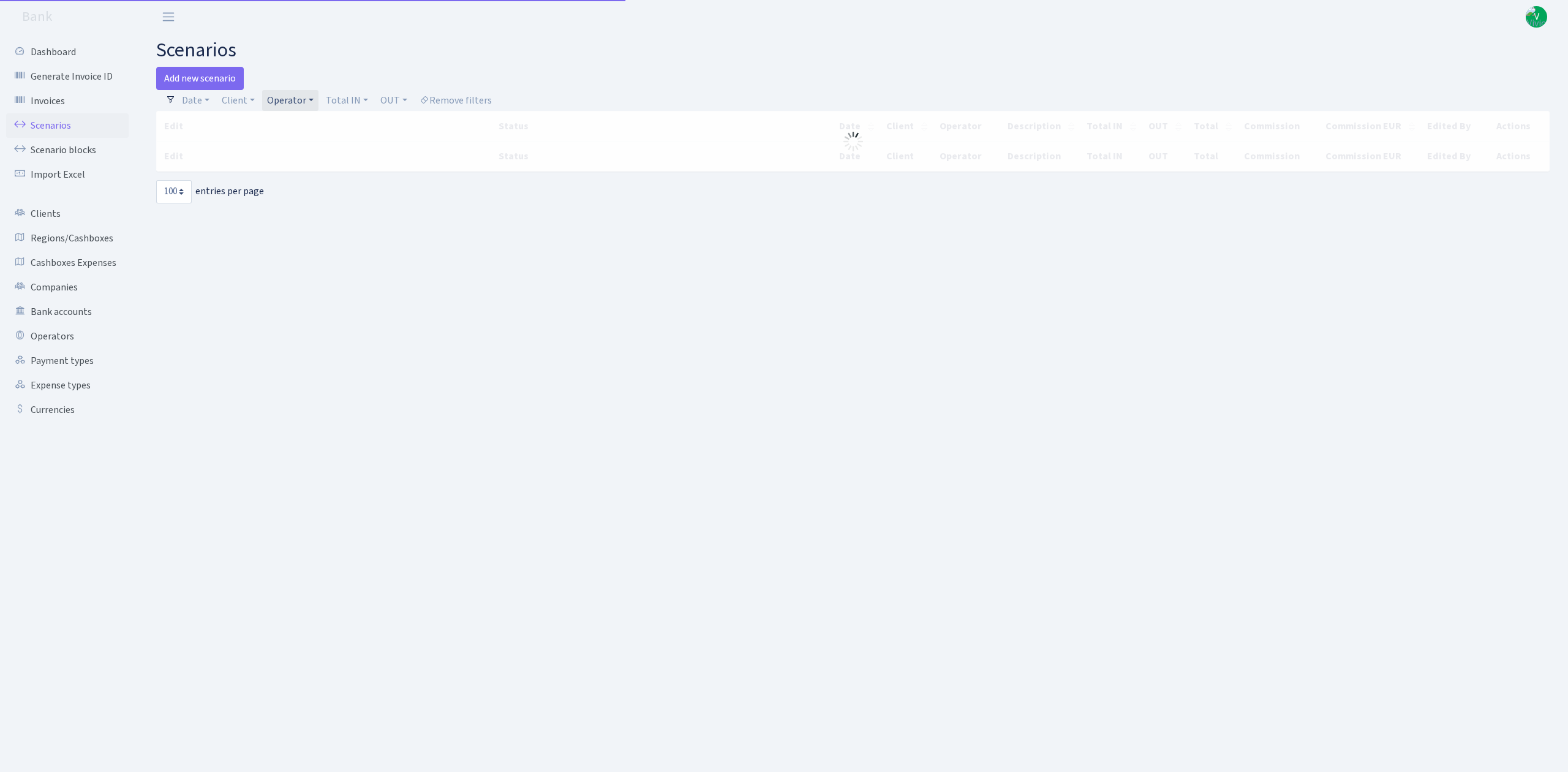
select select "100"
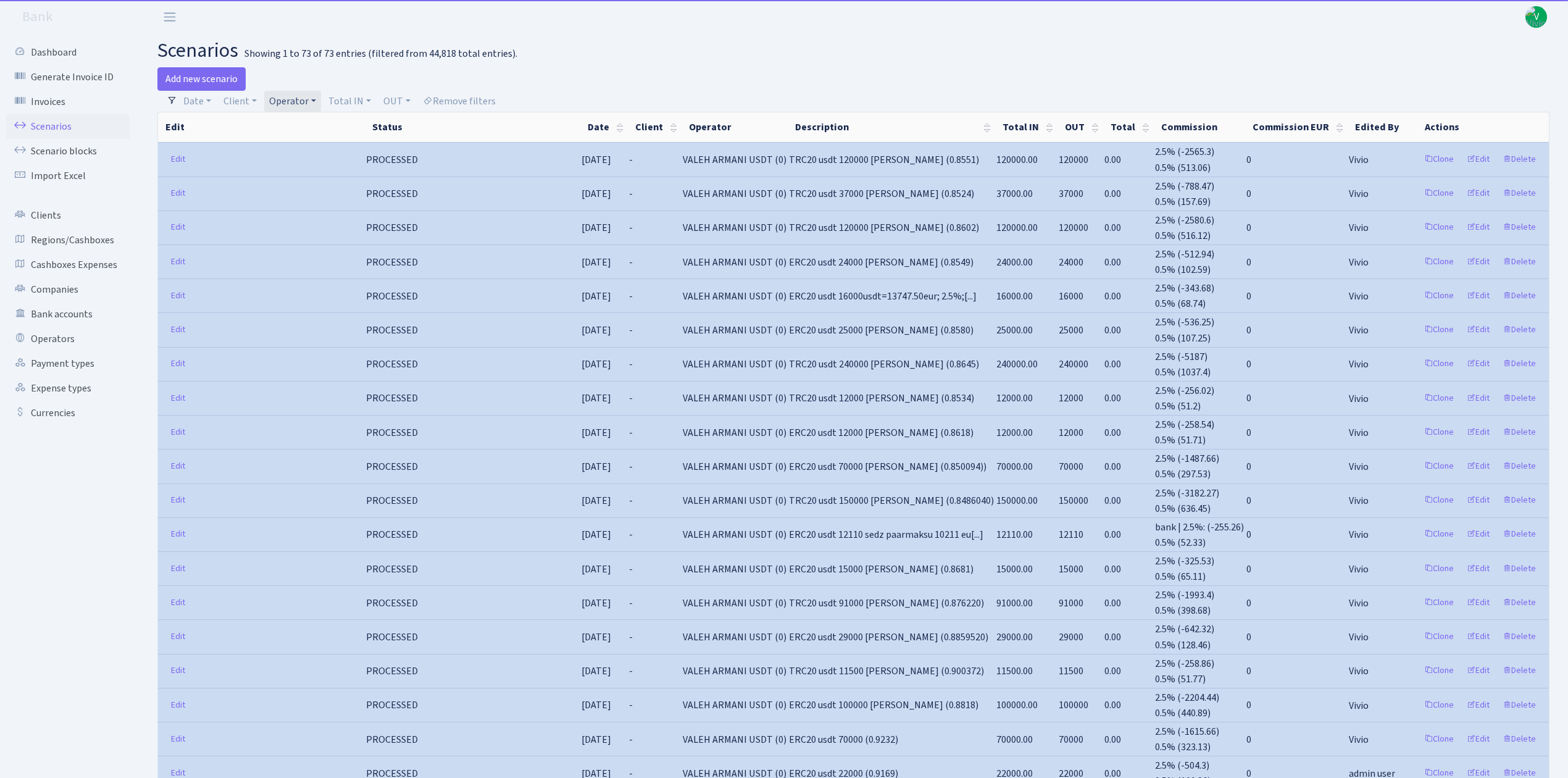
click at [280, 95] on link "Operator" at bounding box center [292, 101] width 57 height 21
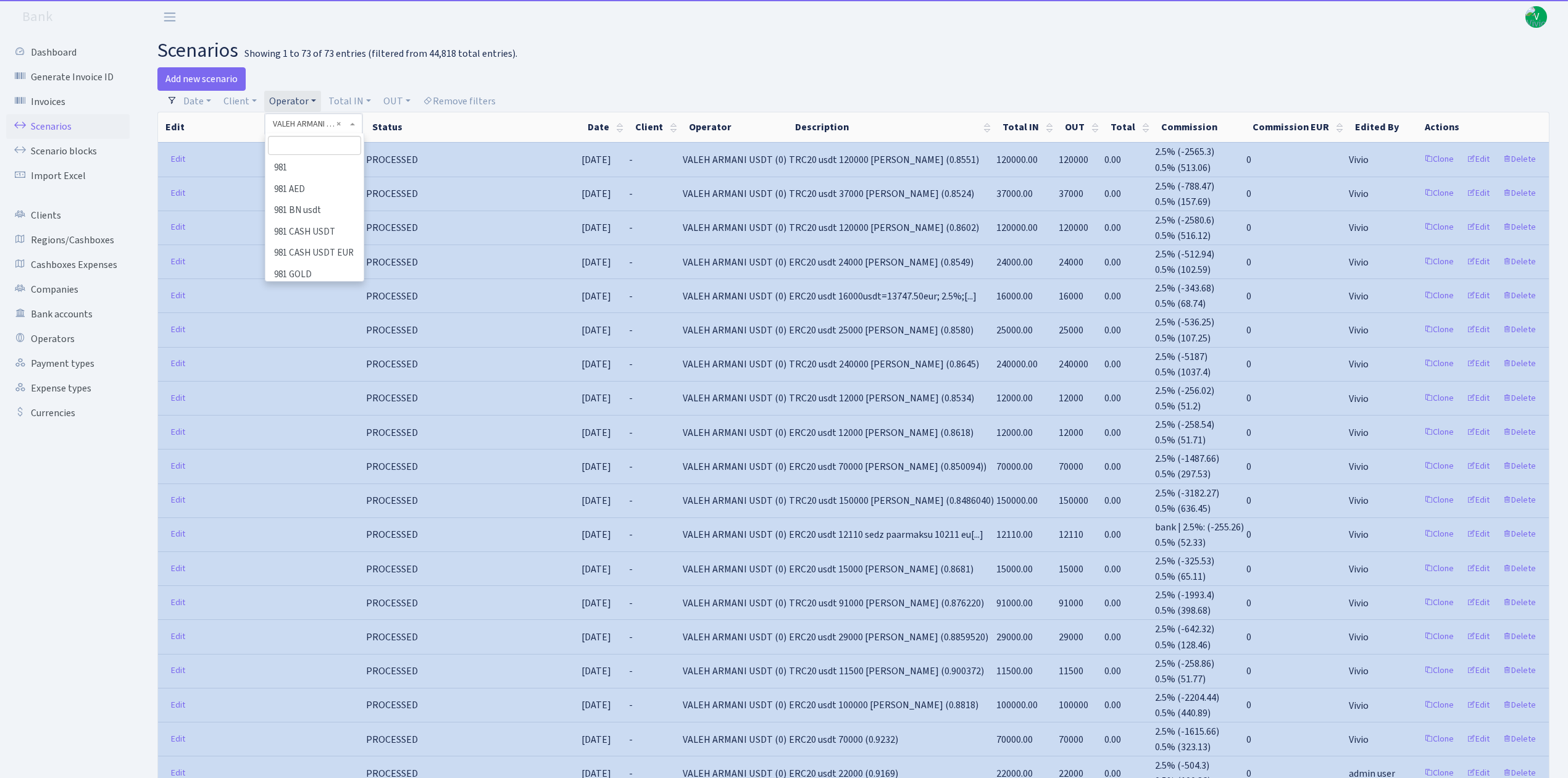
scroll to position [7684, 0]
click at [331, 187] on li "[PERSON_NAME]" at bounding box center [314, 177] width 95 height 22
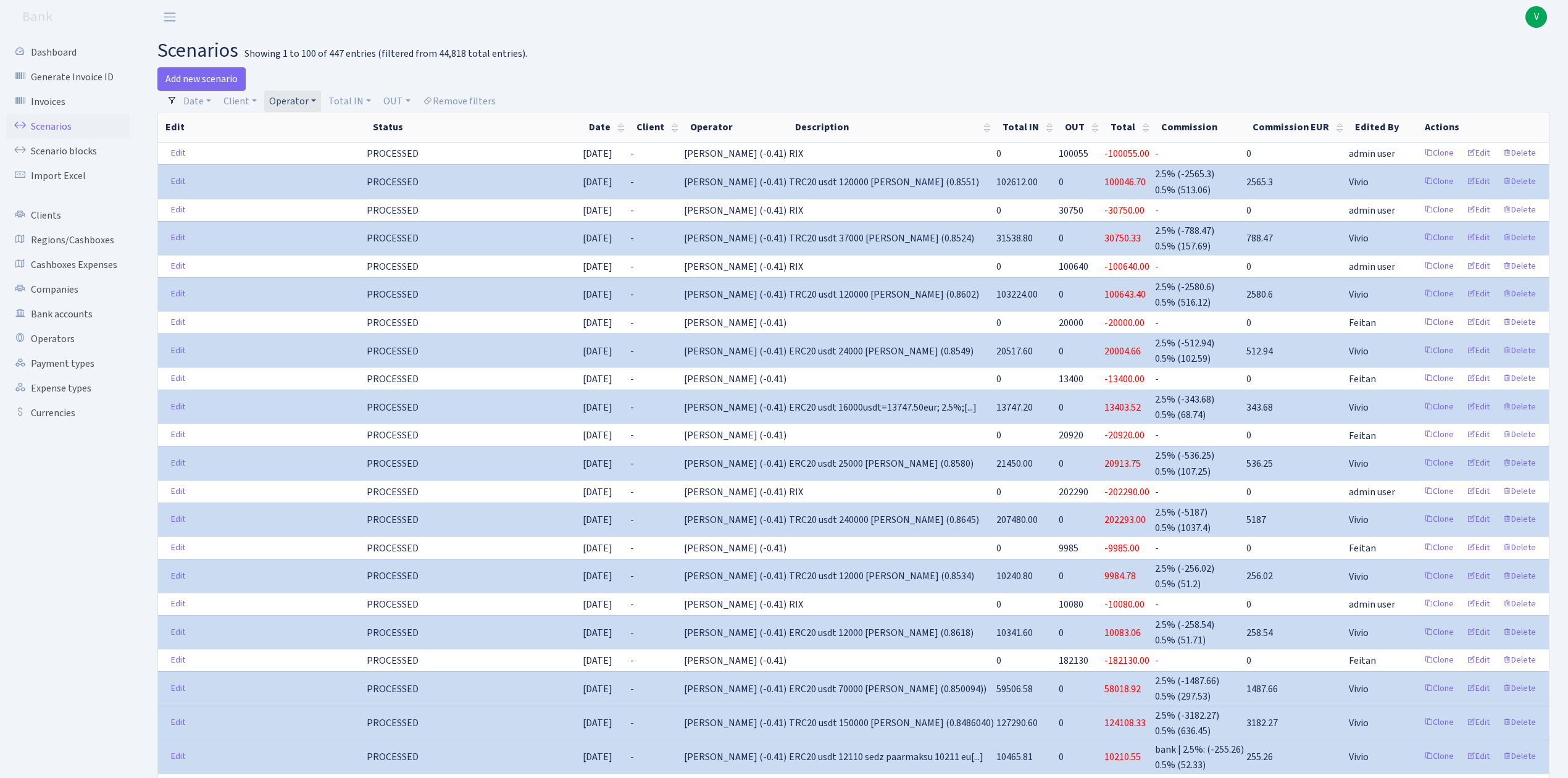
click at [297, 102] on link "Operator" at bounding box center [292, 101] width 57 height 21
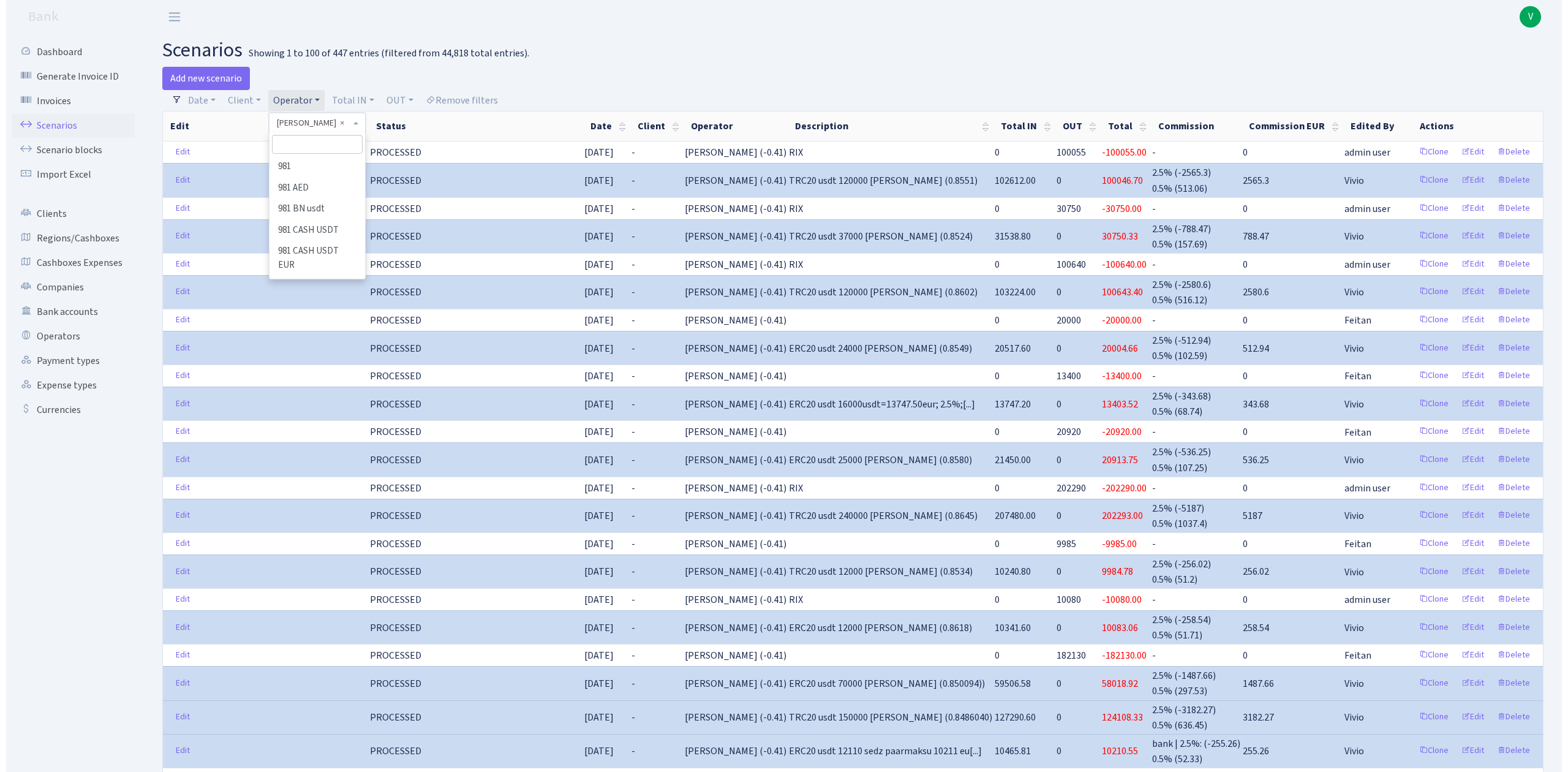
scroll to position [7763, 0]
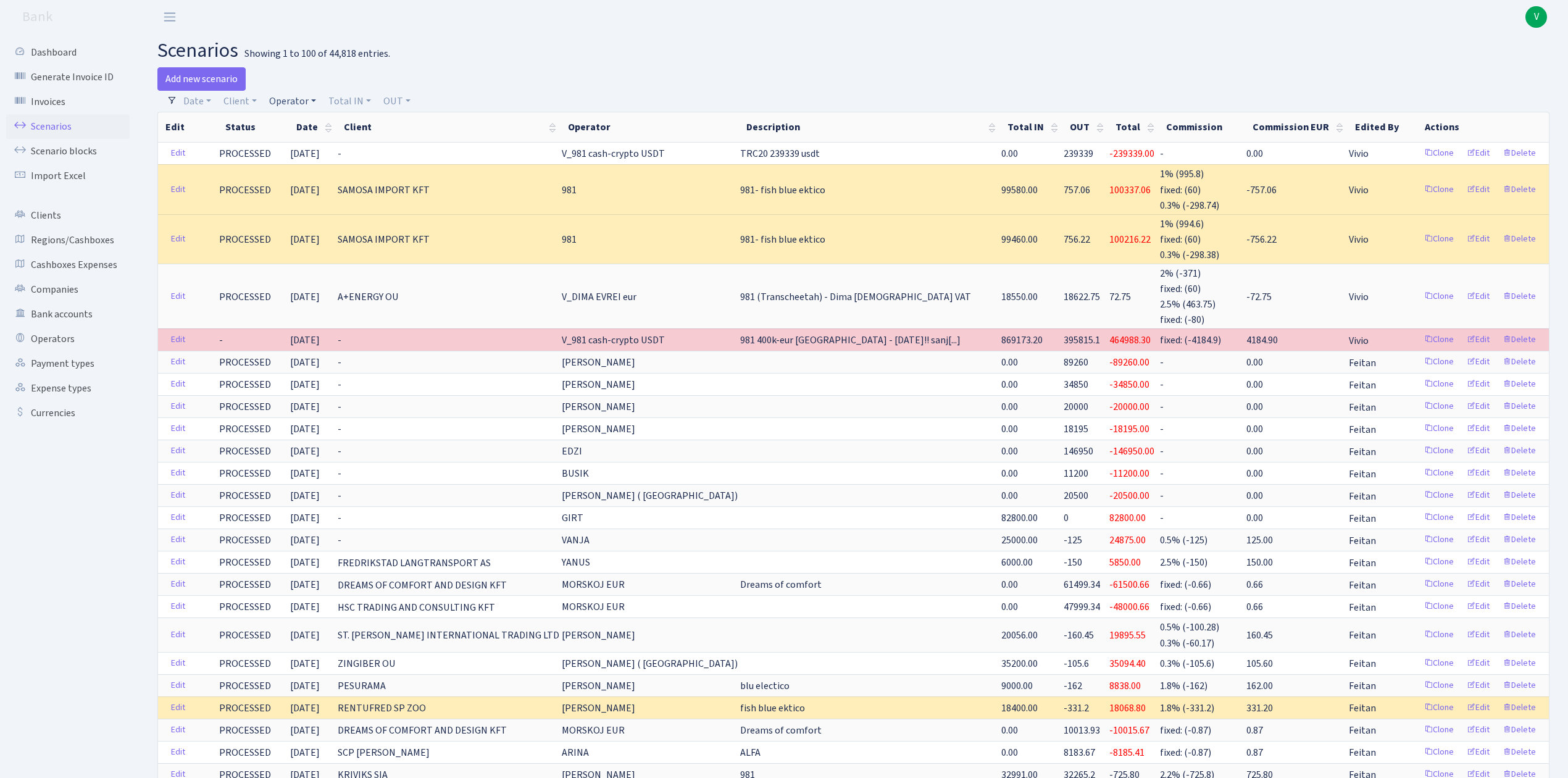
click at [295, 100] on link "Operator" at bounding box center [292, 101] width 57 height 21
click at [307, 142] on input "search" at bounding box center [313, 145] width 91 height 19
type input "yanus"
click at [329, 205] on li "YANUS USDT" at bounding box center [313, 211] width 93 height 22
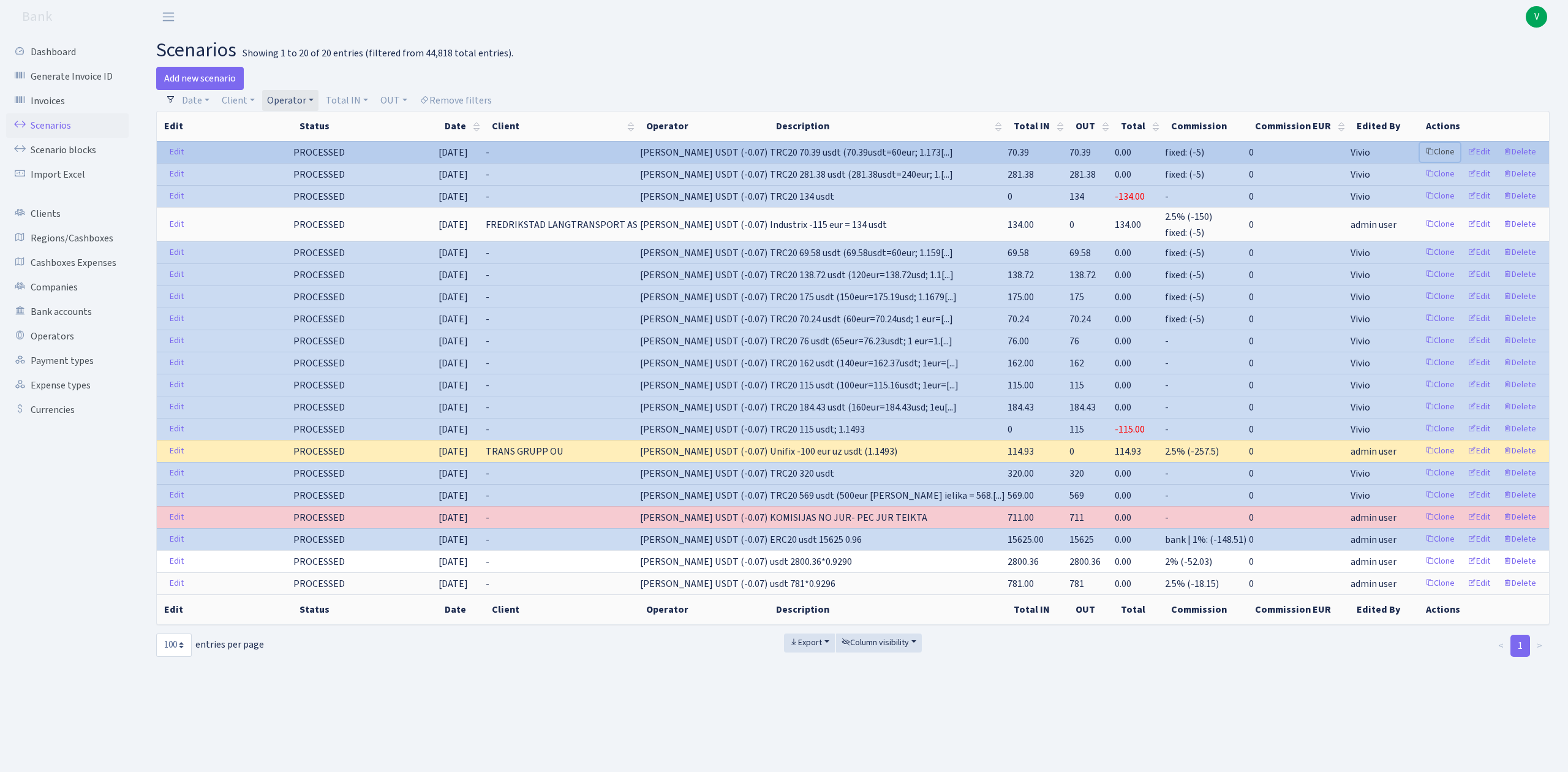
click at [1443, 150] on link "Clone" at bounding box center [1440, 152] width 40 height 19
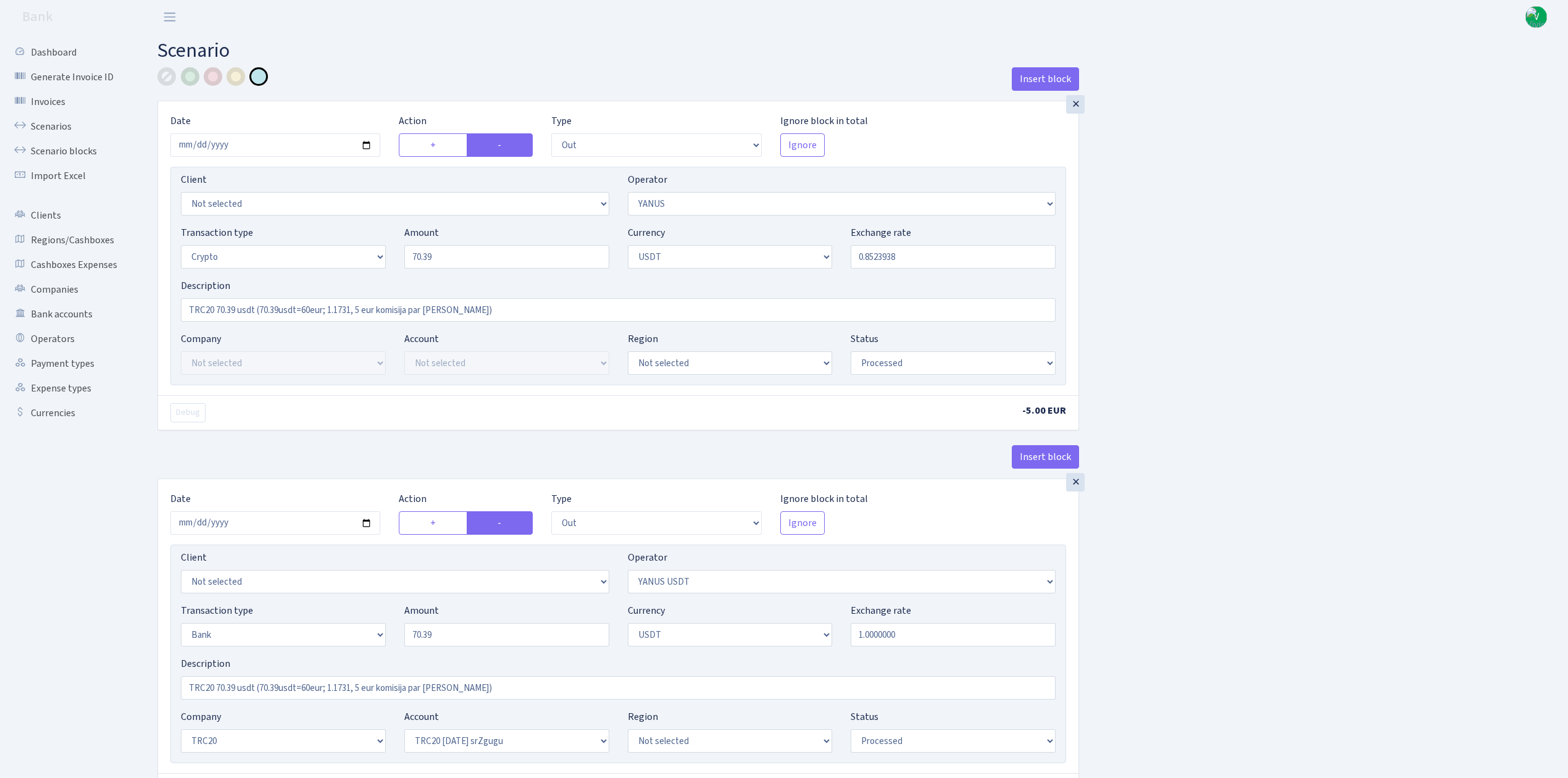
select select "out"
select select "72"
select select "3"
select select "6"
select select "processed"
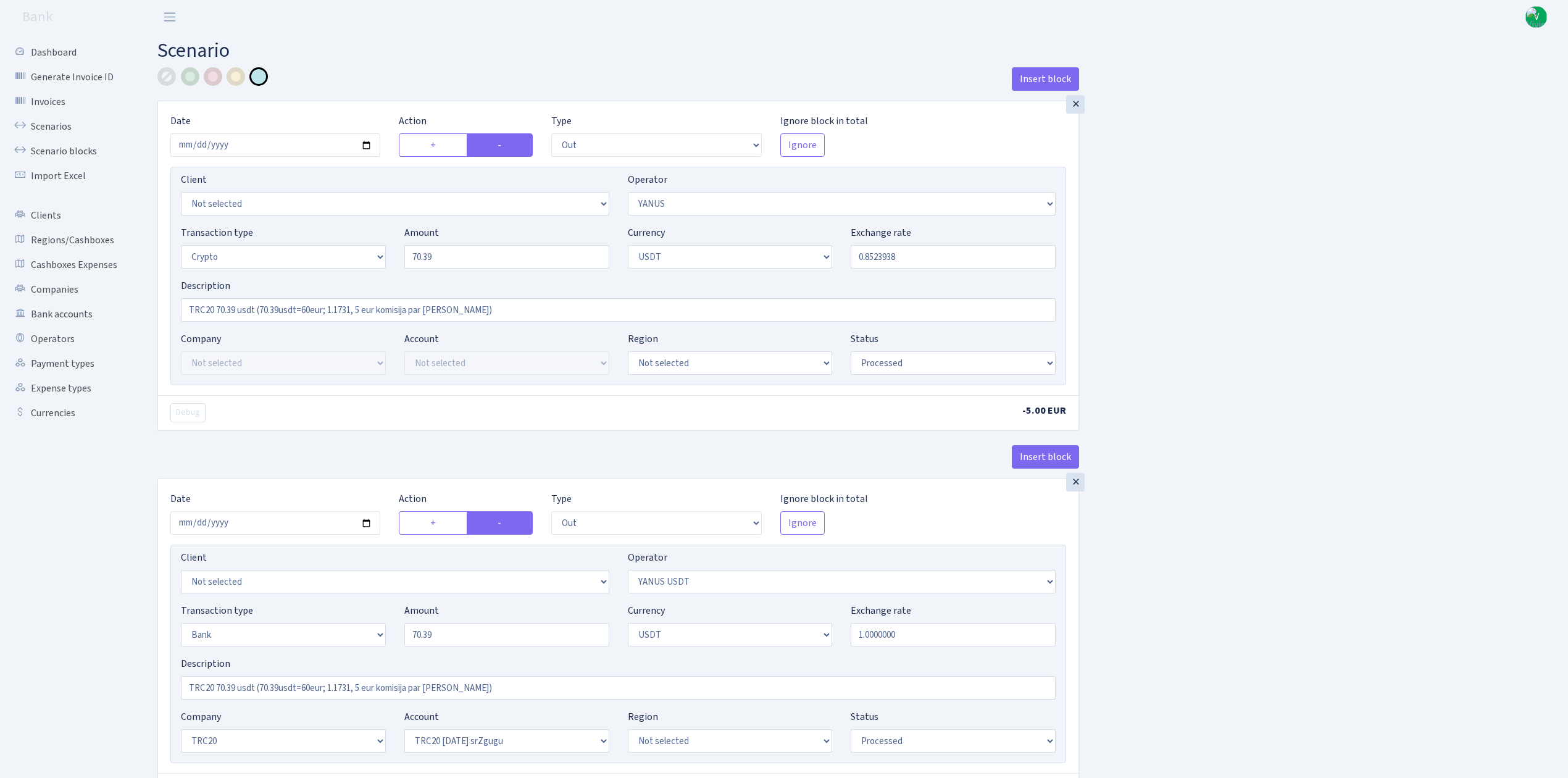
select select "out"
select select "289"
select select "2"
select select "6"
select select "20"
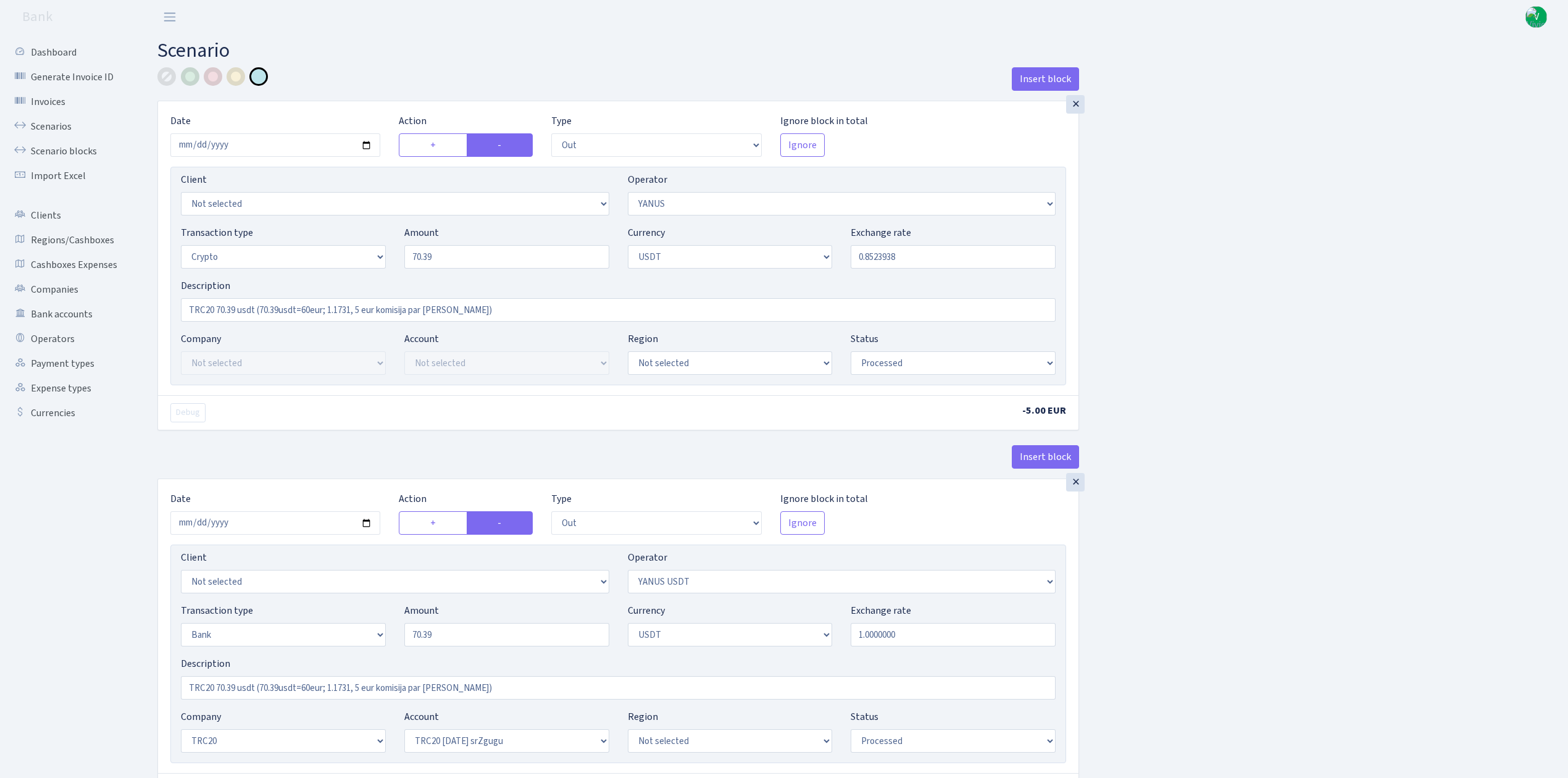
select select "61"
select select "processed"
select select "in"
select select "289"
select select "15"
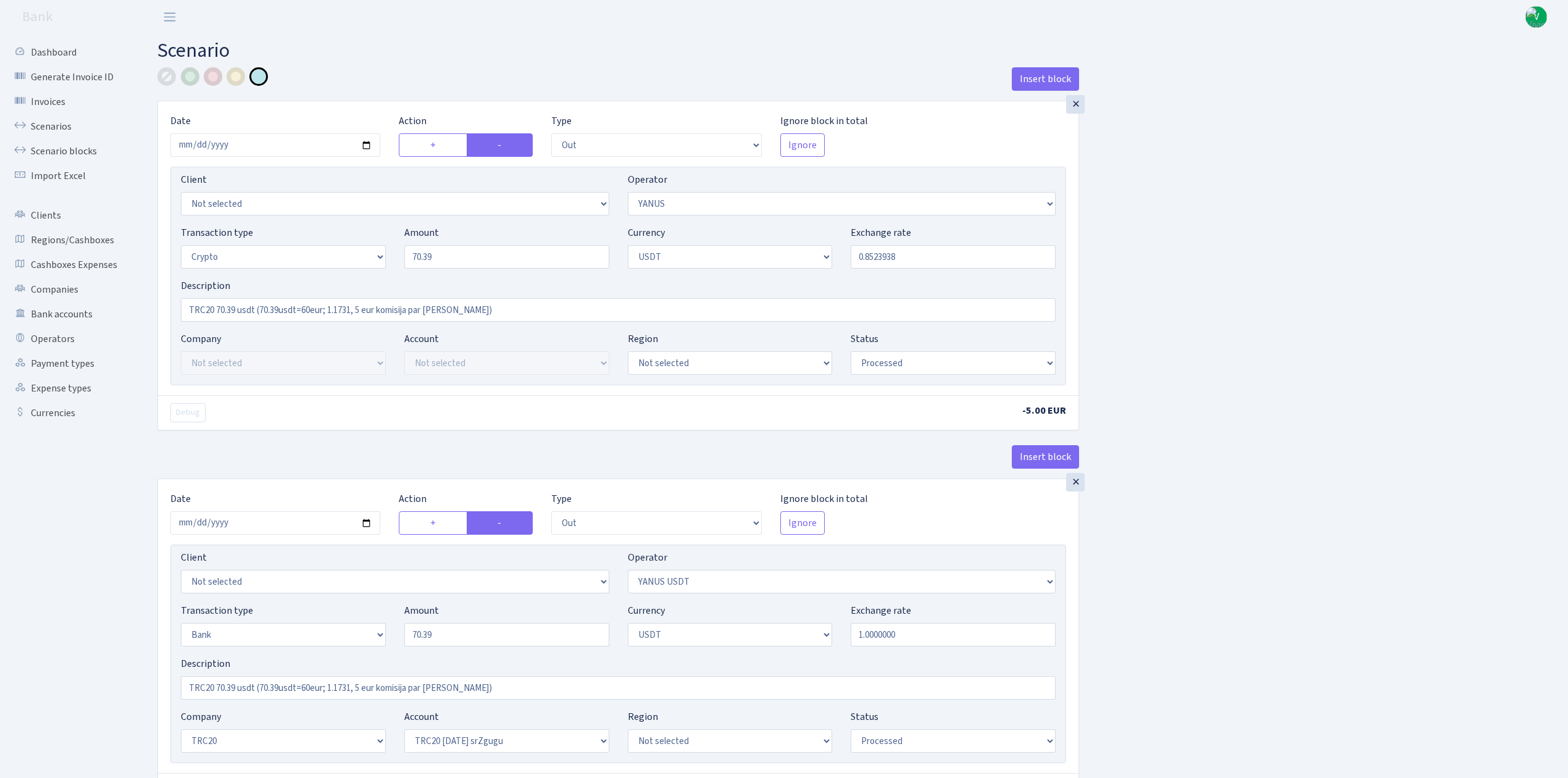
select select "6"
select select "processed"
select select "commission"
select select "fixed"
select select "72"
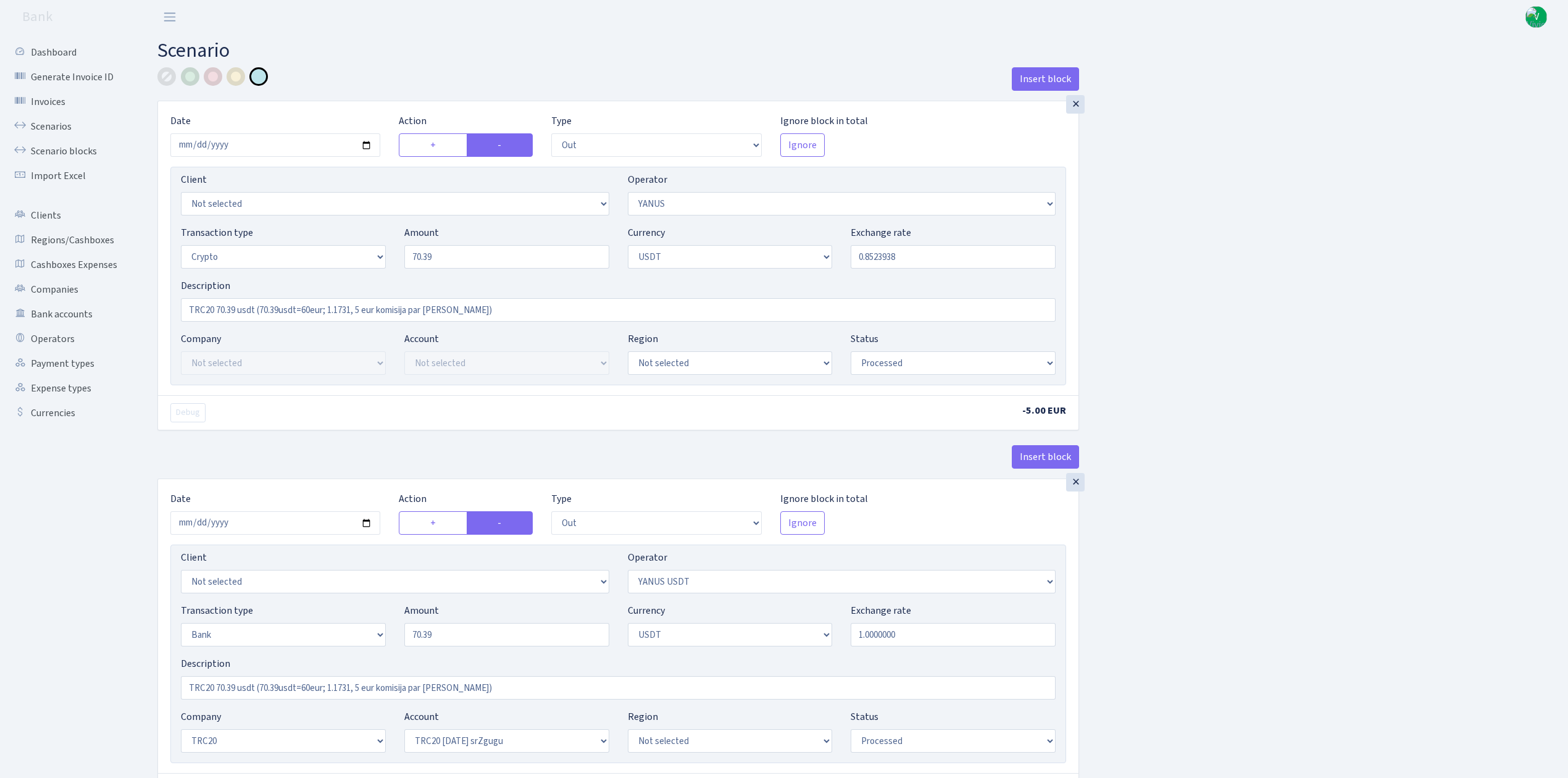
select select "processed"
click at [366, 146] on input "2025-09-11" at bounding box center [275, 145] width 210 height 23
type input "[DATE]"
drag, startPoint x: 498, startPoint y: 257, endPoint x: 364, endPoint y: 255, distance: 134.0
click at [364, 255] on div "Transaction type Not selected 981 ELF FISH crypto GIRT IVO dekl MM-BALTIC eur U…" at bounding box center [619, 252] width 894 height 53
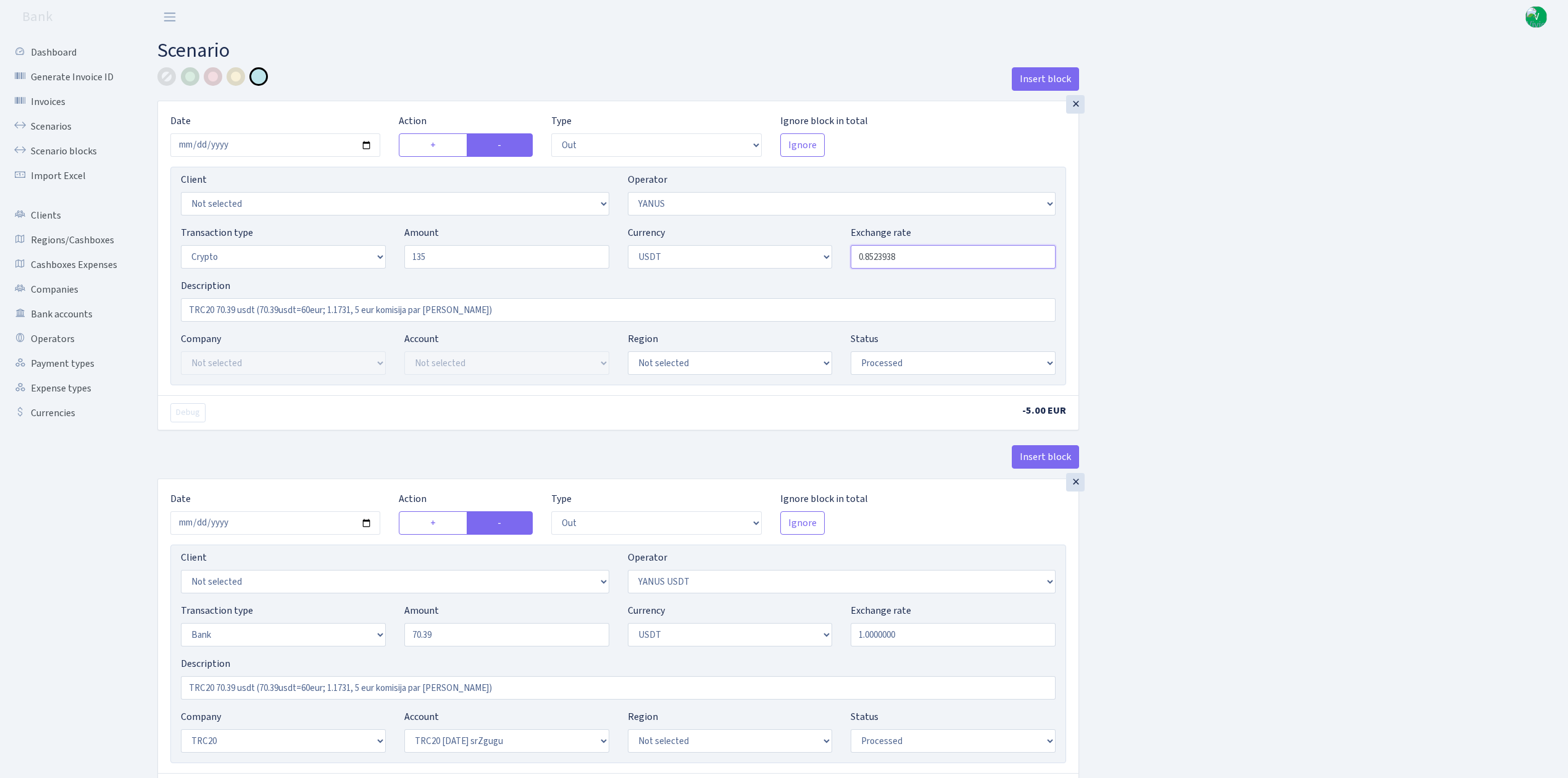
click at [900, 251] on input "0.8523938" at bounding box center [953, 257] width 205 height 23
type input "135.00"
drag, startPoint x: 872, startPoint y: 255, endPoint x: 971, endPoint y: 263, distance: 99.3
click at [972, 262] on input "0.8523938" at bounding box center [953, 257] width 205 height 23
click at [877, 258] on input "0.80.8518585" at bounding box center [953, 257] width 205 height 23
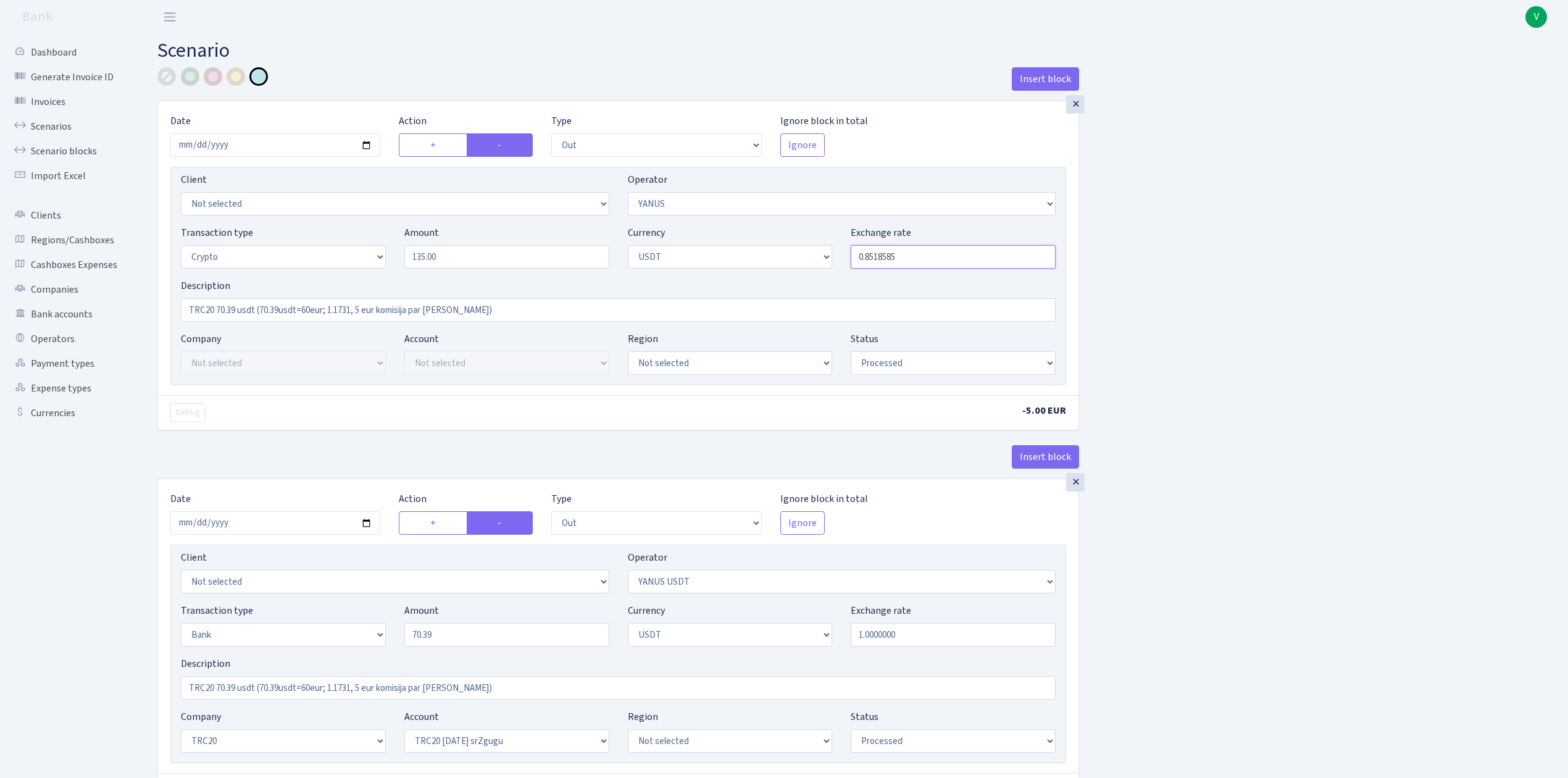
type input "0.8518585"
click at [961, 269] on input "0.8518585" at bounding box center [953, 257] width 205 height 23
click at [67, 120] on link "Scenarios" at bounding box center [68, 127] width 123 height 25
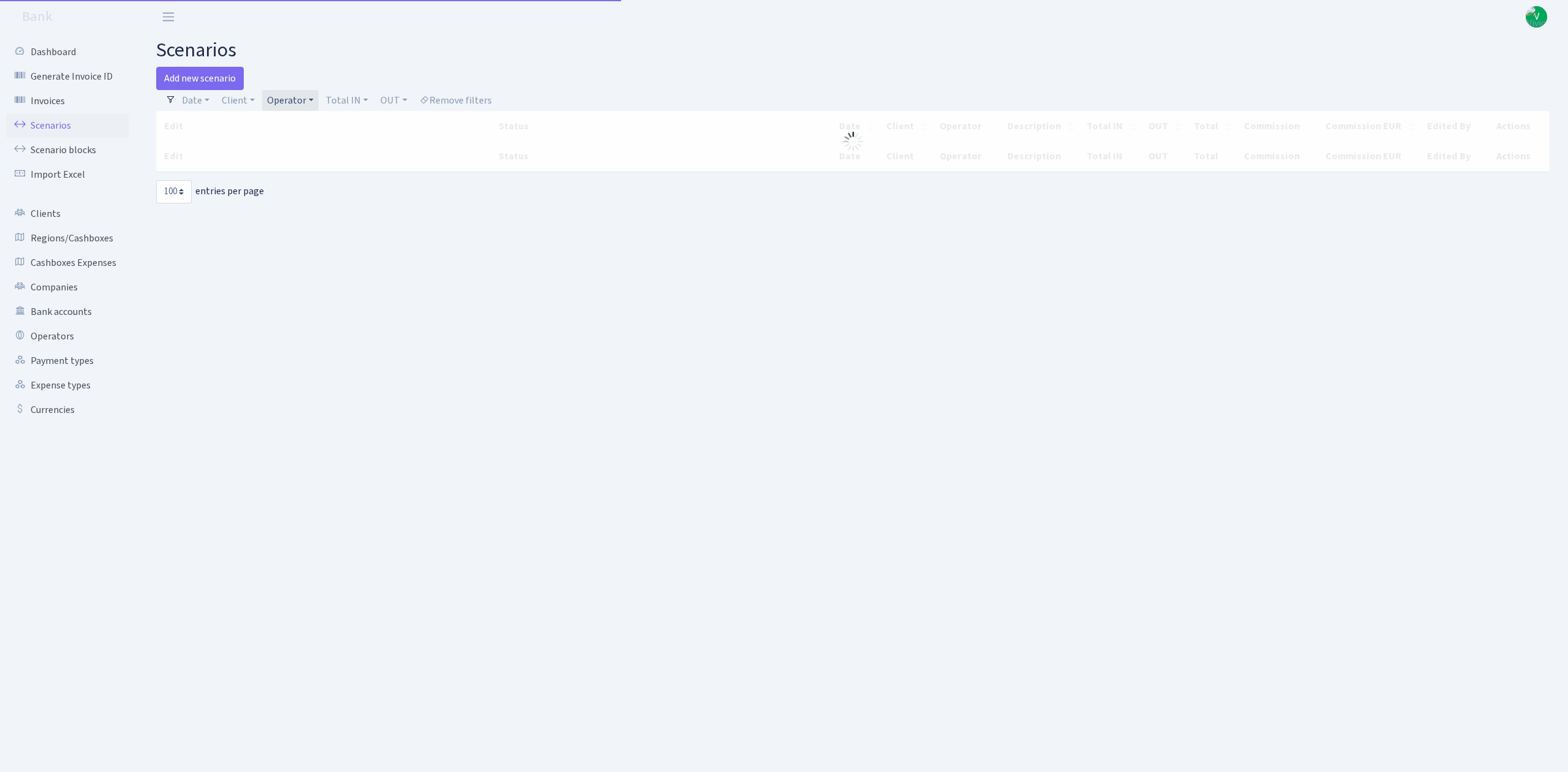
select select "100"
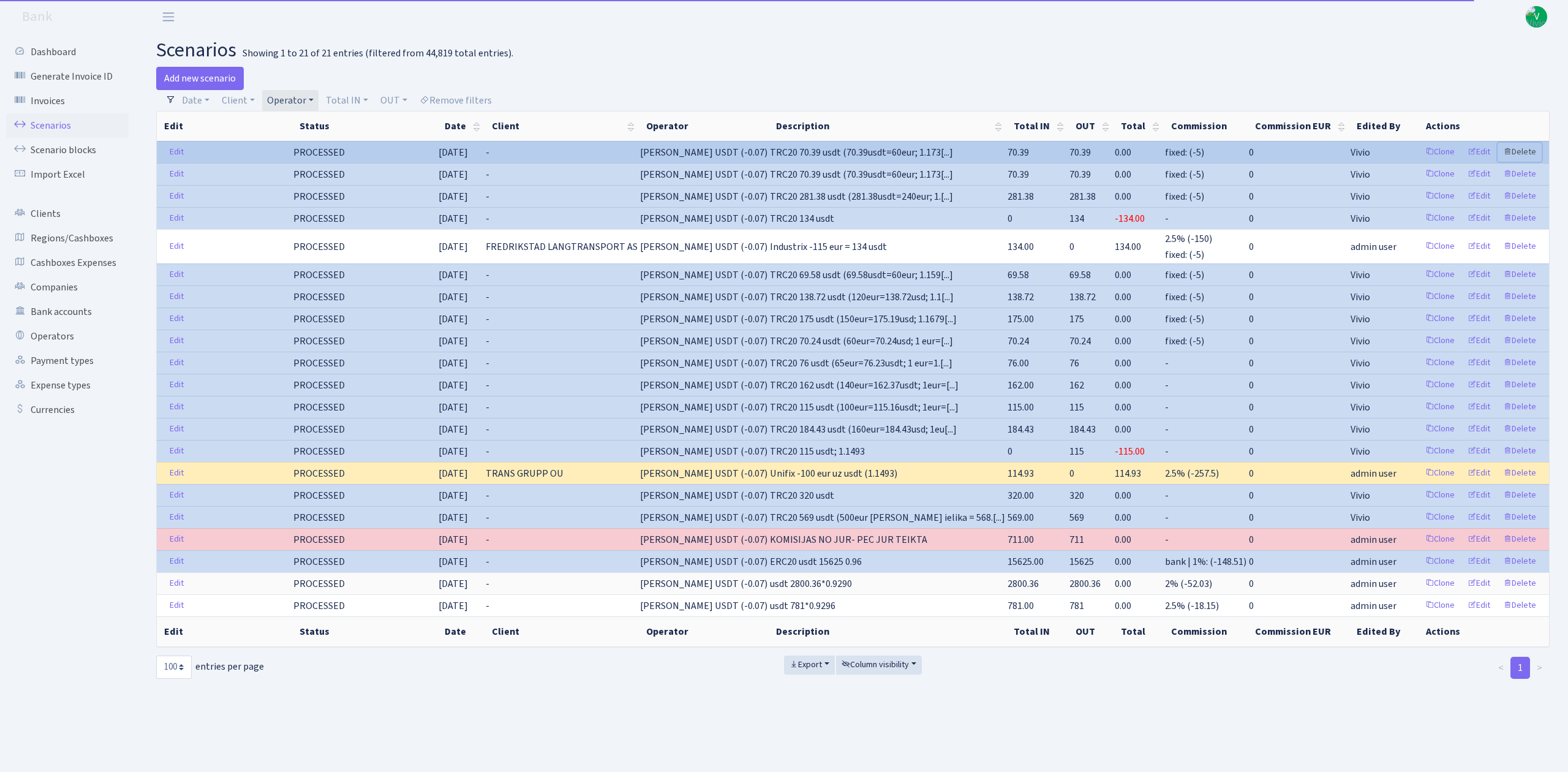
click at [1521, 146] on link "Delete" at bounding box center [1519, 152] width 44 height 19
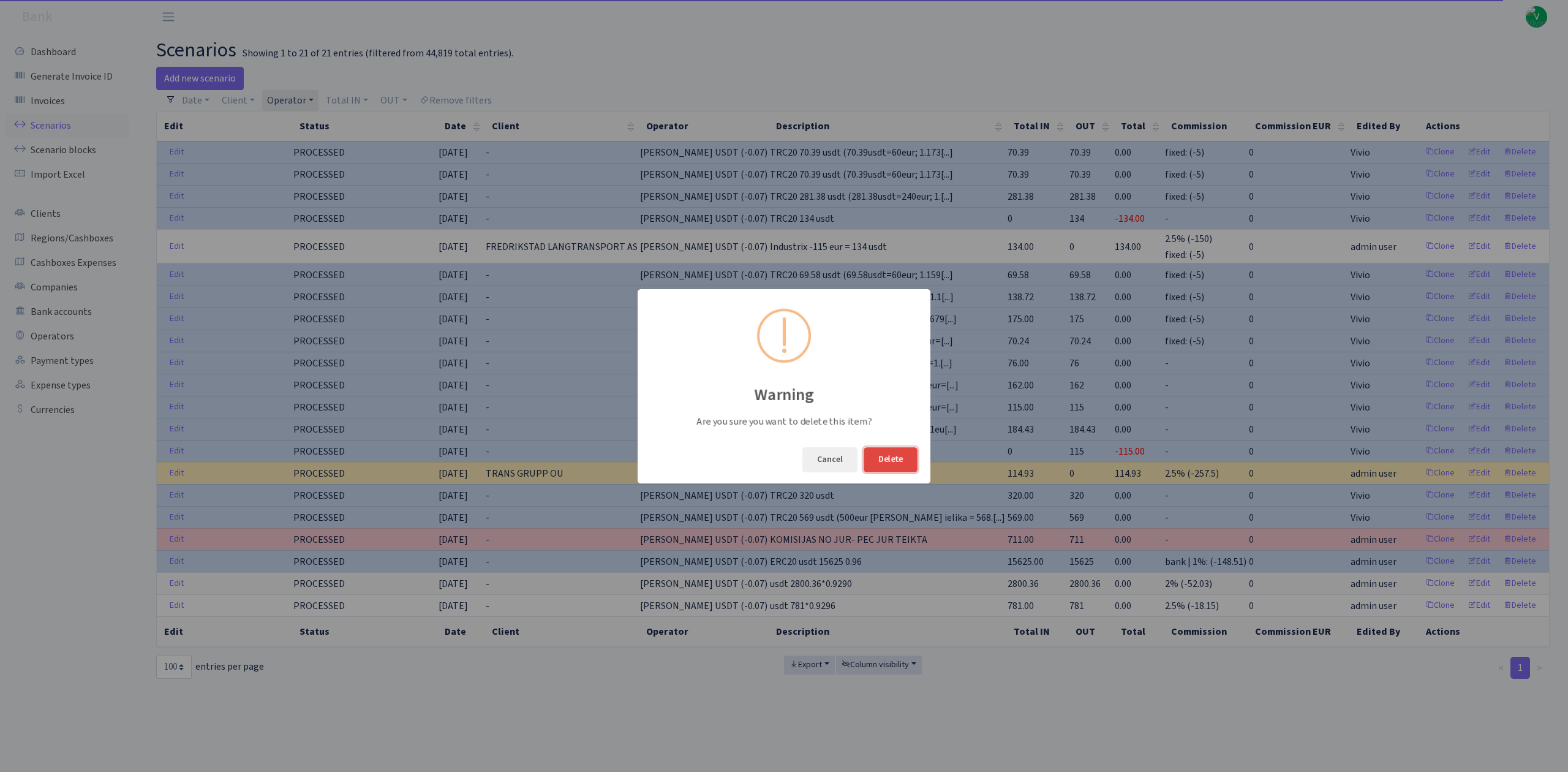
click at [904, 457] on button "Delete" at bounding box center [891, 460] width 54 height 25
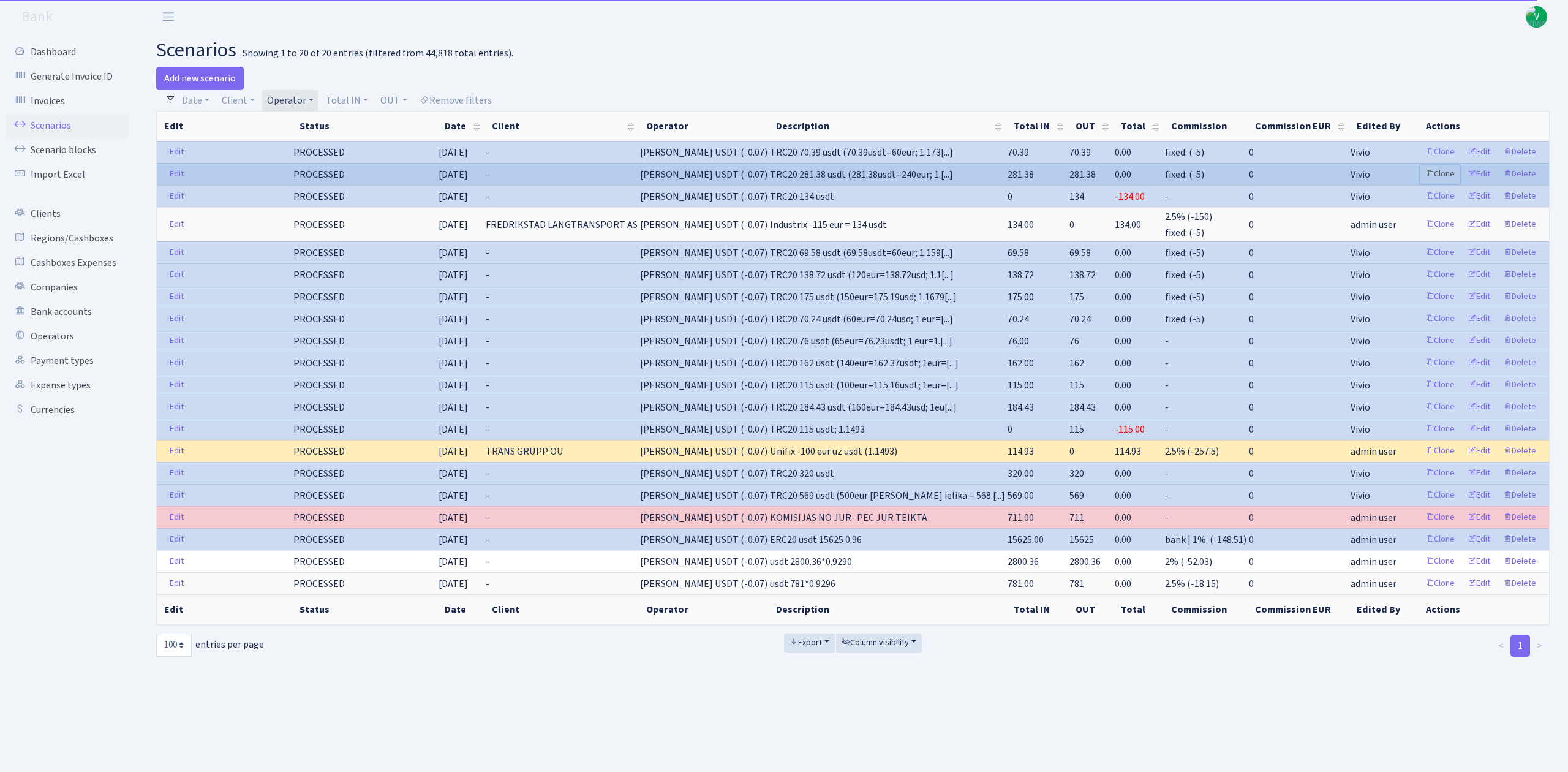
click at [1439, 172] on link "Clone" at bounding box center [1440, 174] width 40 height 19
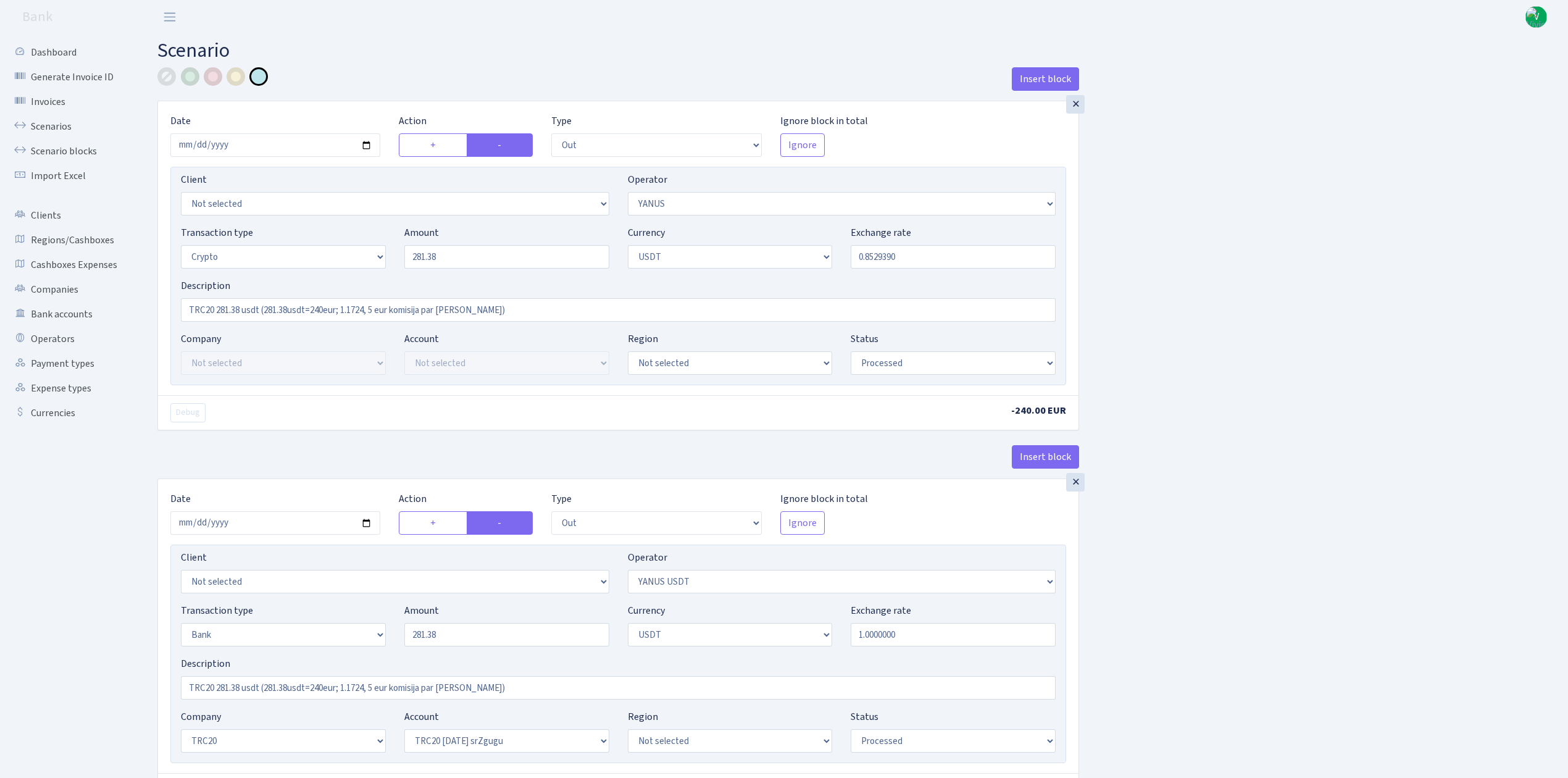
select select "out"
select select "72"
select select "3"
select select "6"
select select "processed"
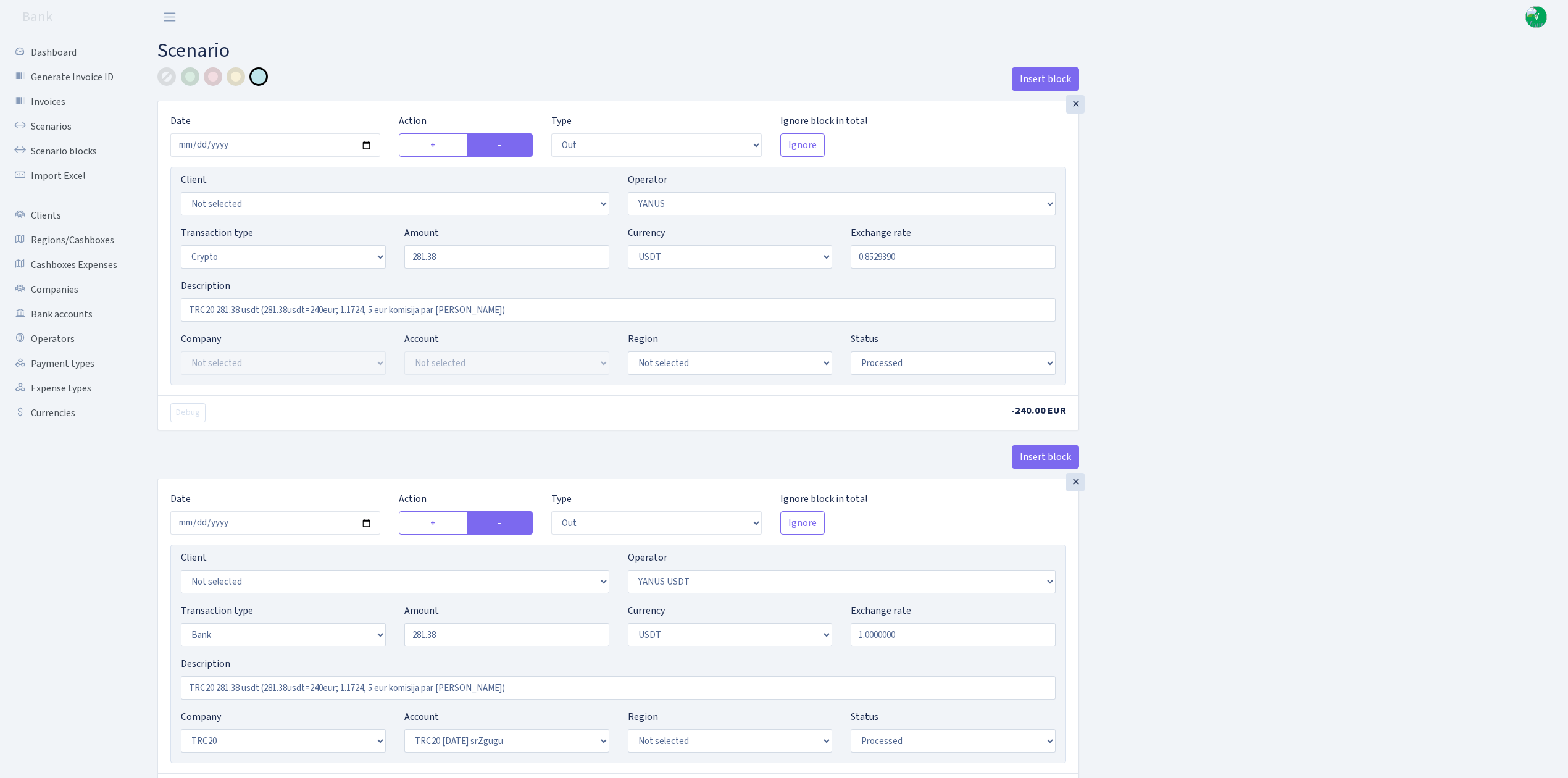
select select "out"
select select "289"
select select "2"
select select "6"
select select "20"
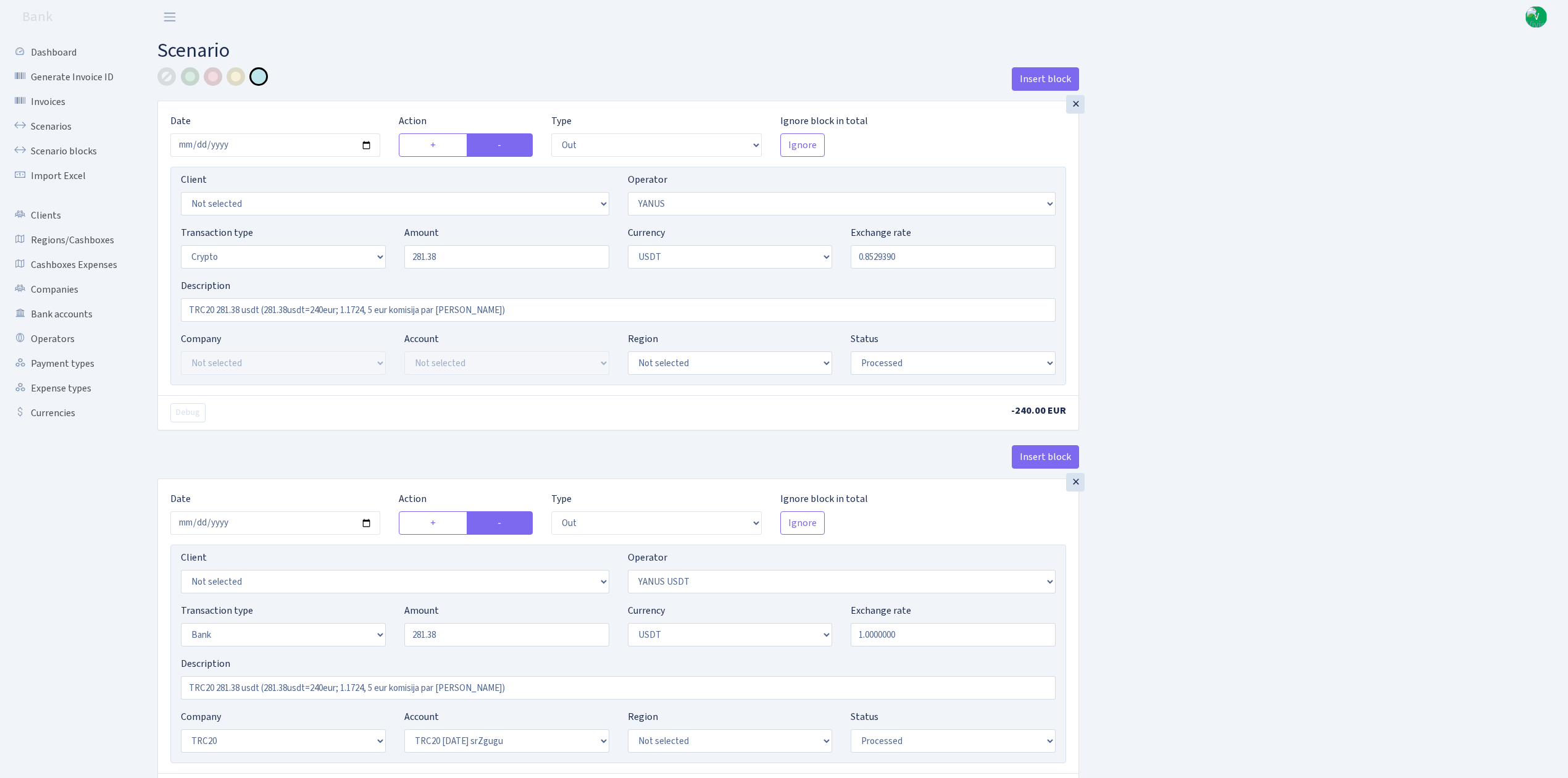
select select "61"
select select "processed"
select select "in"
select select "289"
select select "15"
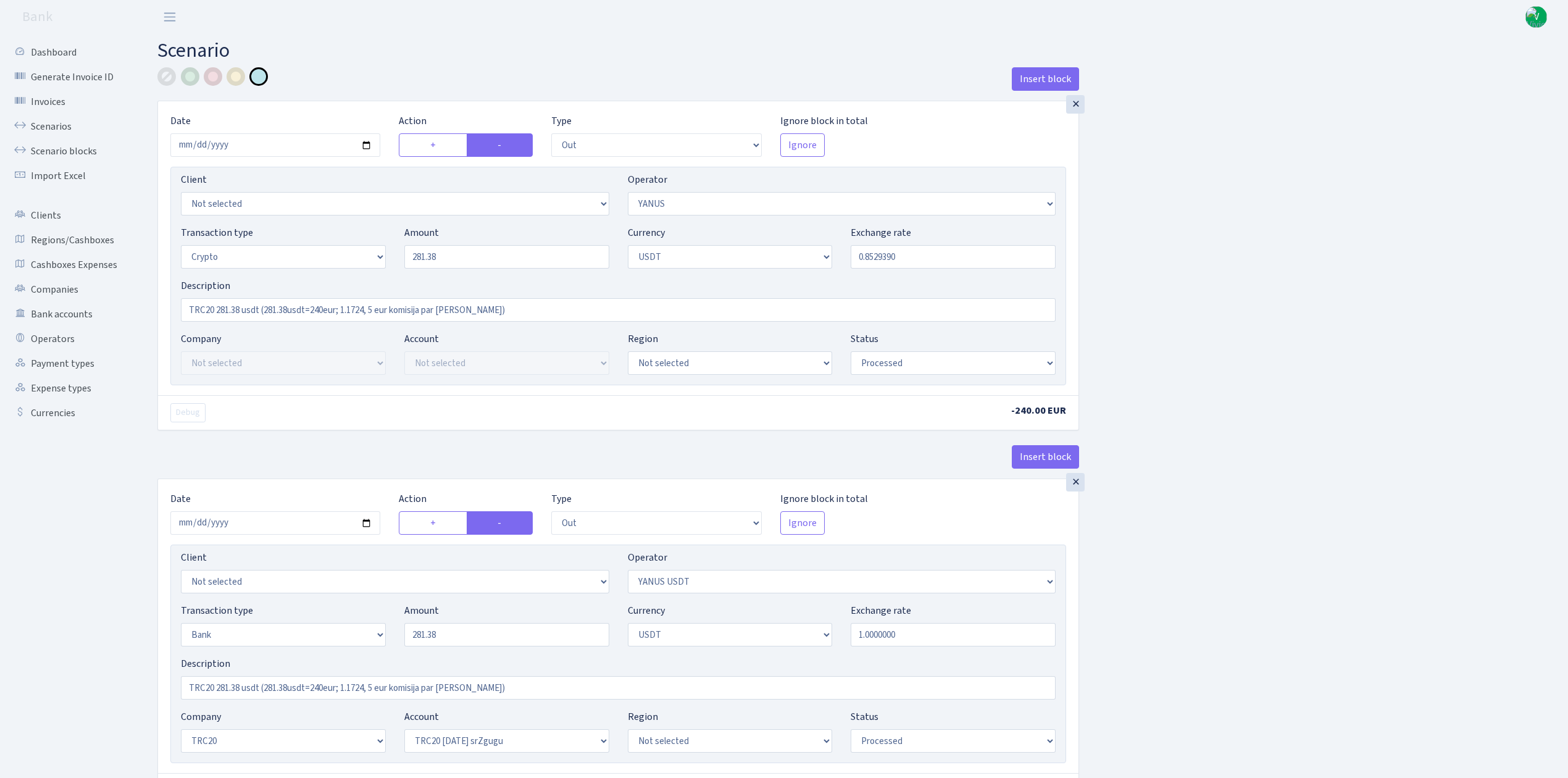
select select "6"
select select "processed"
select select "commission"
select select "fixed"
select select "72"
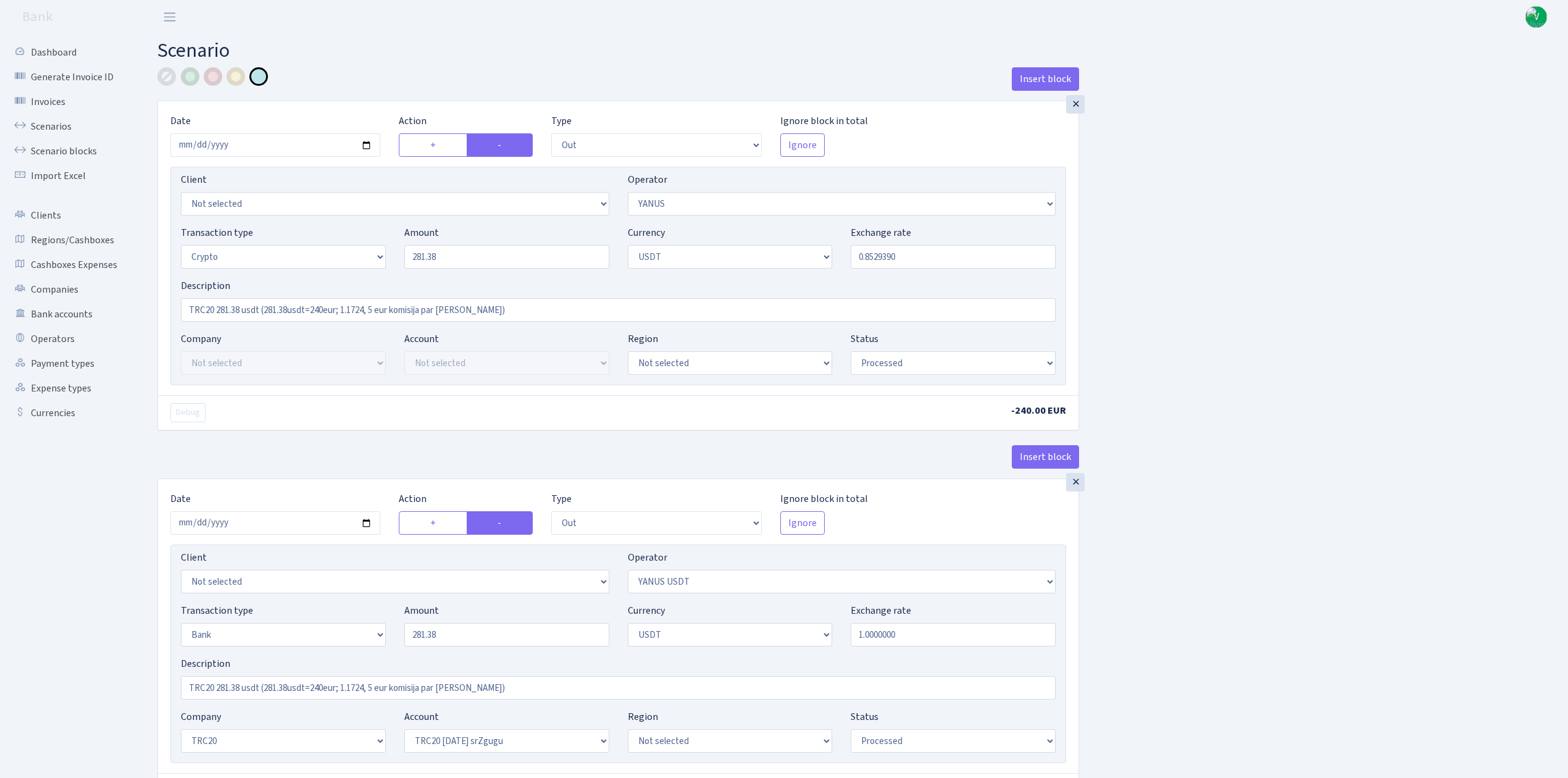
select select "processed"
click at [366, 147] on input "2025-09-08" at bounding box center [275, 145] width 210 height 23
type input "2025-10-01"
click at [492, 262] on input "281.38" at bounding box center [507, 257] width 205 height 23
drag, startPoint x: 508, startPoint y: 262, endPoint x: 355, endPoint y: 251, distance: 153.4
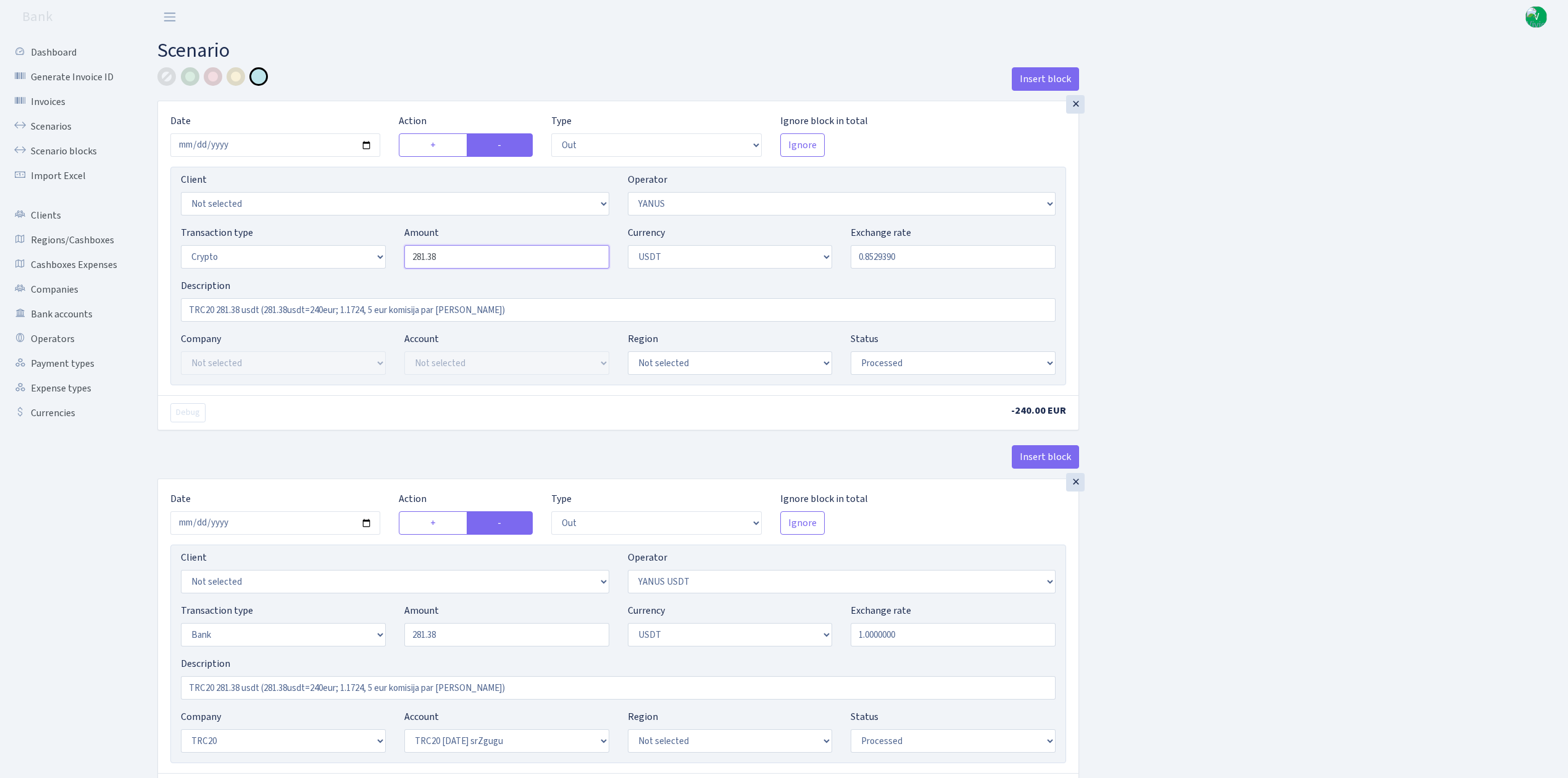
click at [355, 251] on div "Transaction type Not selected 981 ELF FISH crypto GIRT IVO dekl MM-BALTIC eur U…" at bounding box center [619, 252] width 894 height 53
click at [866, 260] on input "0.8529390" at bounding box center [953, 257] width 205 height 23
type input "135.00"
drag, startPoint x: 877, startPoint y: 258, endPoint x: 921, endPoint y: 260, distance: 44.0
click at [921, 260] on input "0.8529390" at bounding box center [953, 257] width 205 height 23
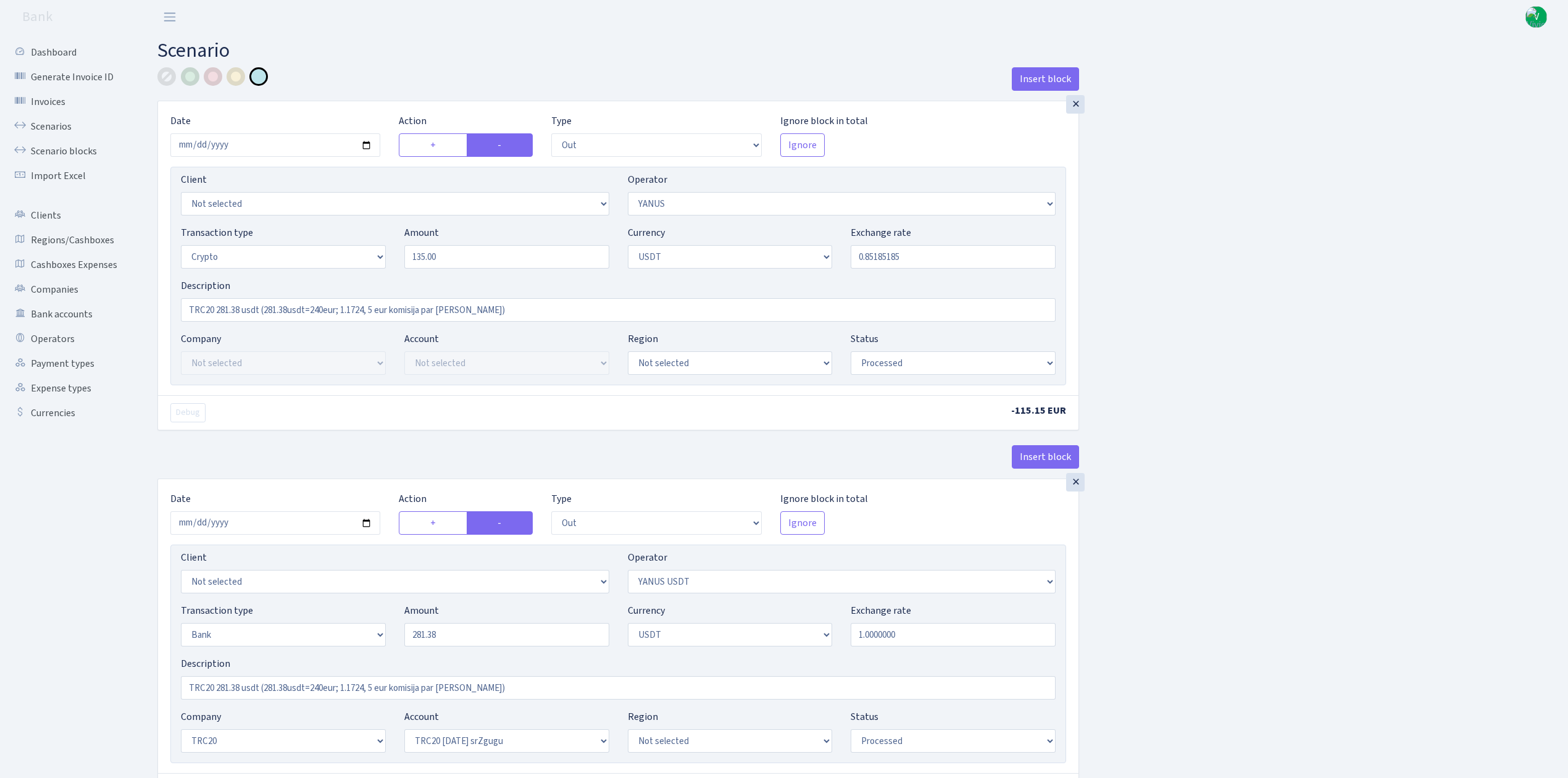
type input "0.8518519"
click at [240, 311] on input "TRC20 281.38 usdt (281.38usdt=240eur; 1.1724, 5 eur komisija par dariijumu)" at bounding box center [619, 310] width 875 height 23
click at [323, 305] on input "TRC20 135 usdt (281.38usdt=240eur; 1.1724, 5 eur komisija par dariijumu)" at bounding box center [619, 310] width 875 height 23
drag, startPoint x: 255, startPoint y: 310, endPoint x: 356, endPoint y: 312, distance: 101.0
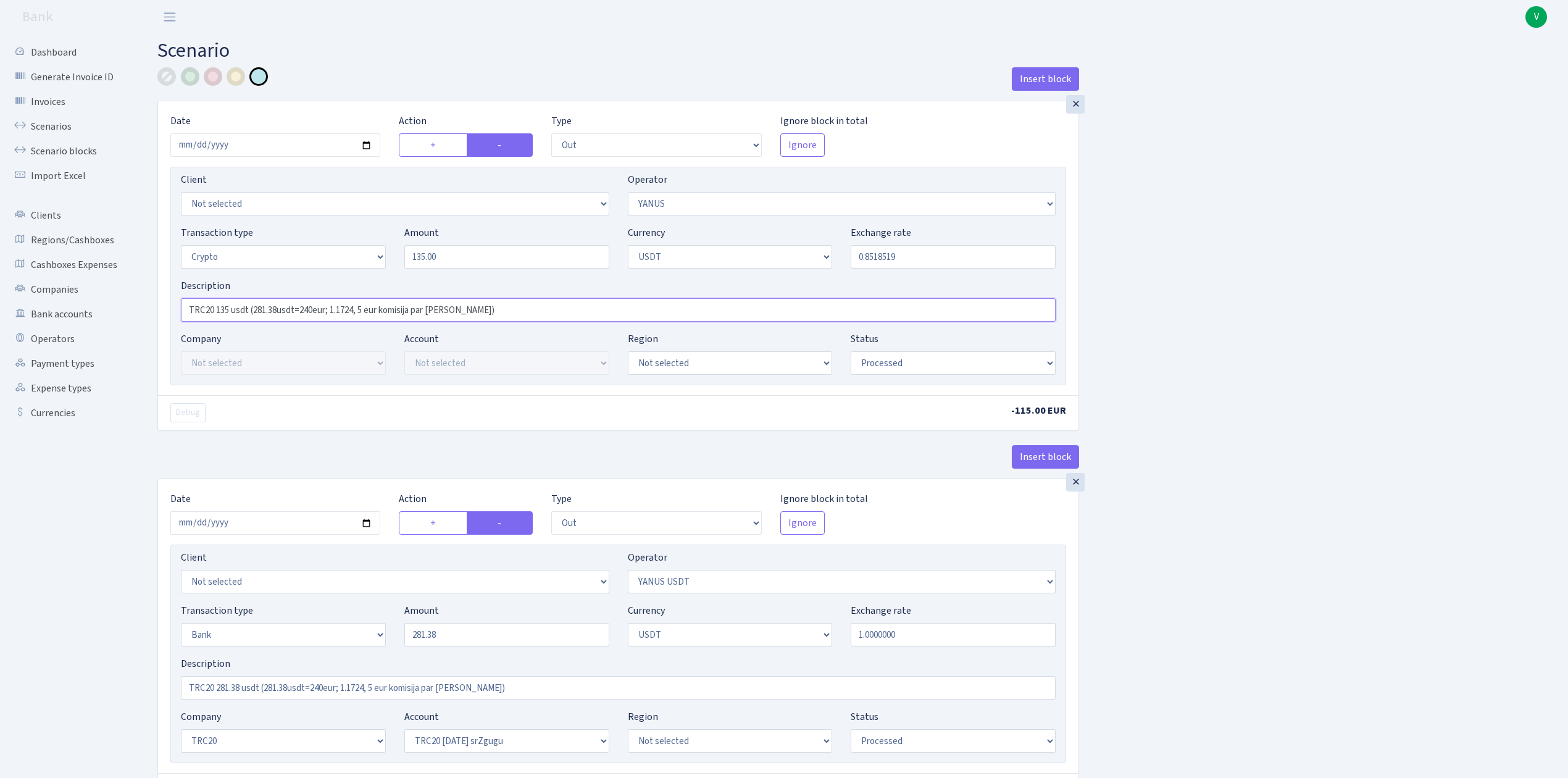
click at [357, 312] on input "TRC20 135 usdt (281.38usdt=240eur; 1.1724, 5 eur komisija par dariijumu)" at bounding box center [619, 310] width 875 height 23
paste input "115eur=135usdt;1.1747"
type input "TRC20 135 usdt (115eur=135usdt;1.1747, 5 eur komisija par dariijumu)"
click at [363, 522] on input "2025-09-08" at bounding box center [275, 523] width 210 height 23
type input "2025-10-01"
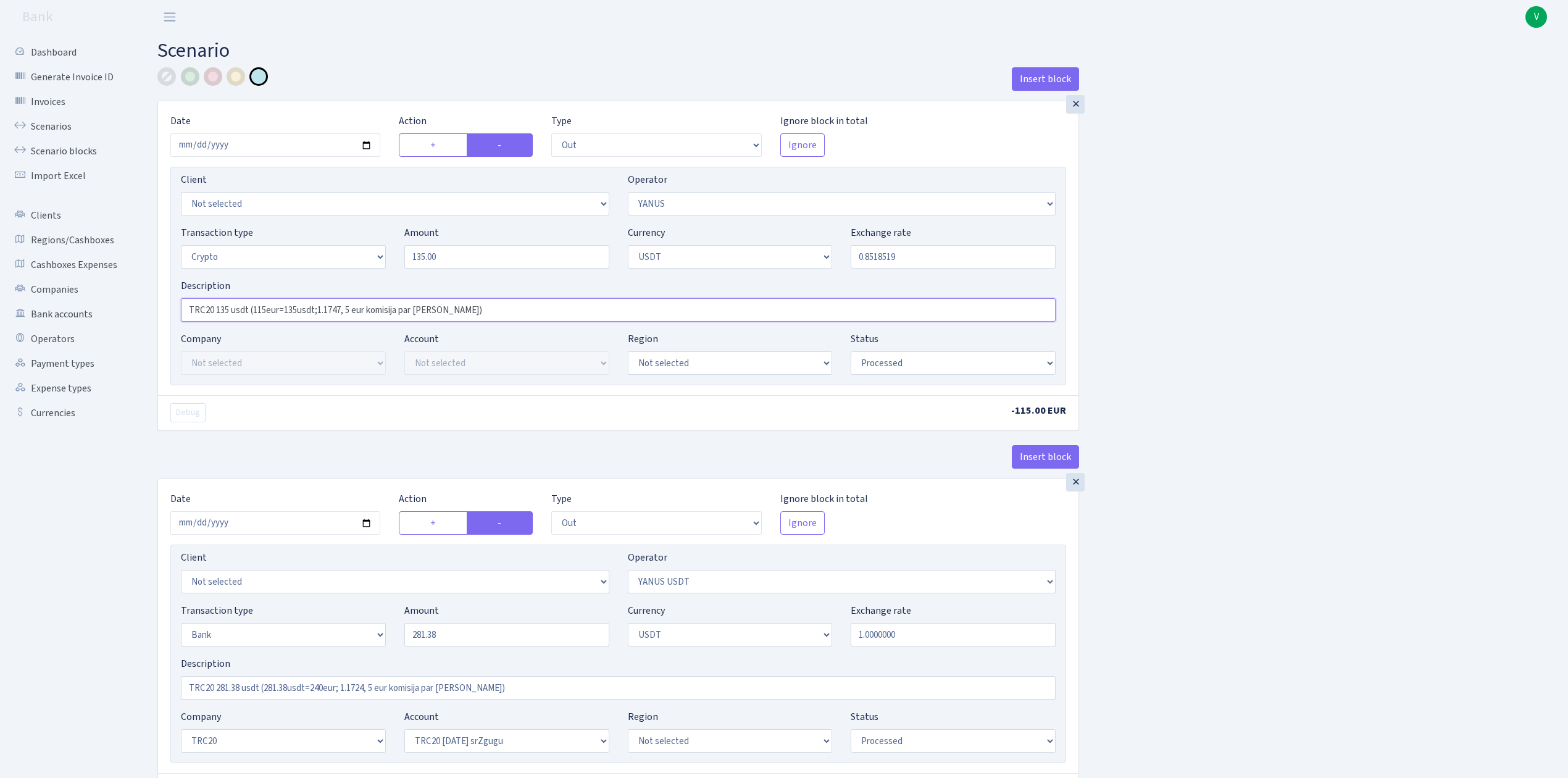
drag, startPoint x: 504, startPoint y: 309, endPoint x: 132, endPoint y: 313, distance: 372.0
click at [285, 694] on input "TRC20 281.38 usdt (281.38usdt=240eur; 1.1724, 5 eur komisija par dariijumu)" at bounding box center [619, 687] width 875 height 23
drag, startPoint x: 526, startPoint y: 691, endPoint x: 95, endPoint y: 666, distance: 431.7
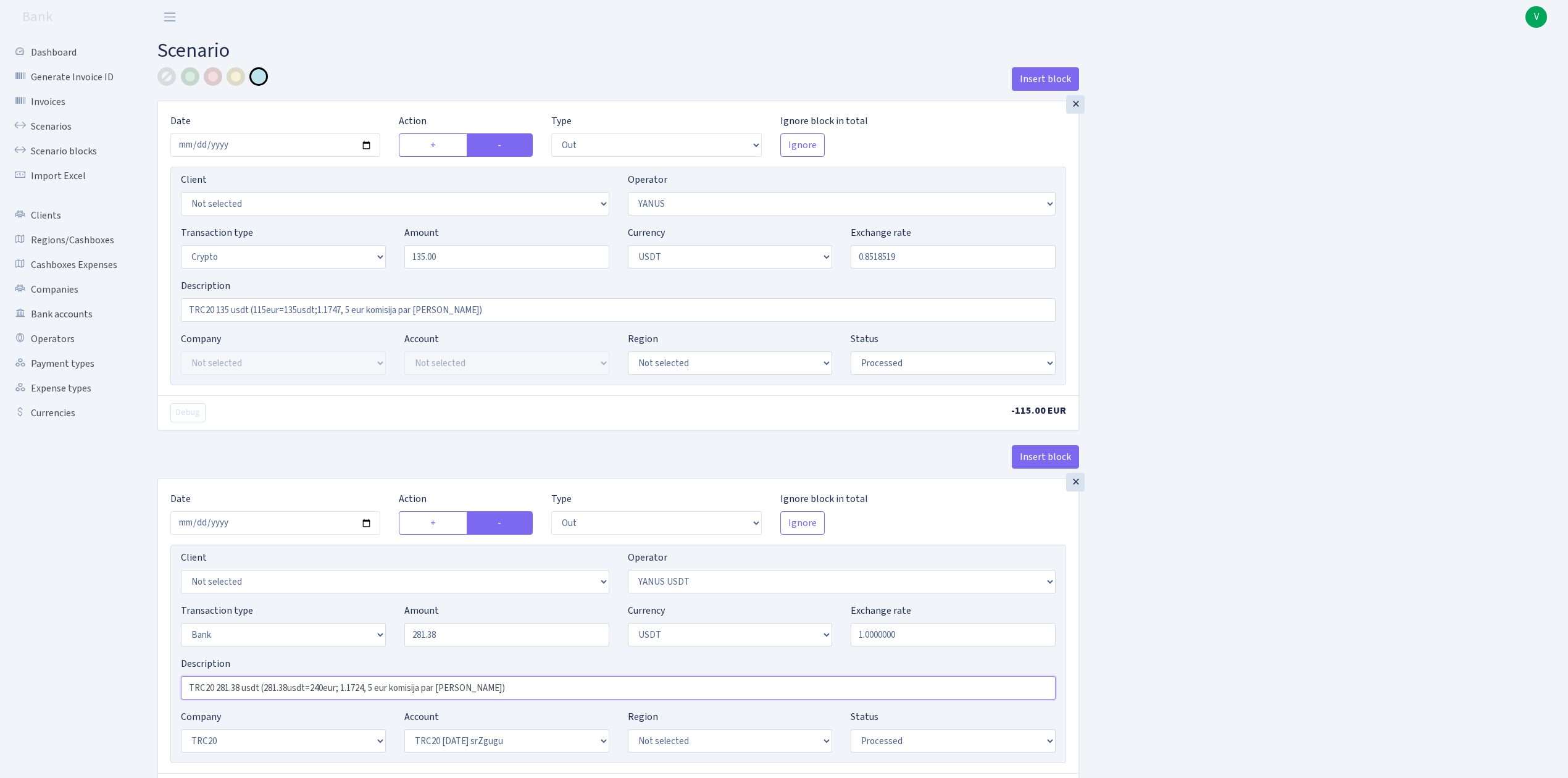
paste input "135 usdt (115eur=135usdt;1.1747"
type input "TRC20 135 usdt (115eur=135usdt;1.1747, 5 eur komisija par dariijumu)"
click at [428, 637] on input "281.38" at bounding box center [507, 634] width 205 height 23
drag, startPoint x: 472, startPoint y: 643, endPoint x: 375, endPoint y: 636, distance: 97.3
click at [375, 636] on div "Transaction type Not selected 981 ELF FISH crypto GIRT IVO dekl MM-BALTIC eur U…" at bounding box center [619, 630] width 894 height 53
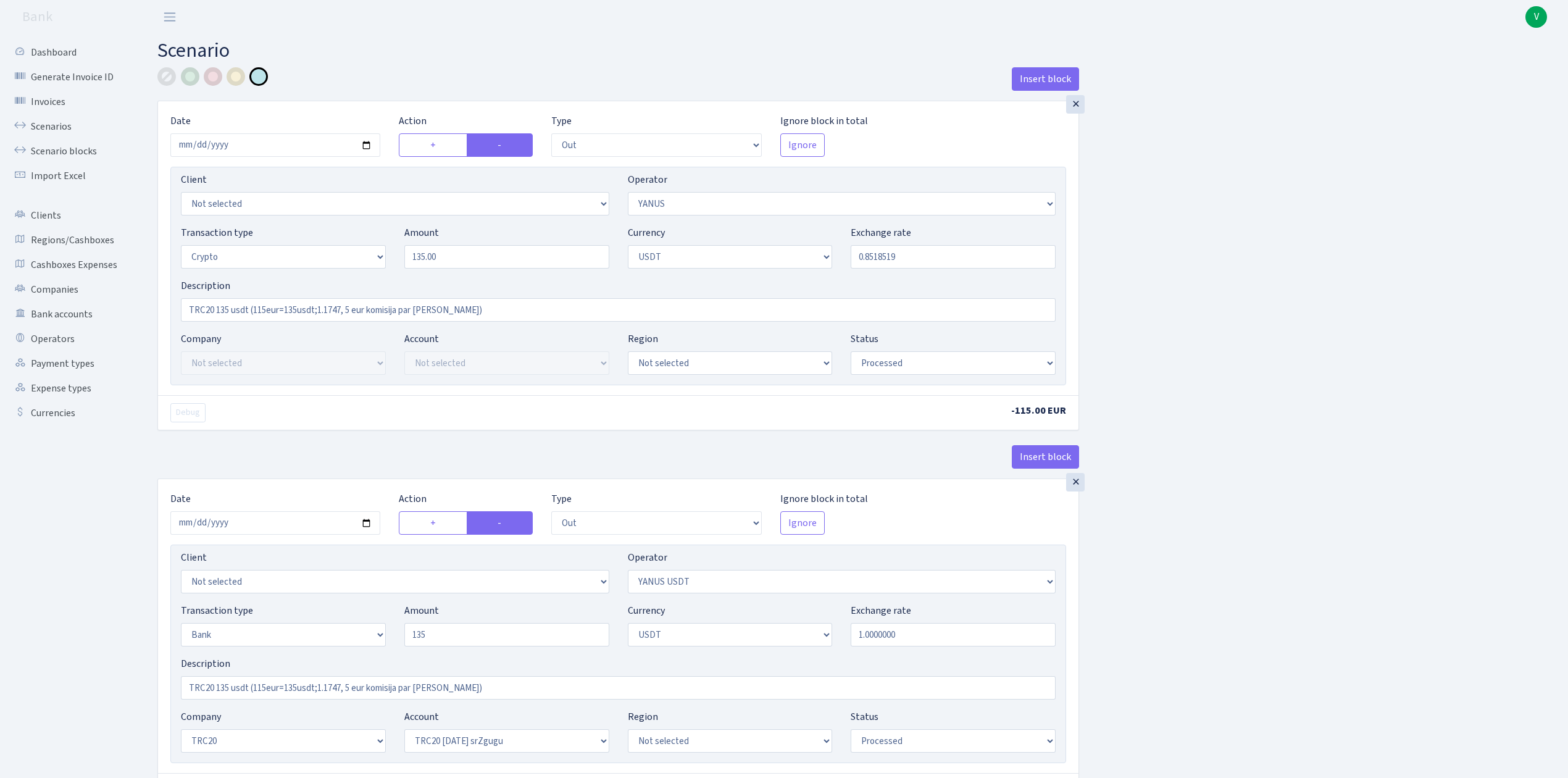
type input "135.00"
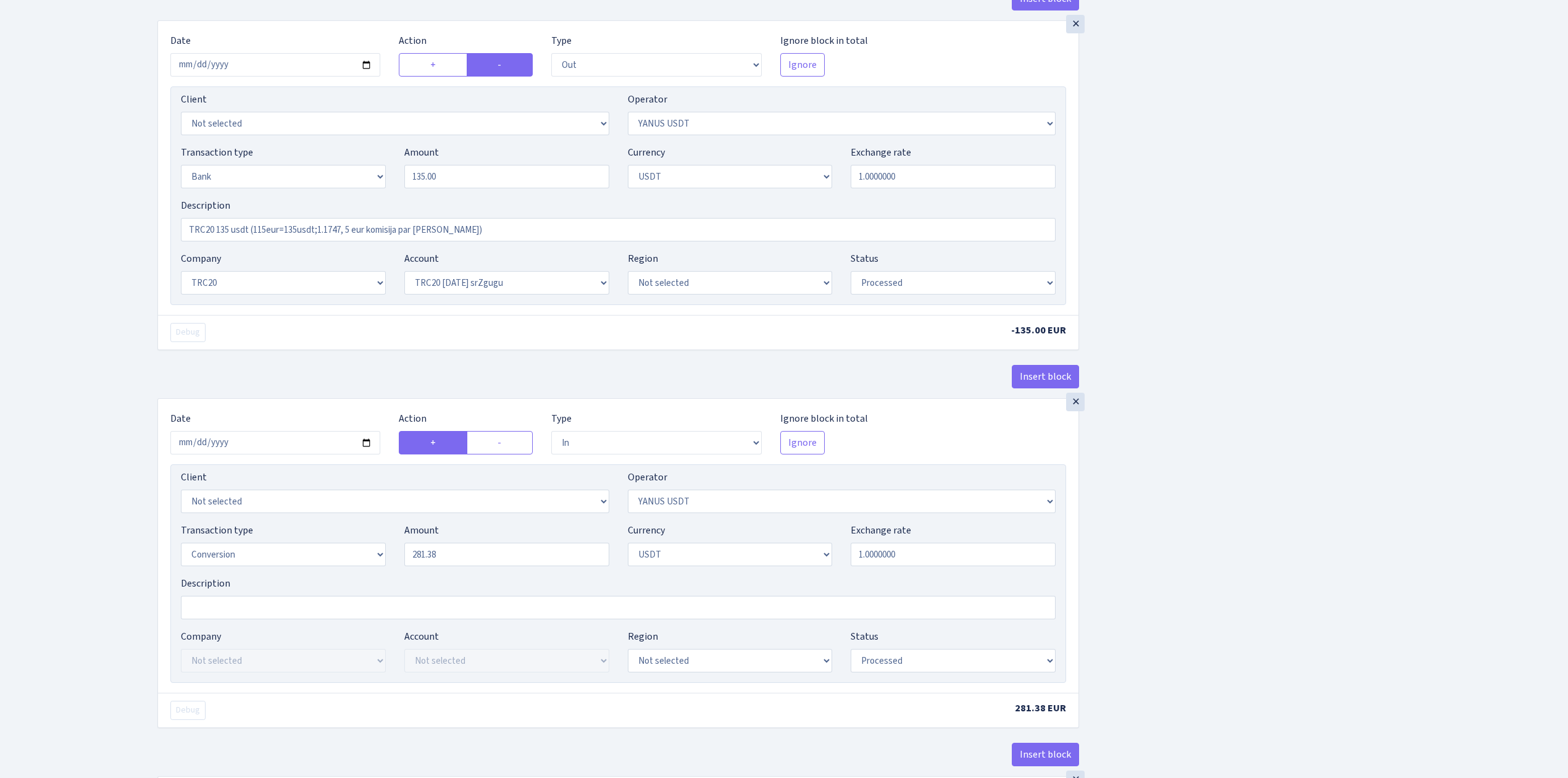
scroll to position [494, 0]
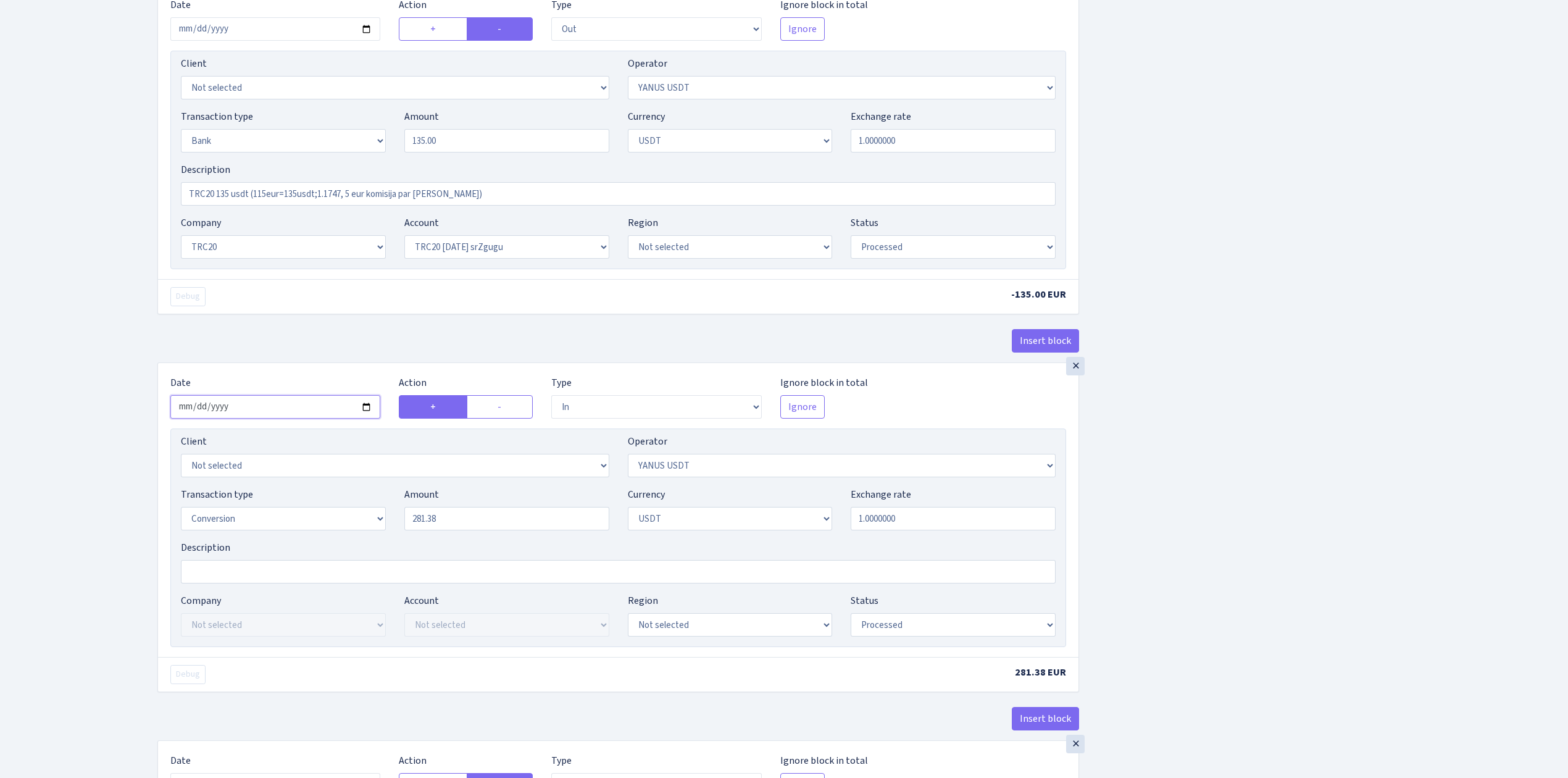
click at [368, 409] on input "2025-09-08" at bounding box center [275, 407] width 210 height 23
type input "2025-10-01"
drag, startPoint x: 459, startPoint y: 523, endPoint x: 370, endPoint y: 514, distance: 89.5
click at [370, 514] on div "Transaction type Not selected 981 ELF FISH crypto GIRT IVO dekl MM-BALTIC eur U…" at bounding box center [619, 514] width 894 height 53
click at [1288, 546] on div "Insert block × Date 2025-10-01 Action + - Type --- In Out Commission Field requ…" at bounding box center [854, 347] width 1411 height 1547
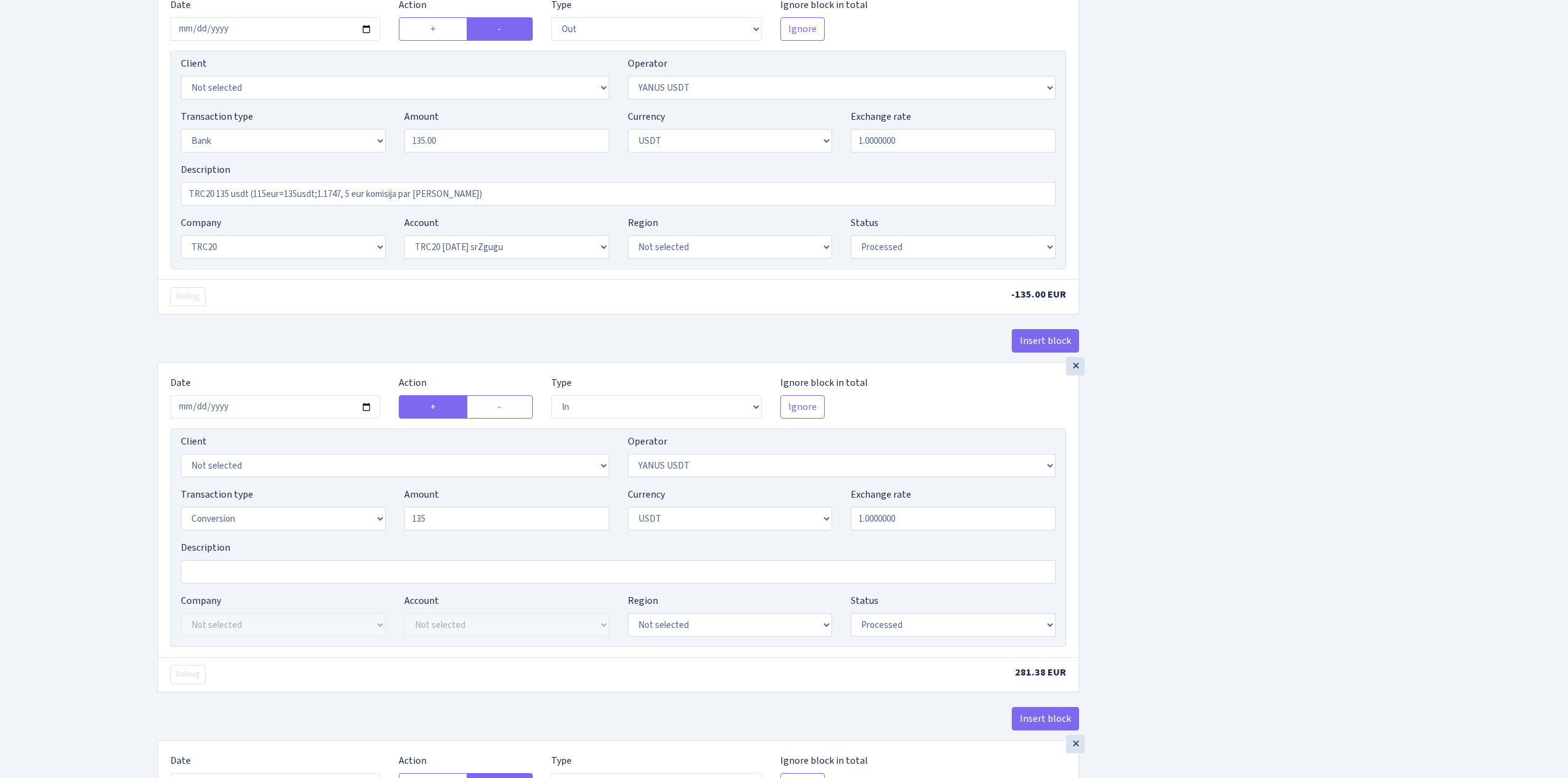
type input "135.00"
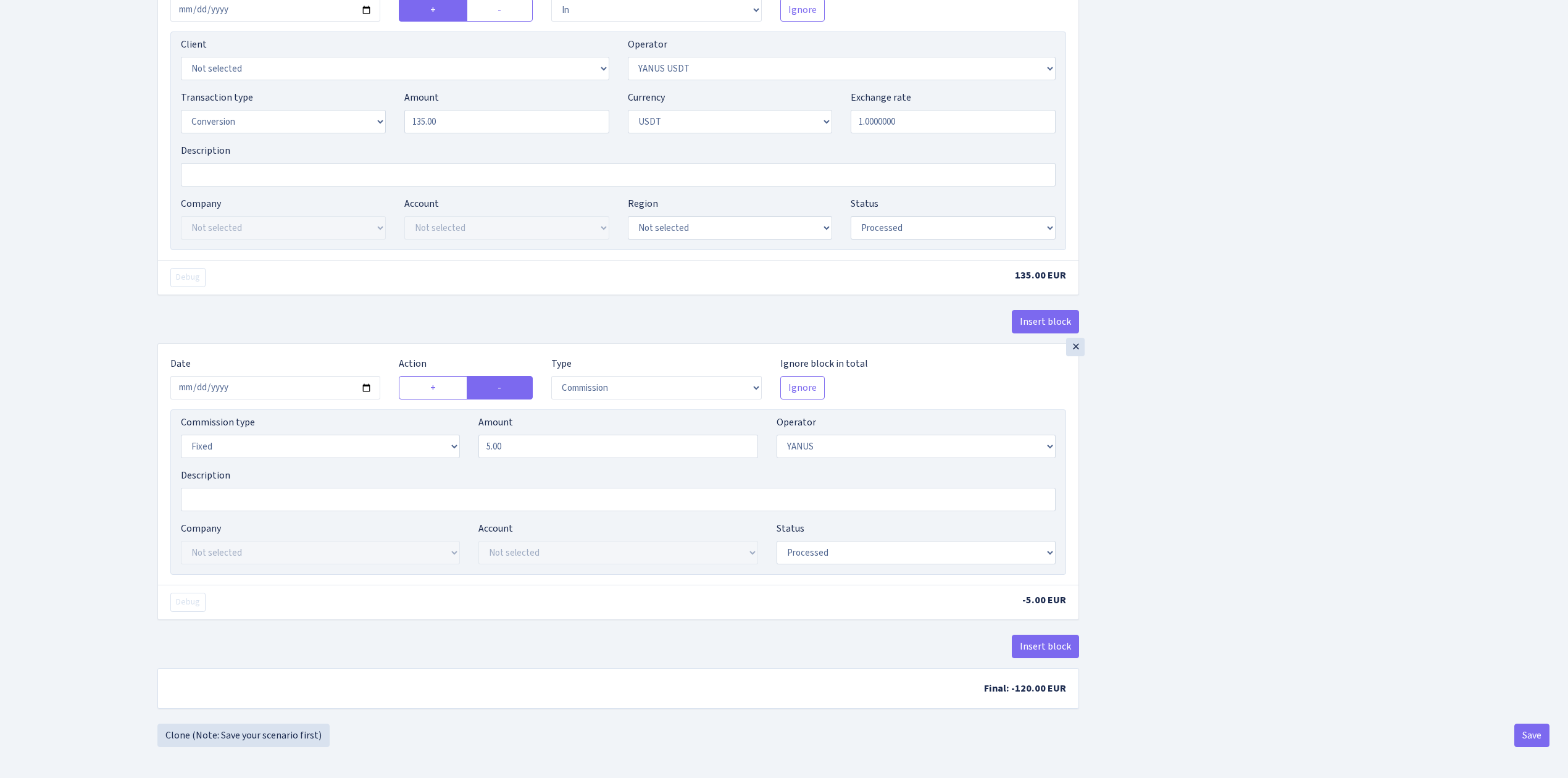
scroll to position [901, 0]
click at [366, 383] on input "2025-09-08" at bounding box center [275, 387] width 210 height 23
type input "2025-10-01"
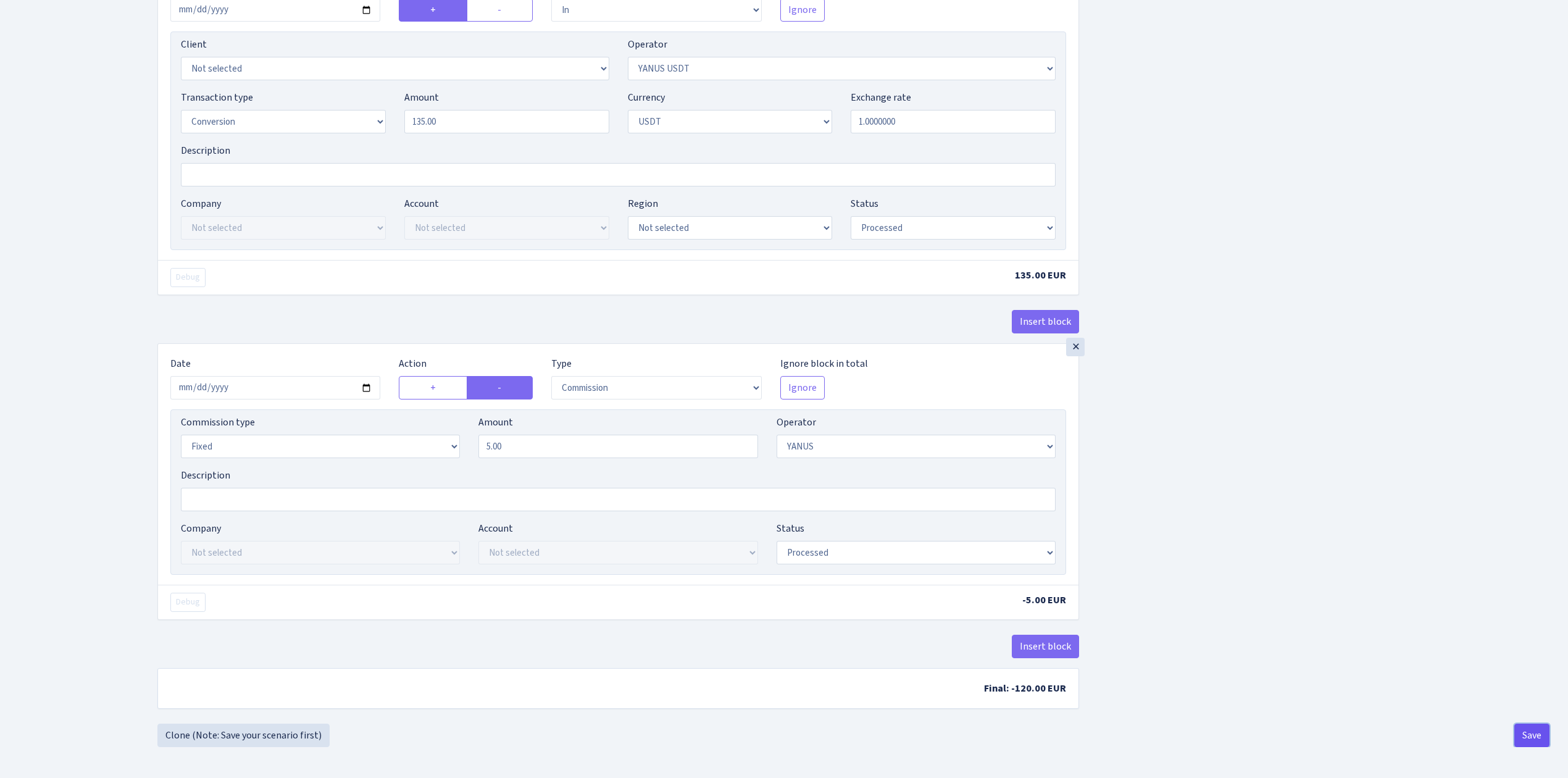
click at [1536, 727] on button "Save" at bounding box center [1532, 735] width 35 height 23
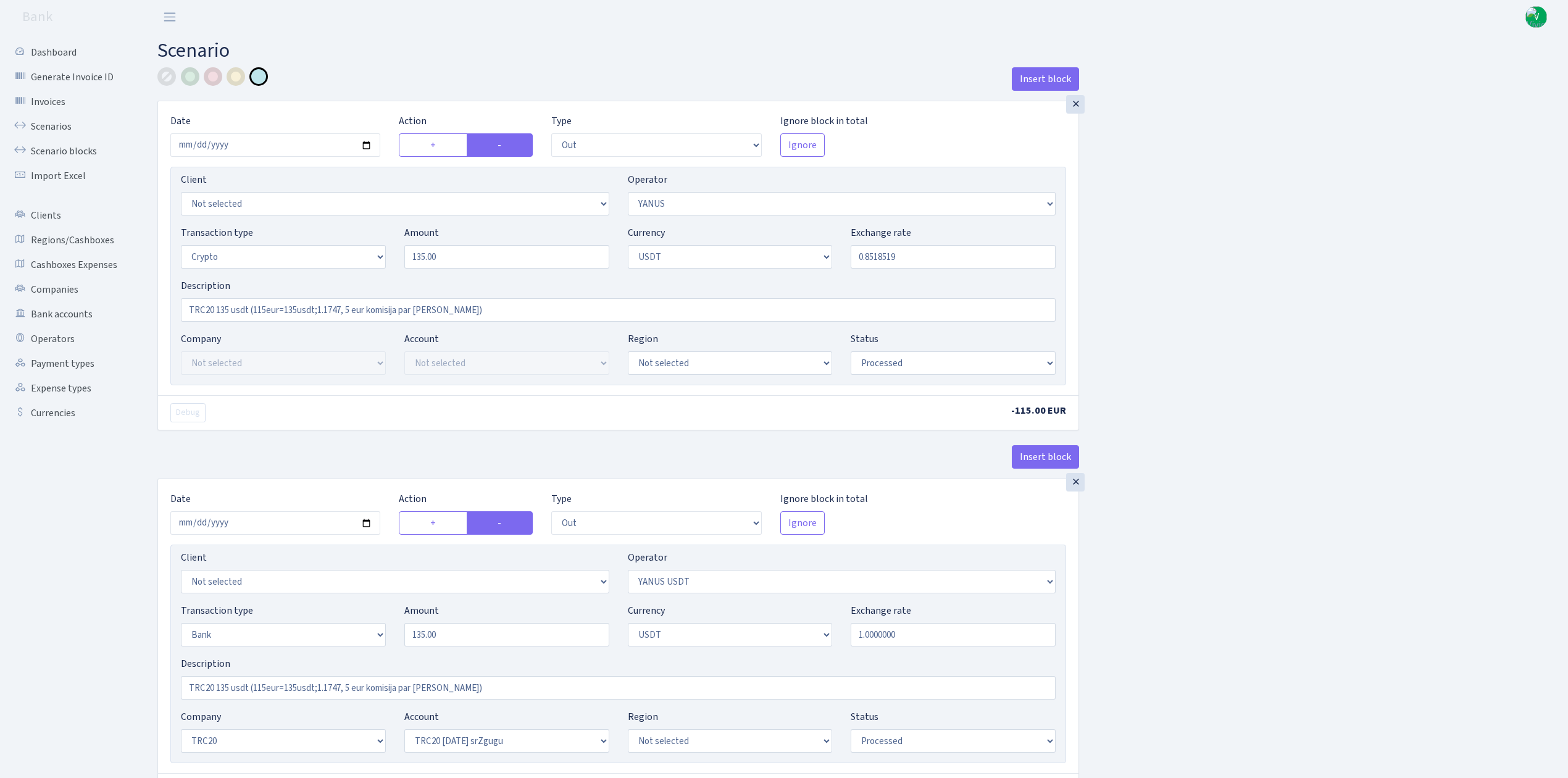
select select "out"
select select "72"
select select "3"
select select "6"
select select "processed"
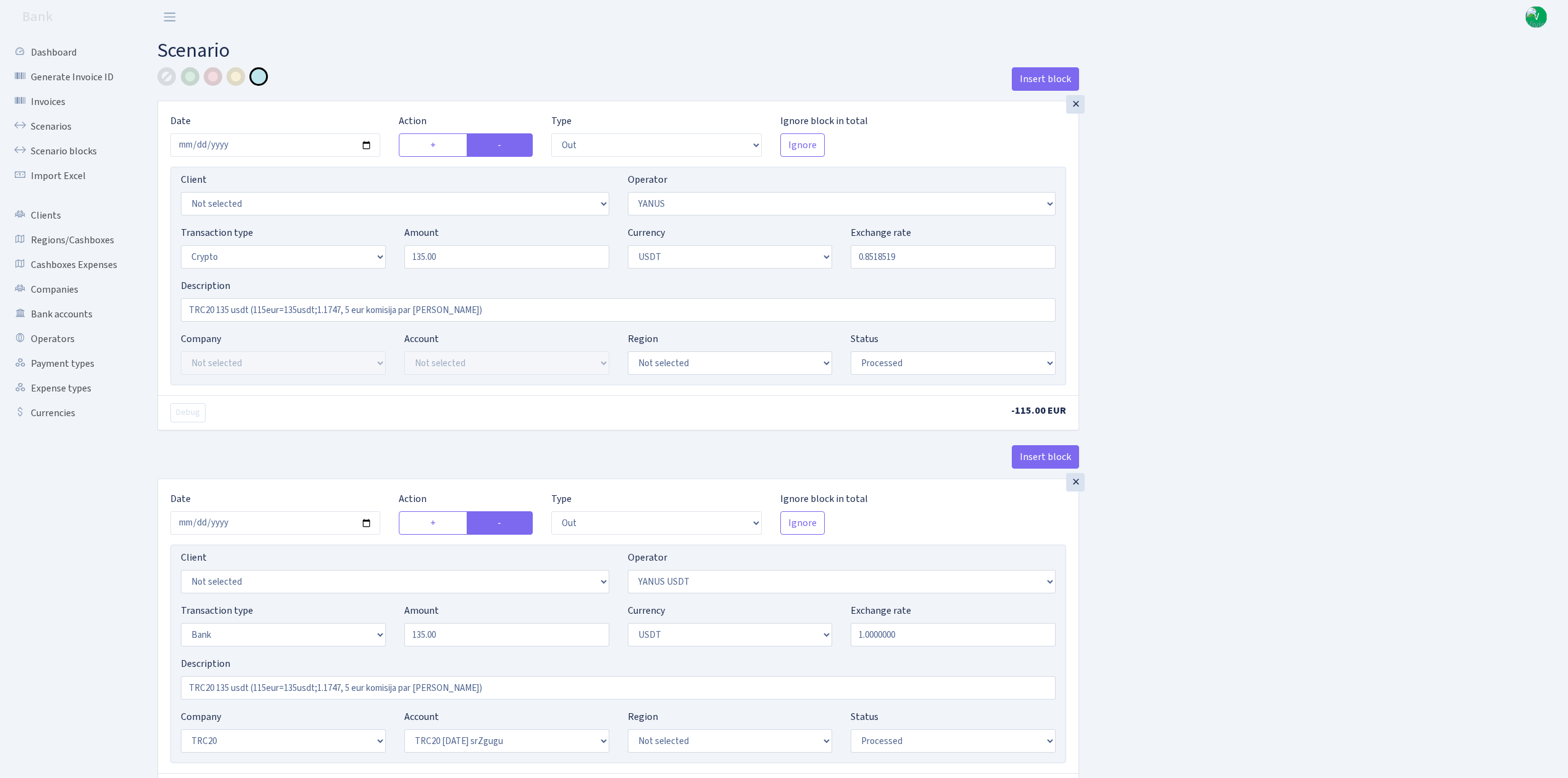
select select "out"
select select "289"
select select "2"
select select "6"
select select "20"
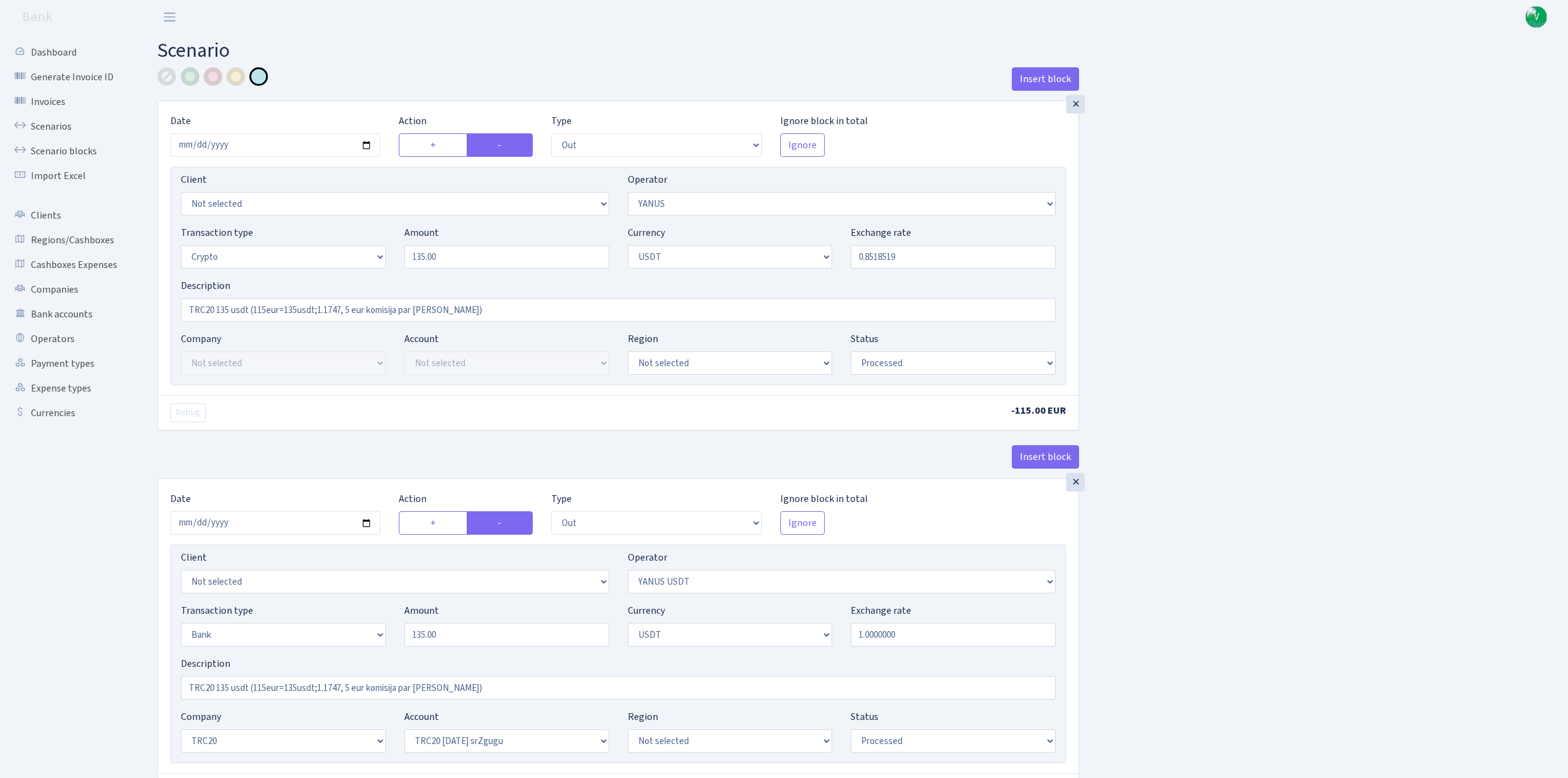
select select "61"
select select "processed"
select select "in"
select select "289"
select select "15"
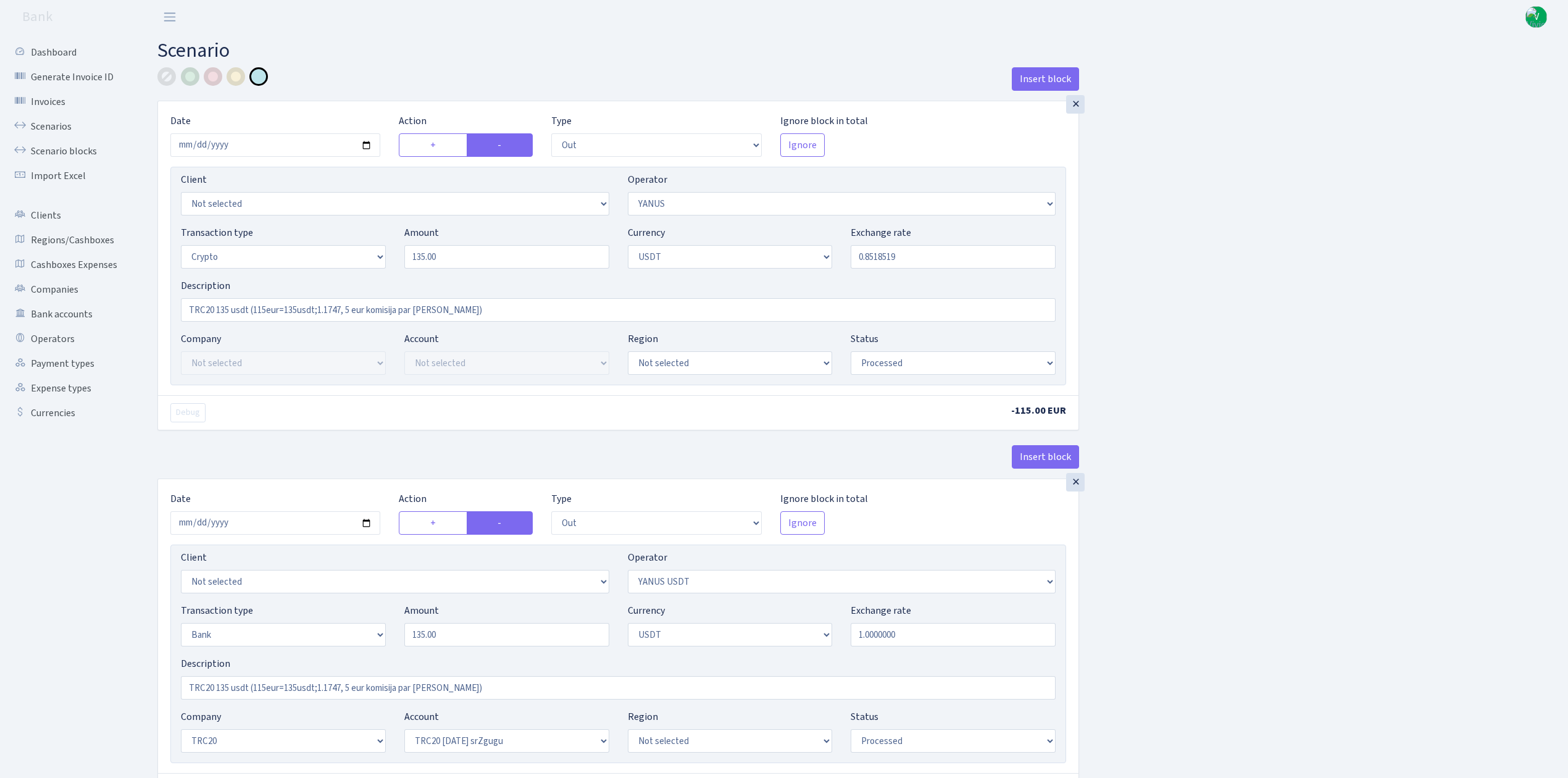
select select "6"
select select "processed"
select select "commission"
select select "fixed"
select select "72"
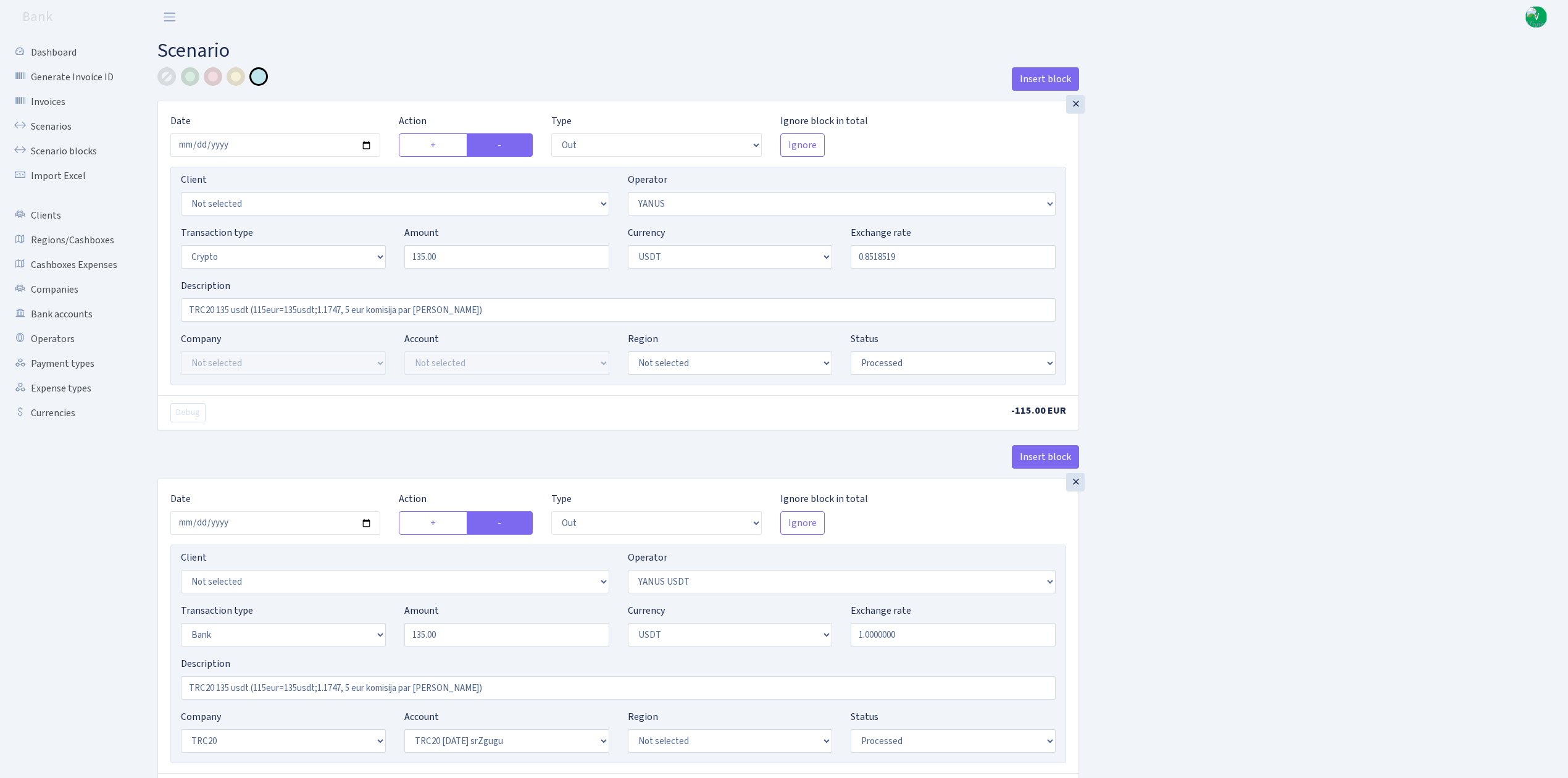
select select "processed"
click at [52, 125] on link "Scenarios" at bounding box center [68, 127] width 123 height 25
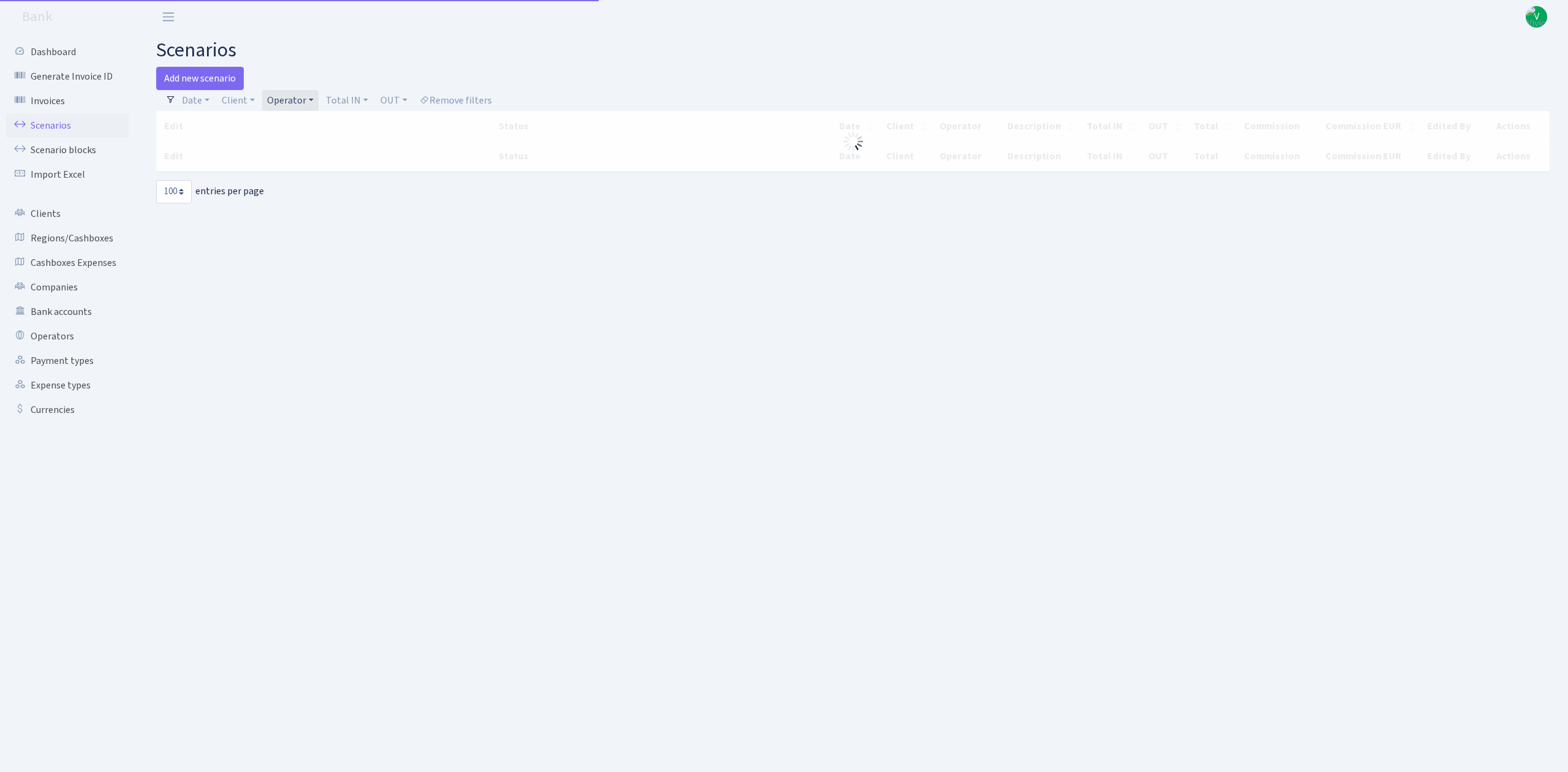
select select "100"
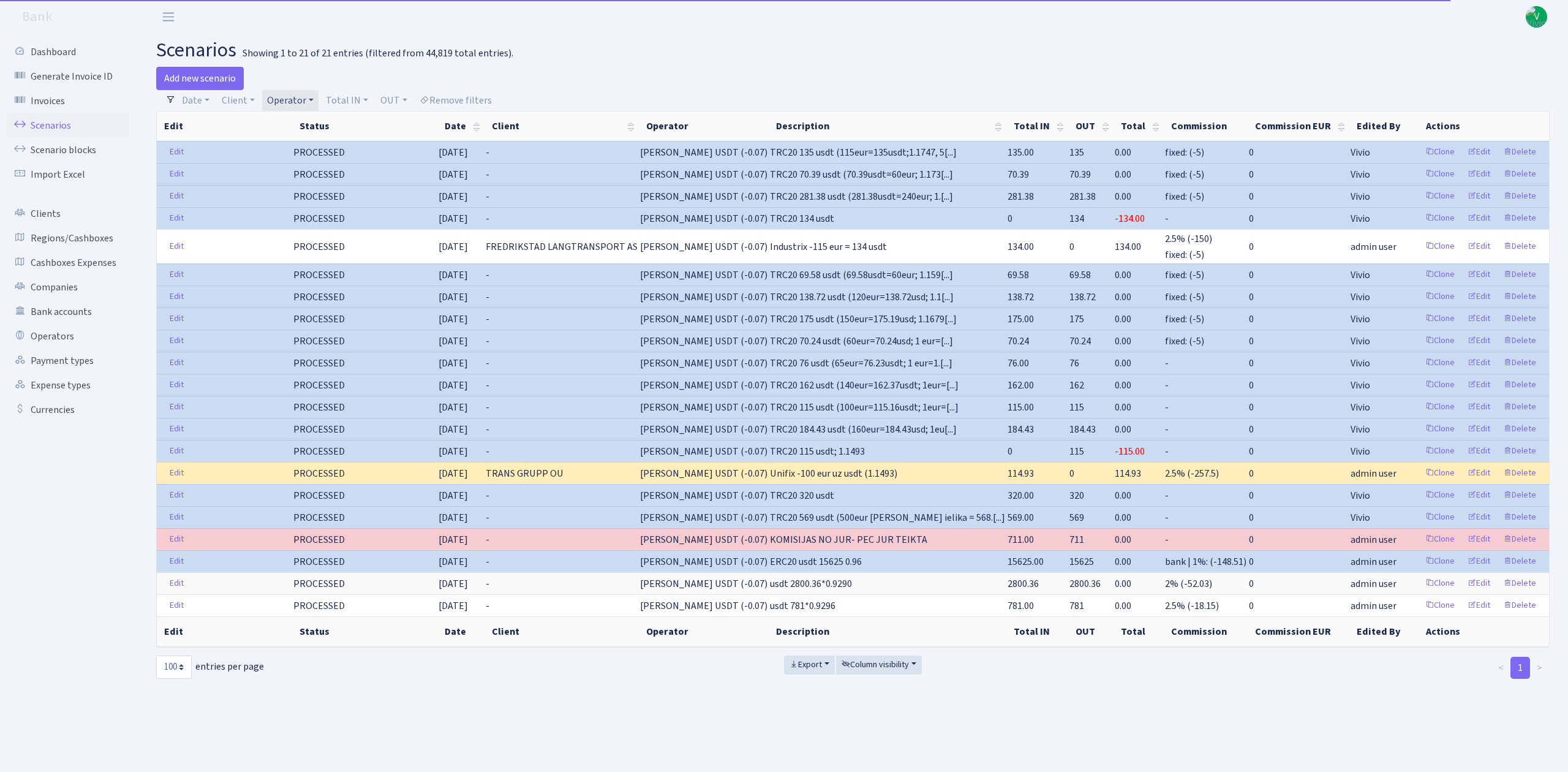
click at [299, 102] on link "Operator" at bounding box center [290, 100] width 57 height 21
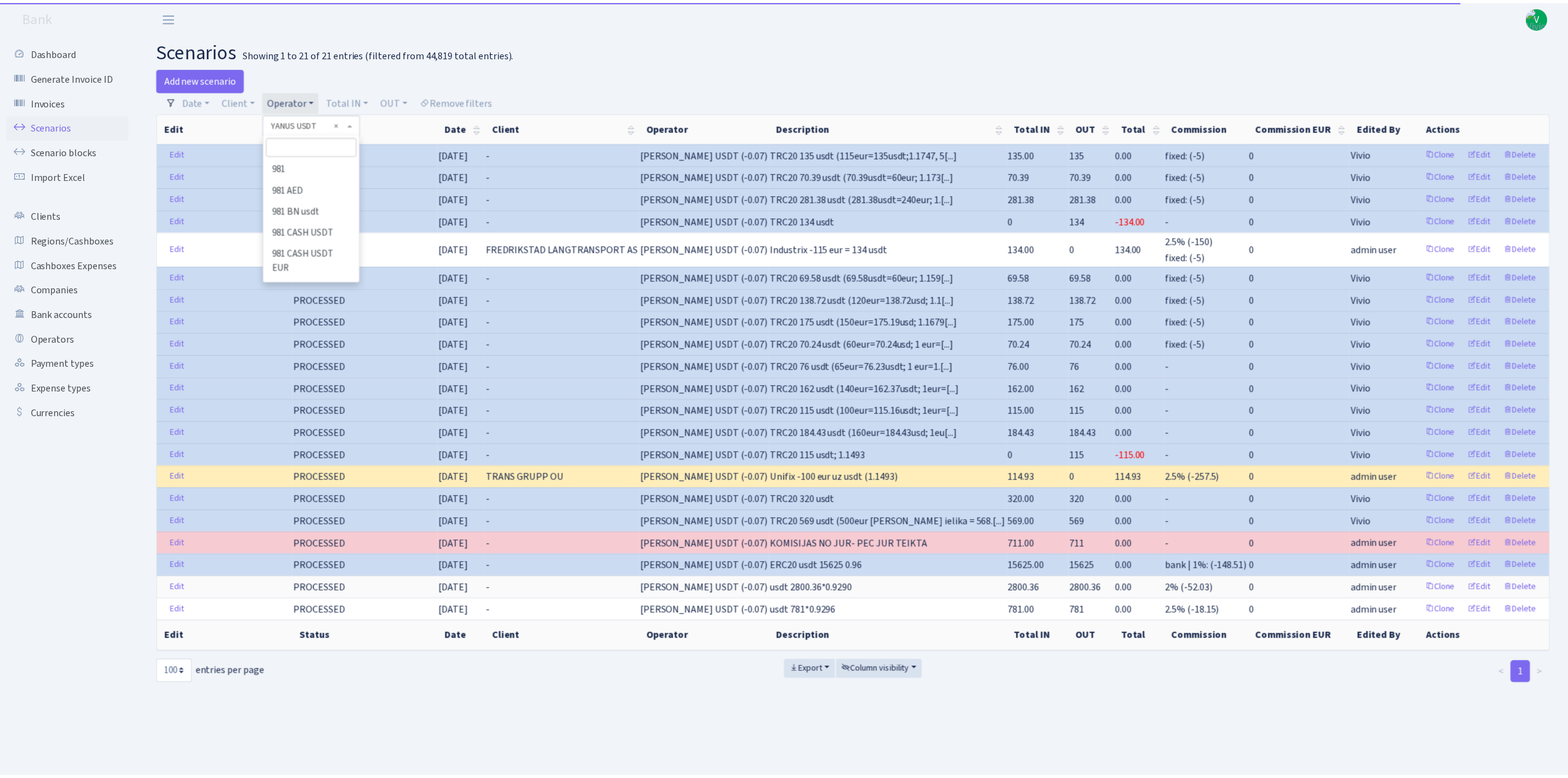
scroll to position [8805, 0]
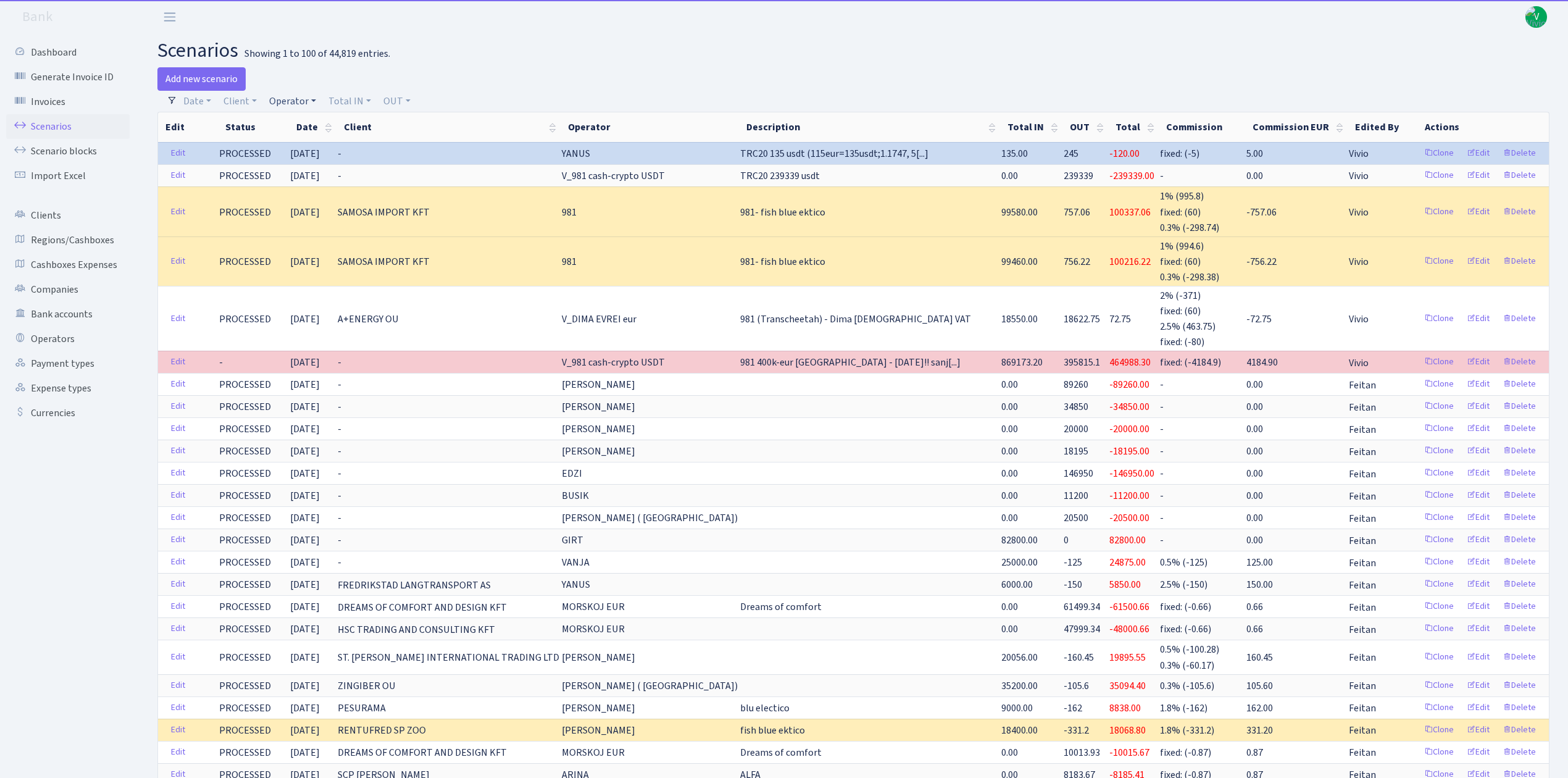
click at [293, 98] on link "Operator" at bounding box center [292, 101] width 57 height 21
click at [302, 152] on input "search" at bounding box center [313, 145] width 91 height 19
type input "du du"
click at [311, 273] on li "_2025 DU DU USDT" at bounding box center [313, 271] width 93 height 22
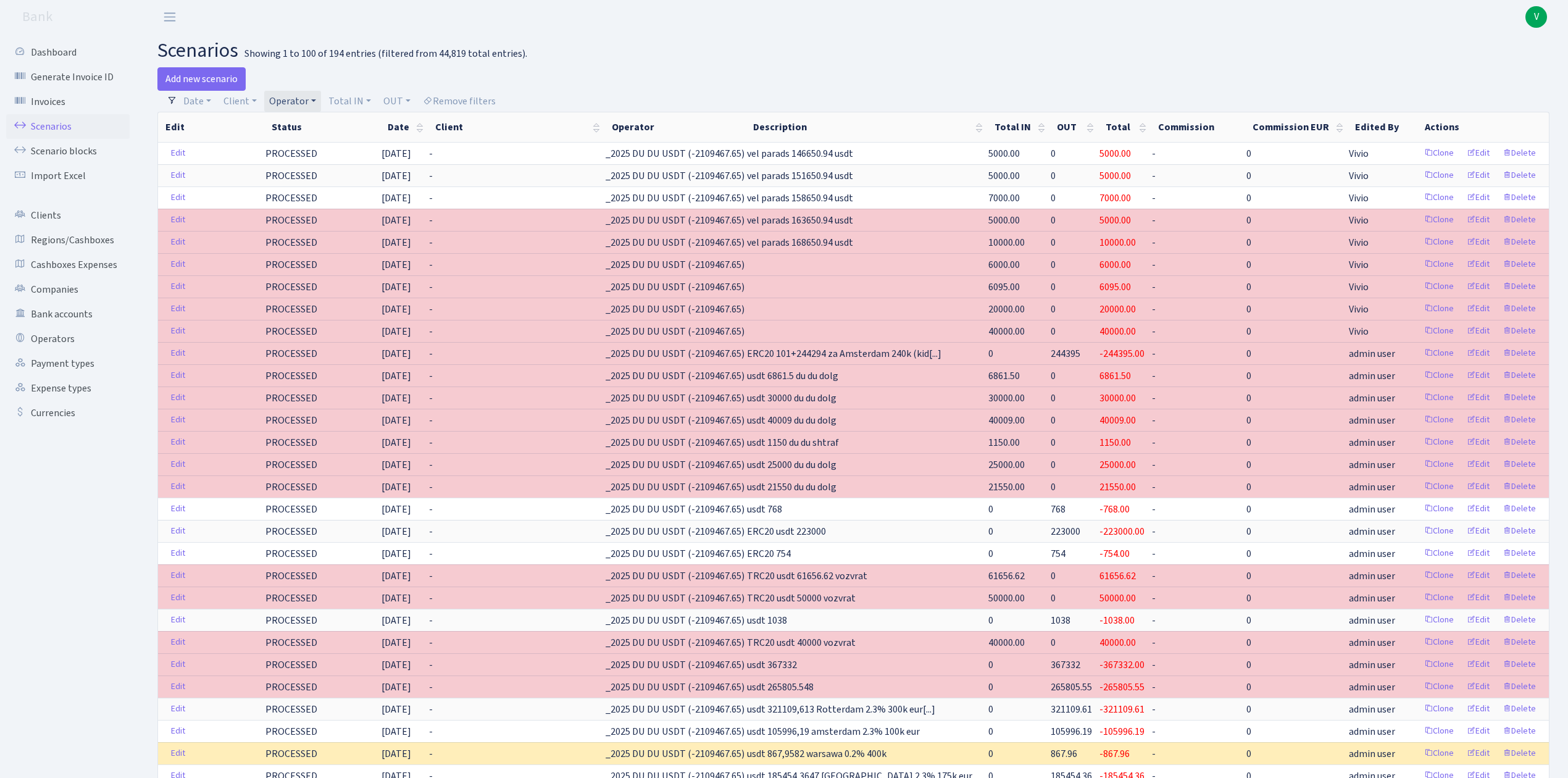
click at [298, 92] on link "Operator" at bounding box center [292, 101] width 57 height 21
select select
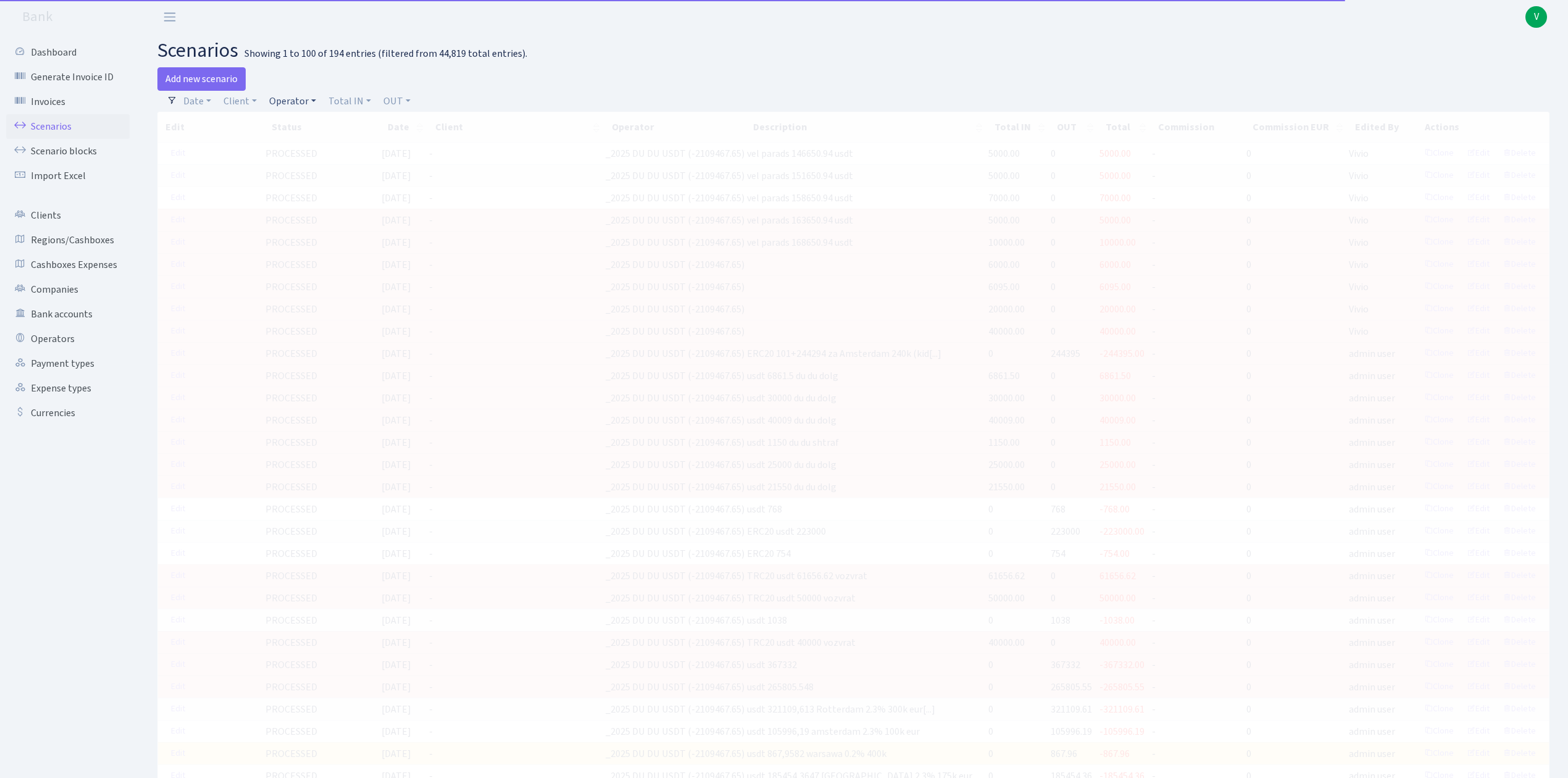
click at [292, 102] on link "Operator" at bounding box center [292, 101] width 57 height 21
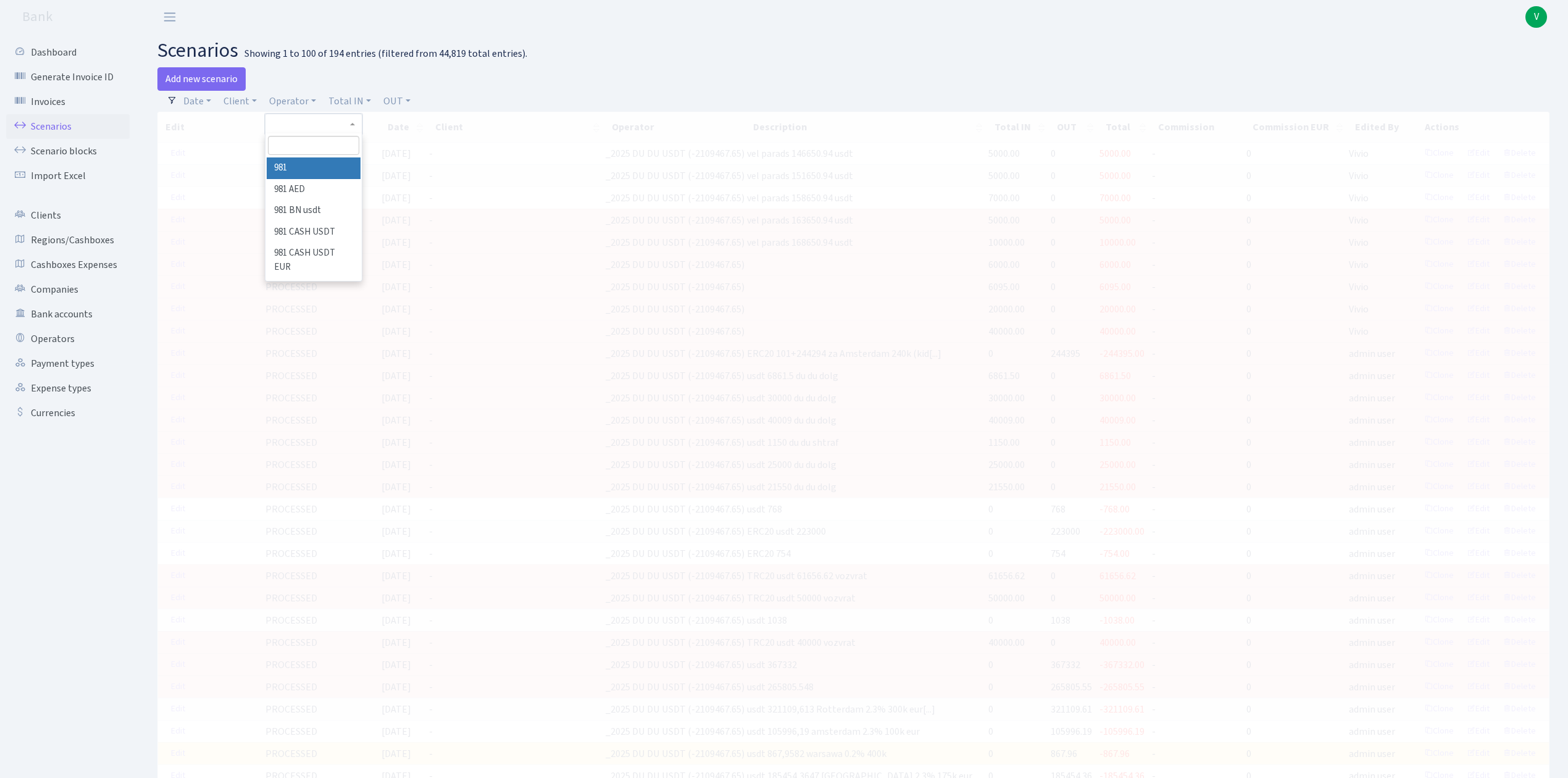
click at [298, 139] on input "search" at bounding box center [313, 145] width 91 height 19
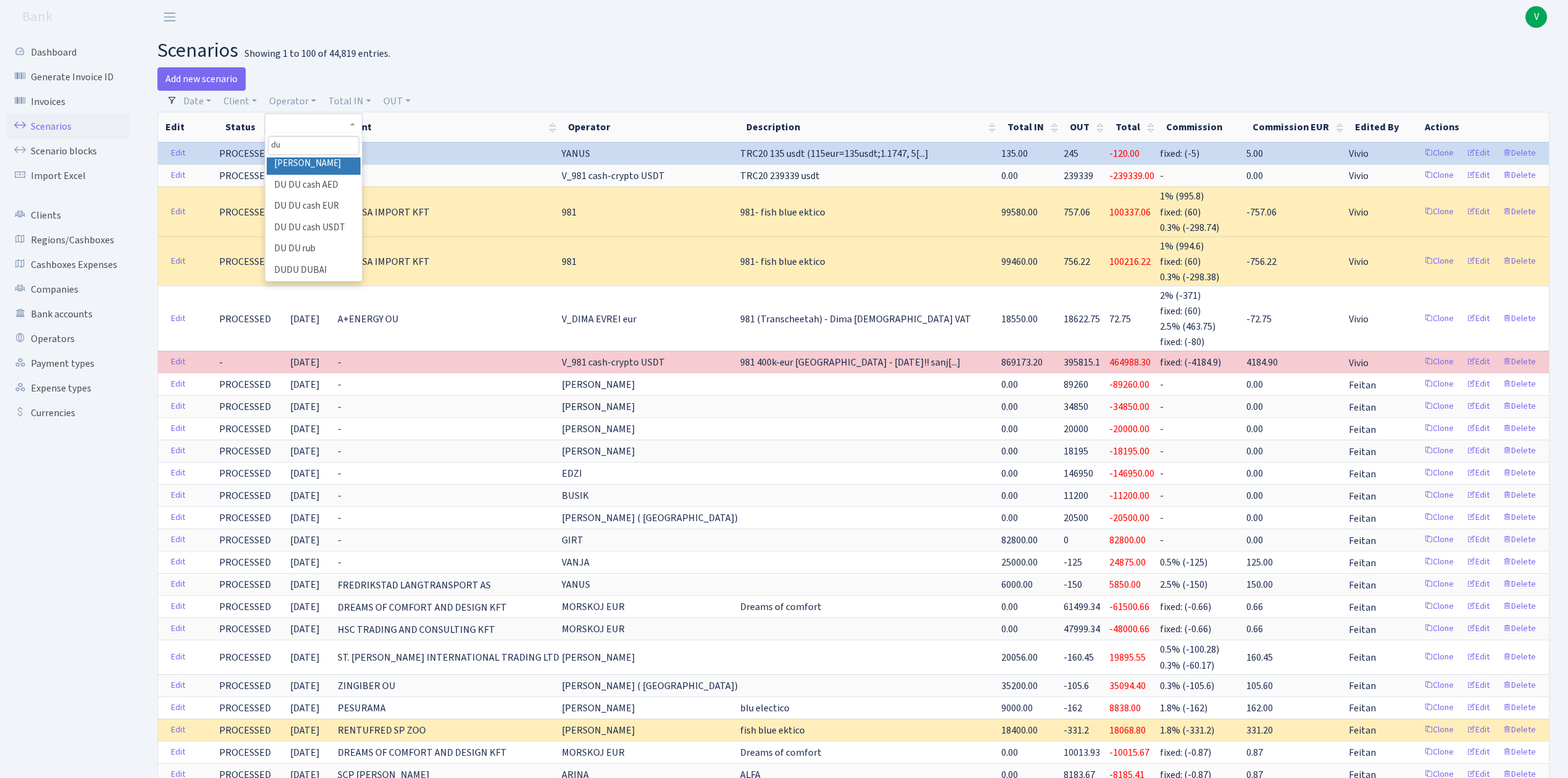
scroll to position [98, 0]
type input "du"
click at [317, 205] on li "DU DU cash USDT" at bounding box center [313, 212] width 93 height 22
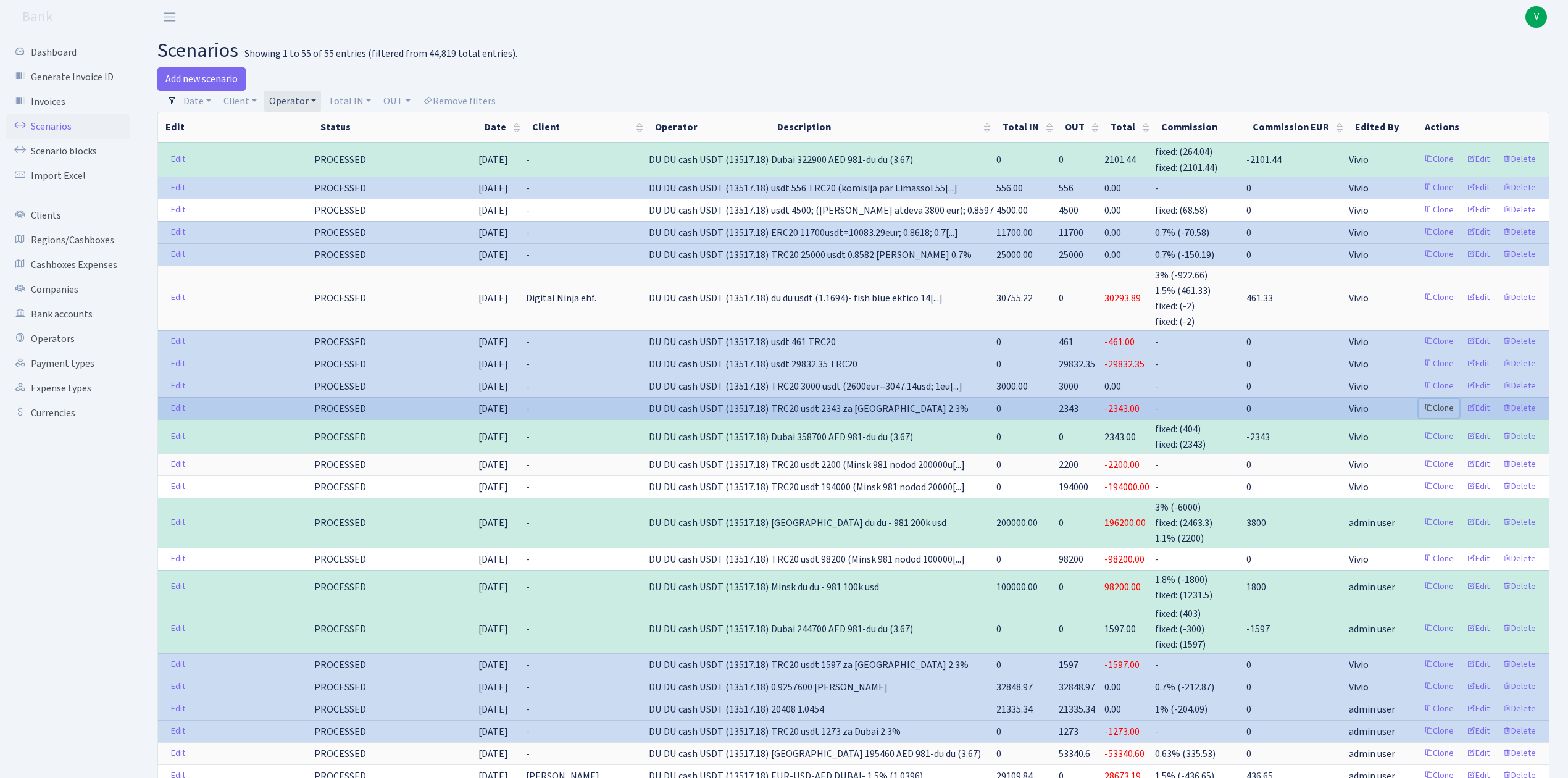
click at [1433, 405] on link "Clone" at bounding box center [1439, 409] width 41 height 19
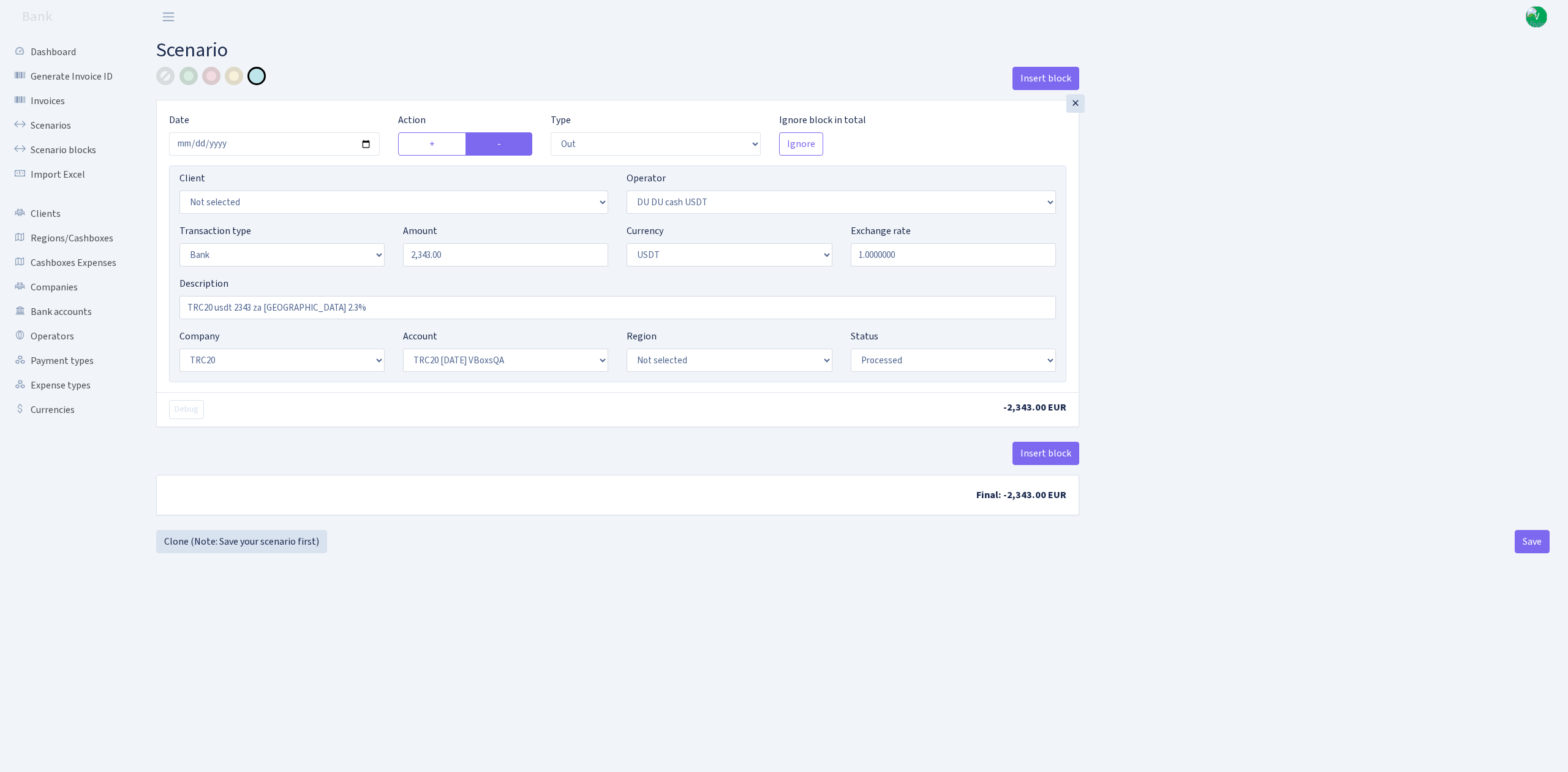
select select "out"
select select "417"
select select "2"
select select "6"
select select "20"
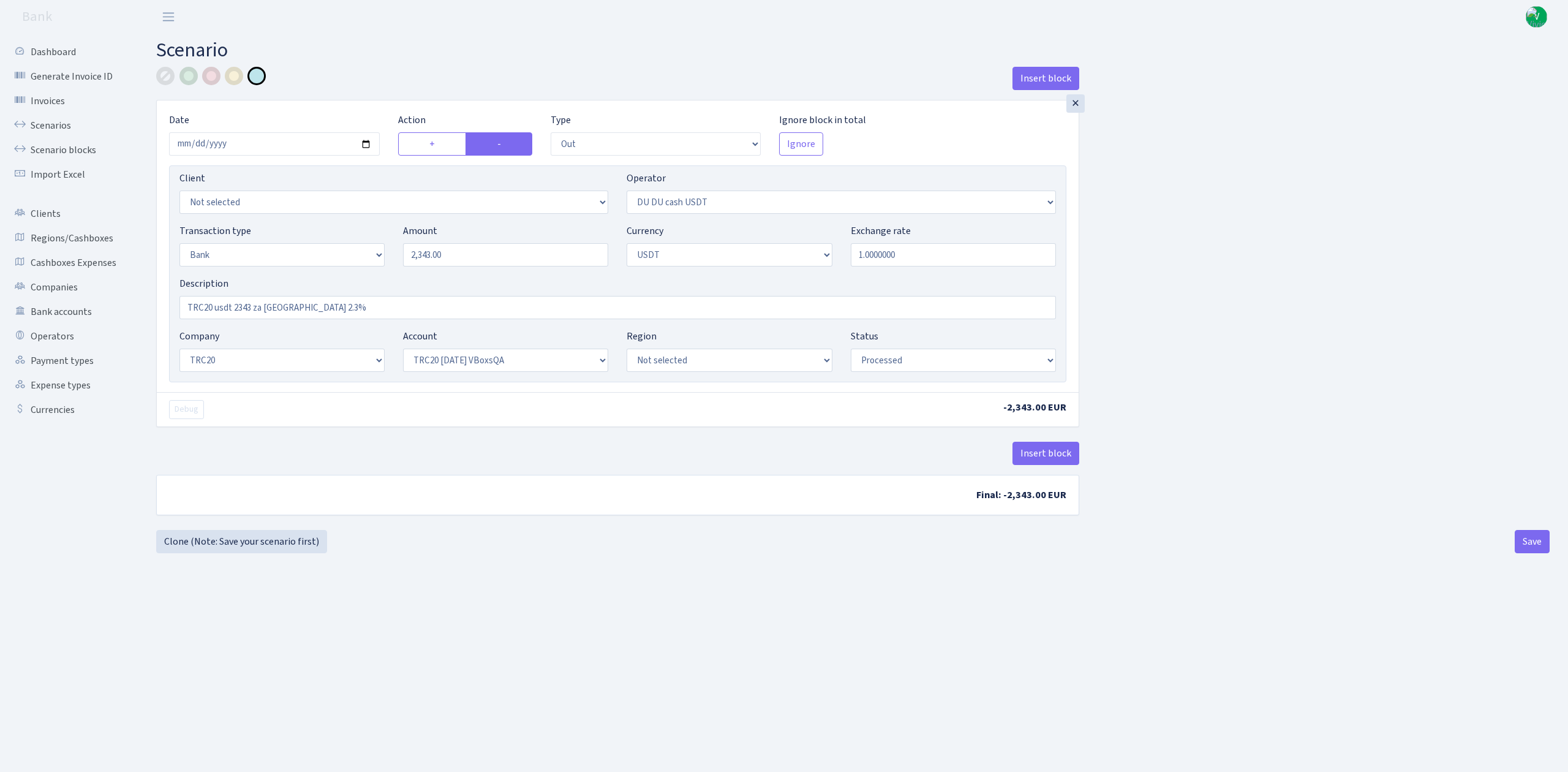
select select "57"
select select "processed"
click at [365, 140] on input "2025-06-14" at bounding box center [274, 144] width 211 height 23
type input "2025-10-01"
drag, startPoint x: 479, startPoint y: 258, endPoint x: 312, endPoint y: 228, distance: 169.7
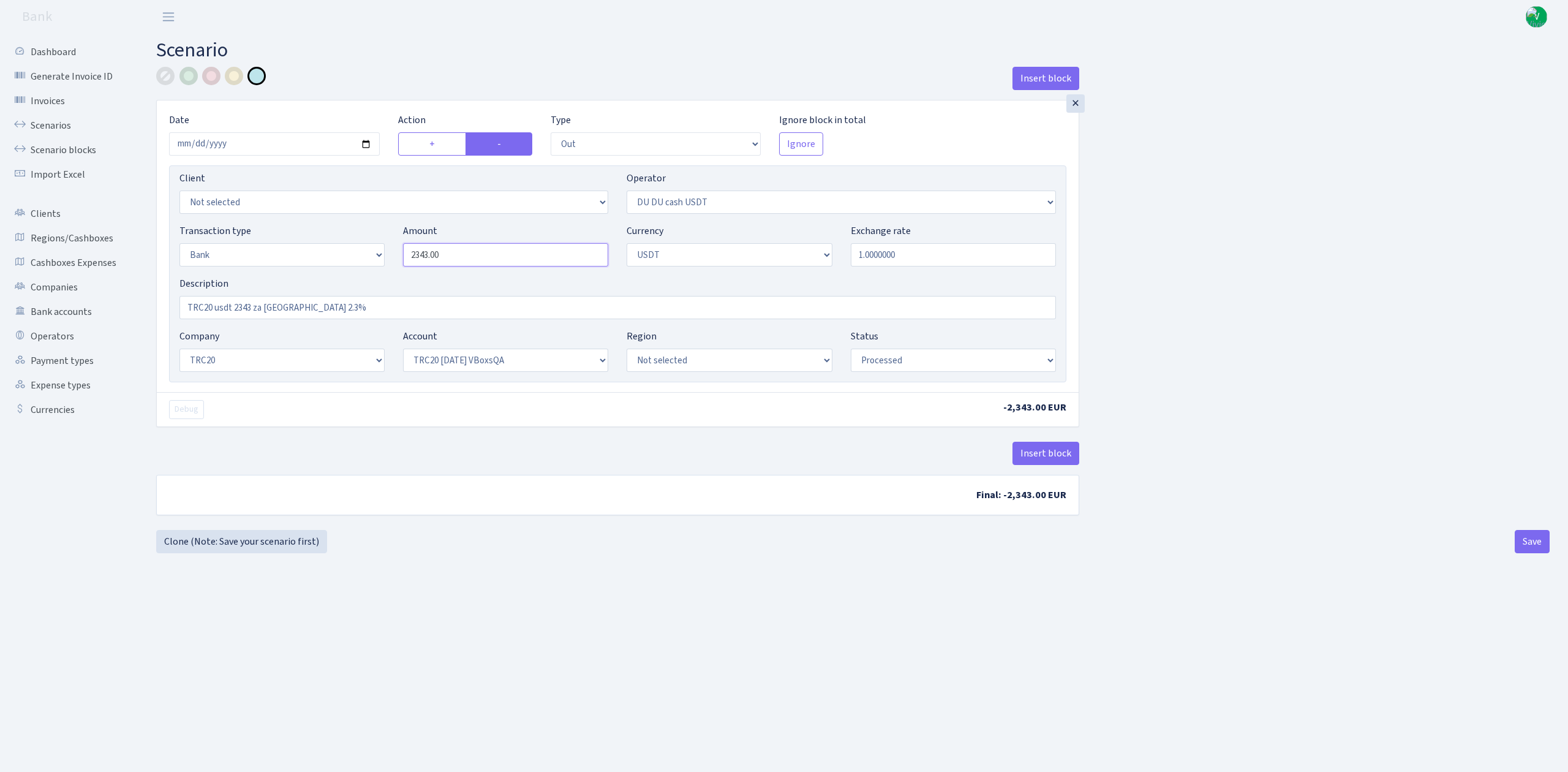
click at [320, 229] on div "Transaction type Not selected 981 ELF FISH crypto GIRT IVO dekl MM-BALTIC eur U…" at bounding box center [618, 250] width 895 height 53
type input "2,101.44"
click at [1163, 256] on div "Insert block × Date 2025-10-01 Action + - Type --- In Out Commission Field requ…" at bounding box center [853, 295] width 1412 height 458
click at [250, 304] on input "TRC20 usdt 2343 za Dubai 2.3%" at bounding box center [618, 308] width 877 height 23
click at [358, 309] on input "TRC20 usdt 2101.44 za Dubai 2.3%" at bounding box center [618, 308] width 877 height 23
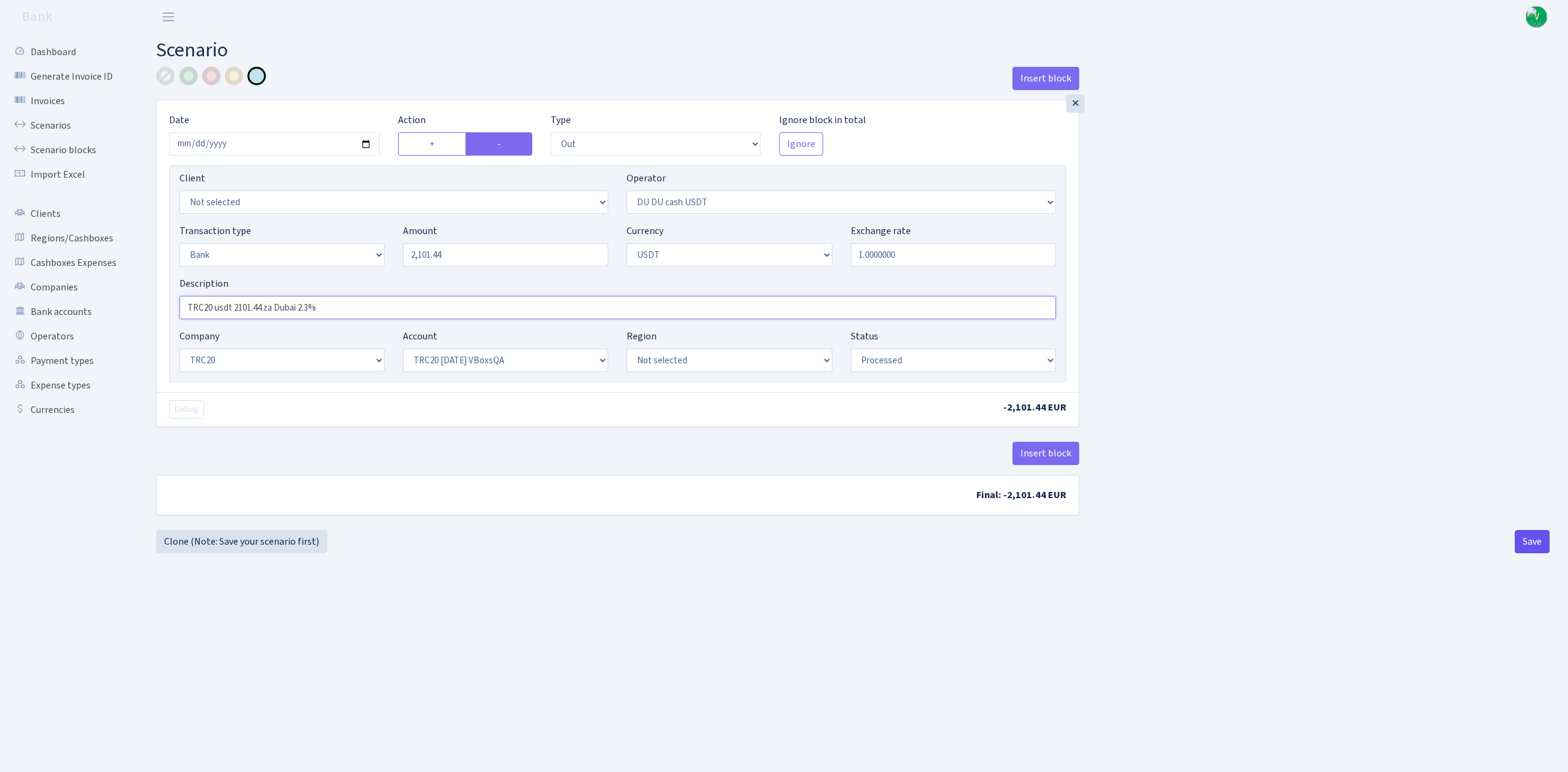
type input "TRC20 usdt 2101.44 za Dubai 2.3%"
click at [1521, 533] on button "Save" at bounding box center [1532, 542] width 35 height 23
select select "out"
select select "417"
select select "2"
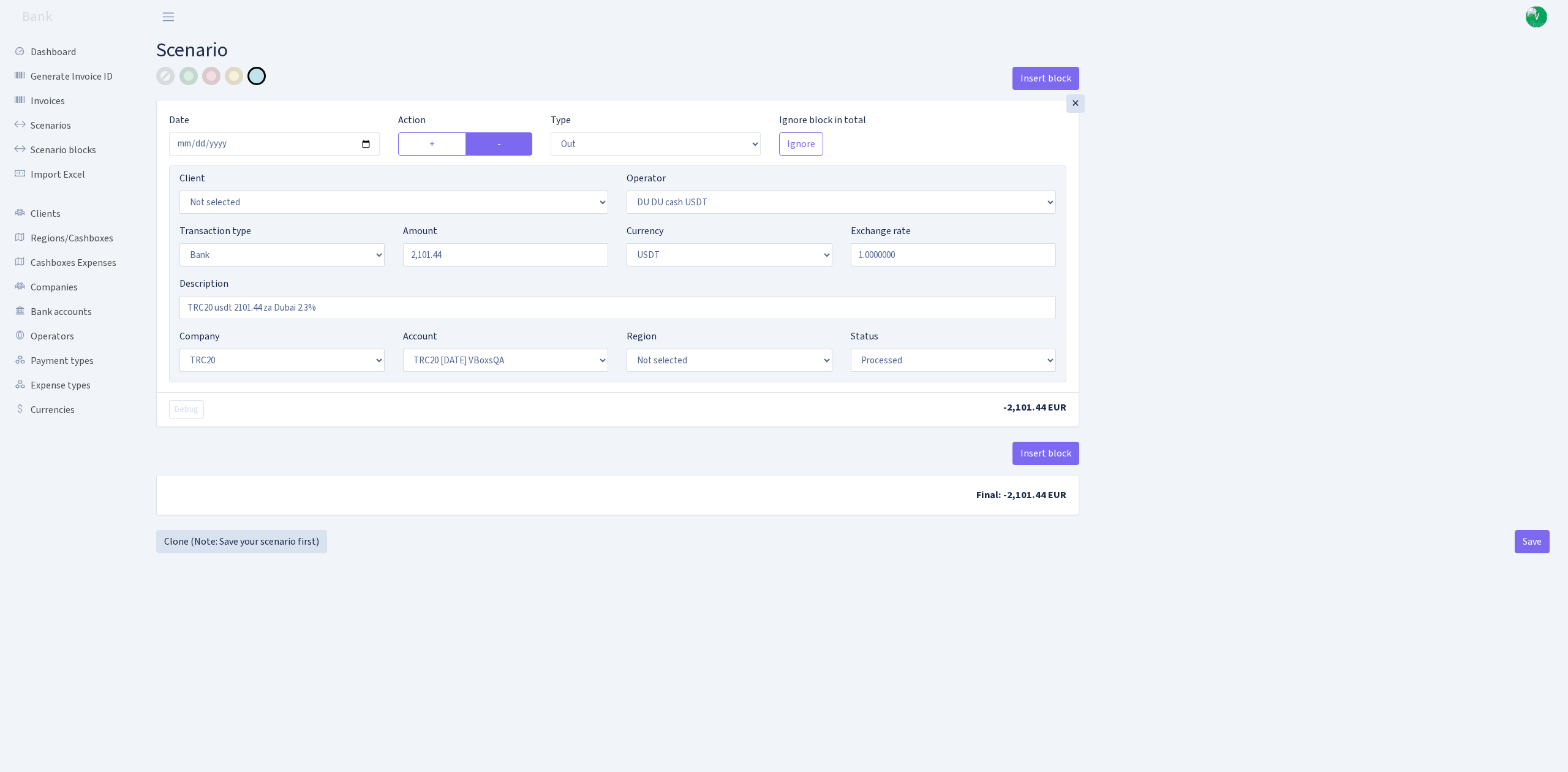
select select "6"
select select "20"
select select "57"
select select "processed"
click at [50, 115] on link "Scenarios" at bounding box center [67, 126] width 122 height 25
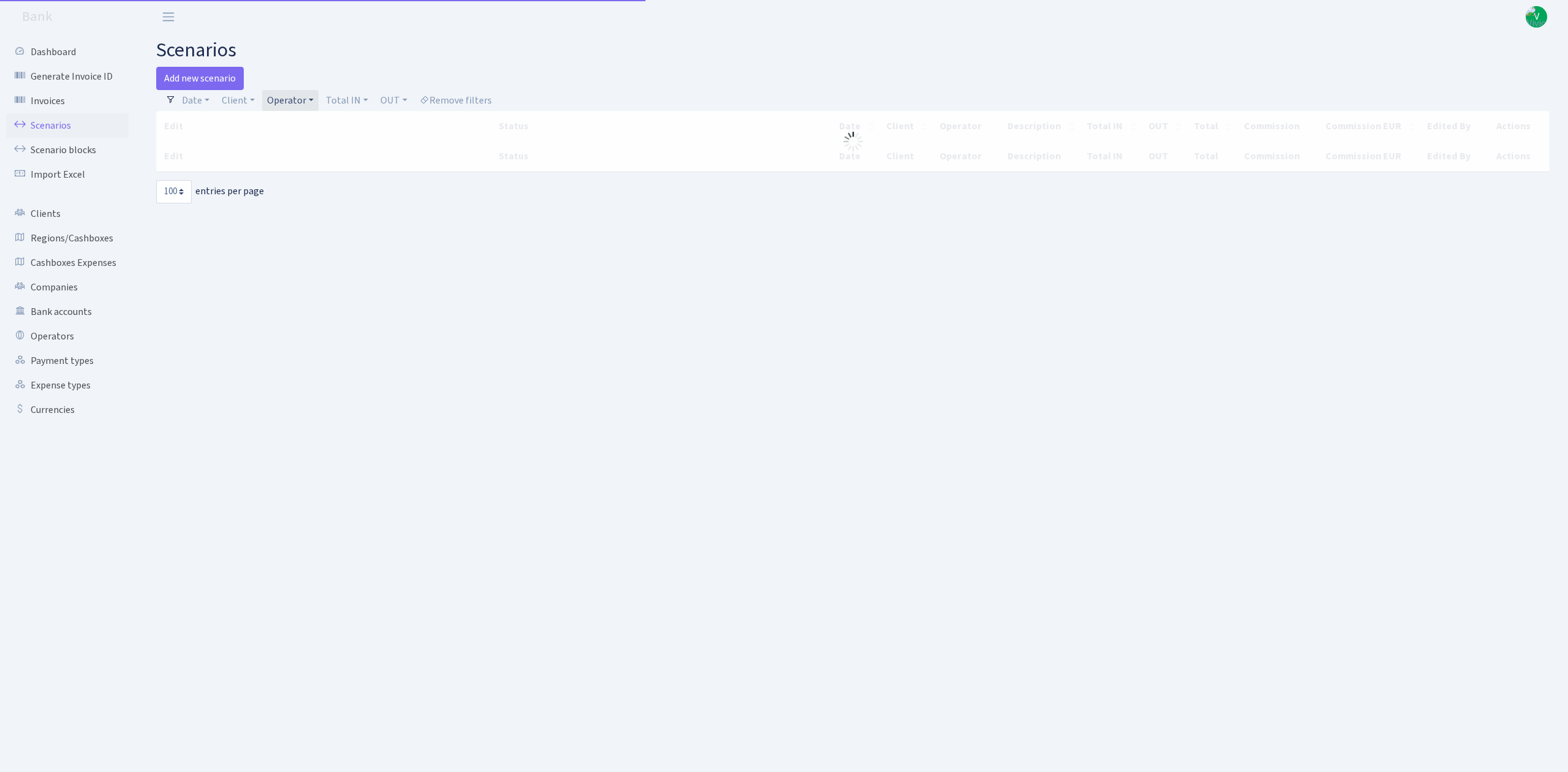
select select "100"
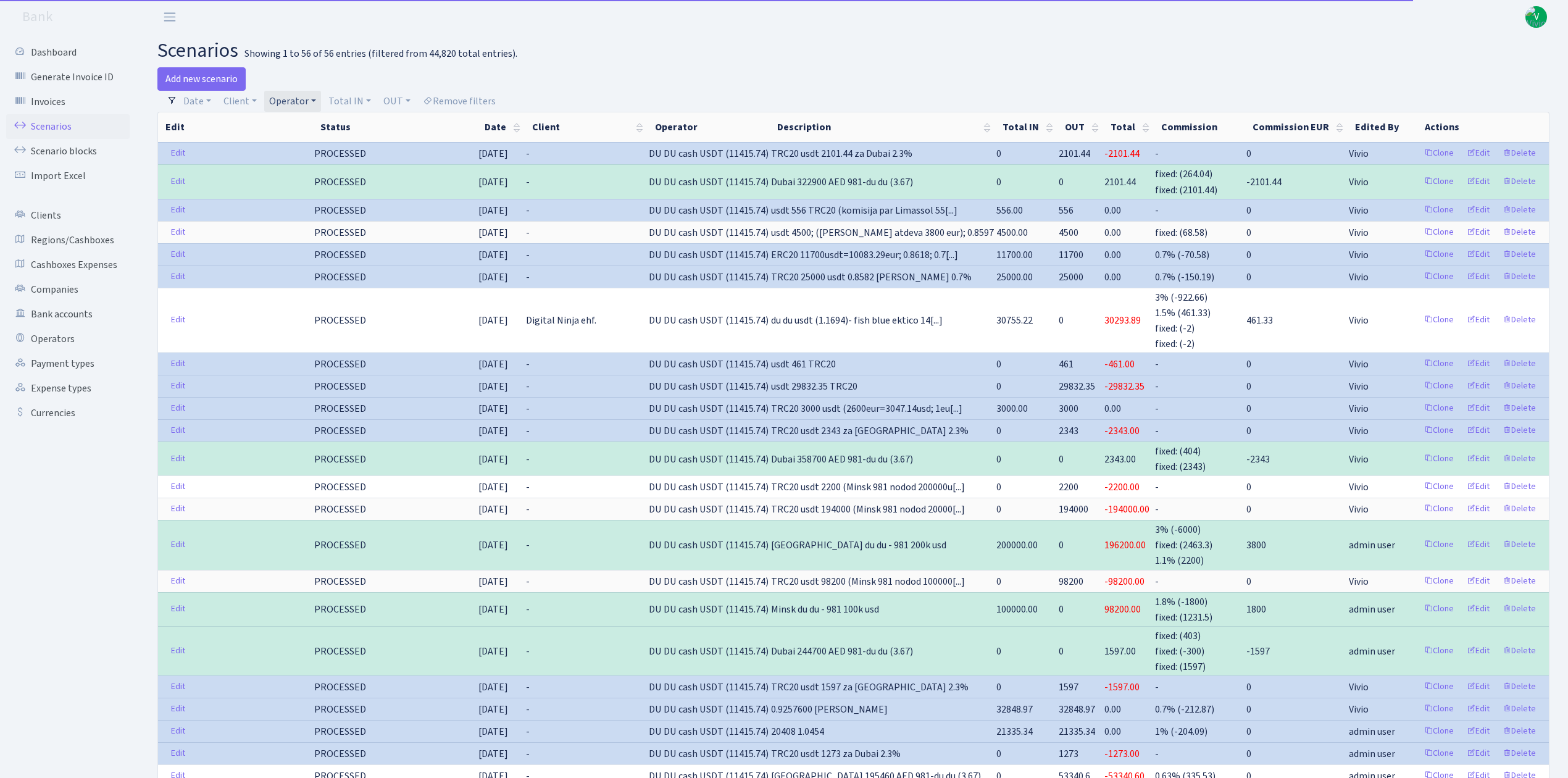
click at [294, 96] on link "Operator" at bounding box center [292, 101] width 57 height 21
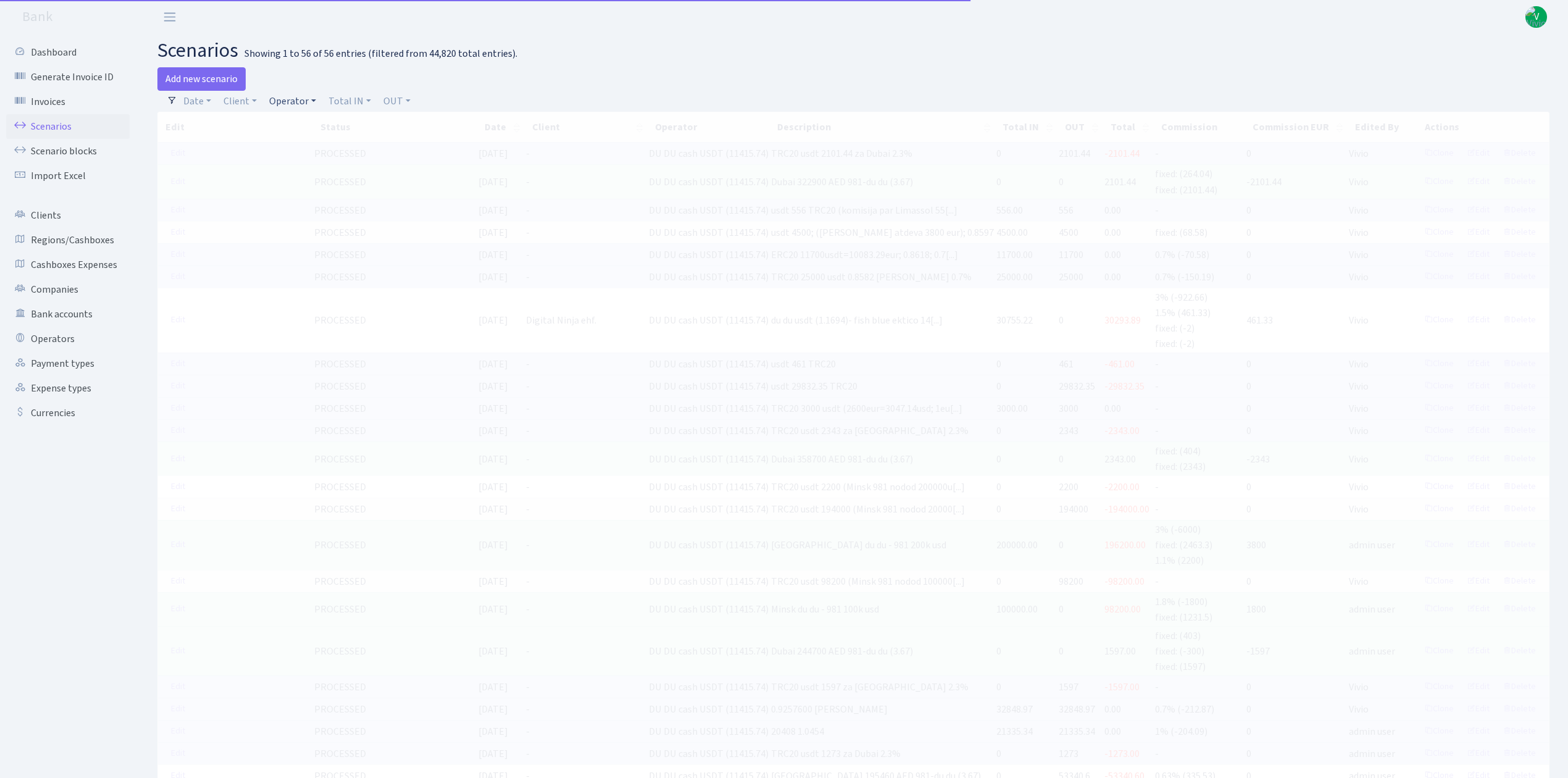
click at [302, 102] on link "Operator" at bounding box center [292, 101] width 57 height 21
click at [310, 142] on input "search" at bounding box center [313, 145] width 91 height 19
type input "[PERSON_NAME]"
click at [312, 166] on li "YANUS" at bounding box center [313, 169] width 93 height 22
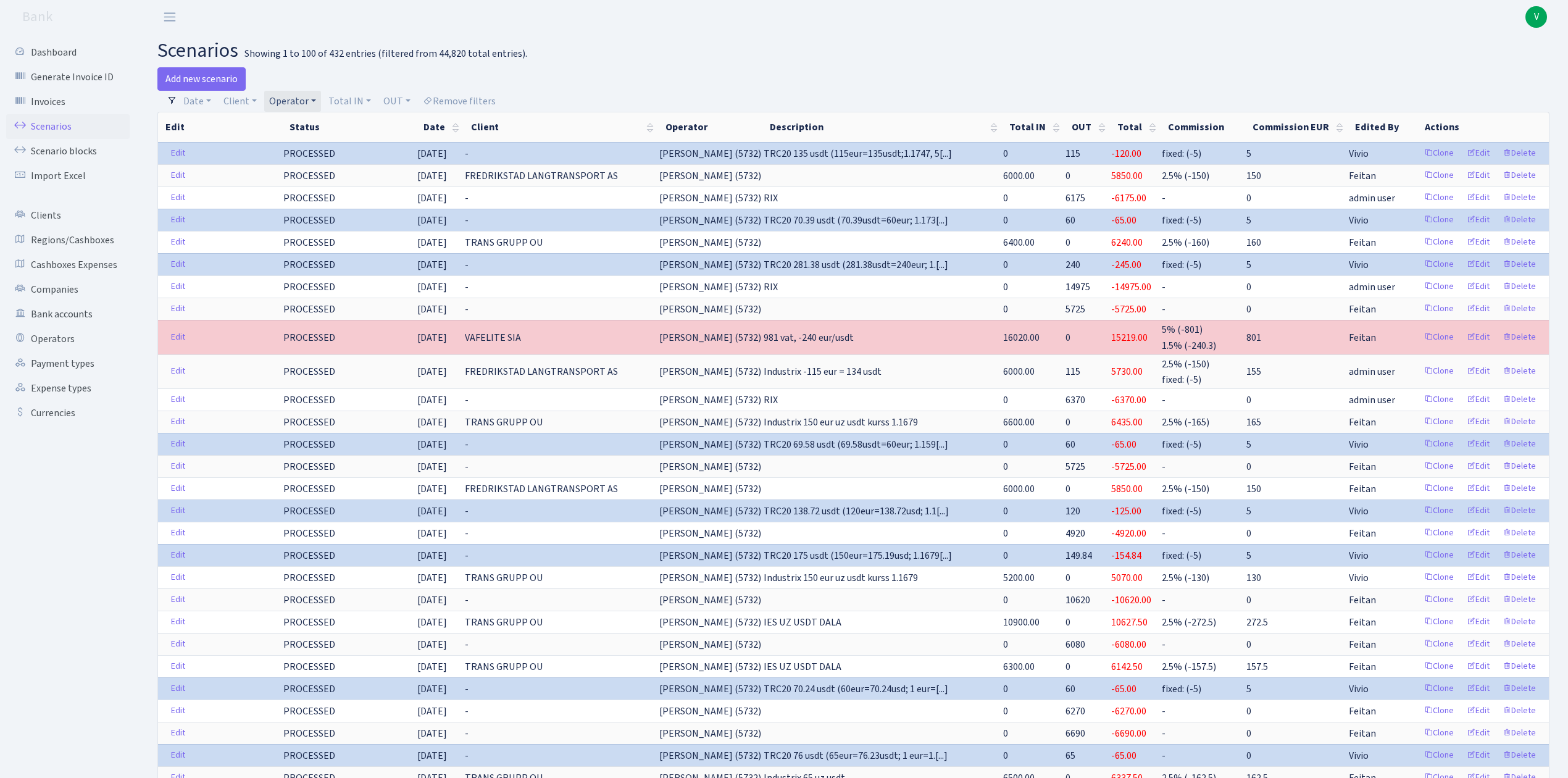
click at [296, 93] on link "Operator" at bounding box center [292, 101] width 57 height 21
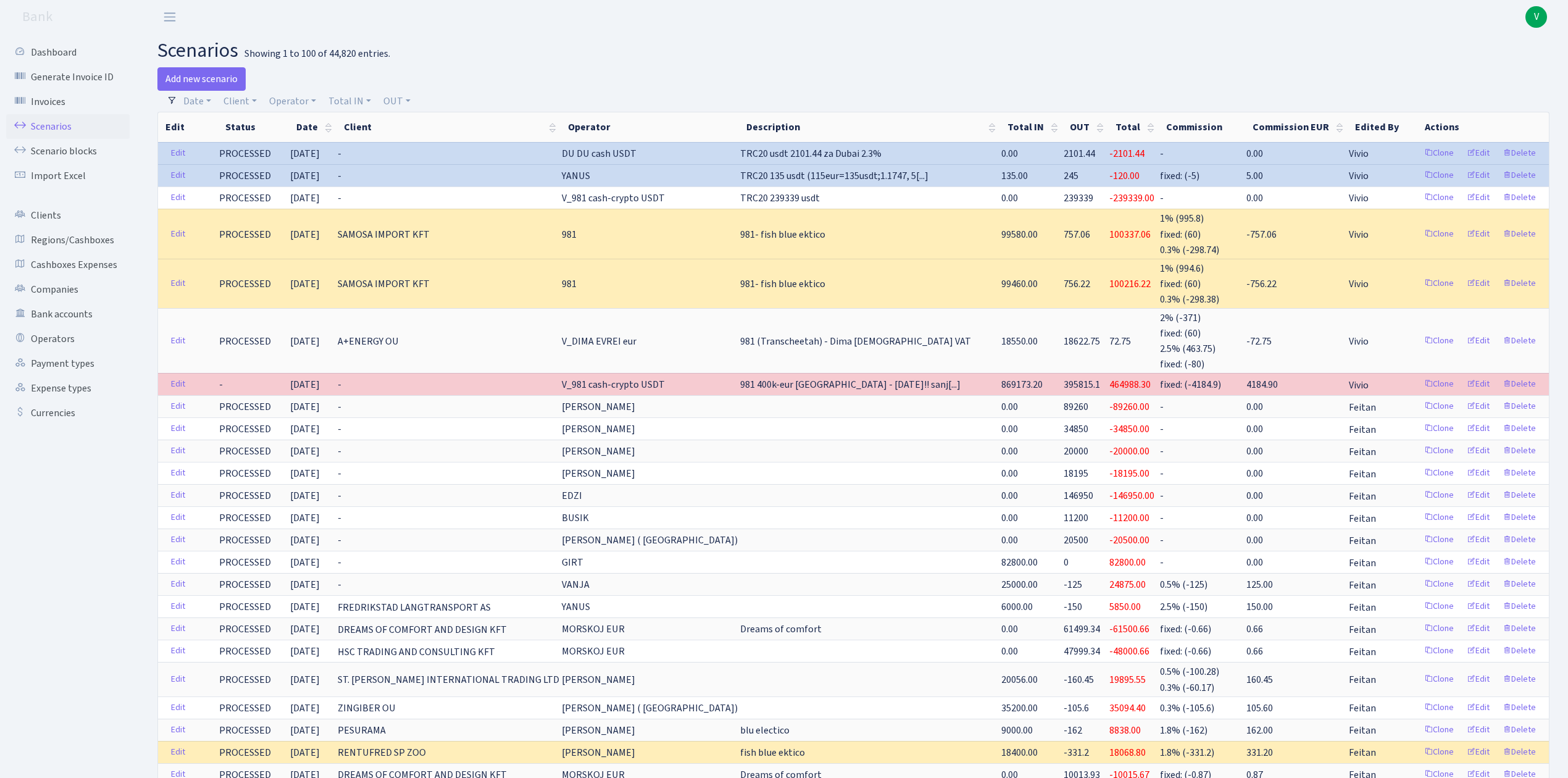
click at [1539, 12] on span "V" at bounding box center [1537, 17] width 22 height 22
click at [1488, 67] on link "Logout" at bounding box center [1497, 71] width 111 height 19
